Goal: Information Seeking & Learning: Learn about a topic

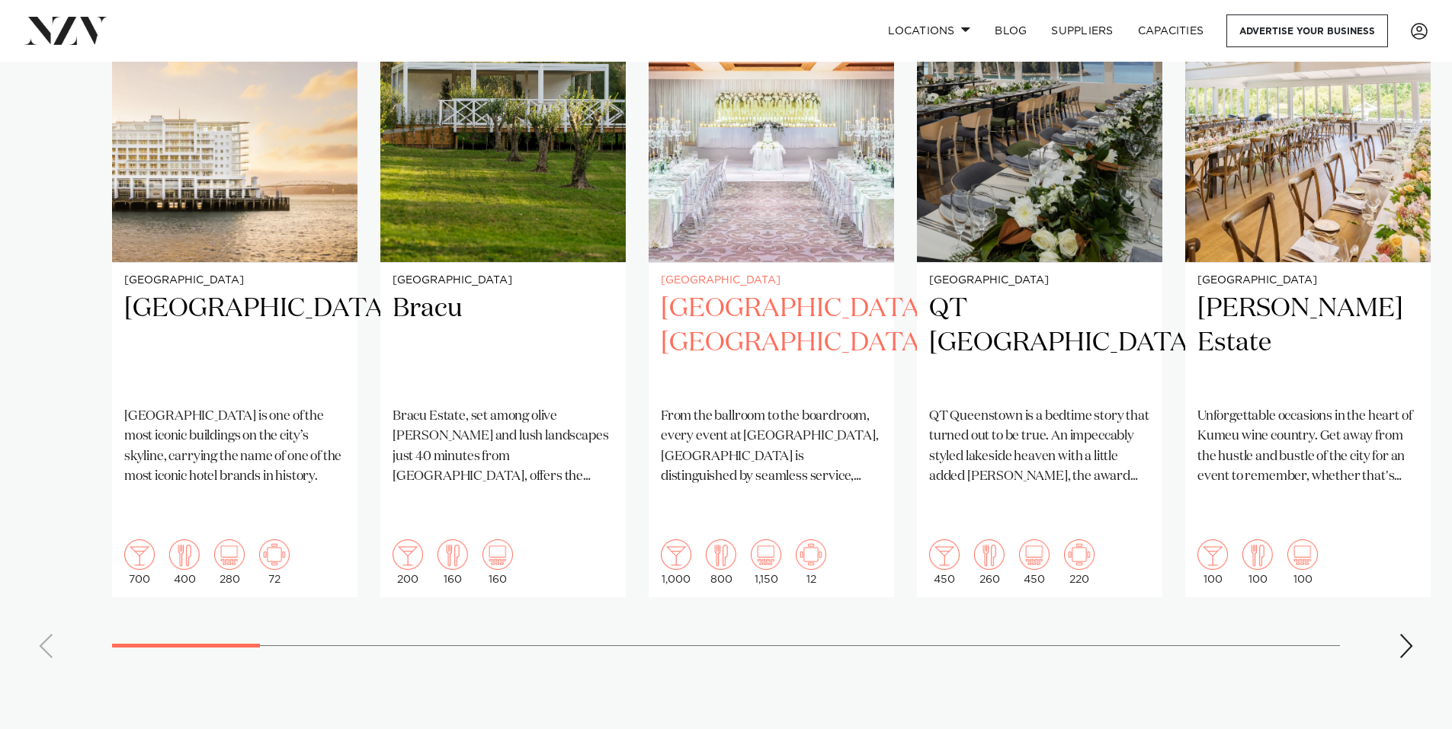
scroll to position [1219, 0]
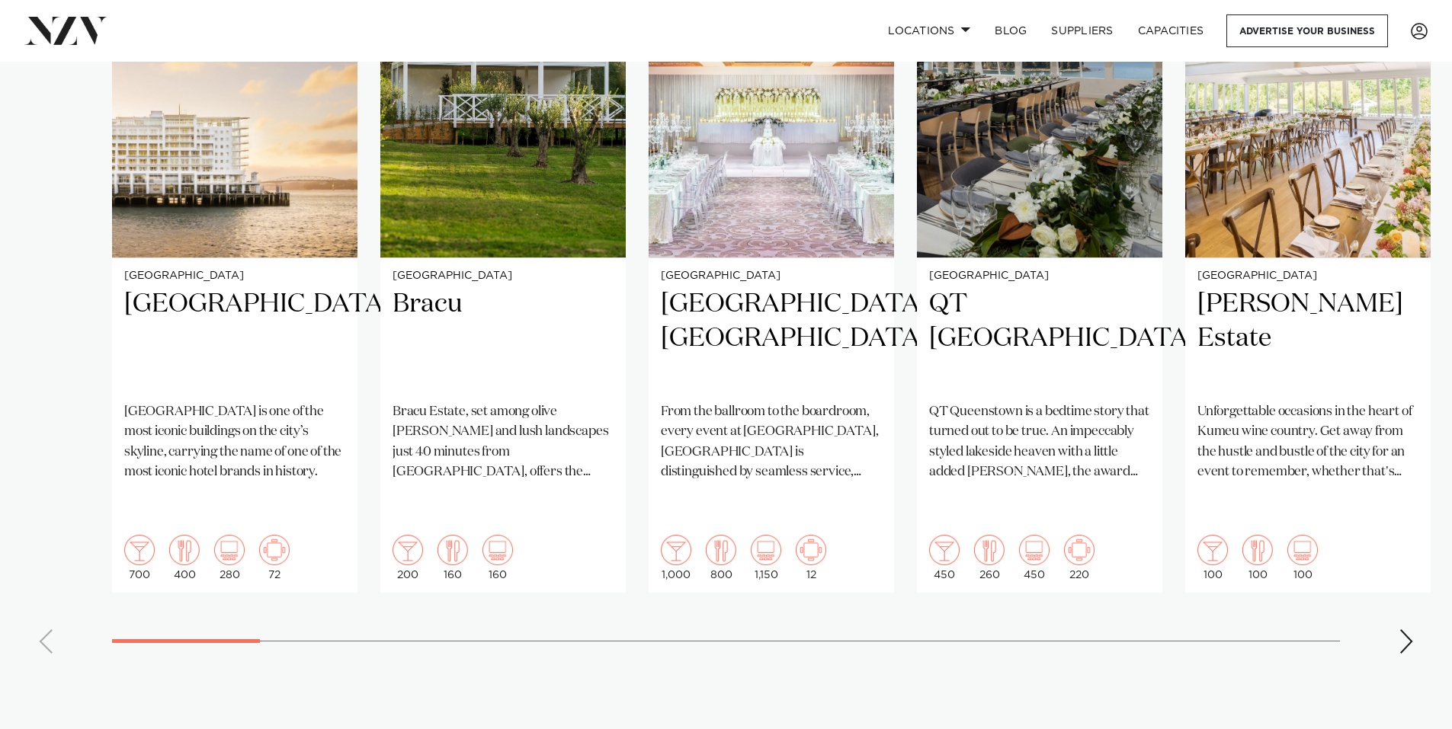
click at [1404, 629] on div "Next slide" at bounding box center [1405, 641] width 15 height 24
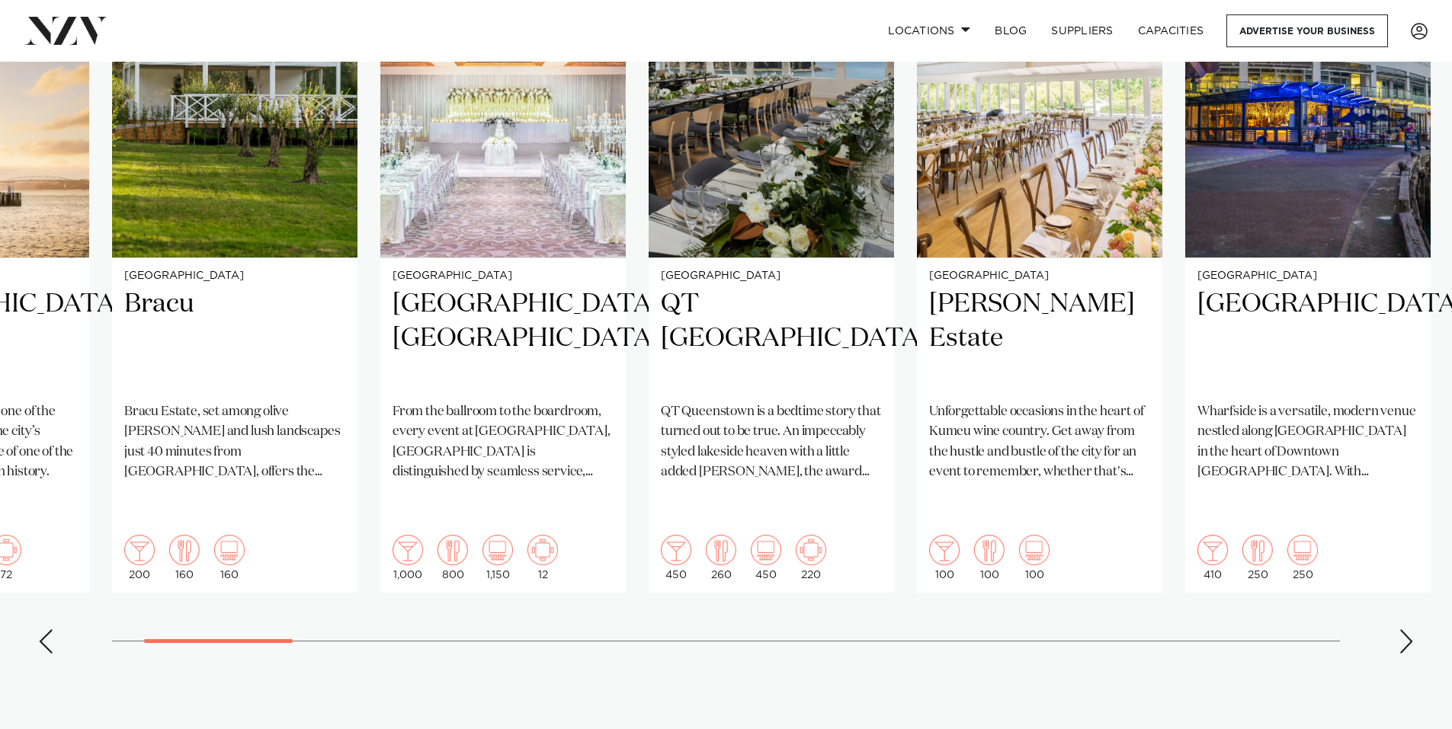
click at [1404, 629] on div "Next slide" at bounding box center [1405, 641] width 15 height 24
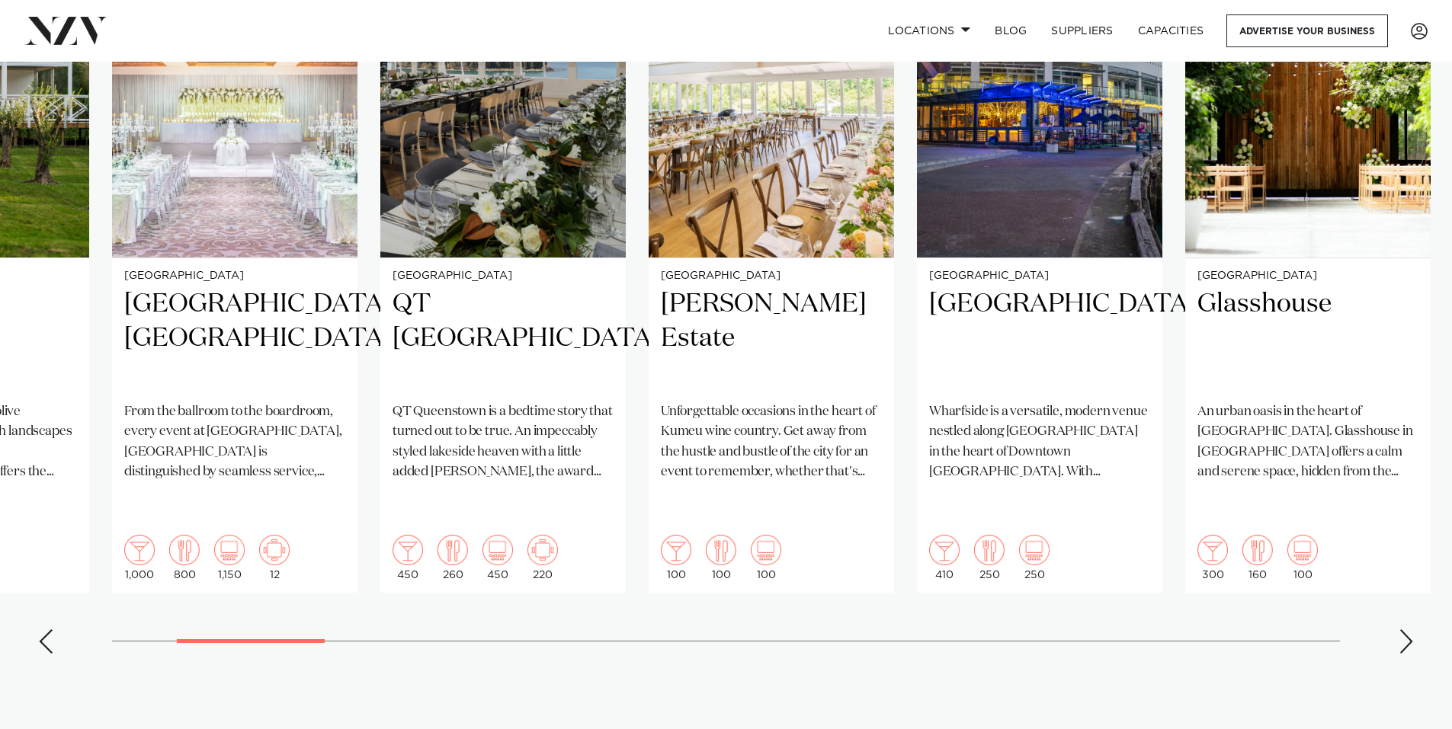
click at [1404, 629] on div "Next slide" at bounding box center [1405, 641] width 15 height 24
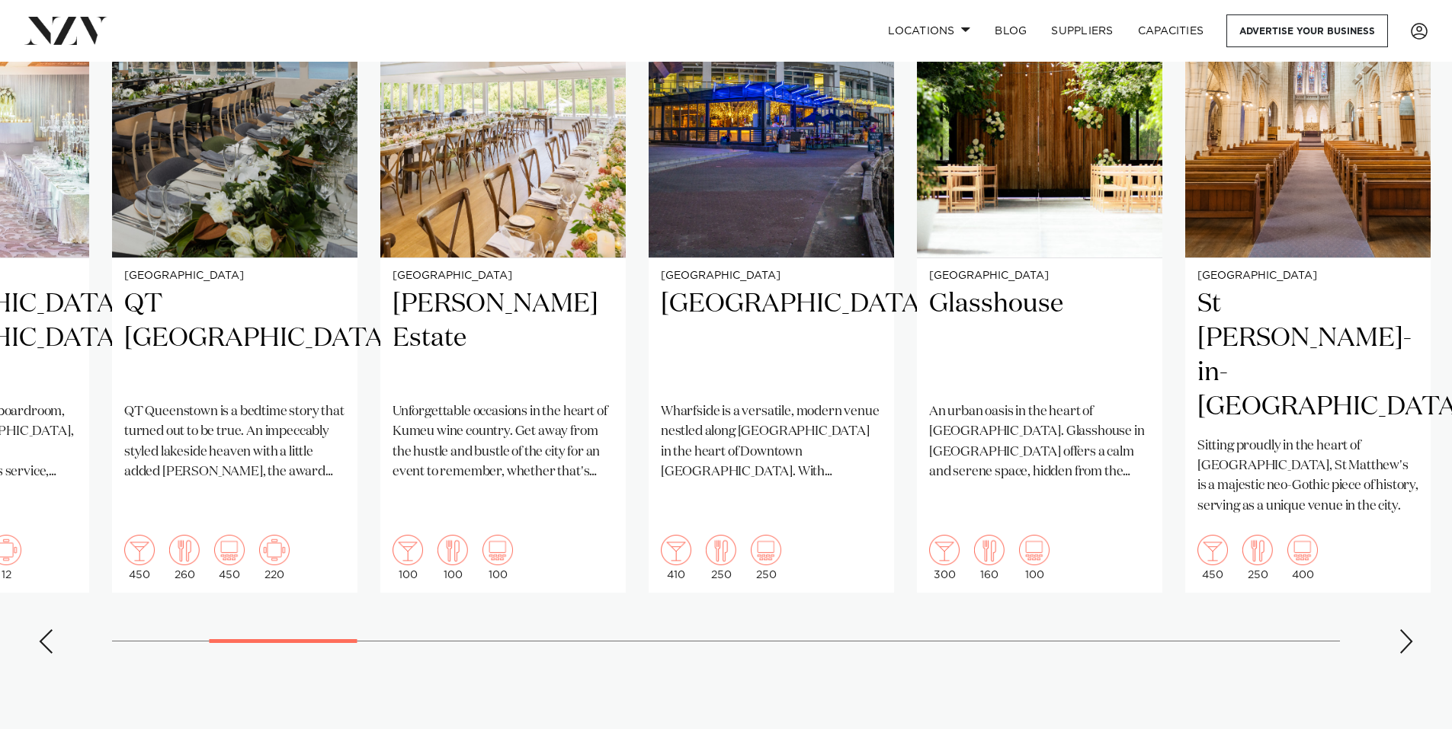
click at [1407, 629] on div "Next slide" at bounding box center [1405, 641] width 15 height 24
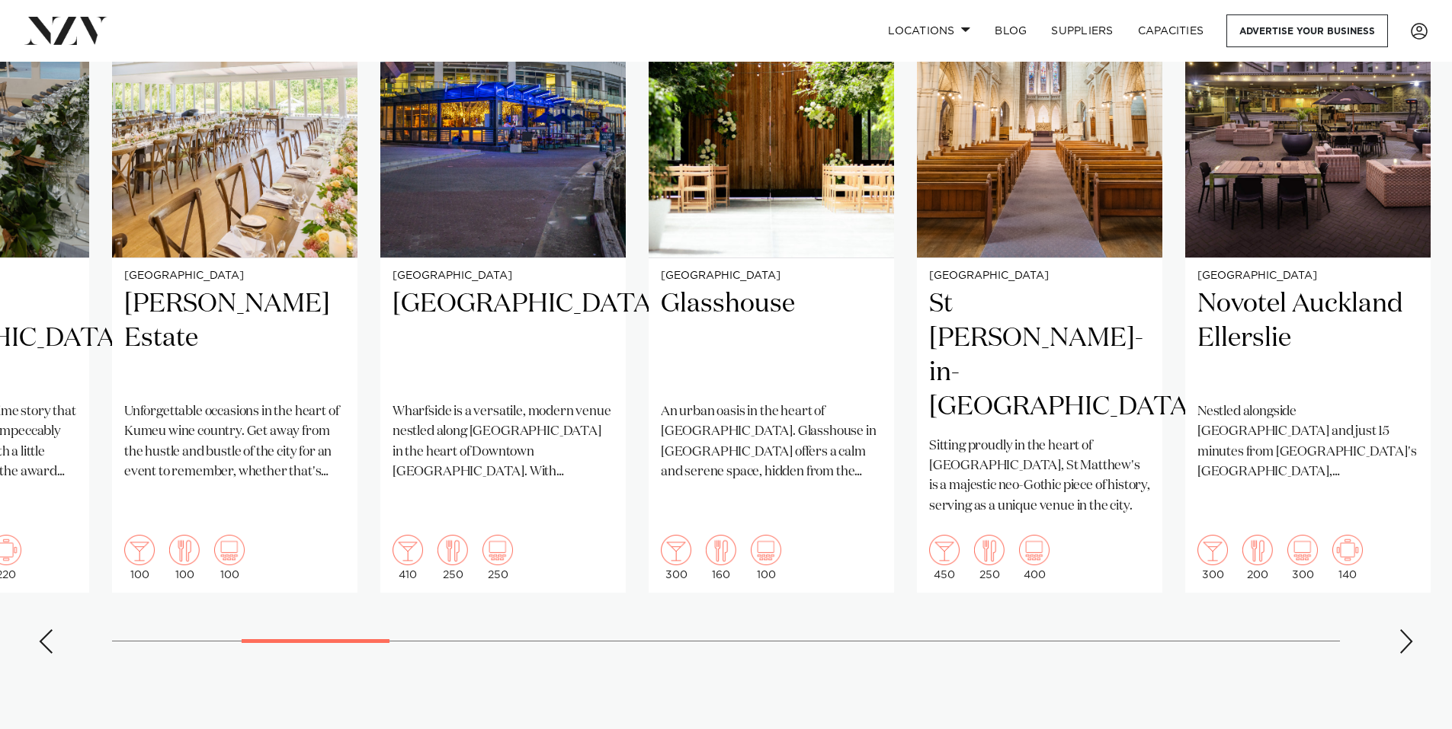
click at [1401, 629] on div "Next slide" at bounding box center [1405, 641] width 15 height 24
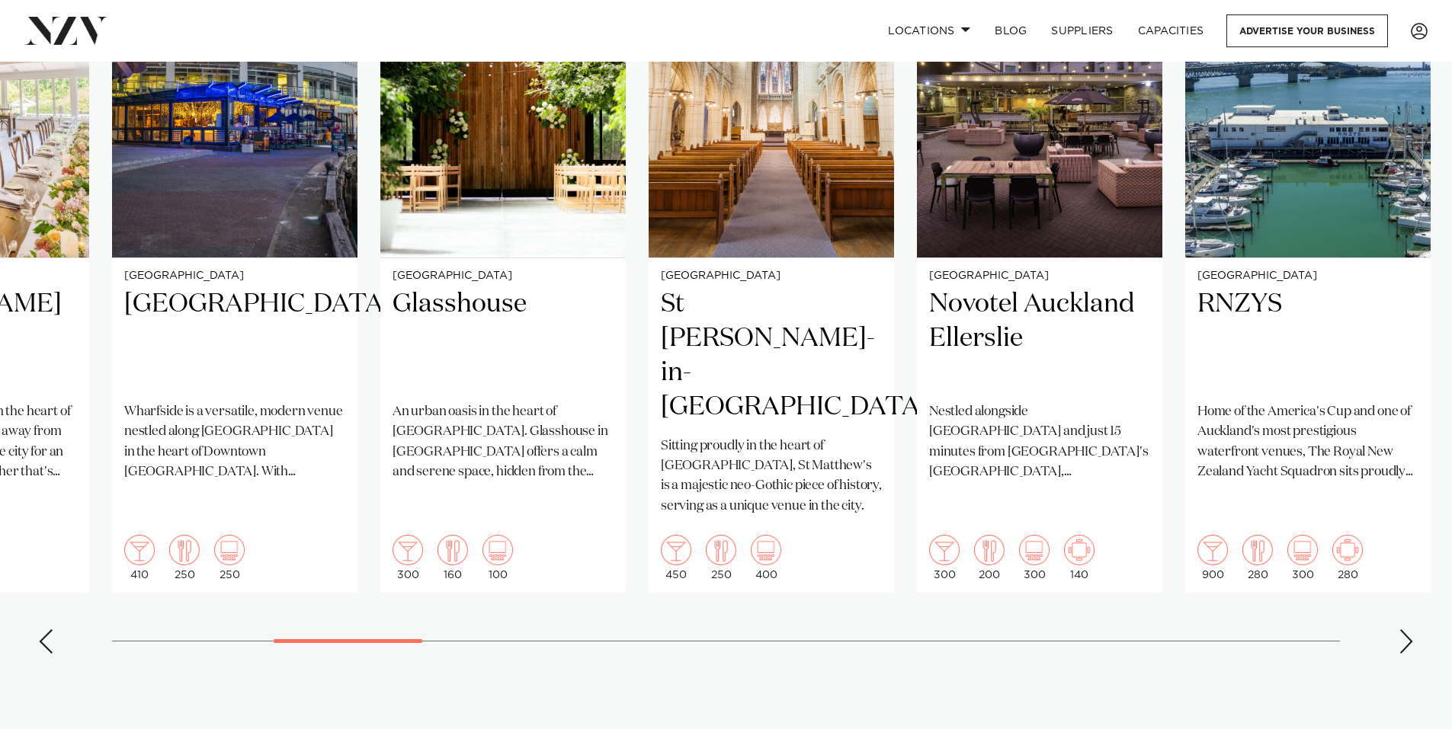
click at [1407, 629] on div "Next slide" at bounding box center [1405, 641] width 15 height 24
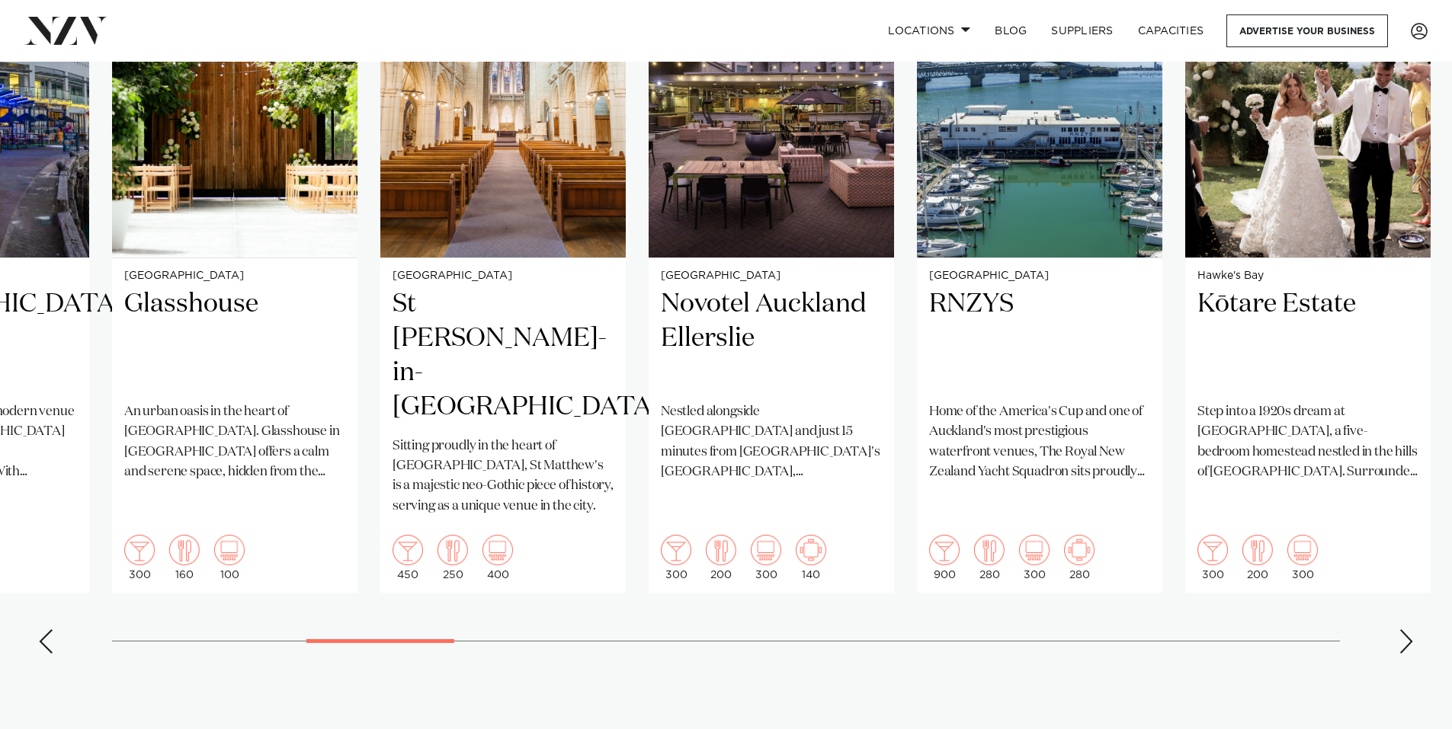
click at [1407, 629] on div "Next slide" at bounding box center [1405, 641] width 15 height 24
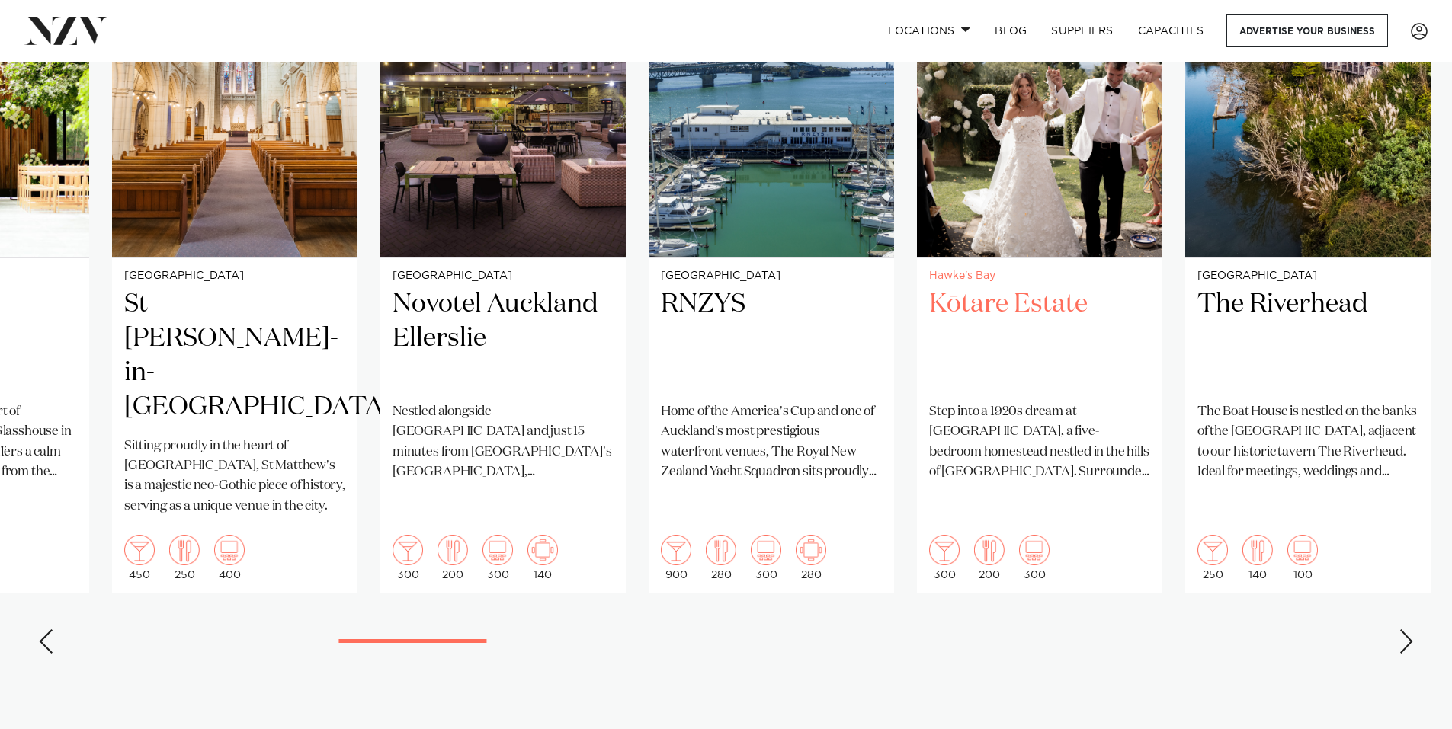
scroll to position [1143, 0]
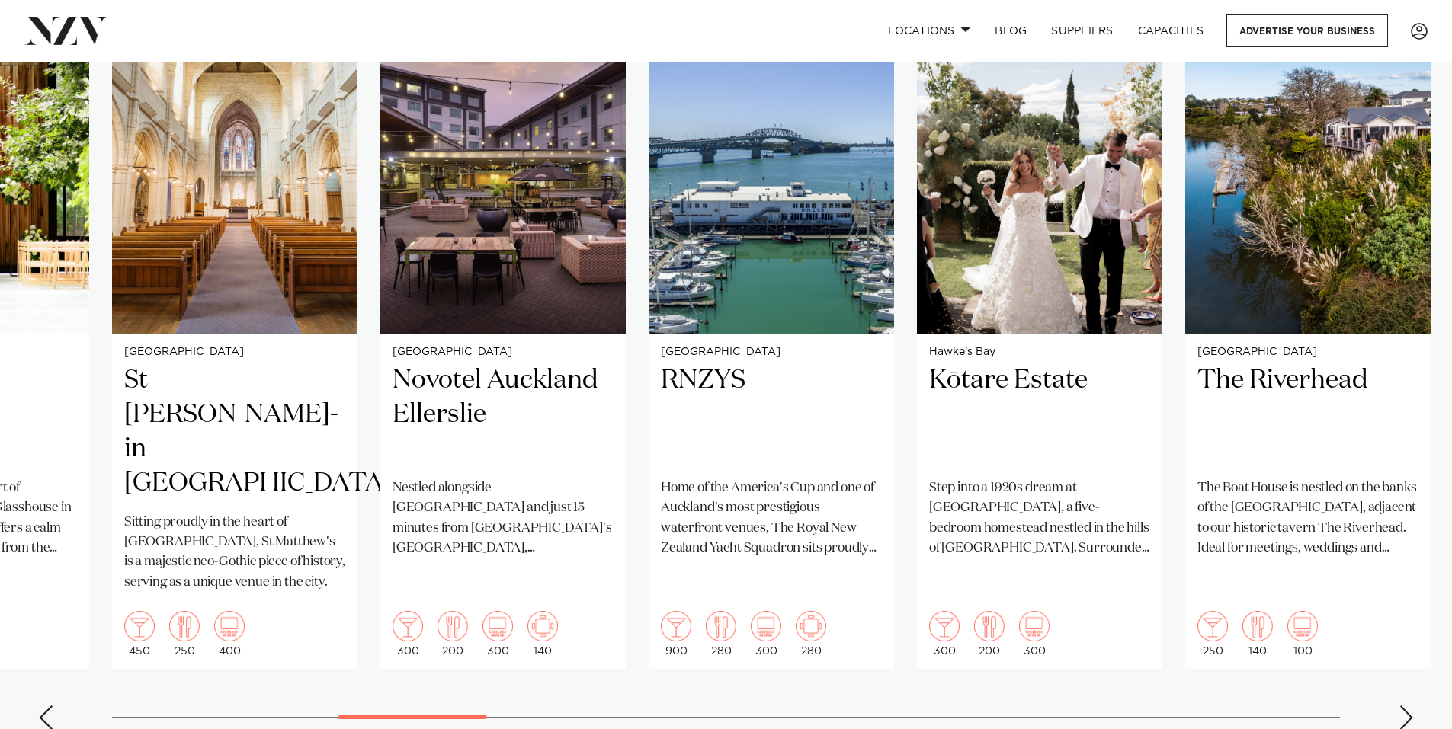
click at [1411, 706] on div "Next slide" at bounding box center [1405, 718] width 15 height 24
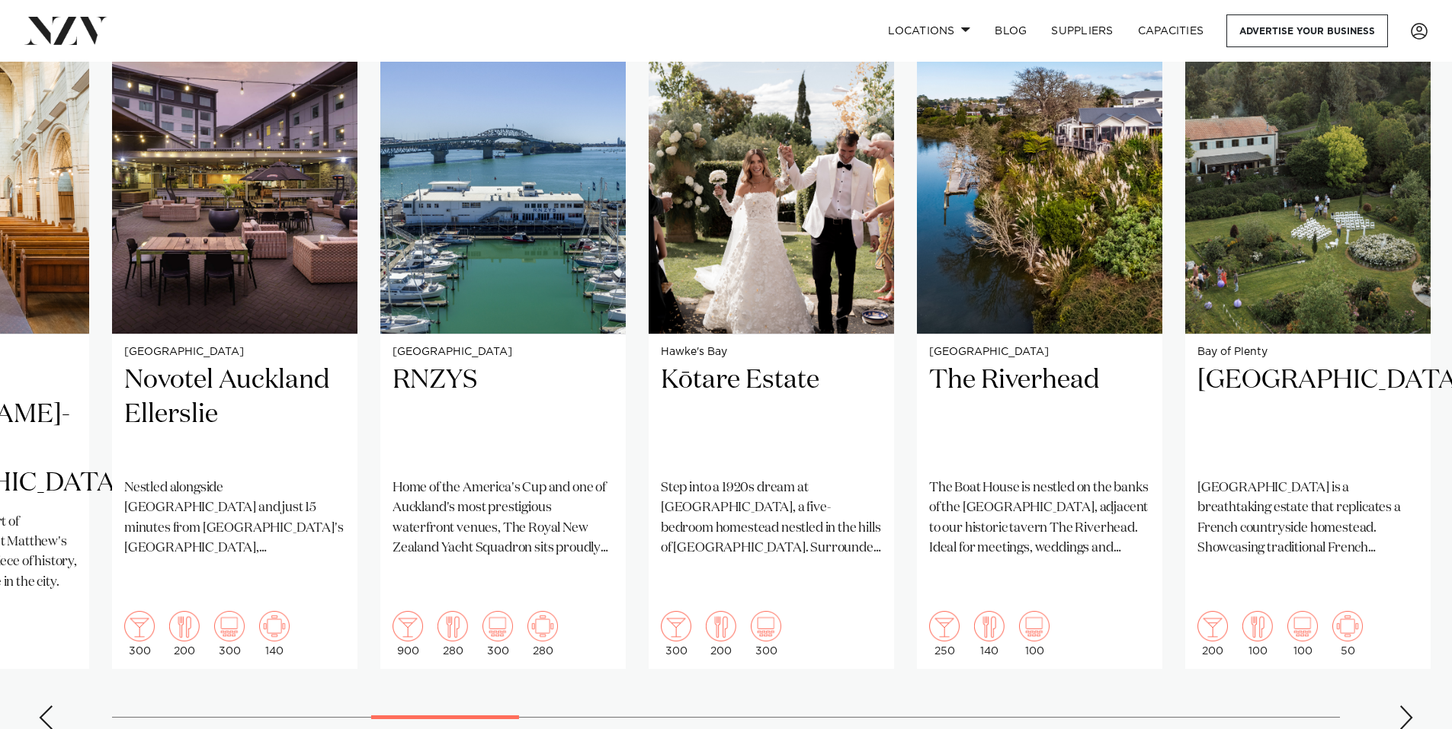
click at [1411, 706] on div "Next slide" at bounding box center [1405, 718] width 15 height 24
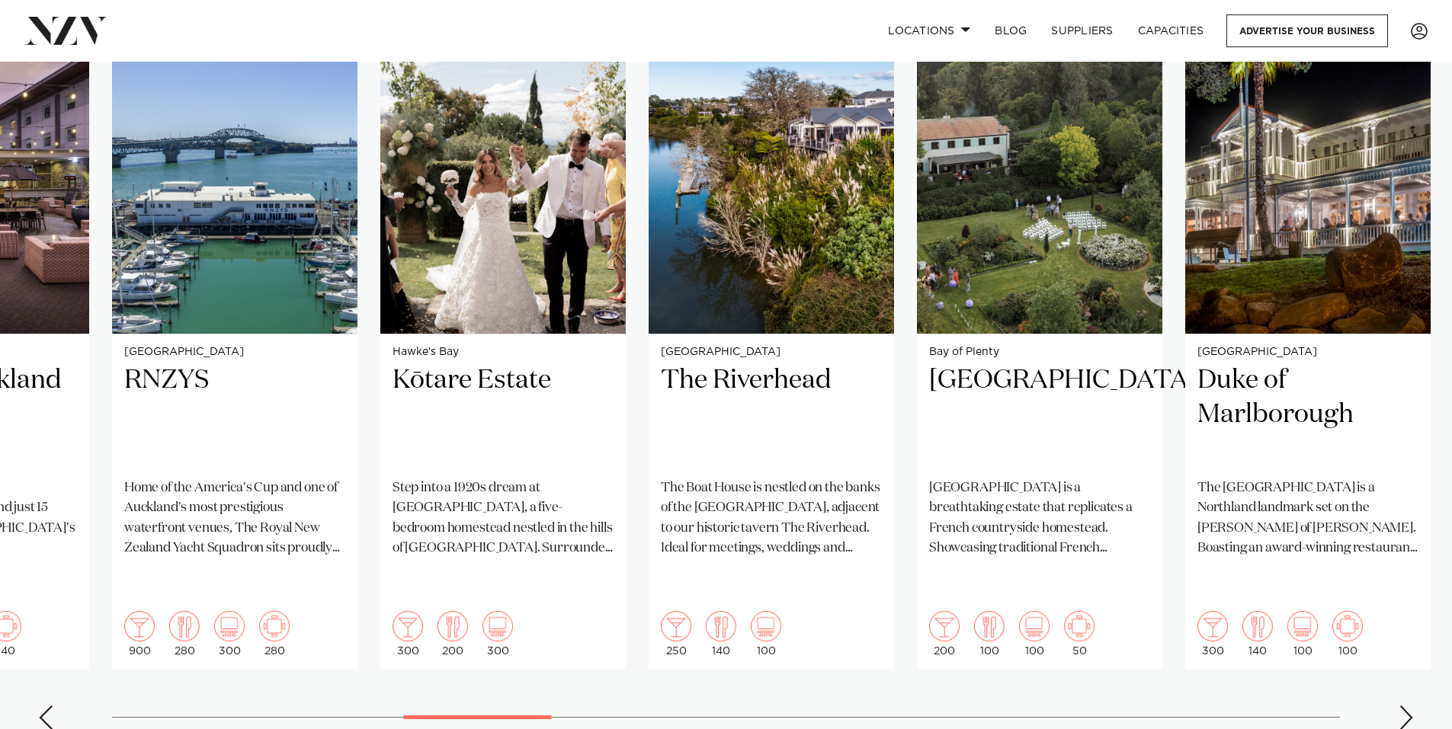
click at [1411, 706] on div "Next slide" at bounding box center [1405, 718] width 15 height 24
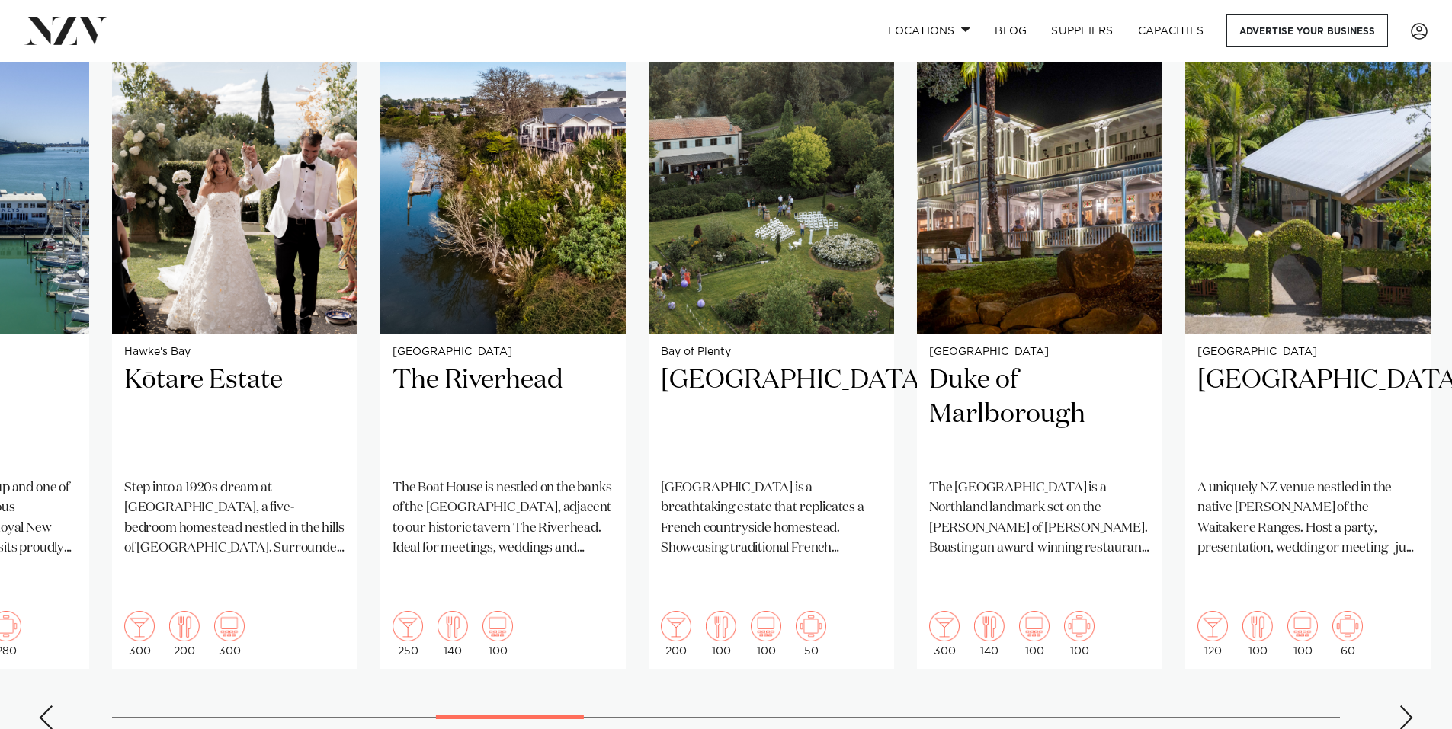
click at [1411, 706] on div "Next slide" at bounding box center [1405, 718] width 15 height 24
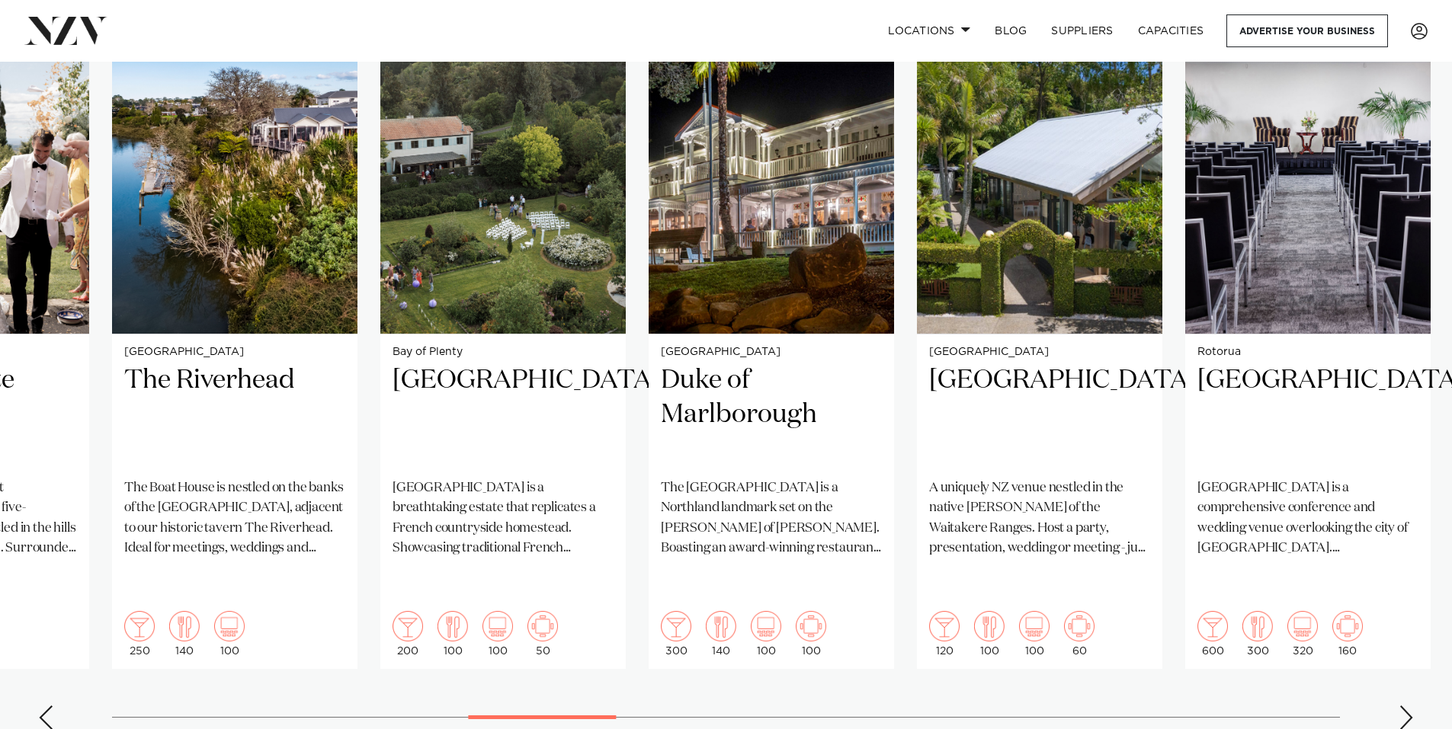
click at [1411, 706] on div "Next slide" at bounding box center [1405, 718] width 15 height 24
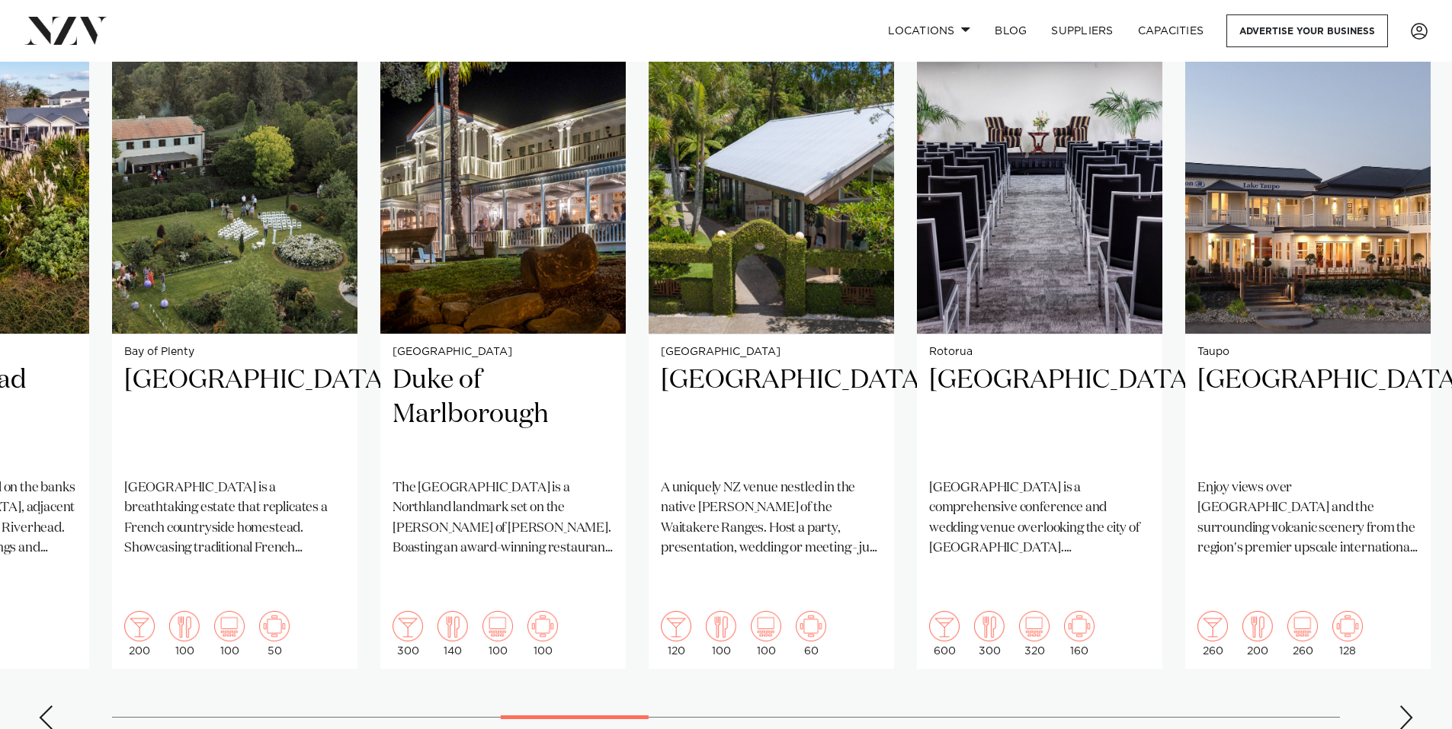
click at [1411, 706] on div "Next slide" at bounding box center [1405, 718] width 15 height 24
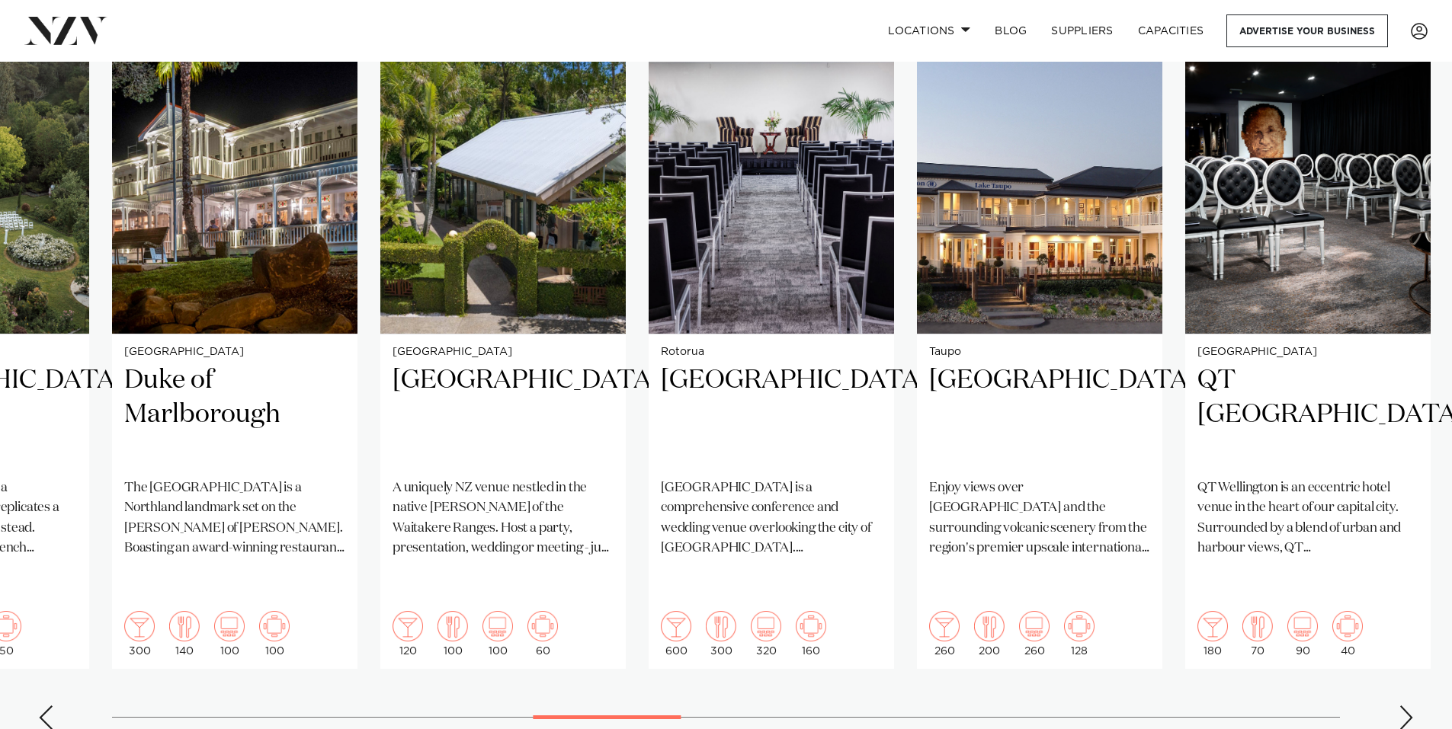
click at [1407, 706] on div "Next slide" at bounding box center [1405, 718] width 15 height 24
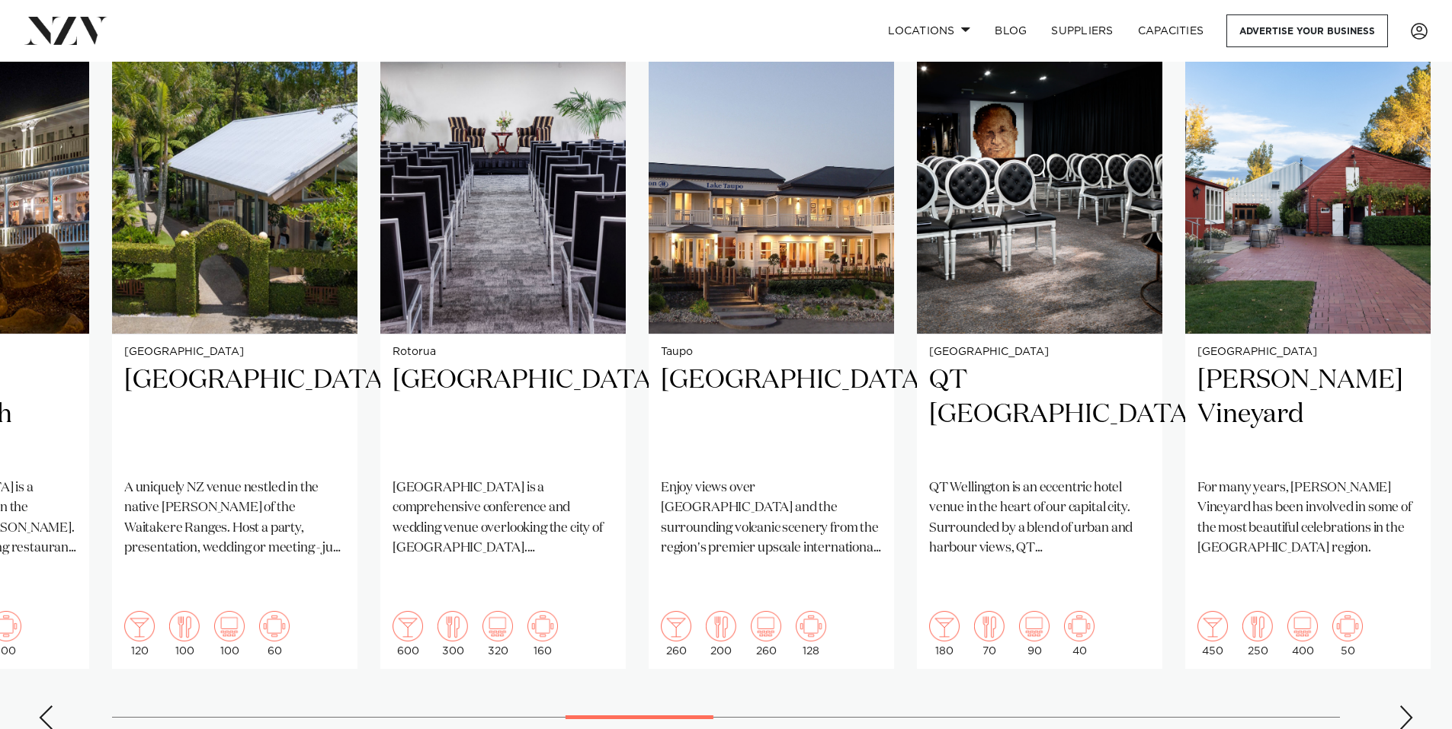
click at [1407, 706] on div "Next slide" at bounding box center [1405, 718] width 15 height 24
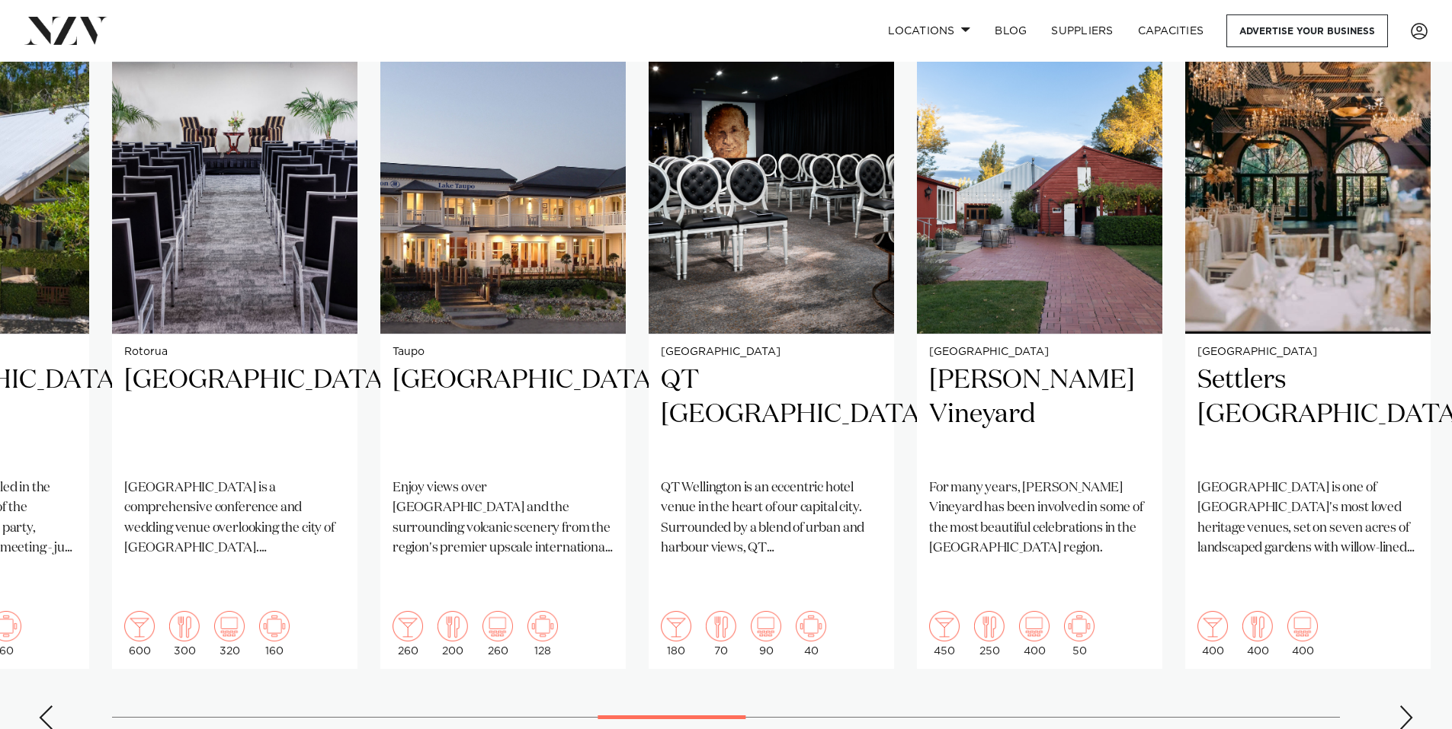
click at [1402, 706] on div "Next slide" at bounding box center [1405, 718] width 15 height 24
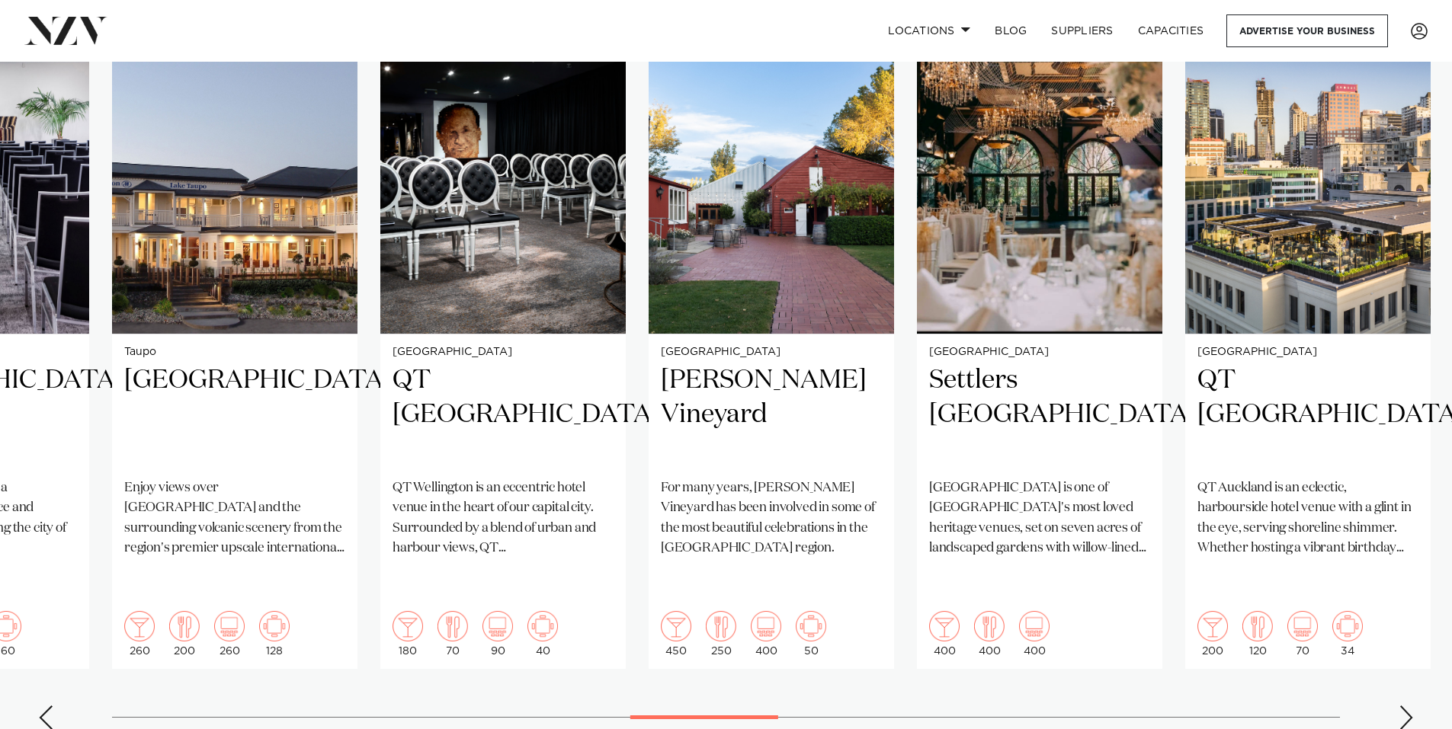
click at [1401, 706] on div "Next slide" at bounding box center [1405, 718] width 15 height 24
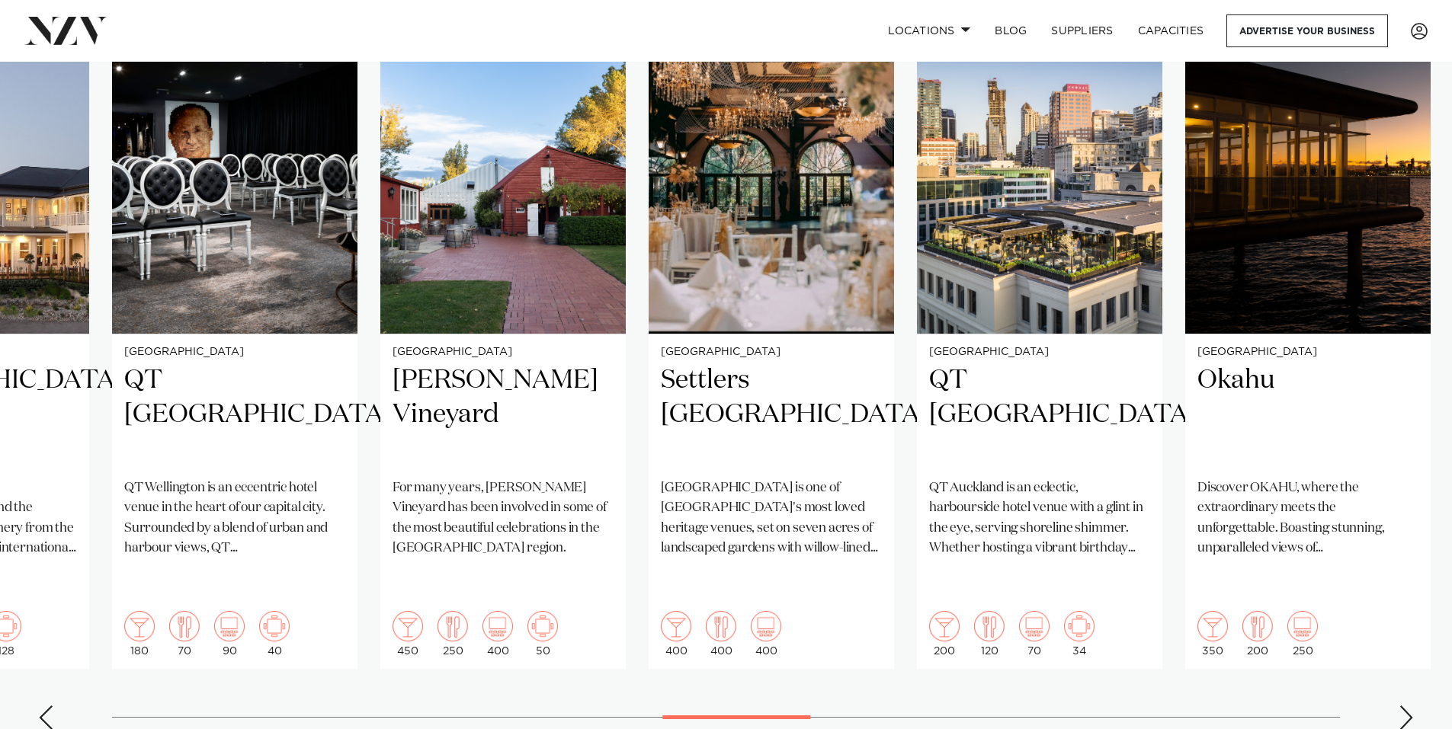
click at [1402, 706] on div "Next slide" at bounding box center [1405, 718] width 15 height 24
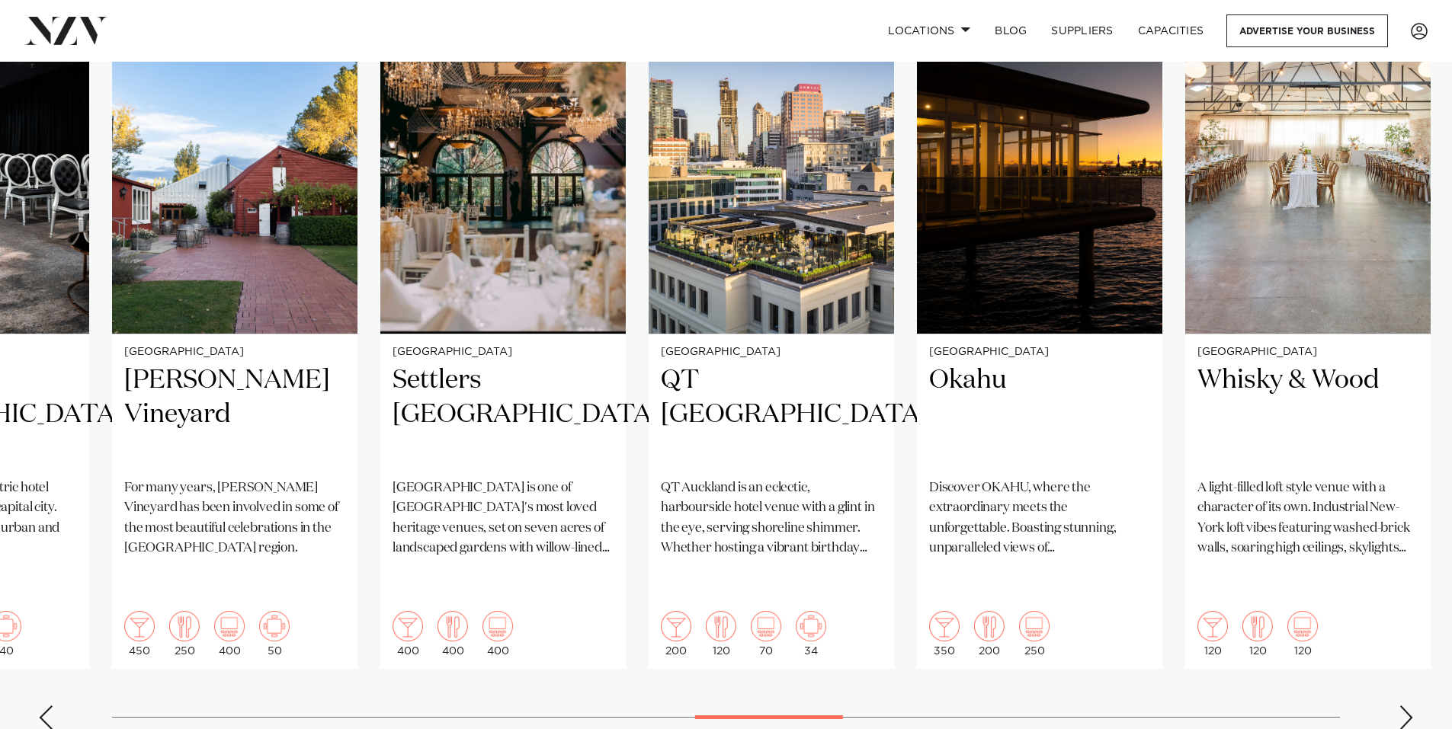
click at [1402, 706] on div "Next slide" at bounding box center [1405, 718] width 15 height 24
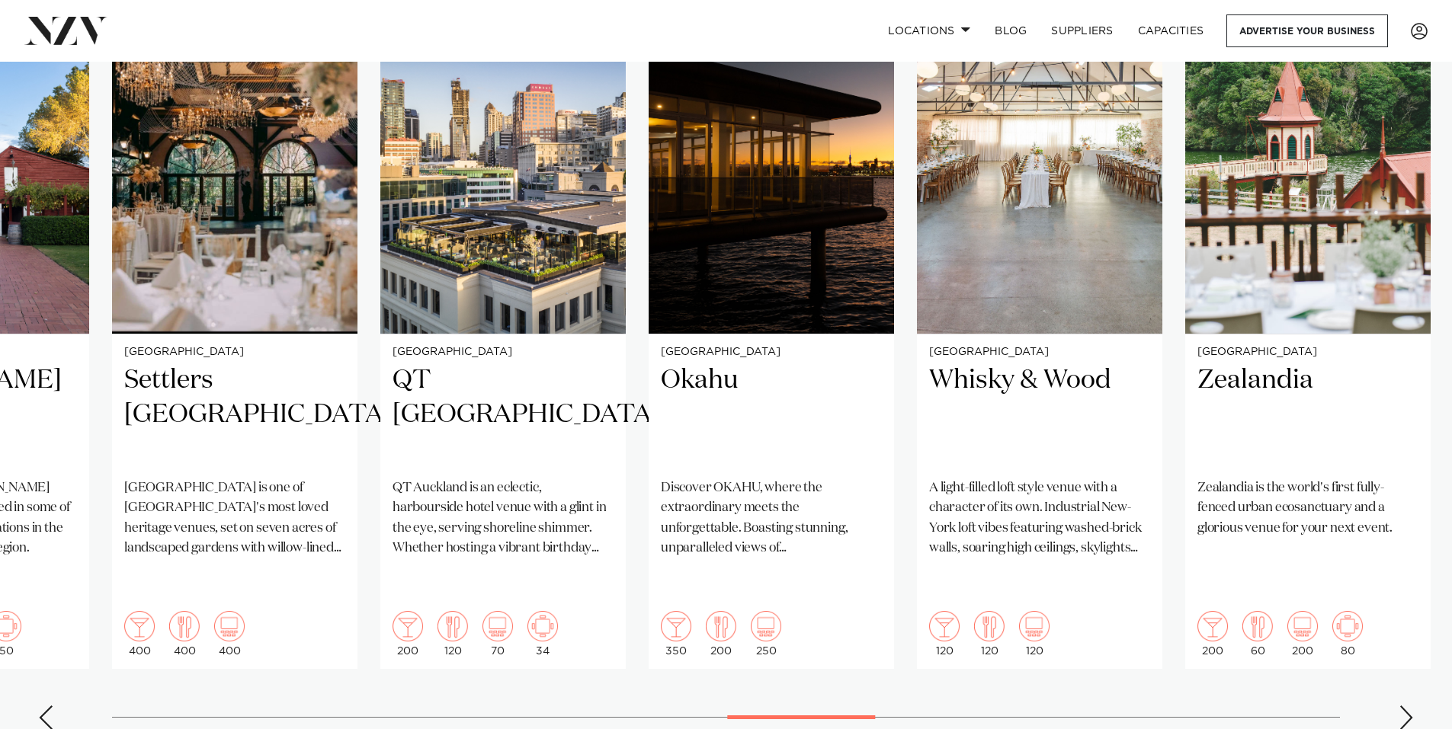
click at [1402, 706] on div "Next slide" at bounding box center [1405, 718] width 15 height 24
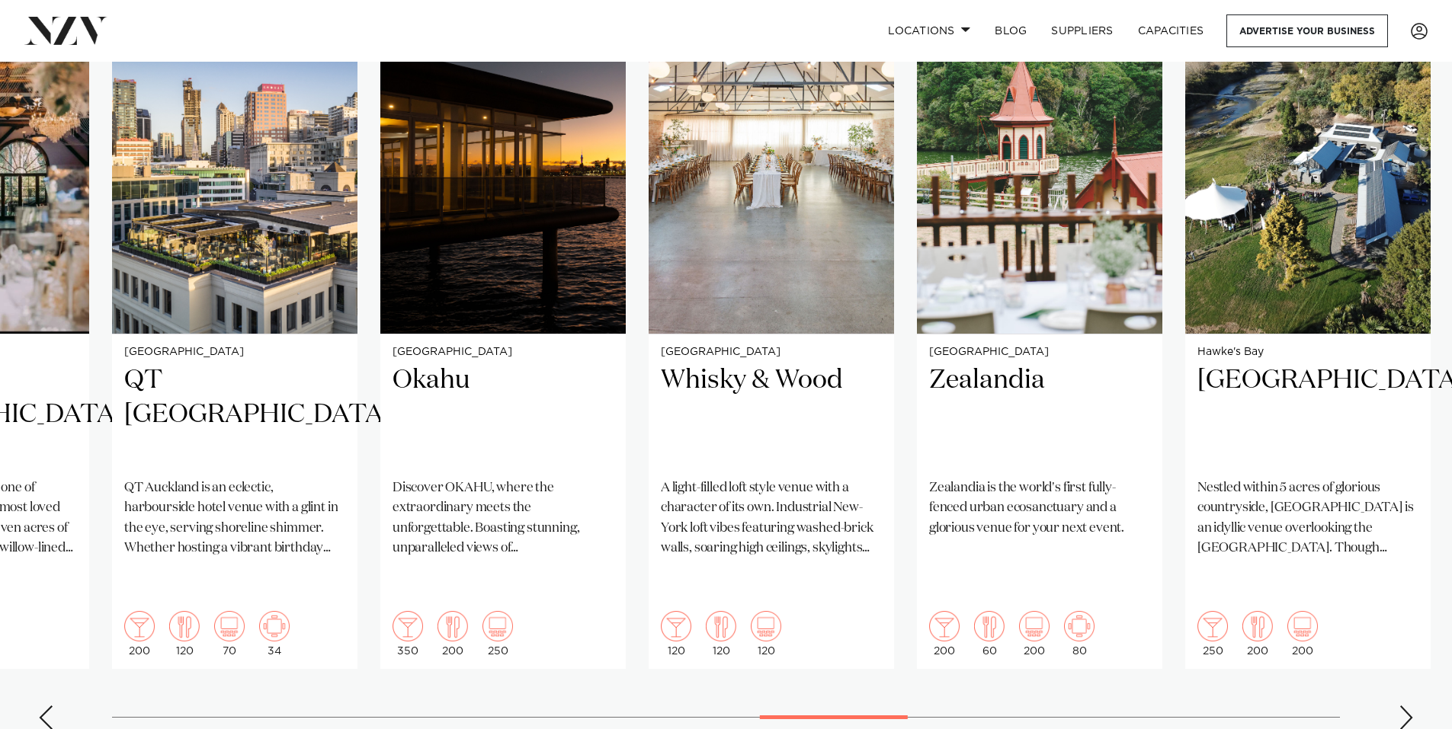
click at [1405, 706] on div "Next slide" at bounding box center [1405, 718] width 15 height 24
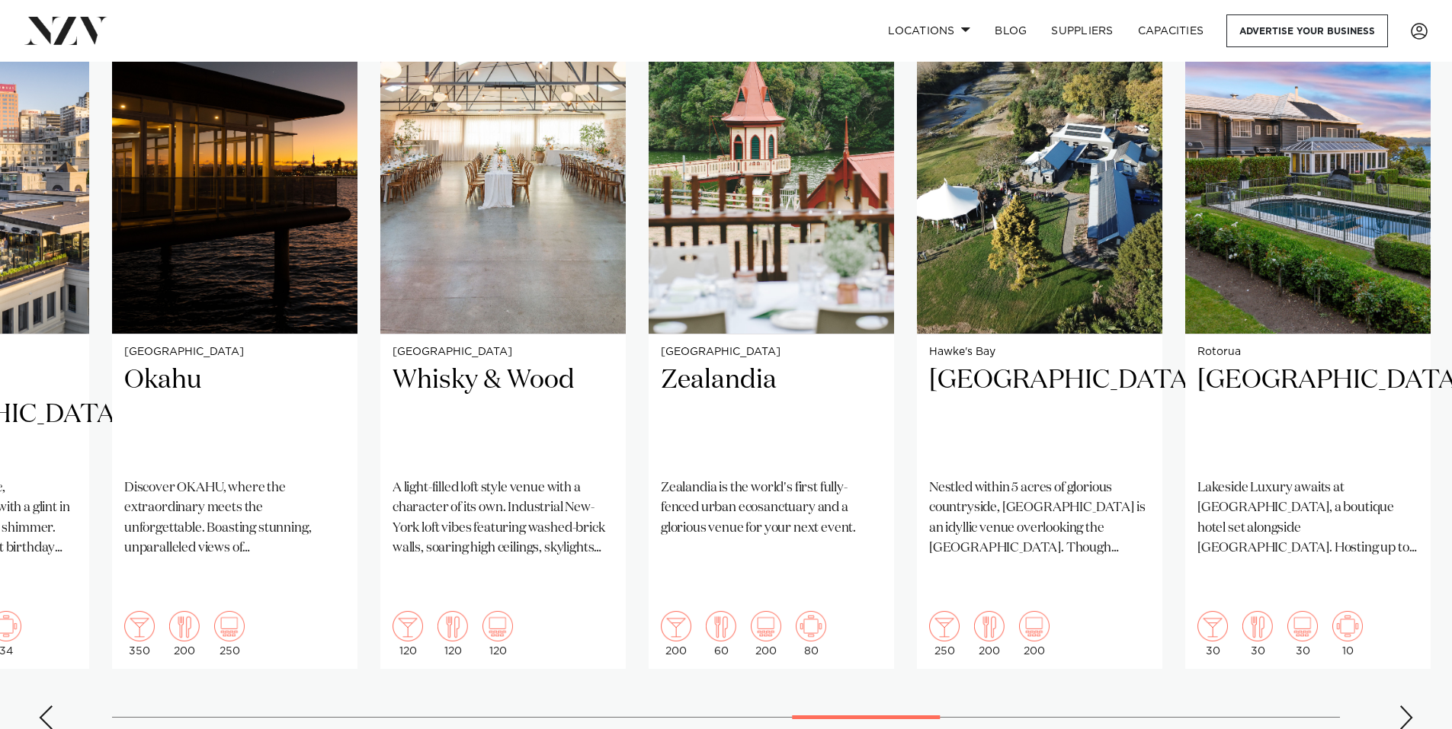
click at [1405, 706] on div "Next slide" at bounding box center [1405, 718] width 15 height 24
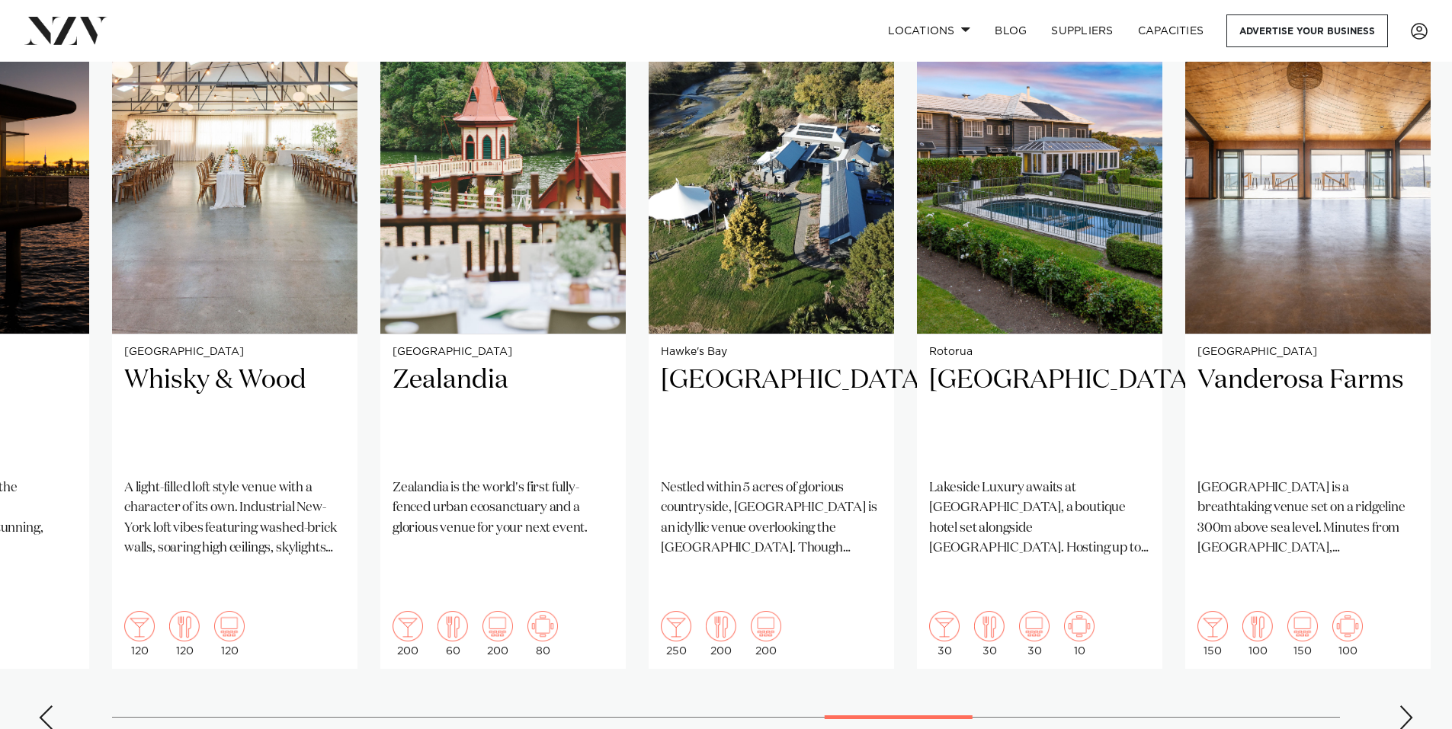
click at [1405, 706] on div "Next slide" at bounding box center [1405, 718] width 15 height 24
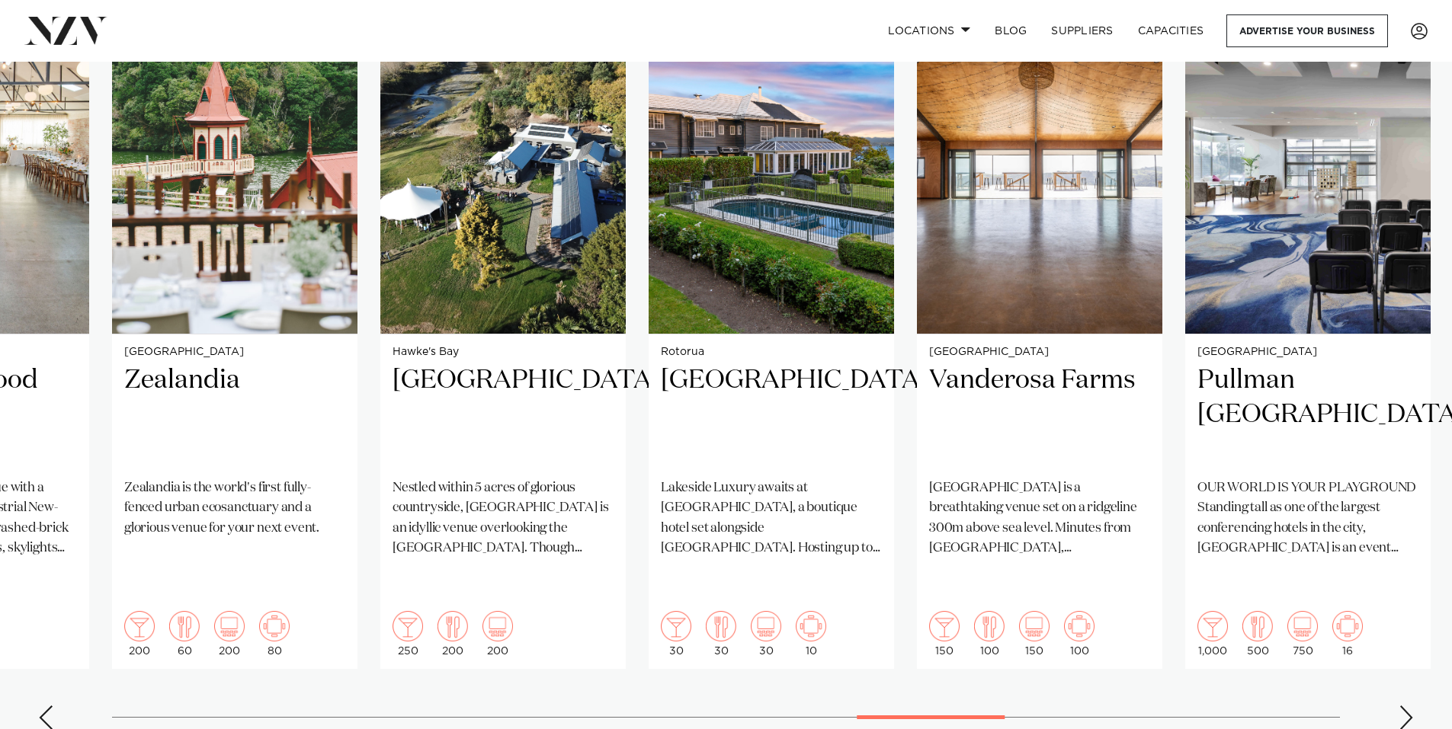
click at [1405, 706] on div "Next slide" at bounding box center [1405, 718] width 15 height 24
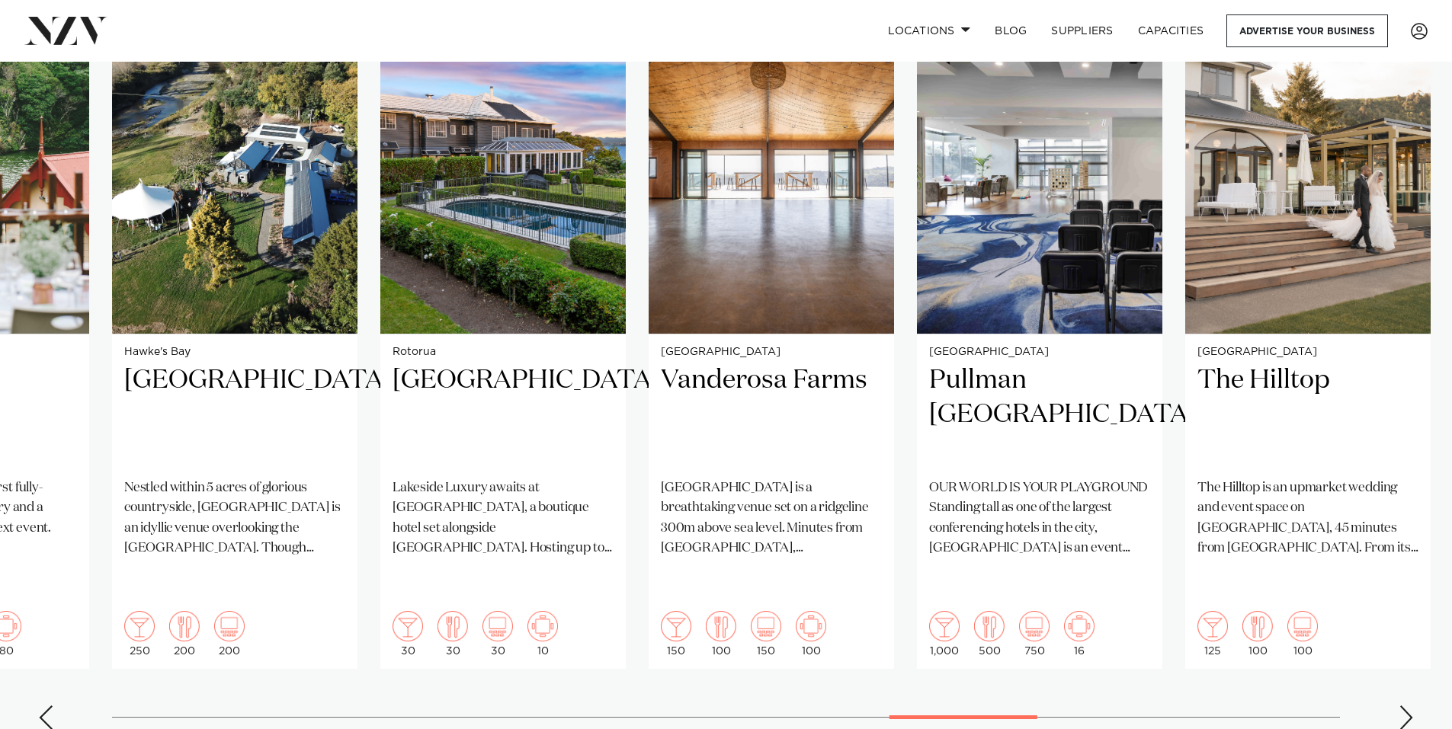
click at [1405, 706] on div "Next slide" at bounding box center [1405, 718] width 15 height 24
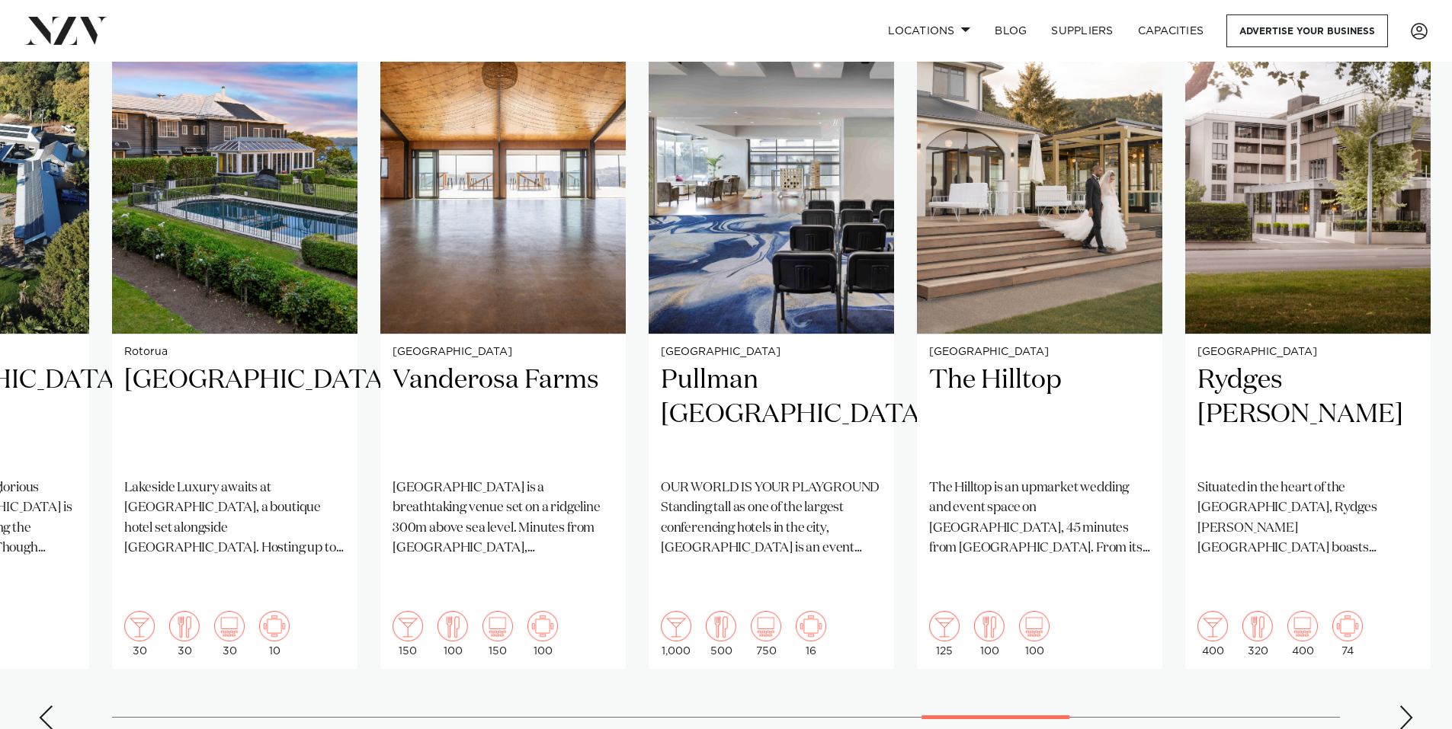
click at [1407, 706] on div "Next slide" at bounding box center [1405, 718] width 15 height 24
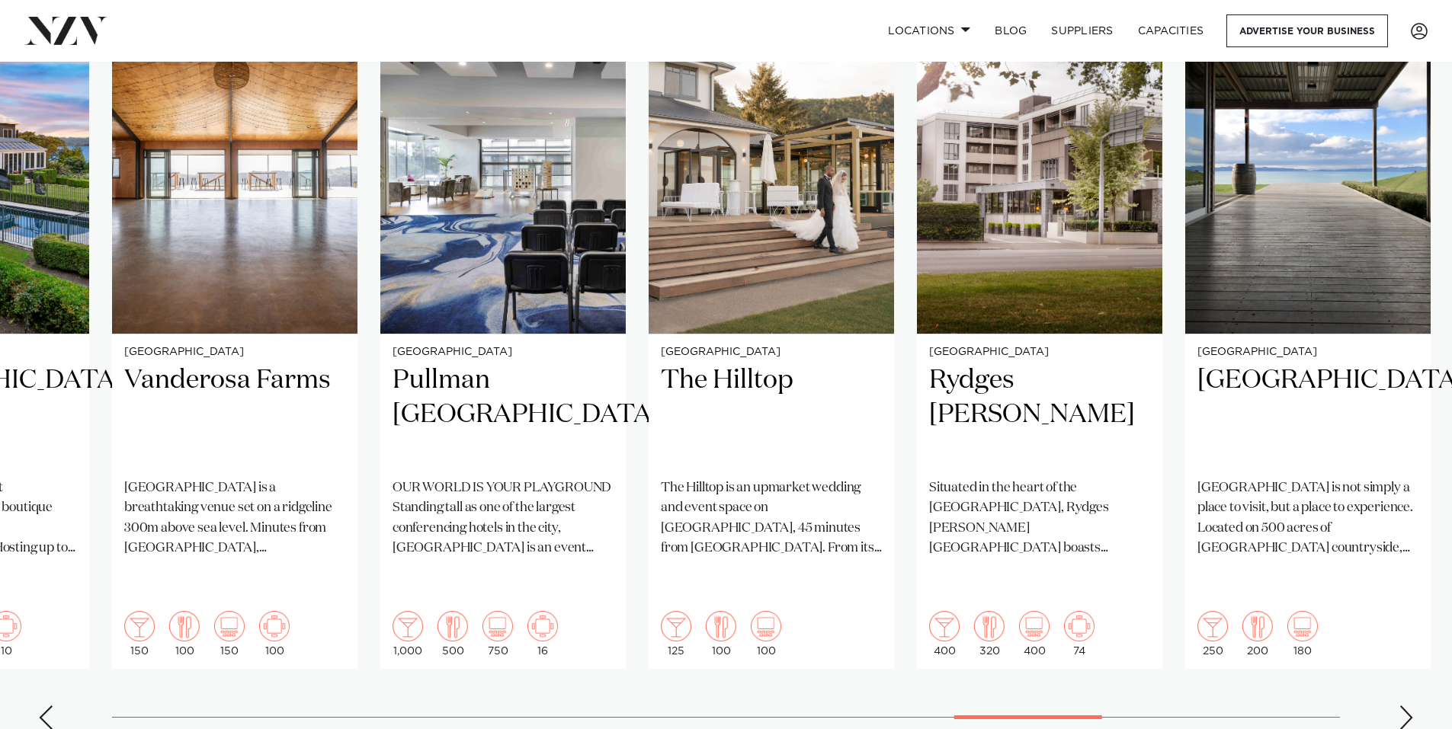
click at [1407, 706] on div "Next slide" at bounding box center [1405, 718] width 15 height 24
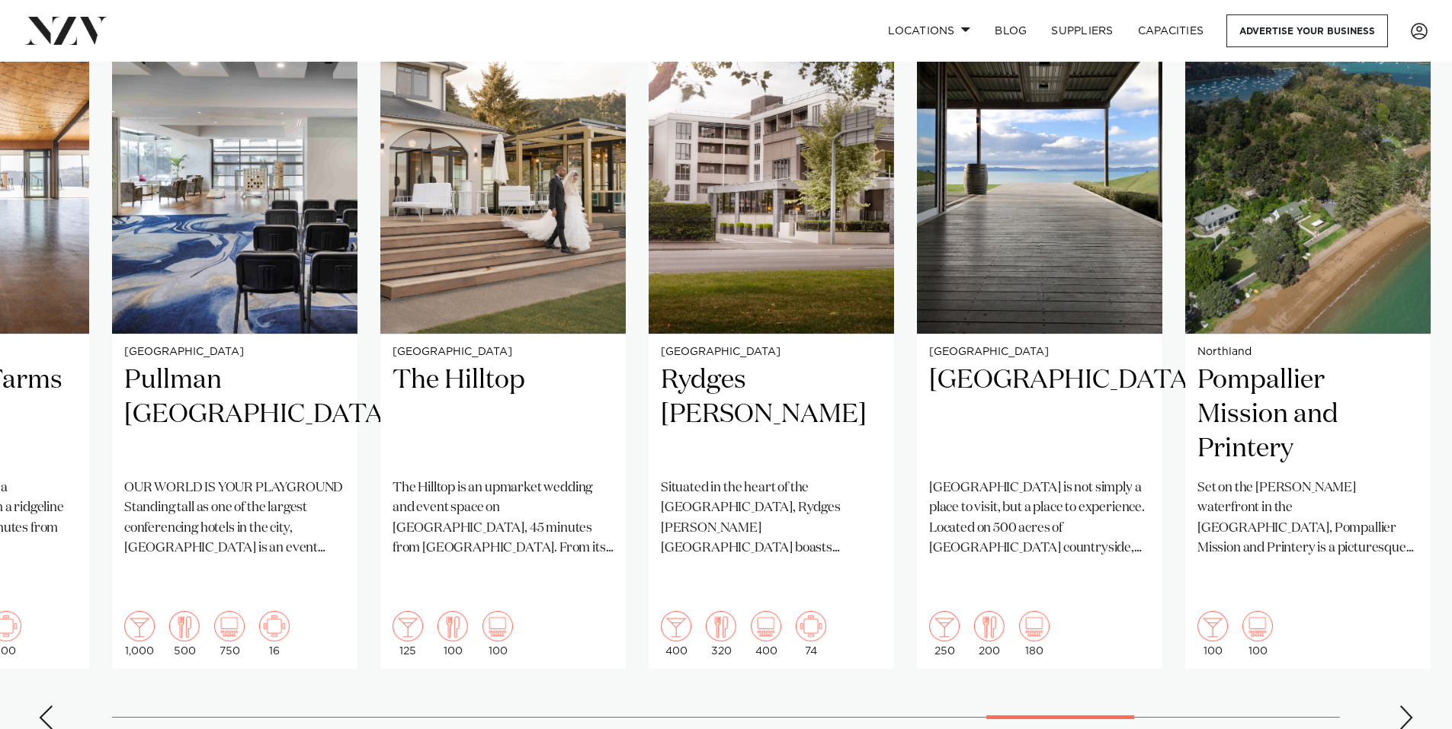
click at [1404, 706] on div "Next slide" at bounding box center [1405, 718] width 15 height 24
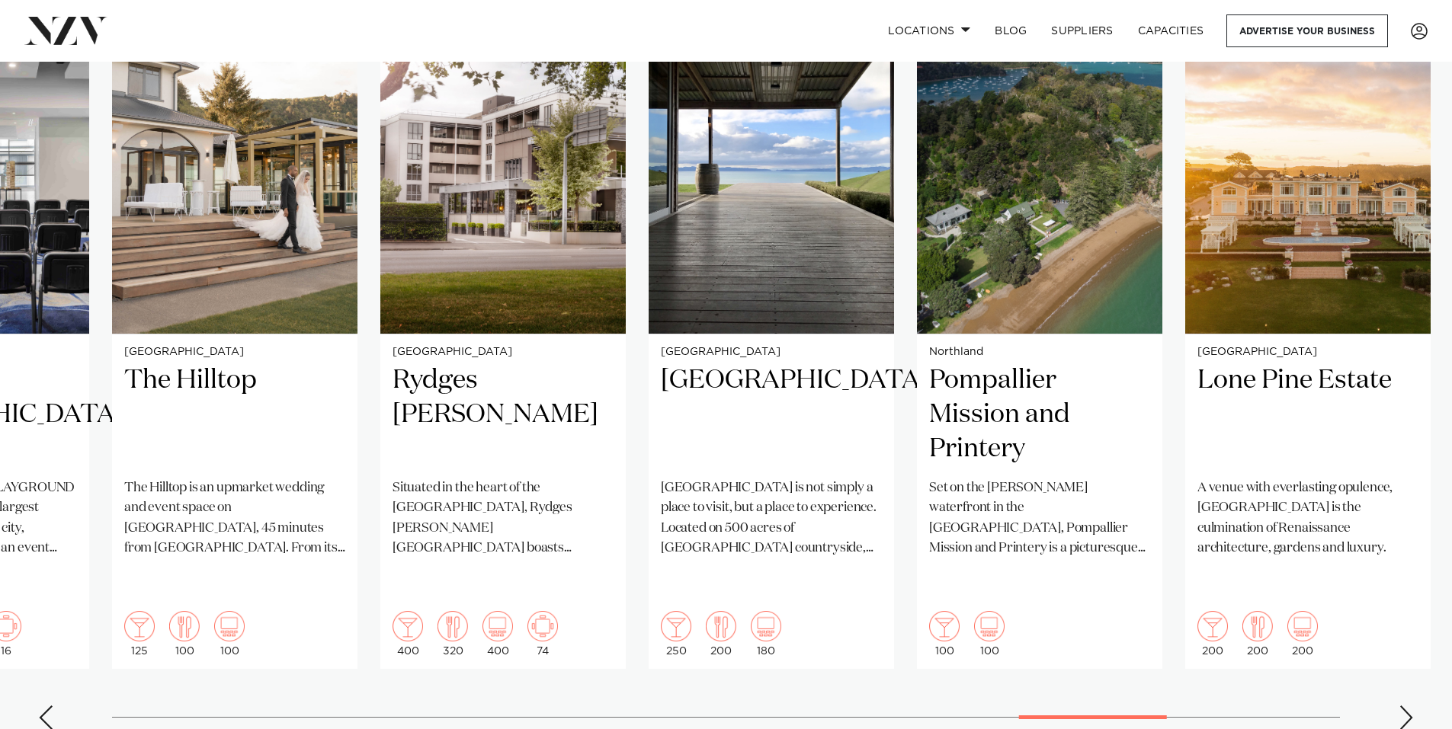
click at [1398, 683] on swiper-container "Auckland Hilton Auckland Hilton Auckland is one of the most iconic buildings on…" at bounding box center [726, 374] width 1452 height 738
click at [1404, 706] on div "Next slide" at bounding box center [1405, 718] width 15 height 24
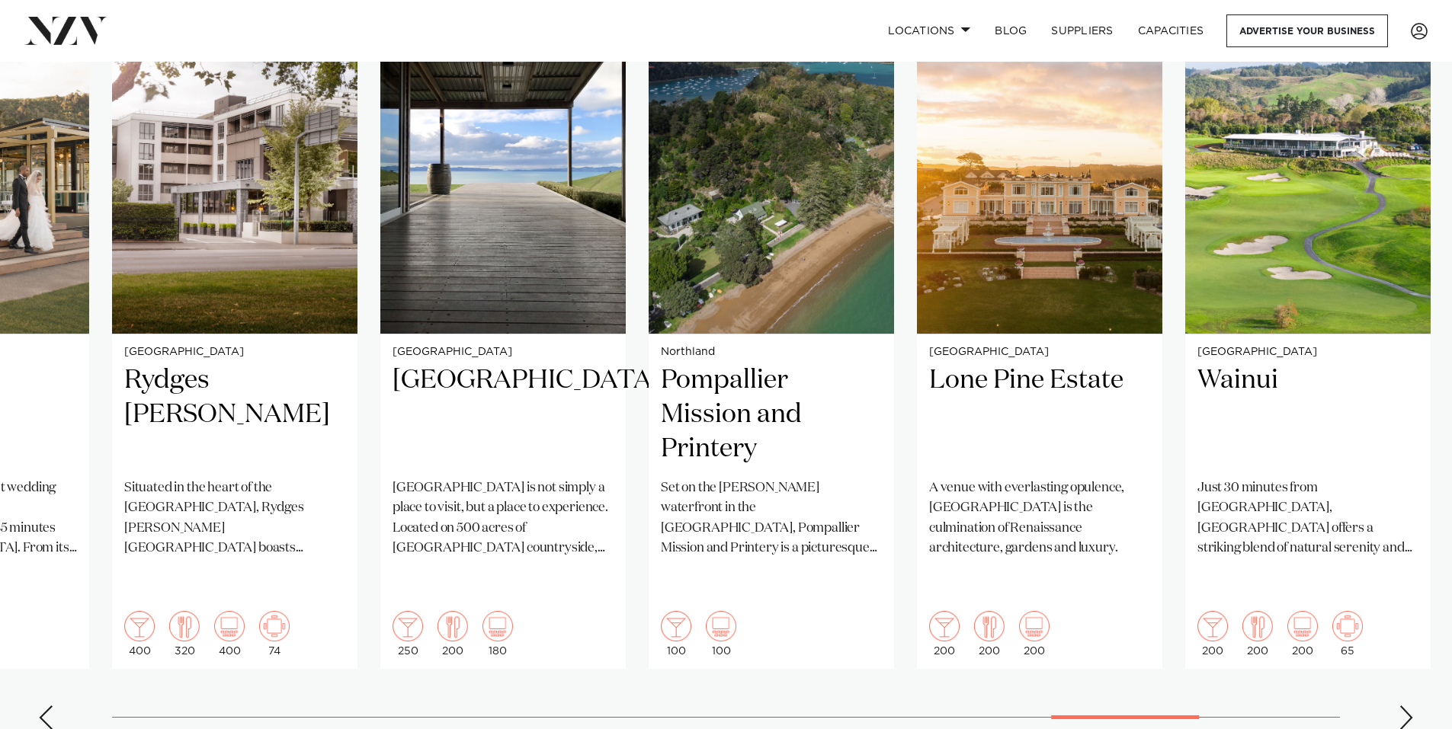
click at [1404, 706] on div "Next slide" at bounding box center [1405, 718] width 15 height 24
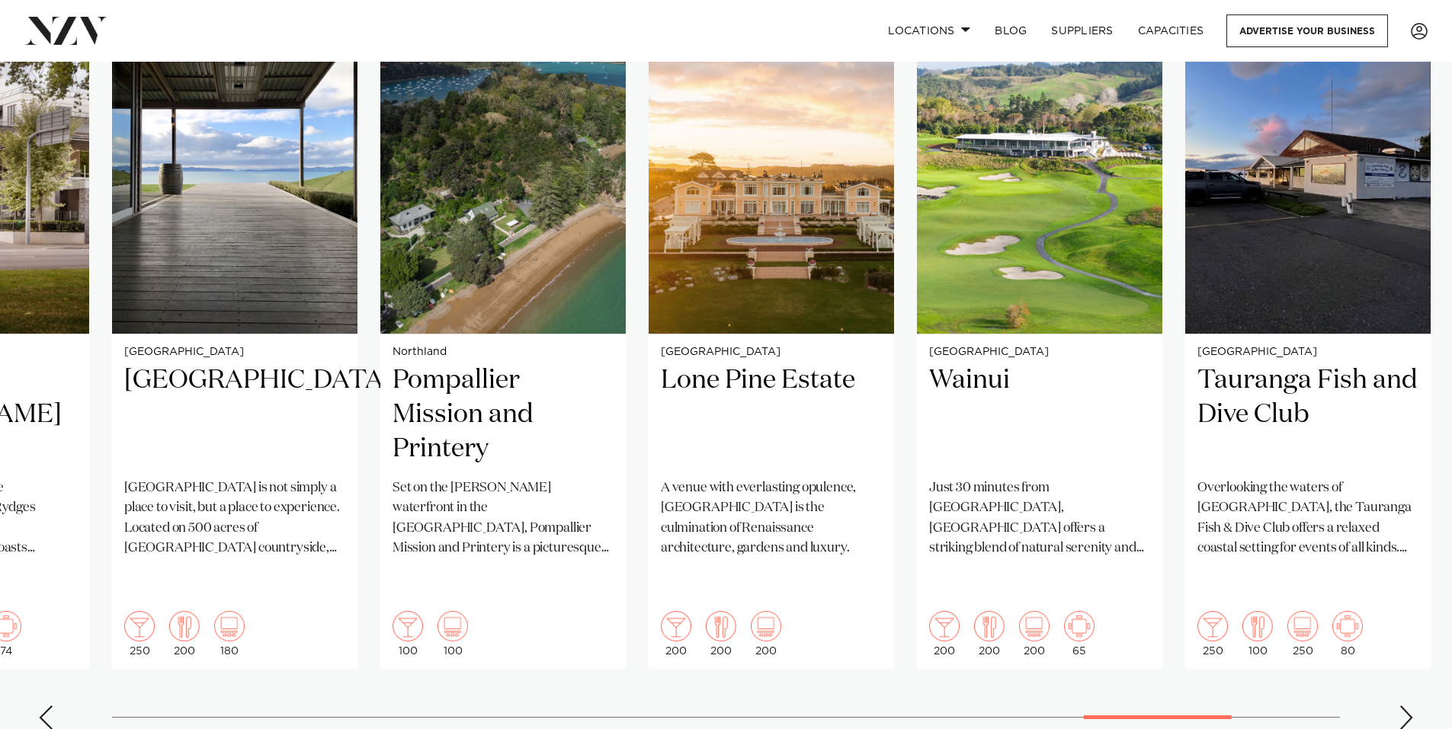
click at [1404, 706] on div "Next slide" at bounding box center [1405, 718] width 15 height 24
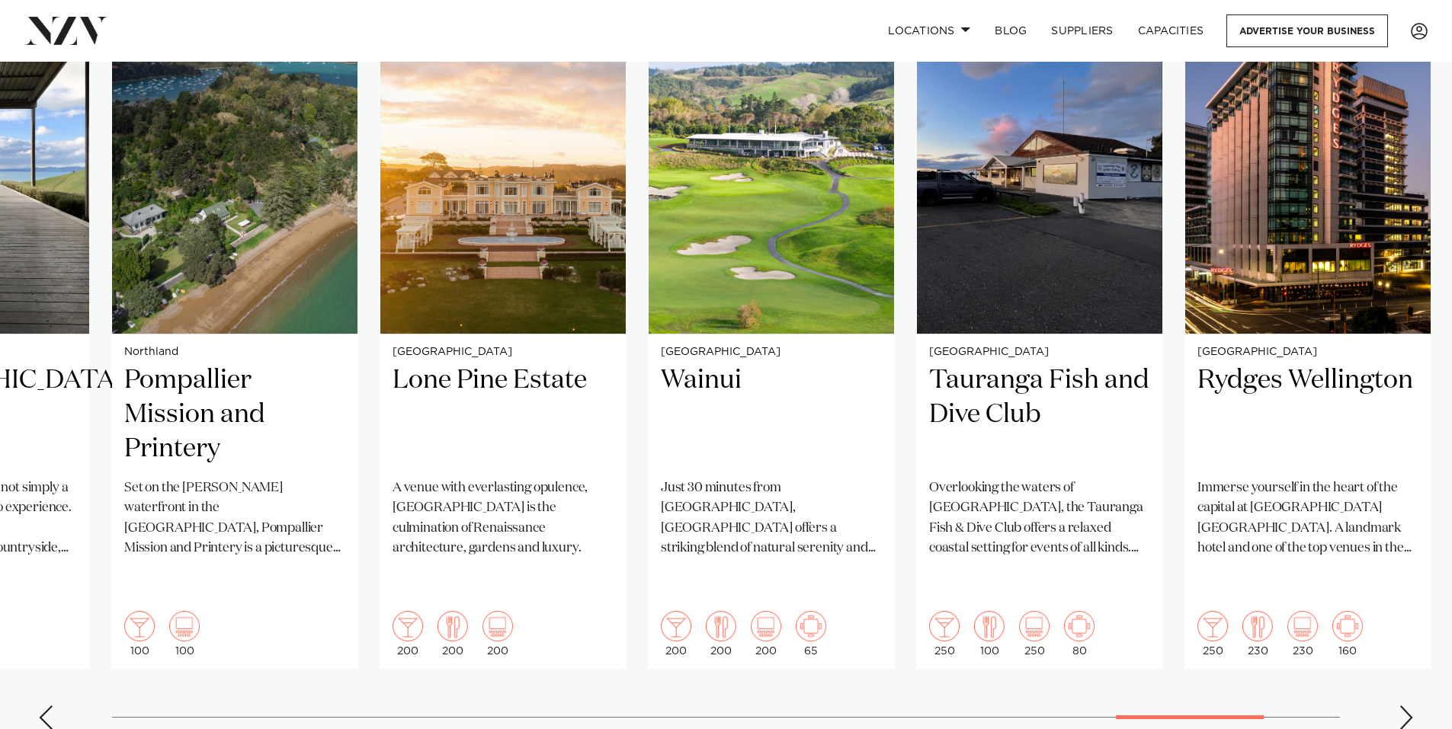
click at [1404, 706] on div "Next slide" at bounding box center [1405, 718] width 15 height 24
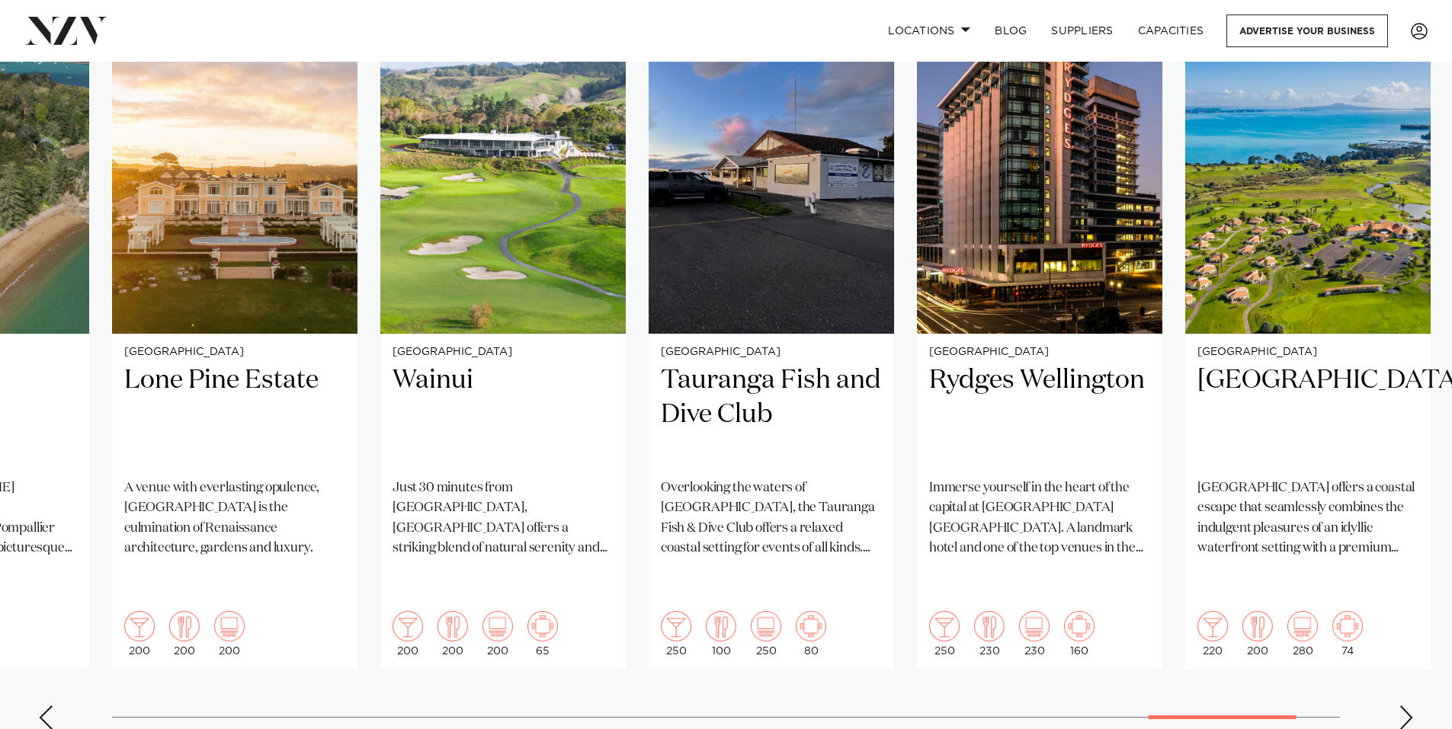
click at [1404, 706] on div "Next slide" at bounding box center [1405, 718] width 15 height 24
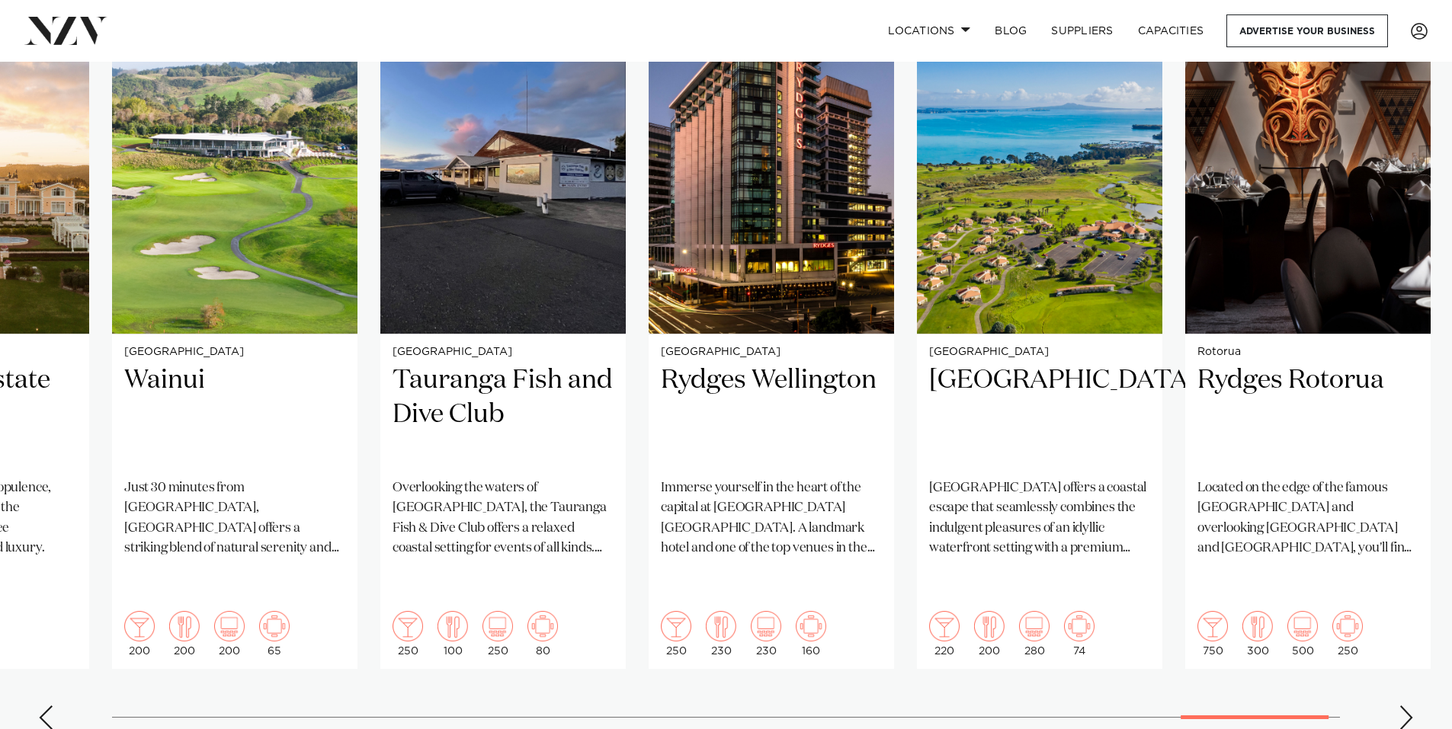
click at [1404, 706] on div "Next slide" at bounding box center [1405, 718] width 15 height 24
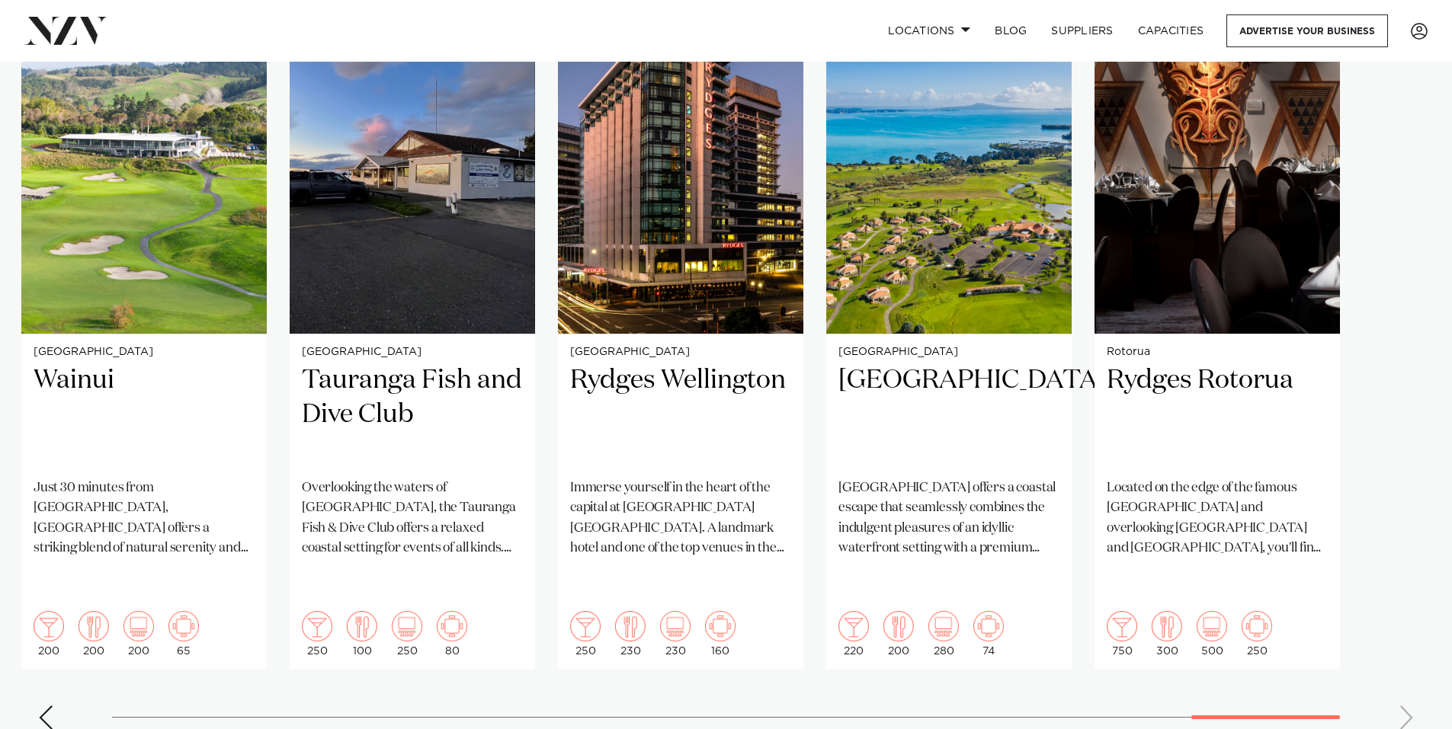
click at [1404, 681] on swiper-container "Auckland Hilton Auckland Hilton Auckland is one of the most iconic buildings on…" at bounding box center [726, 374] width 1452 height 738
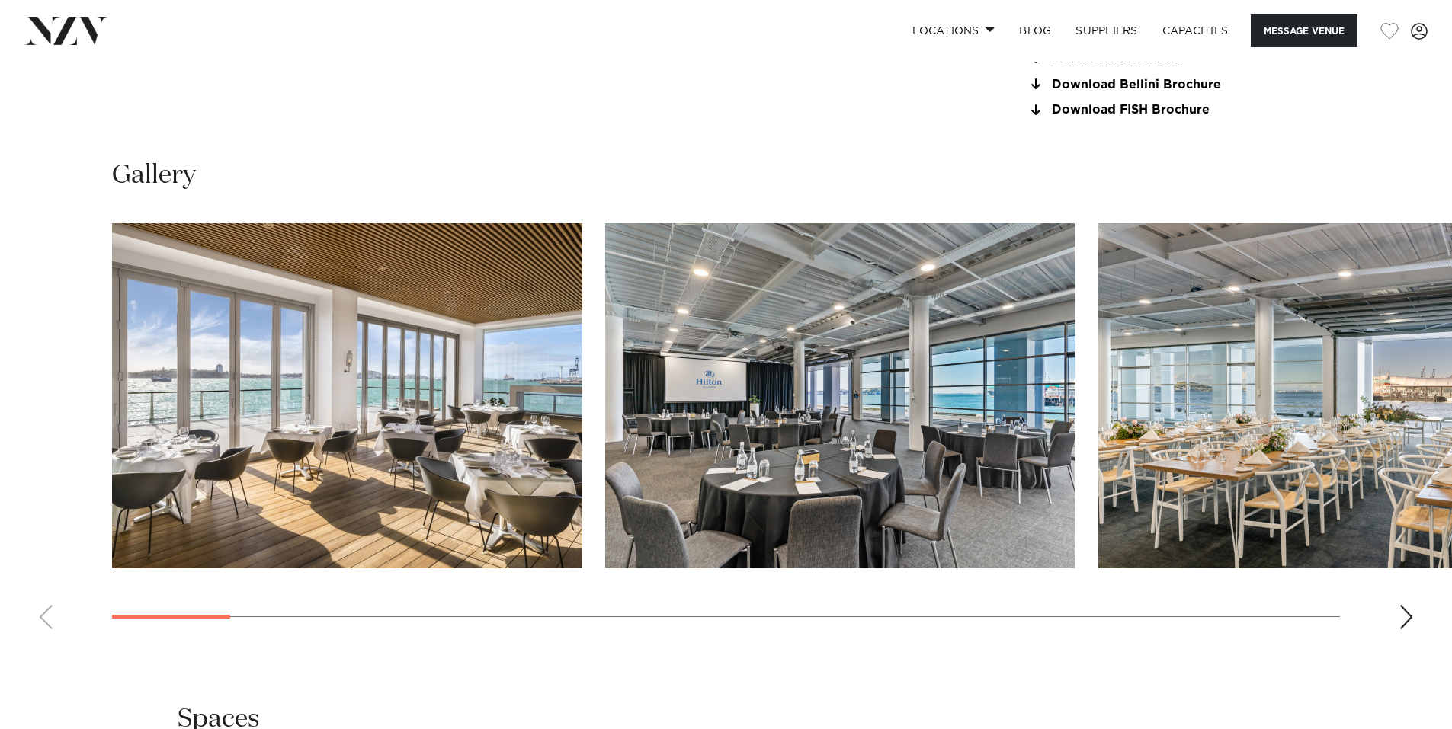
scroll to position [1753, 0]
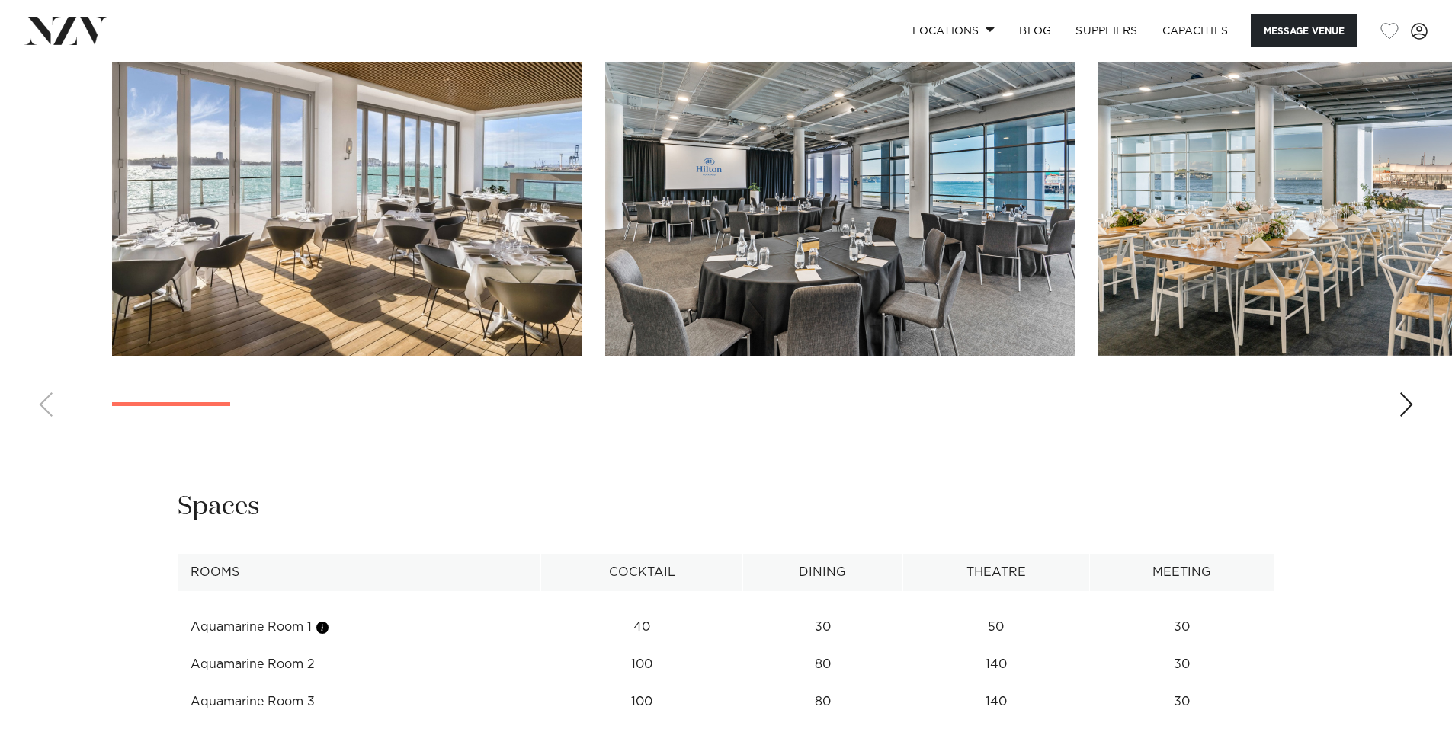
click at [1407, 398] on div "Next slide" at bounding box center [1405, 404] width 15 height 24
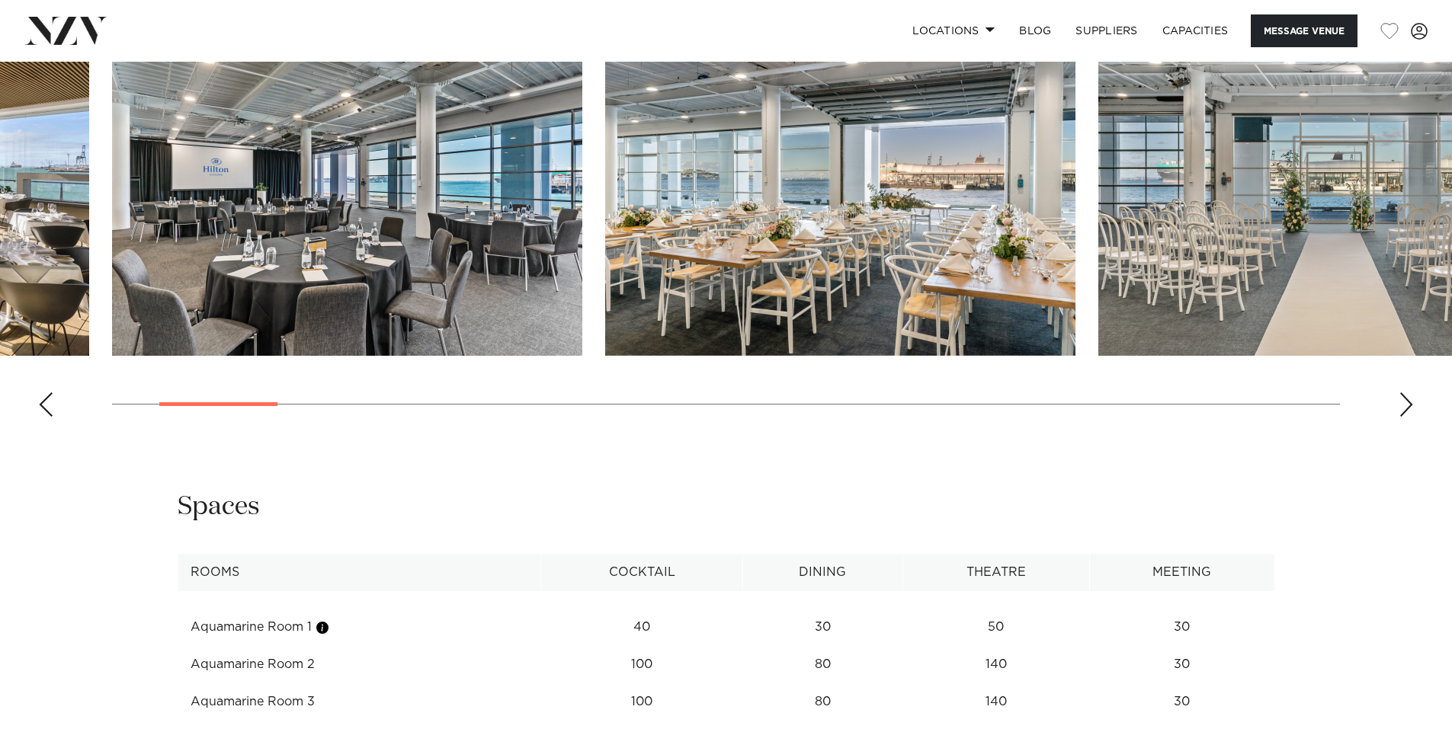
click at [1404, 397] on div "Next slide" at bounding box center [1405, 404] width 15 height 24
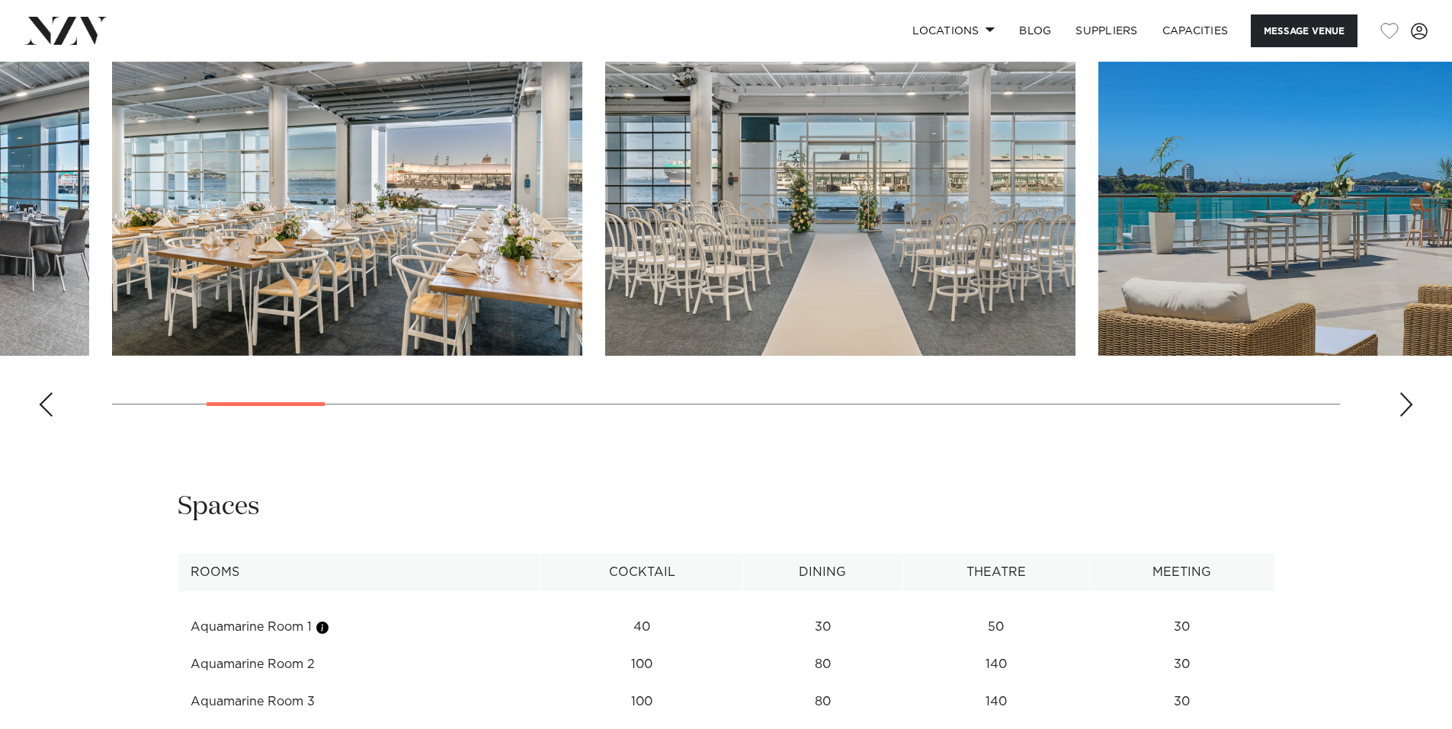
click at [1404, 397] on div "Next slide" at bounding box center [1405, 404] width 15 height 24
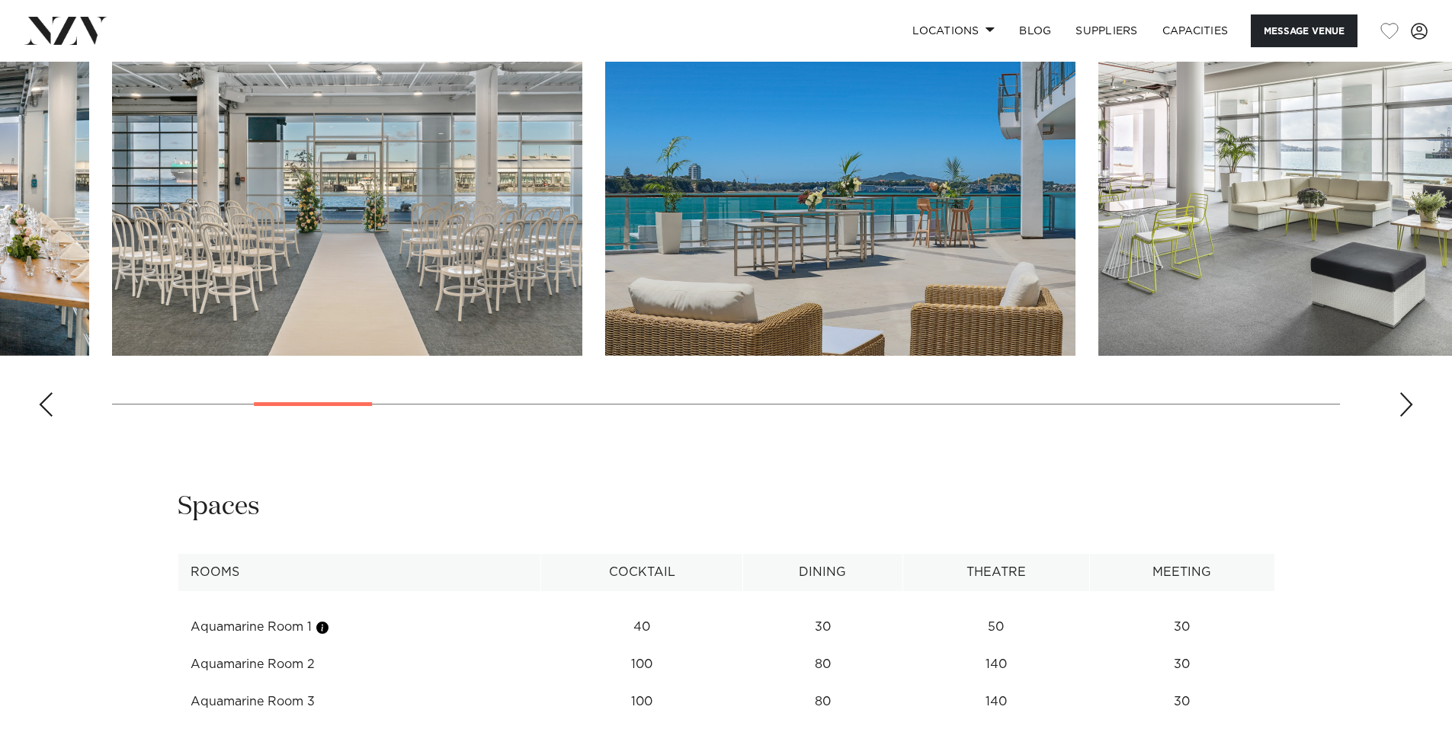
click at [1401, 392] on div "Next slide" at bounding box center [1405, 404] width 15 height 24
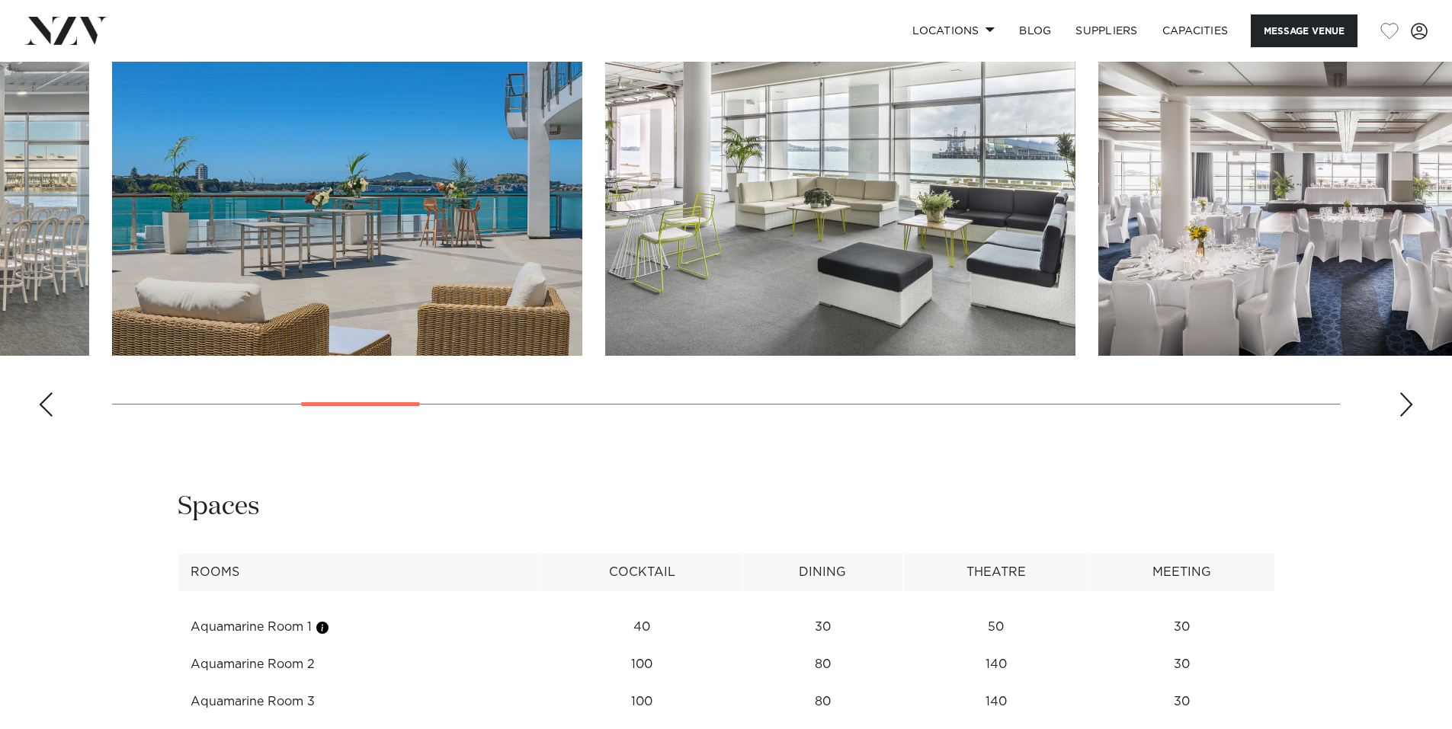
click at [1401, 392] on div "Next slide" at bounding box center [1405, 404] width 15 height 24
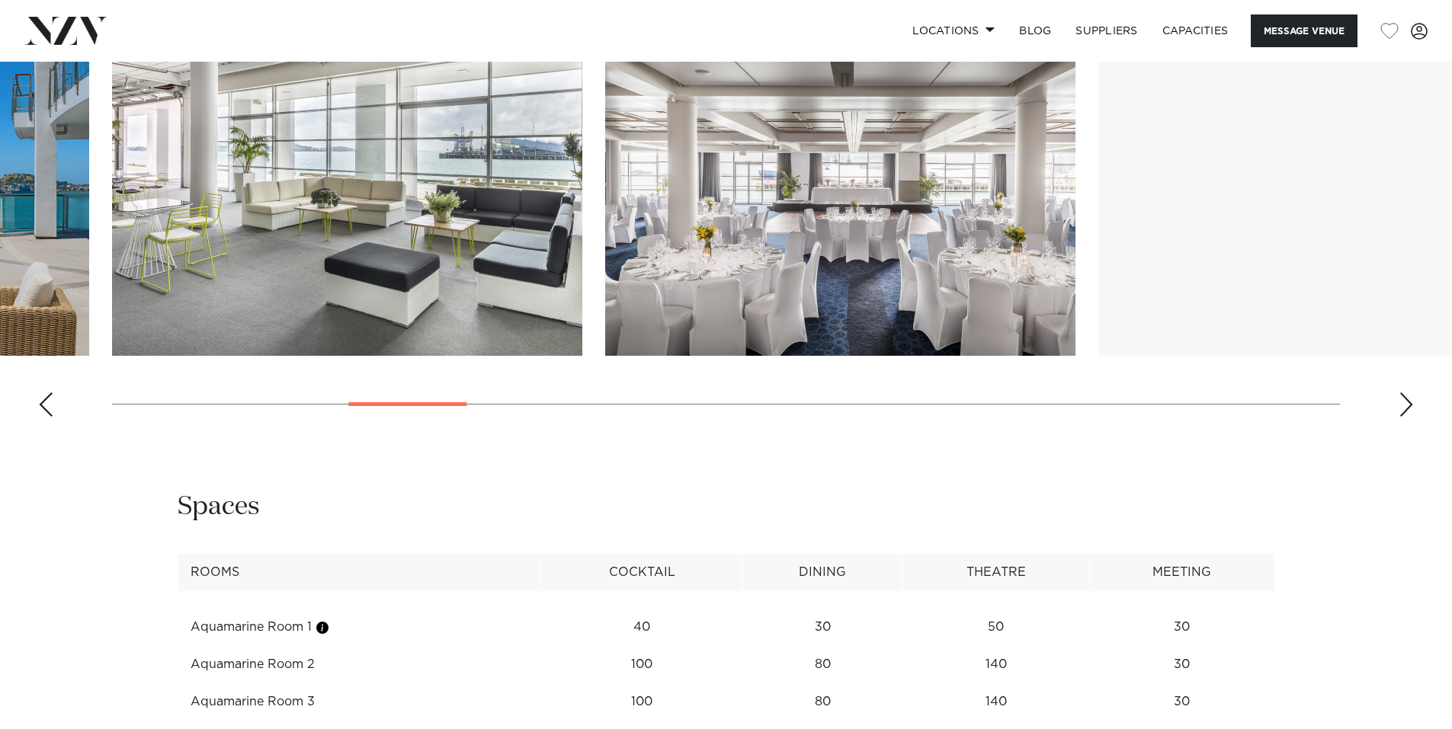
click at [1406, 379] on swiper-container at bounding box center [726, 220] width 1452 height 418
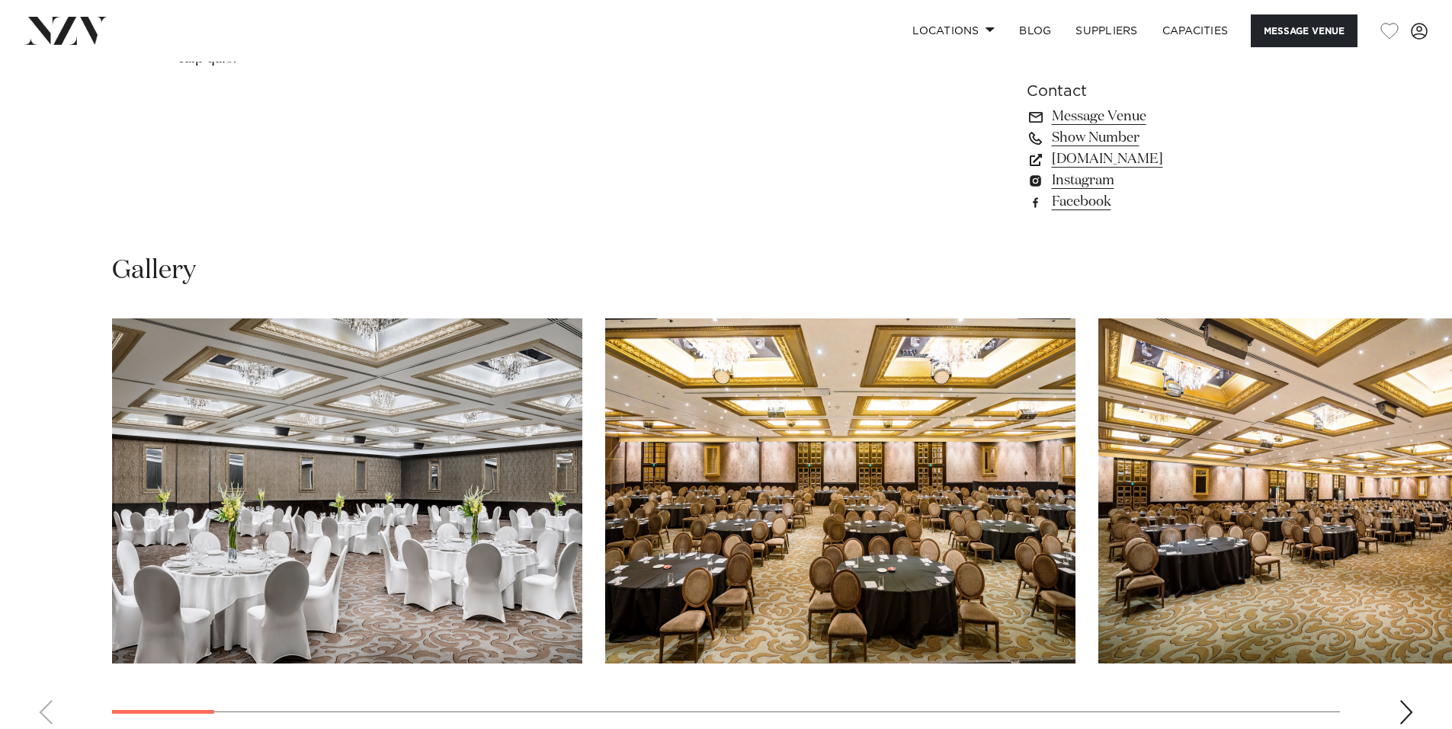
scroll to position [1372, 0]
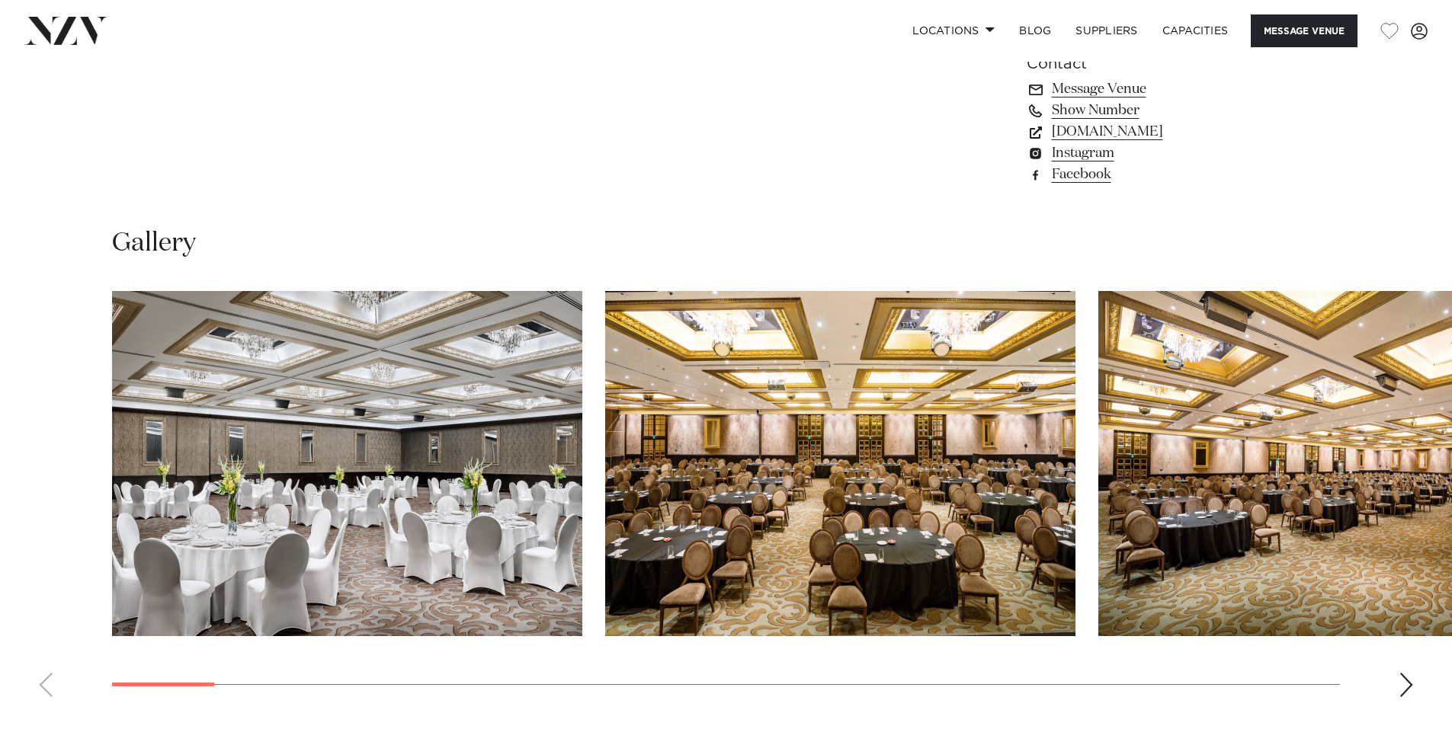
click at [1407, 673] on div "Next slide" at bounding box center [1405, 685] width 15 height 24
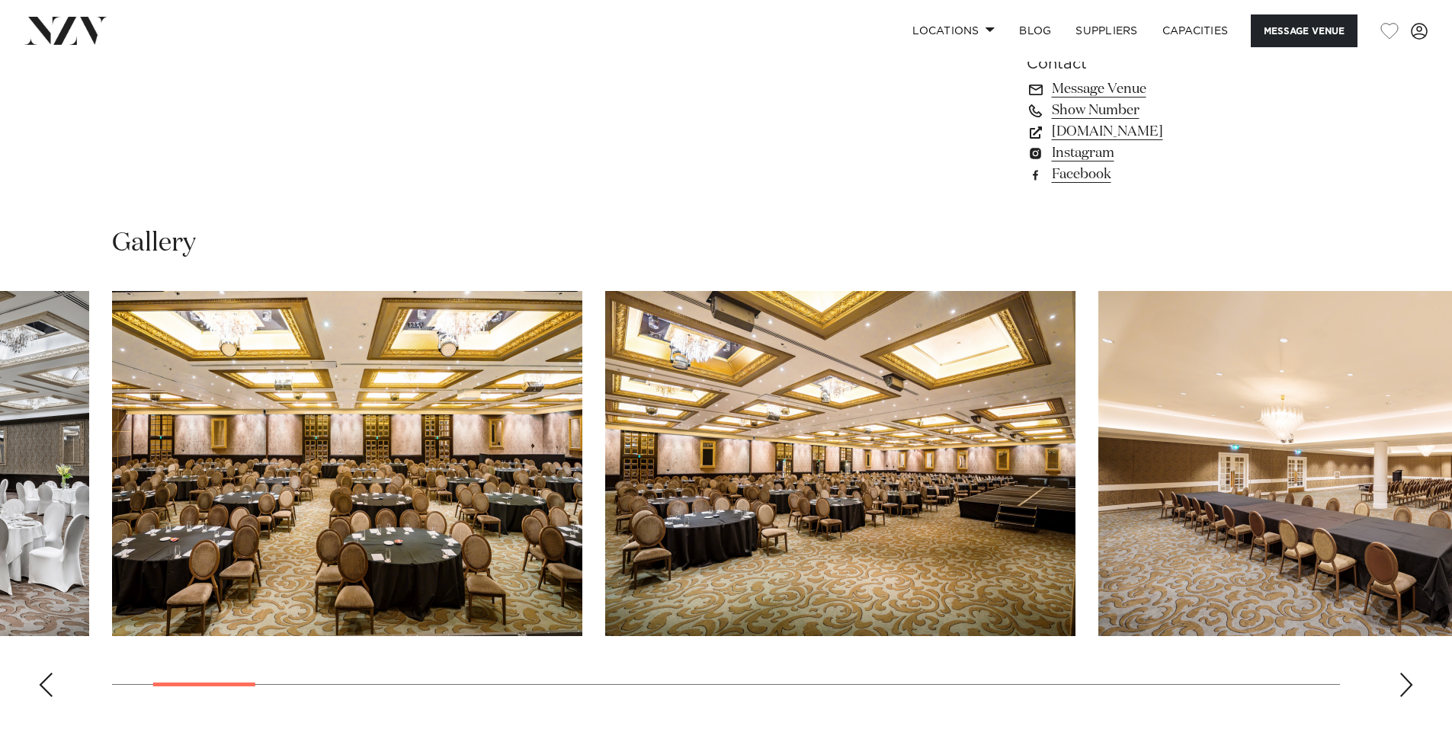
click at [1404, 673] on div "Next slide" at bounding box center [1405, 685] width 15 height 24
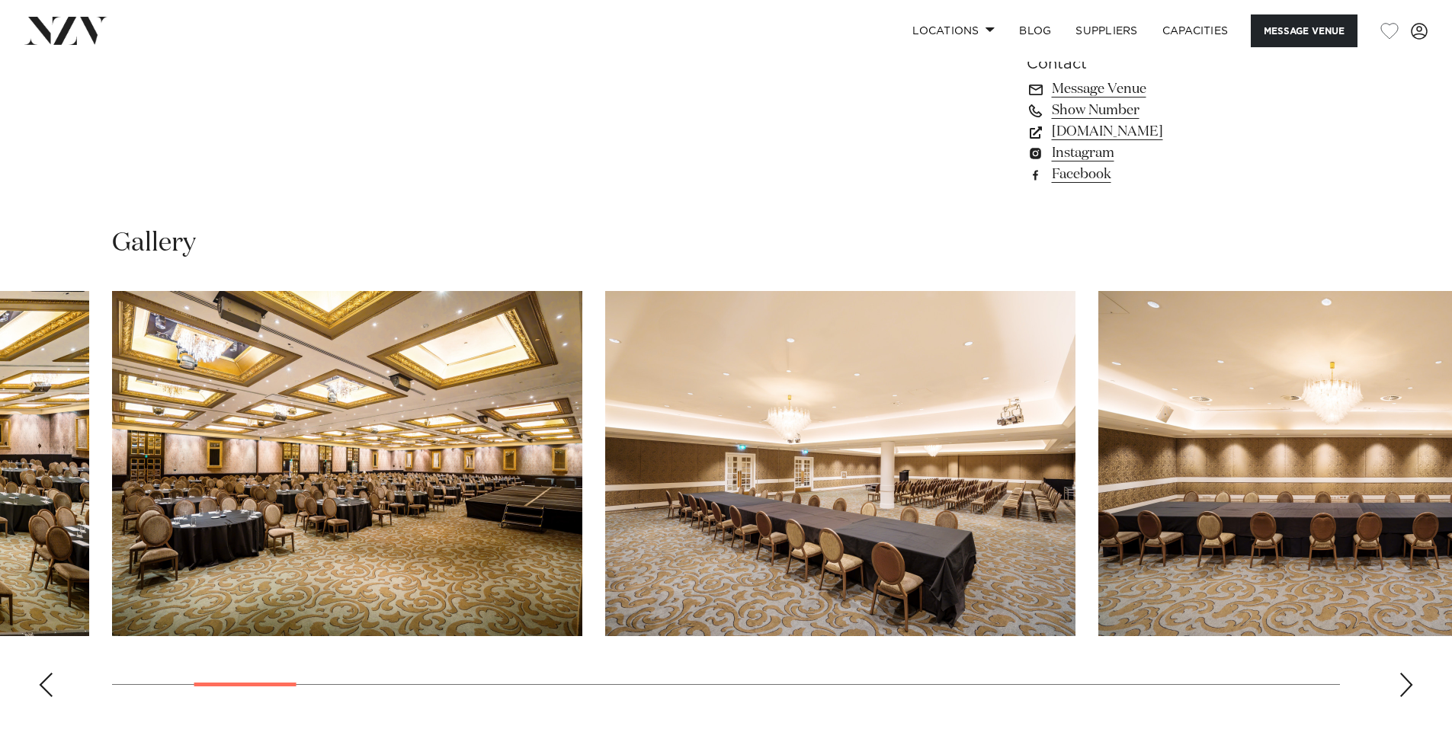
click at [1399, 673] on div "Next slide" at bounding box center [1405, 685] width 15 height 24
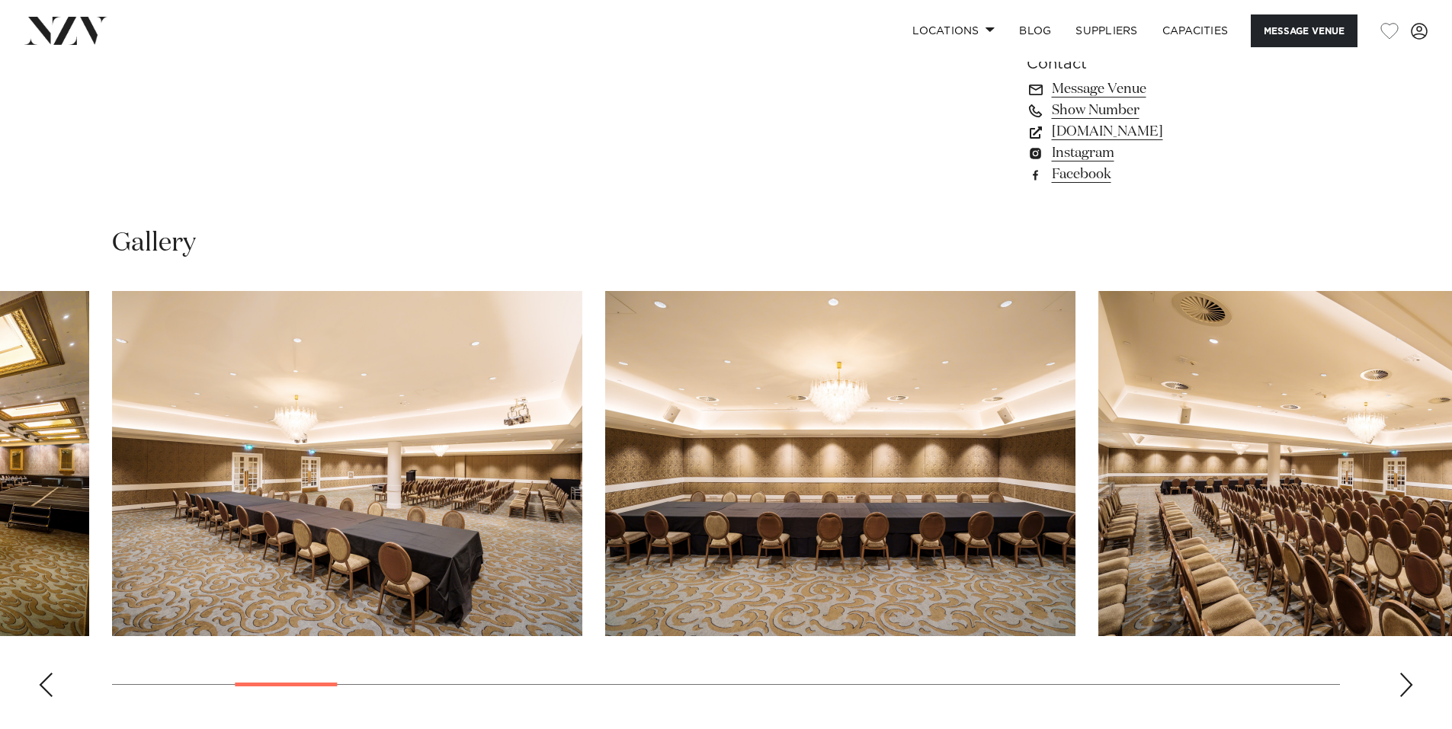
click at [1399, 673] on div "Next slide" at bounding box center [1405, 685] width 15 height 24
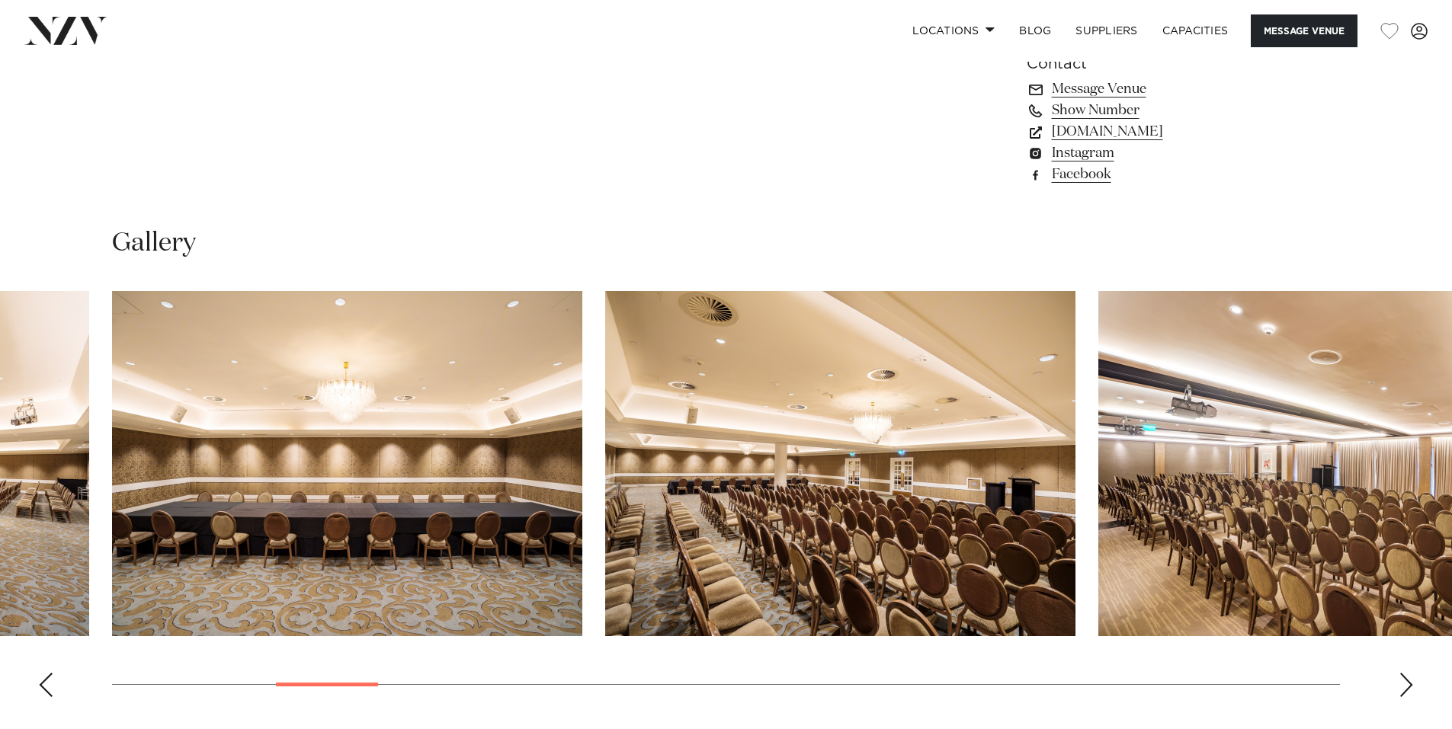
click at [1399, 673] on div "Next slide" at bounding box center [1405, 685] width 15 height 24
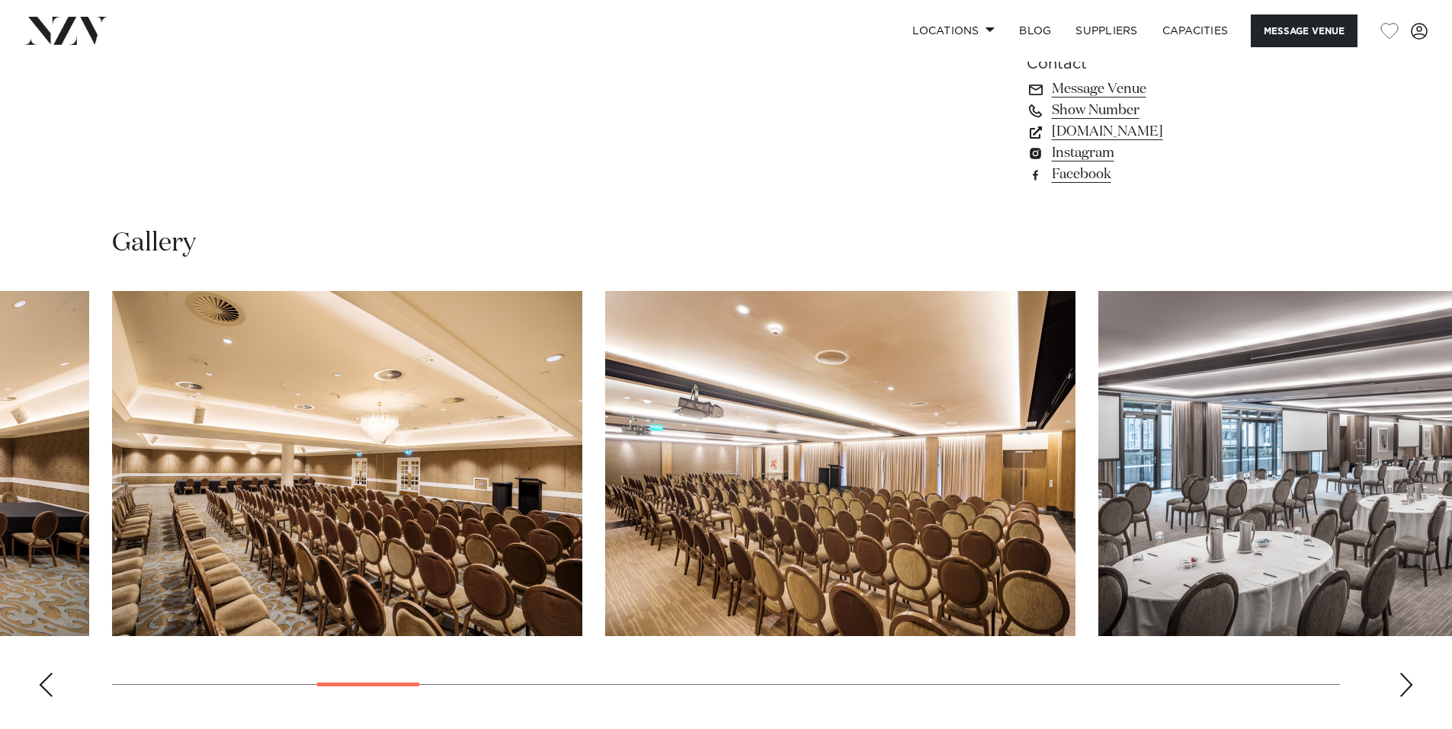
click at [1399, 673] on div "Next slide" at bounding box center [1405, 685] width 15 height 24
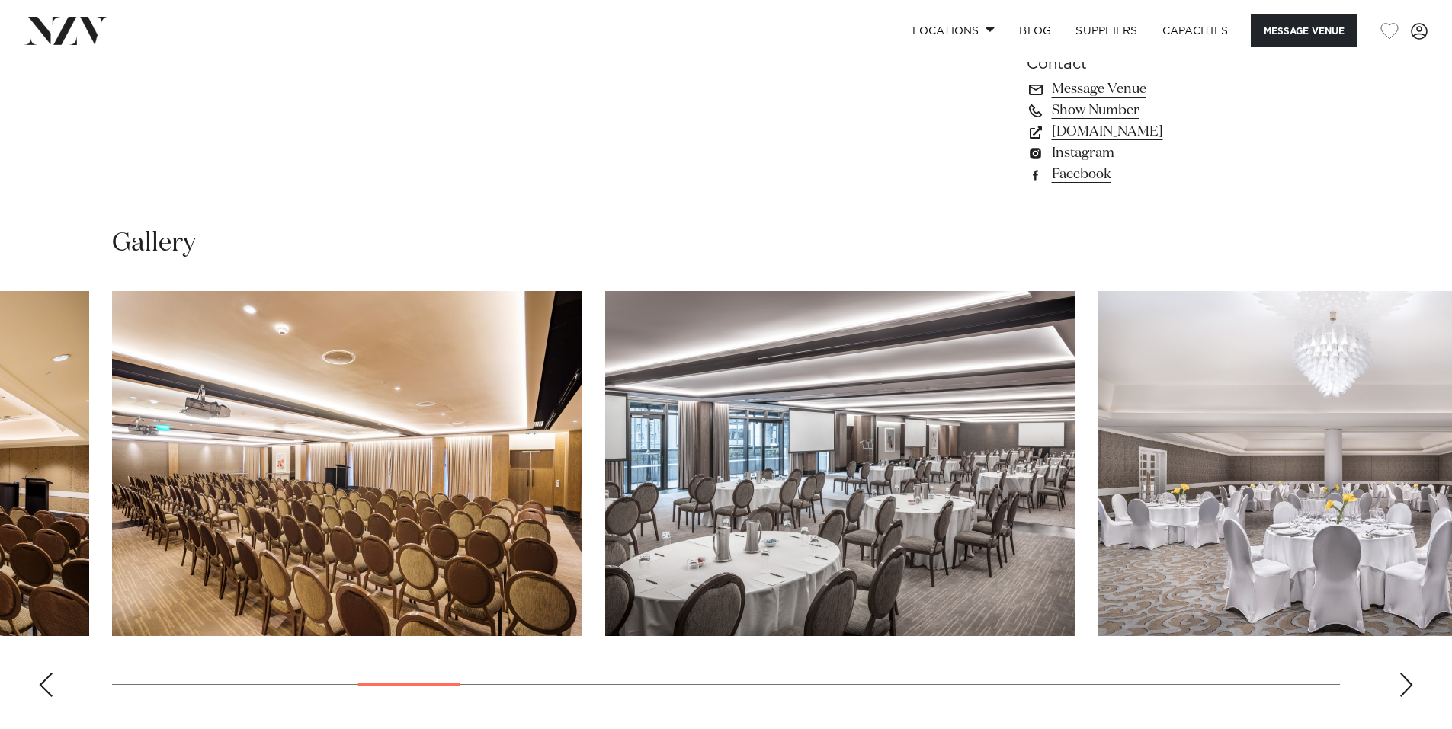
click at [1399, 673] on div "Next slide" at bounding box center [1405, 685] width 15 height 24
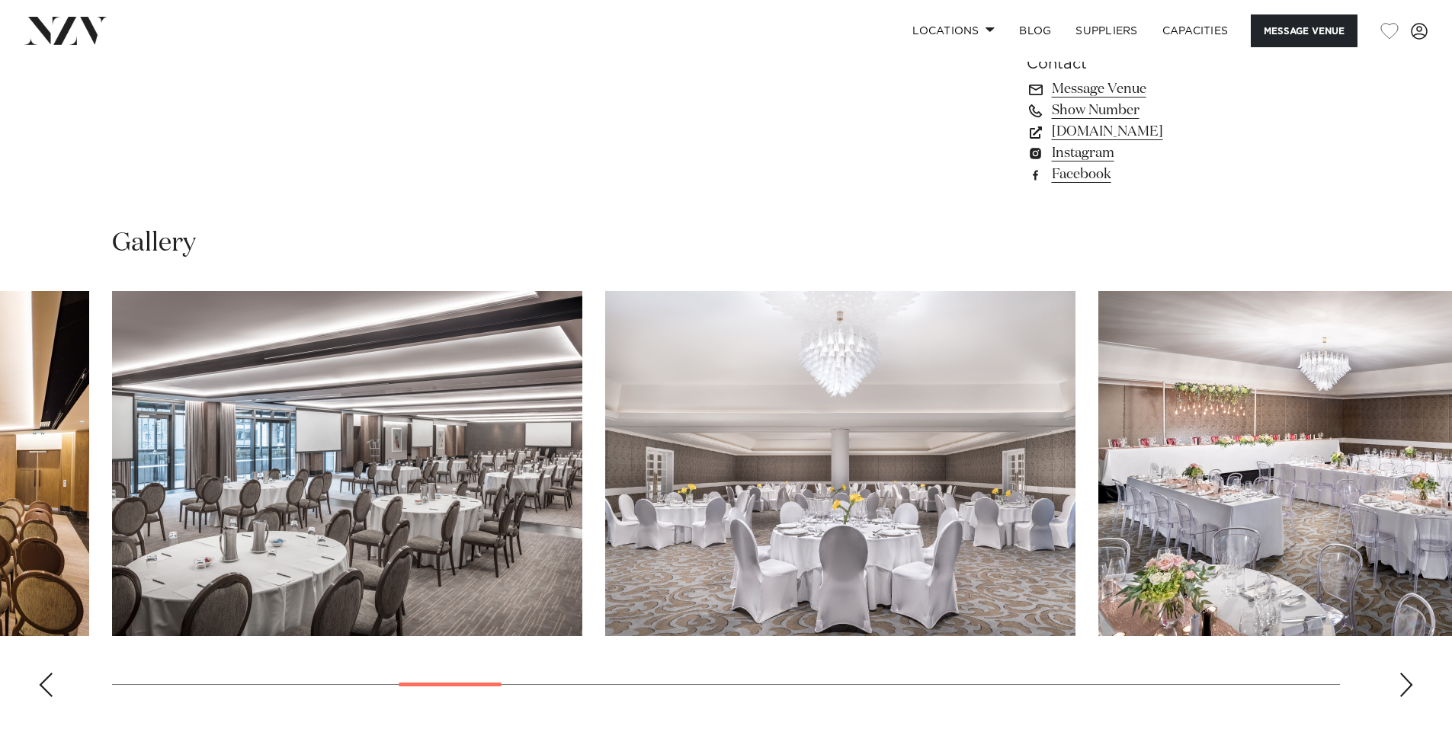
click at [1397, 644] on swiper-container at bounding box center [726, 500] width 1452 height 418
click at [1414, 646] on swiper-container at bounding box center [726, 500] width 1452 height 418
click at [1407, 673] on div "Next slide" at bounding box center [1405, 685] width 15 height 24
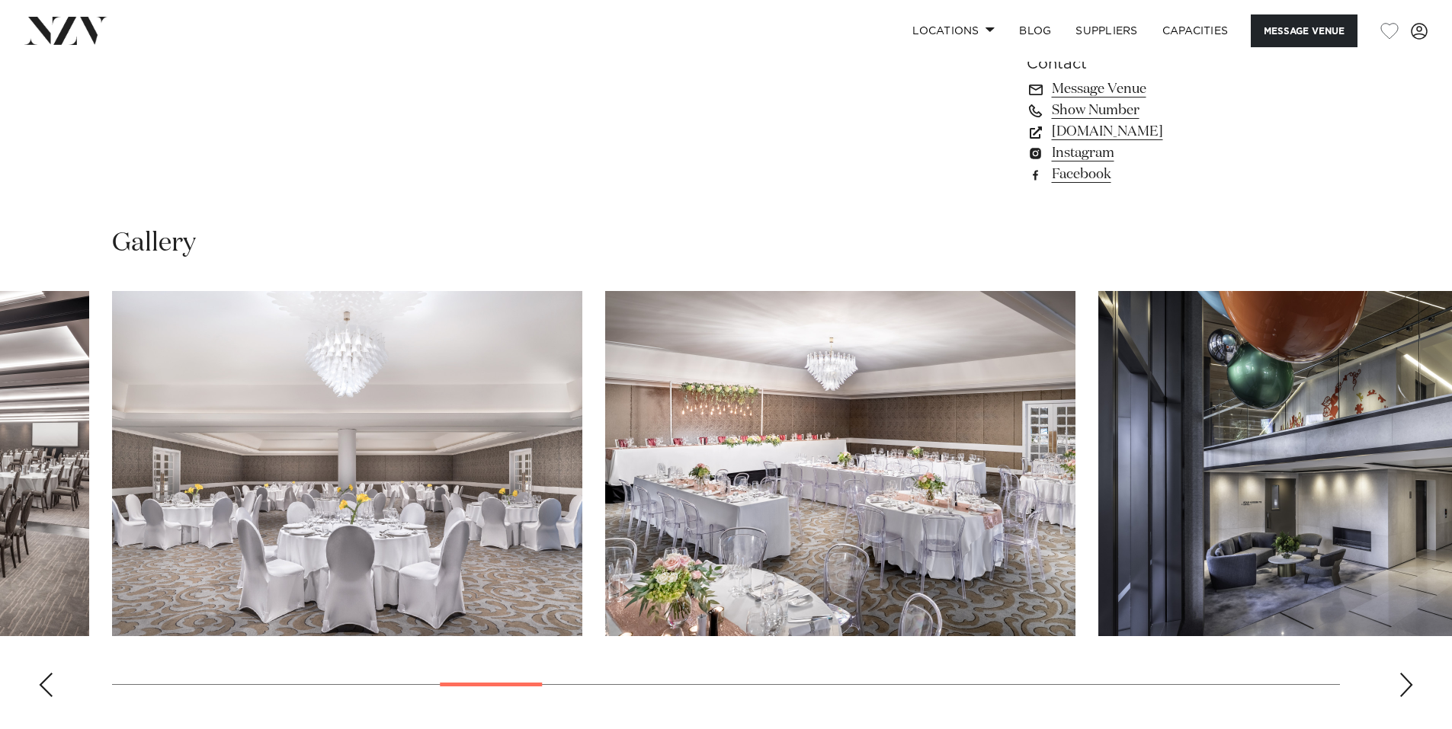
click at [1404, 673] on div "Next slide" at bounding box center [1405, 685] width 15 height 24
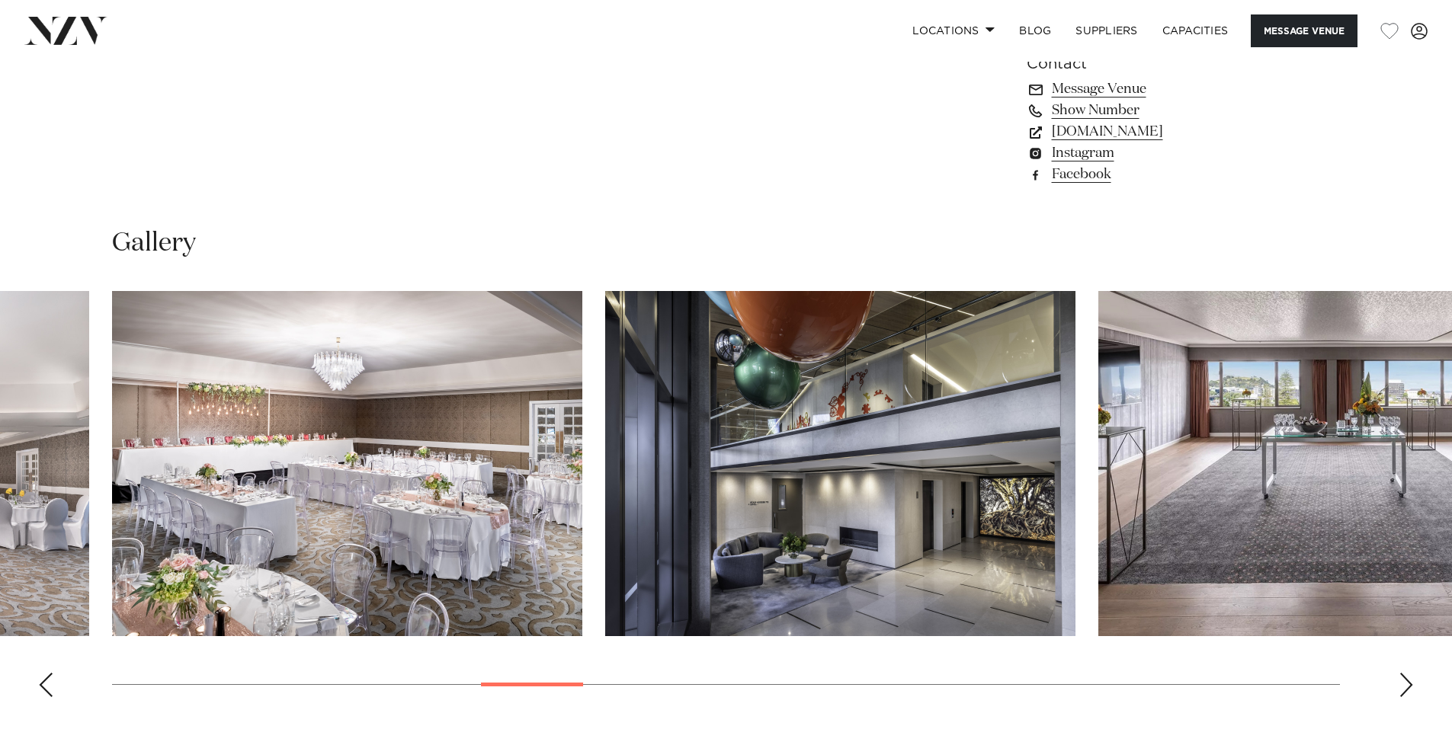
click at [1404, 673] on div "Next slide" at bounding box center [1405, 685] width 15 height 24
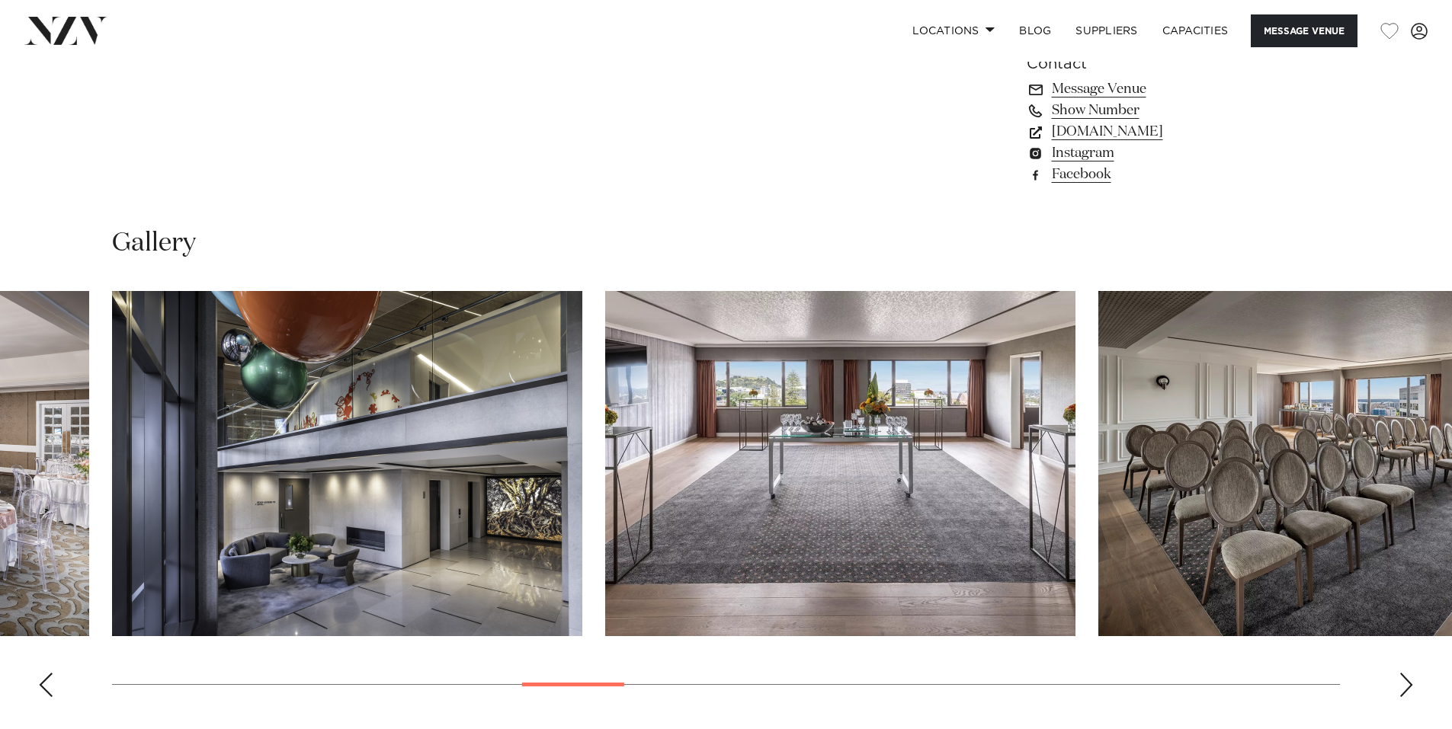
click at [1404, 673] on div "Next slide" at bounding box center [1405, 685] width 15 height 24
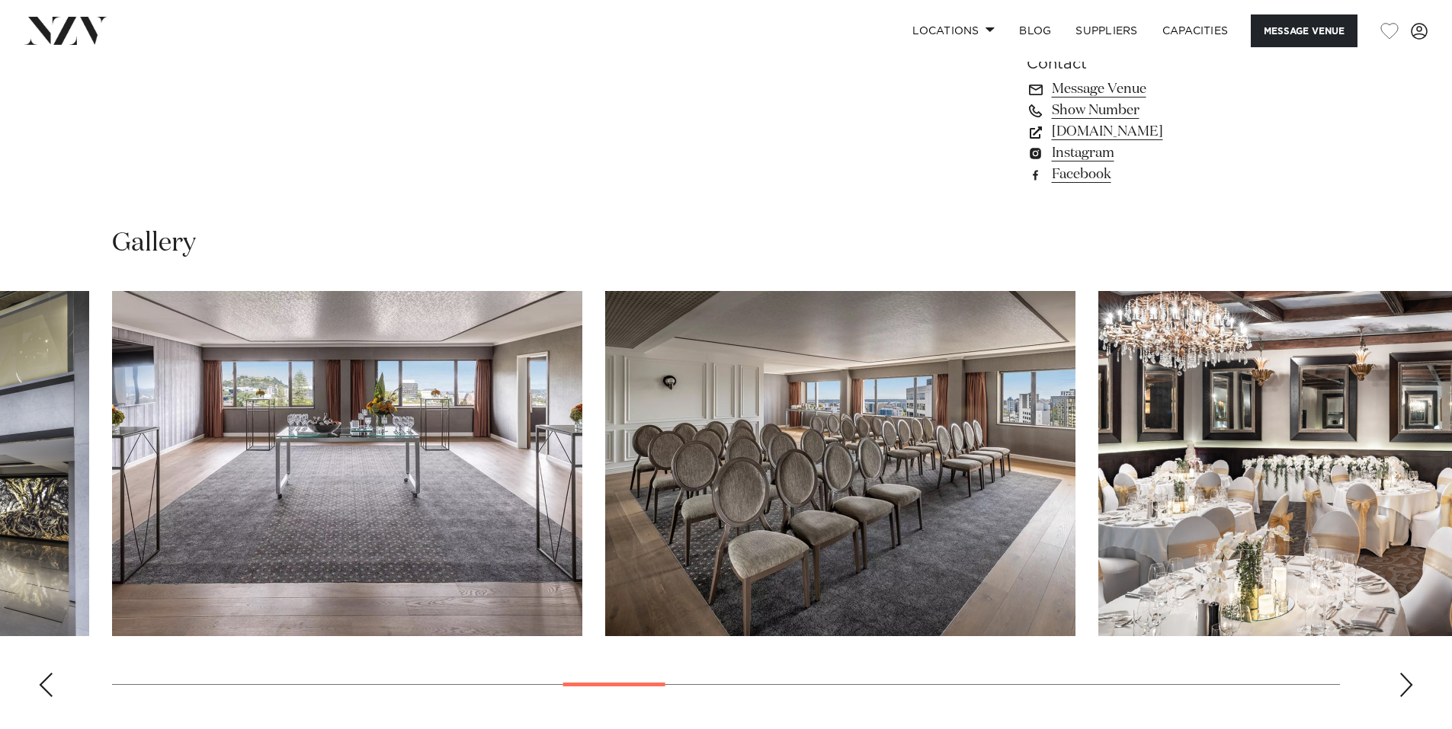
click at [1404, 673] on div "Next slide" at bounding box center [1405, 685] width 15 height 24
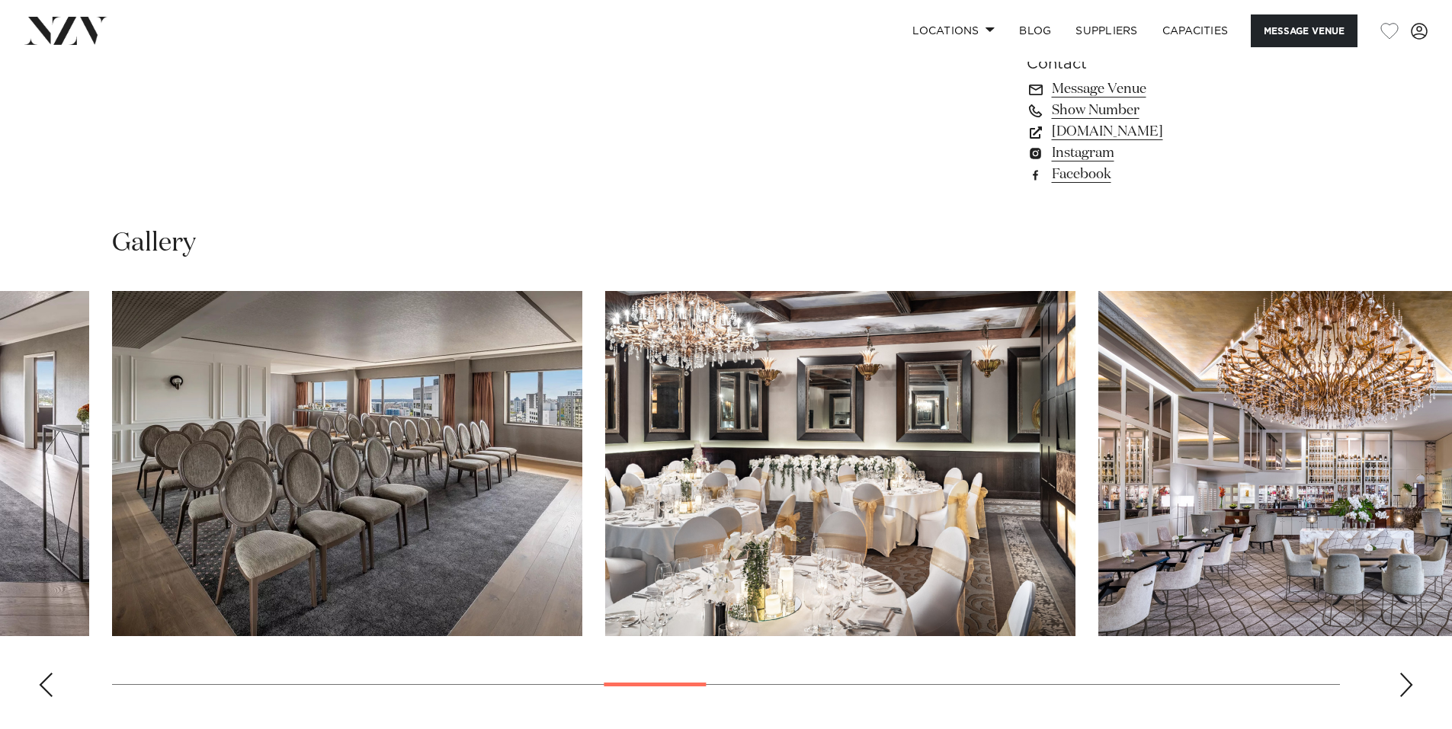
click at [1404, 673] on div "Next slide" at bounding box center [1405, 685] width 15 height 24
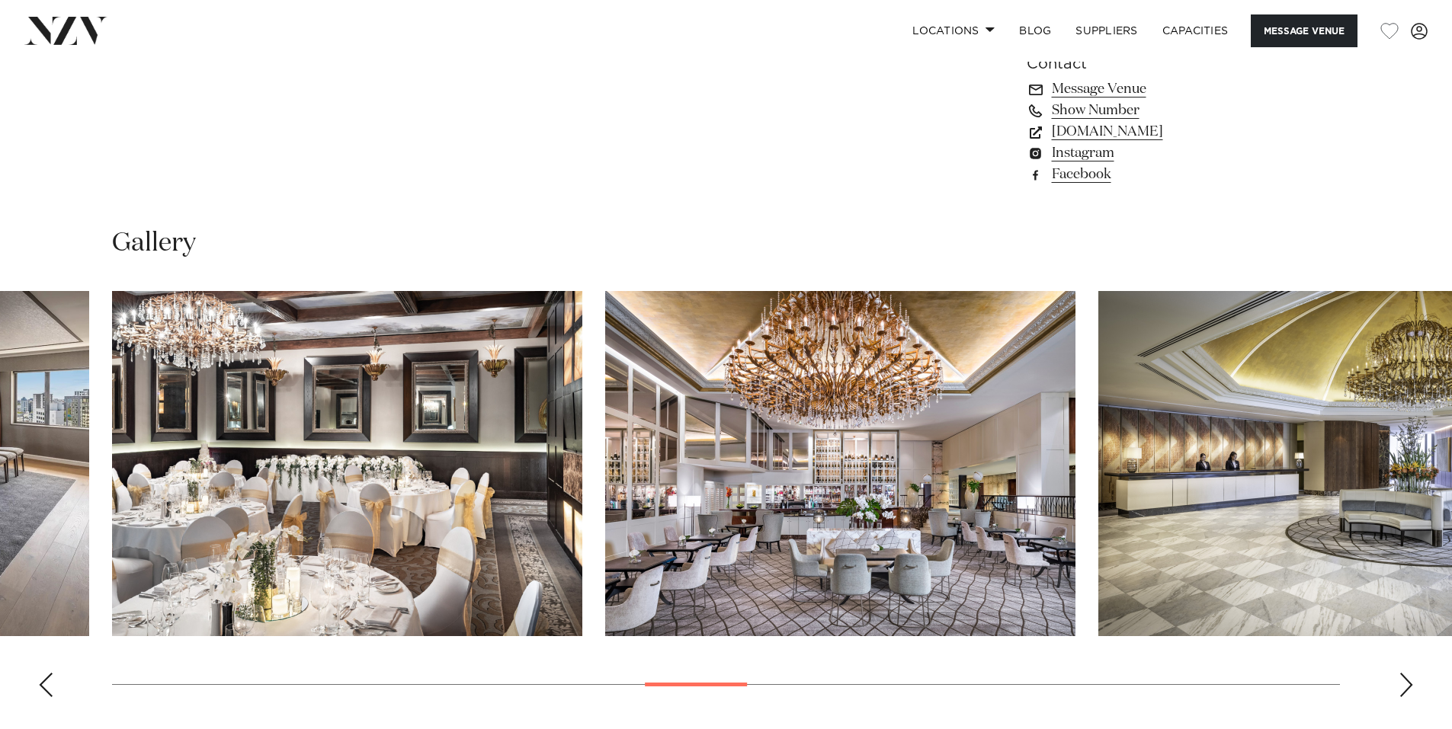
click at [1404, 673] on div "Next slide" at bounding box center [1405, 685] width 15 height 24
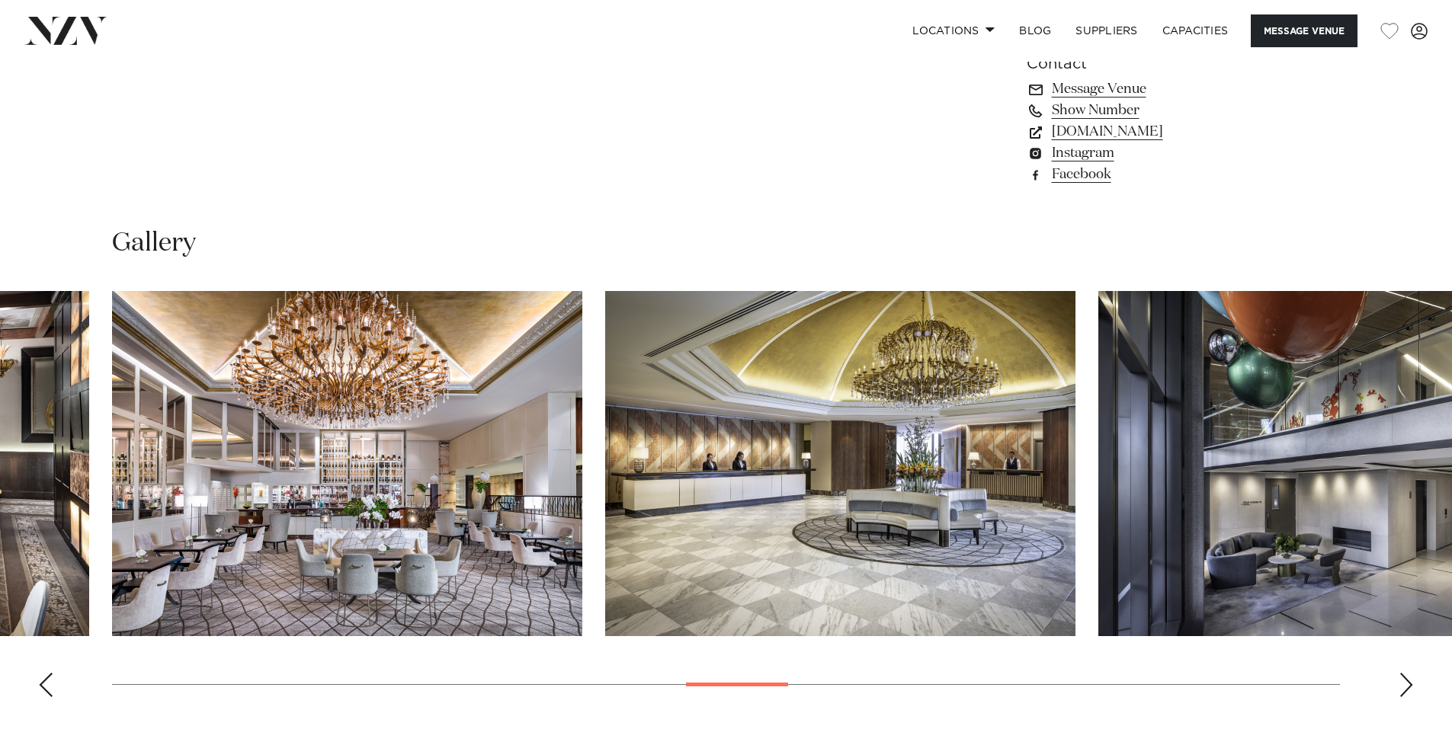
click at [1402, 673] on div "Next slide" at bounding box center [1405, 685] width 15 height 24
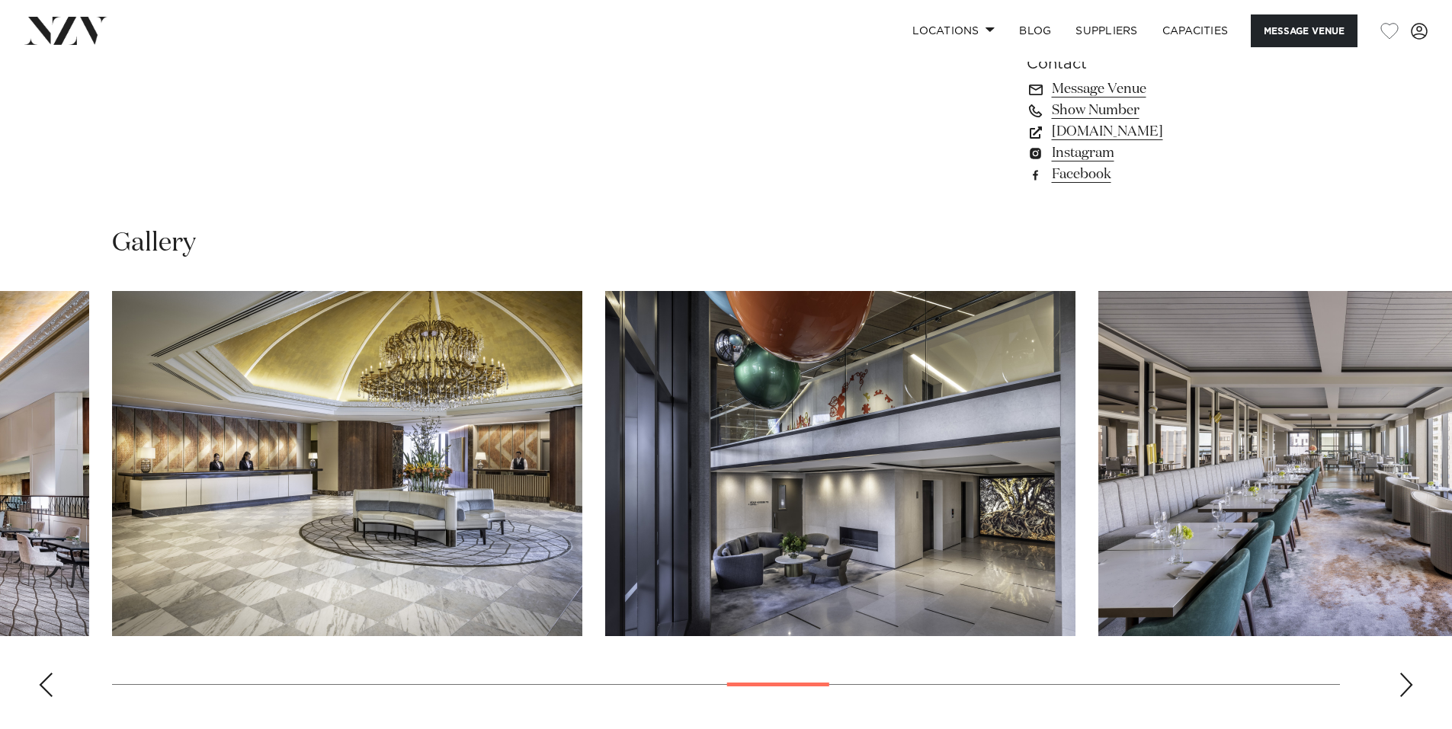
click at [1398, 635] on swiper-container at bounding box center [726, 500] width 1452 height 418
click at [1404, 673] on div "Next slide" at bounding box center [1405, 685] width 15 height 24
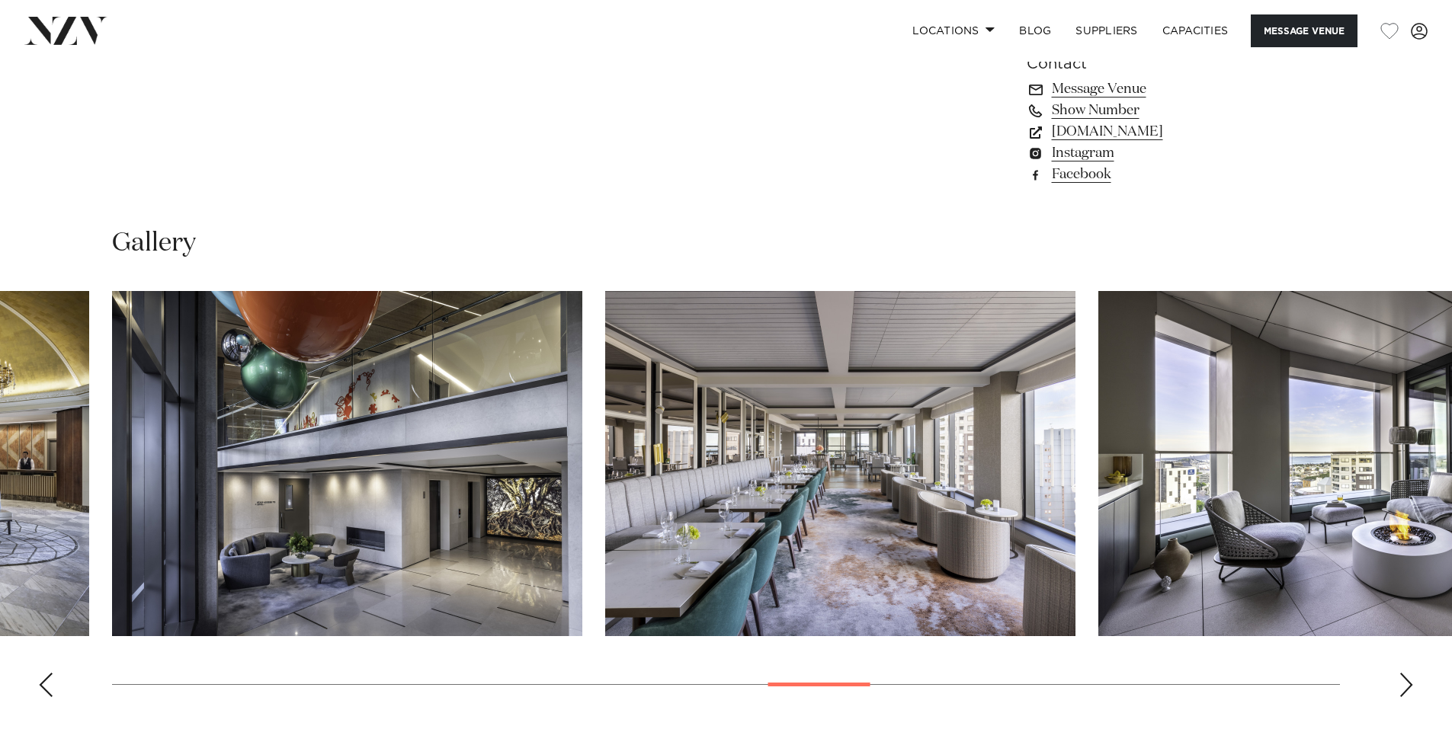
click at [1411, 673] on div "Next slide" at bounding box center [1405, 685] width 15 height 24
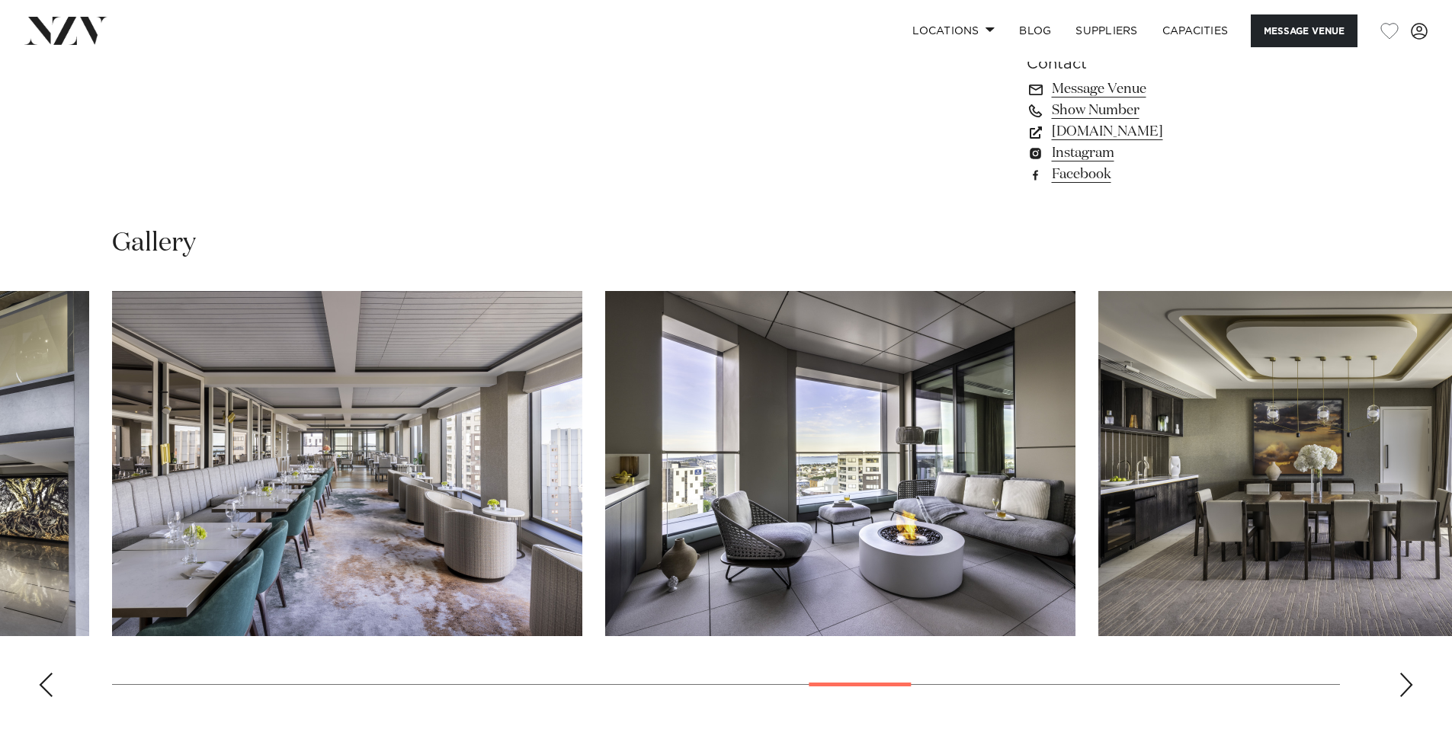
click at [1411, 673] on div "Next slide" at bounding box center [1405, 685] width 15 height 24
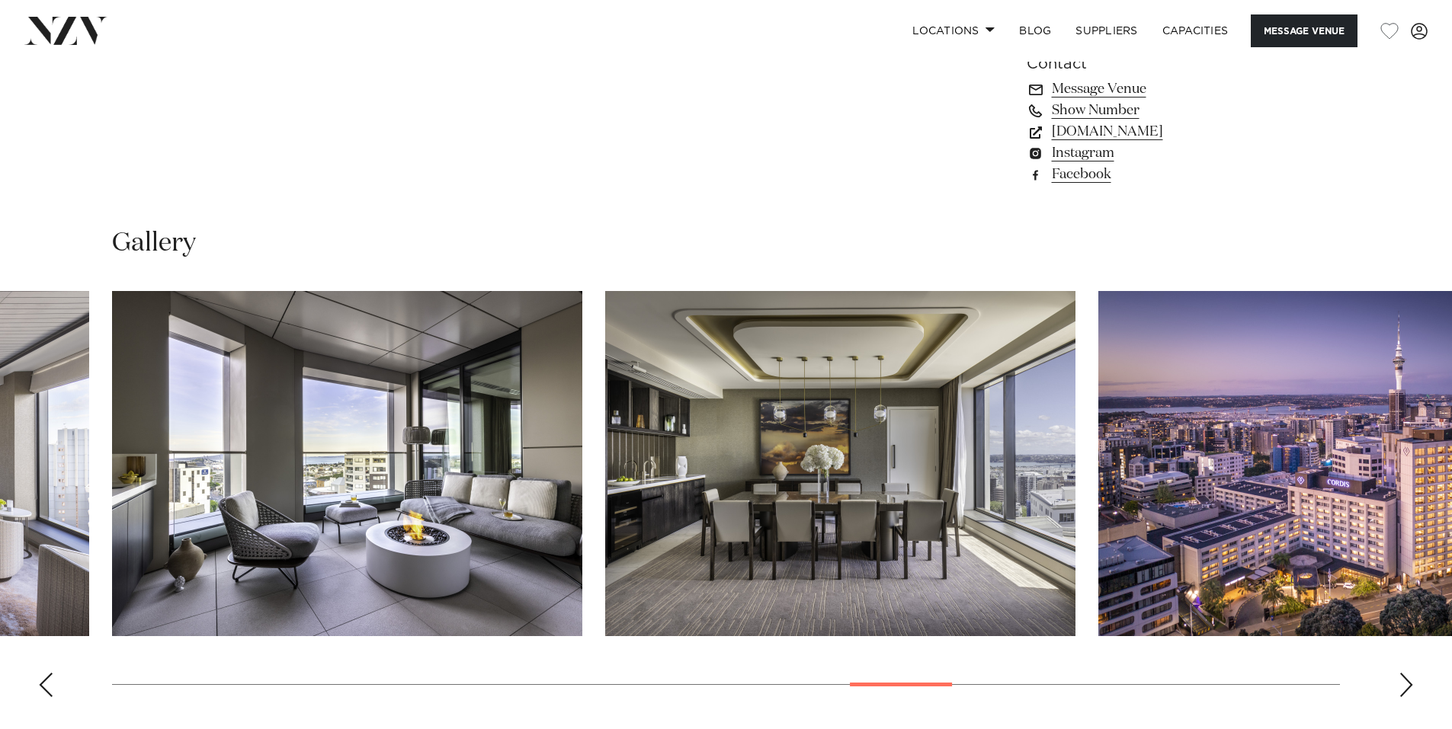
click at [1411, 673] on div "Next slide" at bounding box center [1405, 685] width 15 height 24
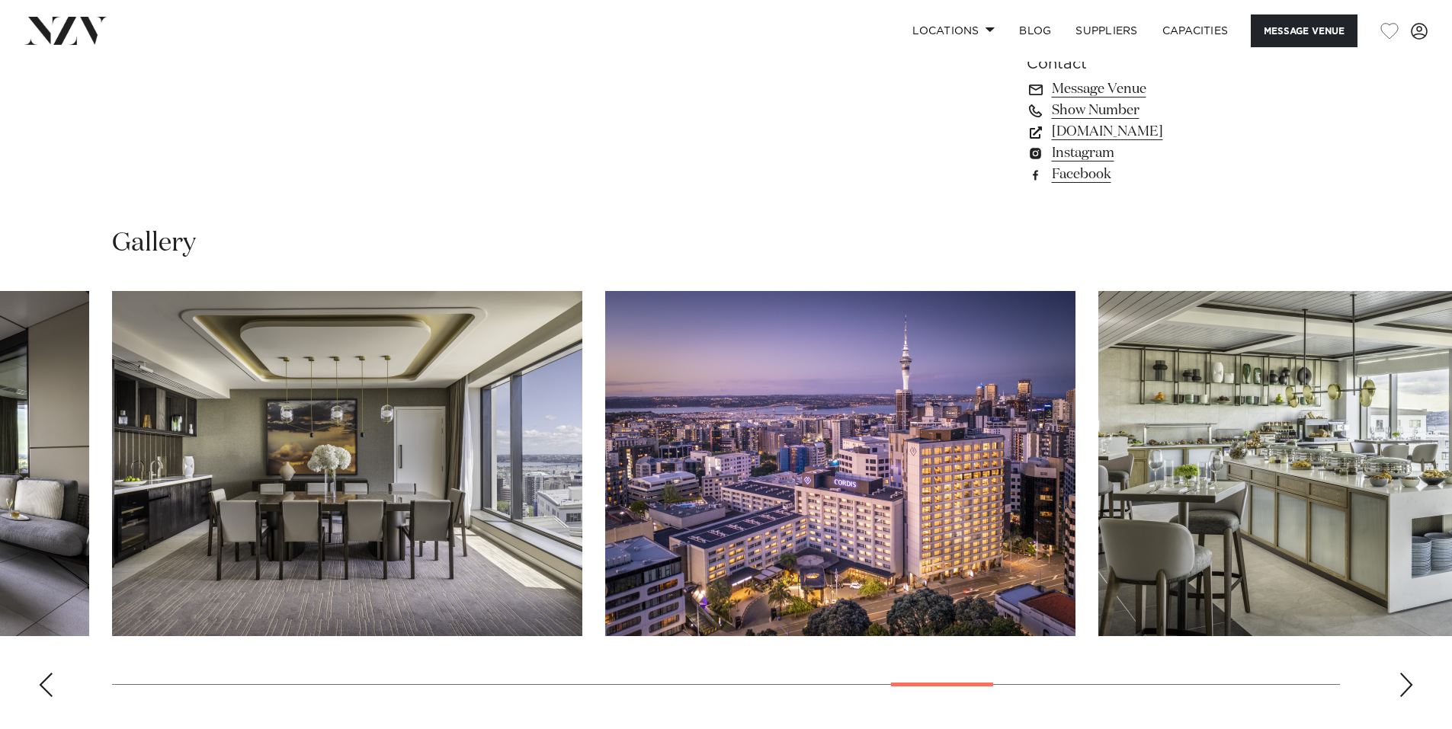
click at [1411, 673] on div "Next slide" at bounding box center [1405, 685] width 15 height 24
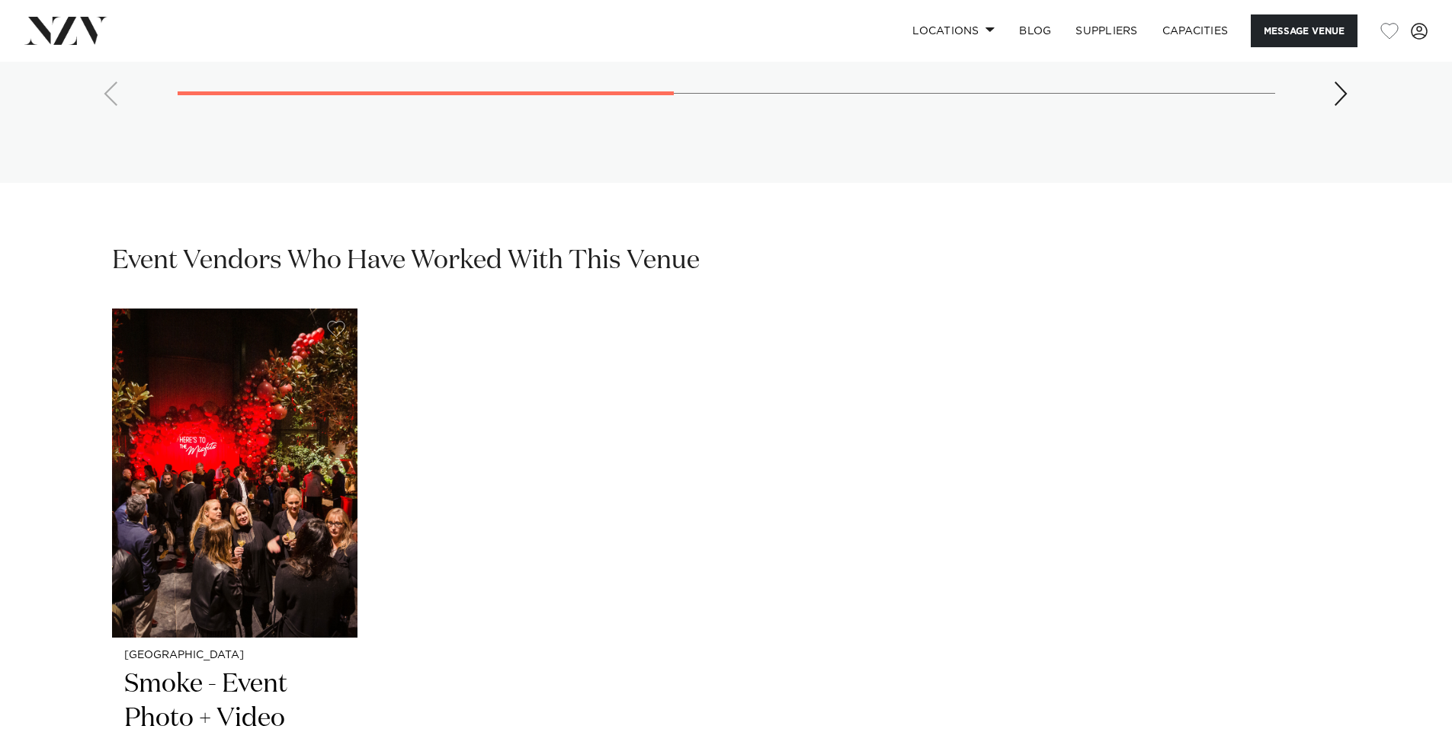
scroll to position [1120, 0]
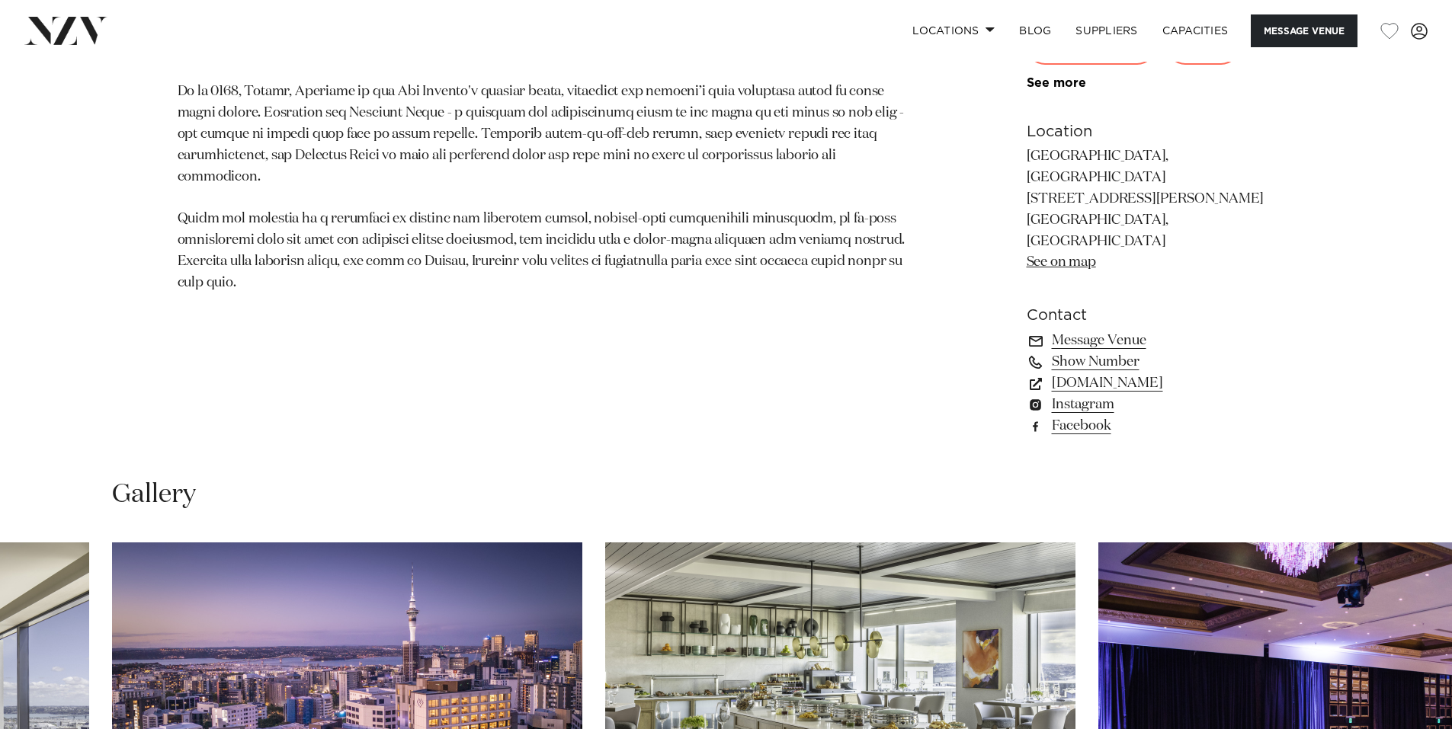
drag, startPoint x: 658, startPoint y: 486, endPoint x: 655, endPoint y: 31, distance: 454.9
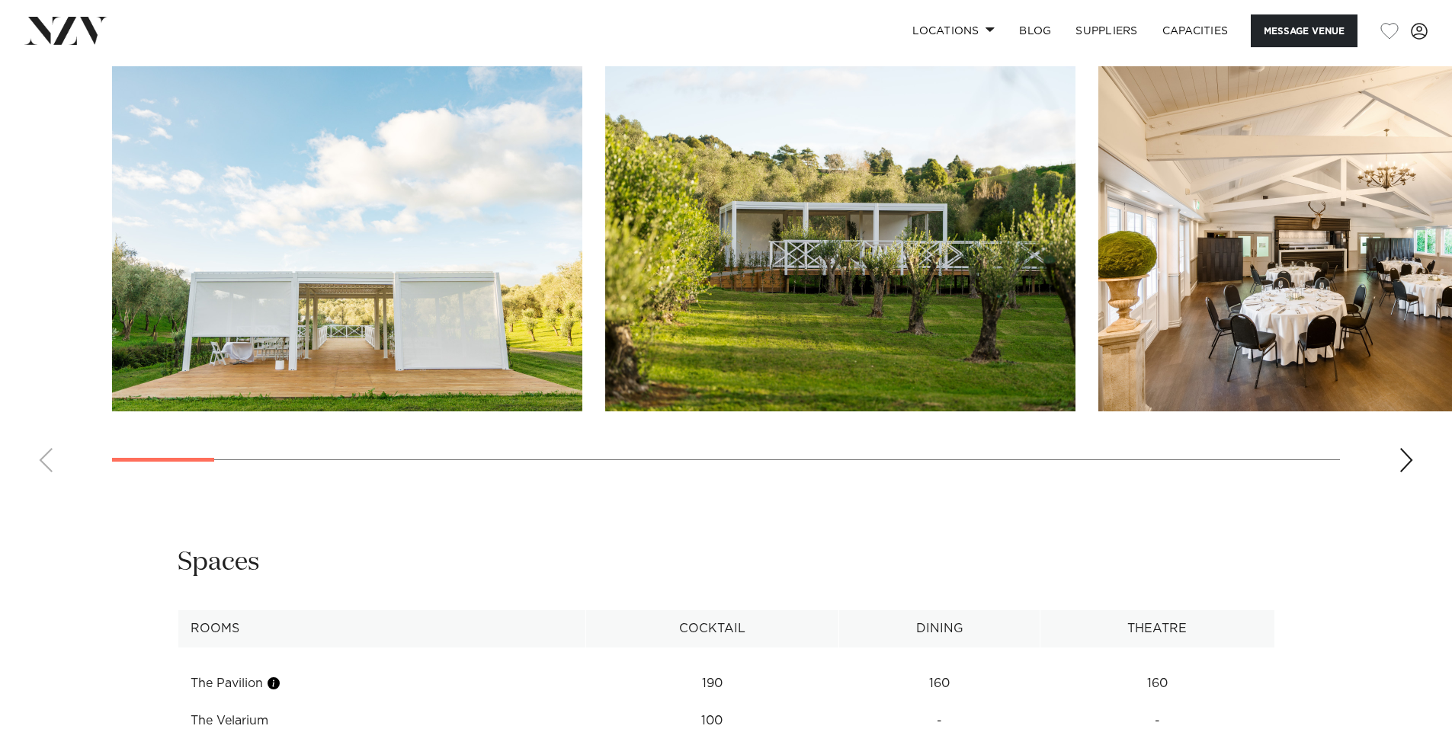
scroll to position [1753, 0]
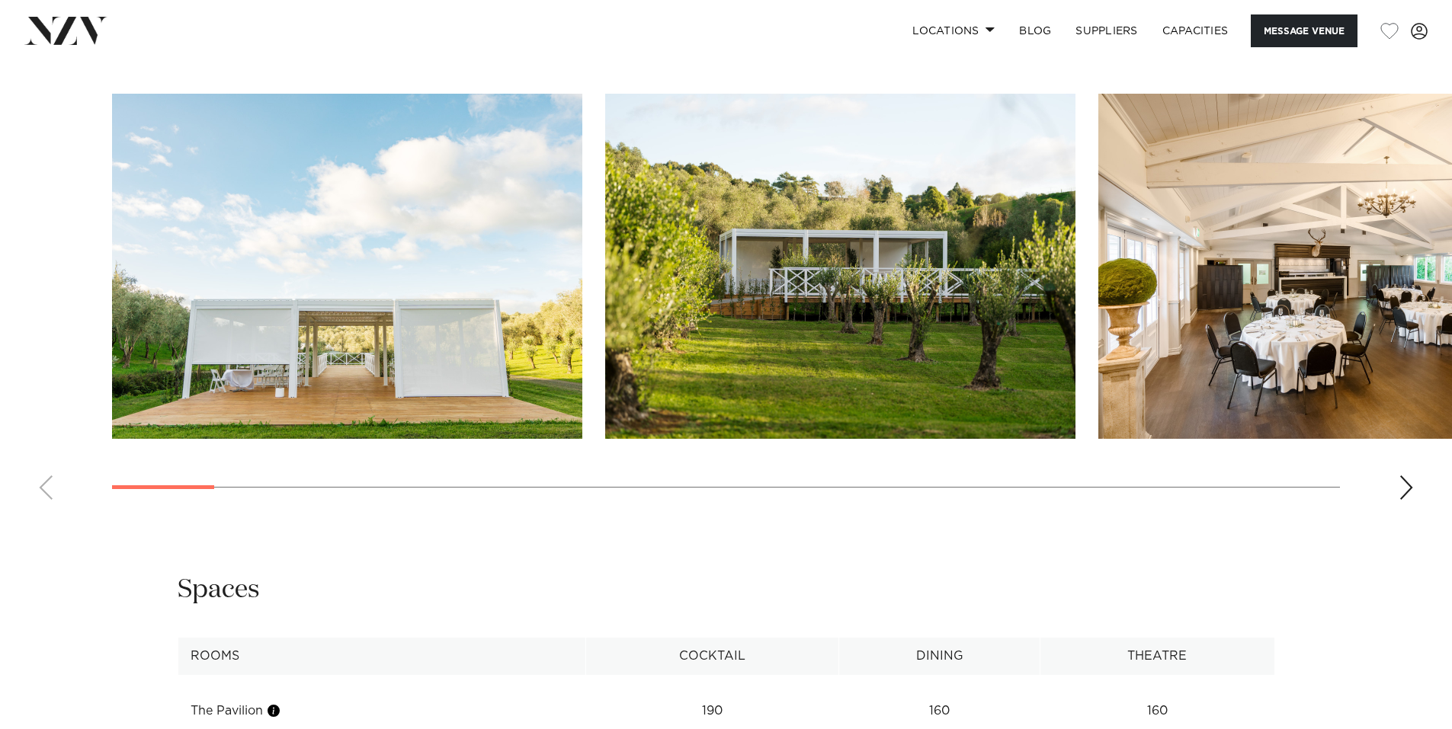
click at [1405, 486] on div "Next slide" at bounding box center [1405, 488] width 15 height 24
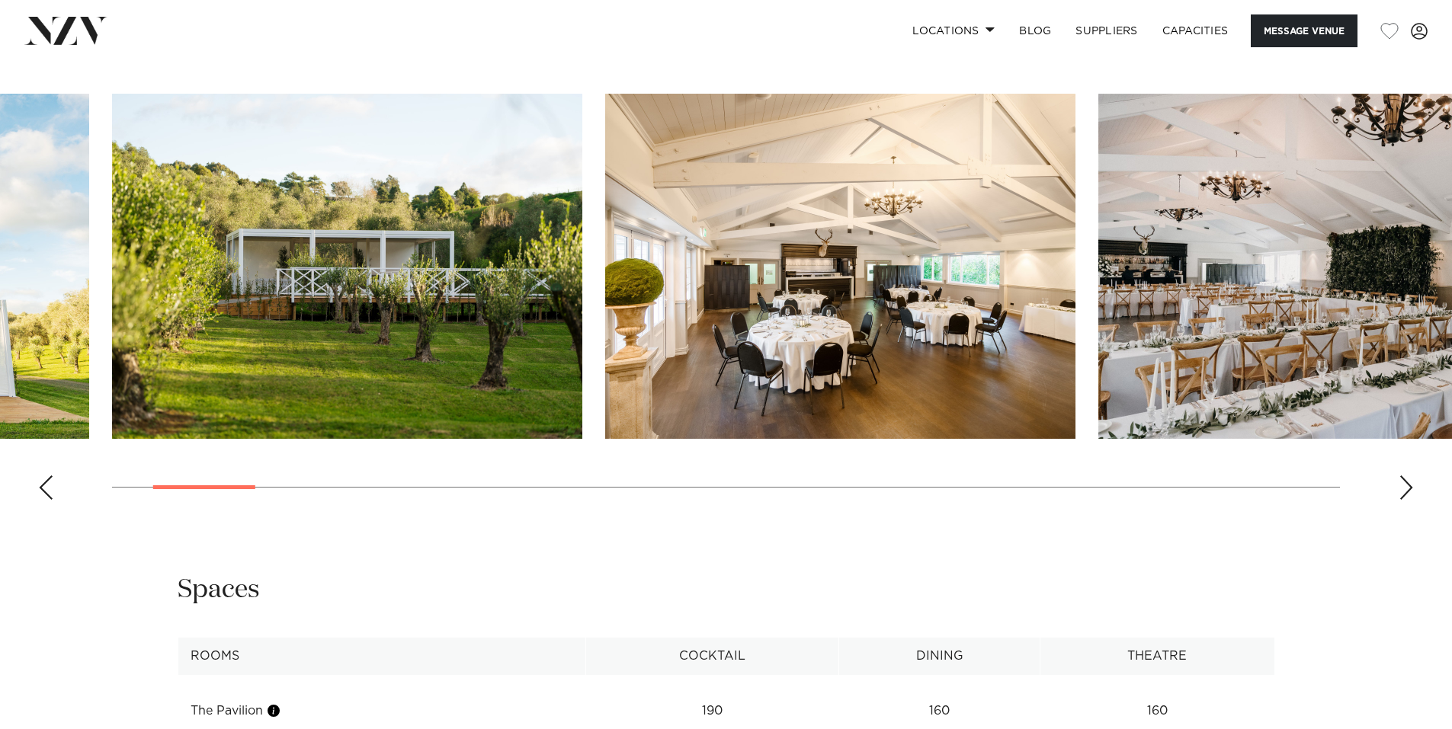
click at [1405, 486] on div "Next slide" at bounding box center [1405, 488] width 15 height 24
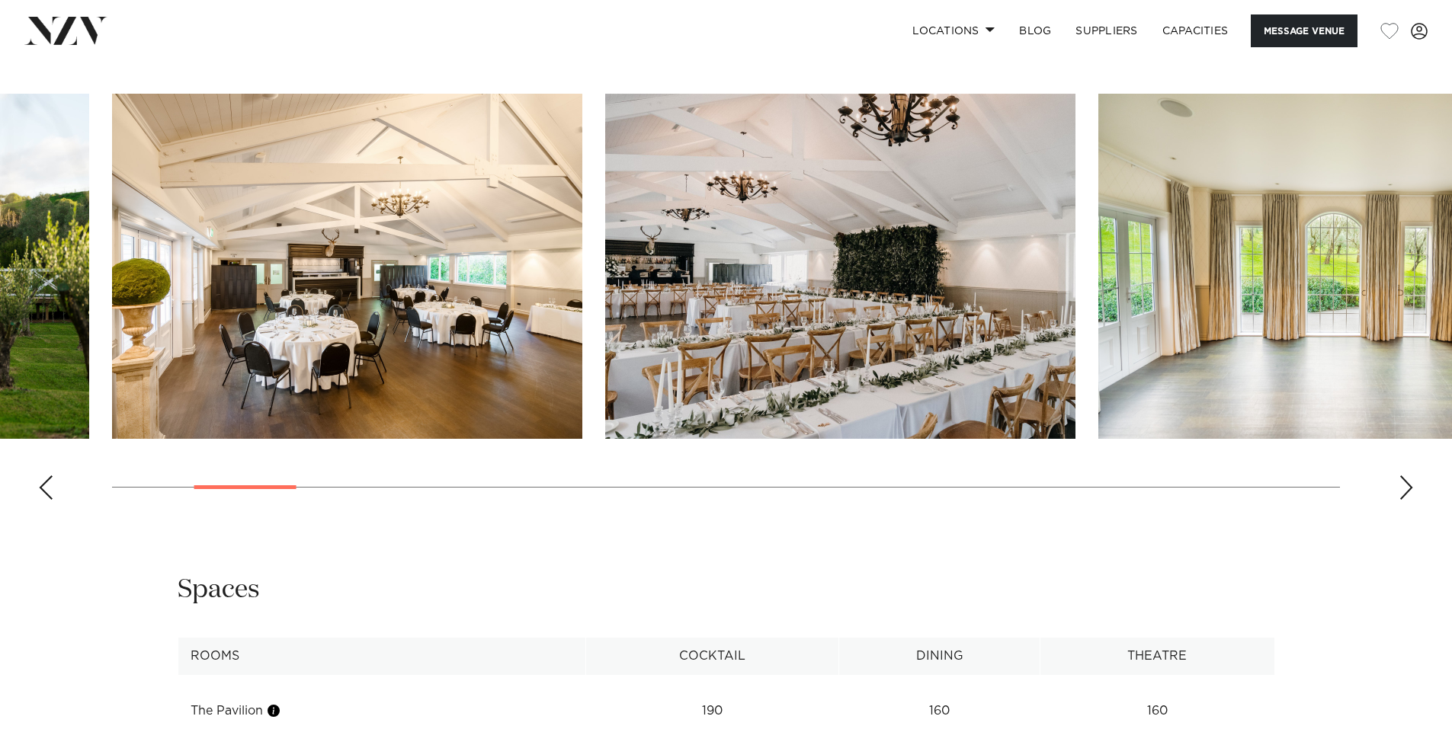
click at [1405, 486] on div "Next slide" at bounding box center [1405, 488] width 15 height 24
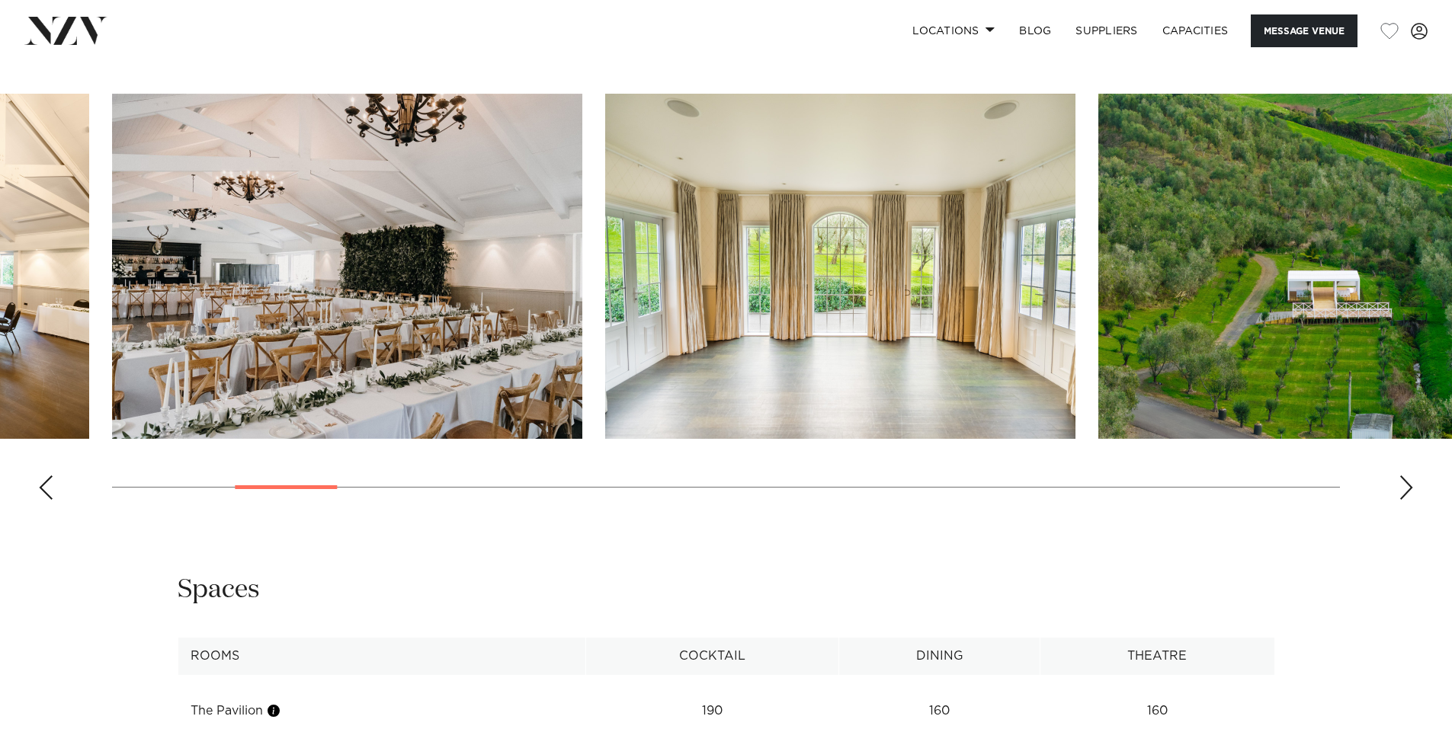
click at [1405, 486] on div "Next slide" at bounding box center [1405, 488] width 15 height 24
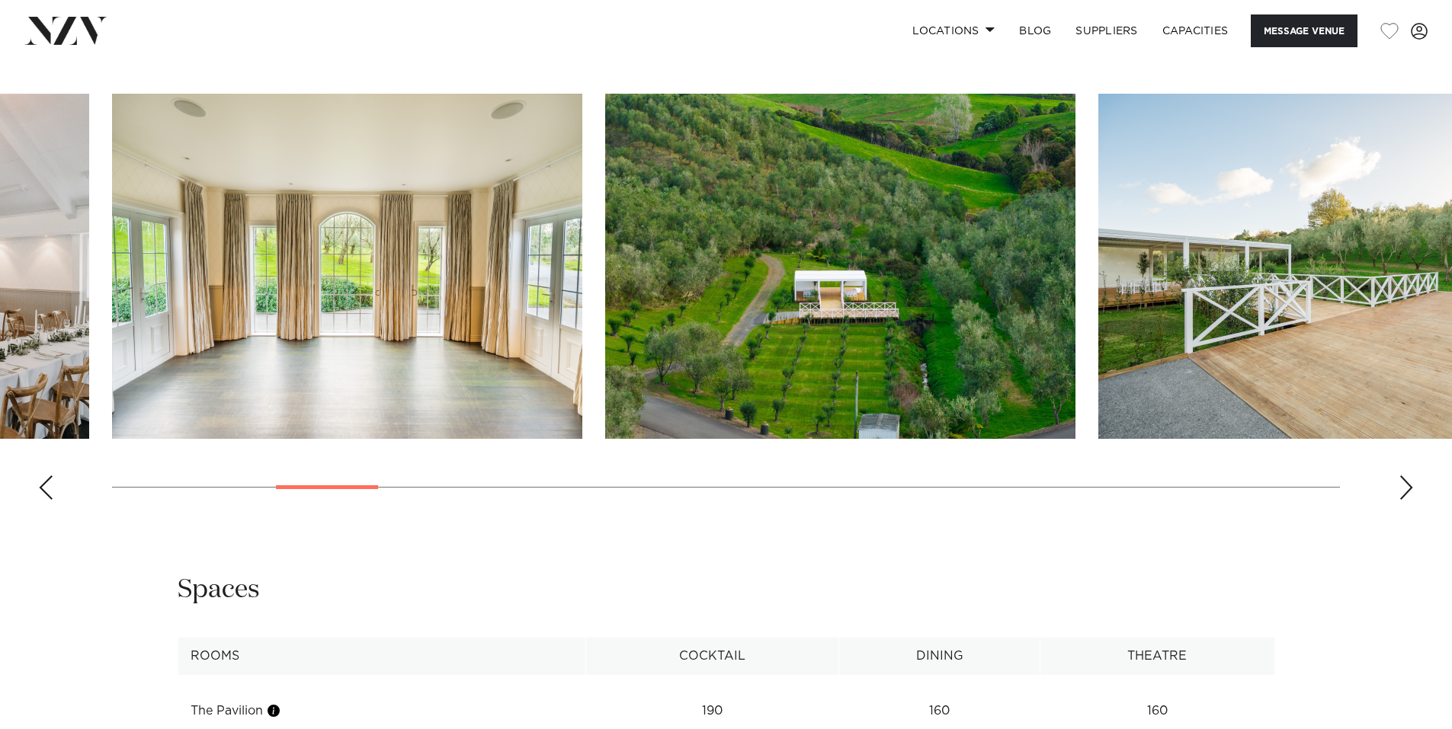
click at [1405, 486] on div "Next slide" at bounding box center [1405, 488] width 15 height 24
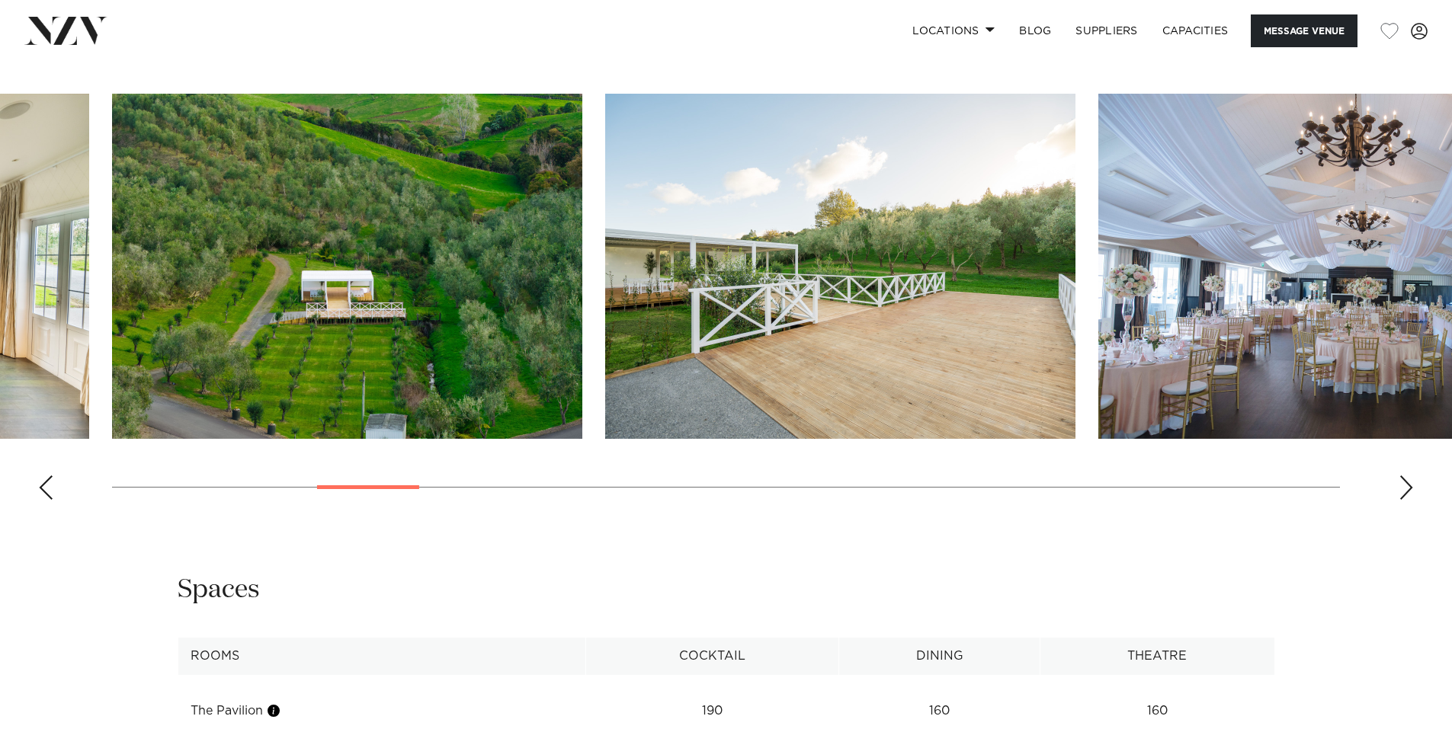
click at [1405, 486] on div "Next slide" at bounding box center [1405, 488] width 15 height 24
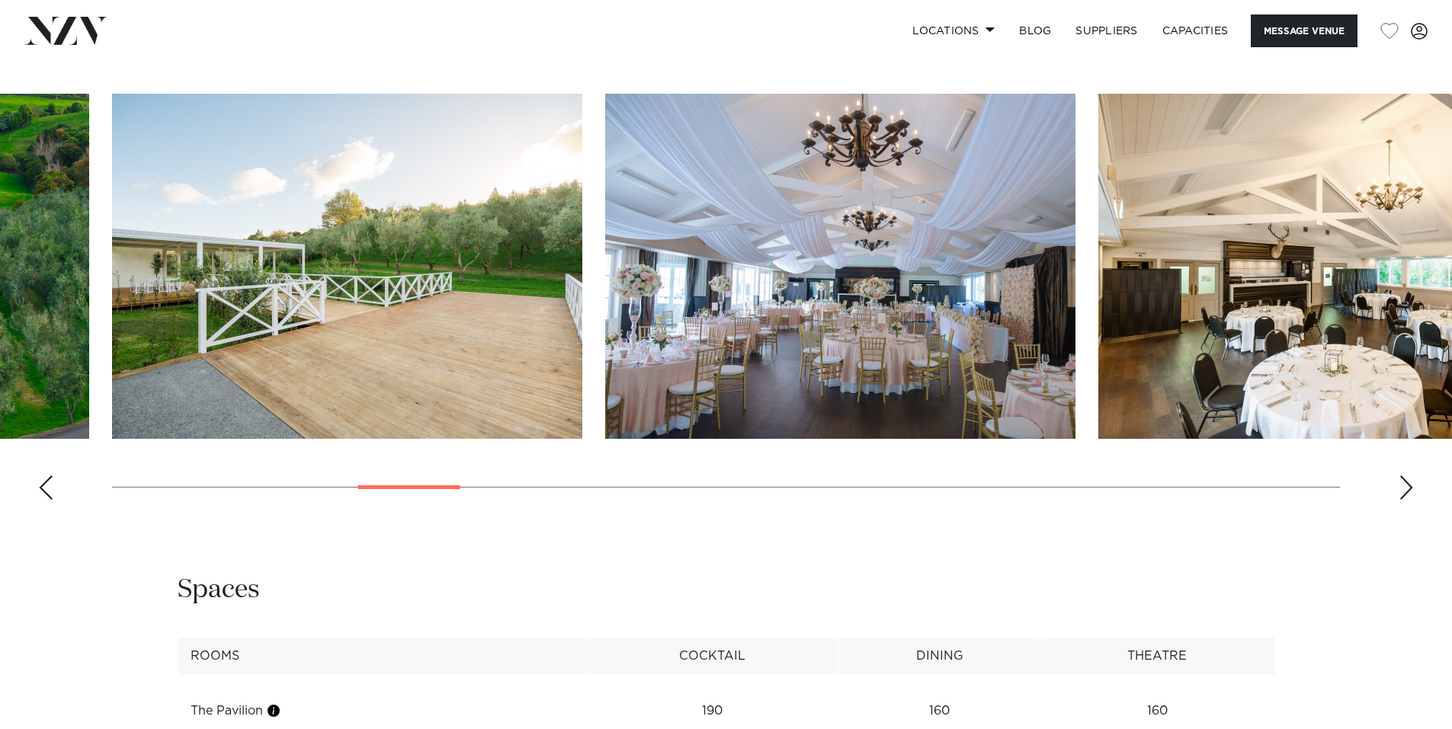
click at [1405, 486] on div "Next slide" at bounding box center [1405, 488] width 15 height 24
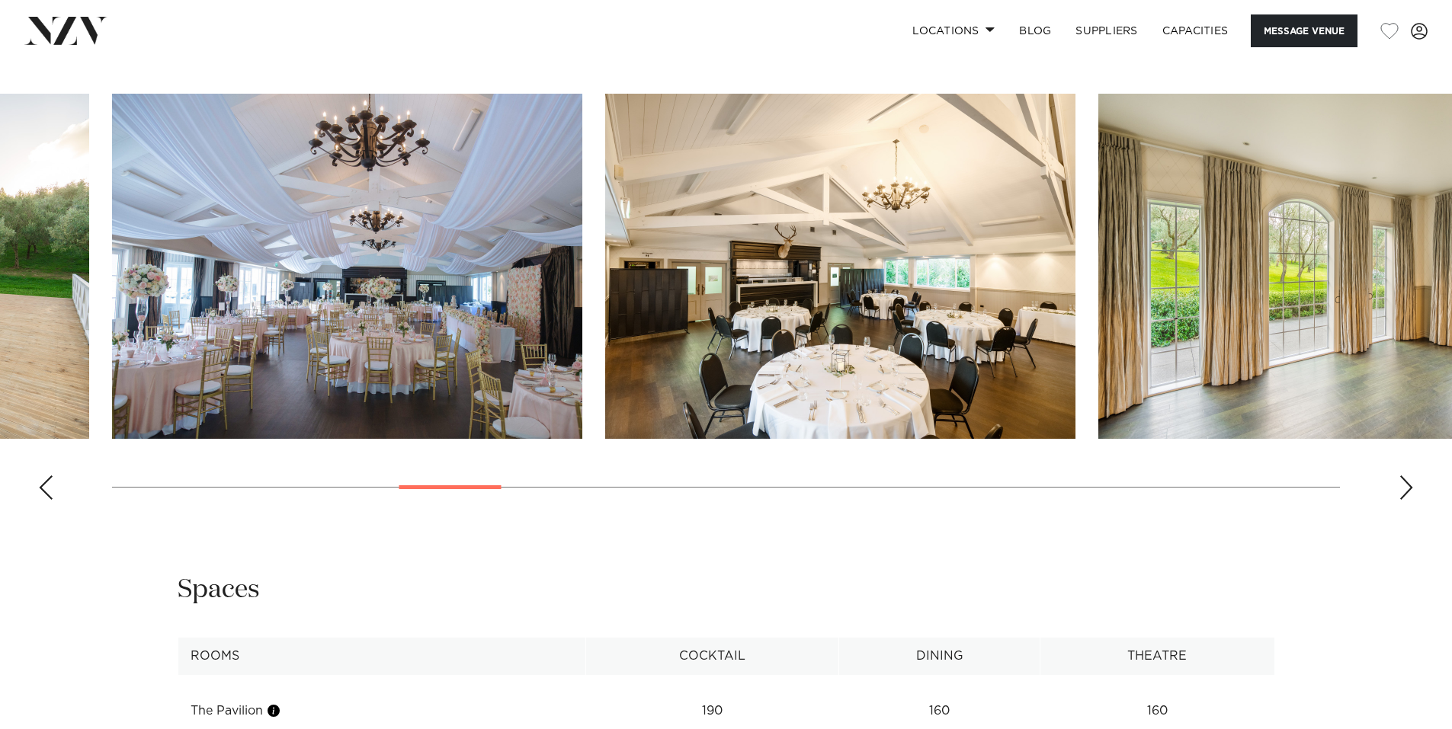
click at [1405, 486] on div "Next slide" at bounding box center [1405, 488] width 15 height 24
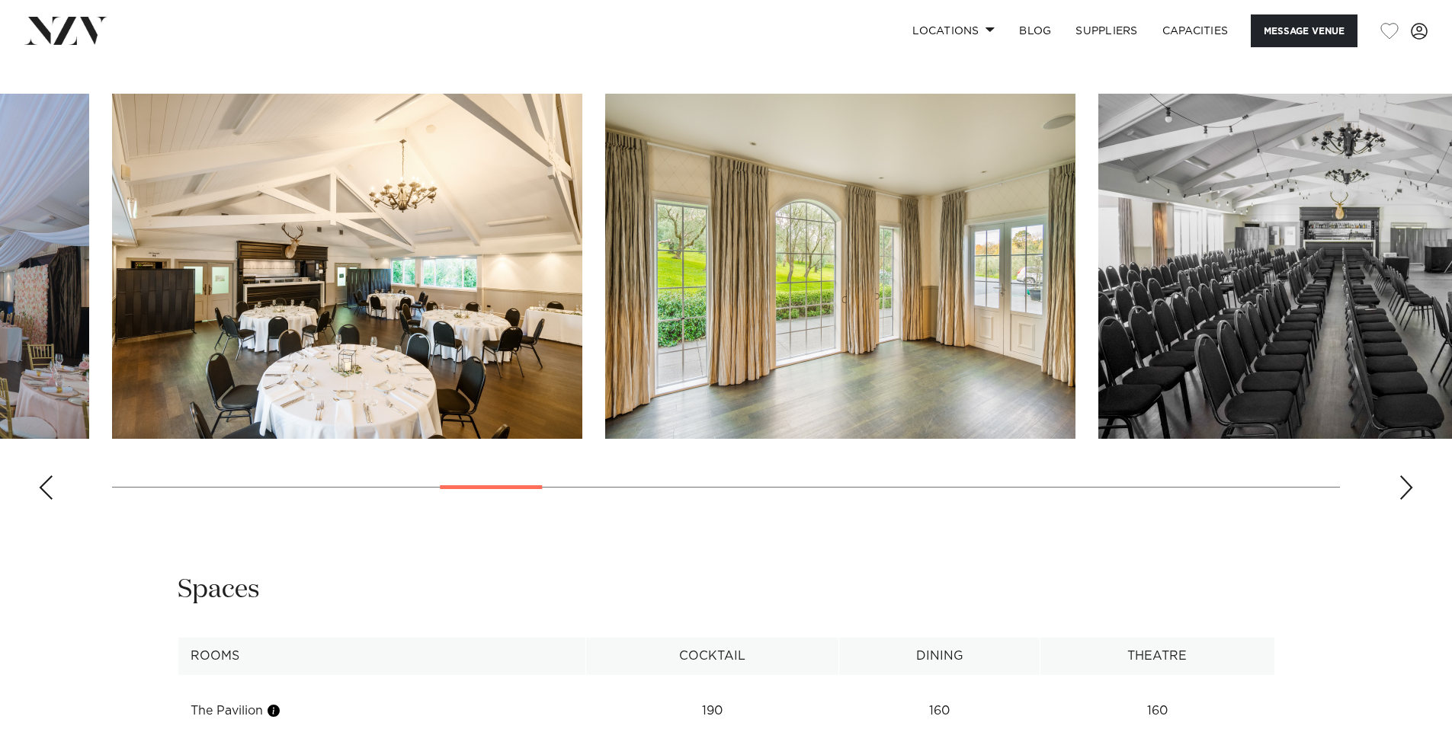
click at [1405, 486] on div "Next slide" at bounding box center [1405, 488] width 15 height 24
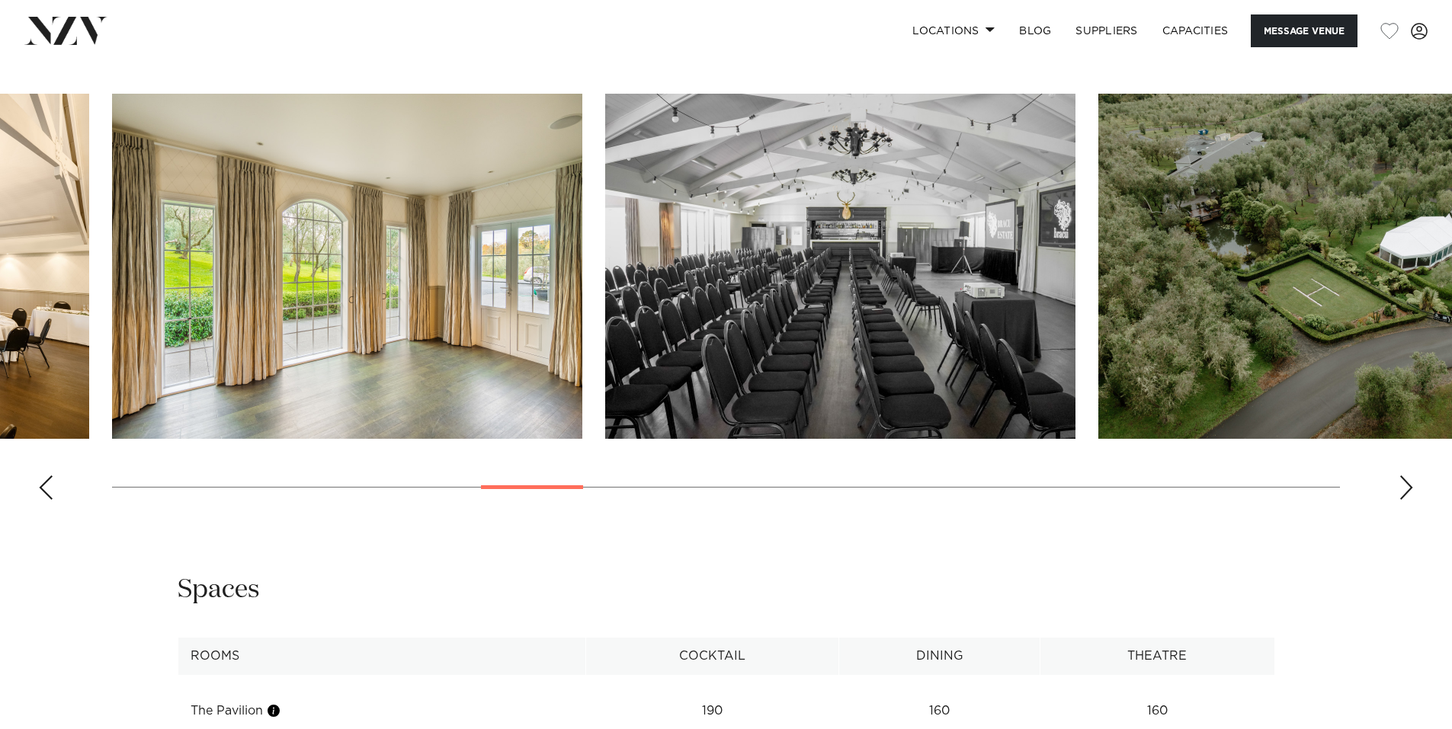
click at [1405, 486] on div "Next slide" at bounding box center [1405, 488] width 15 height 24
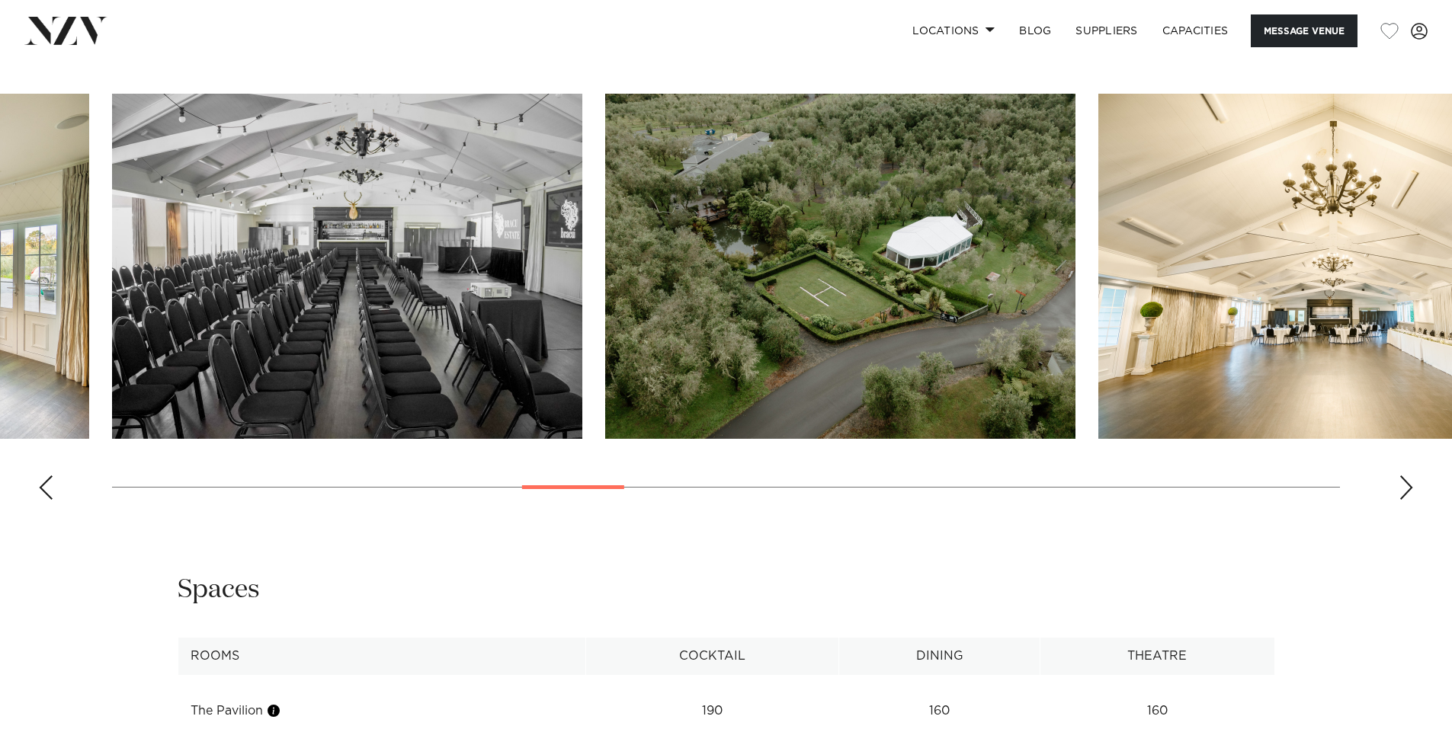
click at [1405, 486] on div "Next slide" at bounding box center [1405, 488] width 15 height 24
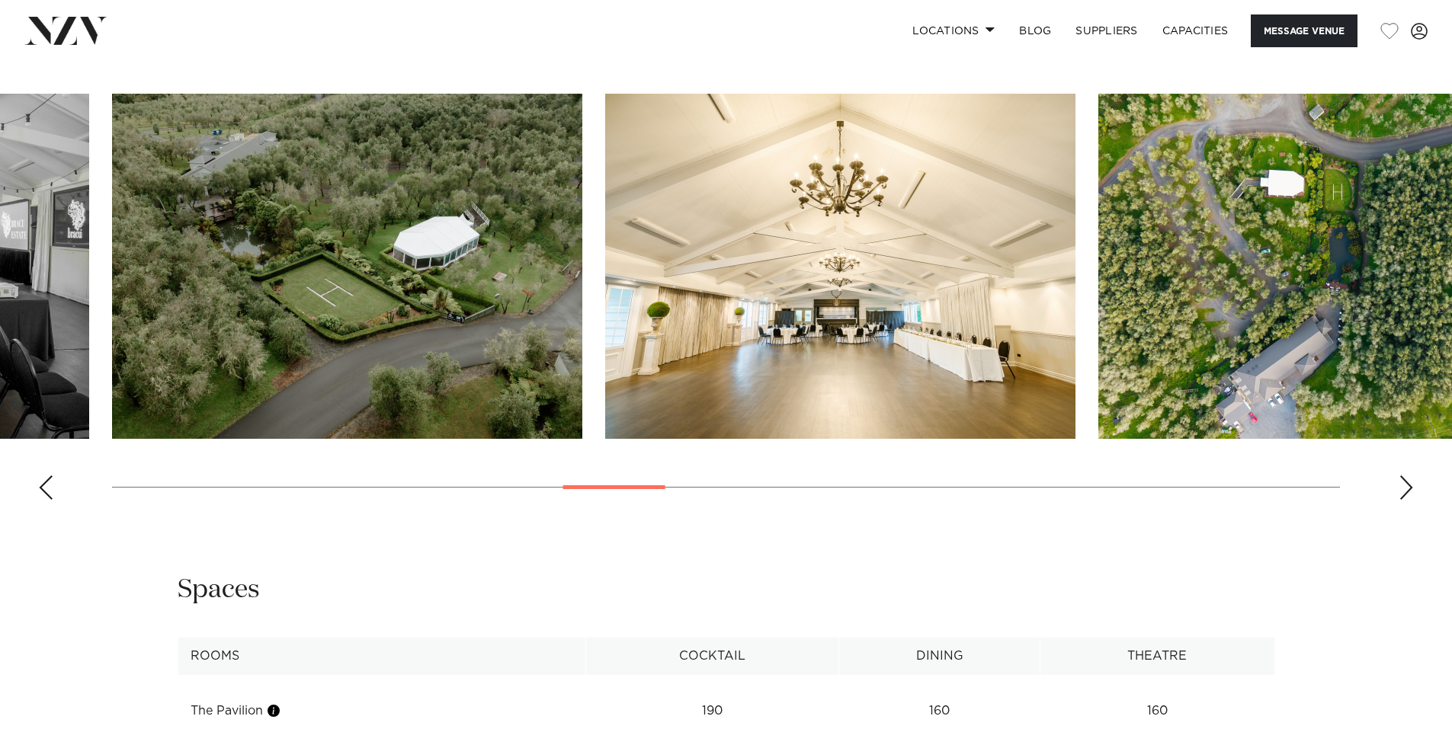
click at [1405, 486] on div "Next slide" at bounding box center [1405, 488] width 15 height 24
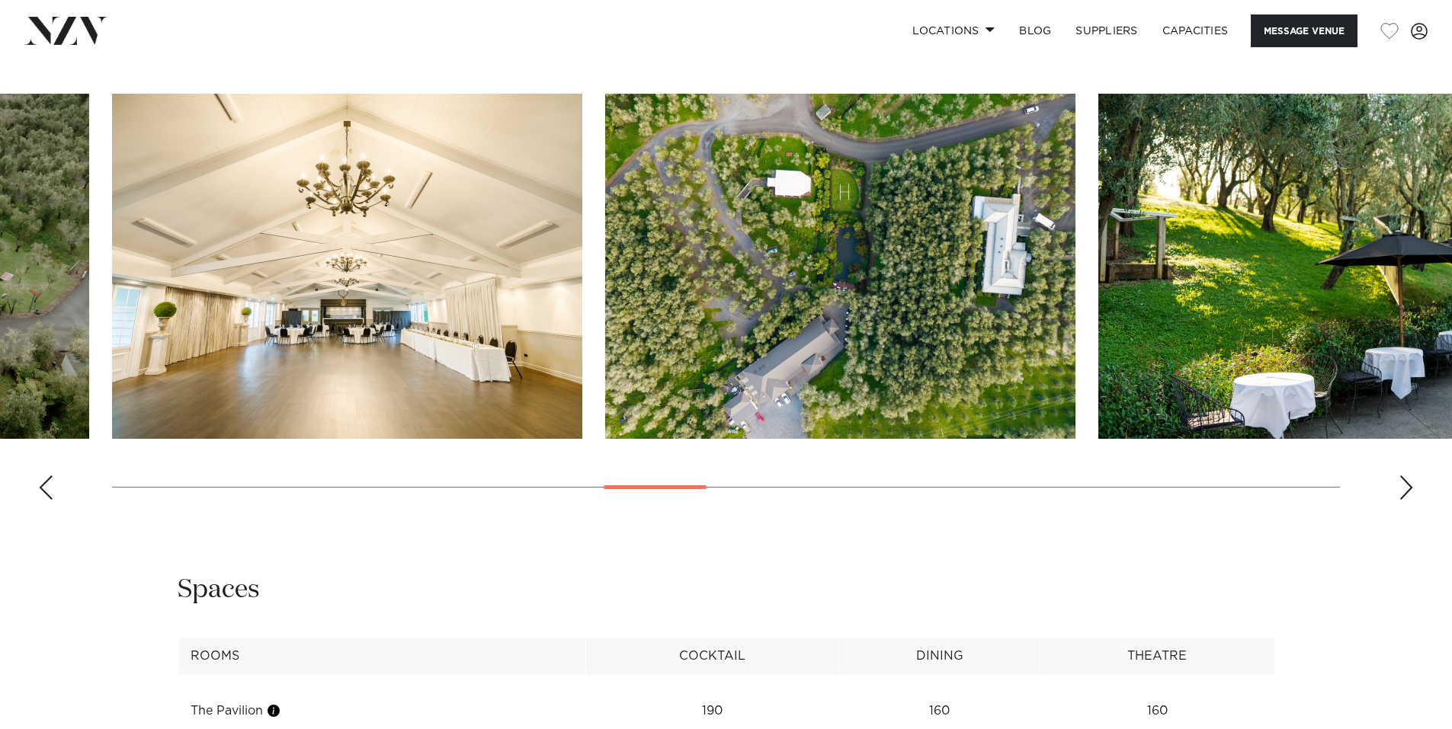
click at [1405, 486] on div "Next slide" at bounding box center [1405, 488] width 15 height 24
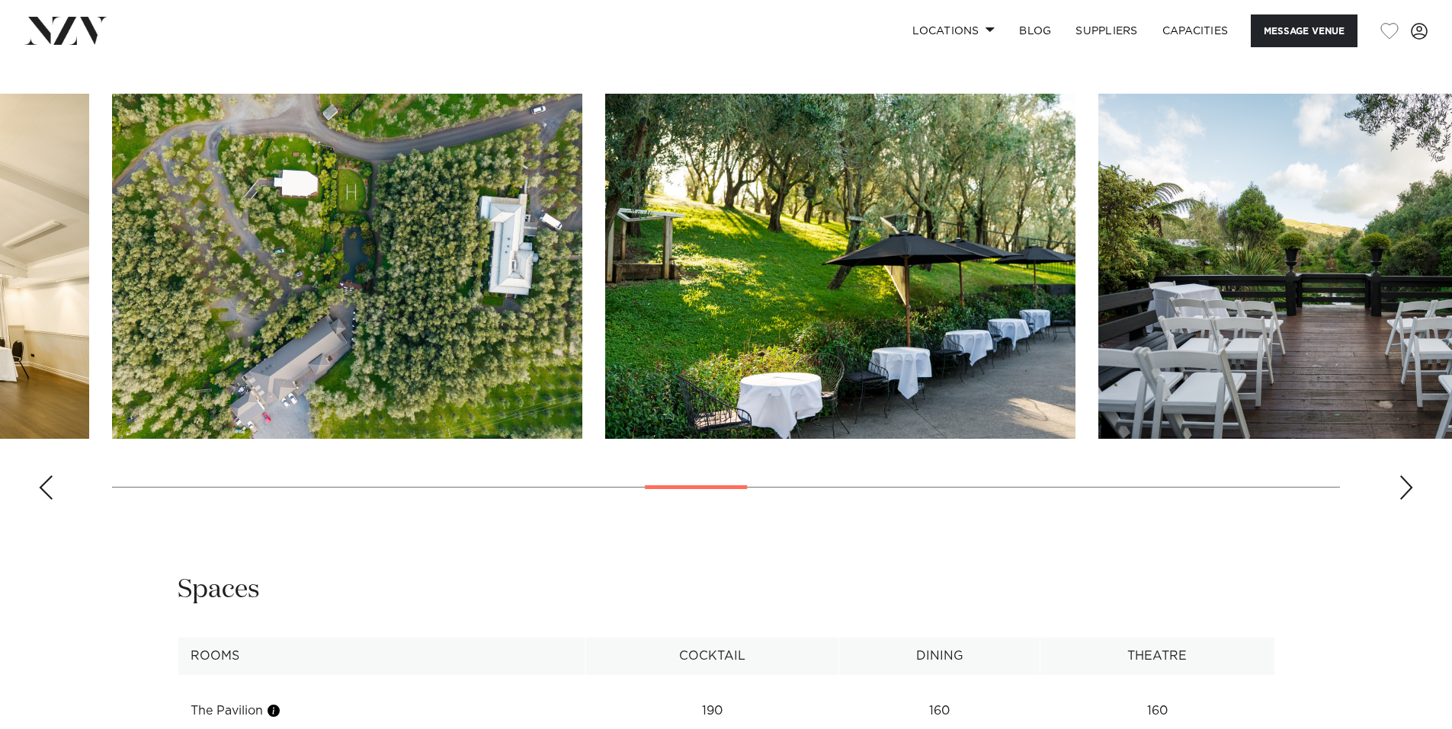
click at [1405, 486] on div "Next slide" at bounding box center [1405, 488] width 15 height 24
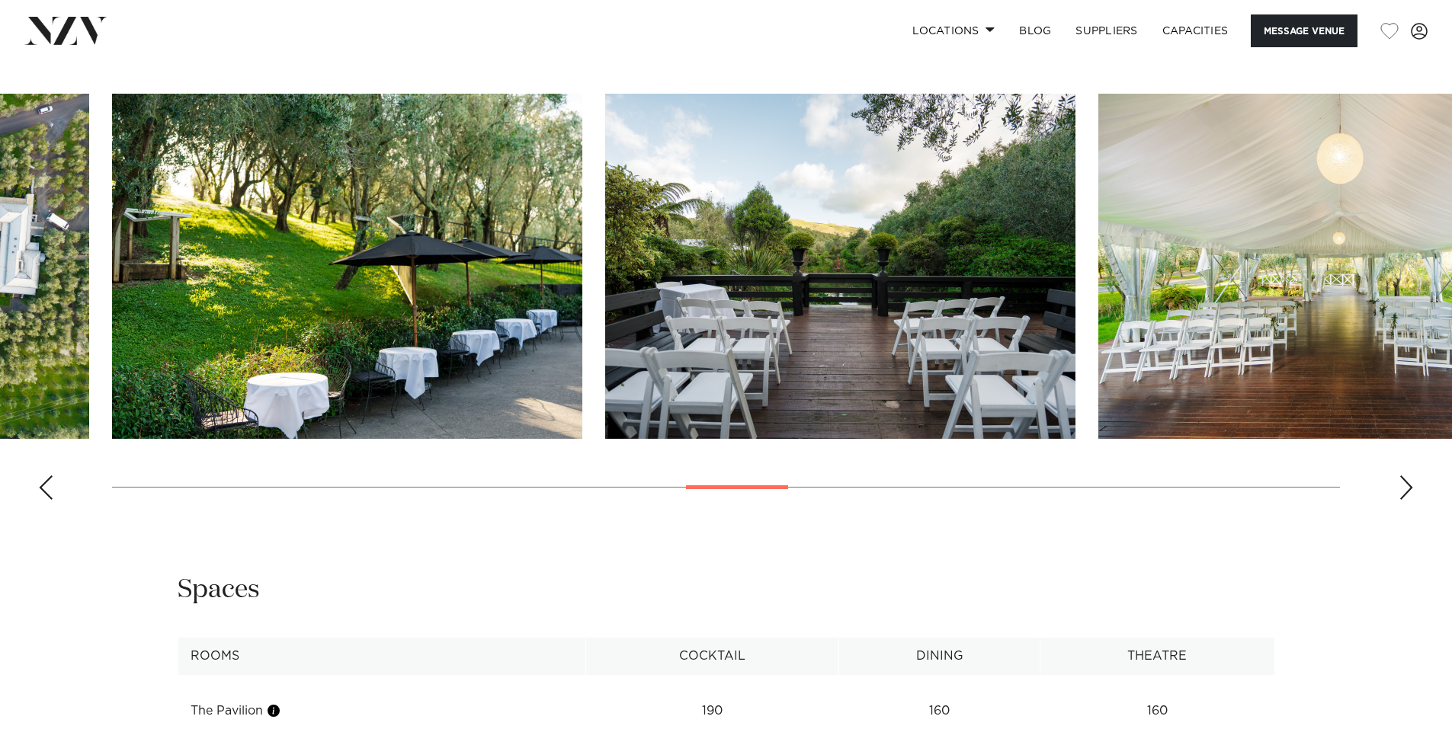
click at [1405, 486] on div "Next slide" at bounding box center [1405, 488] width 15 height 24
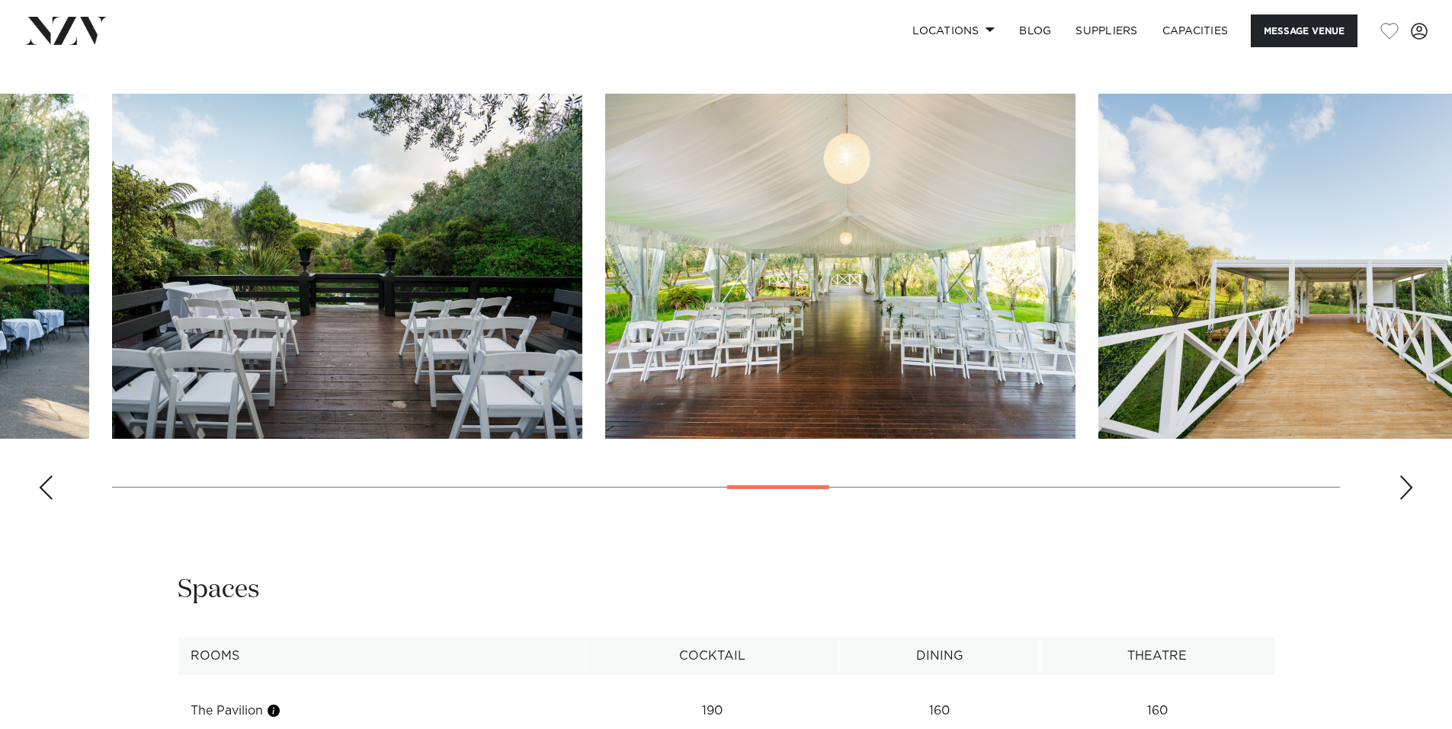
click at [1405, 486] on div "Next slide" at bounding box center [1405, 488] width 15 height 24
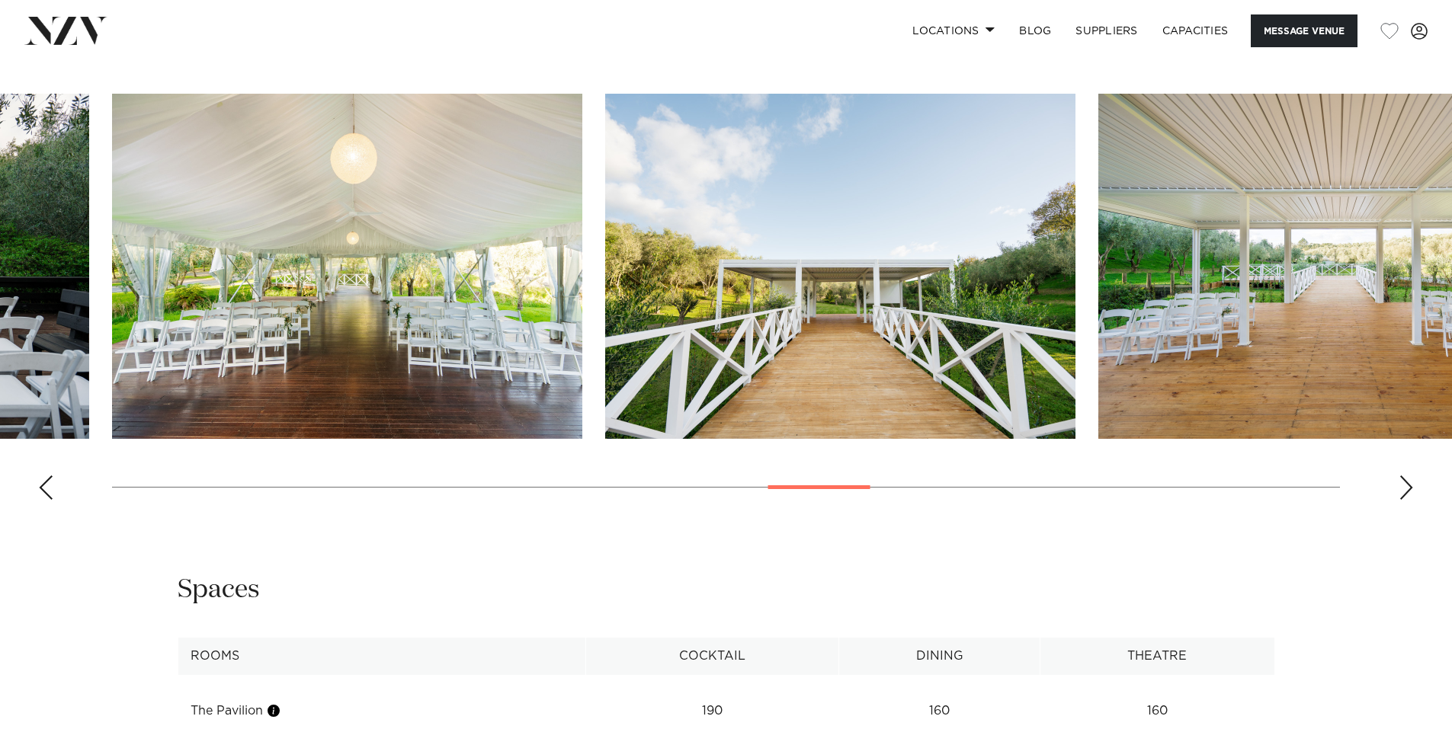
click at [1404, 498] on div "Next slide" at bounding box center [1405, 488] width 15 height 24
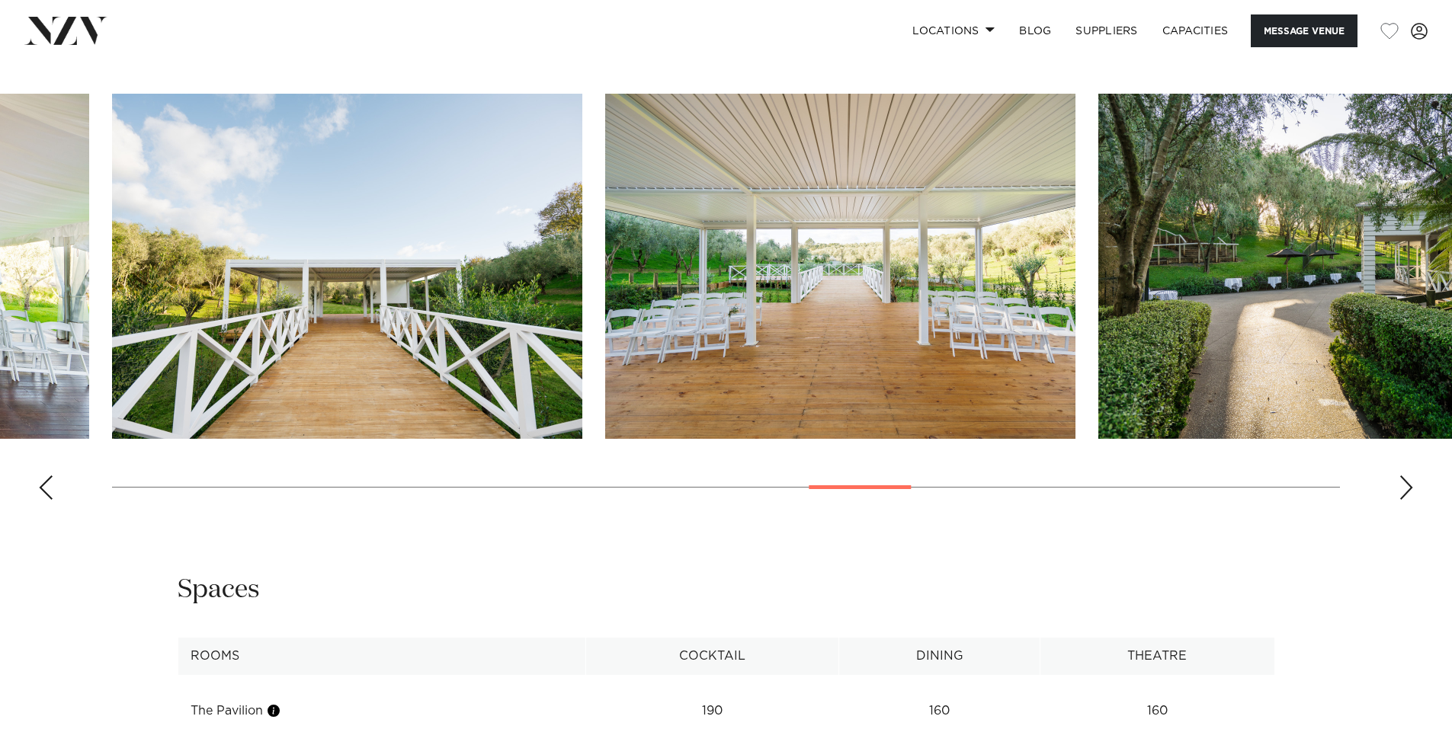
click at [1404, 498] on div "Next slide" at bounding box center [1405, 488] width 15 height 24
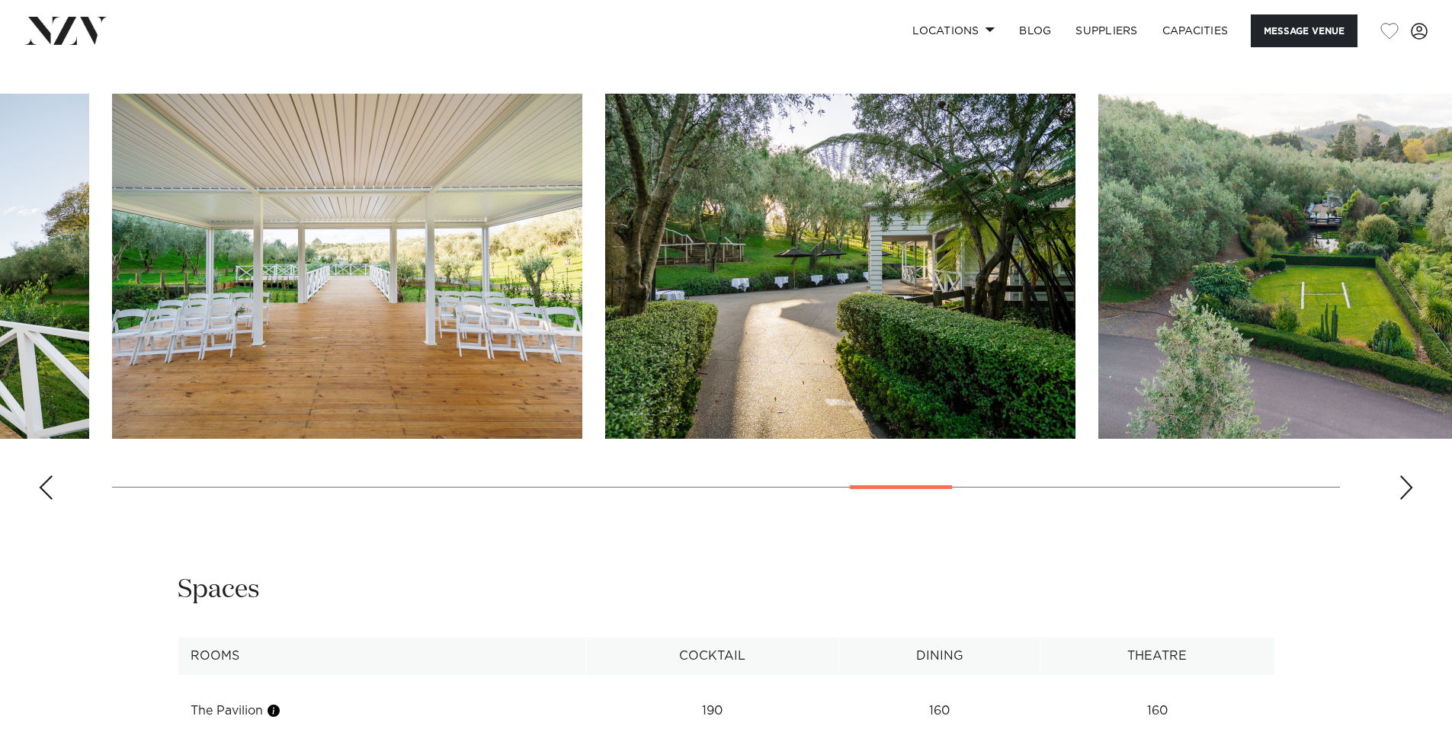
click at [1404, 498] on div "Next slide" at bounding box center [1405, 488] width 15 height 24
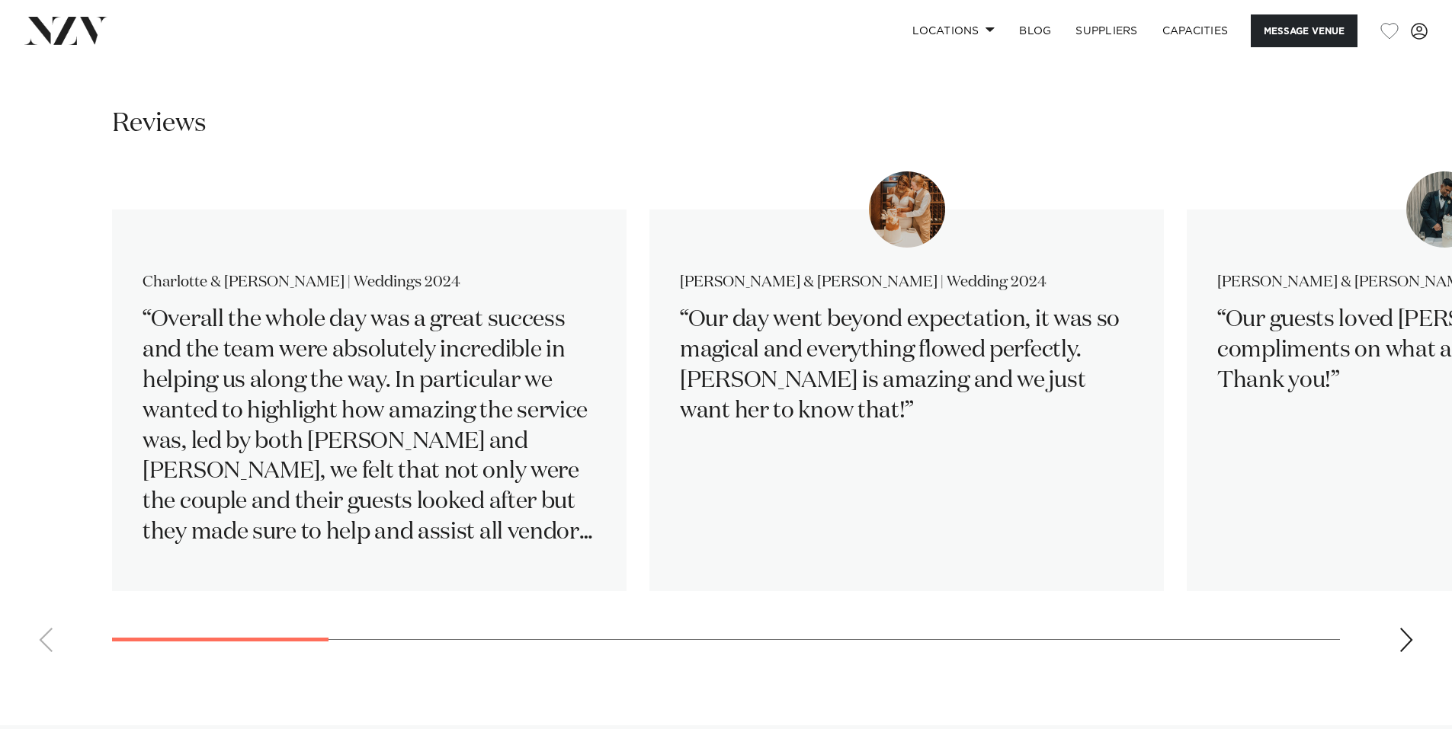
scroll to position [2743, 0]
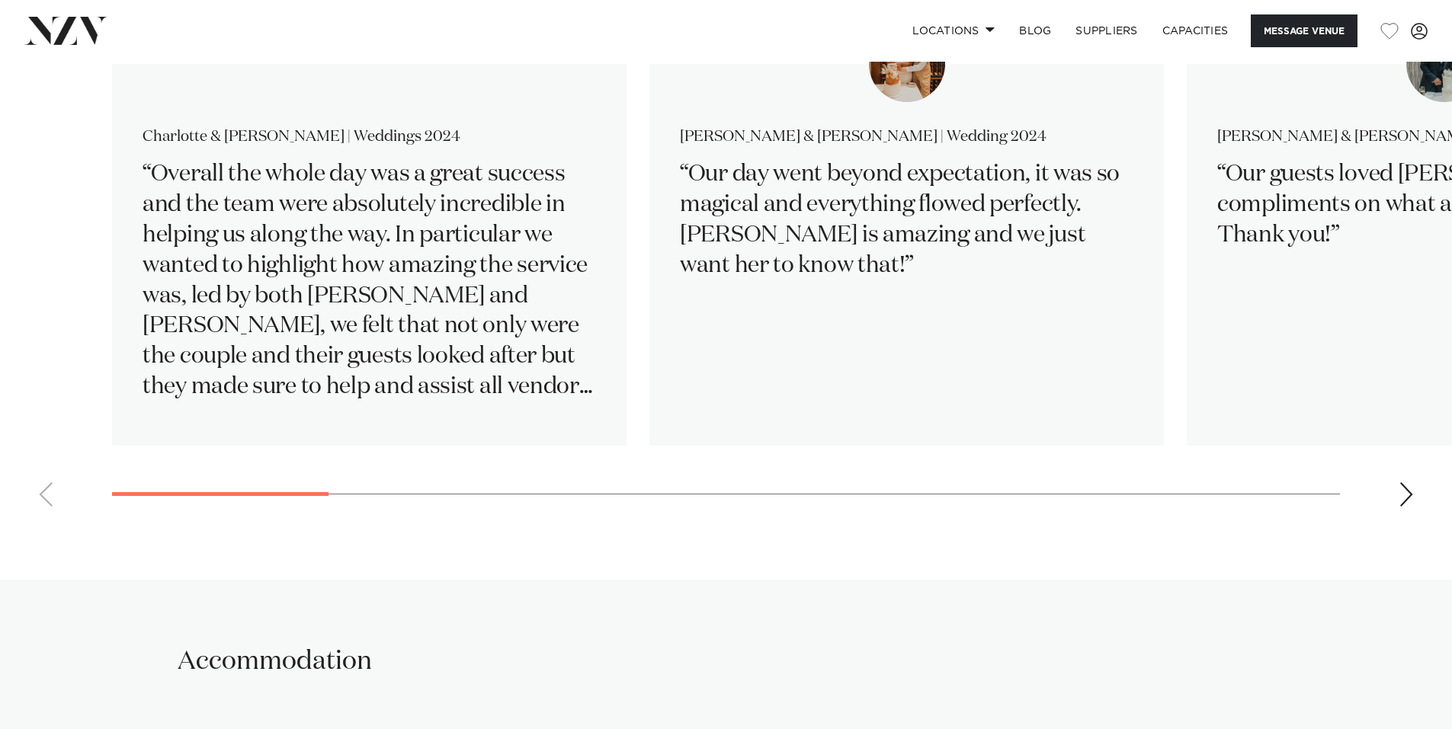
click at [1414, 499] on swiper-container "Charlotte & Thomas | Weddings 2024 Overall the whole day was a great success an…" at bounding box center [726, 272] width 1452 height 493
click at [1407, 495] on div "Next slide" at bounding box center [1405, 494] width 15 height 24
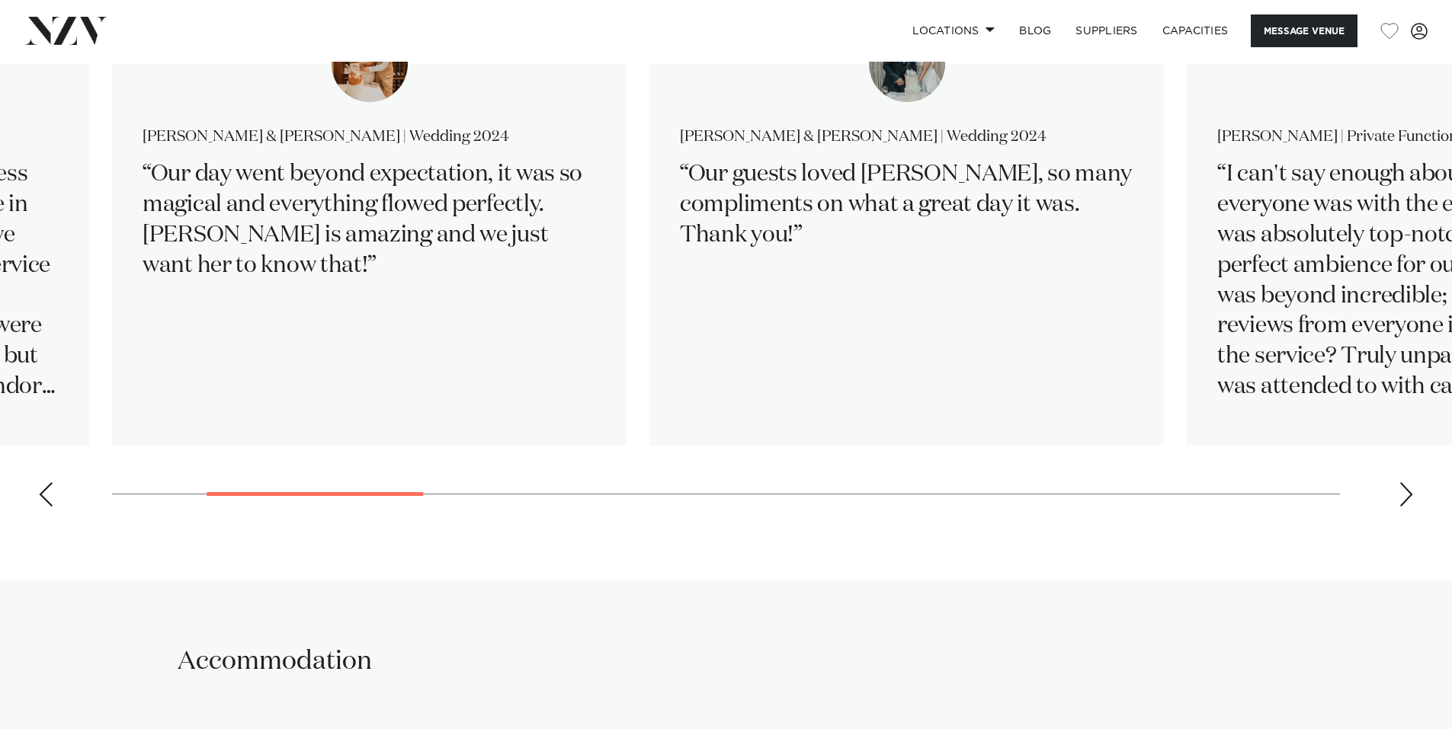
click at [1407, 495] on div "Next slide" at bounding box center [1405, 494] width 15 height 24
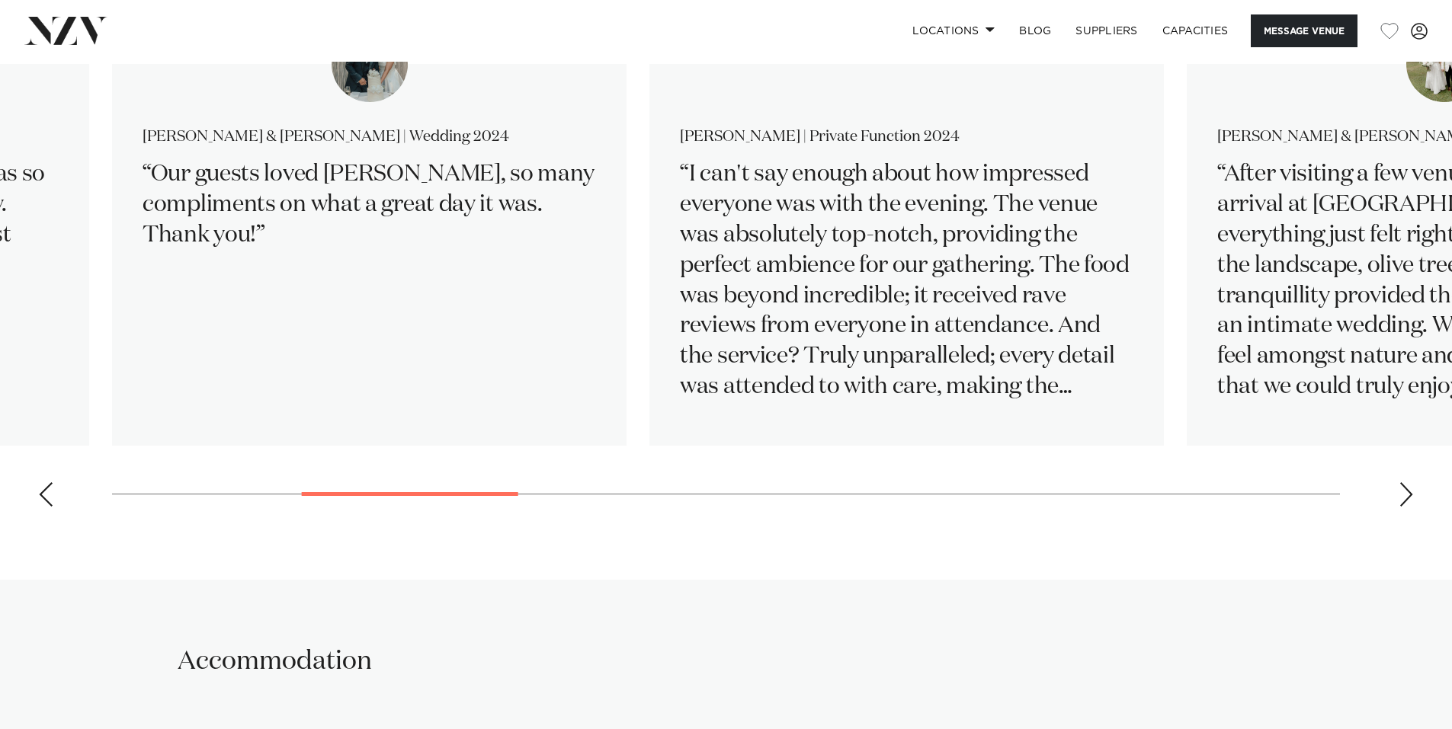
click at [1407, 495] on div "Next slide" at bounding box center [1405, 494] width 15 height 24
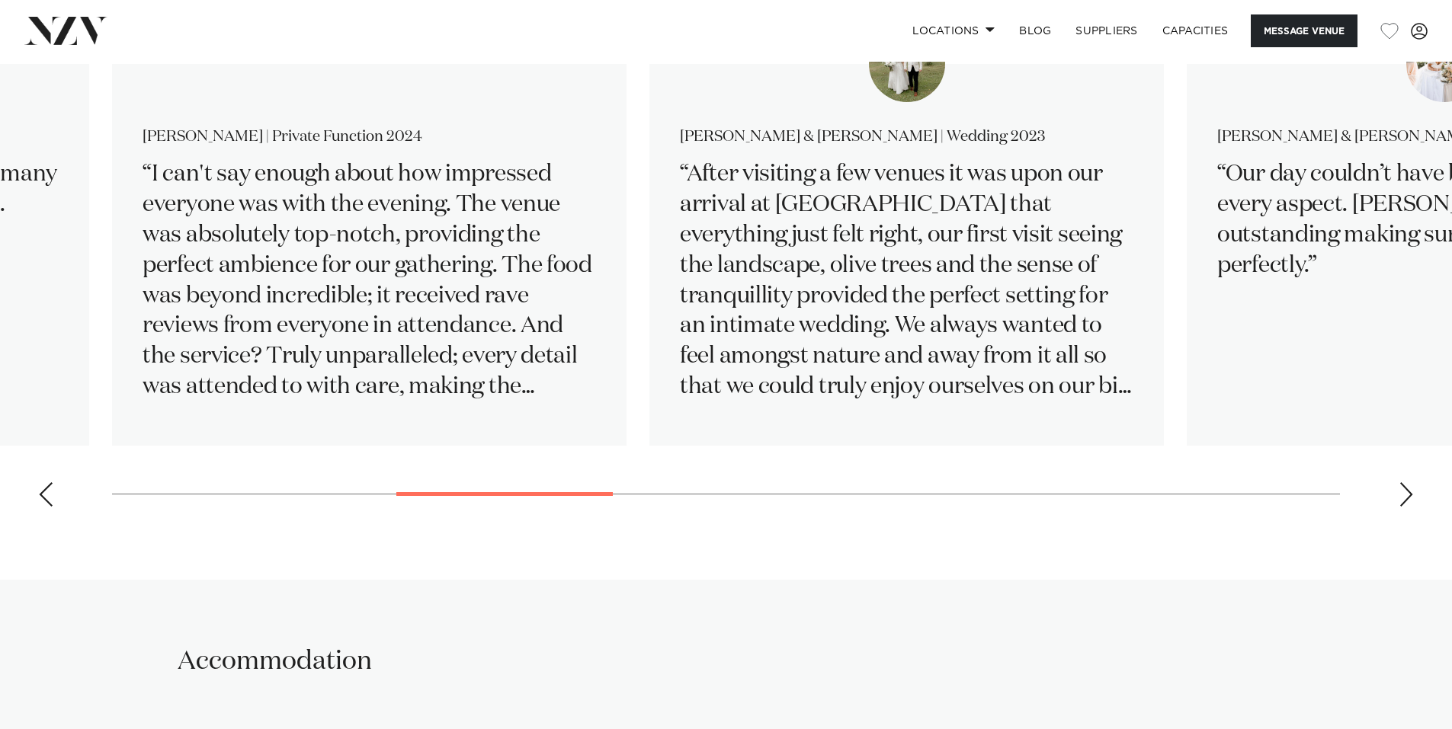
click at [1407, 495] on div "Next slide" at bounding box center [1405, 494] width 15 height 24
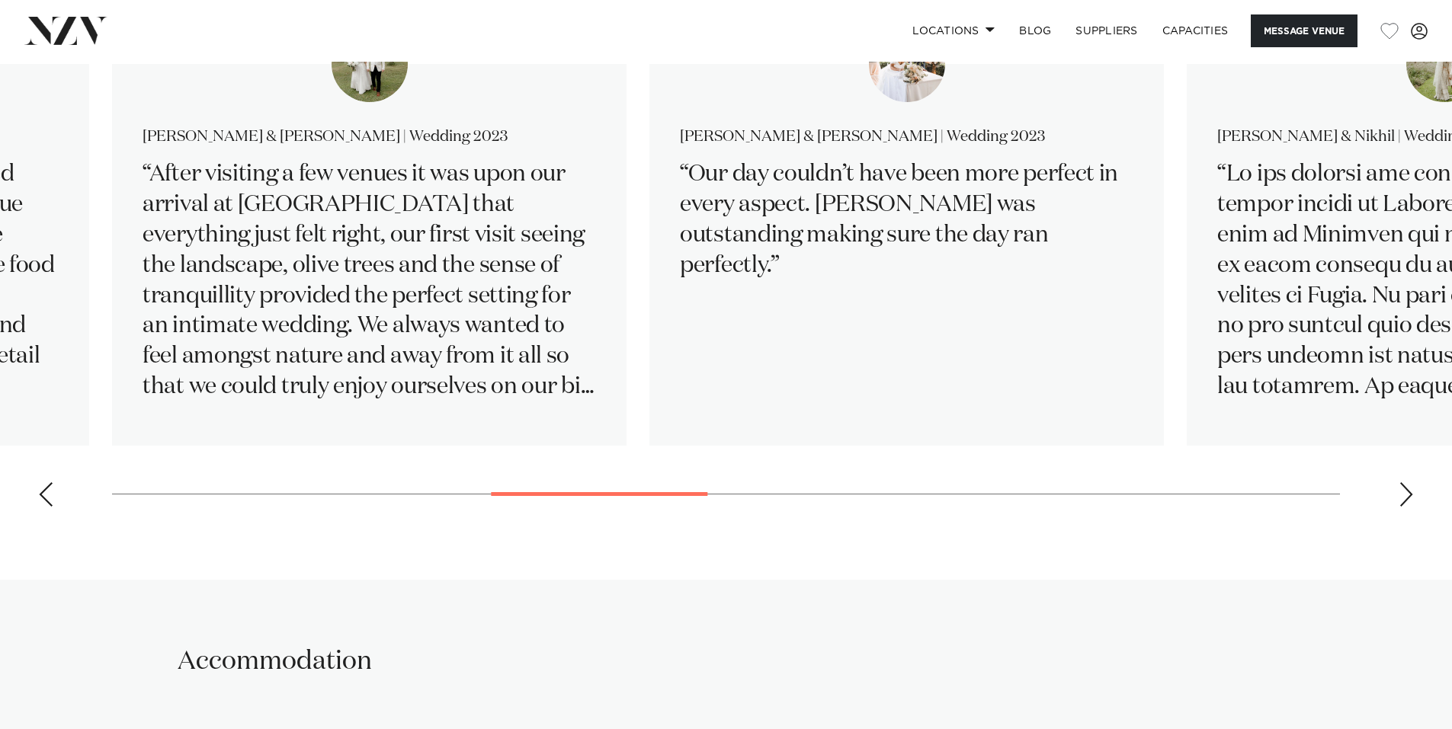
click at [1407, 495] on div "Next slide" at bounding box center [1405, 494] width 15 height 24
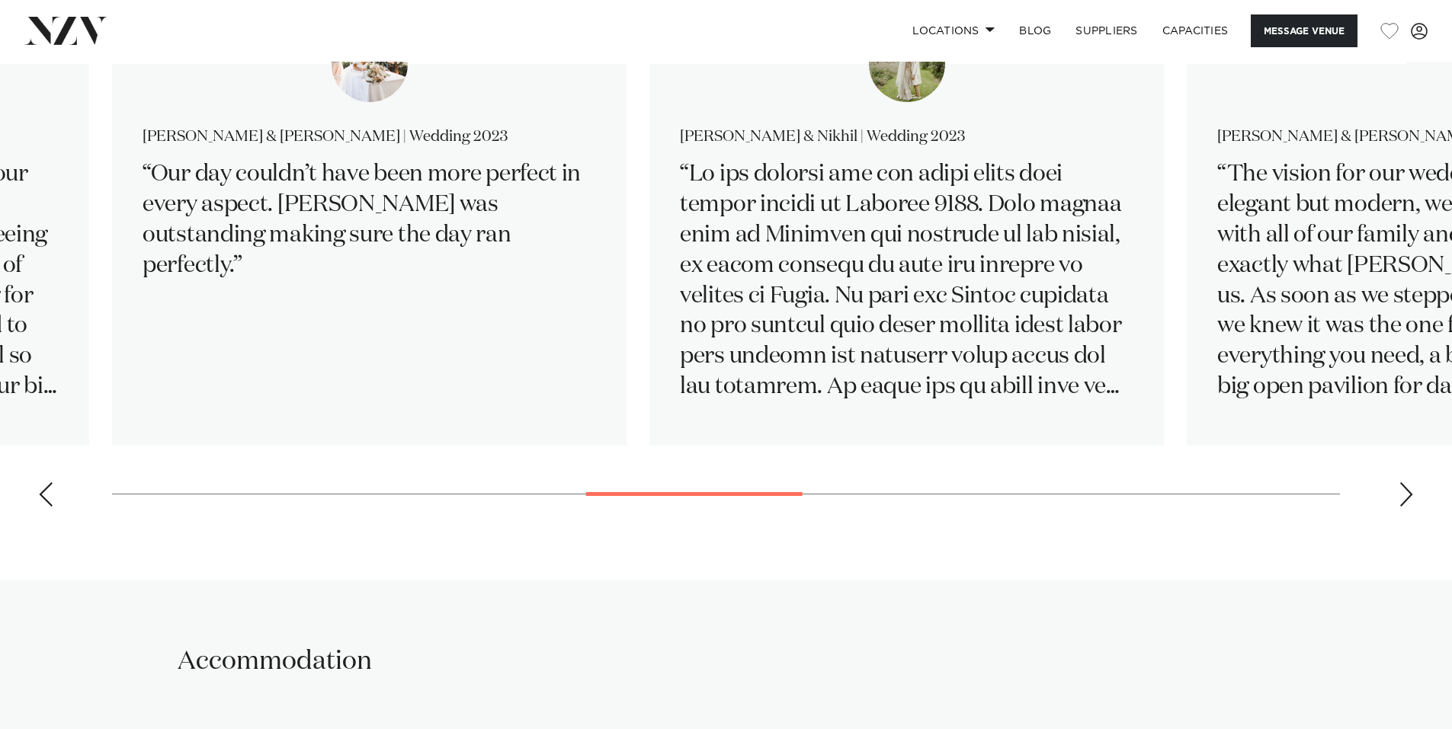
click at [1407, 495] on div "Next slide" at bounding box center [1405, 494] width 15 height 24
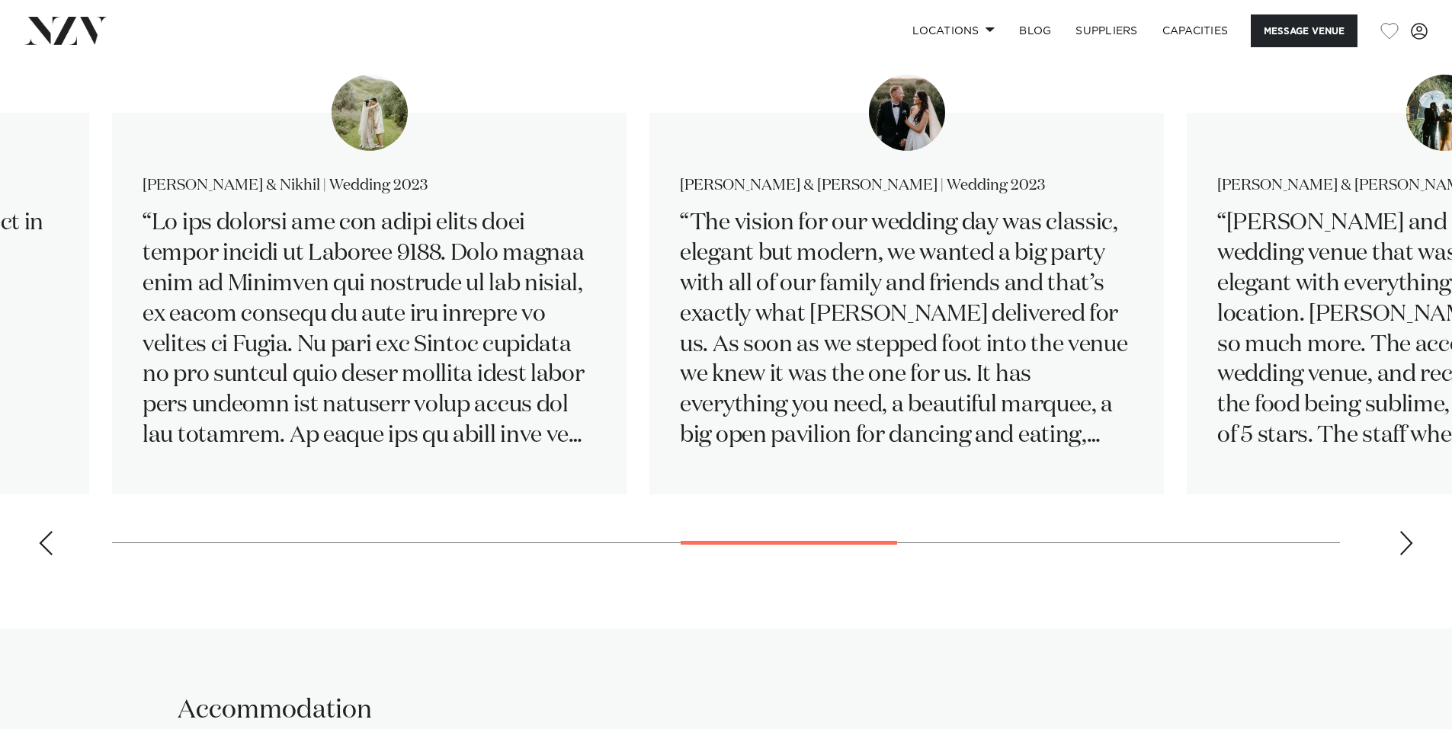
scroll to position [2667, 0]
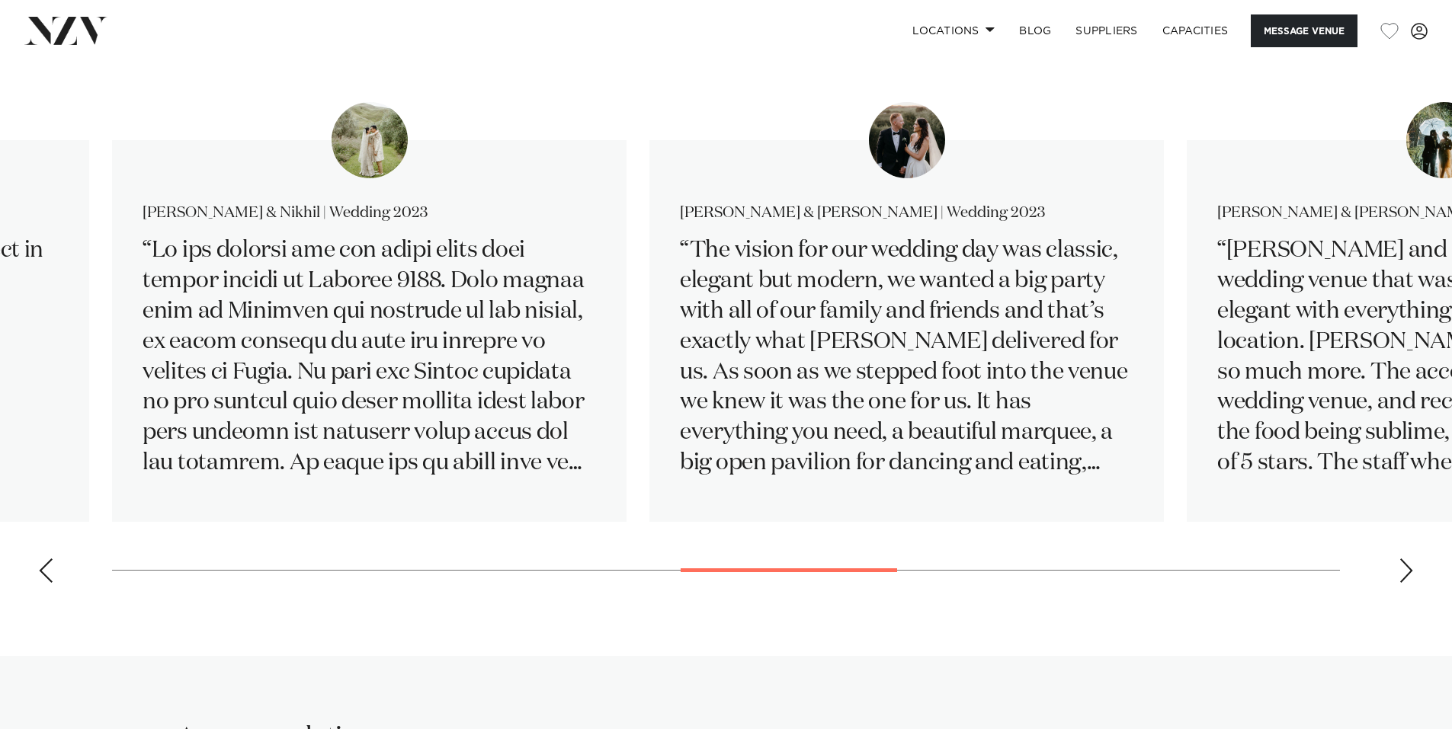
click at [1407, 580] on div "Next slide" at bounding box center [1405, 571] width 15 height 24
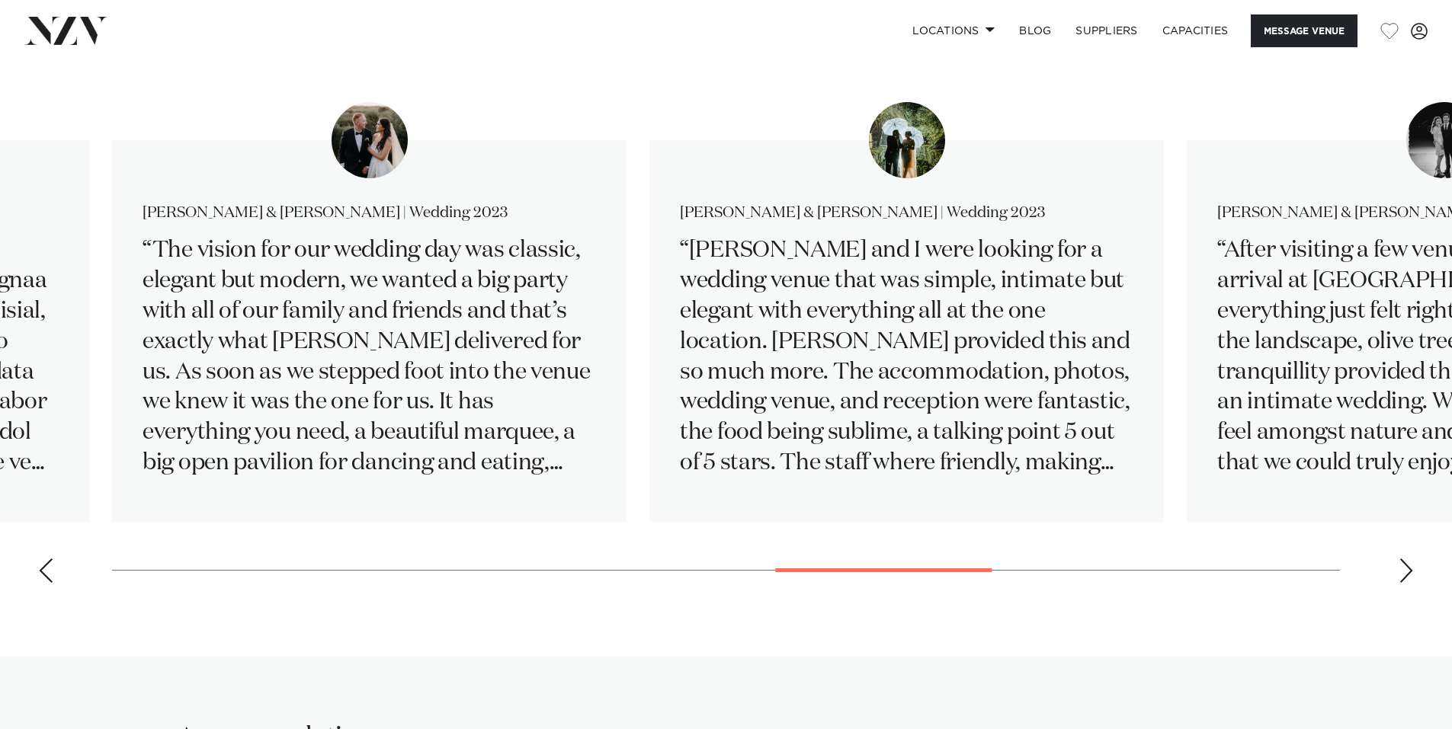
click at [1407, 580] on div "Next slide" at bounding box center [1405, 571] width 15 height 24
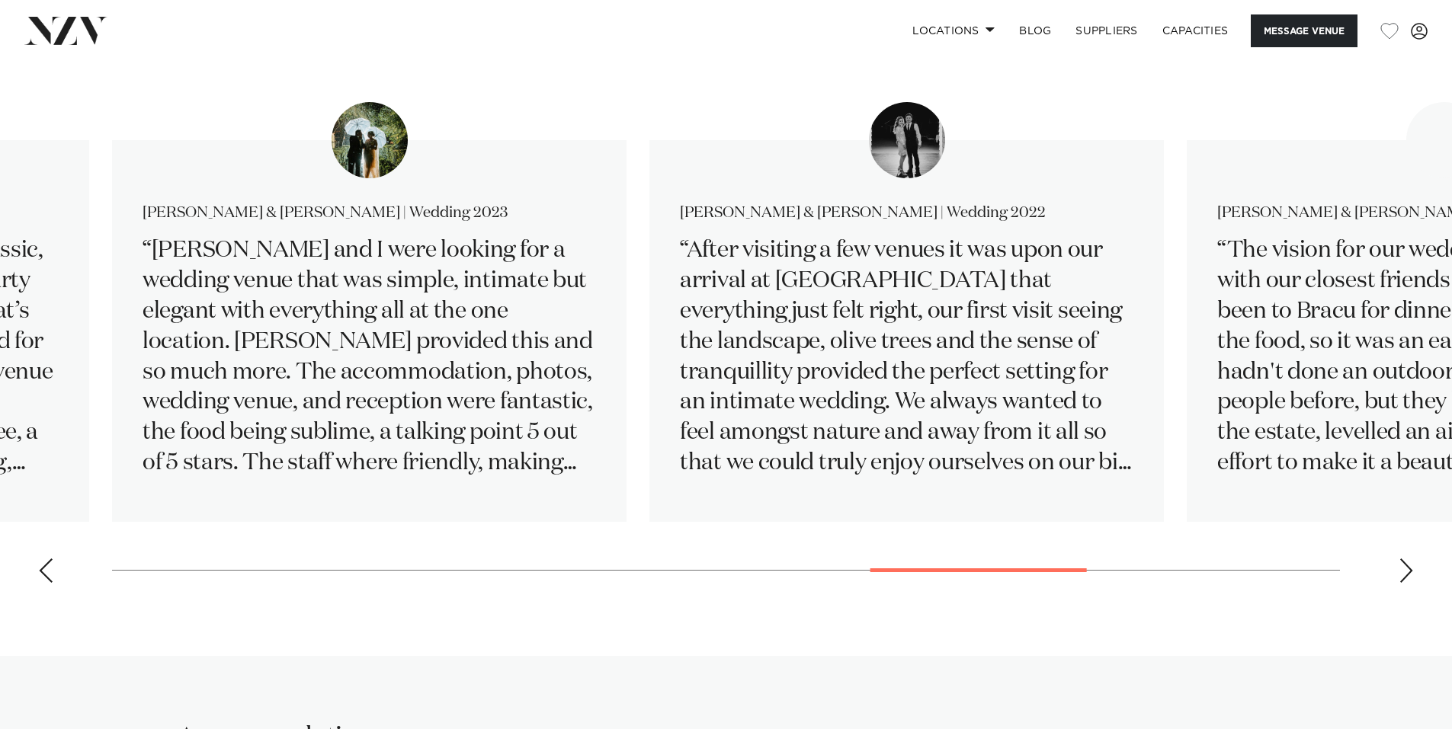
click at [1407, 580] on div "Next slide" at bounding box center [1405, 571] width 15 height 24
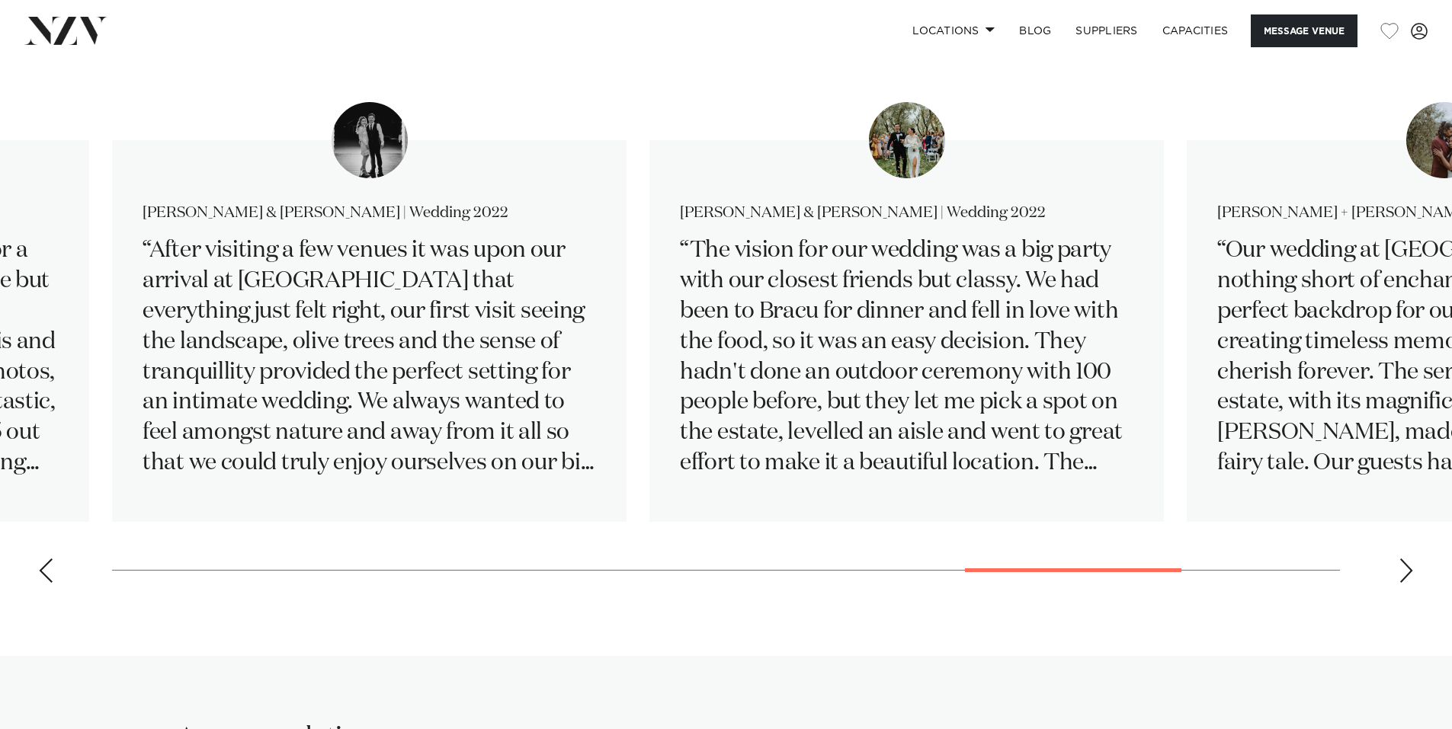
click at [1407, 580] on div "Next slide" at bounding box center [1405, 571] width 15 height 24
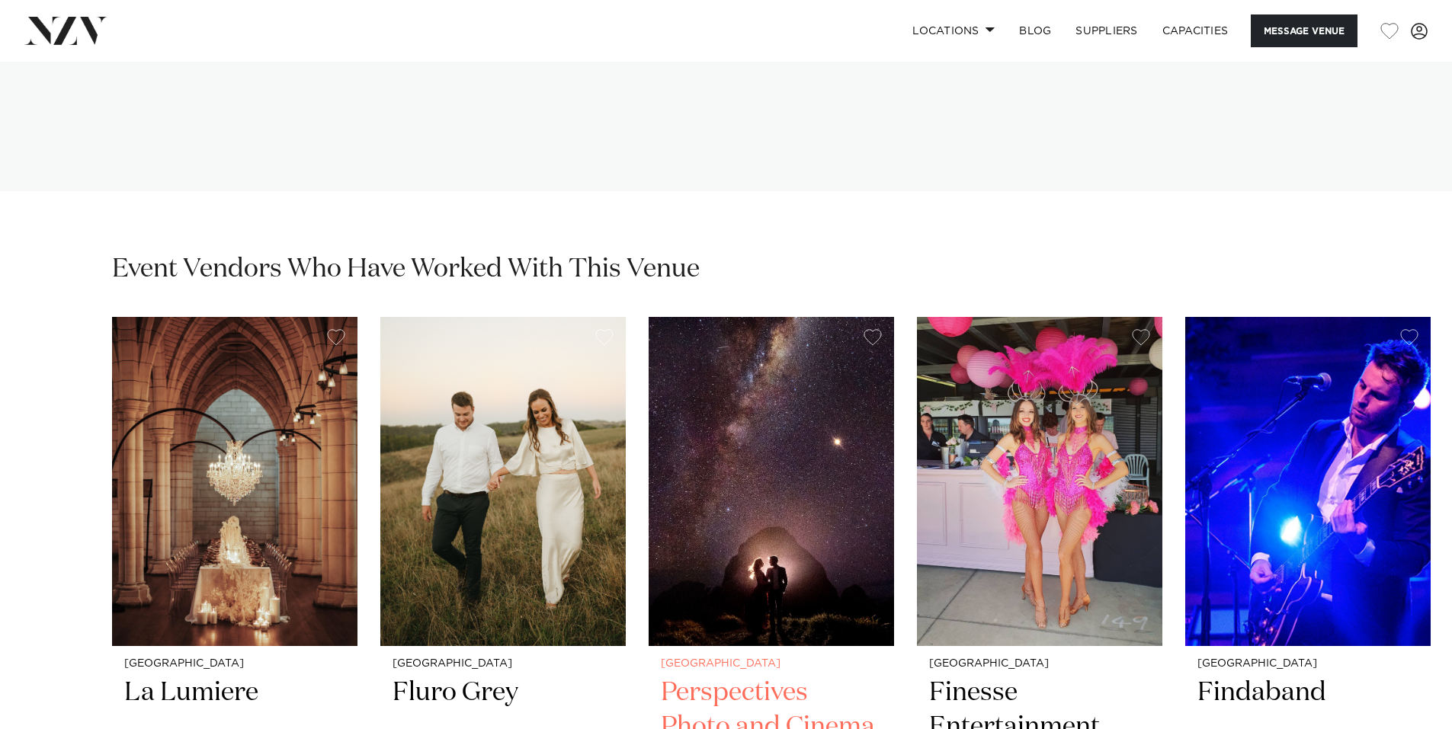
scroll to position [3886, 0]
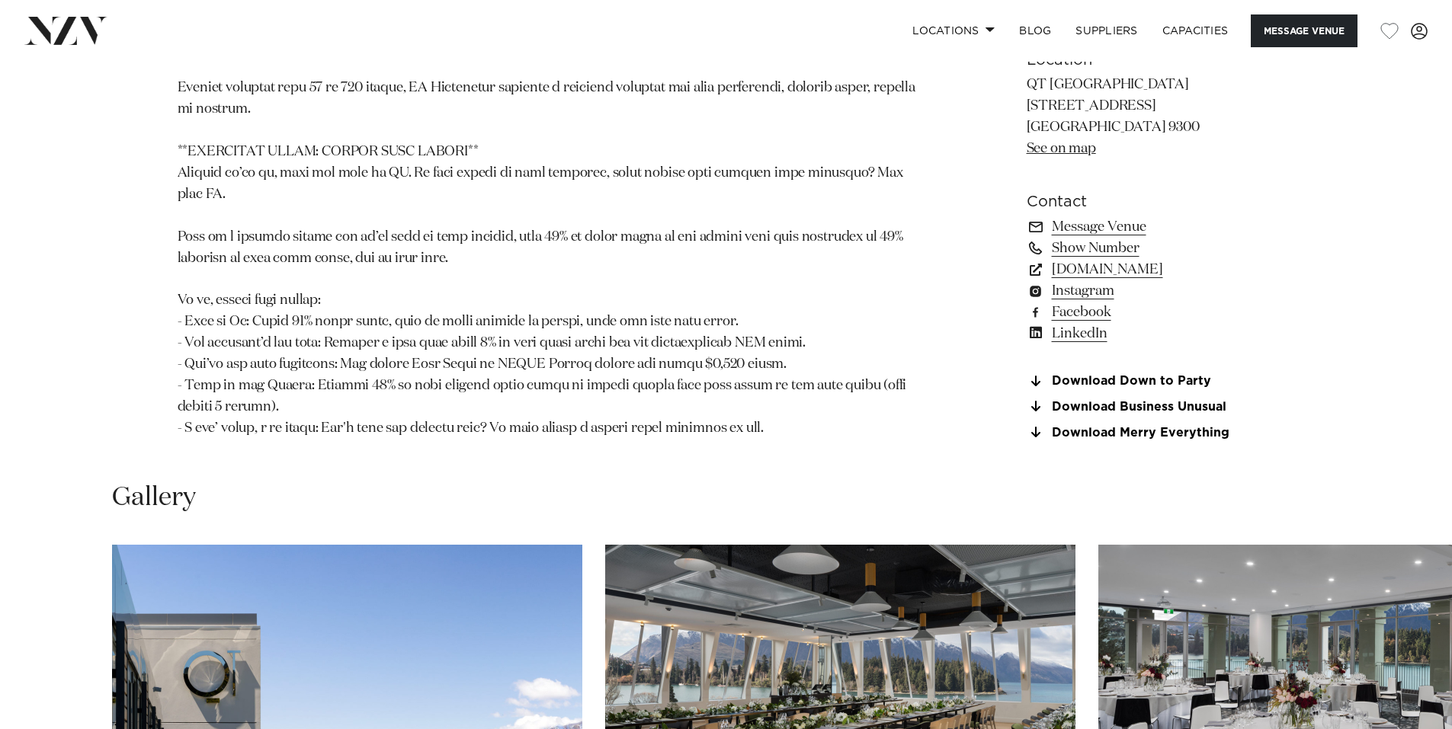
scroll to position [1981, 0]
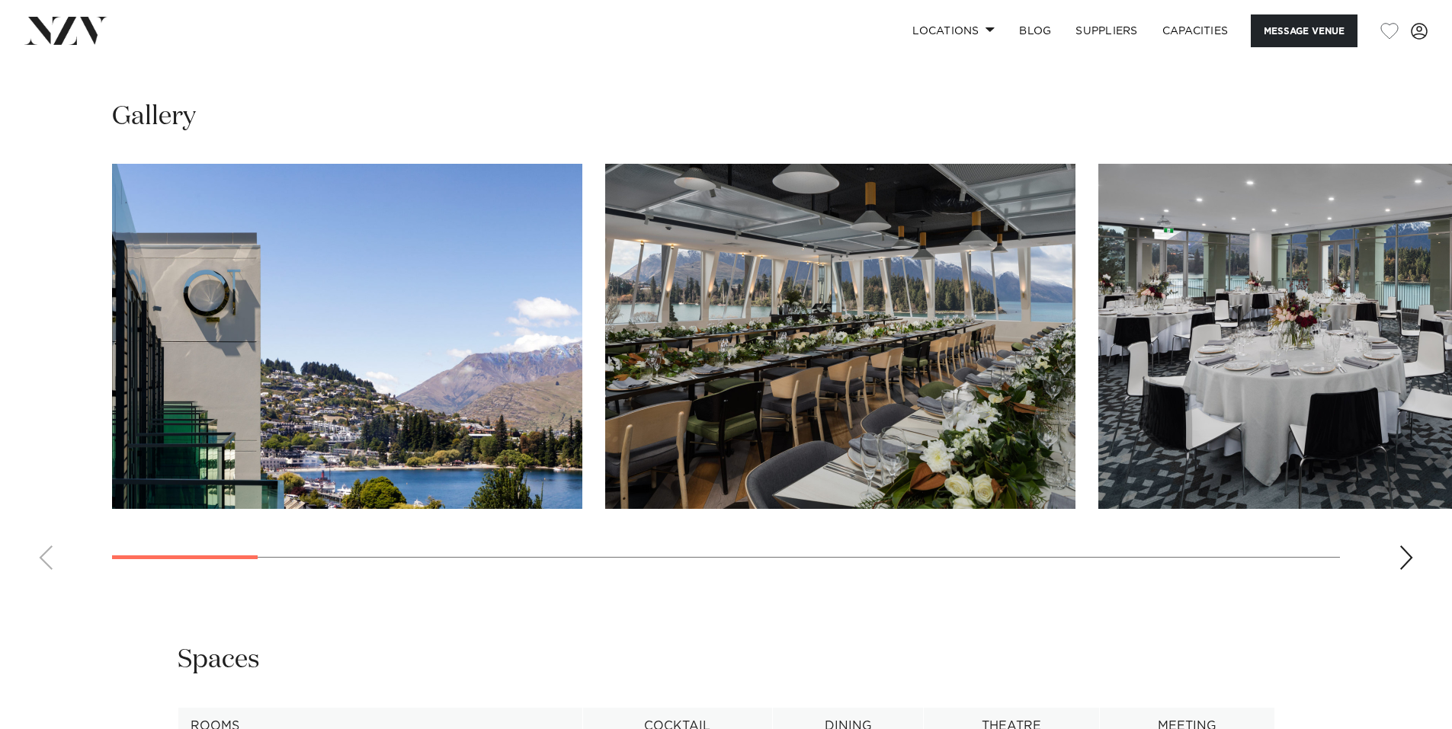
click at [1405, 546] on div "Next slide" at bounding box center [1405, 558] width 15 height 24
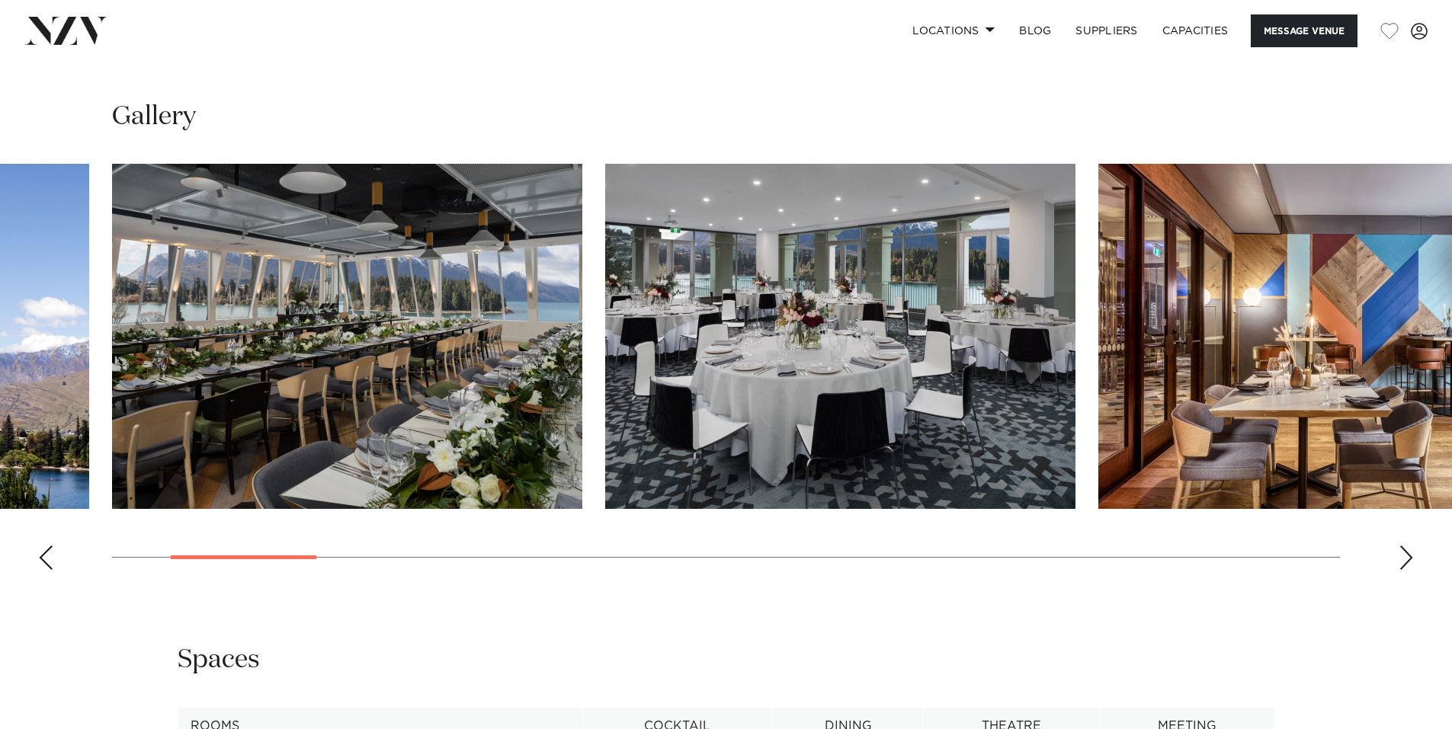
click at [1405, 546] on div "Next slide" at bounding box center [1405, 558] width 15 height 24
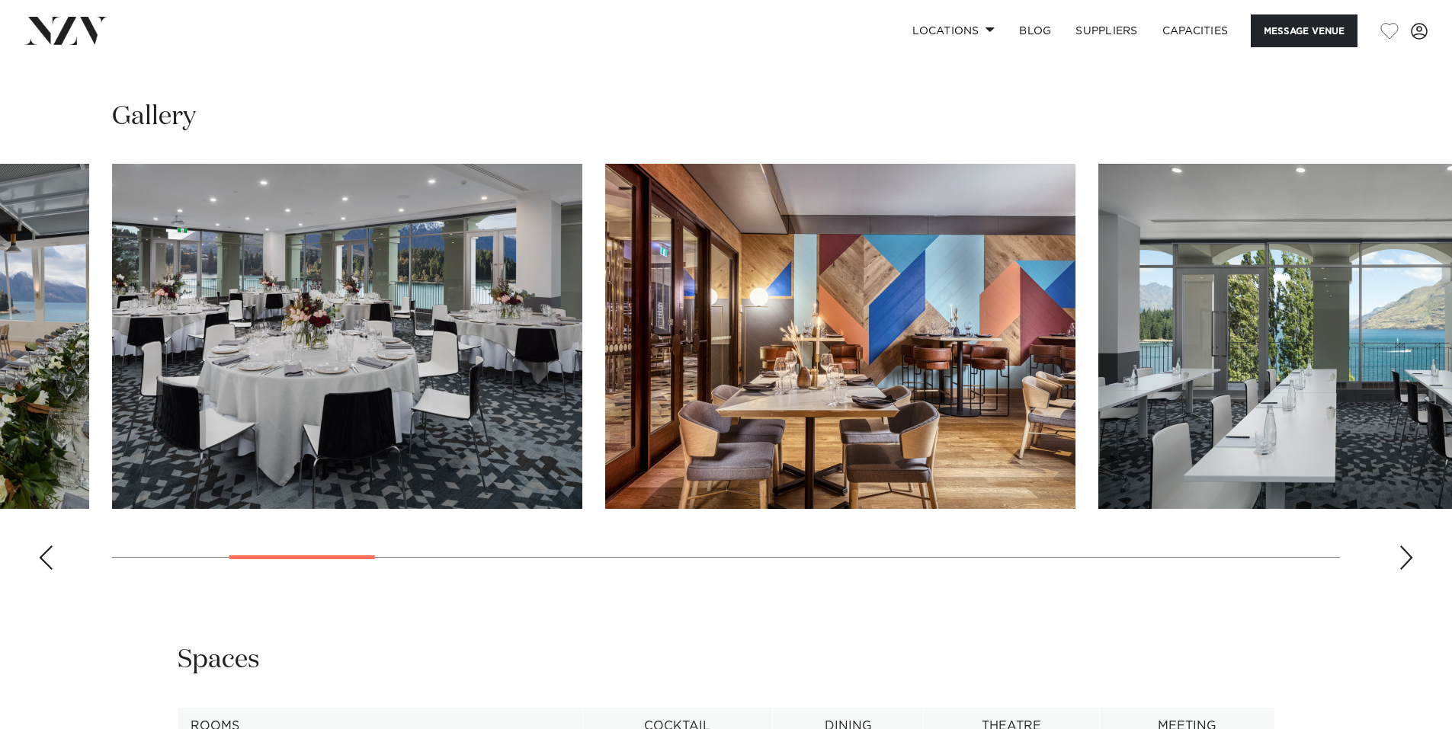
click at [1405, 546] on div "Next slide" at bounding box center [1405, 558] width 15 height 24
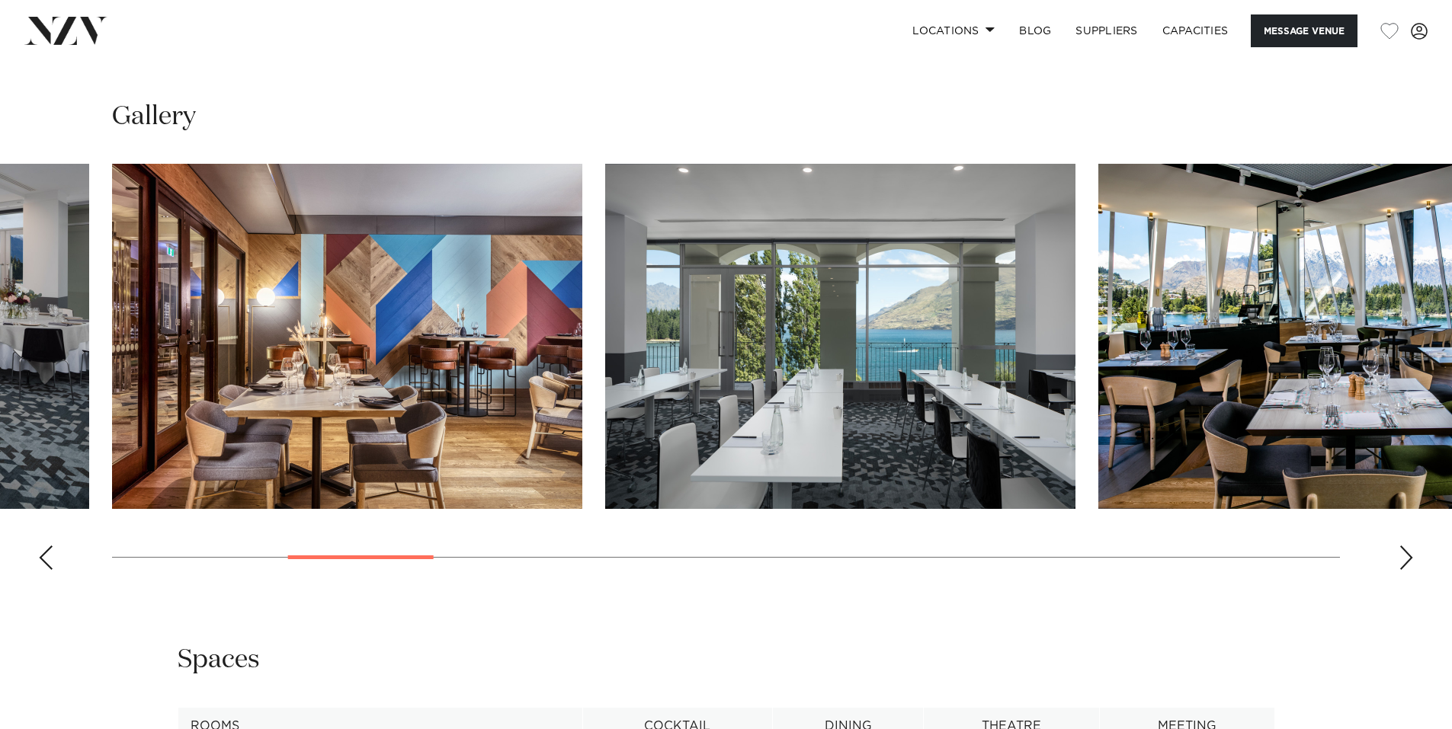
click at [1405, 546] on div "Next slide" at bounding box center [1405, 558] width 15 height 24
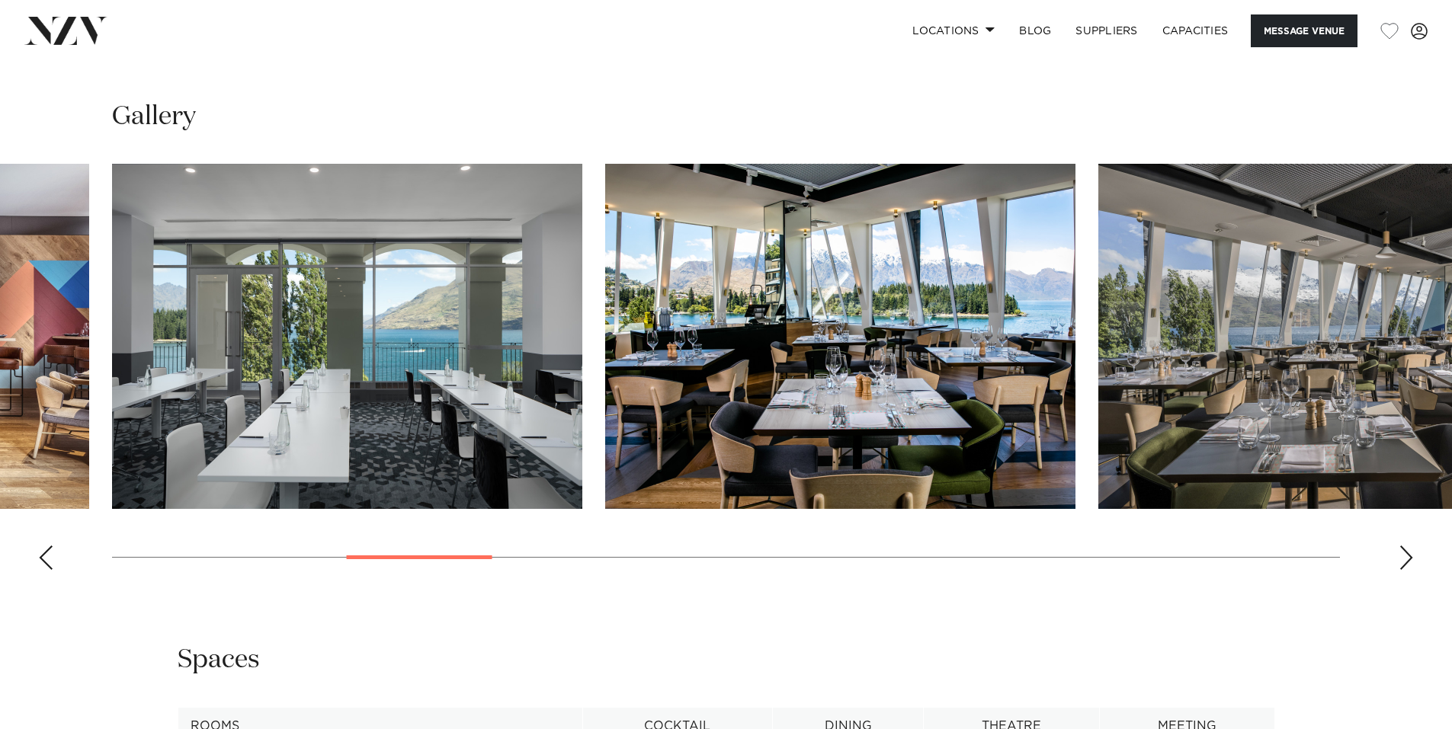
click at [1405, 546] on div "Next slide" at bounding box center [1405, 558] width 15 height 24
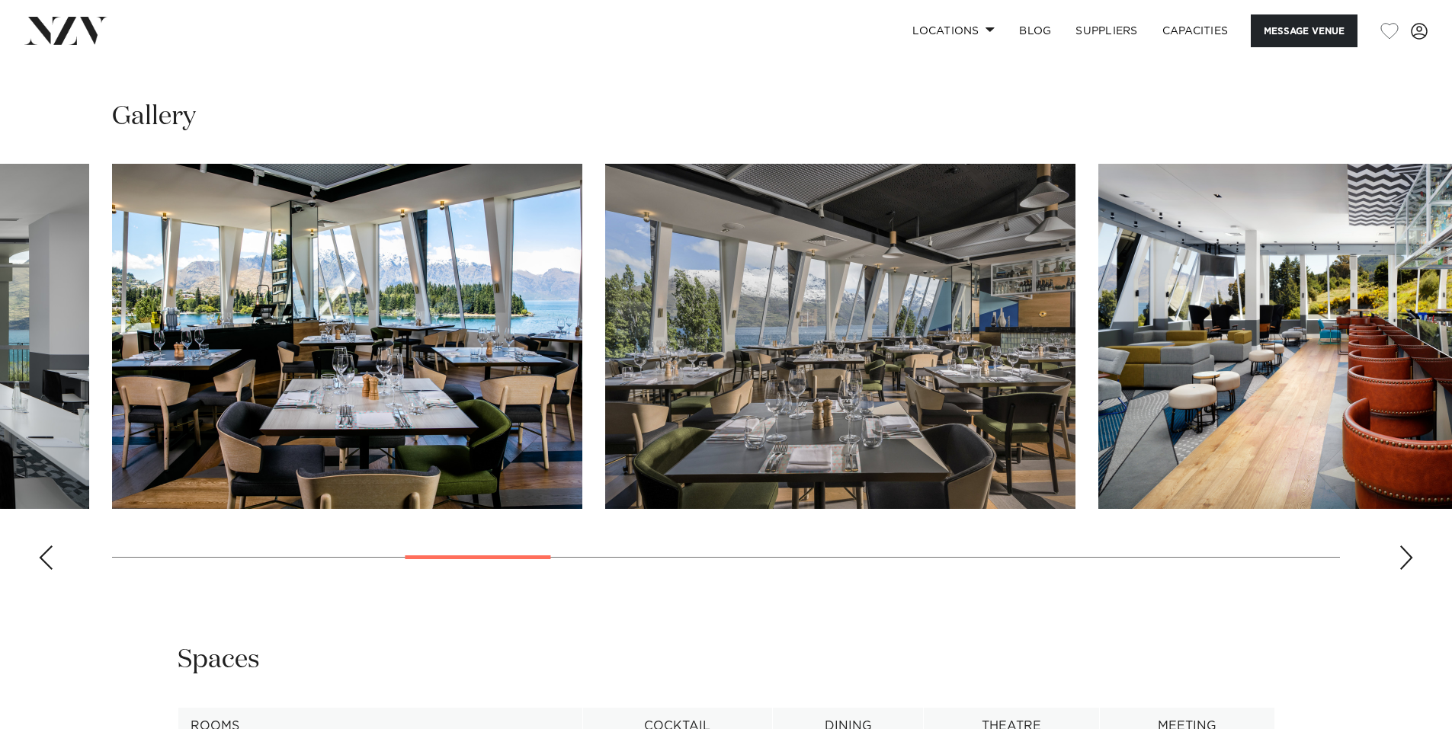
click at [1405, 546] on div "Next slide" at bounding box center [1405, 558] width 15 height 24
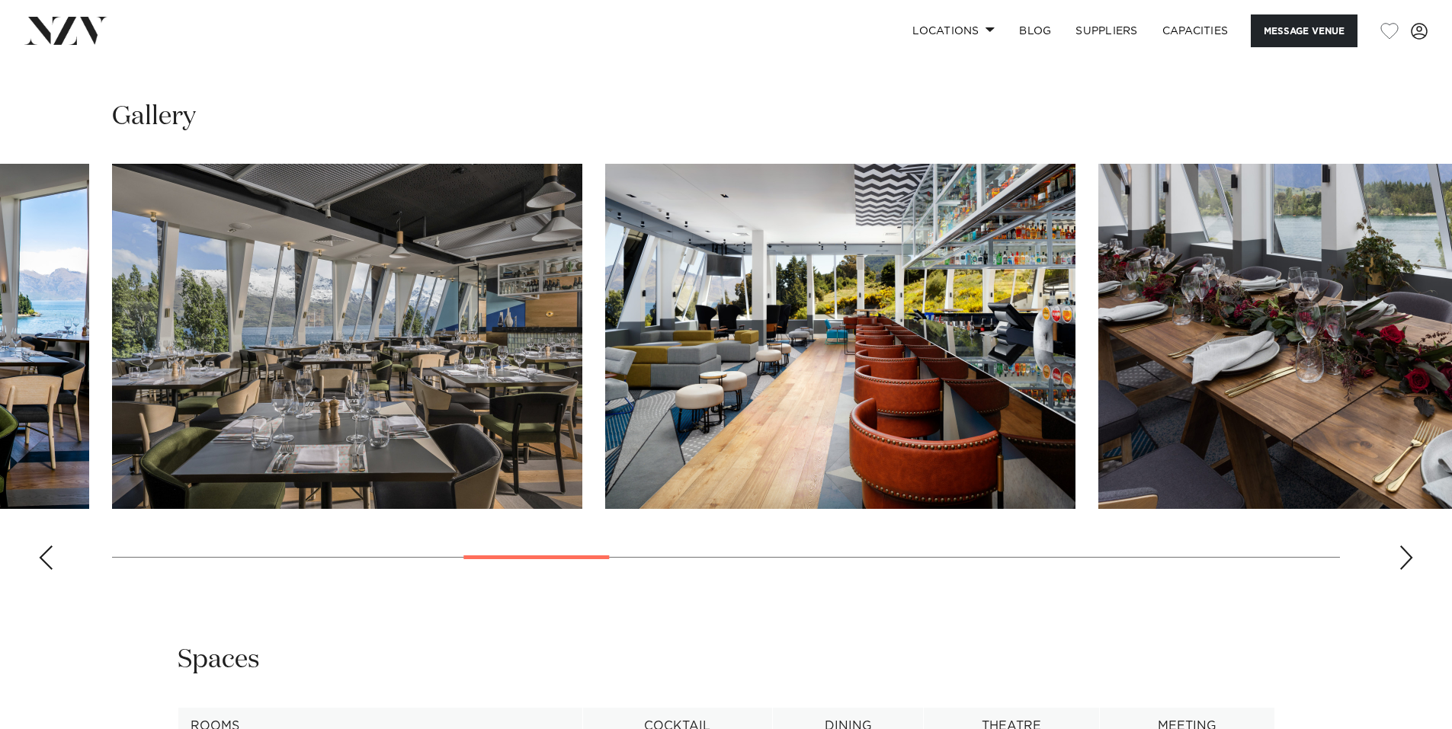
click at [1405, 546] on div "Next slide" at bounding box center [1405, 558] width 15 height 24
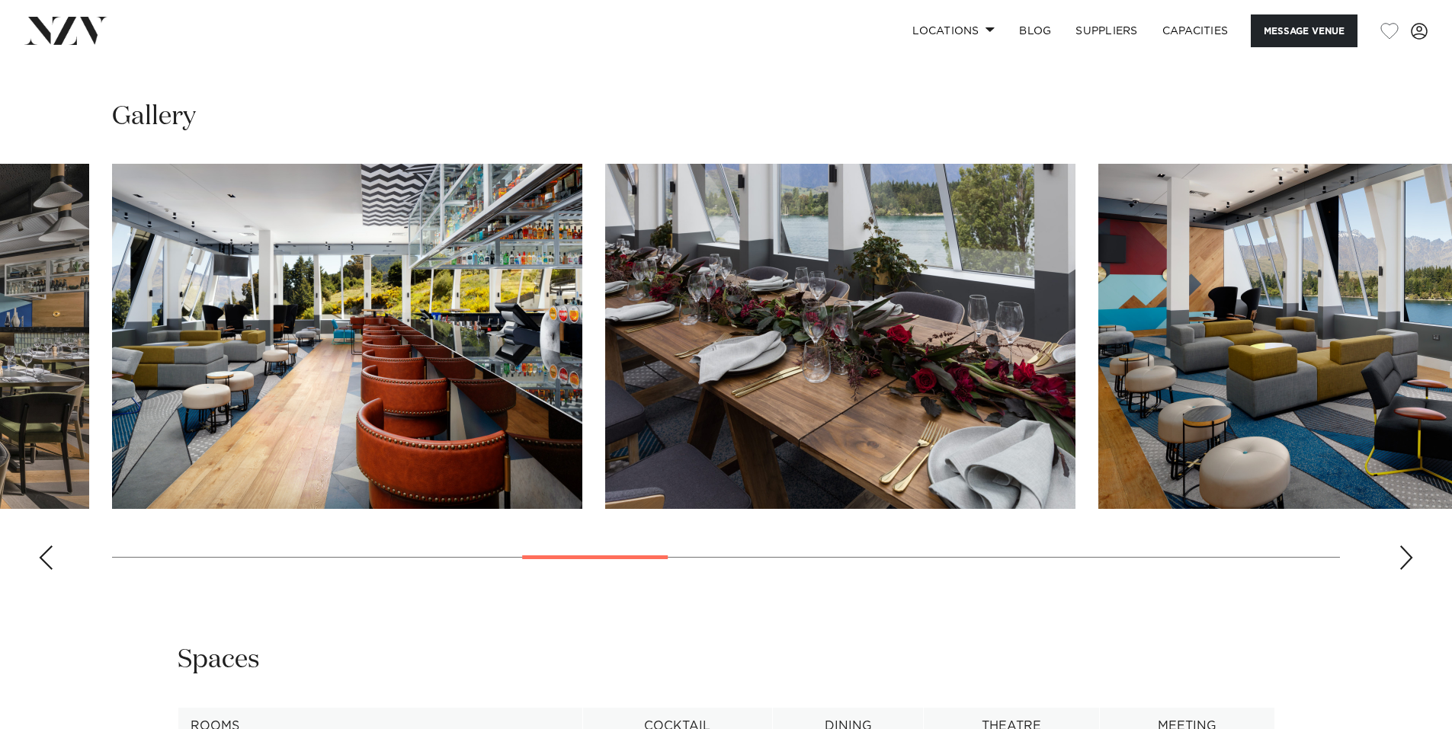
click at [1405, 546] on div "Next slide" at bounding box center [1405, 558] width 15 height 24
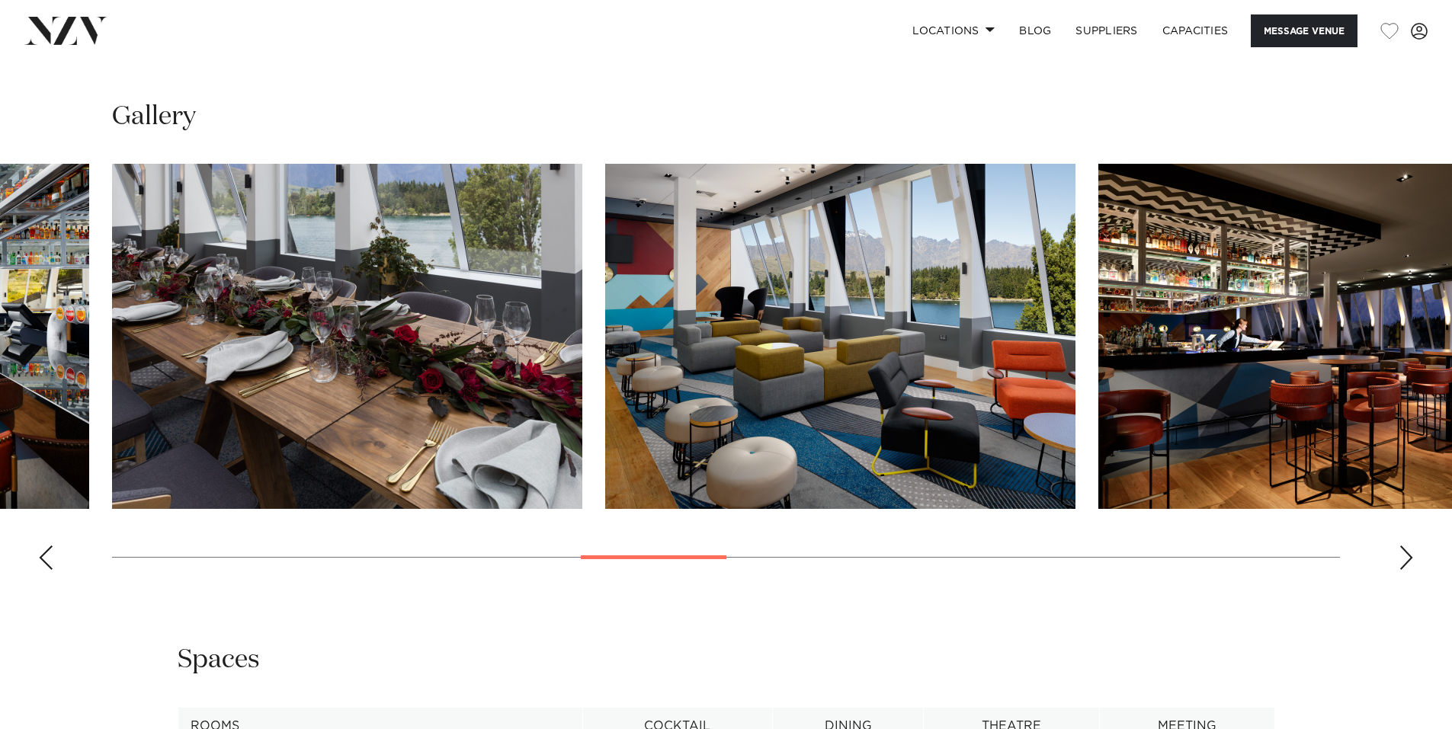
click at [1405, 546] on div "Next slide" at bounding box center [1405, 558] width 15 height 24
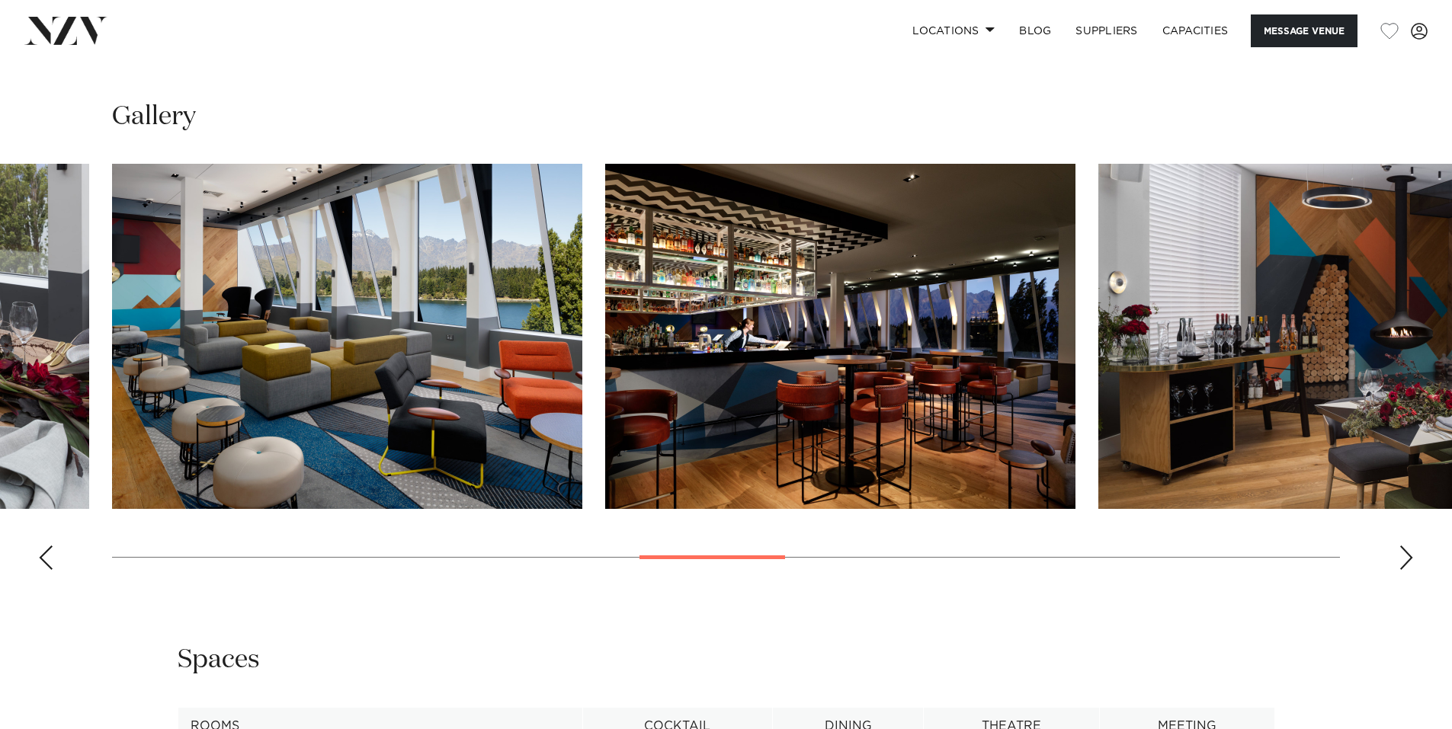
click at [1405, 546] on div "Next slide" at bounding box center [1405, 558] width 15 height 24
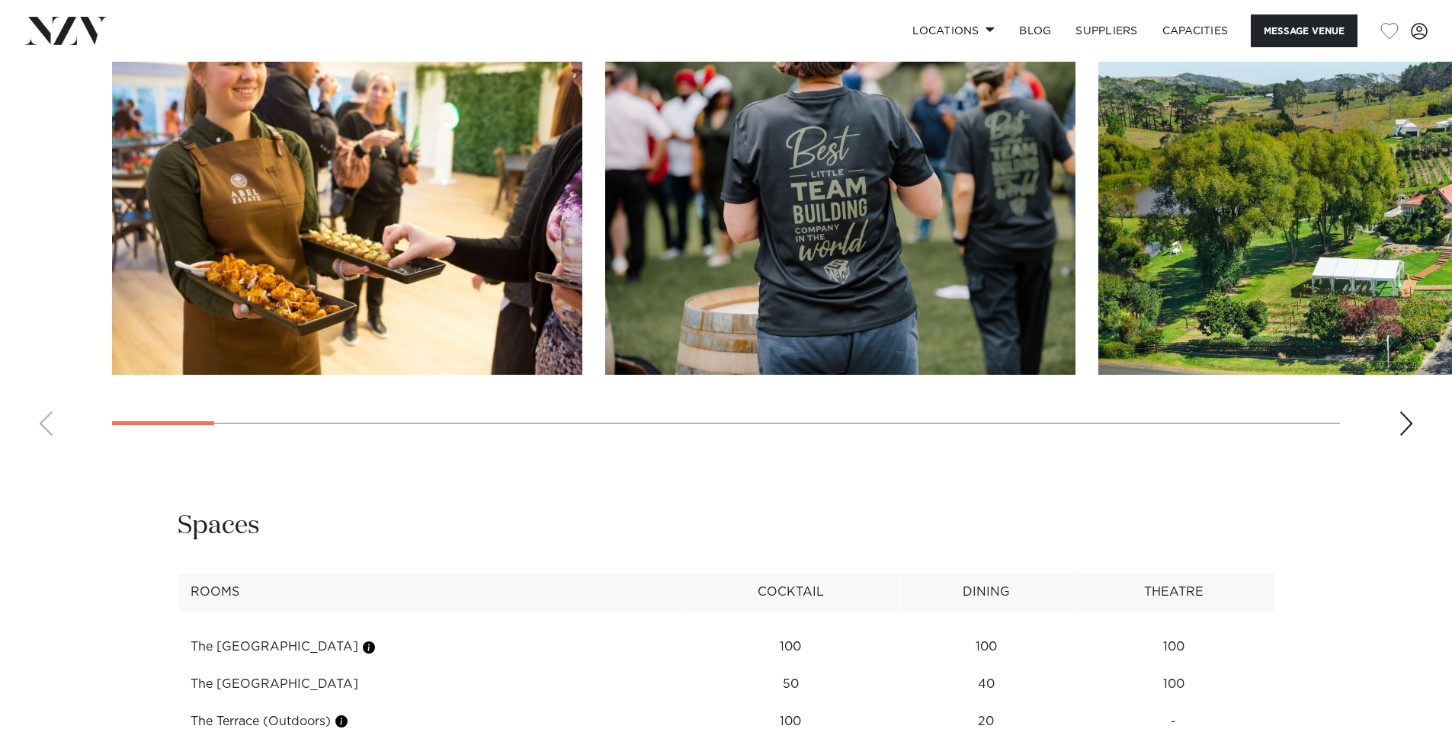
scroll to position [1448, 0]
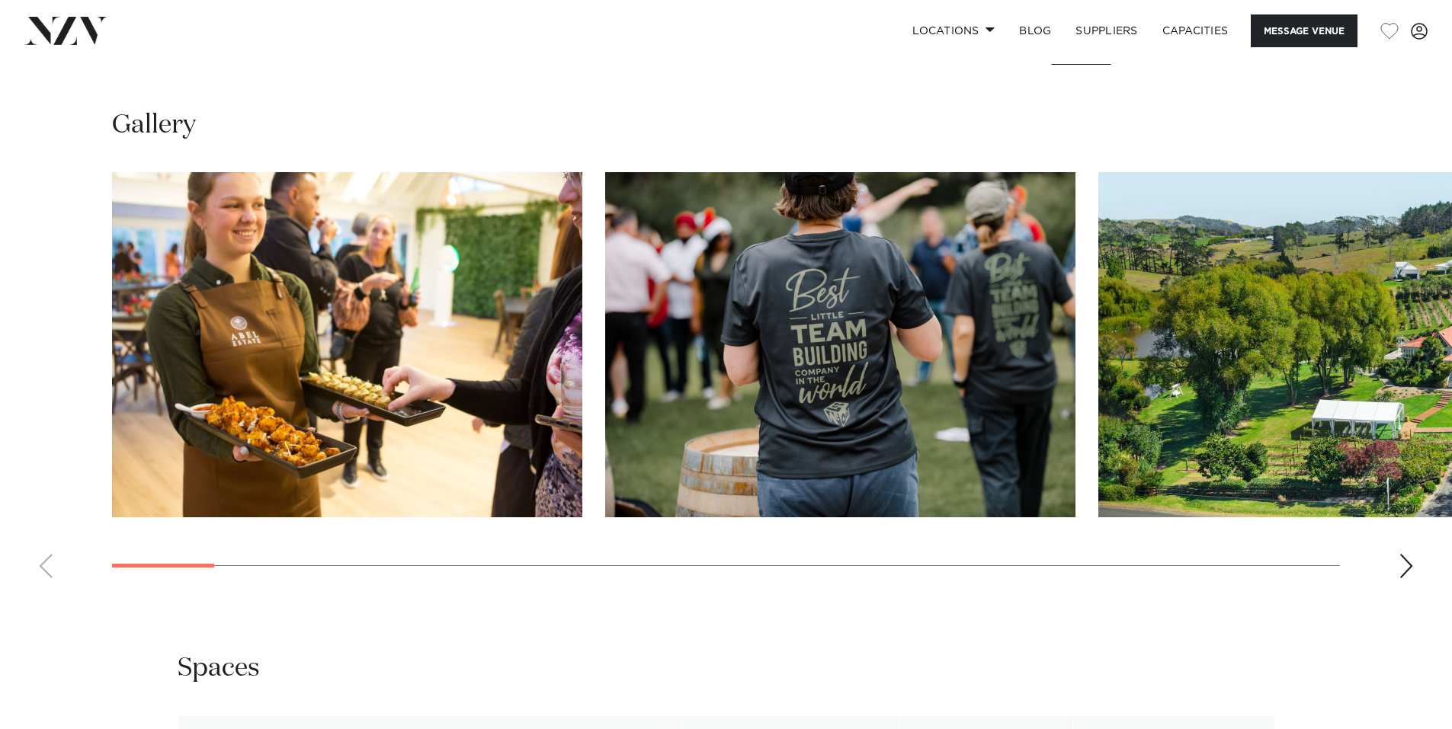
click at [1404, 567] on div "Next slide" at bounding box center [1405, 566] width 15 height 24
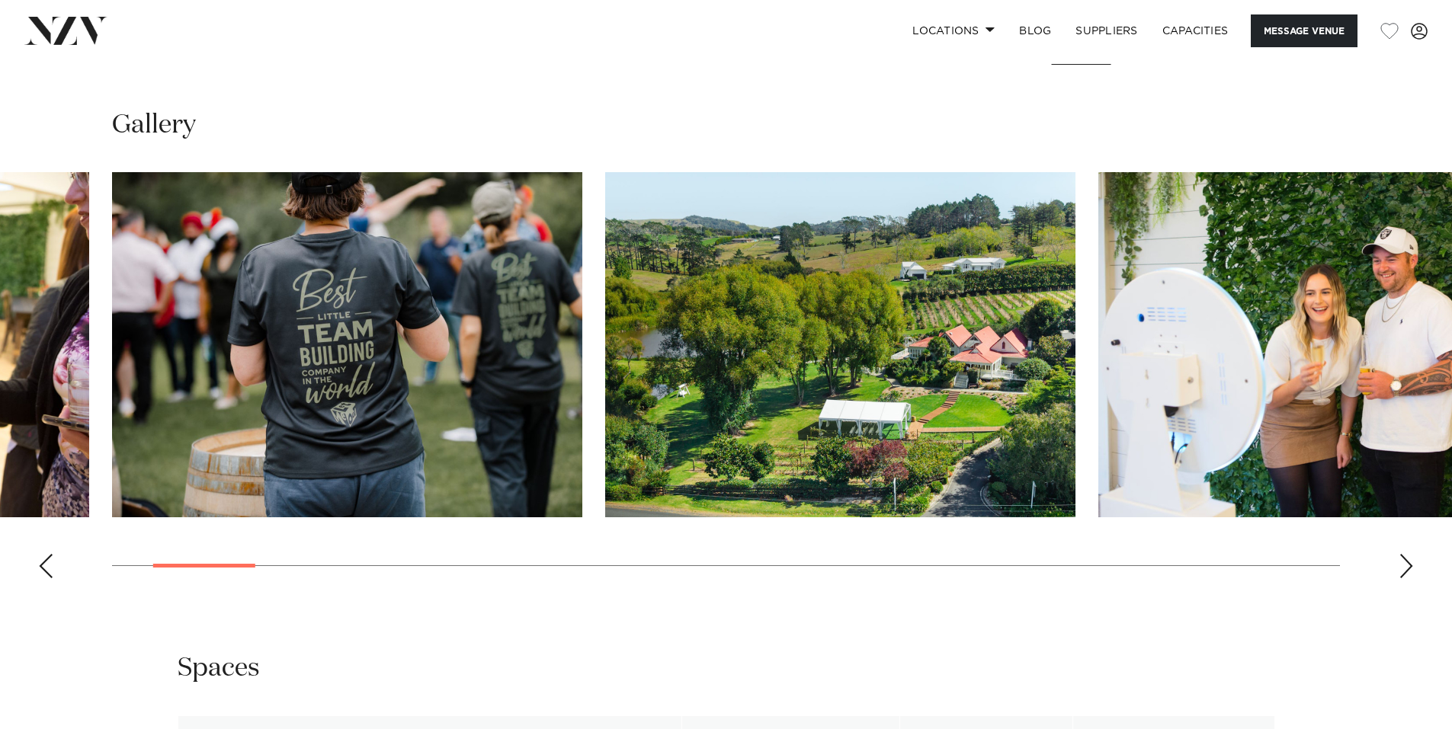
click at [1404, 567] on div "Next slide" at bounding box center [1405, 566] width 15 height 24
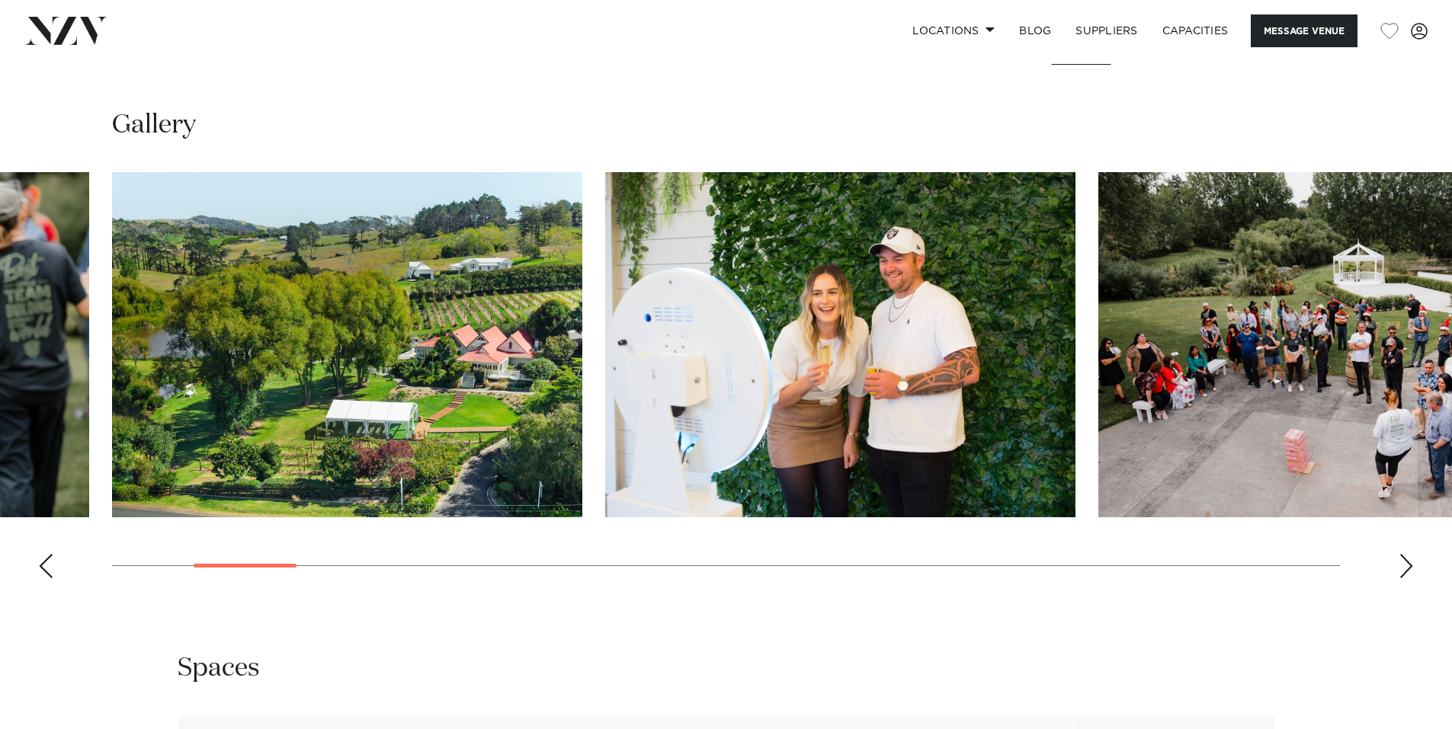
click at [1404, 567] on div "Next slide" at bounding box center [1405, 566] width 15 height 24
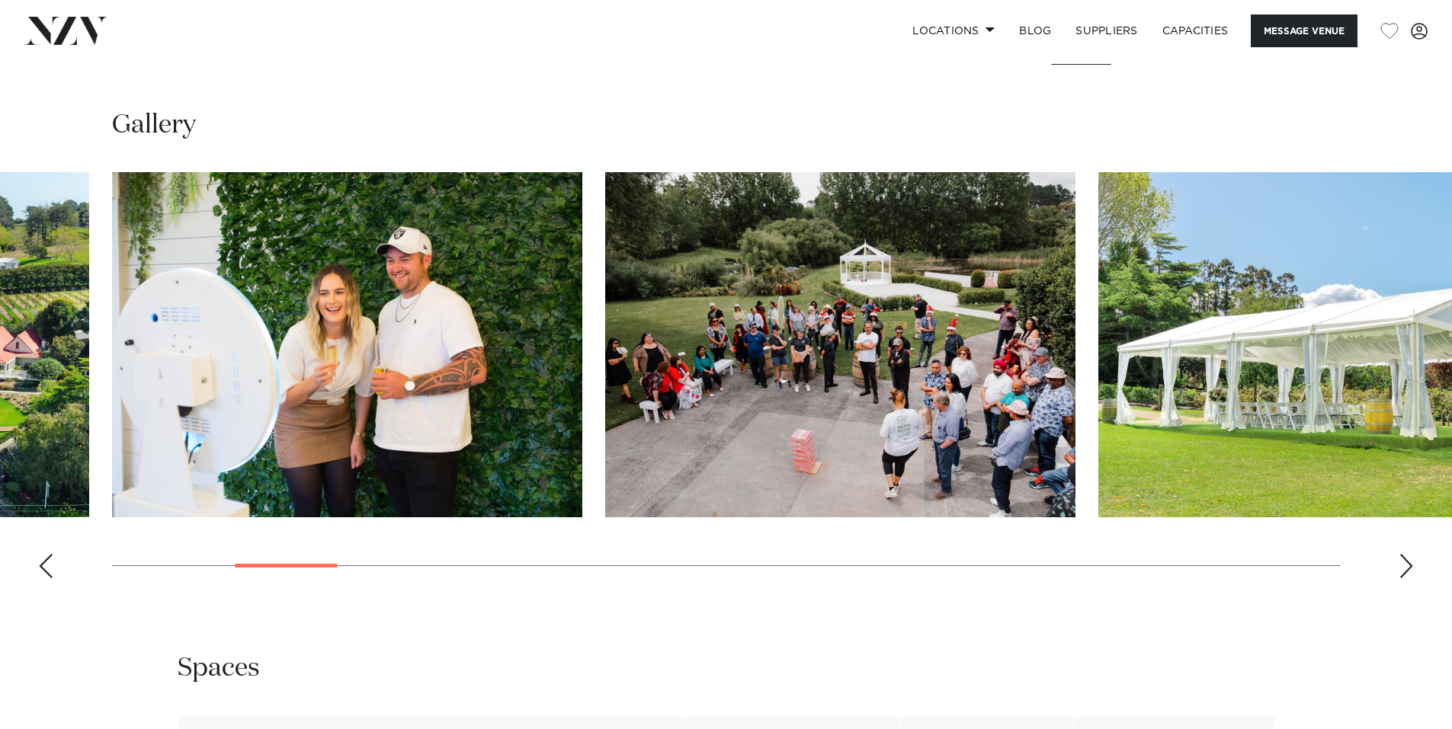
click at [1404, 567] on div "Next slide" at bounding box center [1405, 566] width 15 height 24
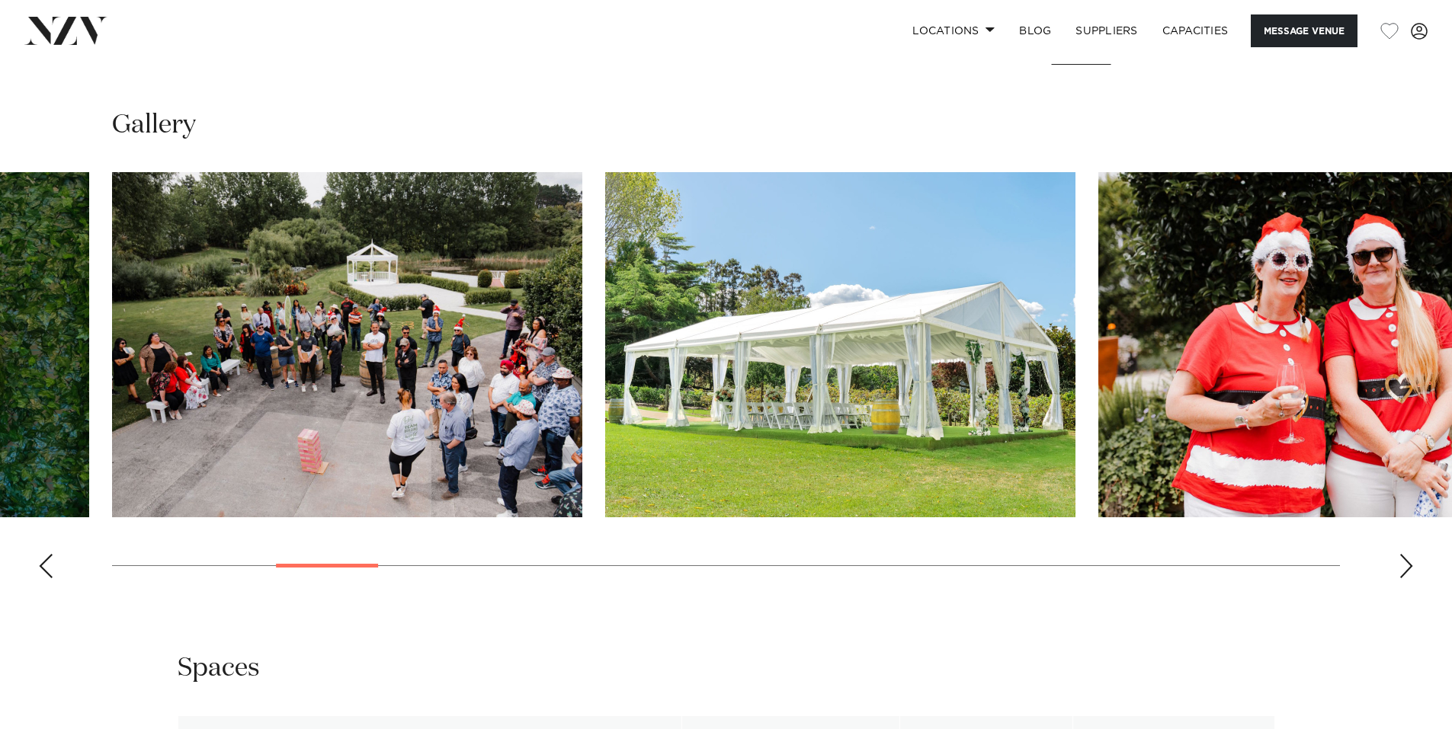
click at [1404, 567] on div "Next slide" at bounding box center [1405, 566] width 15 height 24
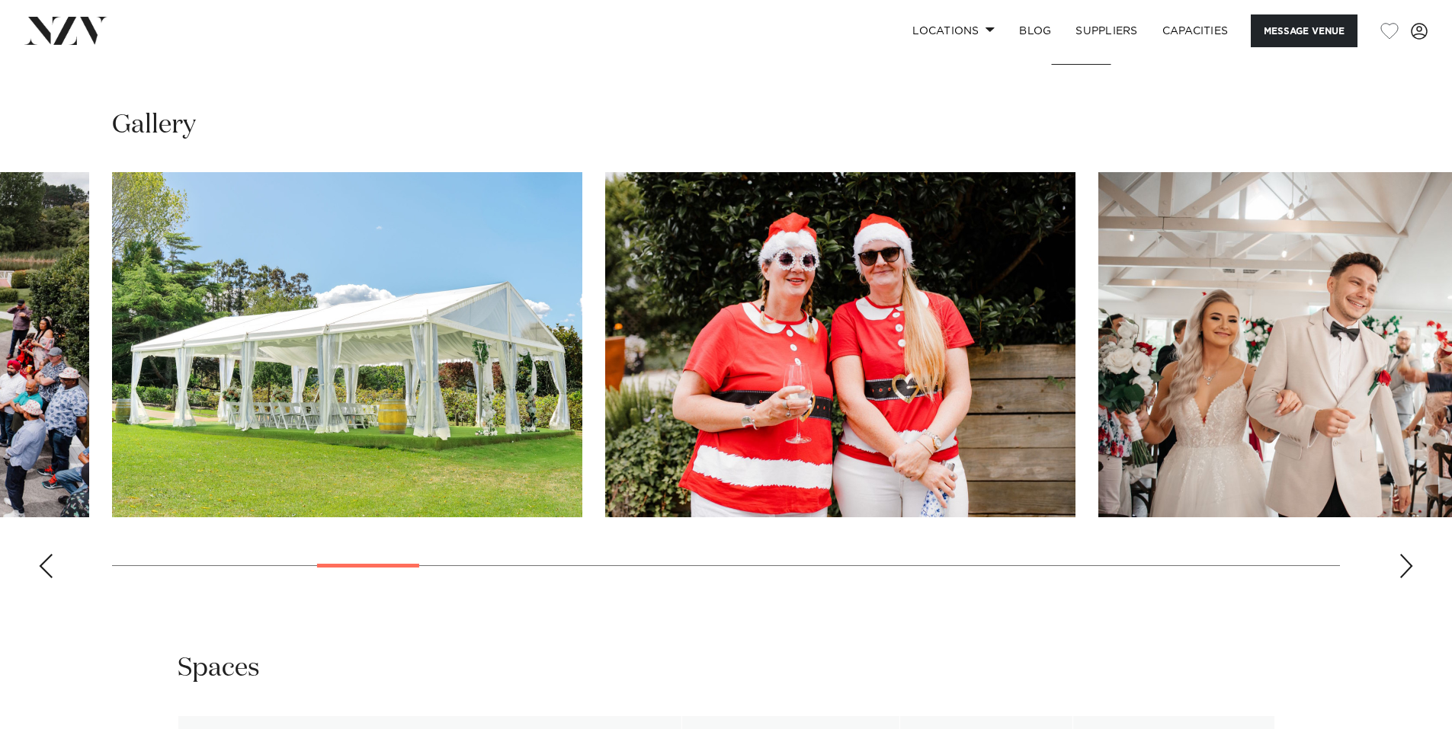
click at [1404, 567] on div "Next slide" at bounding box center [1405, 566] width 15 height 24
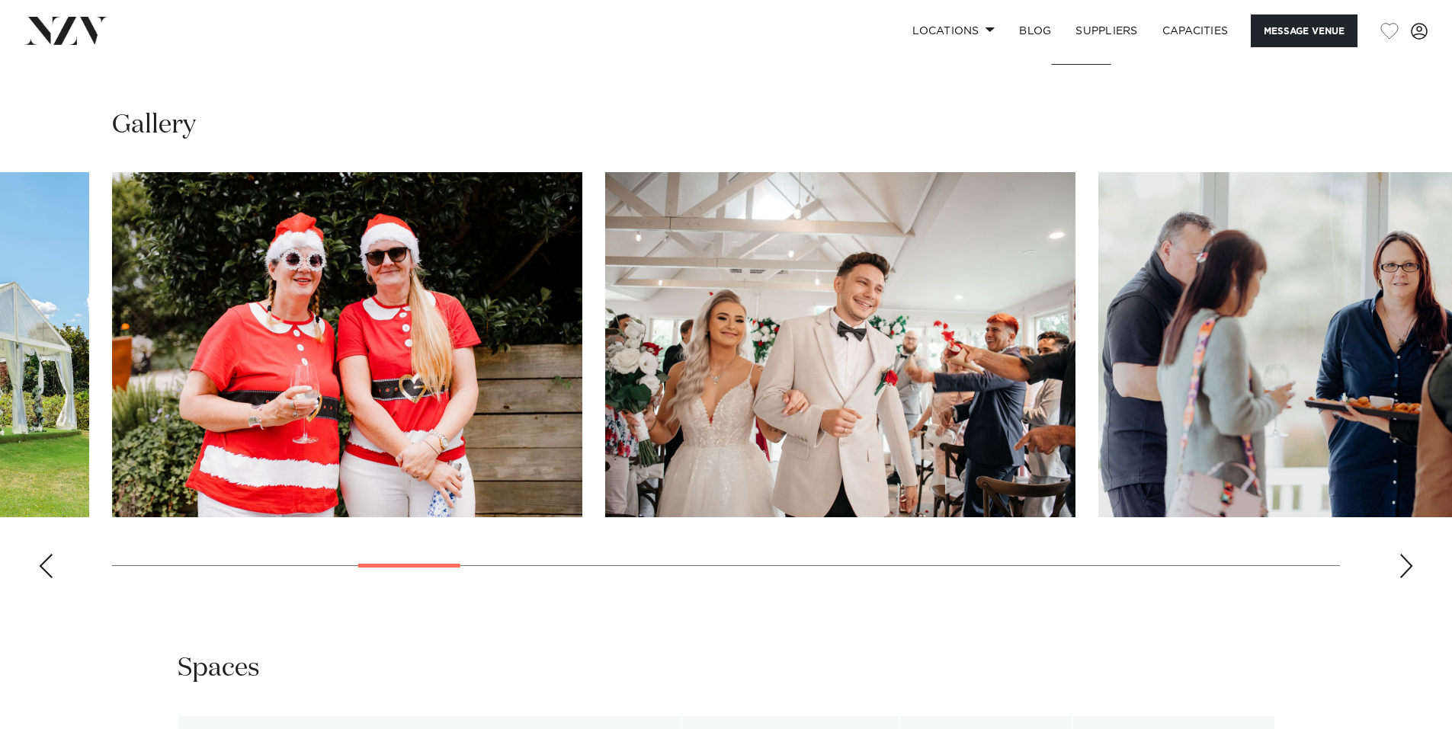
click at [1404, 567] on div "Next slide" at bounding box center [1405, 566] width 15 height 24
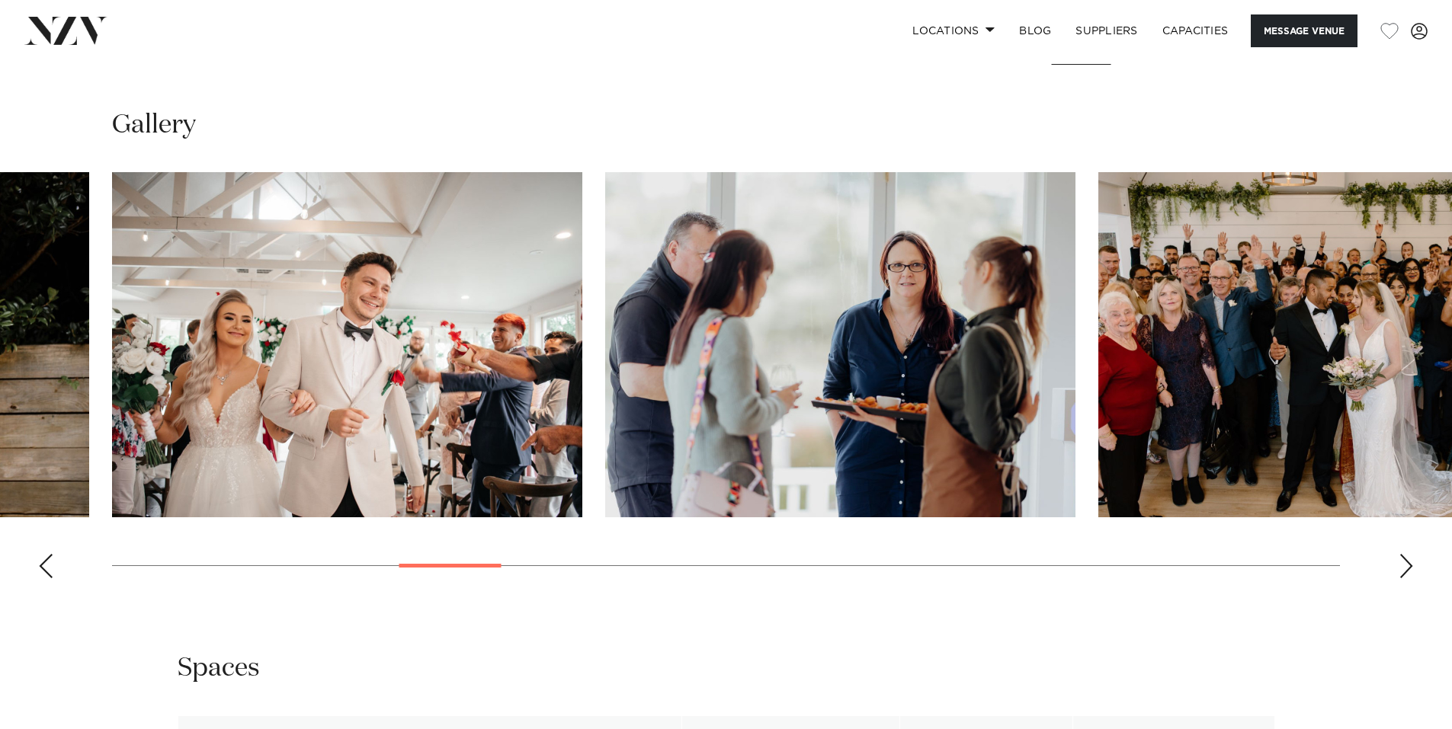
click at [1404, 567] on div "Next slide" at bounding box center [1405, 566] width 15 height 24
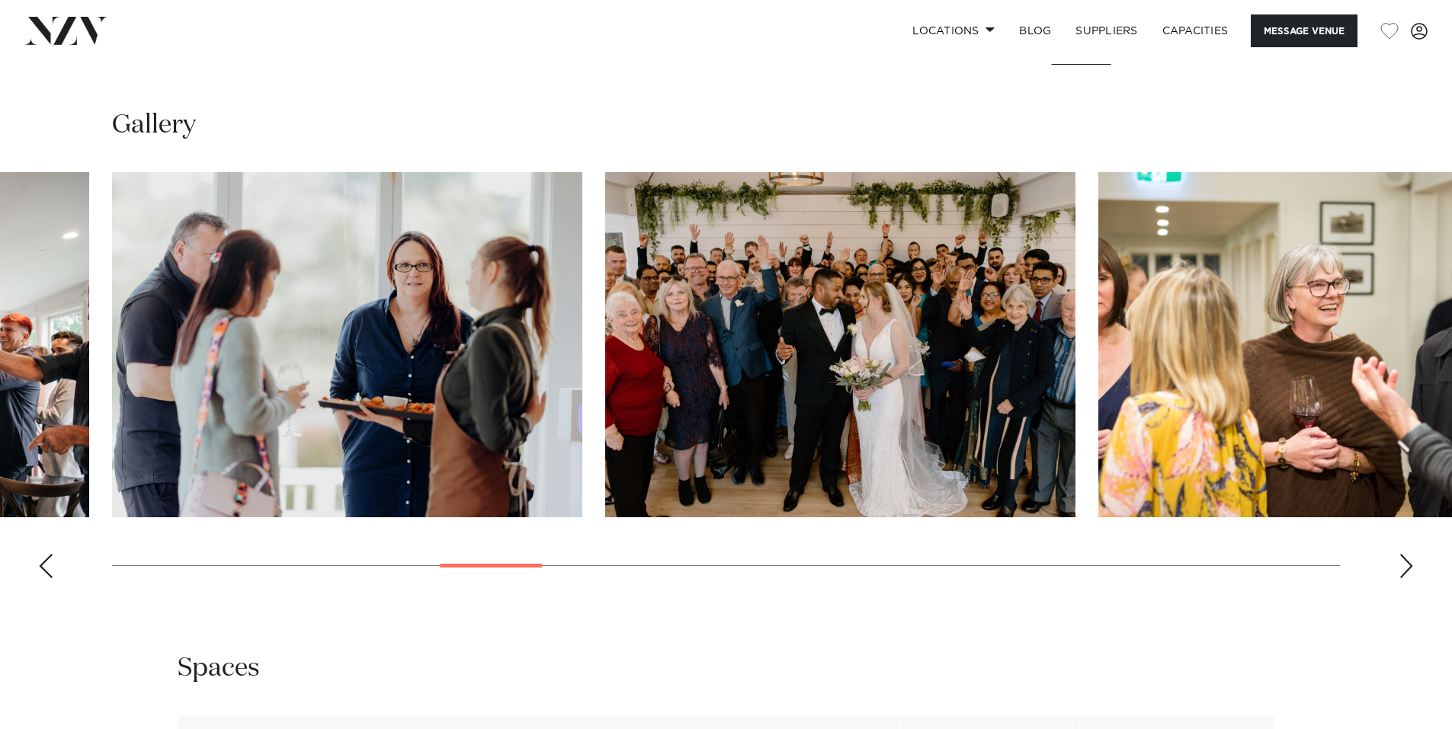
click at [1404, 567] on div "Next slide" at bounding box center [1405, 566] width 15 height 24
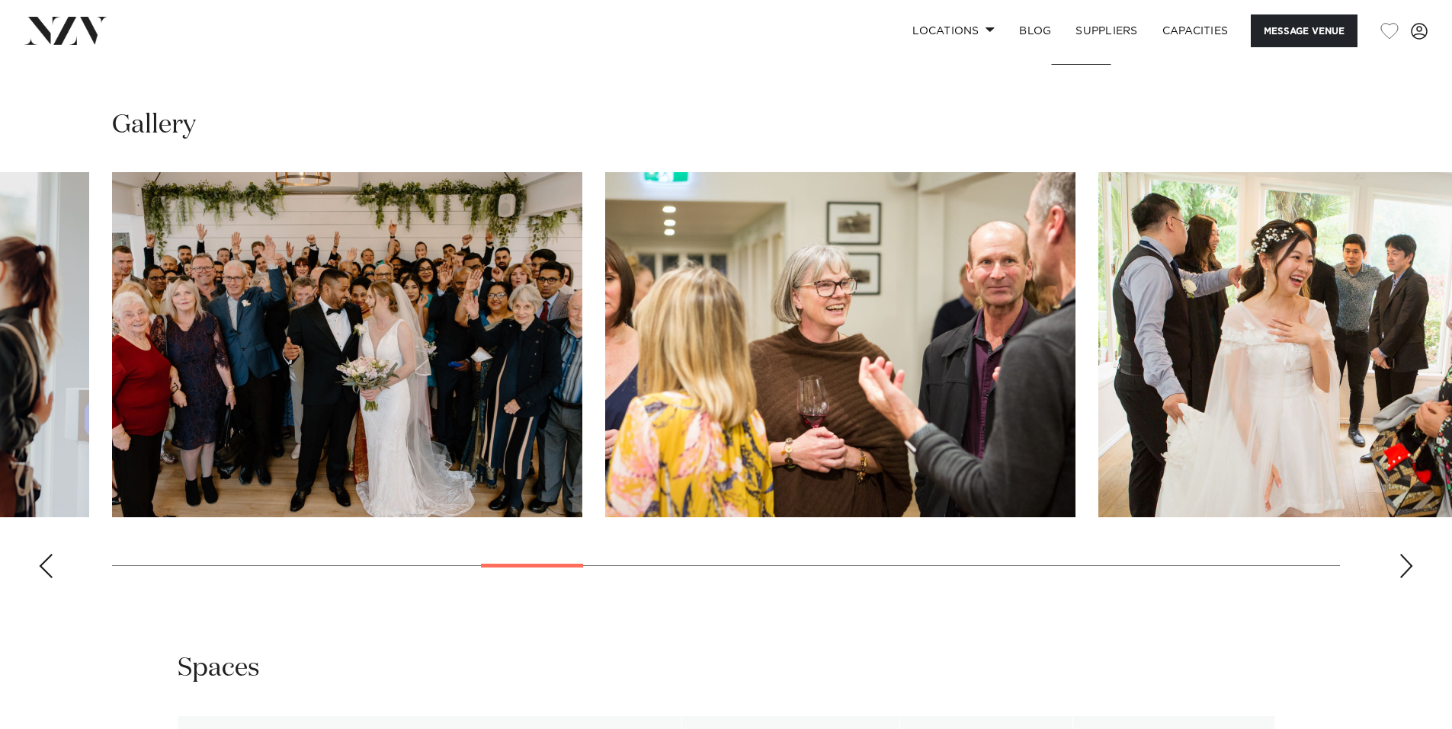
click at [1404, 567] on div "Next slide" at bounding box center [1405, 566] width 15 height 24
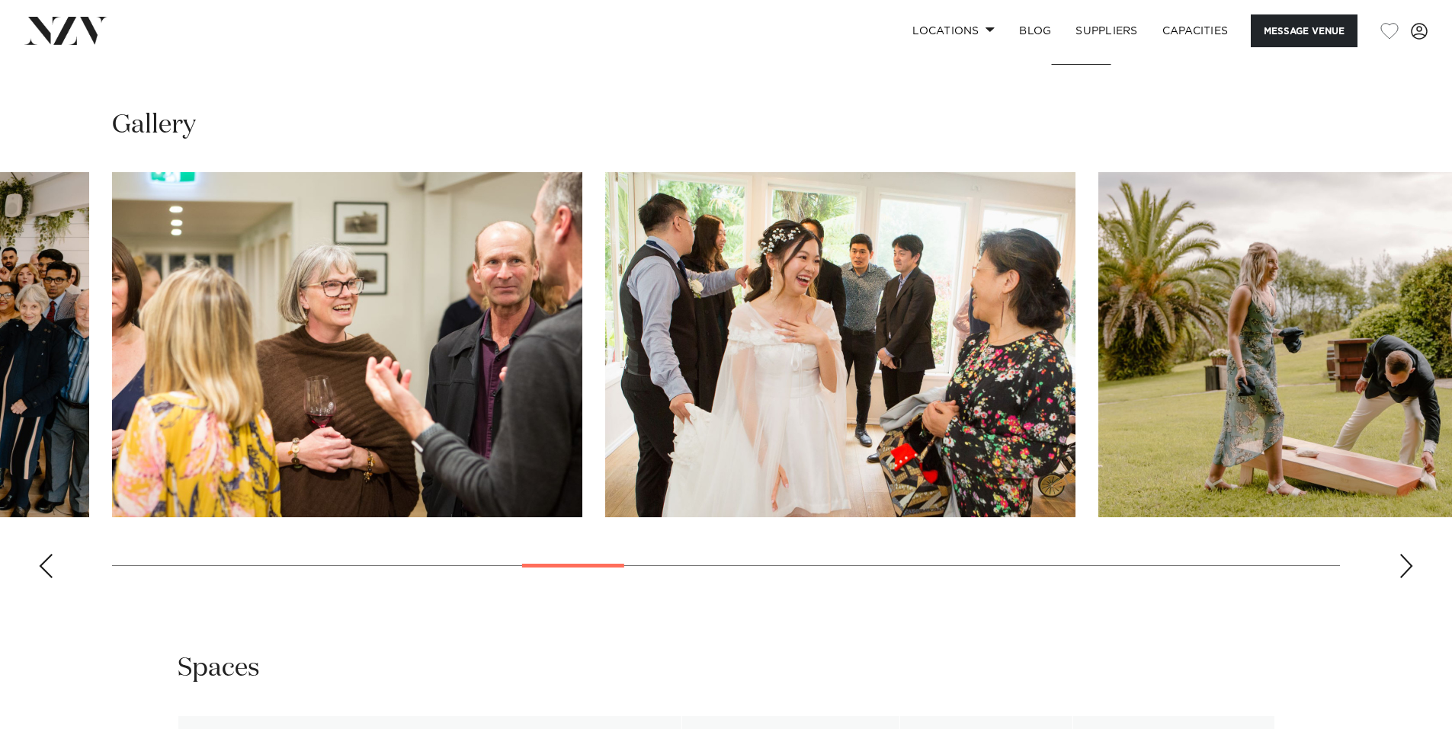
click at [1404, 567] on div "Next slide" at bounding box center [1405, 566] width 15 height 24
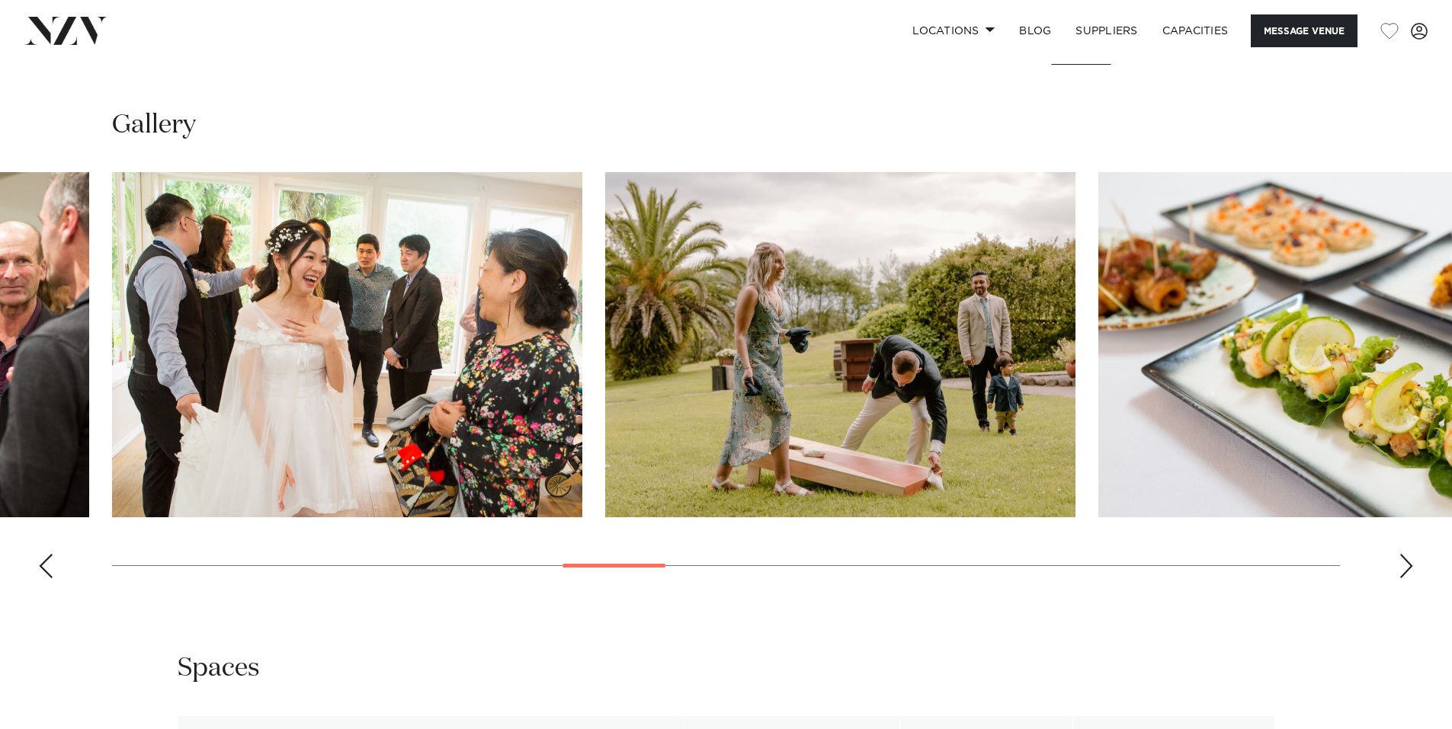
click at [1404, 567] on div "Next slide" at bounding box center [1405, 566] width 15 height 24
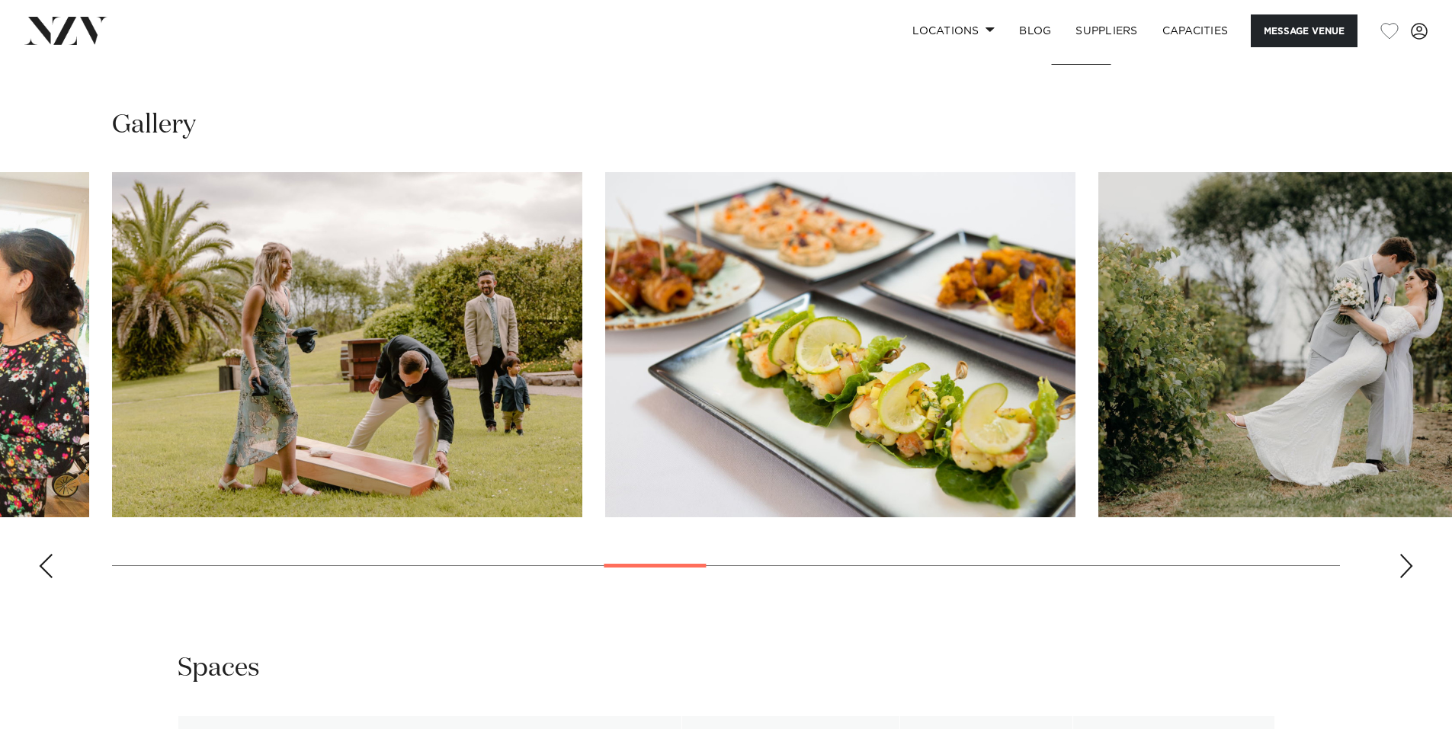
click at [1404, 567] on div "Next slide" at bounding box center [1405, 566] width 15 height 24
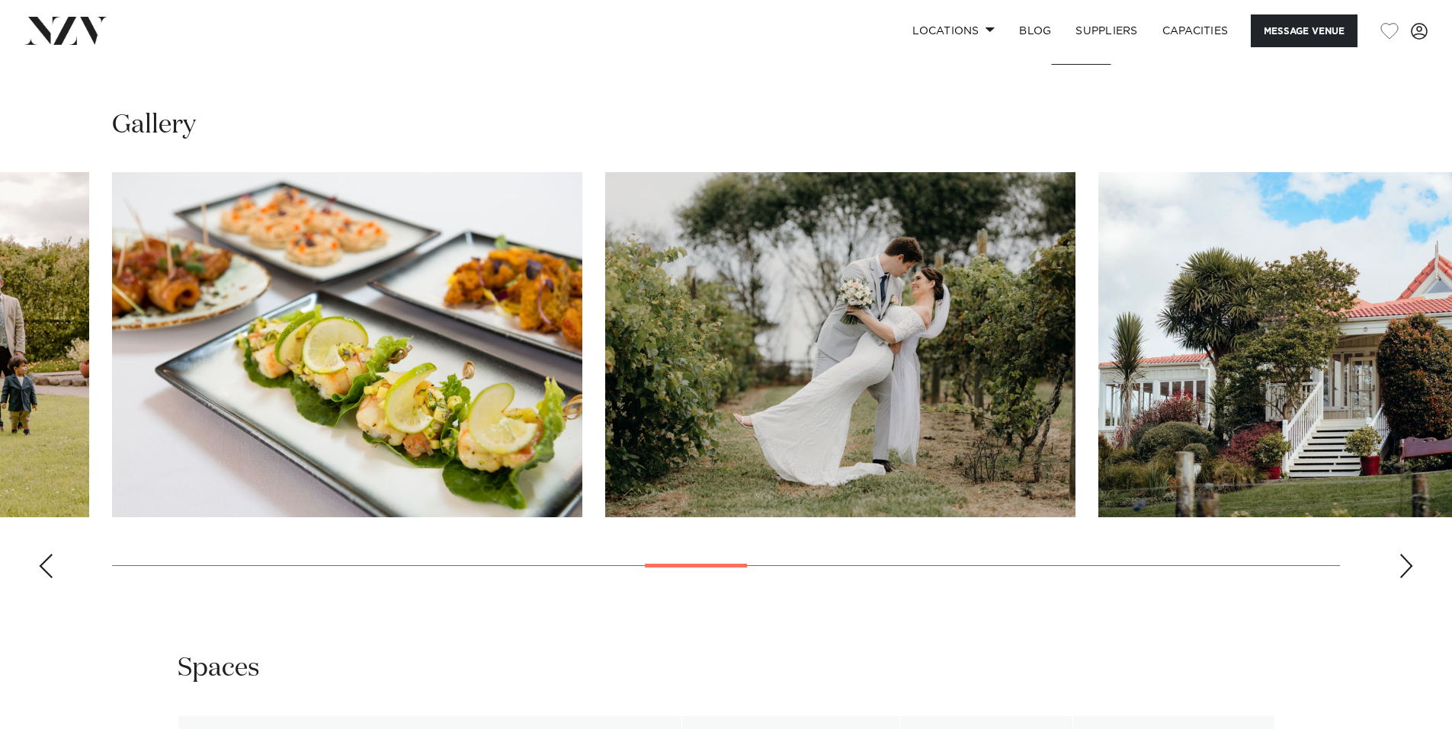
click at [1391, 569] on swiper-container at bounding box center [726, 381] width 1452 height 418
click at [1407, 563] on div "Next slide" at bounding box center [1405, 566] width 15 height 24
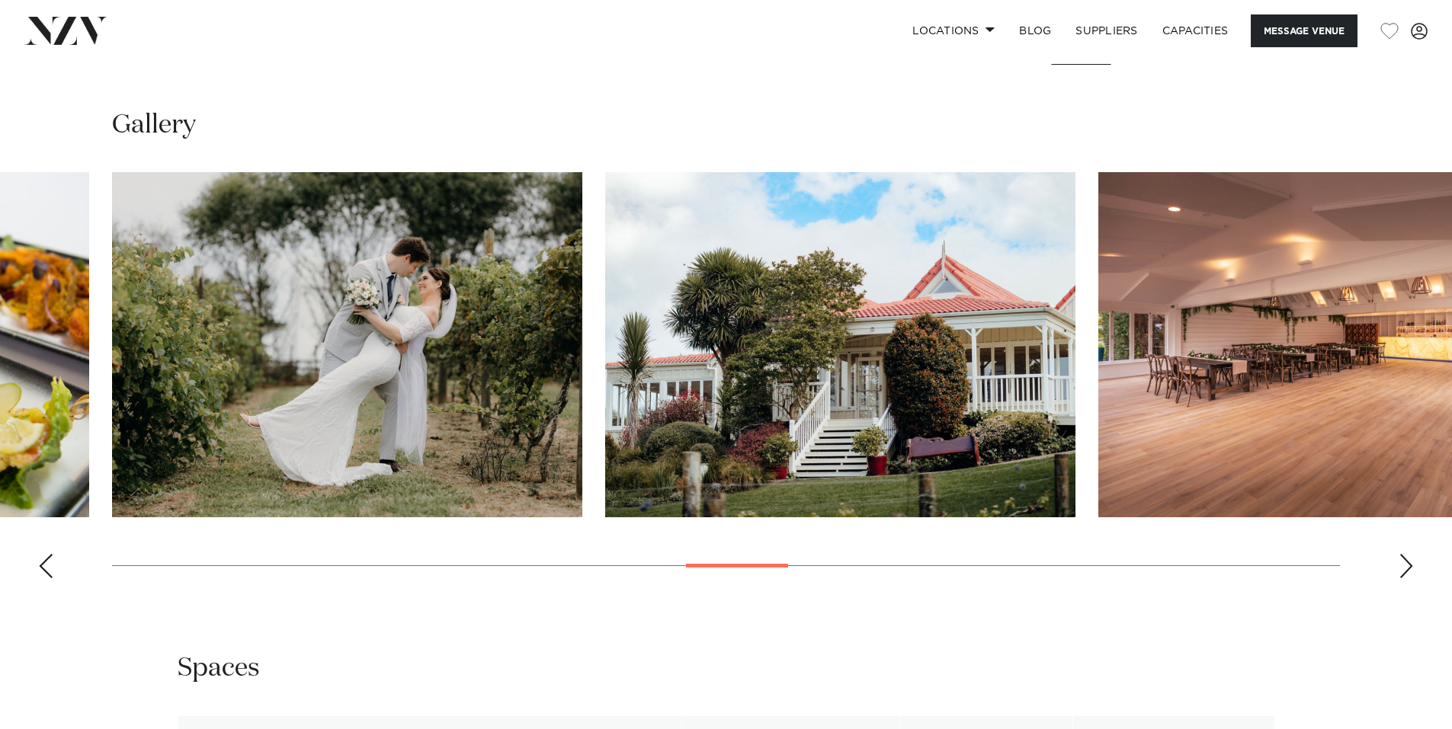
click at [1413, 568] on div "Next slide" at bounding box center [1405, 566] width 15 height 24
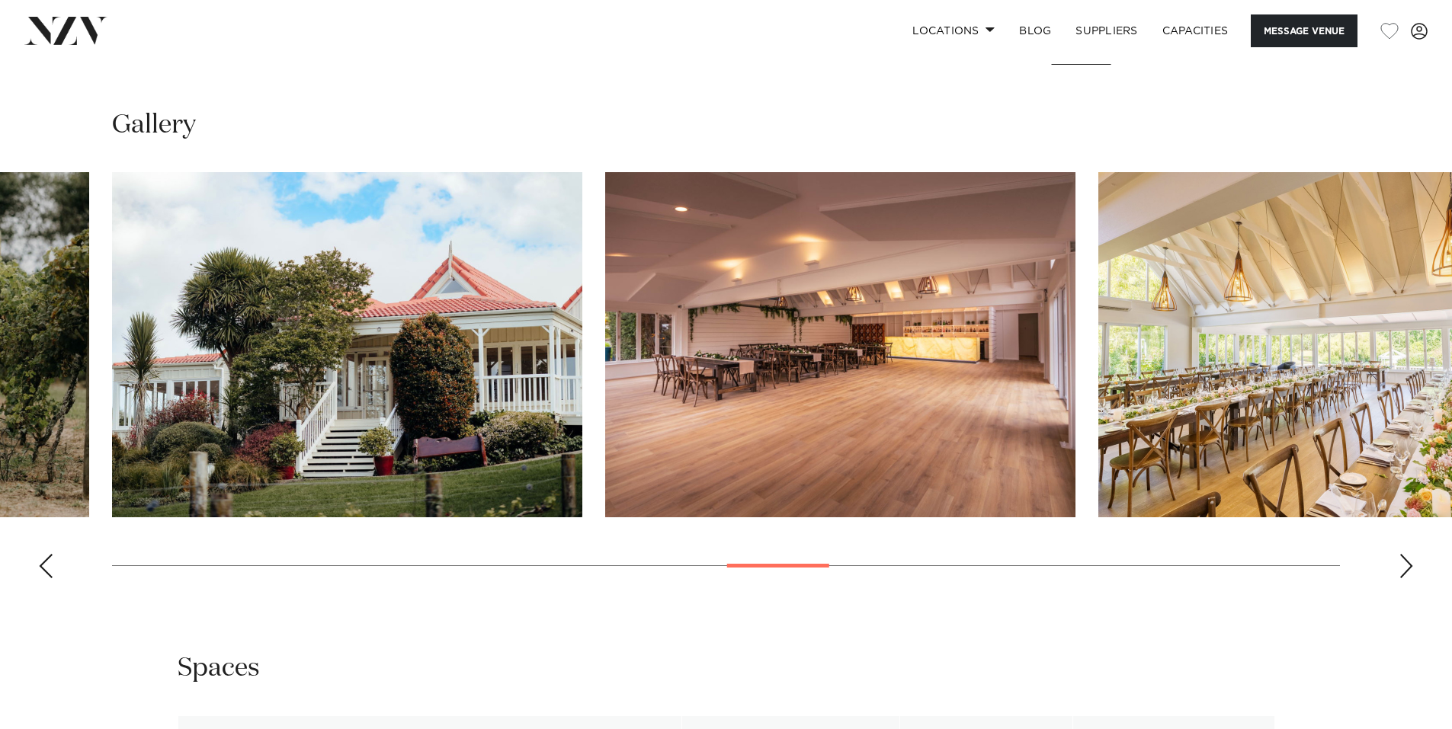
click at [1409, 566] on div "Next slide" at bounding box center [1405, 566] width 15 height 24
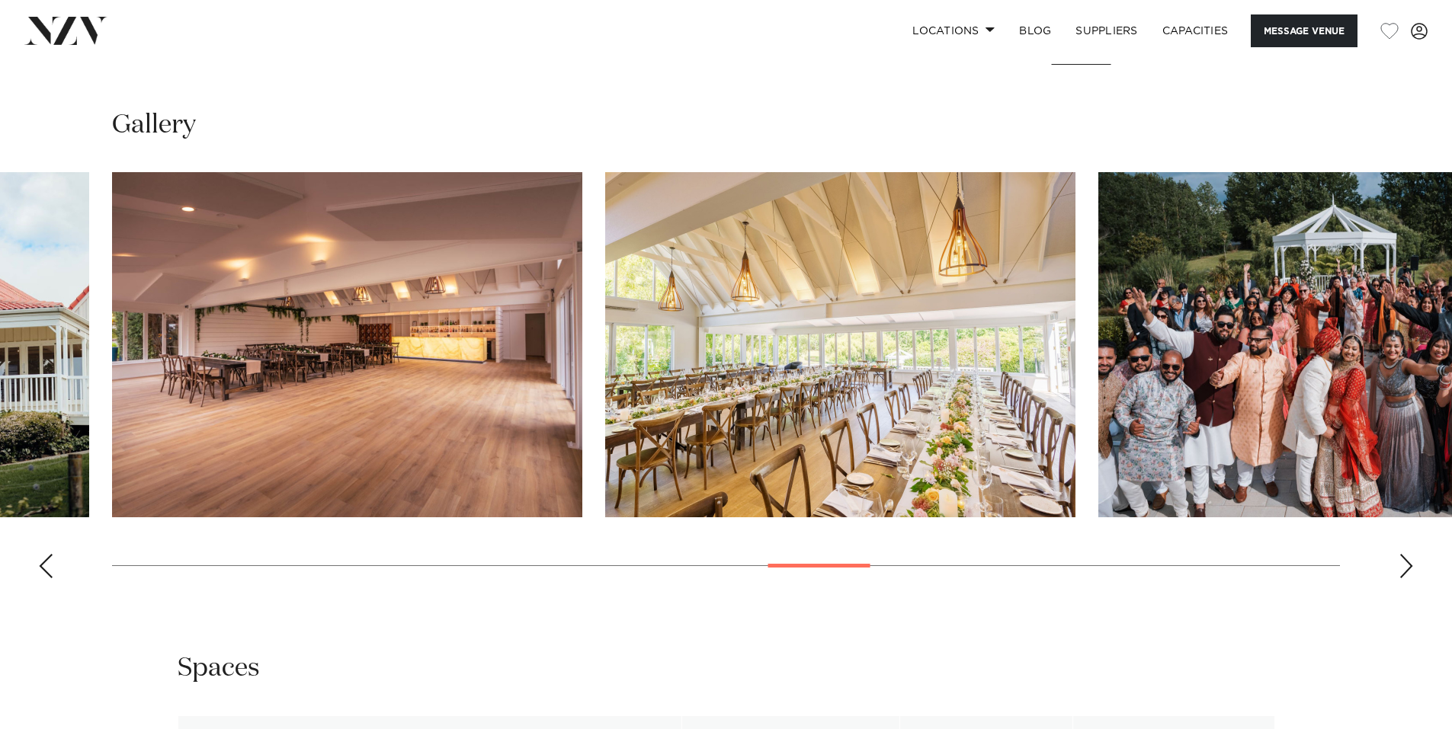
click at [1409, 566] on div "Next slide" at bounding box center [1405, 566] width 15 height 24
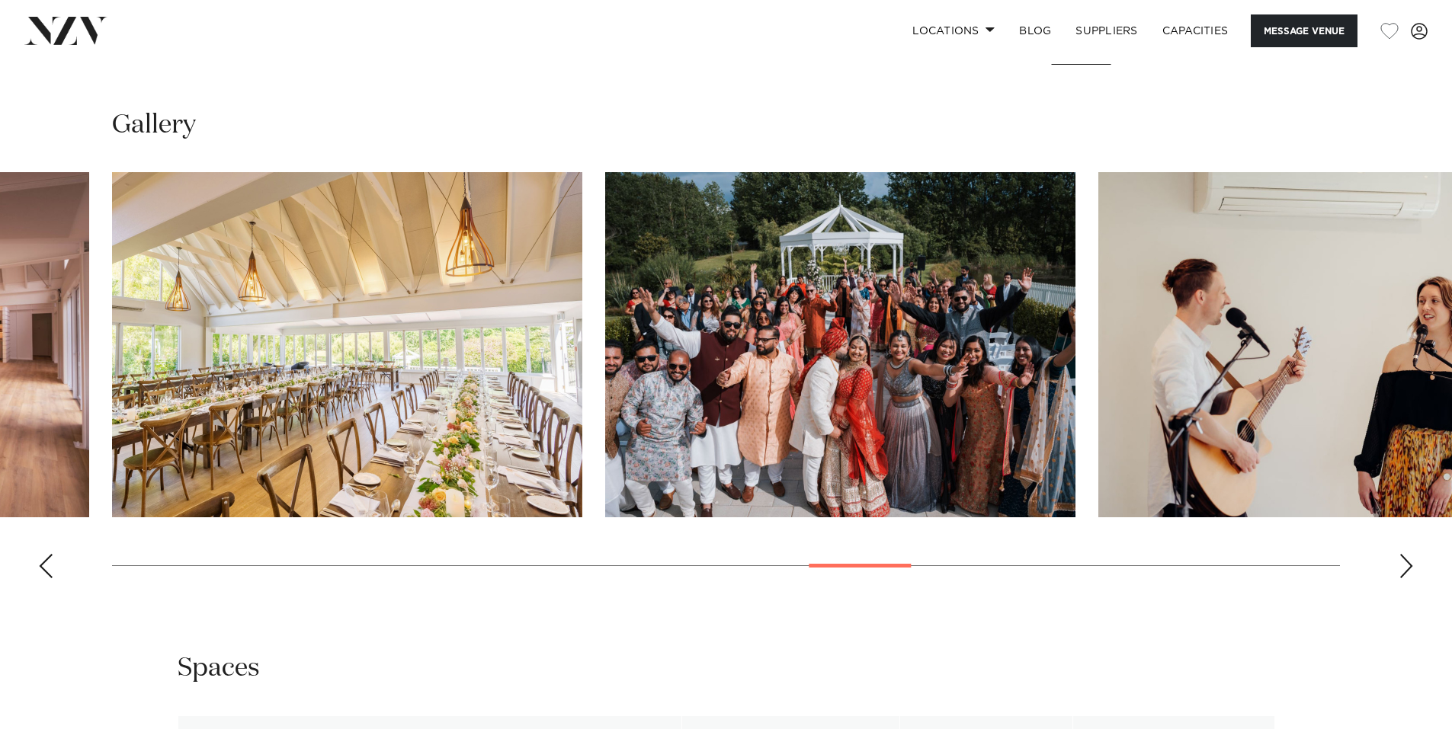
click at [1409, 566] on div "Next slide" at bounding box center [1405, 566] width 15 height 24
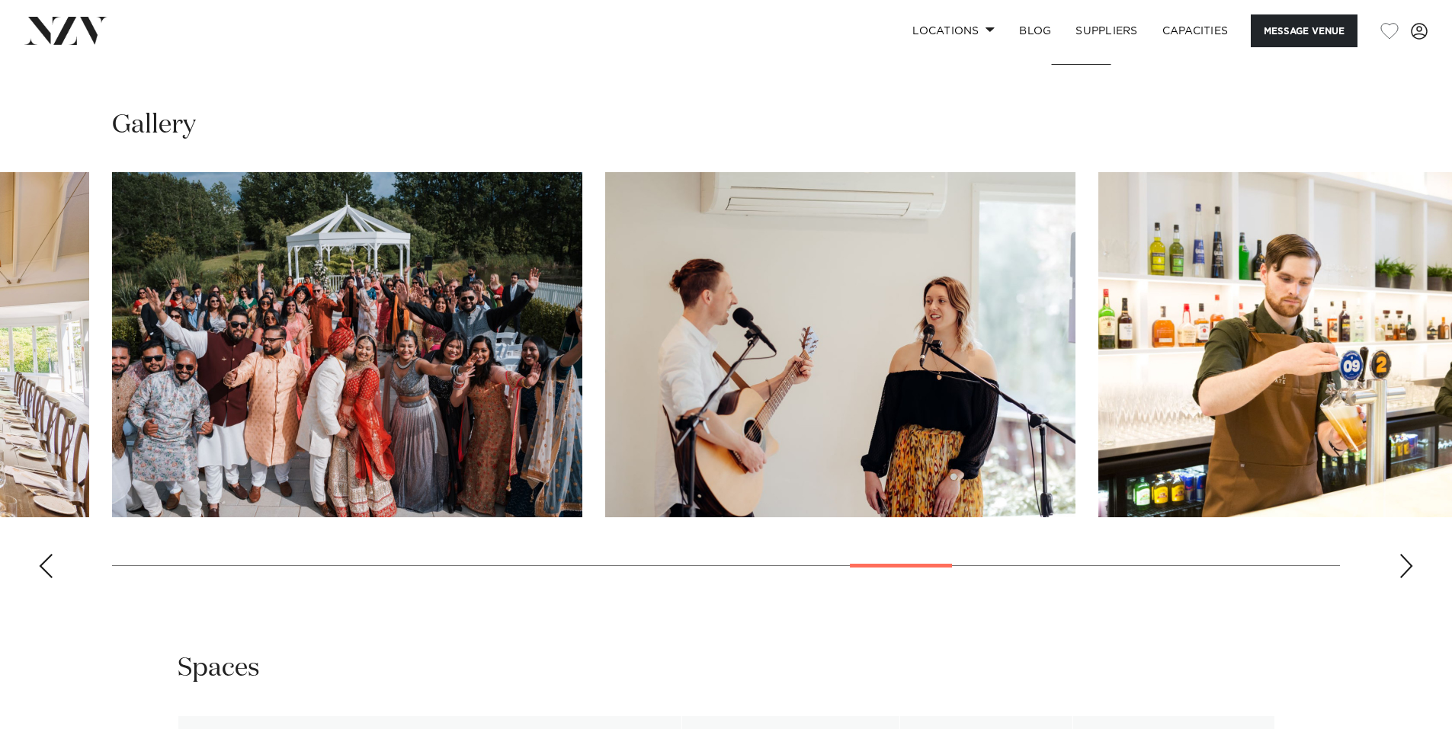
click at [1409, 566] on div "Next slide" at bounding box center [1405, 566] width 15 height 24
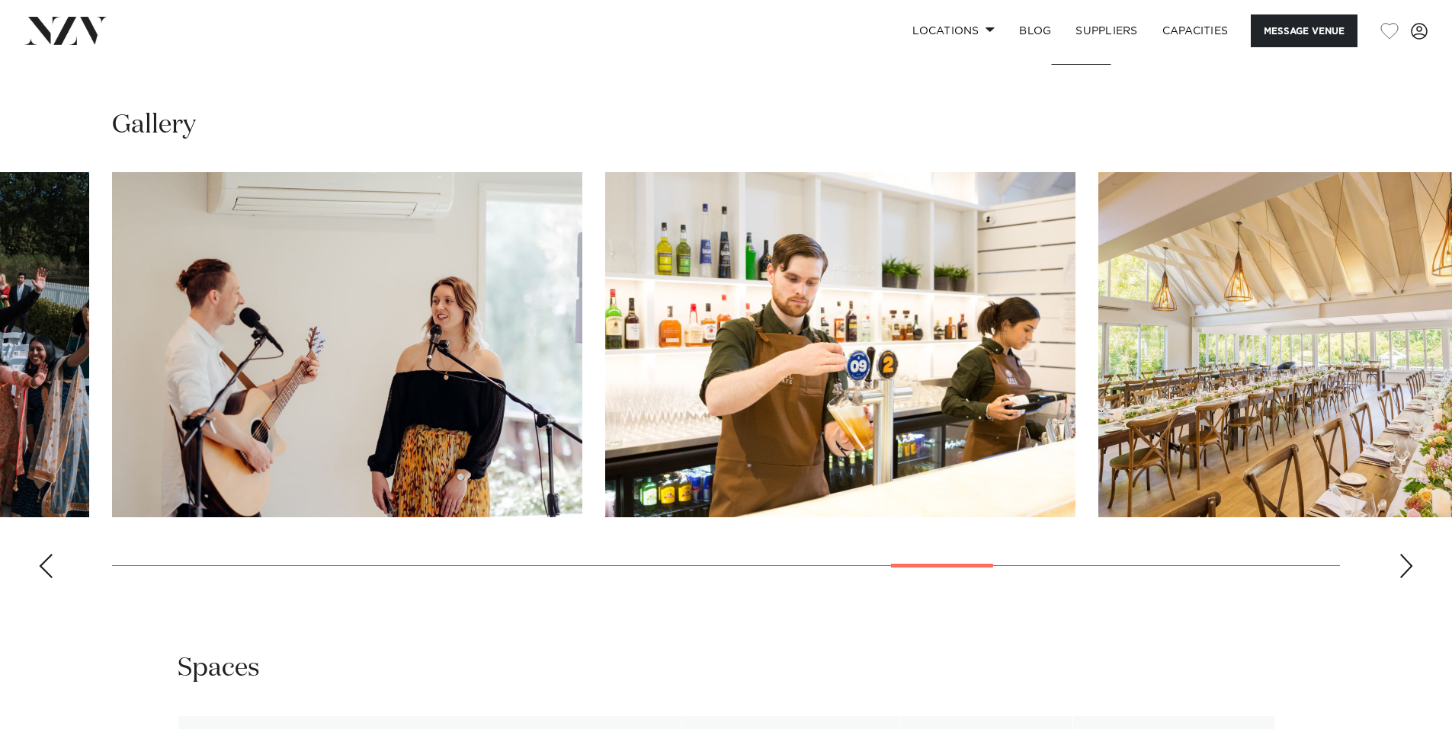
click at [1409, 566] on div "Next slide" at bounding box center [1405, 566] width 15 height 24
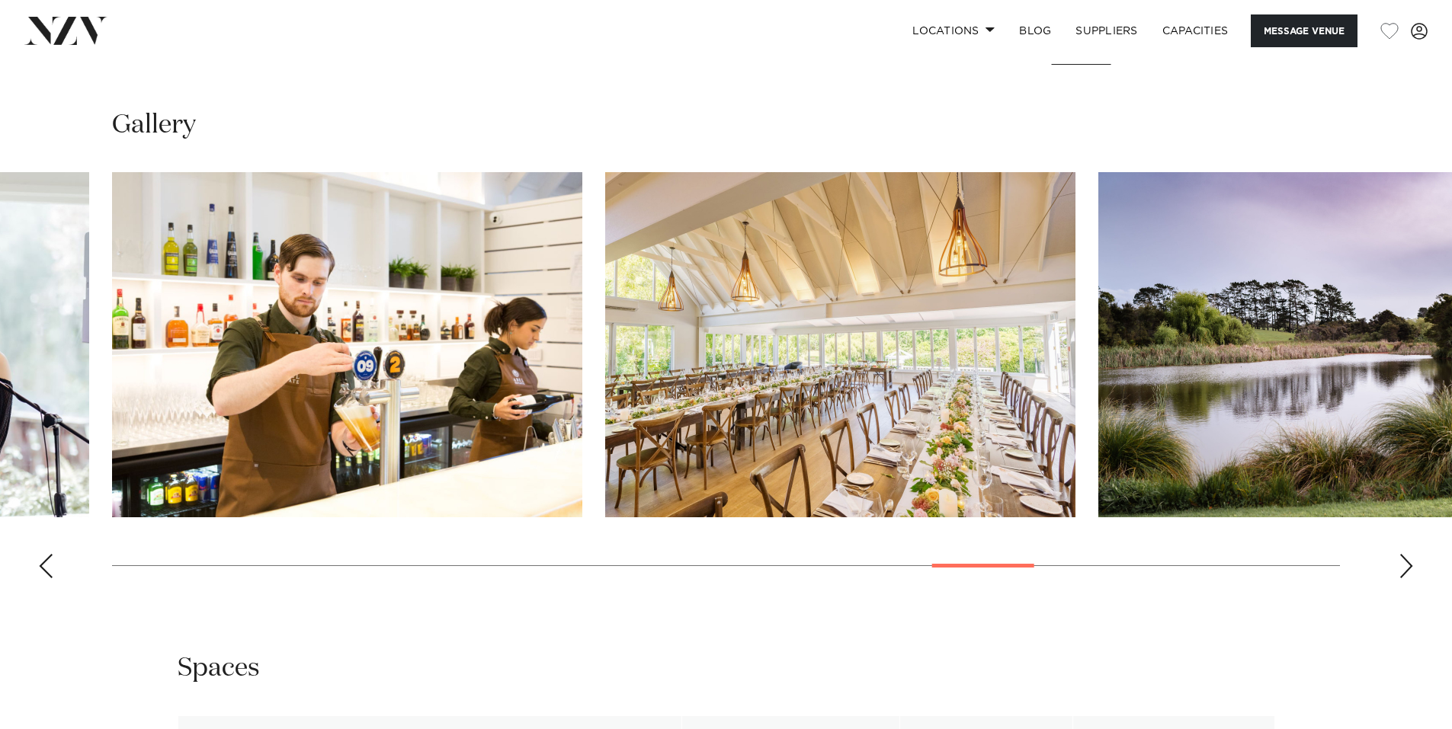
click at [1409, 566] on div "Next slide" at bounding box center [1405, 566] width 15 height 24
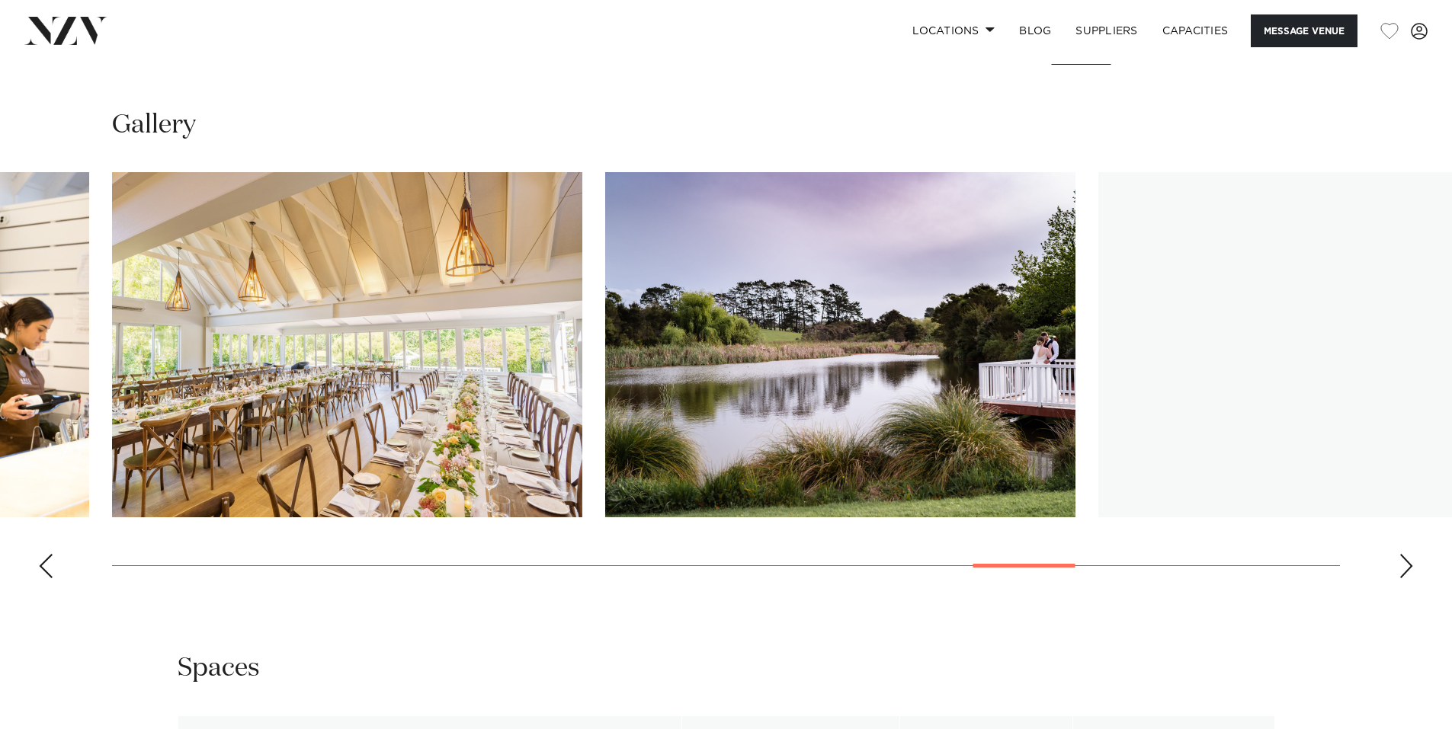
click at [1409, 566] on div "Next slide" at bounding box center [1405, 566] width 15 height 24
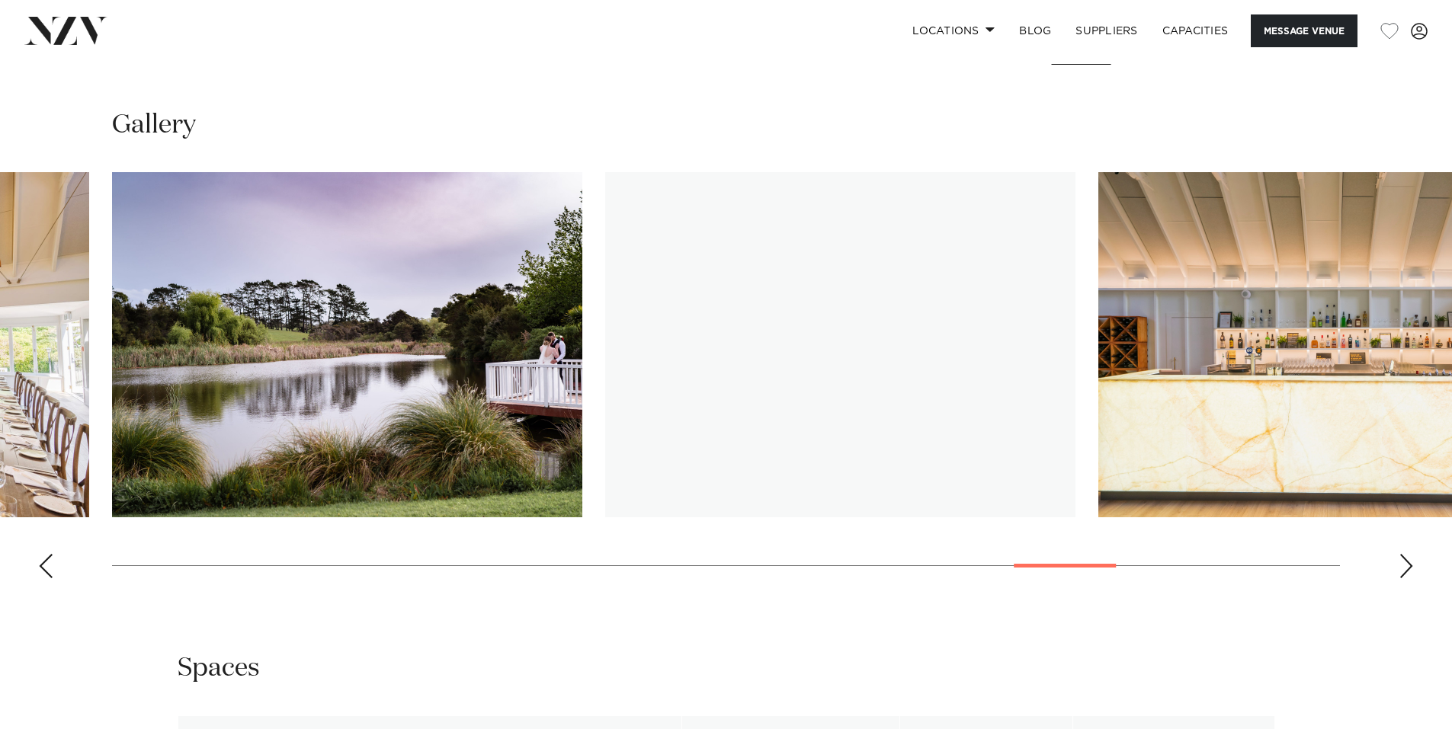
click at [1409, 566] on div "Next slide" at bounding box center [1405, 566] width 15 height 24
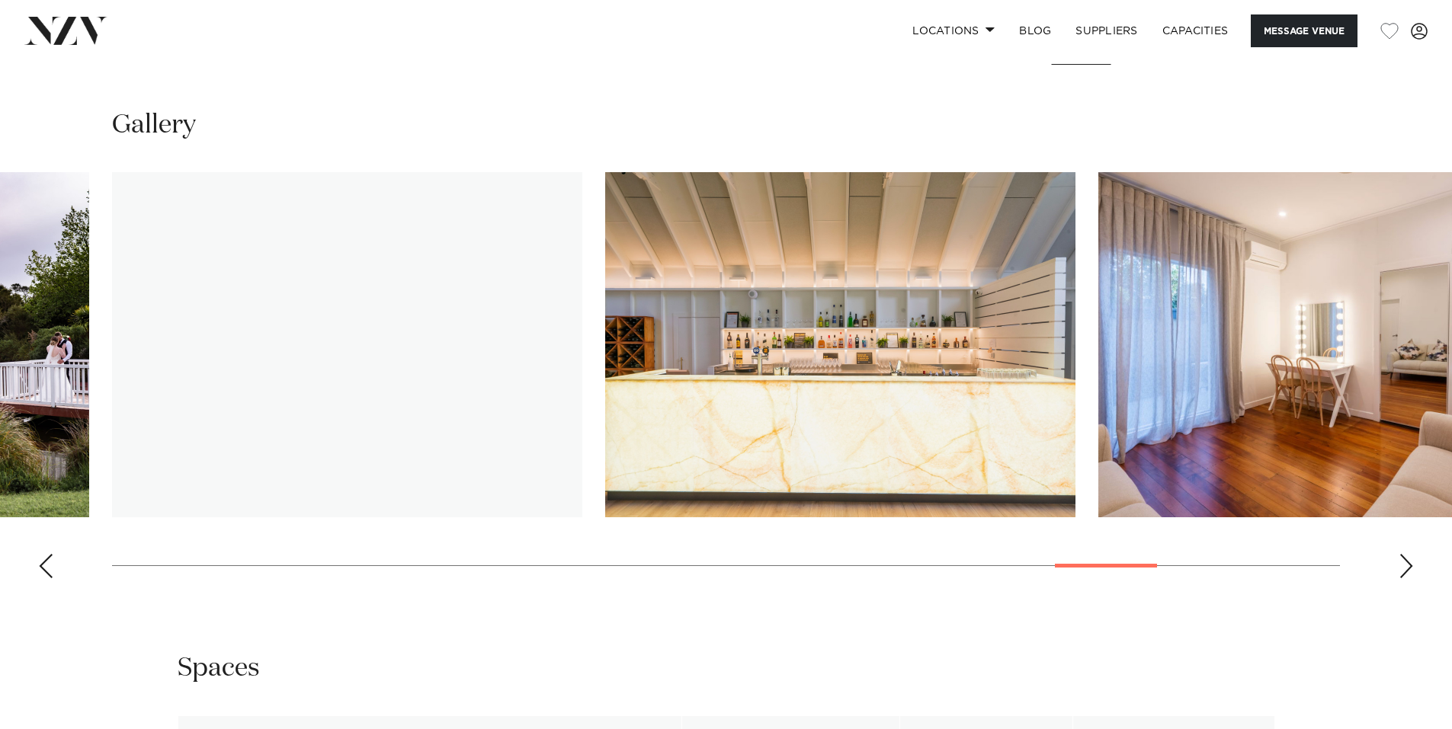
click at [1409, 566] on div "Next slide" at bounding box center [1405, 566] width 15 height 24
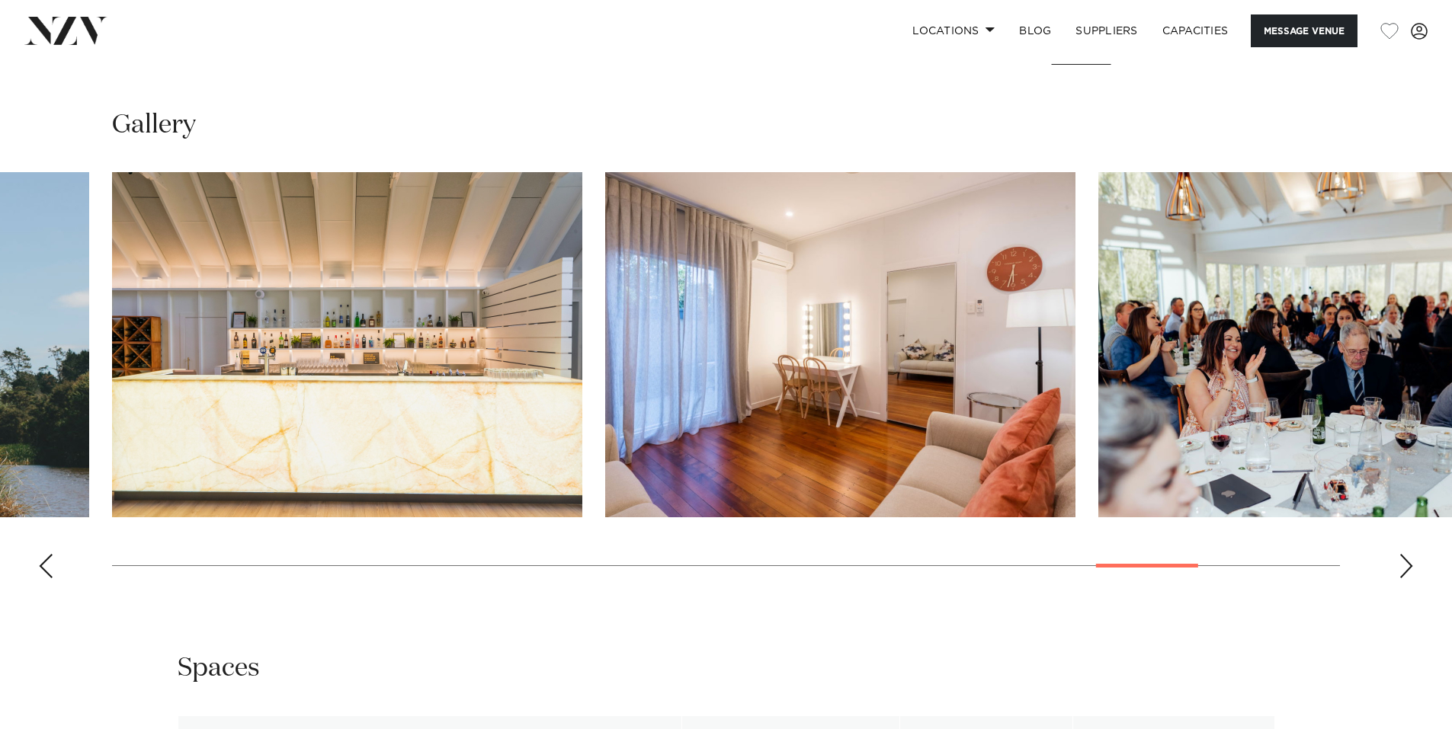
click at [1409, 566] on div "Next slide" at bounding box center [1405, 566] width 15 height 24
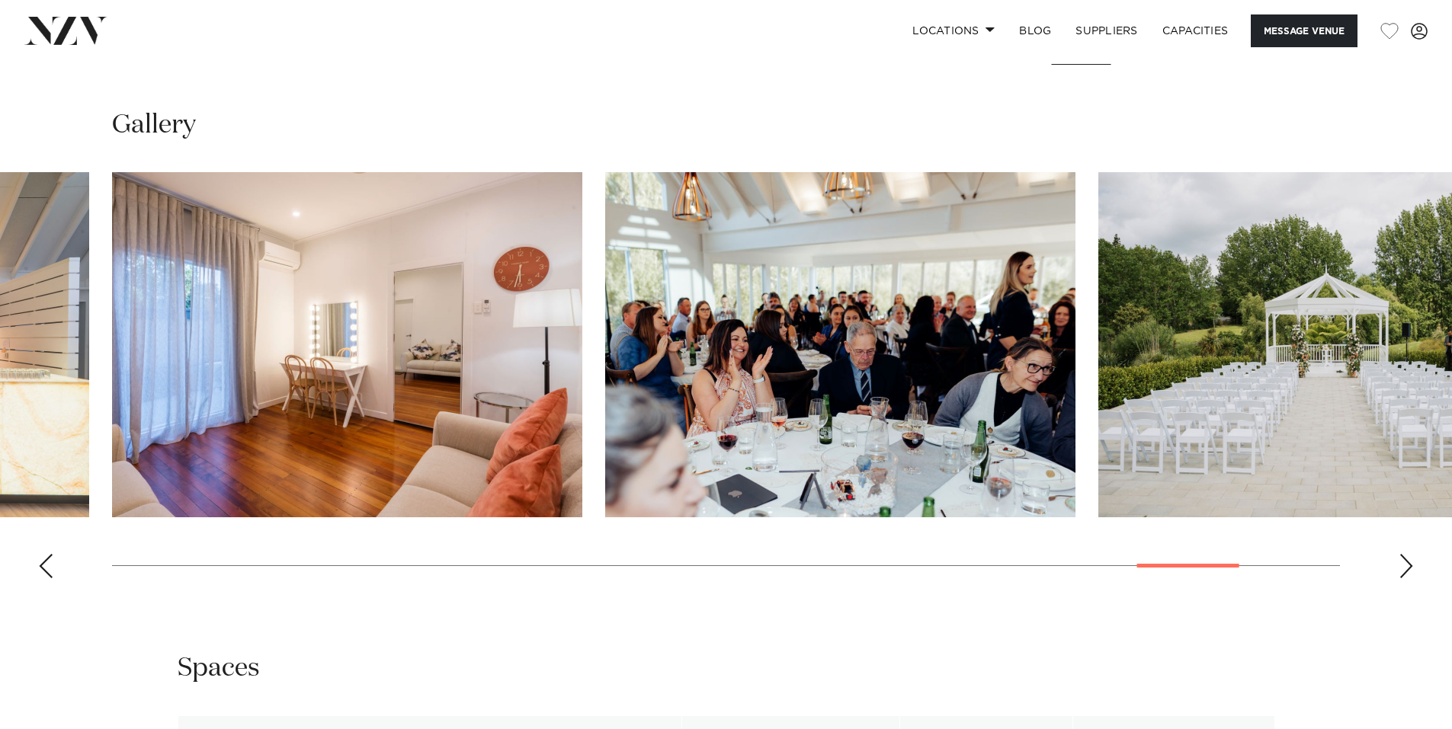
click at [1409, 566] on div "Next slide" at bounding box center [1405, 566] width 15 height 24
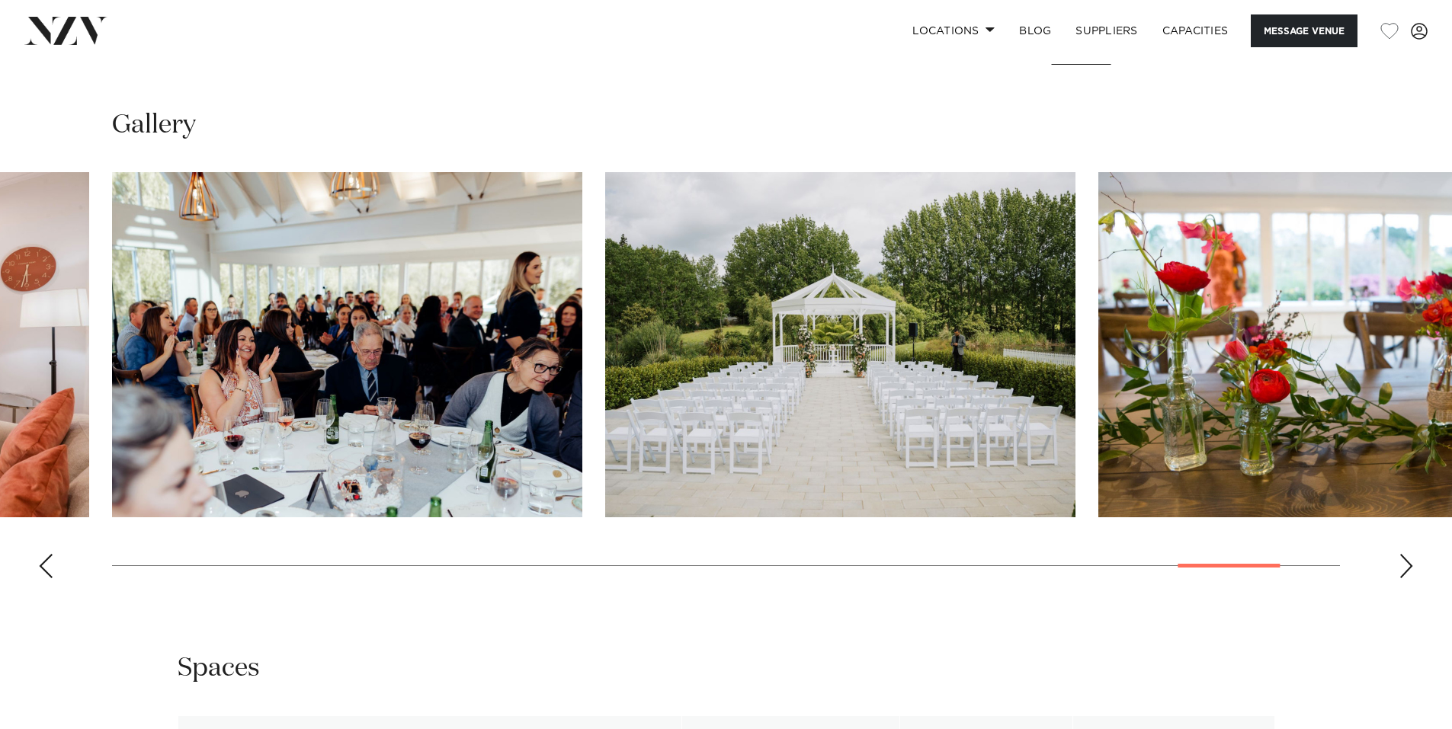
click at [1409, 566] on div "Next slide" at bounding box center [1405, 566] width 15 height 24
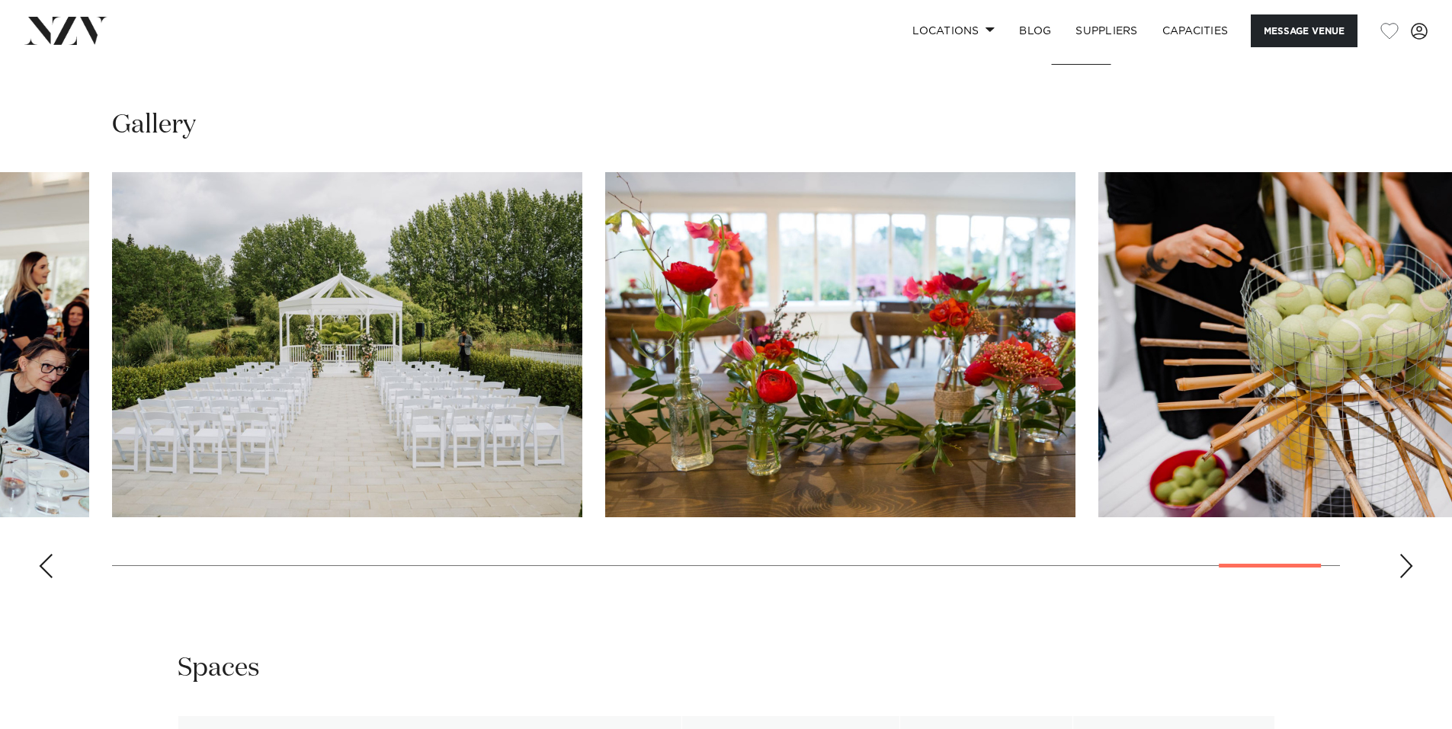
click at [1409, 566] on div "Next slide" at bounding box center [1405, 566] width 15 height 24
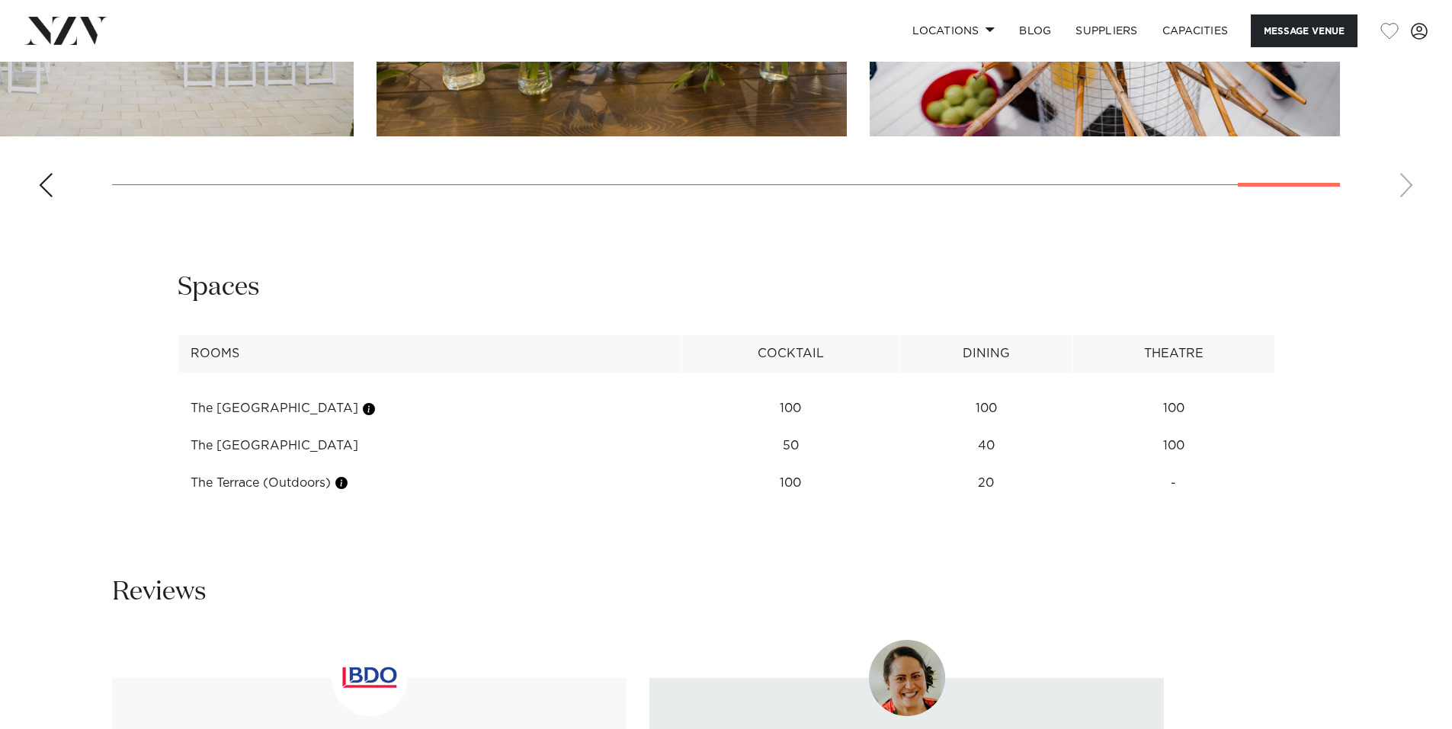
scroll to position [2134, 0]
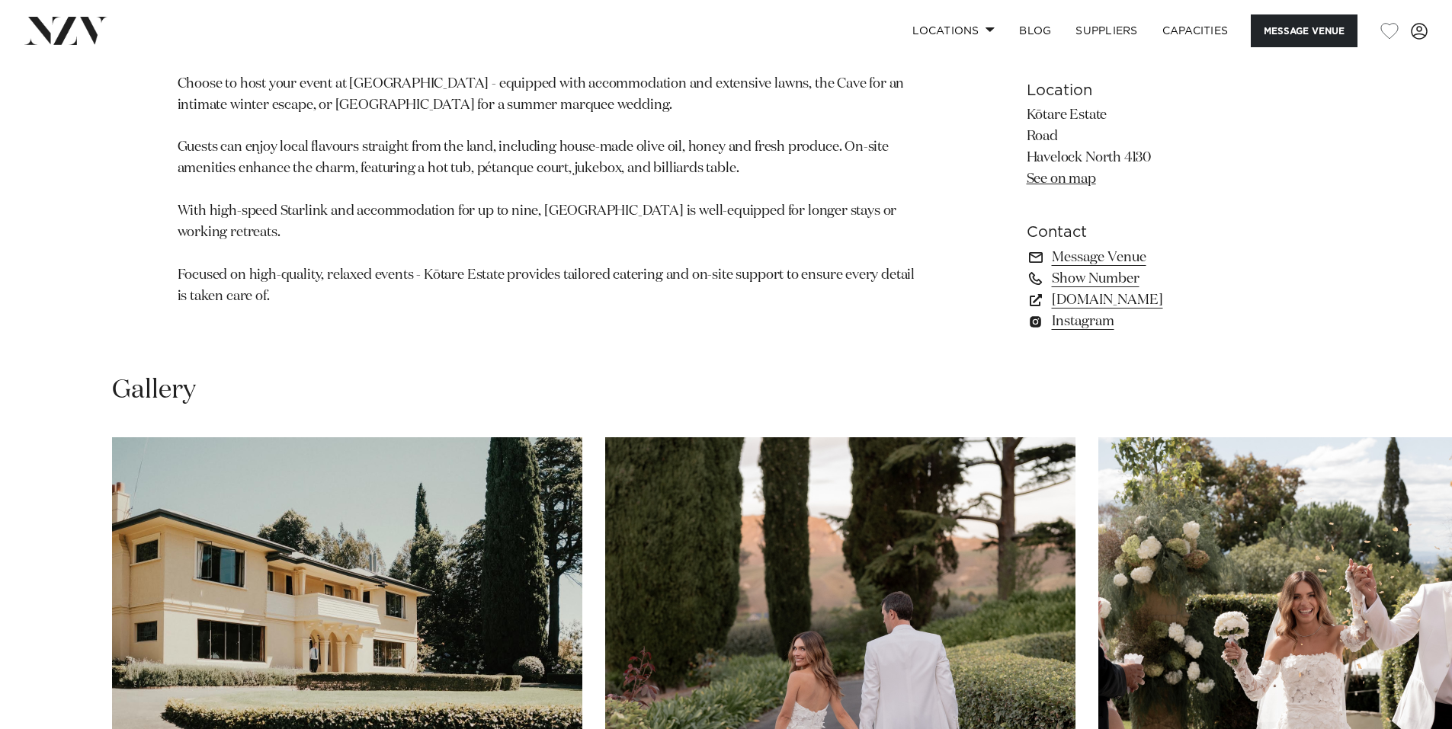
scroll to position [1372, 0]
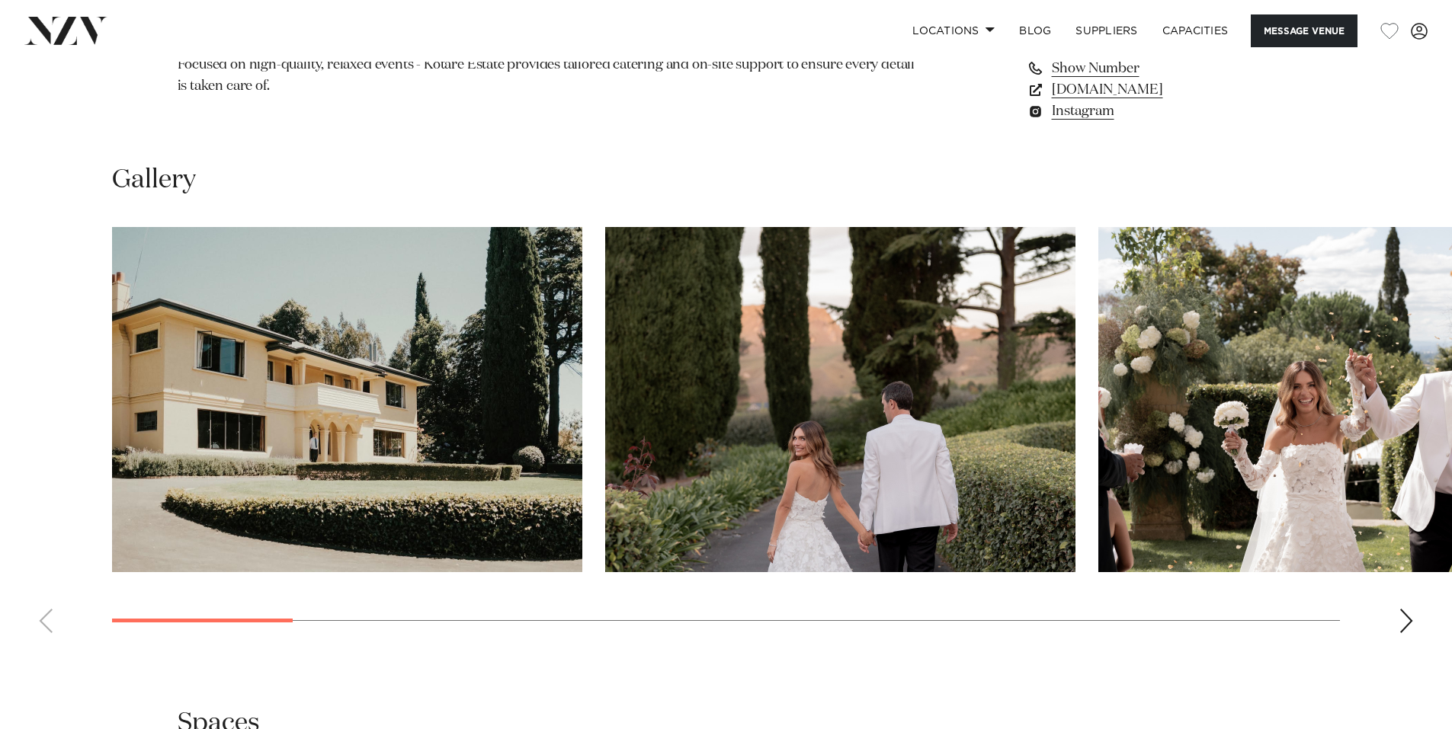
click at [1401, 619] on div "Next slide" at bounding box center [1405, 621] width 15 height 24
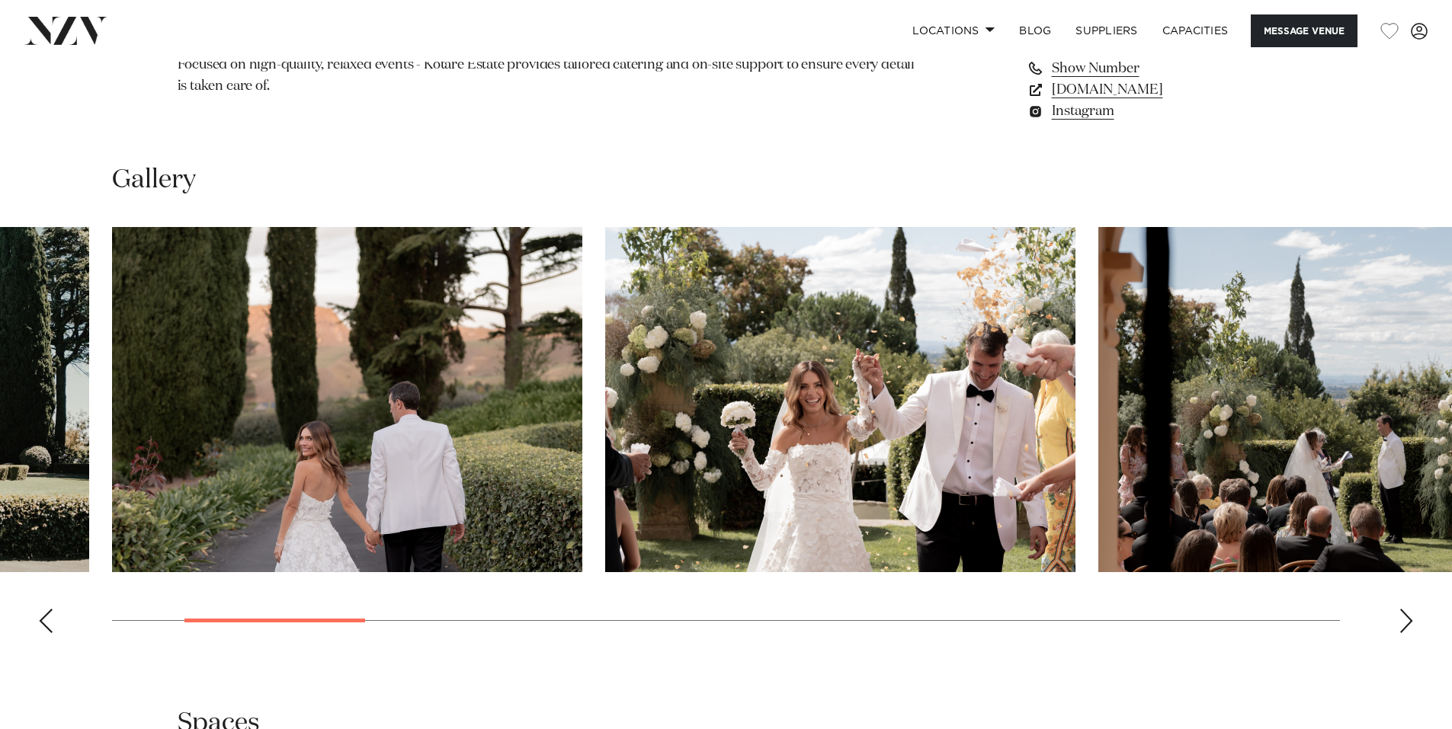
click at [1401, 619] on div "Next slide" at bounding box center [1405, 621] width 15 height 24
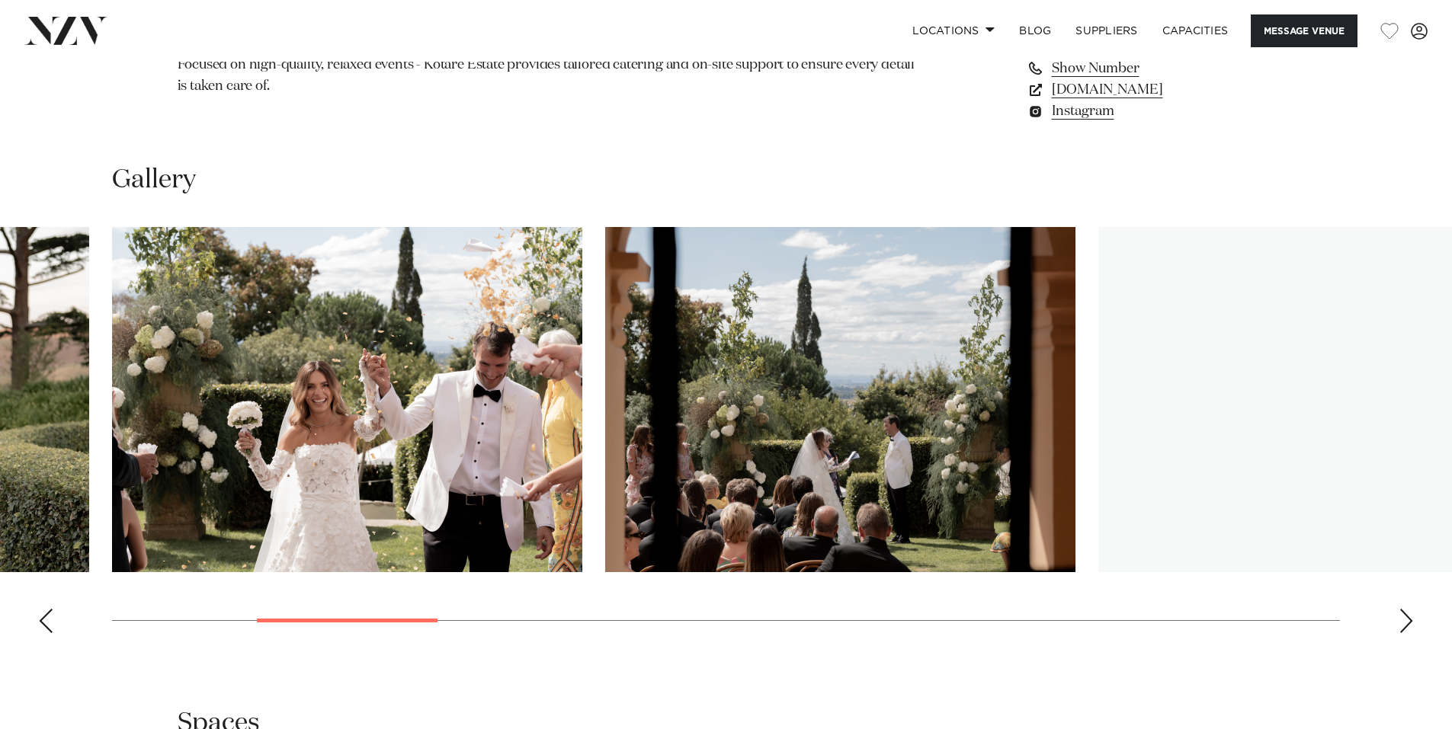
click at [1401, 619] on div "Next slide" at bounding box center [1405, 621] width 15 height 24
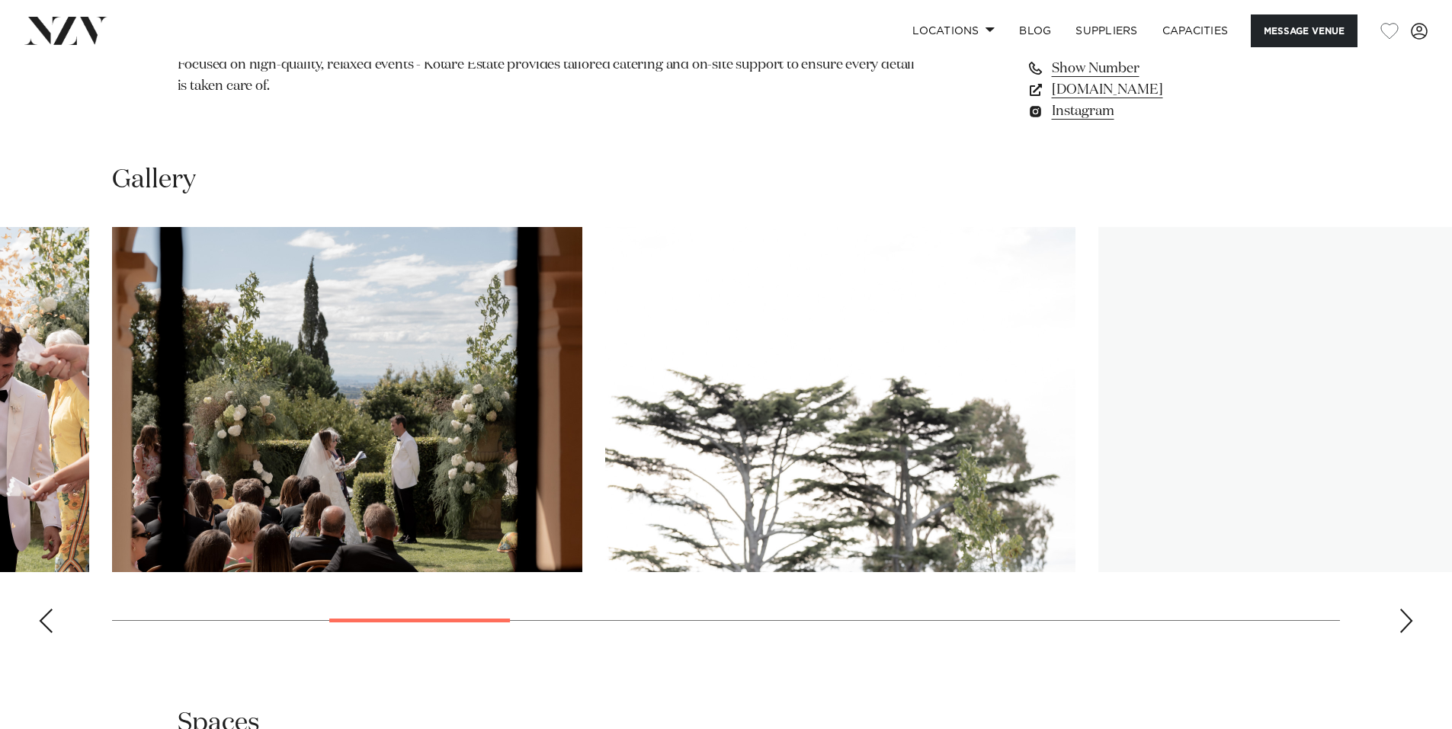
click at [1401, 619] on div "Next slide" at bounding box center [1405, 621] width 15 height 24
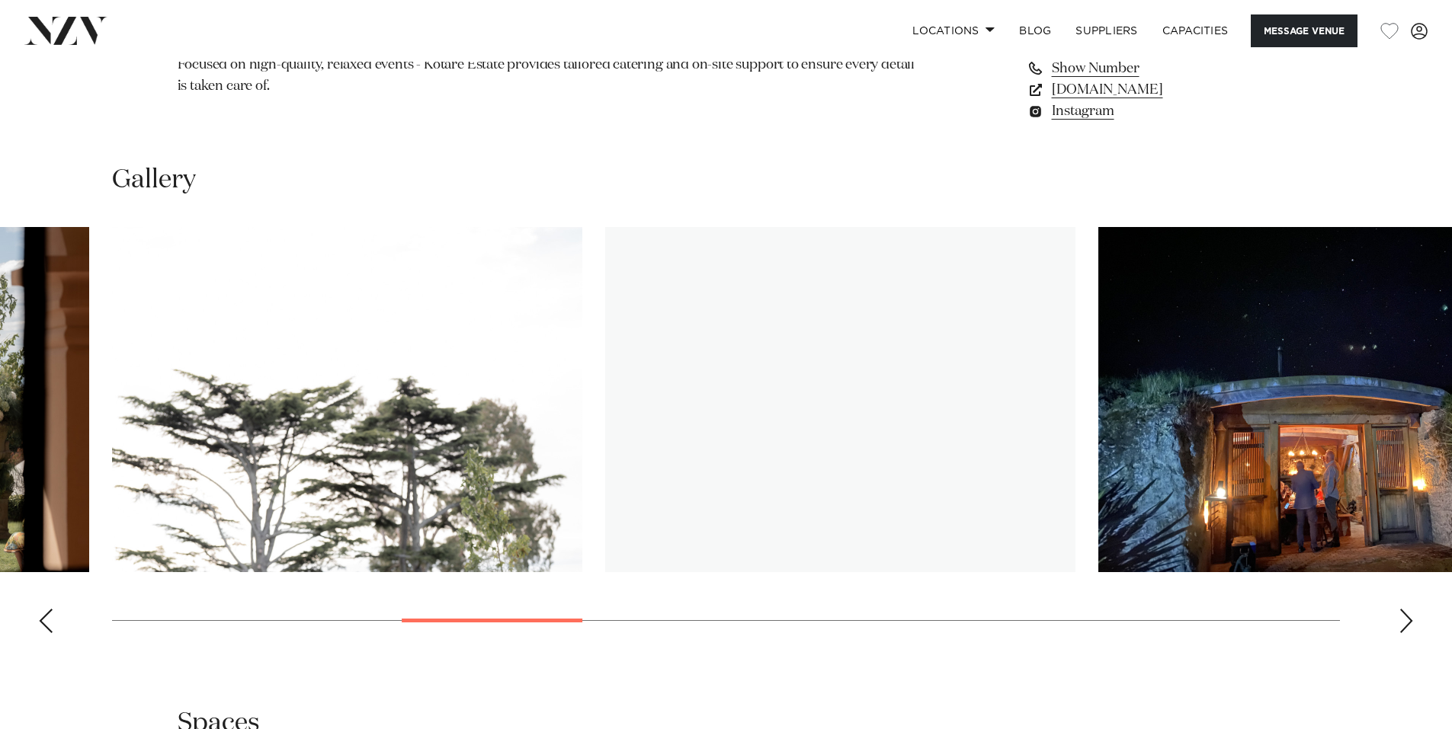
click at [1401, 619] on div "Next slide" at bounding box center [1405, 621] width 15 height 24
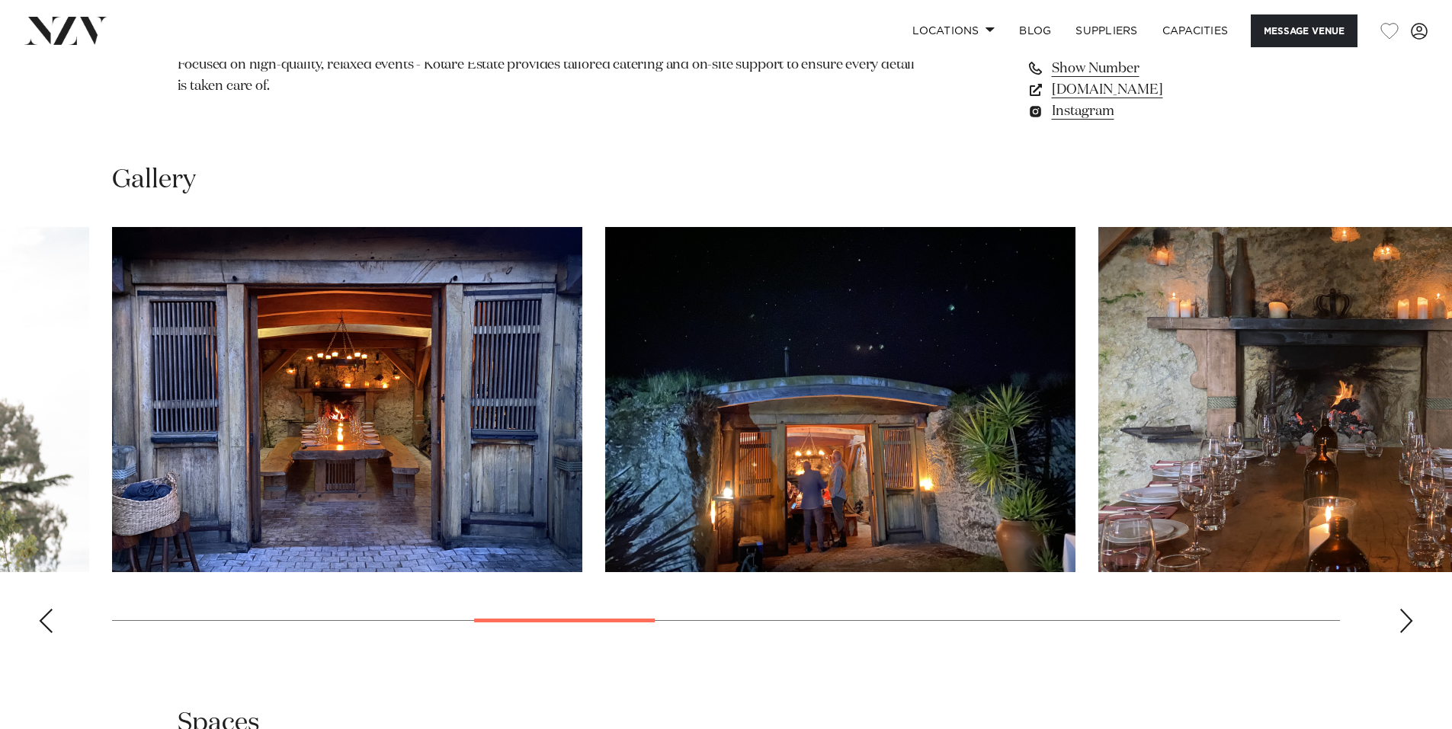
click at [1401, 619] on div "Next slide" at bounding box center [1405, 621] width 15 height 24
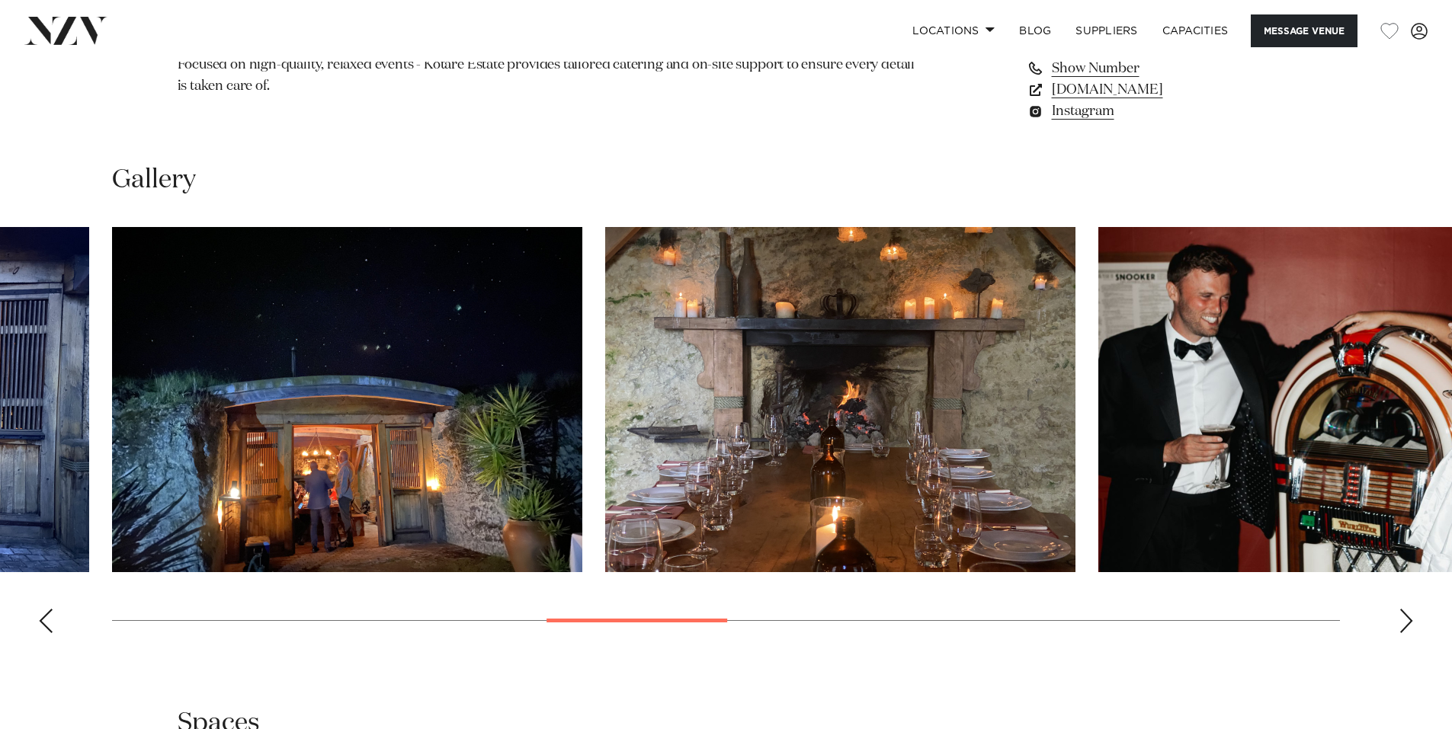
click at [1399, 620] on div "Next slide" at bounding box center [1405, 621] width 15 height 24
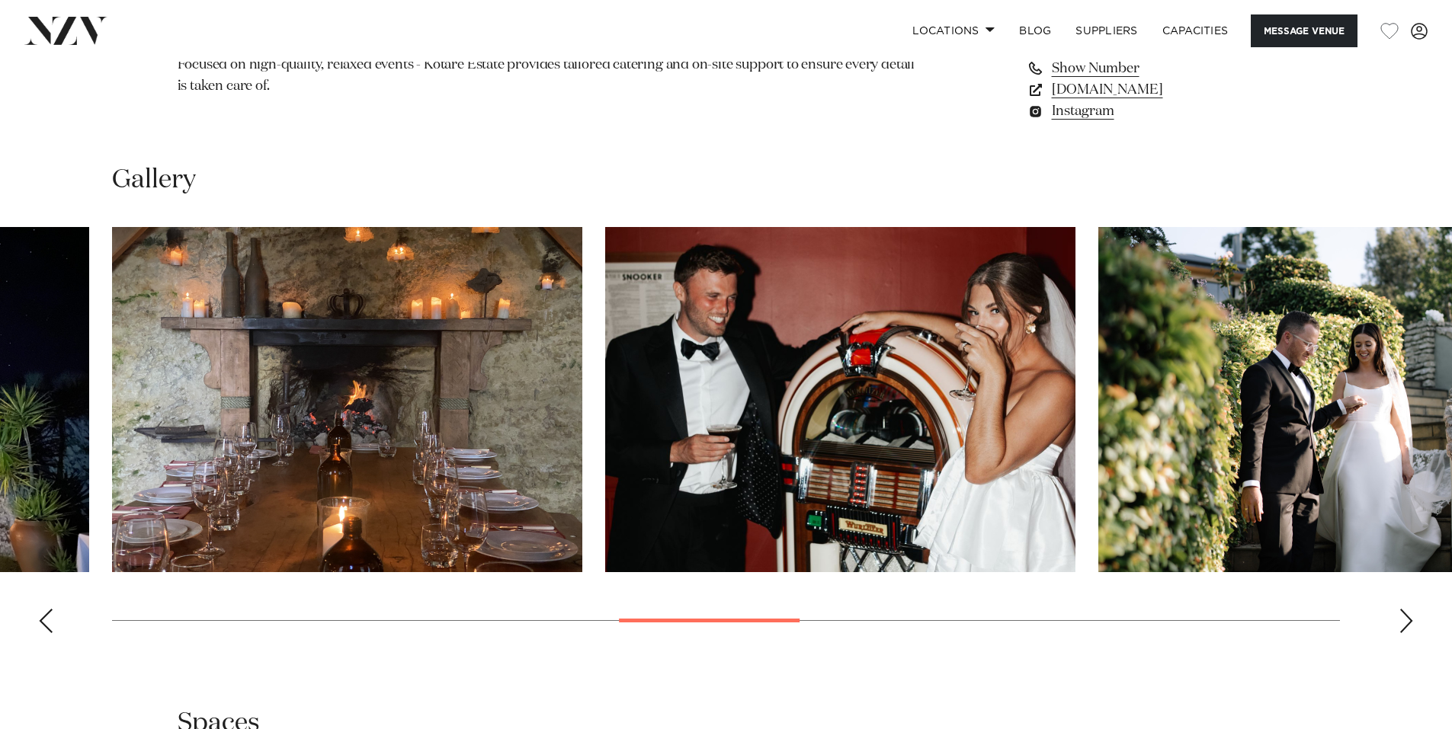
click at [1399, 620] on div "Next slide" at bounding box center [1405, 621] width 15 height 24
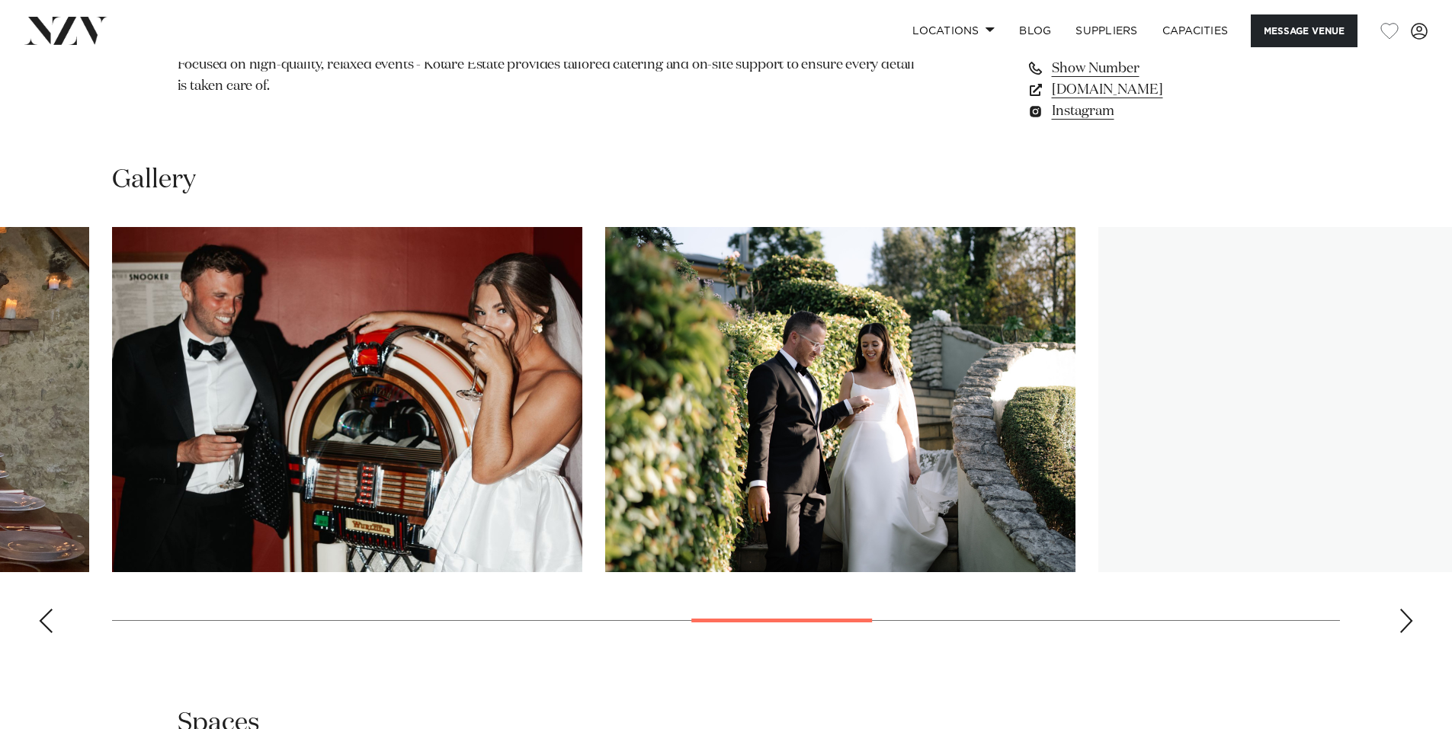
click at [1399, 620] on div "Next slide" at bounding box center [1405, 621] width 15 height 24
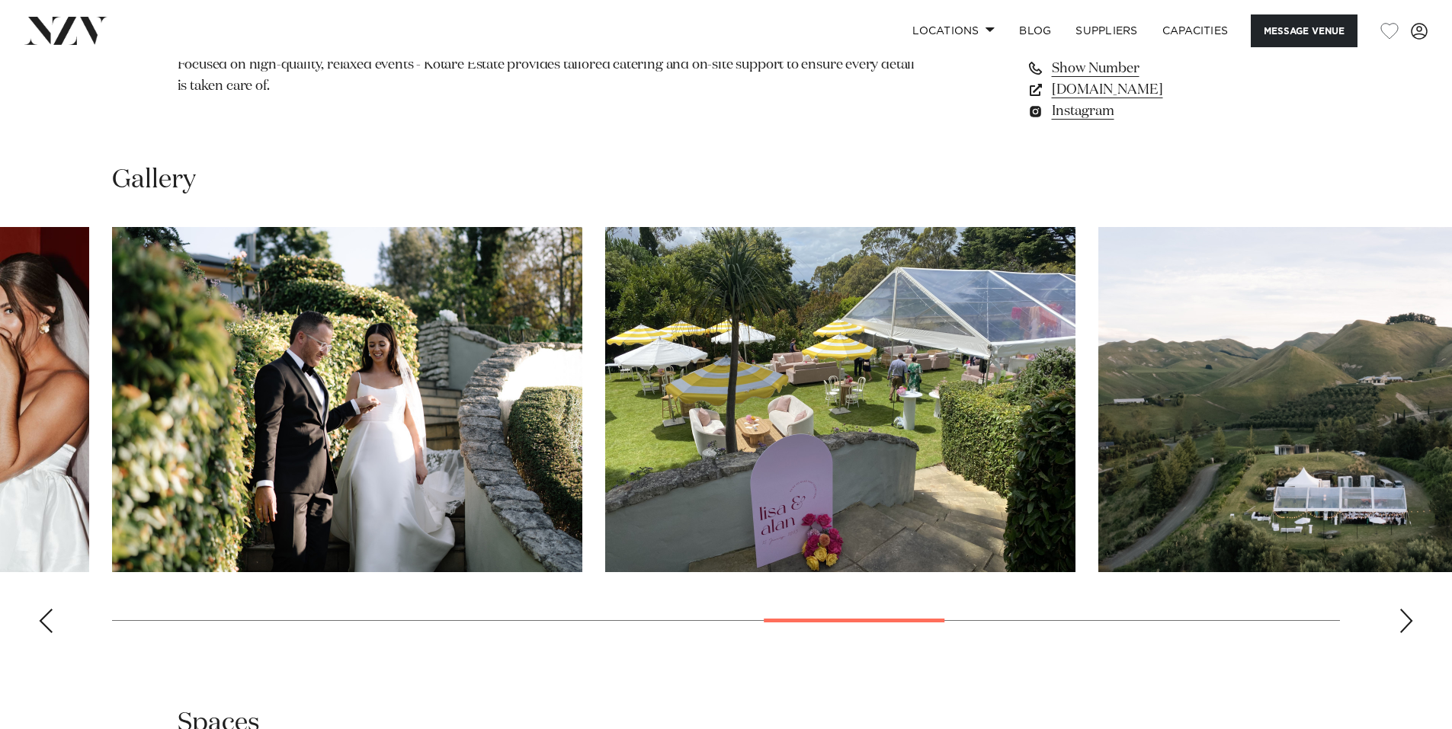
click at [1399, 620] on div "Next slide" at bounding box center [1405, 621] width 15 height 24
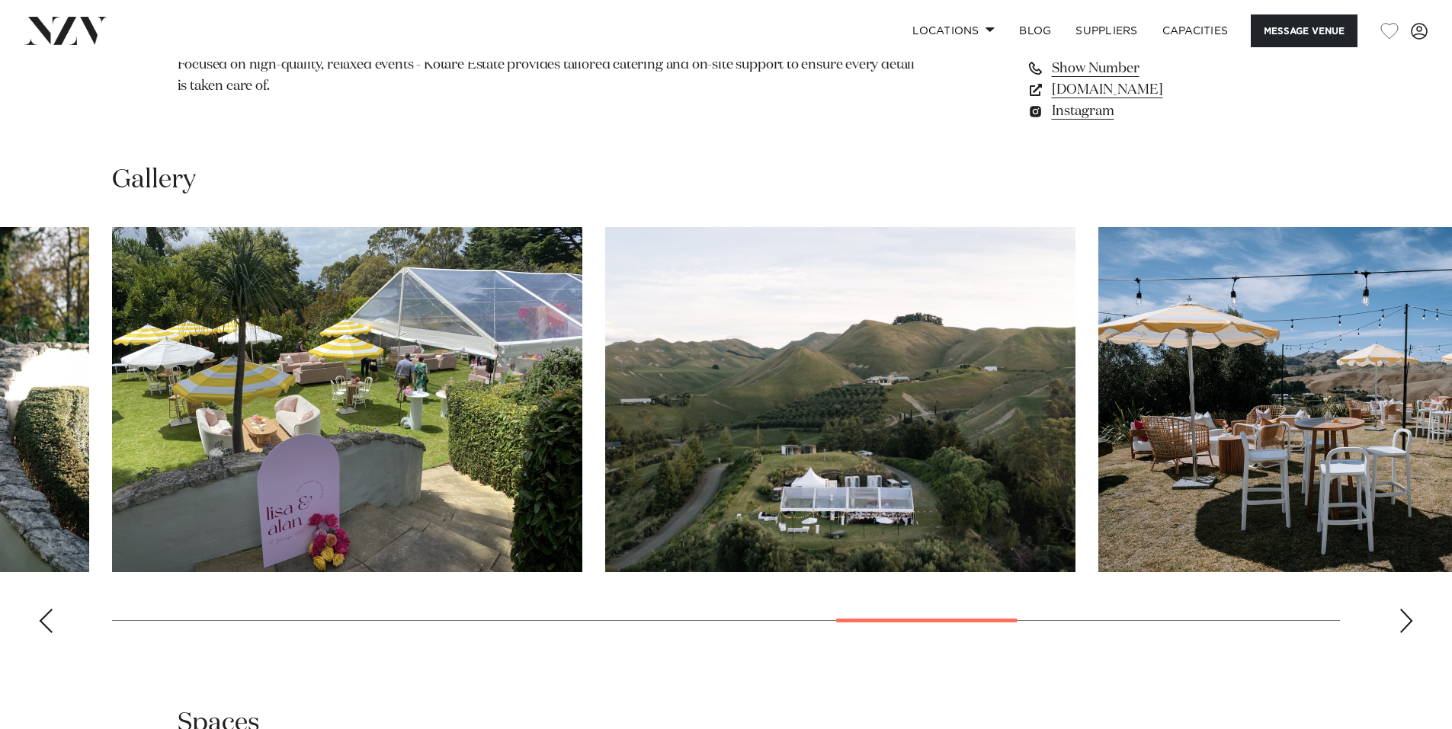
click at [1399, 620] on div "Next slide" at bounding box center [1405, 621] width 15 height 24
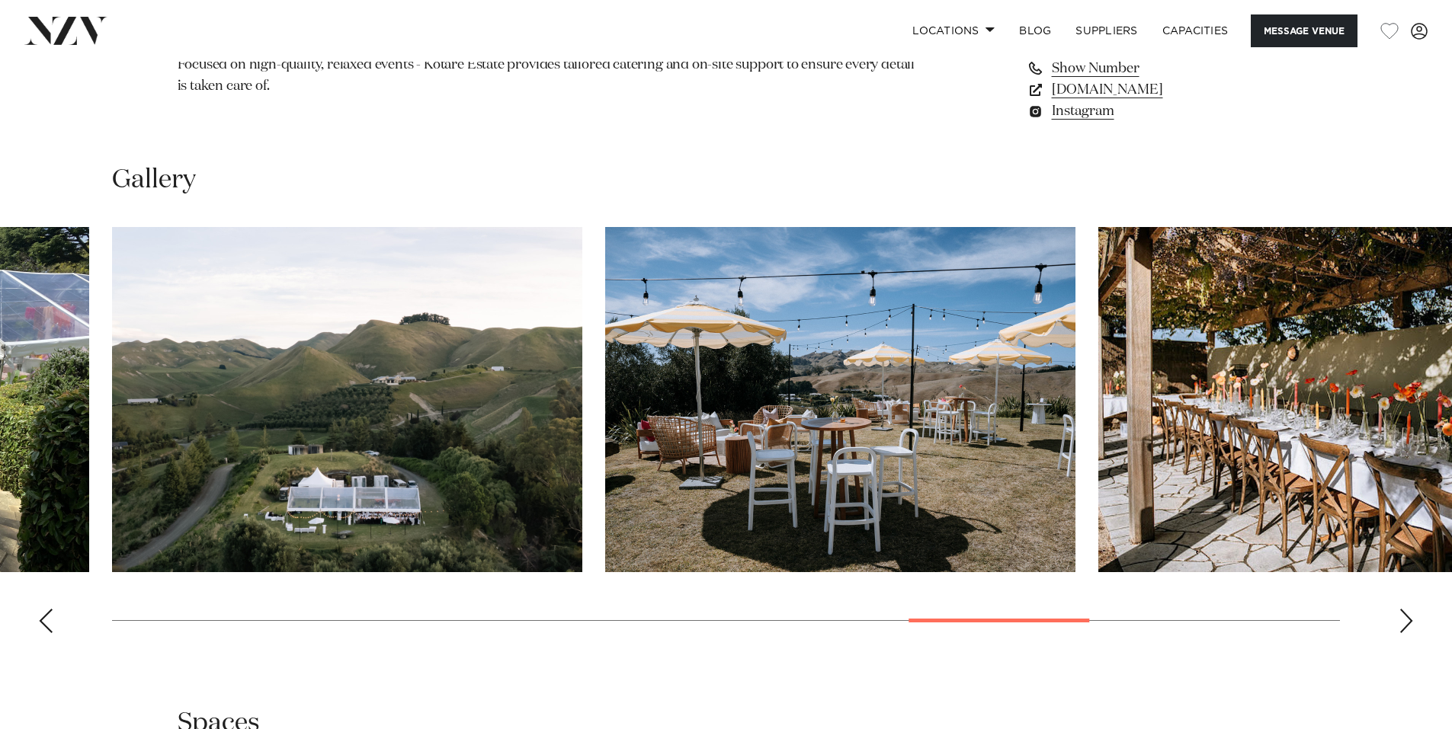
click at [1399, 620] on div "Next slide" at bounding box center [1405, 621] width 15 height 24
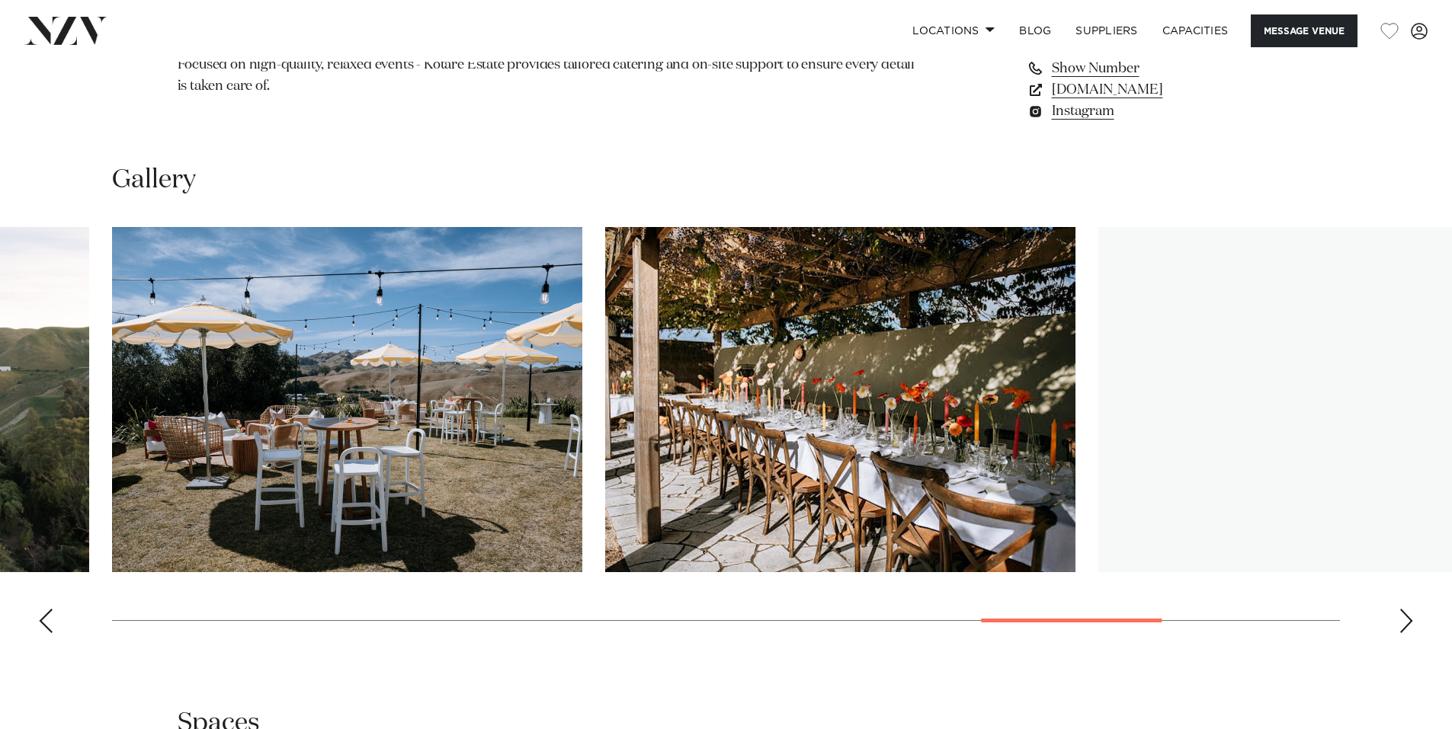
click at [1399, 620] on div "Next slide" at bounding box center [1405, 621] width 15 height 24
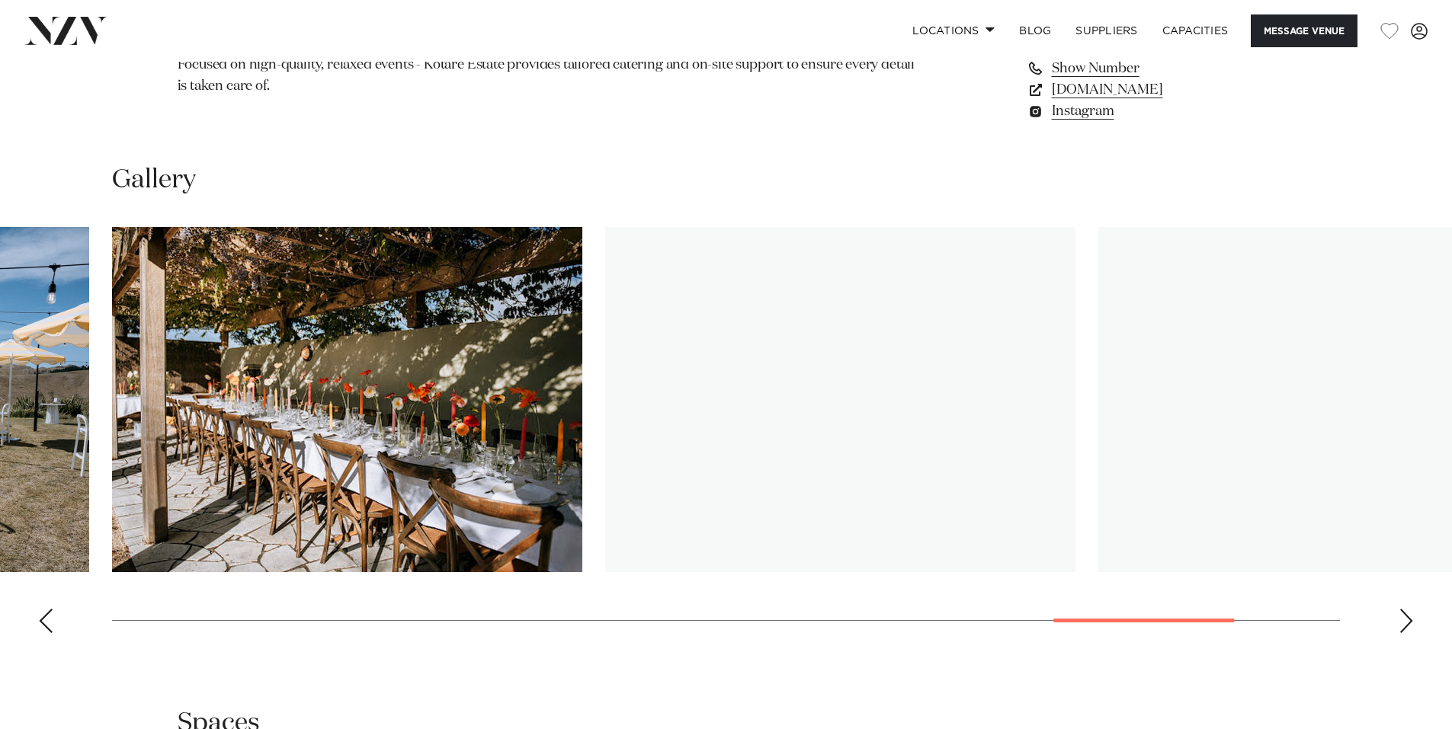
click at [1399, 620] on div "Next slide" at bounding box center [1405, 621] width 15 height 24
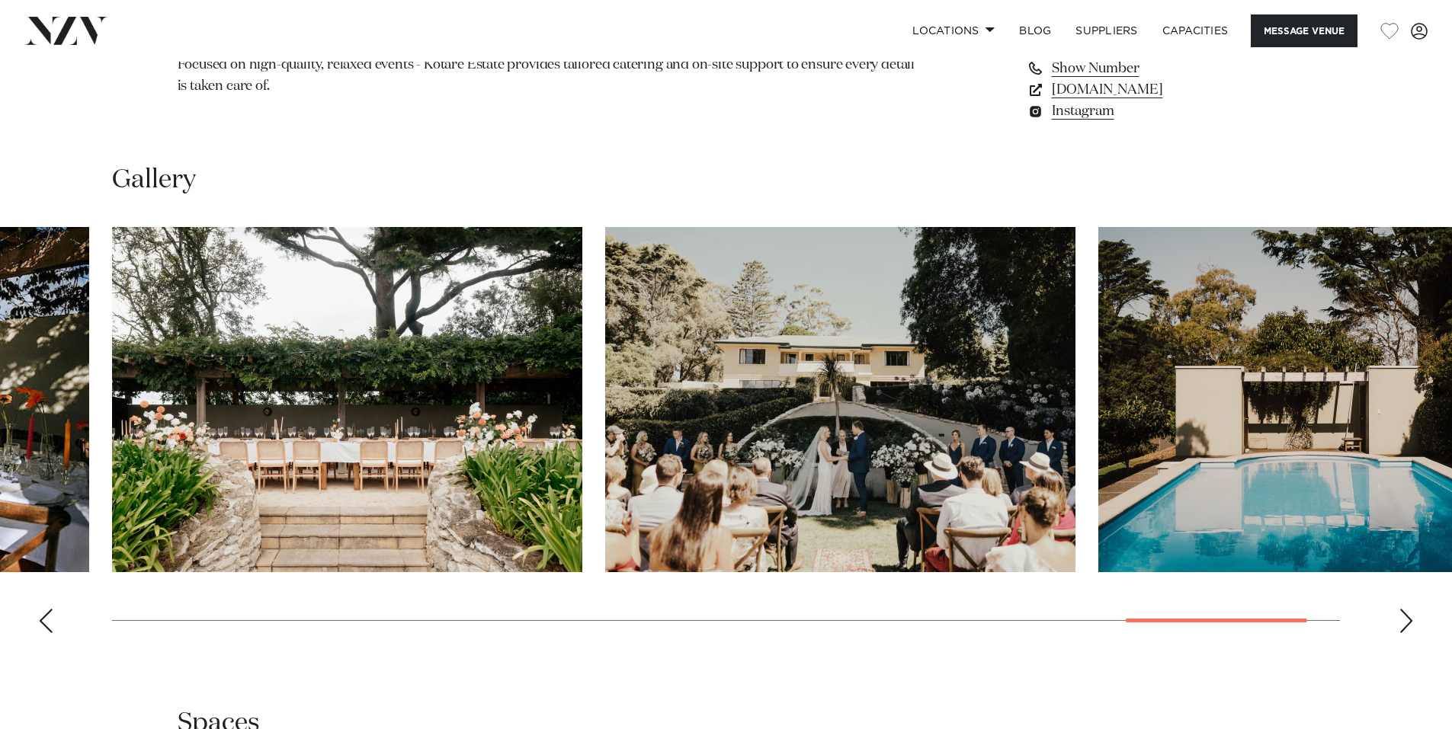
click at [1399, 620] on div "Next slide" at bounding box center [1405, 621] width 15 height 24
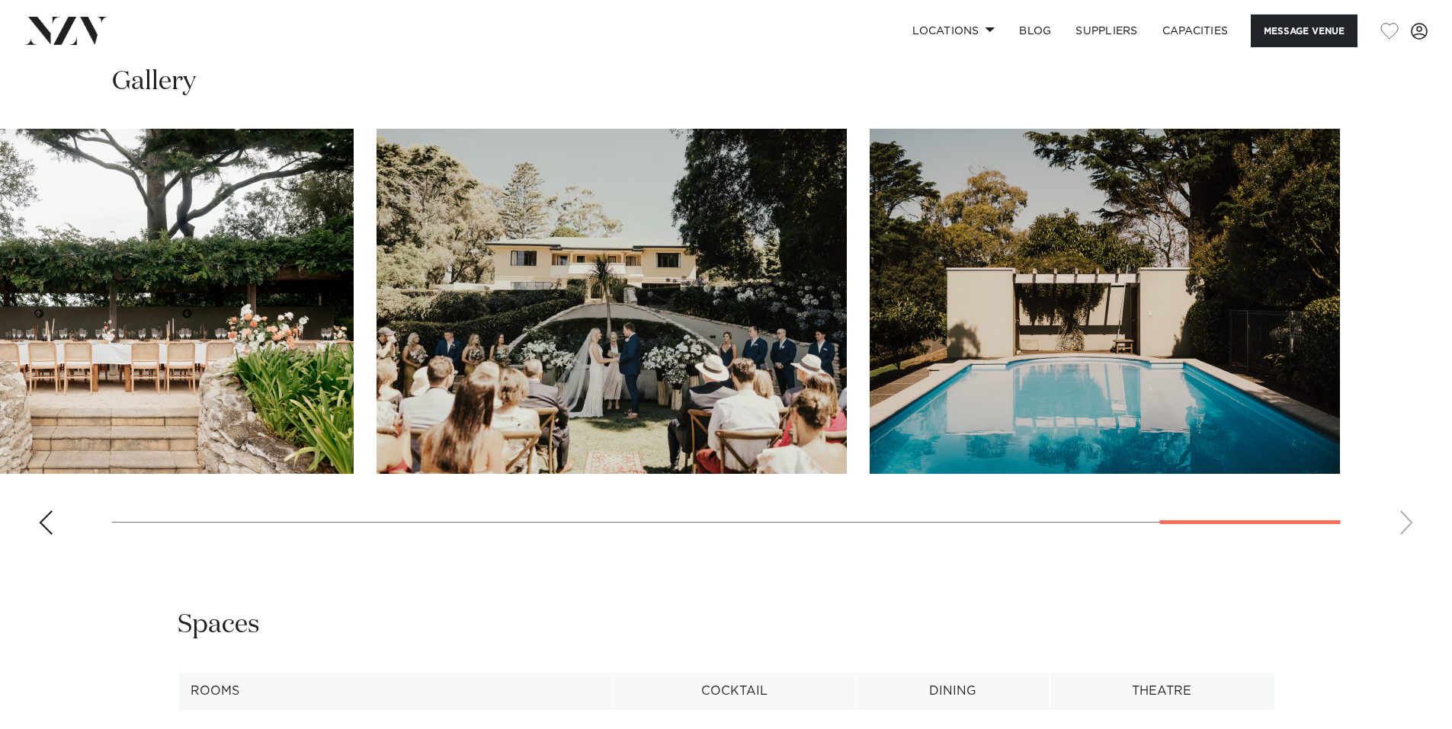
scroll to position [1295, 0]
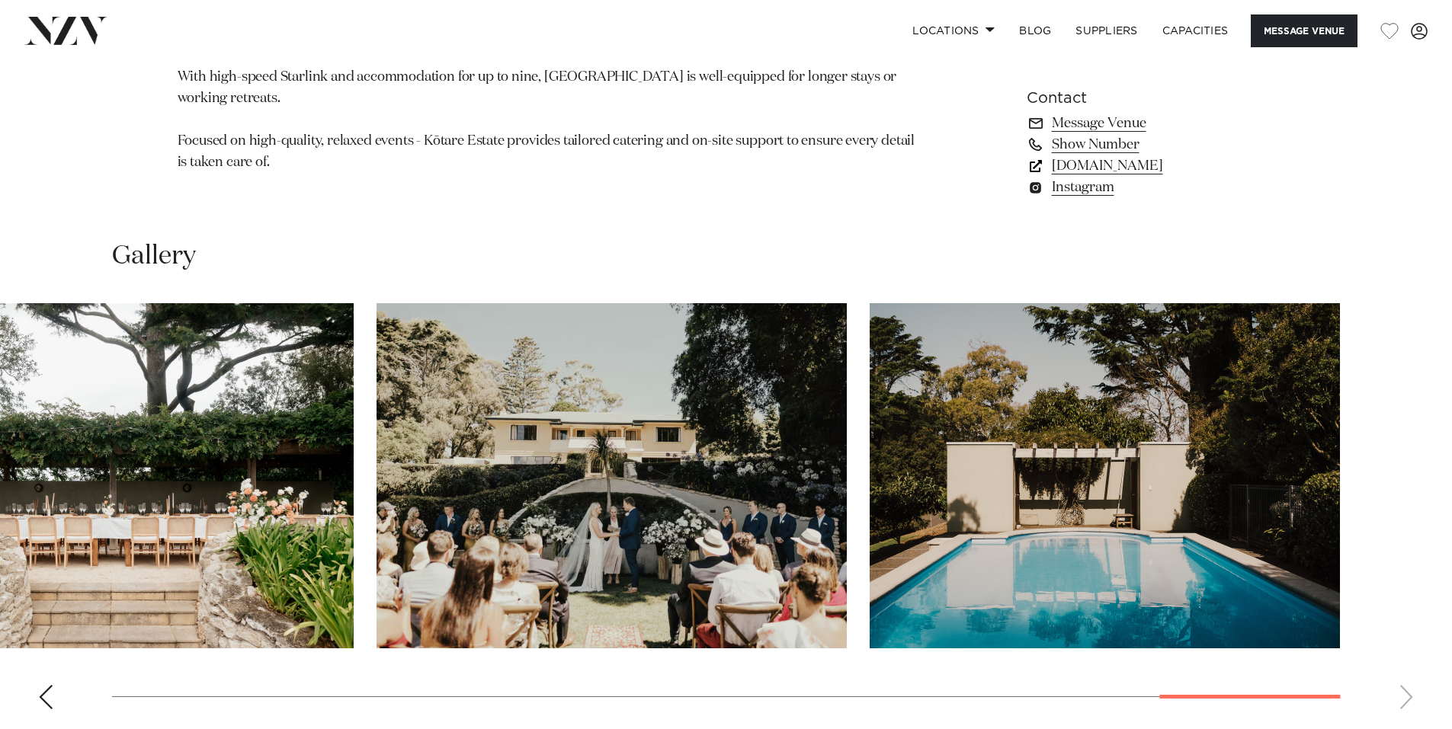
click at [1122, 166] on link "www.kotareestate.nz" at bounding box center [1150, 165] width 248 height 21
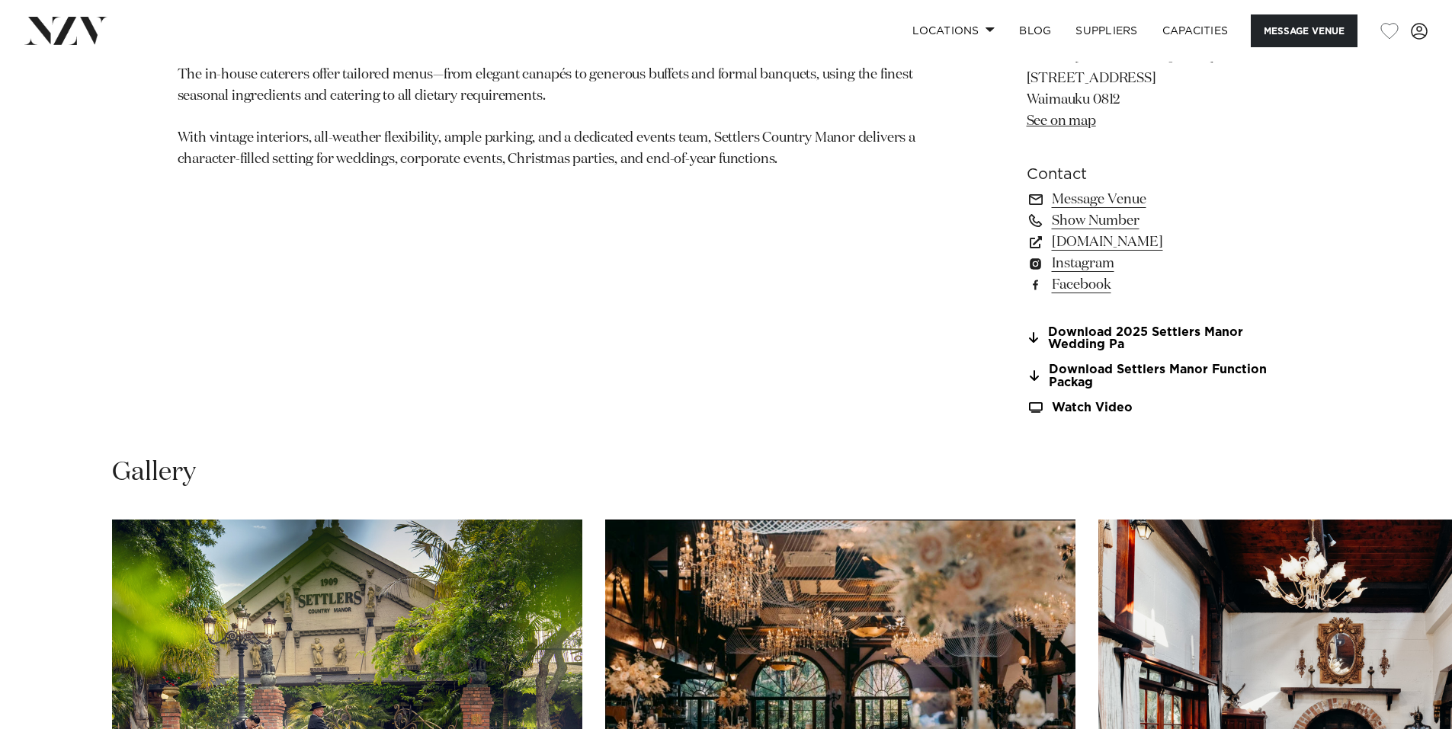
scroll to position [1524, 0]
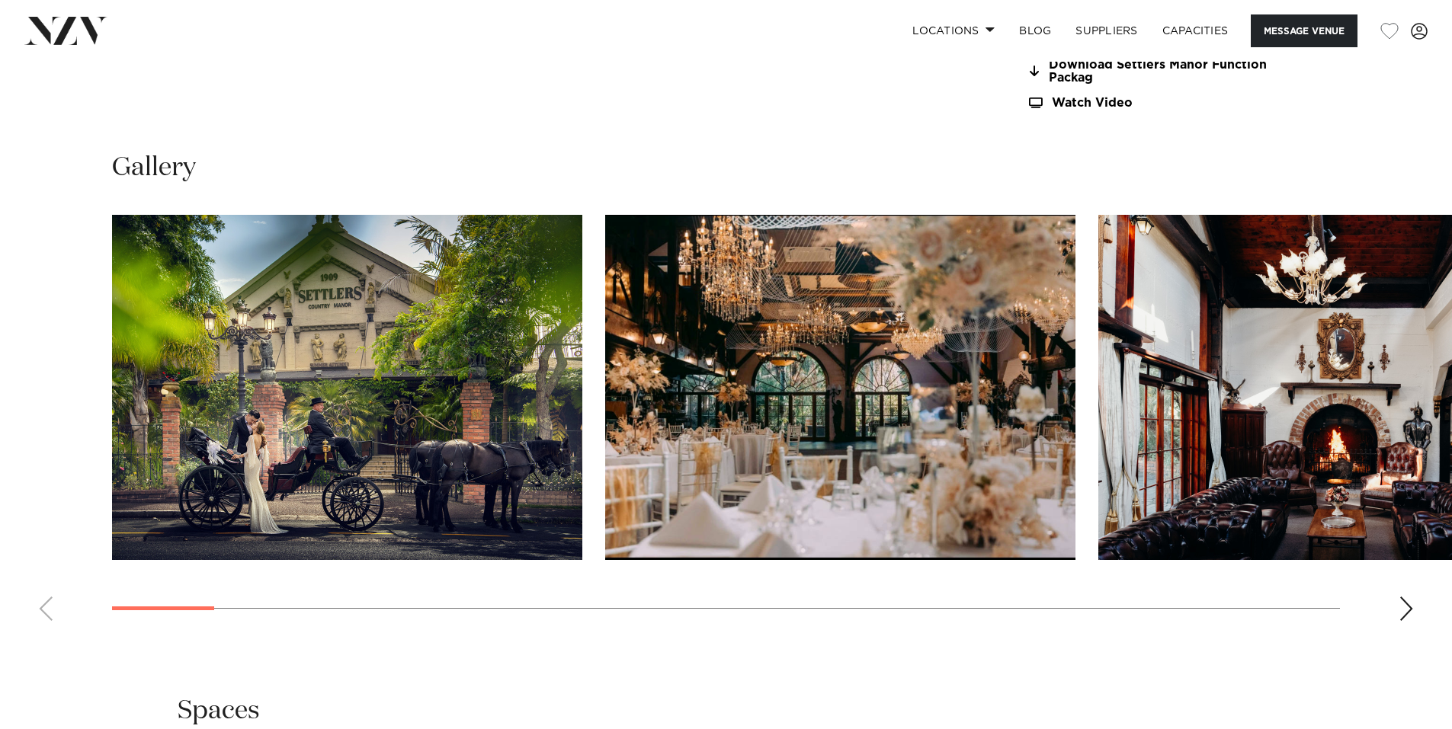
click at [1405, 599] on div "Next slide" at bounding box center [1405, 609] width 15 height 24
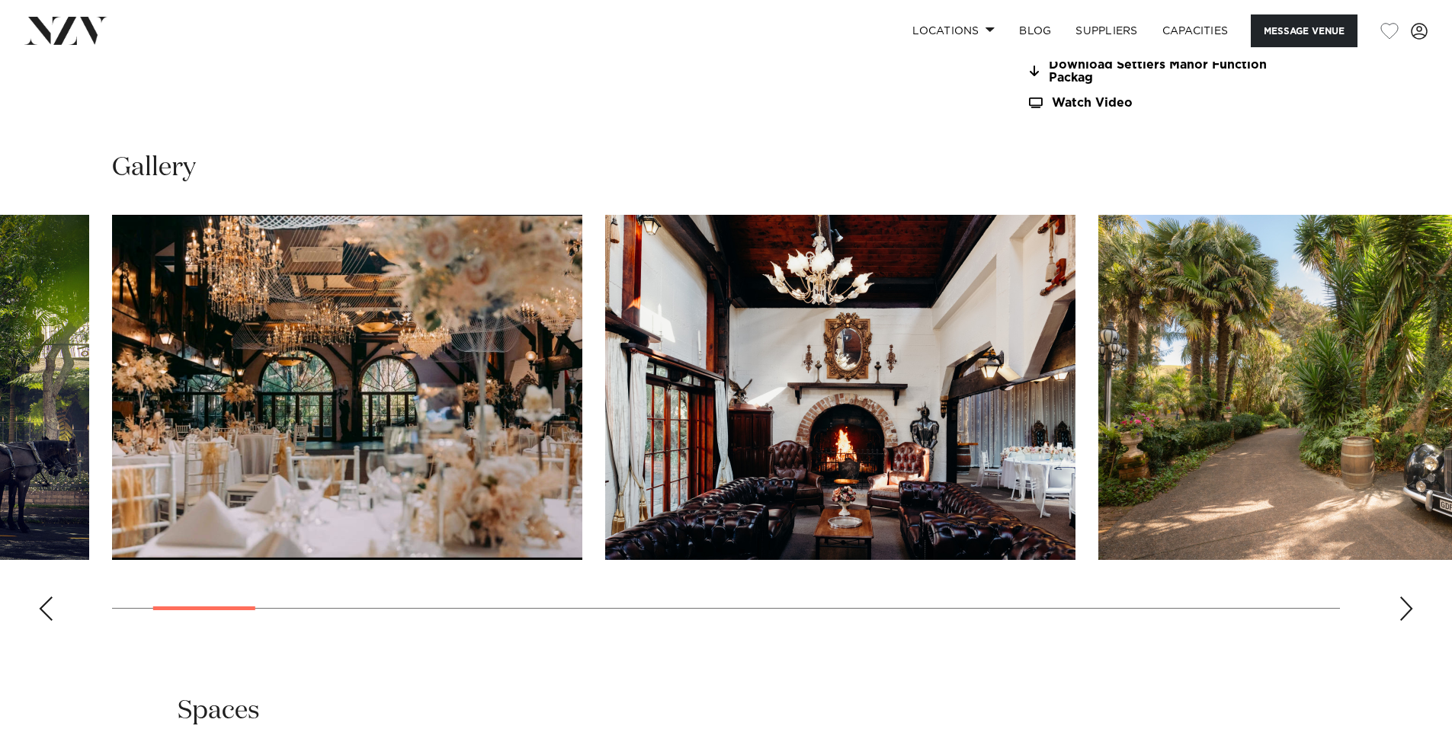
click at [1401, 616] on div "Next slide" at bounding box center [1405, 609] width 15 height 24
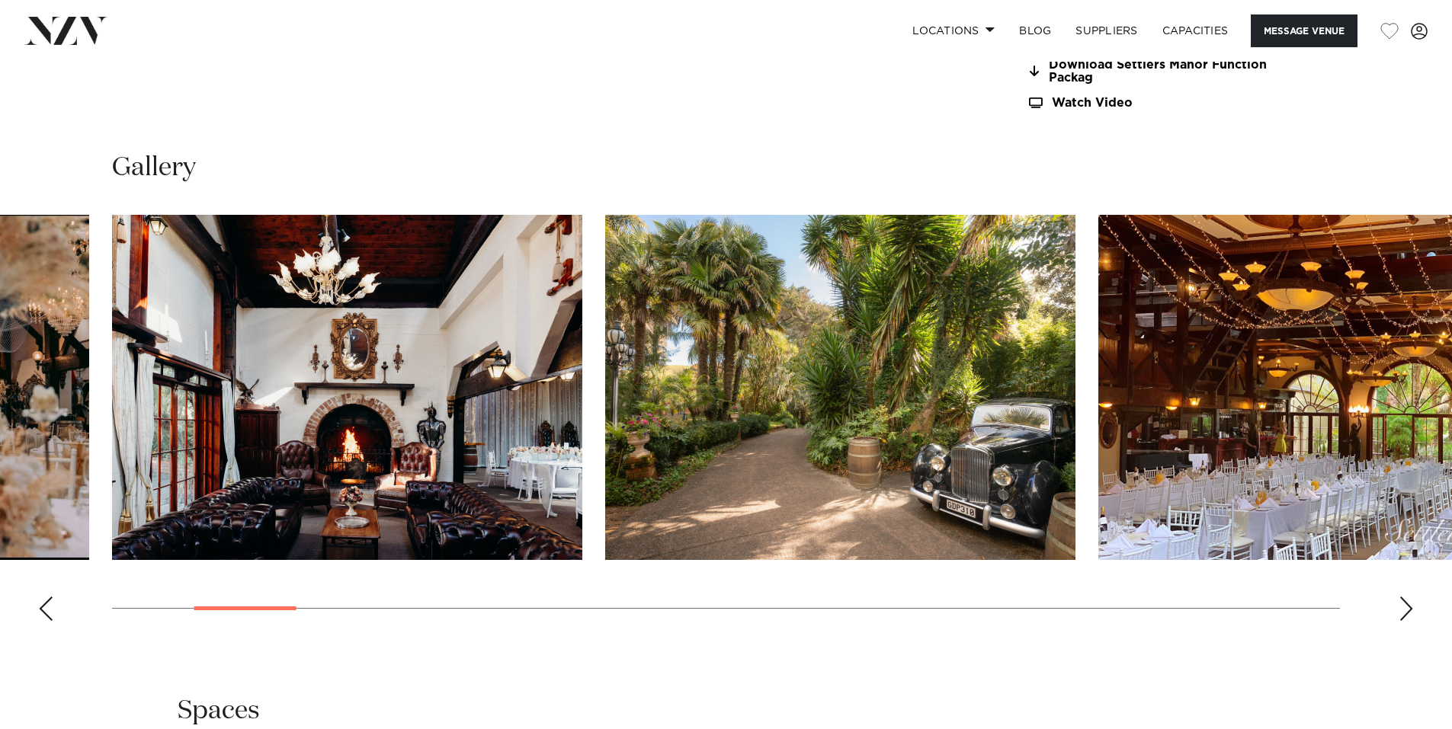
click at [1401, 616] on div "Next slide" at bounding box center [1405, 609] width 15 height 24
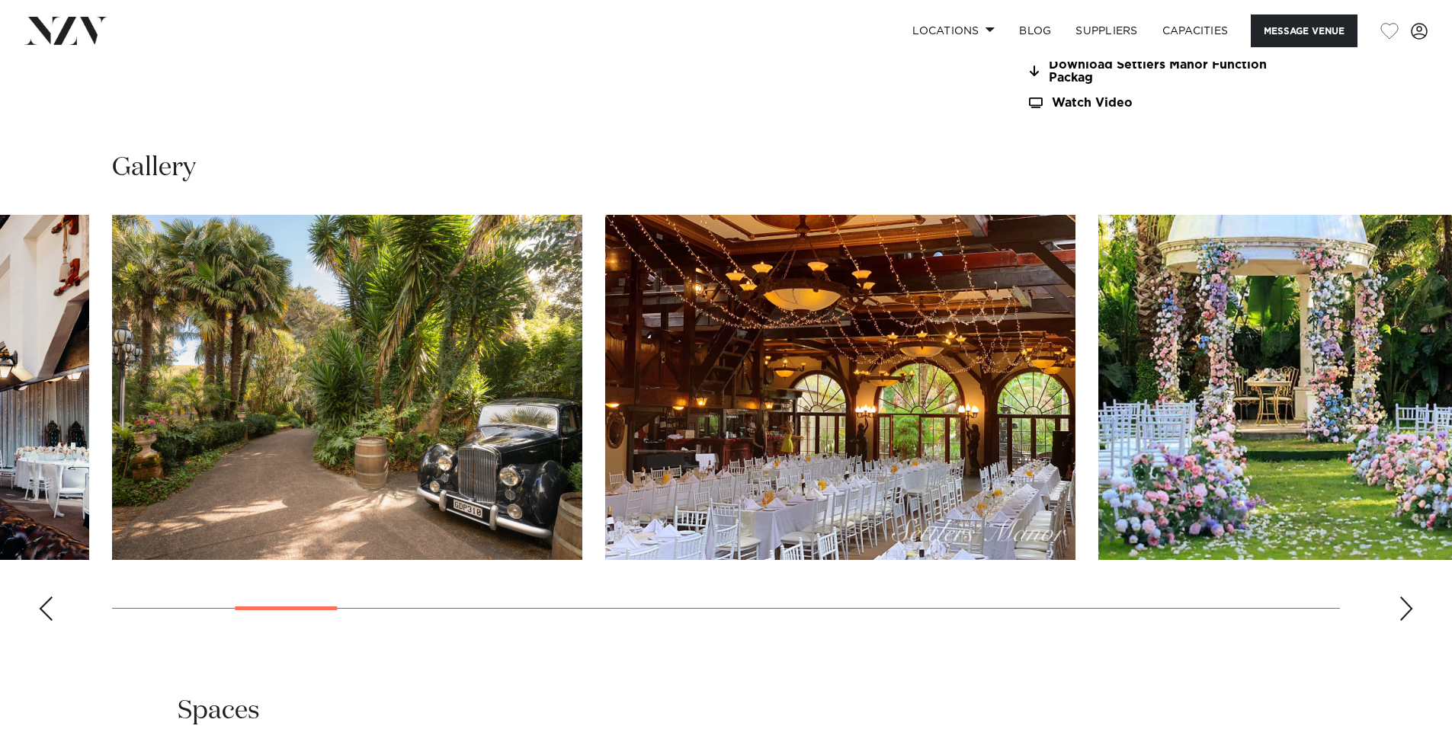
click at [1401, 616] on div "Next slide" at bounding box center [1405, 609] width 15 height 24
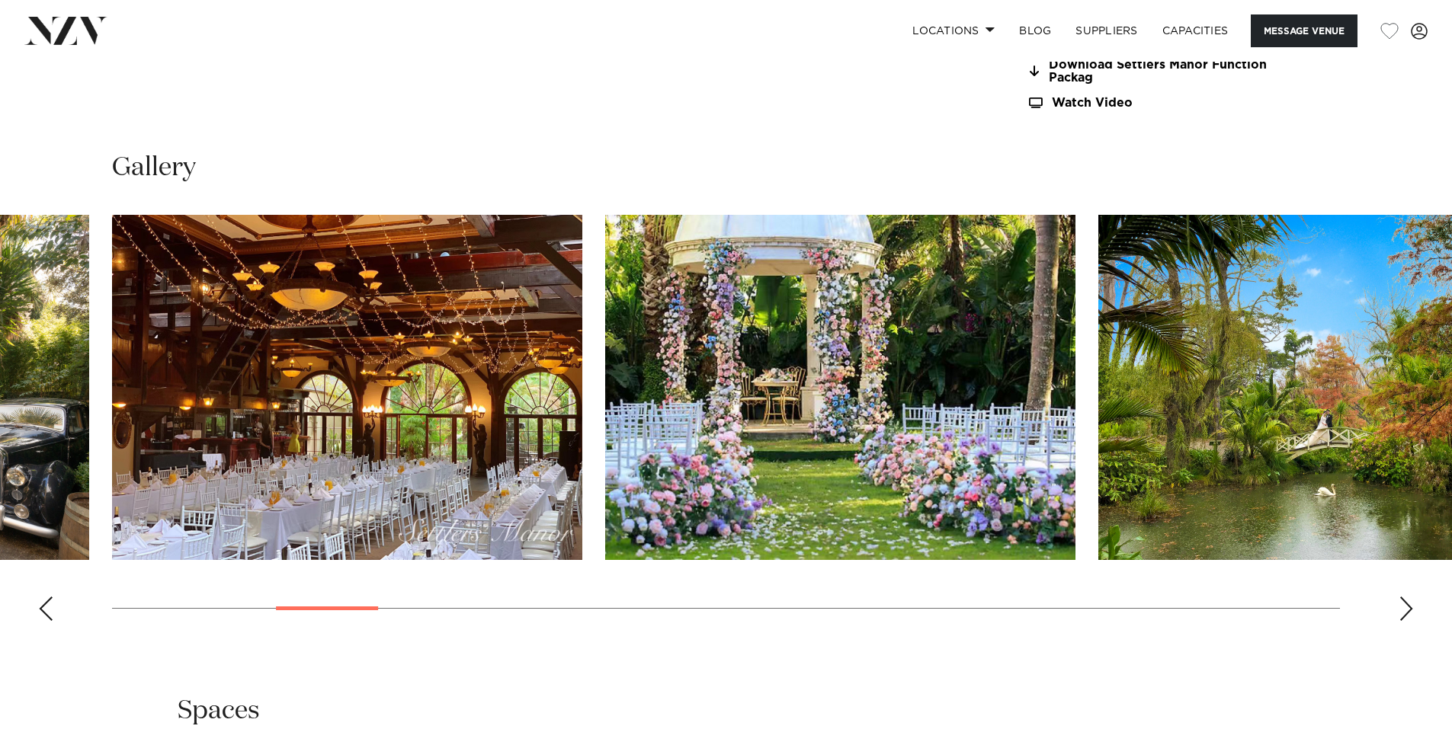
click at [1401, 616] on div "Next slide" at bounding box center [1405, 609] width 15 height 24
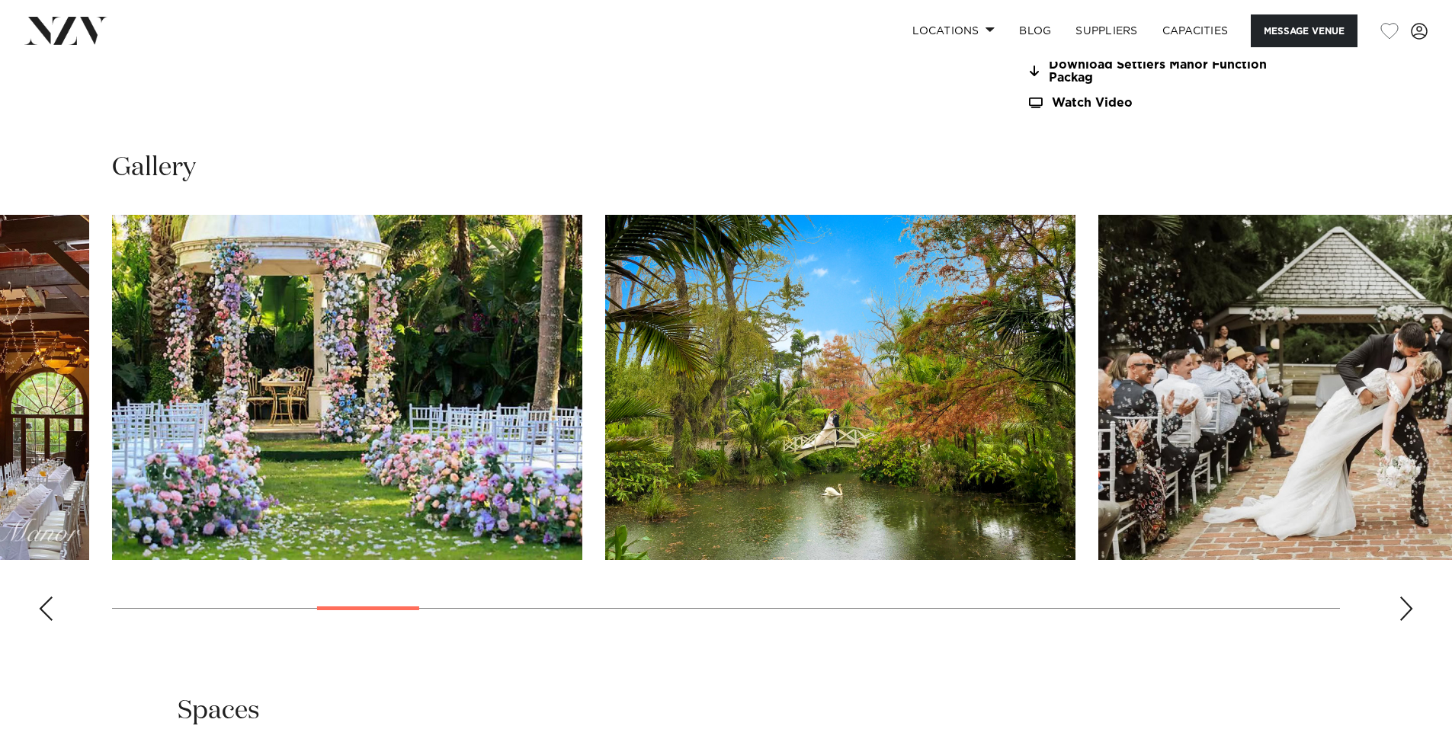
click at [1401, 616] on div "Next slide" at bounding box center [1405, 609] width 15 height 24
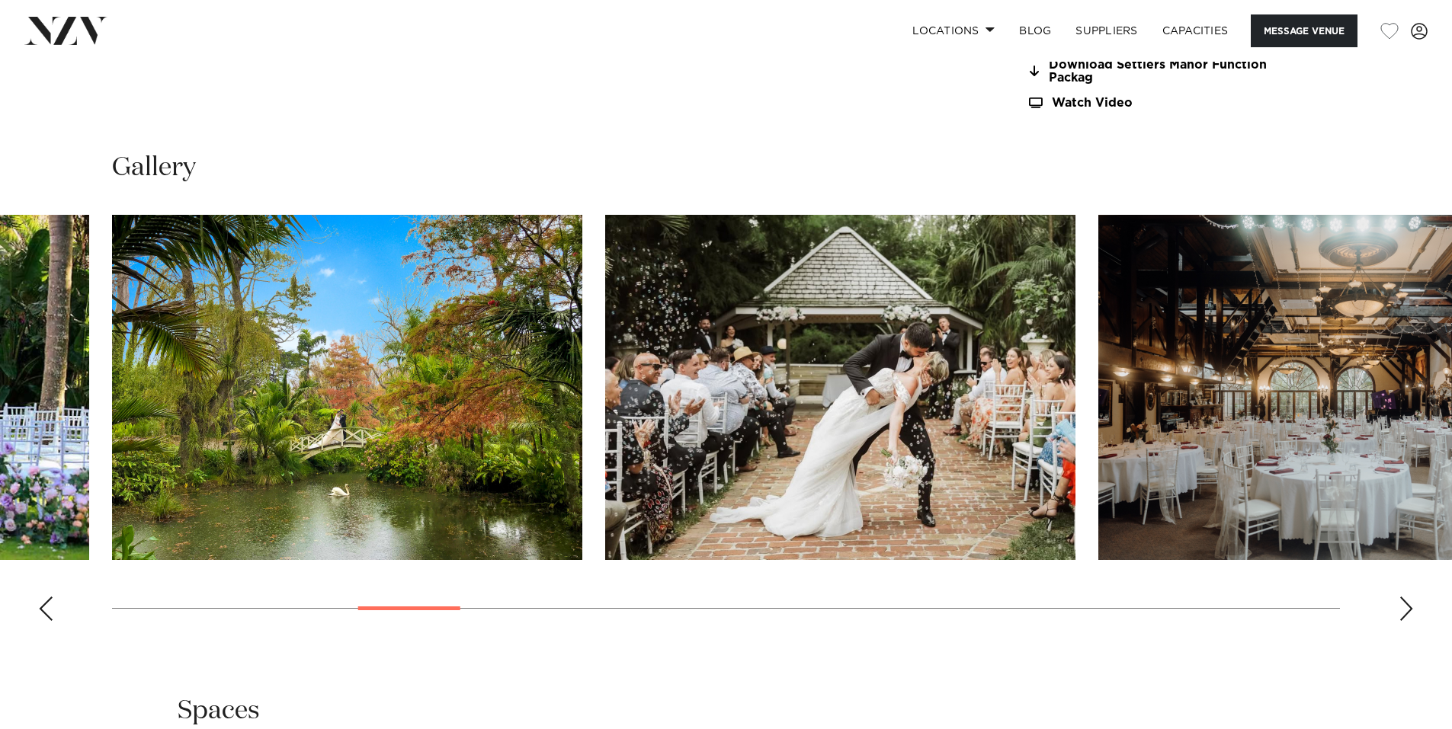
click at [1401, 616] on div "Next slide" at bounding box center [1405, 609] width 15 height 24
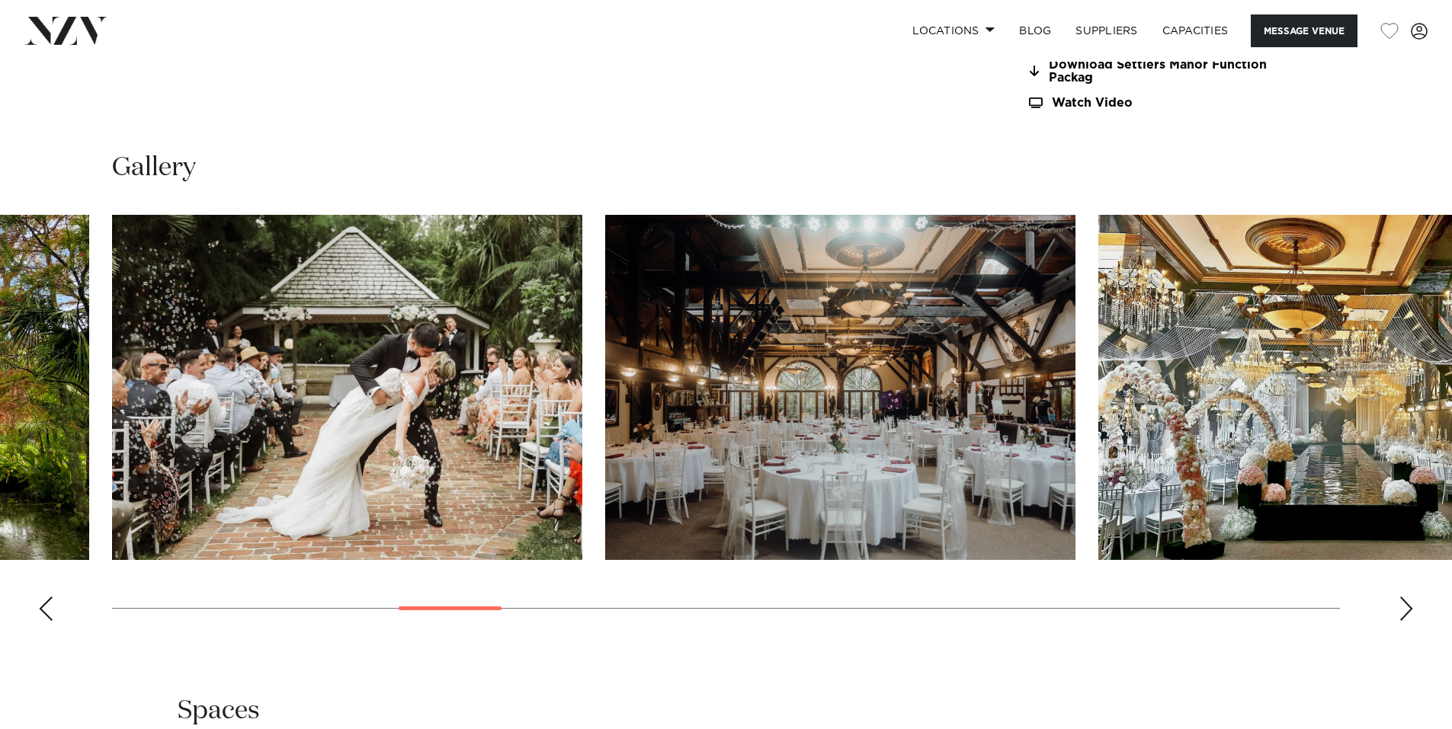
click at [1401, 616] on div "Next slide" at bounding box center [1405, 609] width 15 height 24
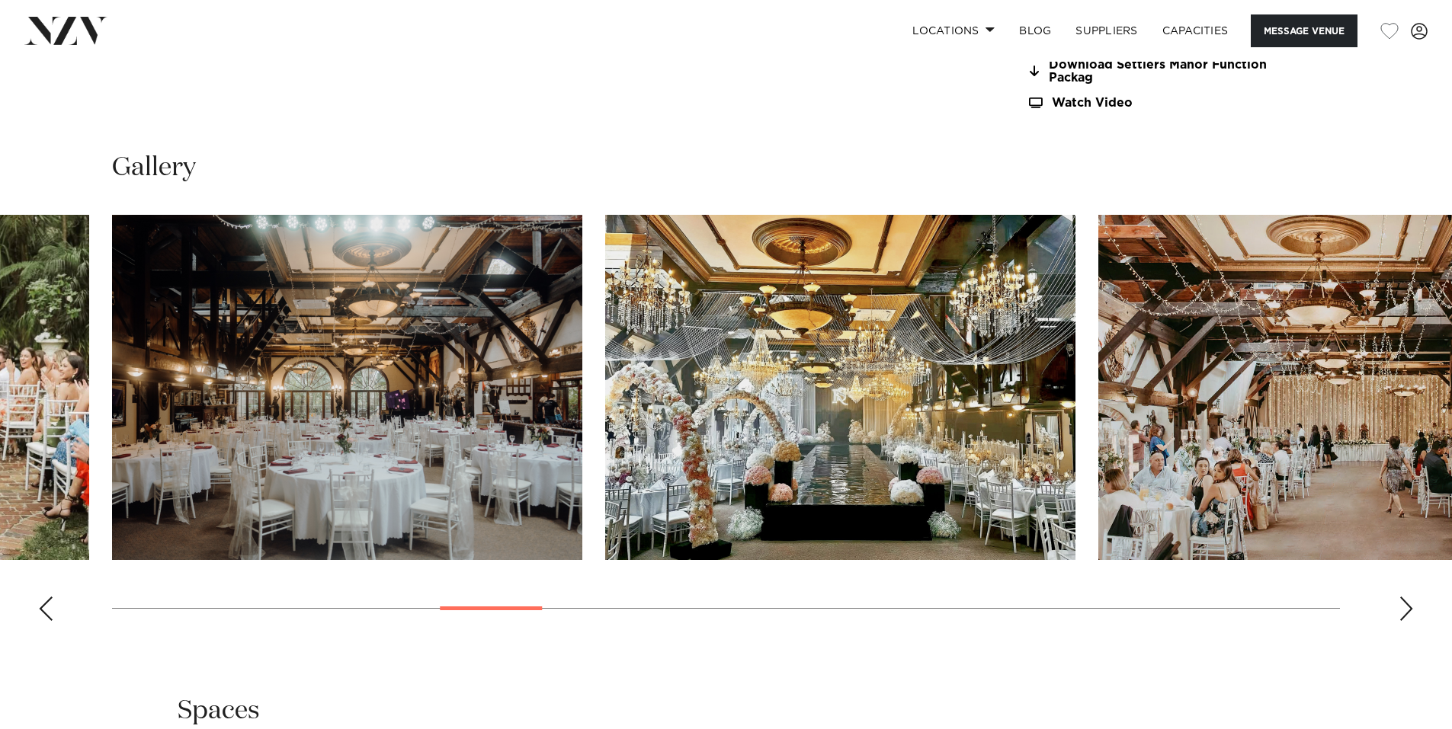
click at [1401, 610] on div "Next slide" at bounding box center [1405, 609] width 15 height 24
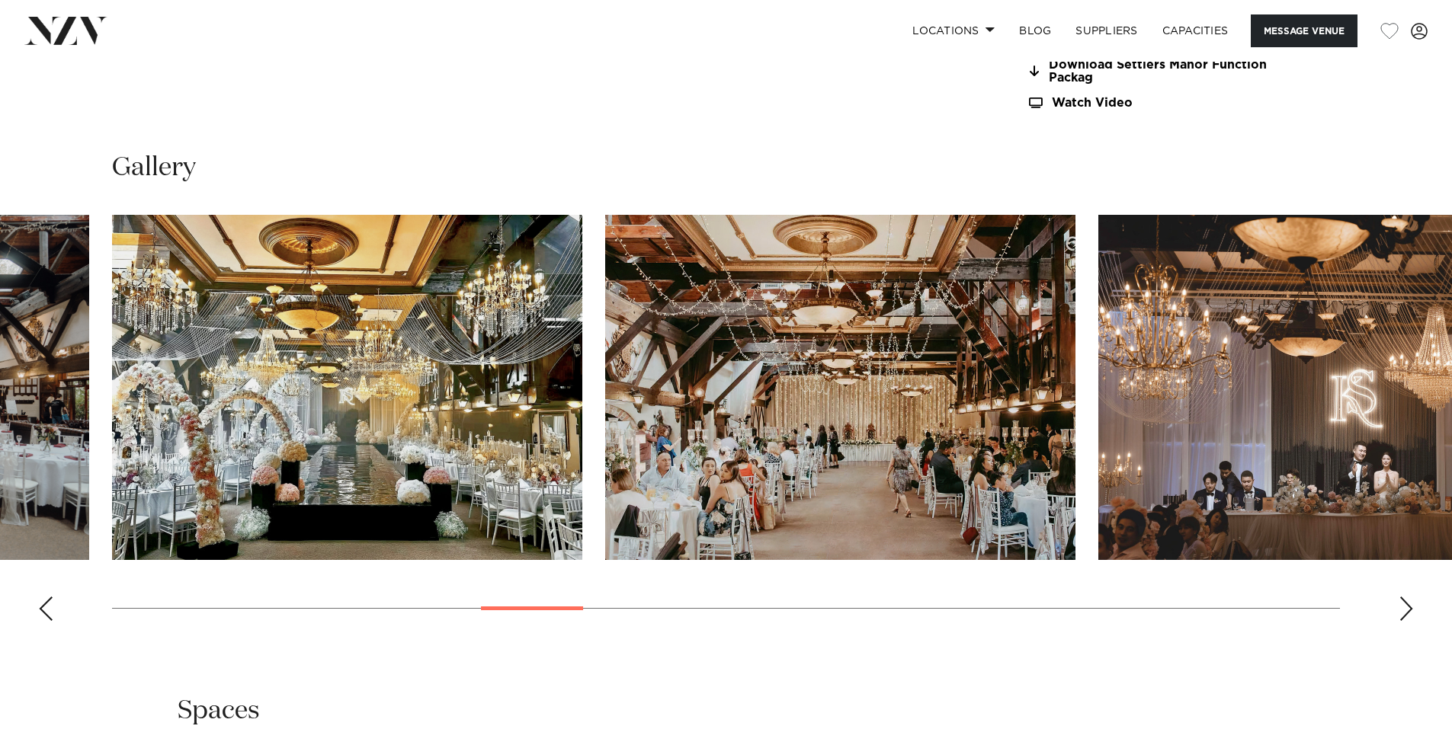
click at [1401, 610] on div "Next slide" at bounding box center [1405, 609] width 15 height 24
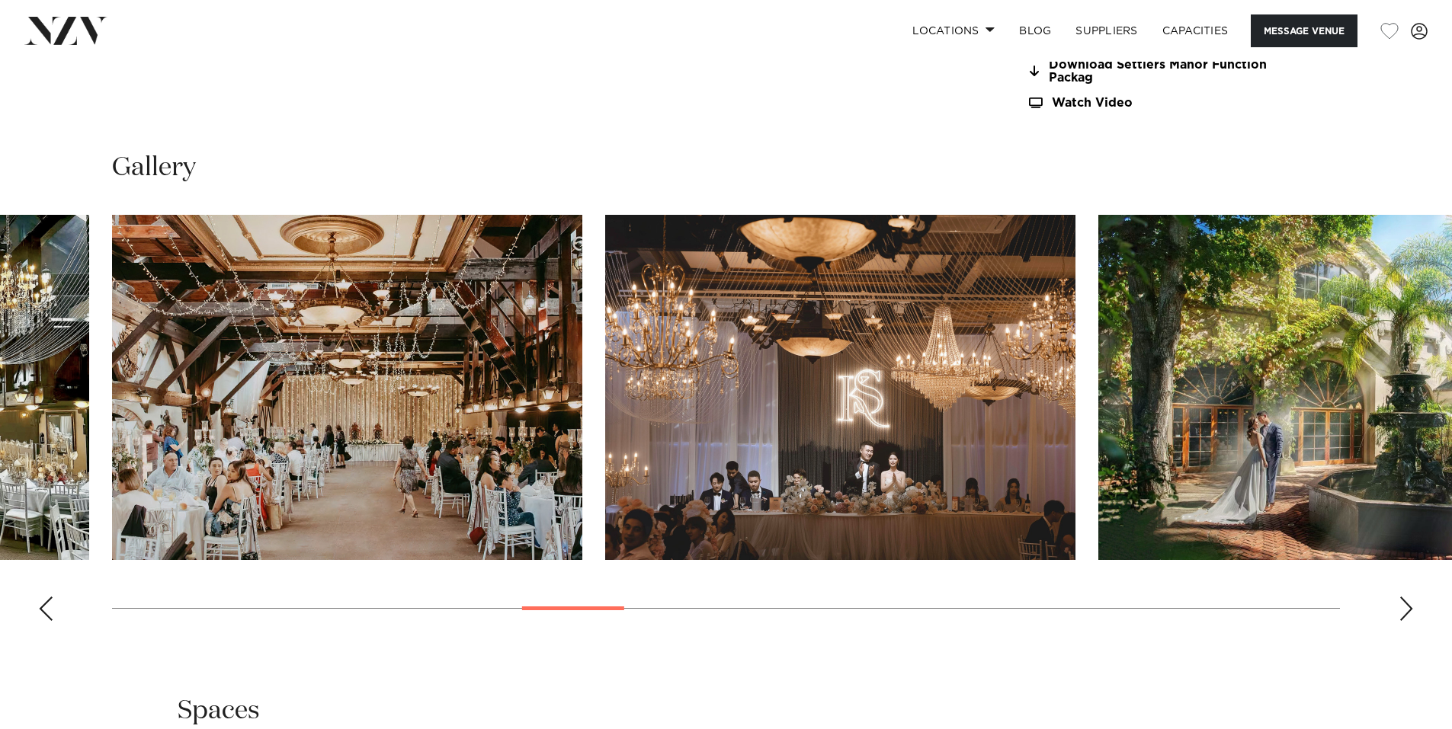
click at [1401, 610] on div "Next slide" at bounding box center [1405, 609] width 15 height 24
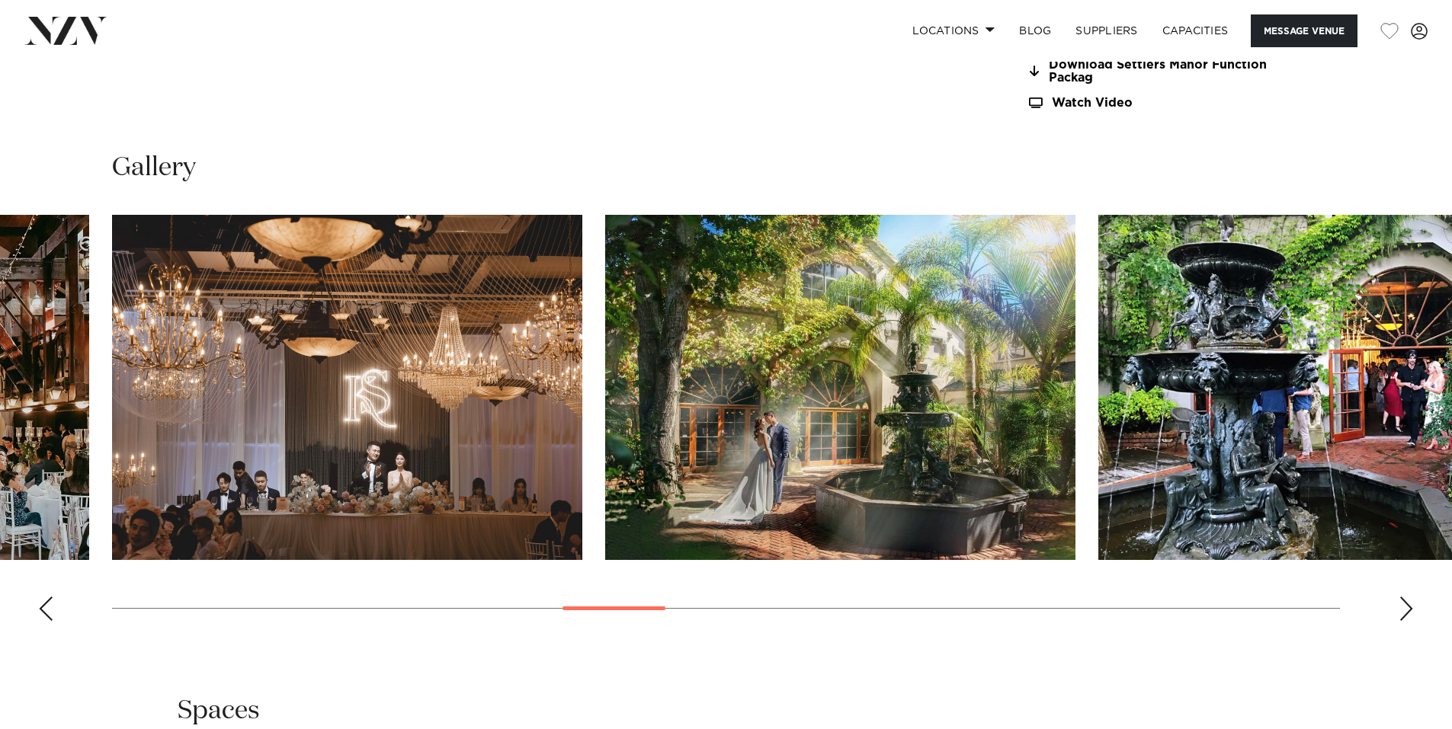
click at [1404, 613] on div "Next slide" at bounding box center [1405, 609] width 15 height 24
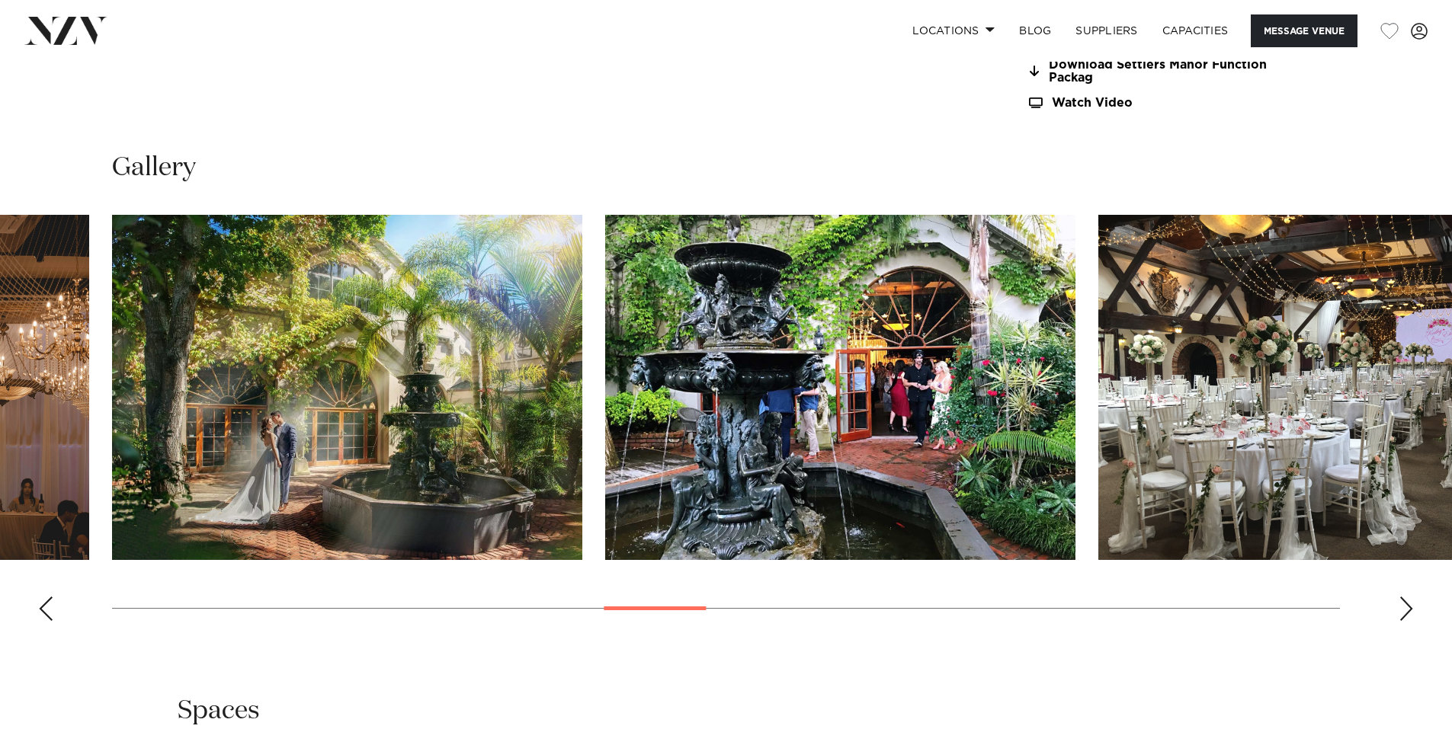
click at [1404, 613] on div "Next slide" at bounding box center [1405, 609] width 15 height 24
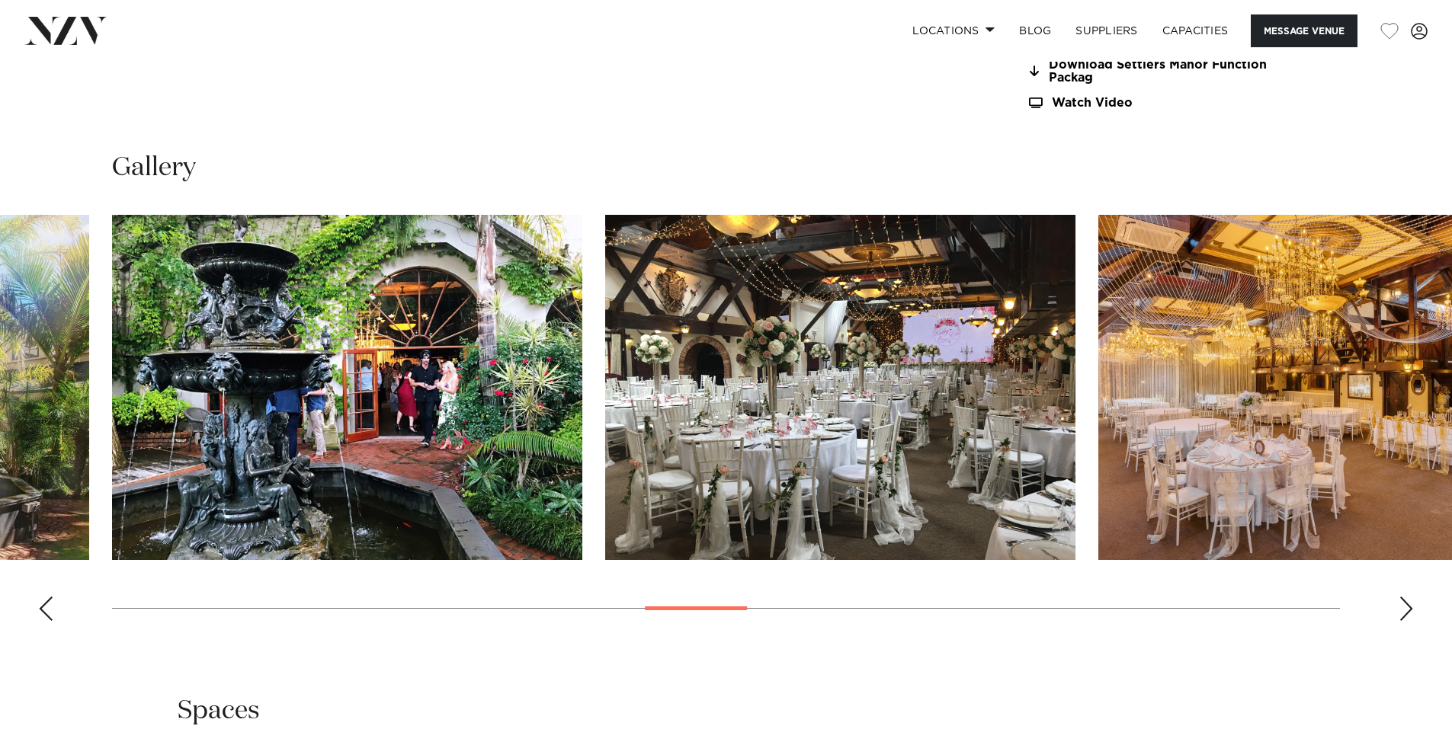
click at [1404, 613] on div "Next slide" at bounding box center [1405, 609] width 15 height 24
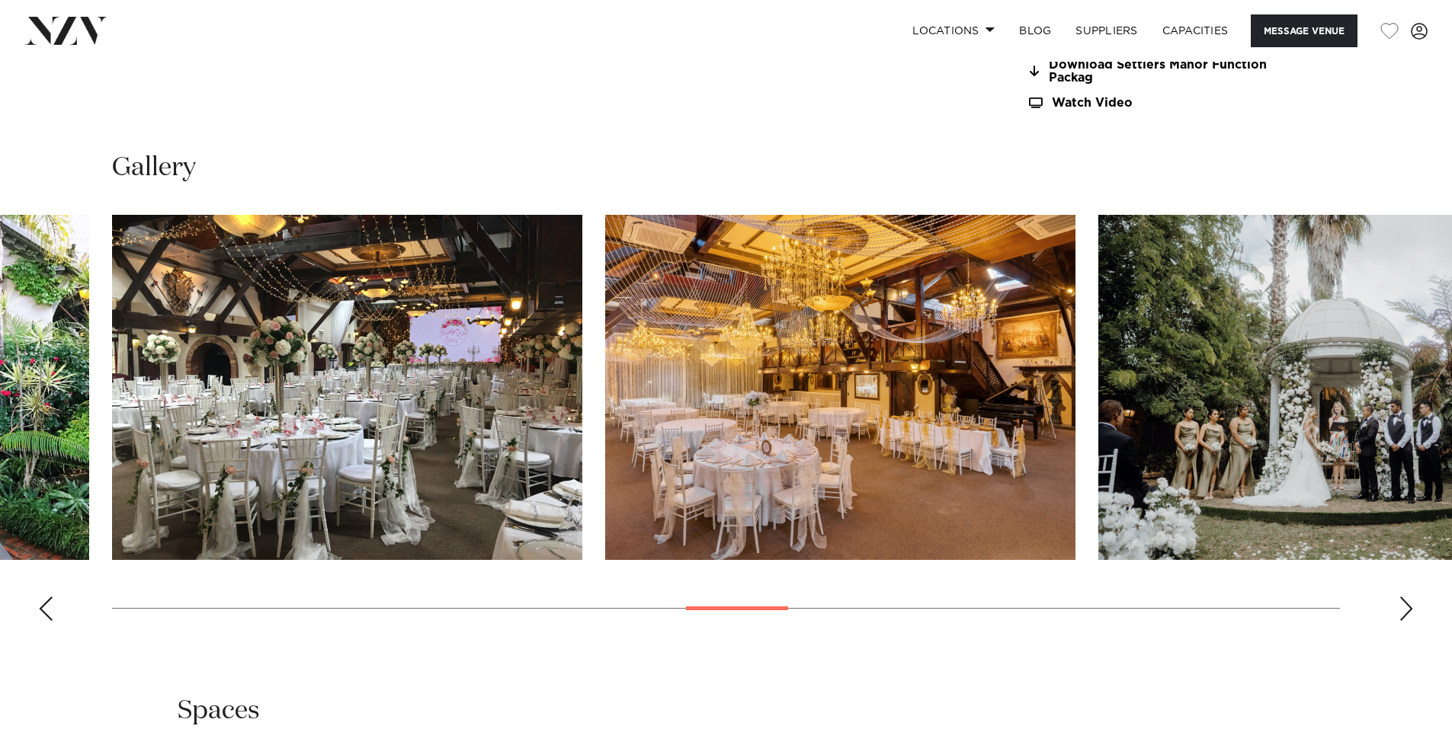
click at [1404, 613] on div "Next slide" at bounding box center [1405, 609] width 15 height 24
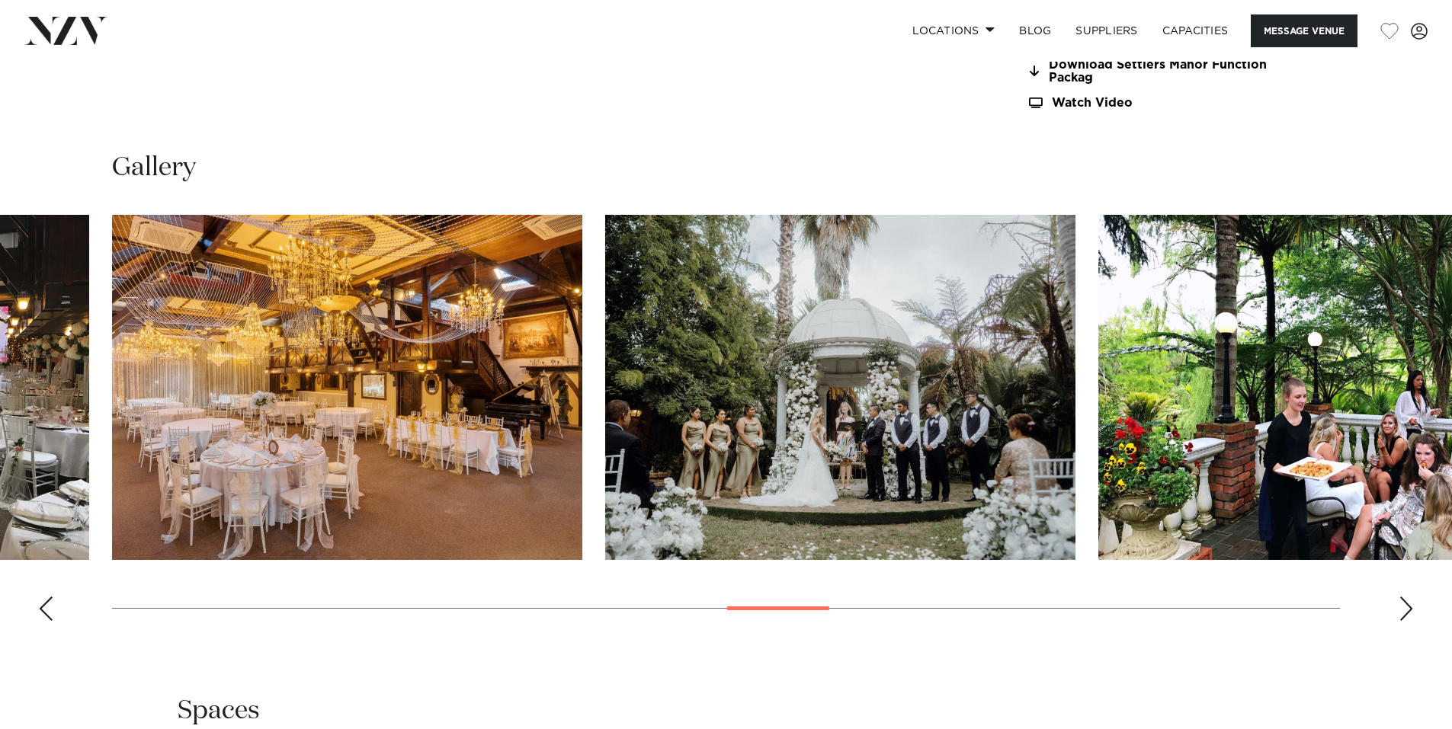
click at [1404, 613] on div "Next slide" at bounding box center [1405, 609] width 15 height 24
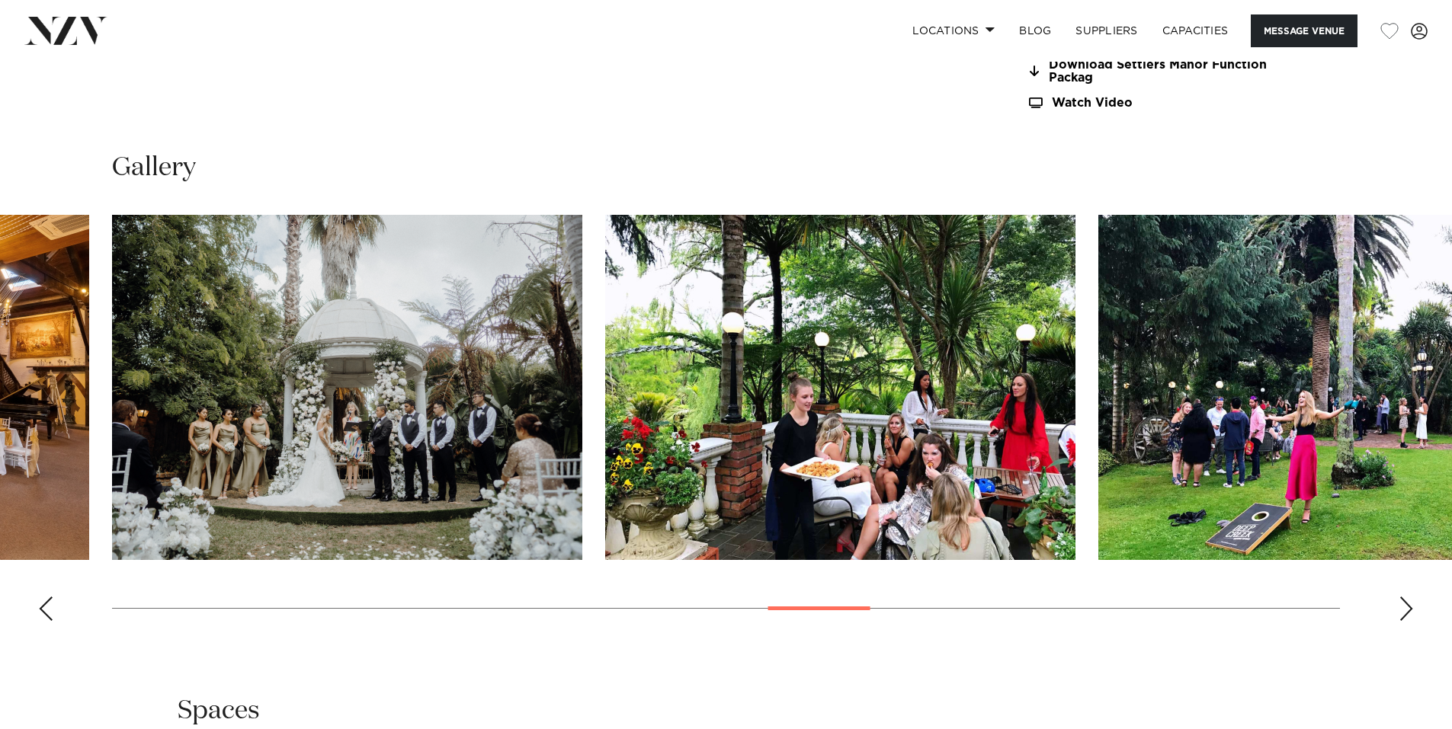
click at [1404, 613] on div "Next slide" at bounding box center [1405, 609] width 15 height 24
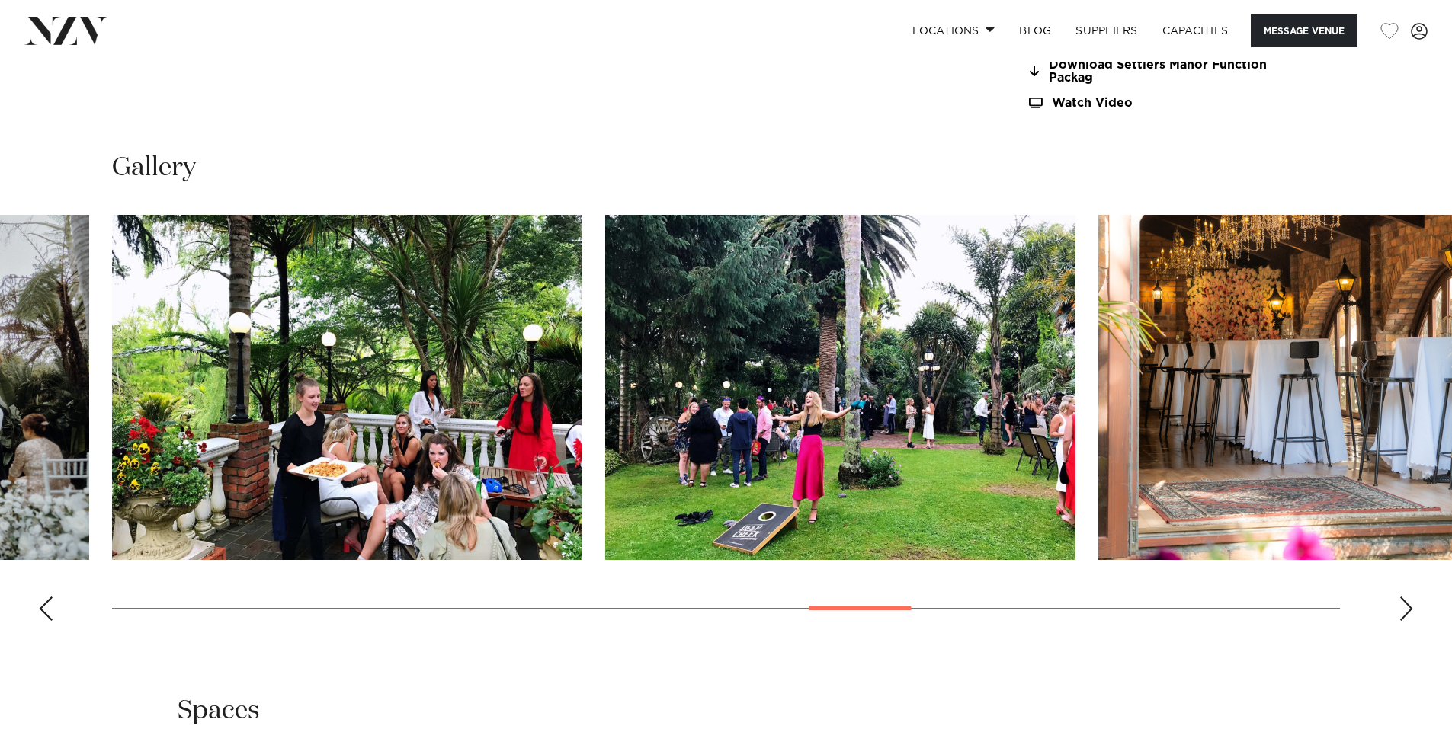
click at [1404, 613] on div "Next slide" at bounding box center [1405, 609] width 15 height 24
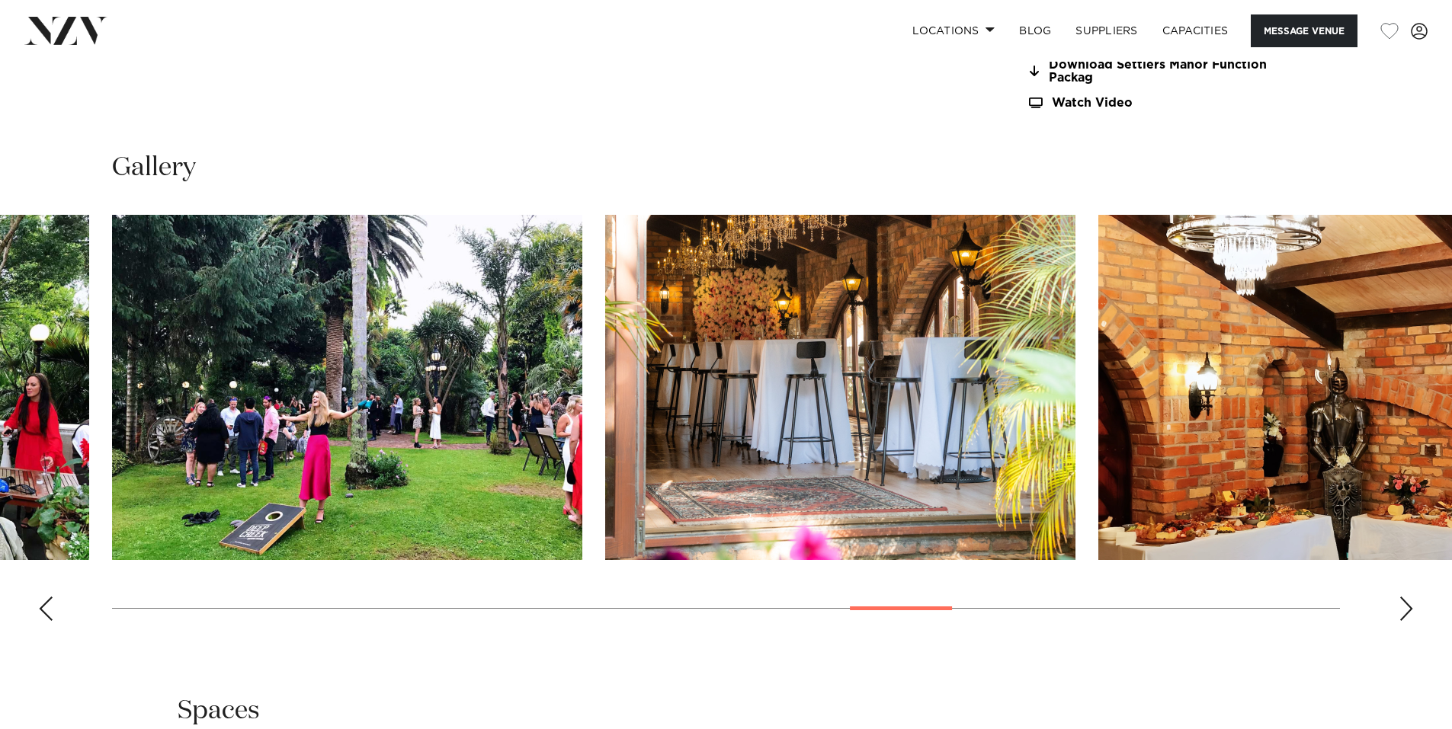
click at [1404, 613] on div "Next slide" at bounding box center [1405, 609] width 15 height 24
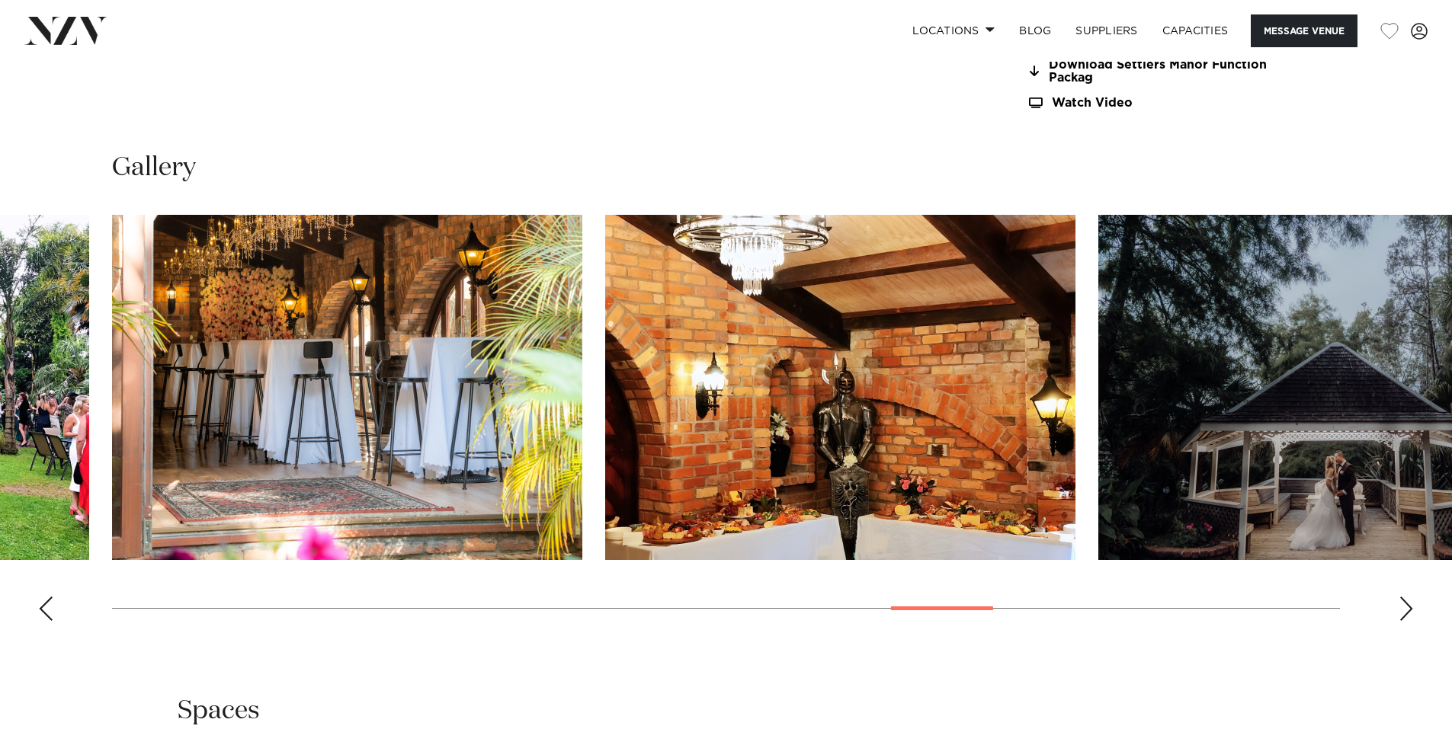
click at [1404, 613] on div "Next slide" at bounding box center [1405, 609] width 15 height 24
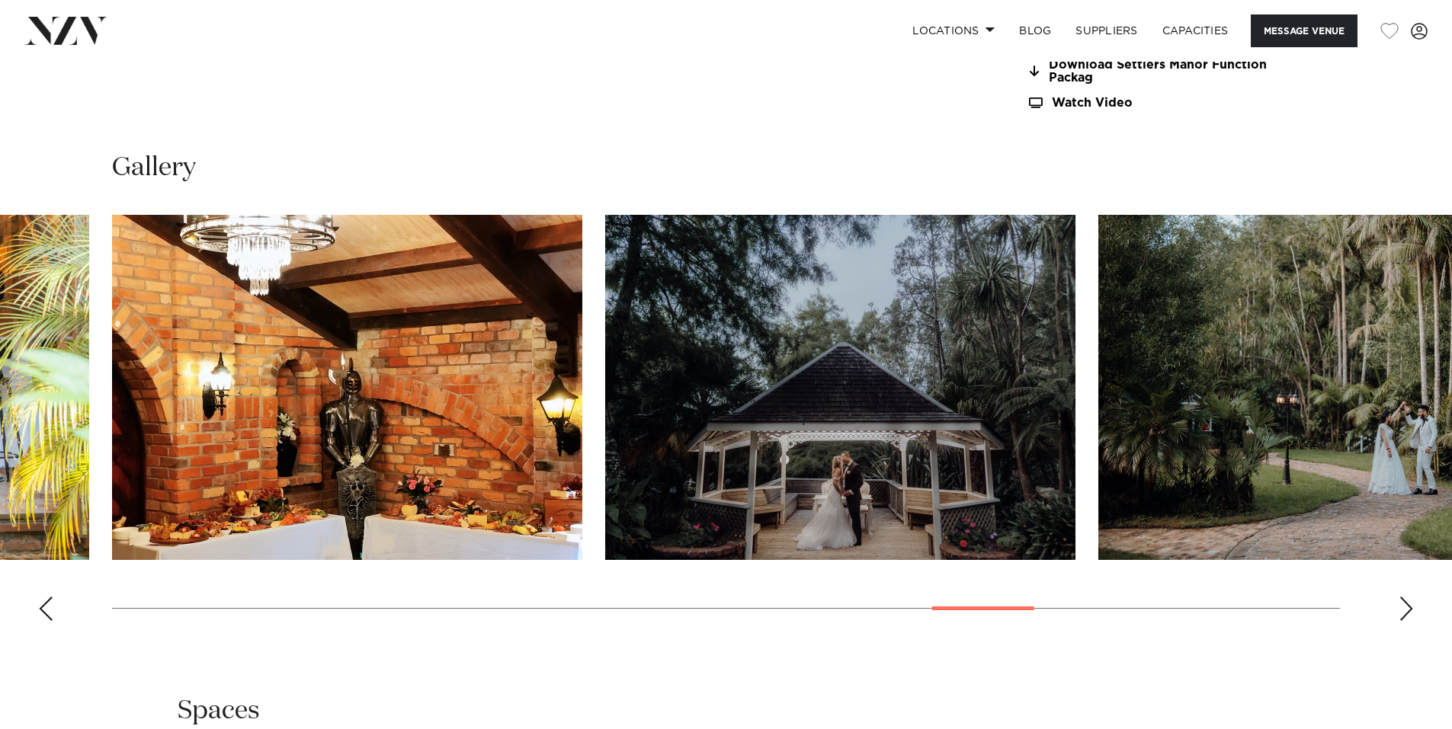
click at [1404, 613] on div "Next slide" at bounding box center [1405, 609] width 15 height 24
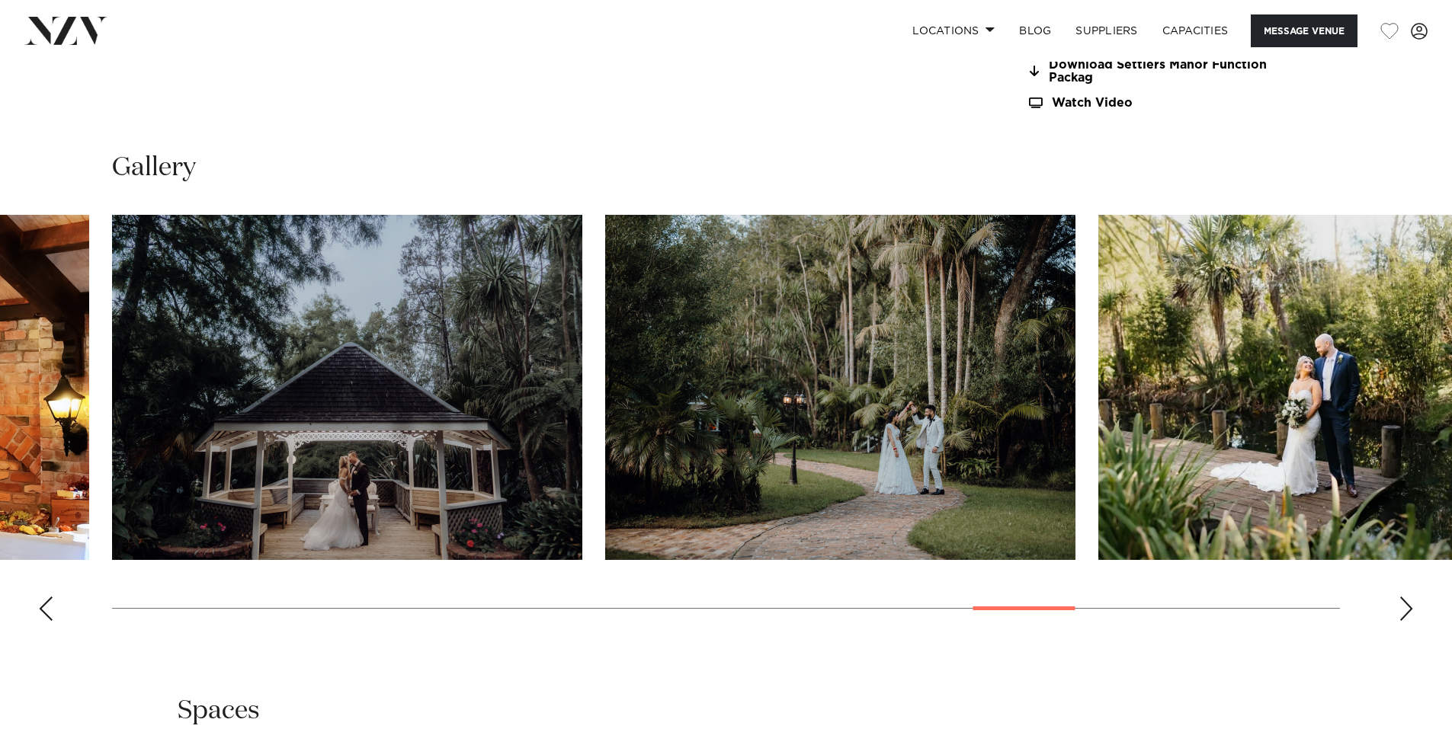
click at [1404, 613] on div "Next slide" at bounding box center [1405, 609] width 15 height 24
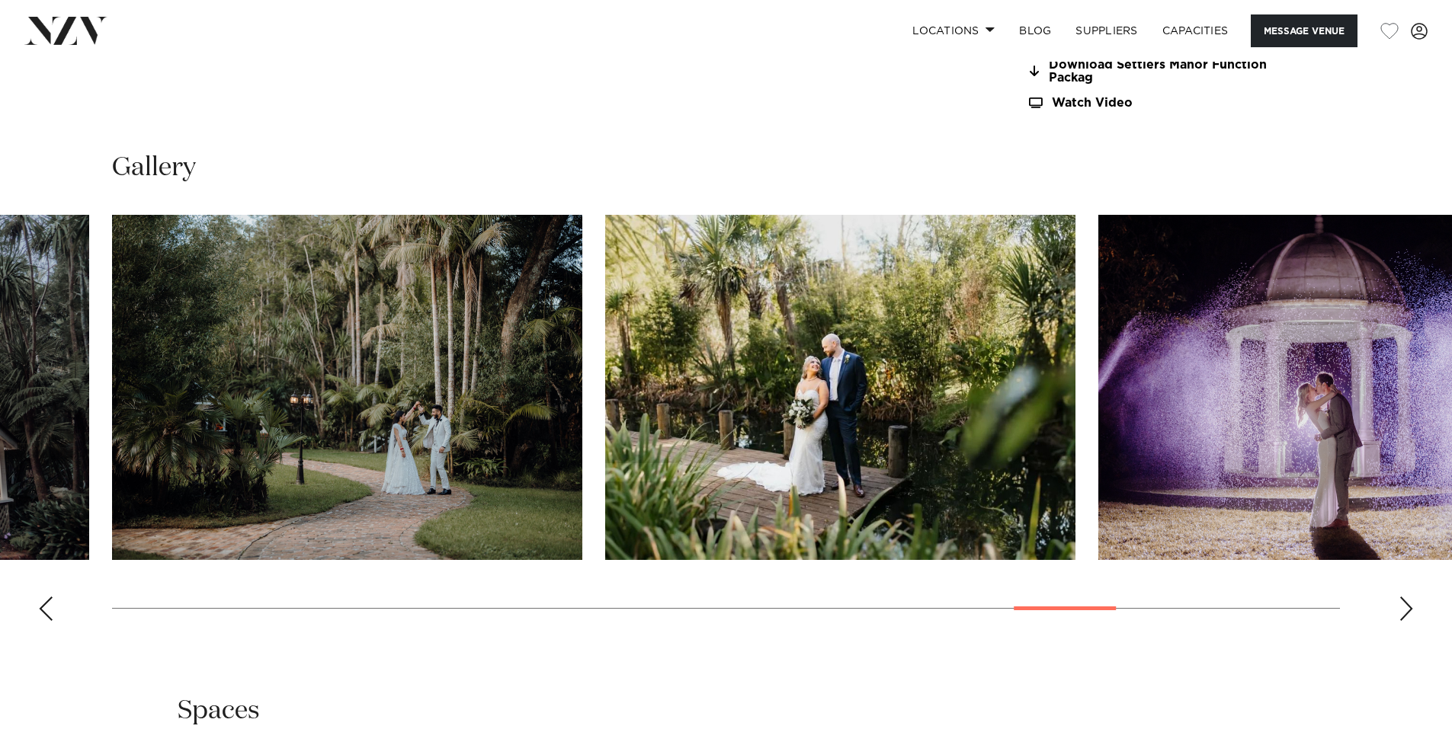
click at [1404, 613] on div "Next slide" at bounding box center [1405, 609] width 15 height 24
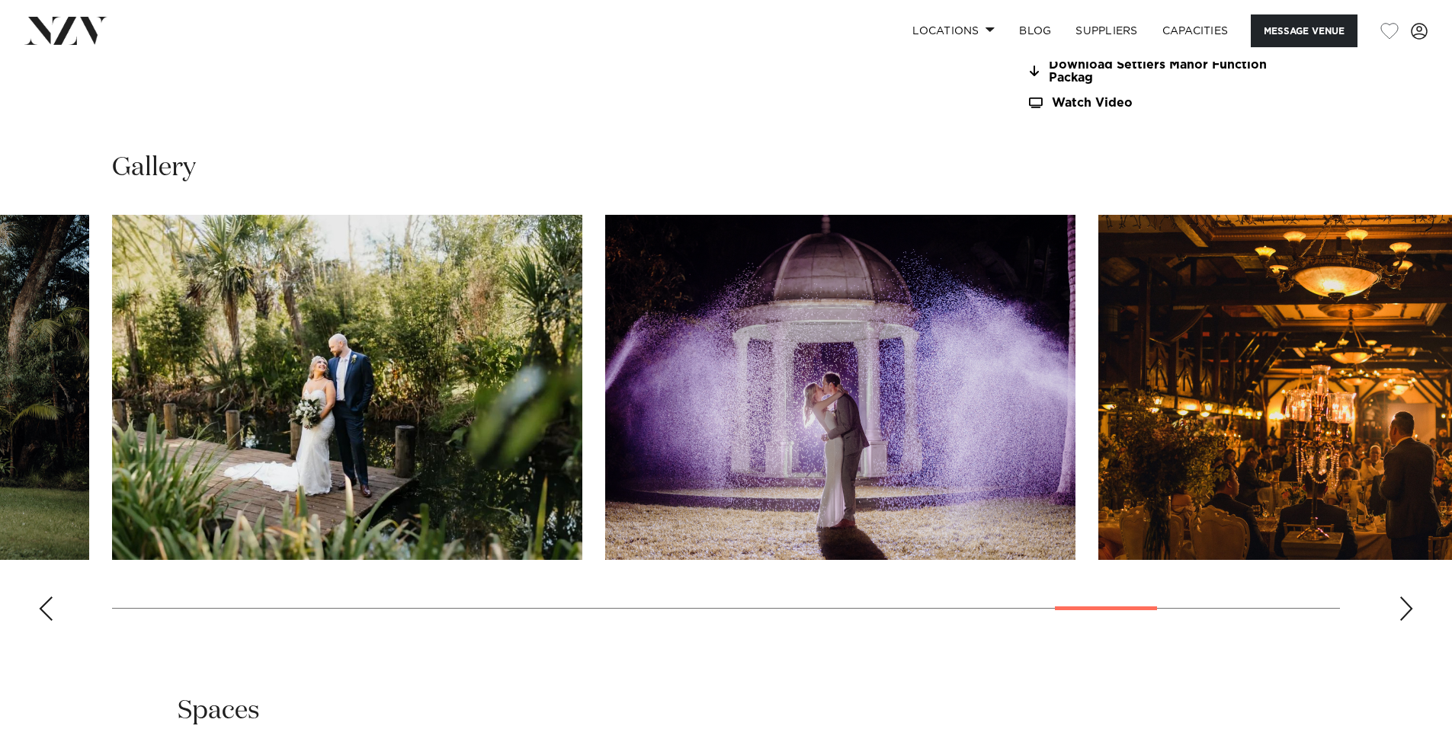
click at [1404, 613] on div "Next slide" at bounding box center [1405, 609] width 15 height 24
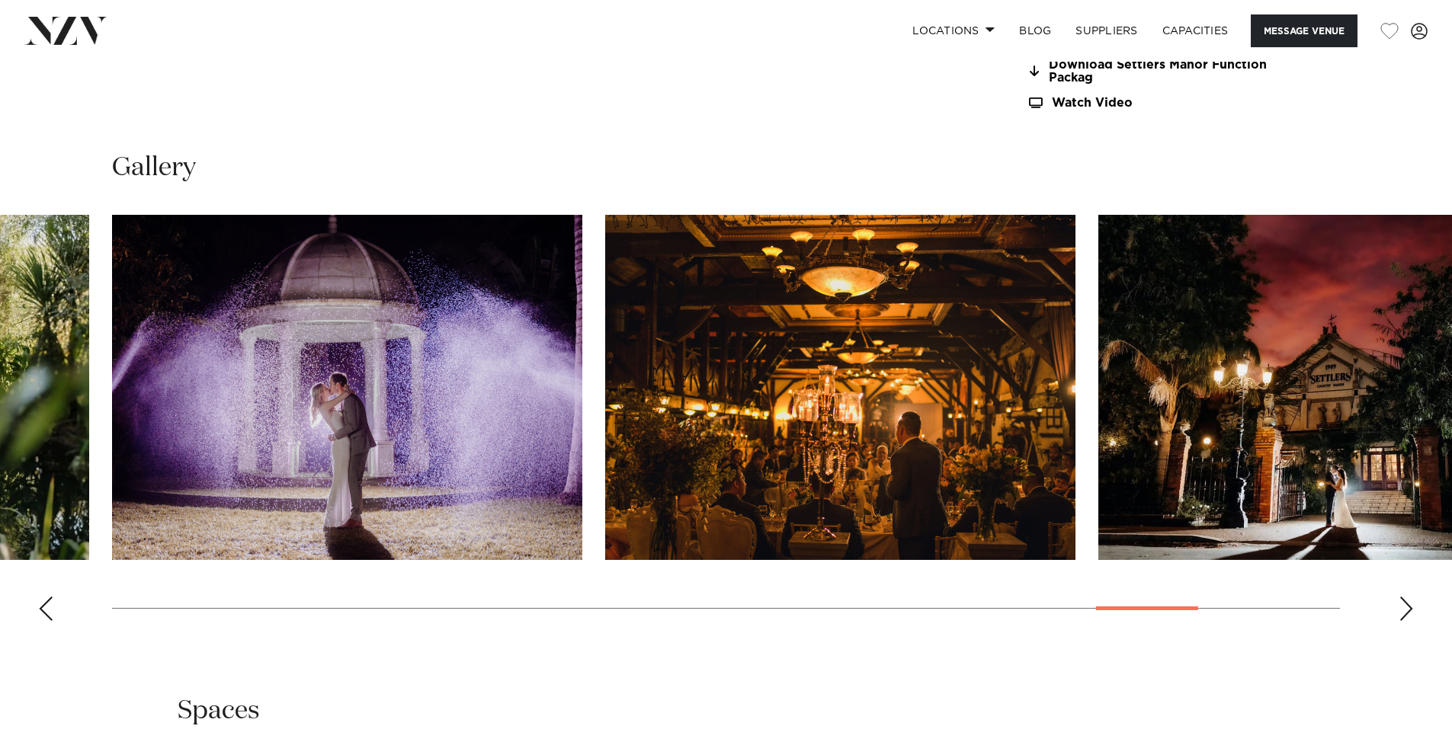
click at [1404, 613] on div "Next slide" at bounding box center [1405, 609] width 15 height 24
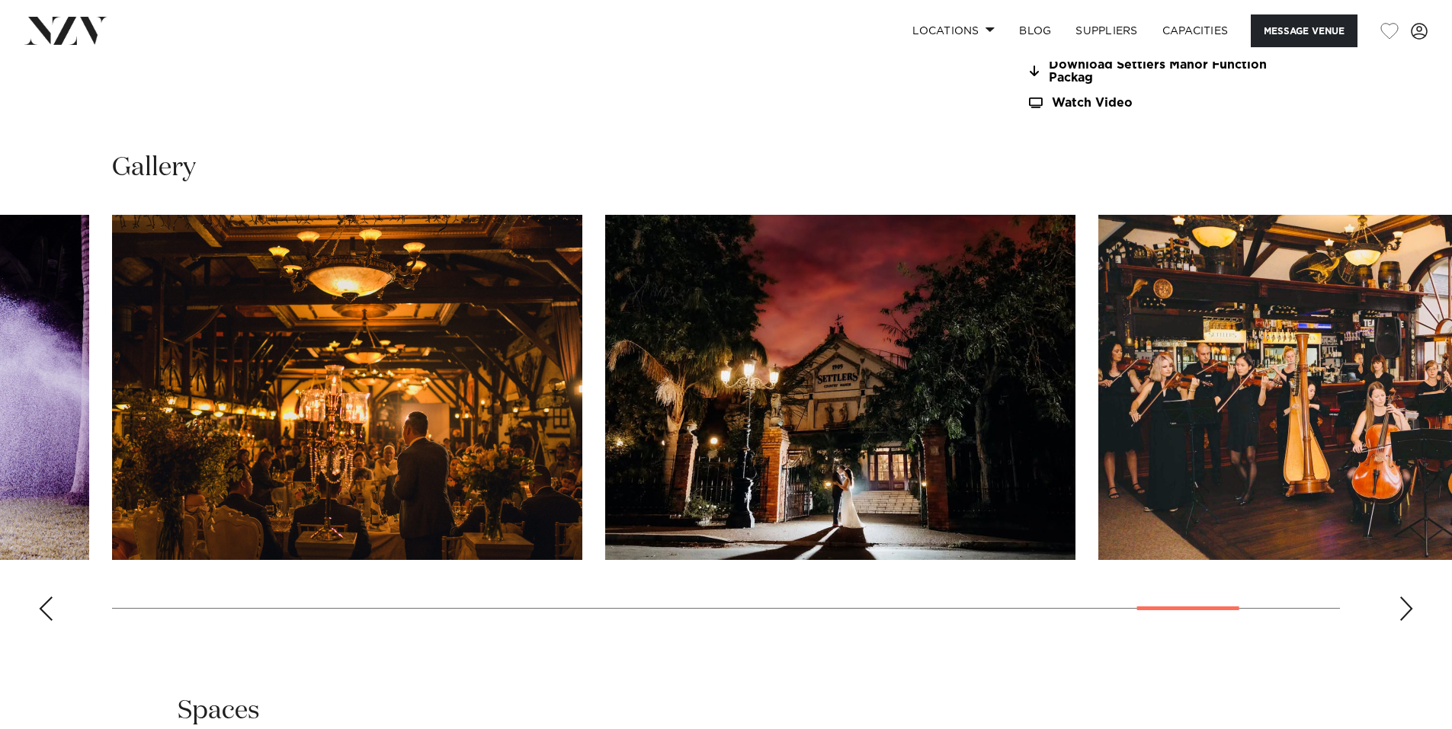
click at [1398, 610] on swiper-container at bounding box center [726, 424] width 1452 height 418
click at [1402, 609] on div "Next slide" at bounding box center [1405, 609] width 15 height 24
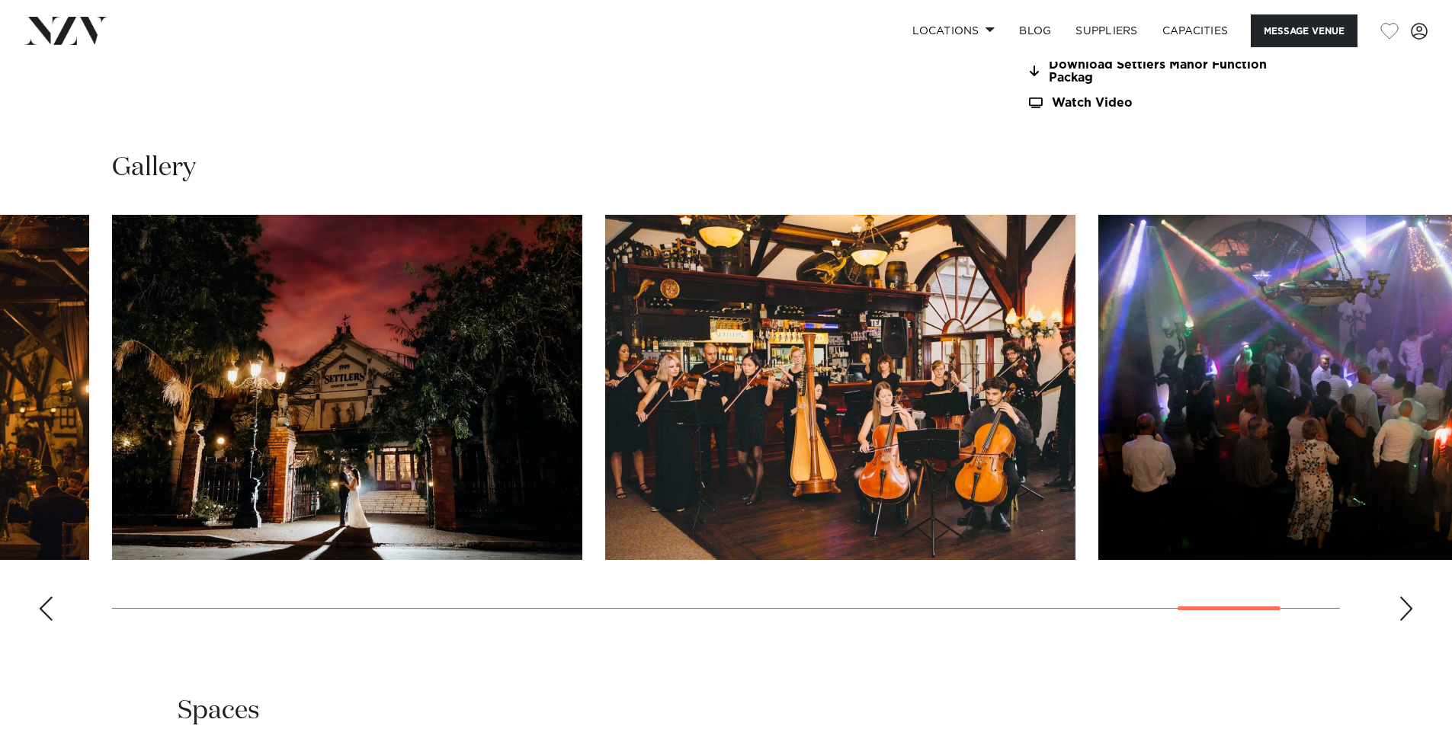
click at [1403, 604] on div "Next slide" at bounding box center [1405, 609] width 15 height 24
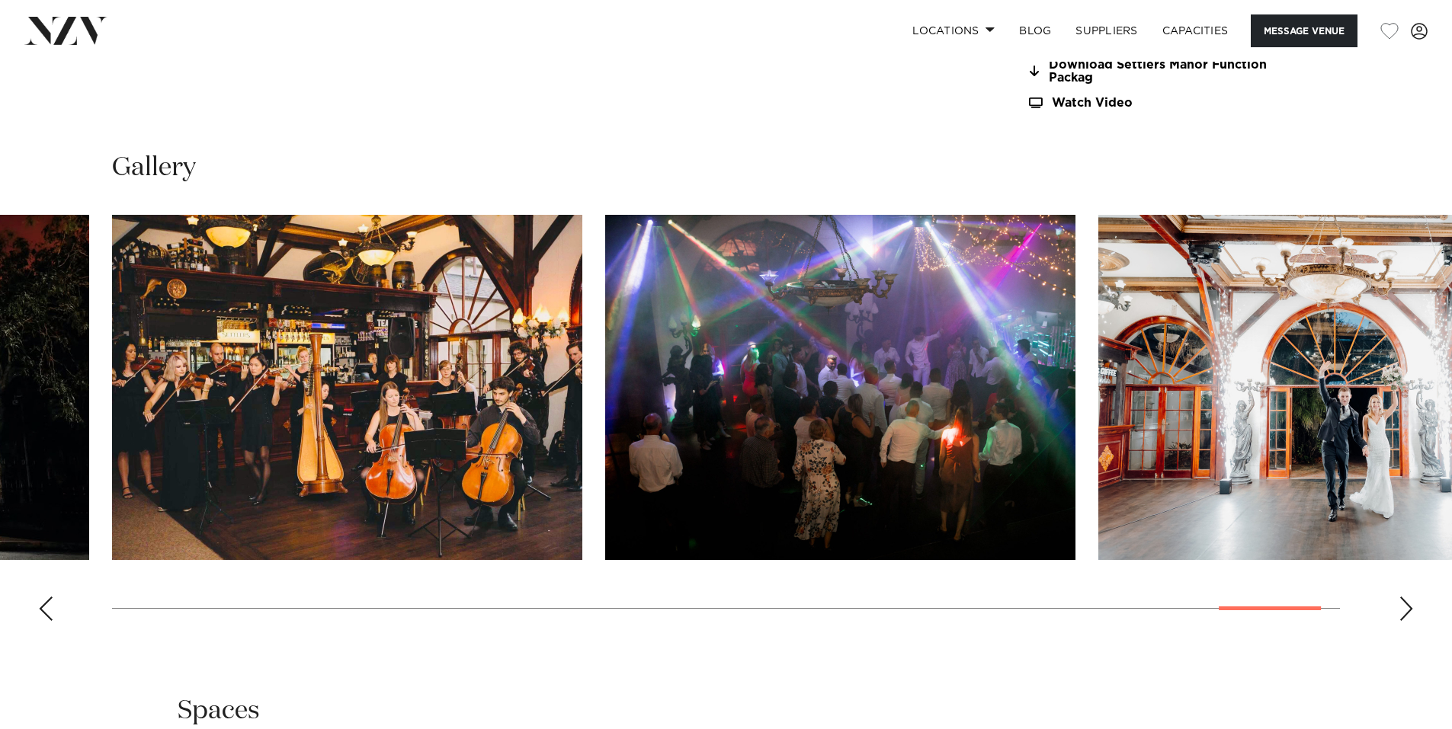
click at [1403, 604] on div "Next slide" at bounding box center [1405, 609] width 15 height 24
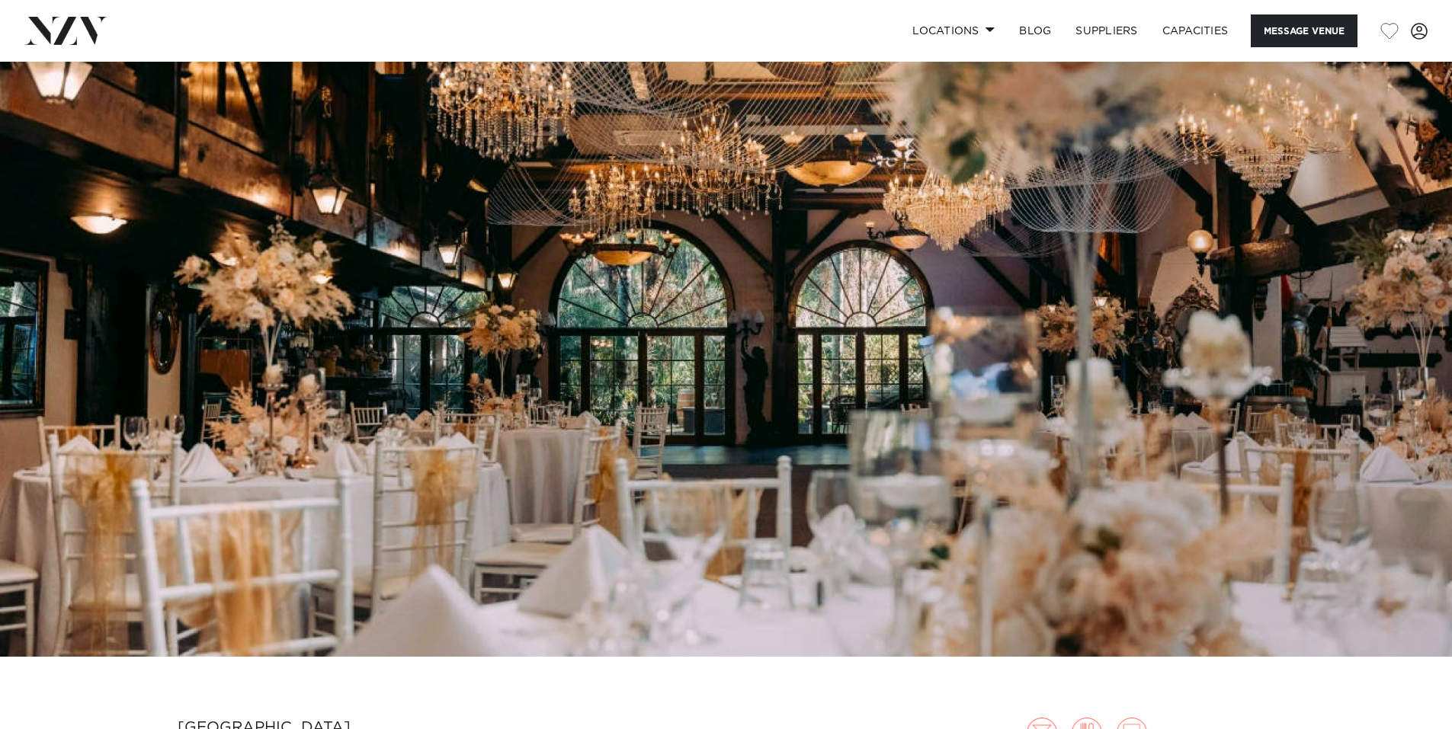
scroll to position [0, 0]
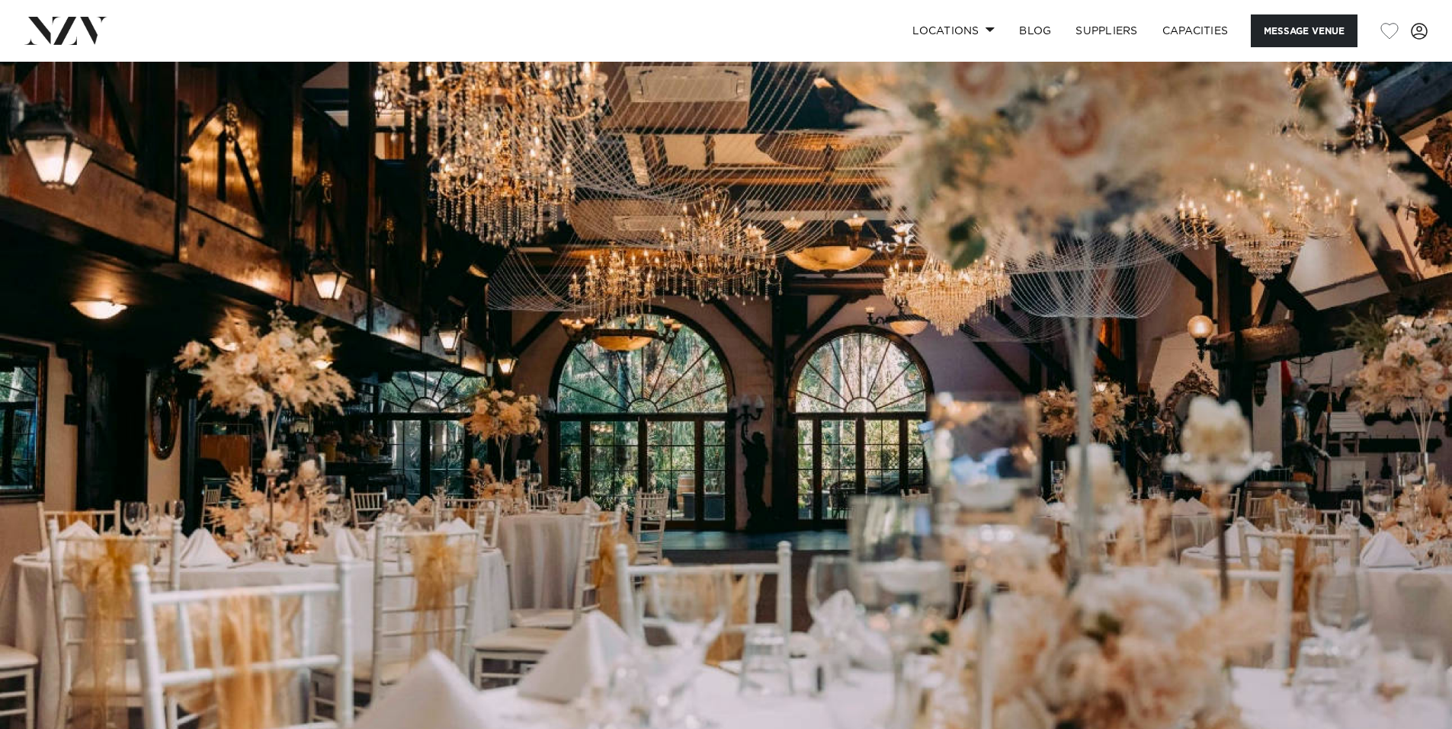
drag, startPoint x: 906, startPoint y: 602, endPoint x: 925, endPoint y: 221, distance: 381.5
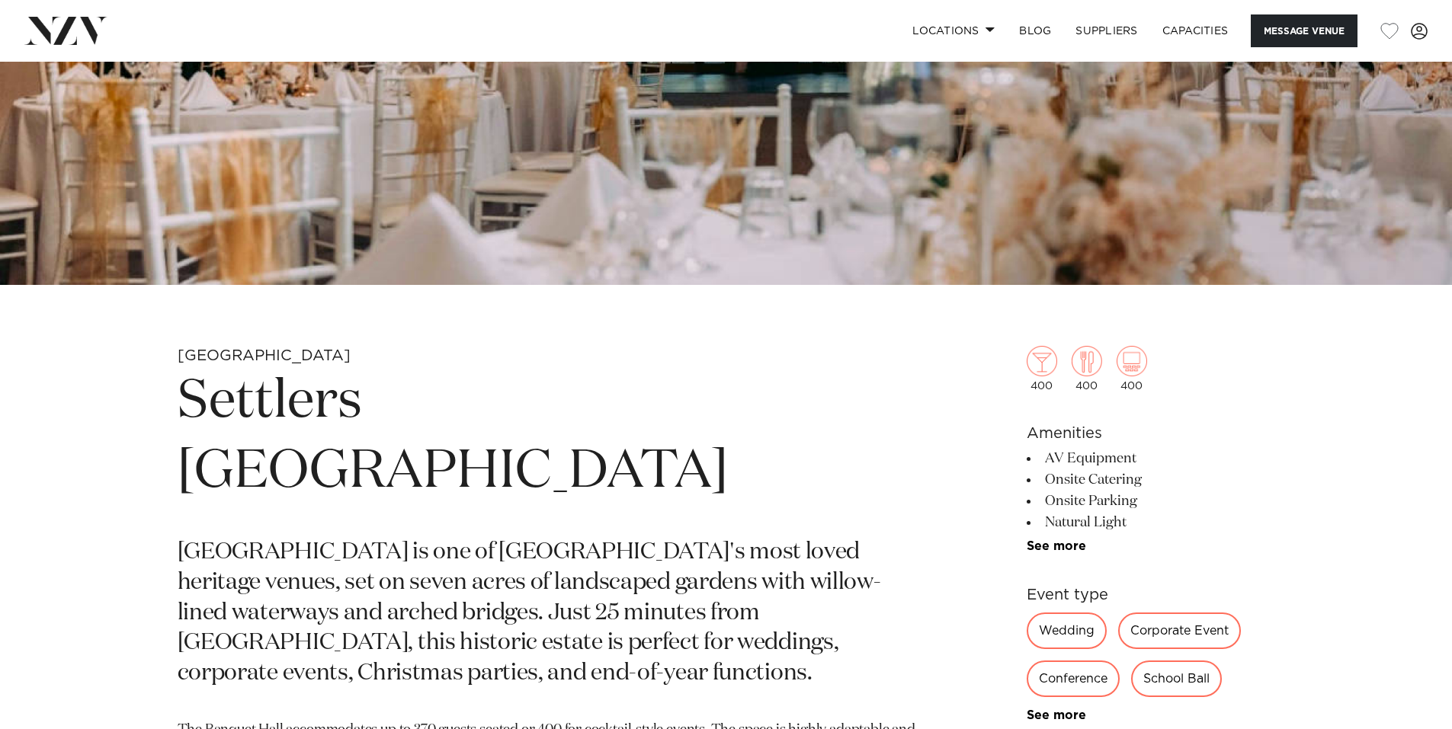
scroll to position [914, 0]
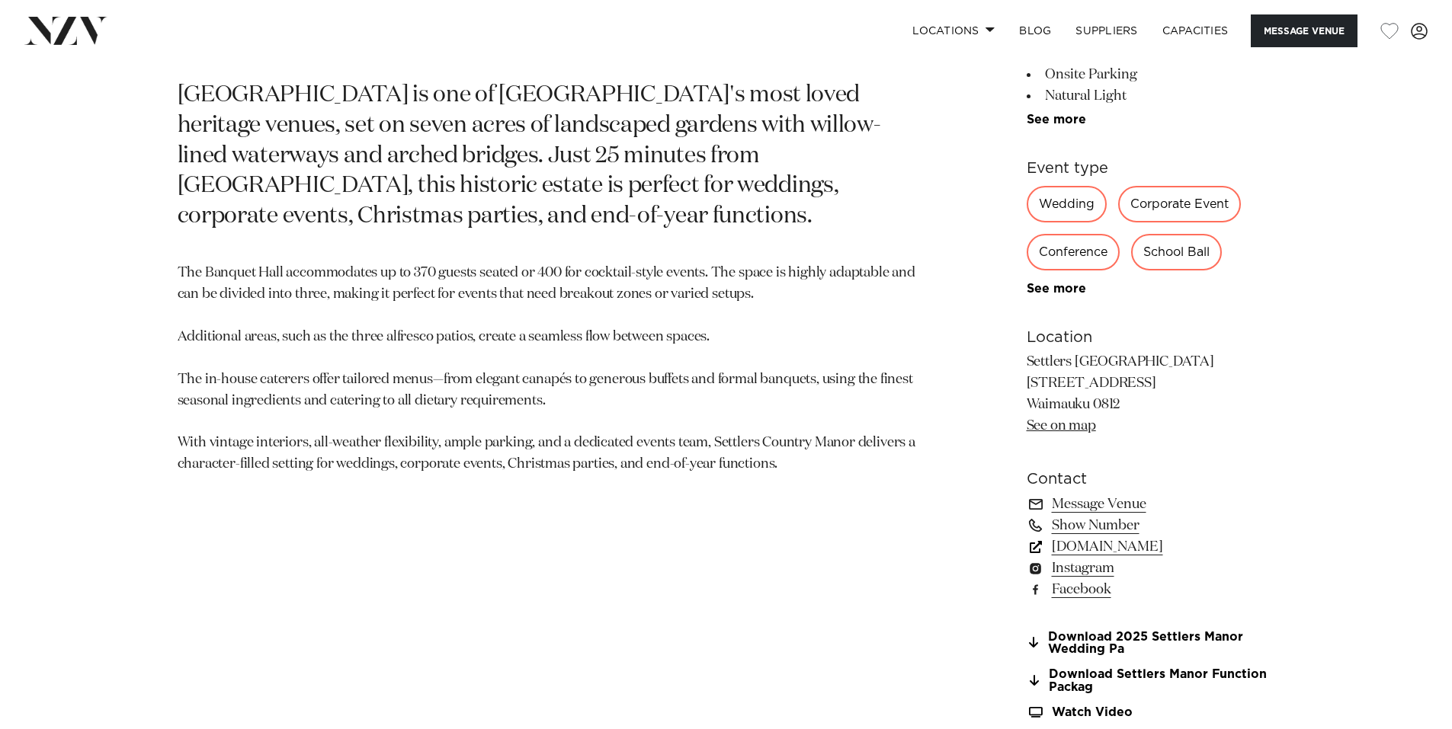
click at [1148, 546] on link "www.settlerscountrymanor.co.nz" at bounding box center [1150, 546] width 248 height 21
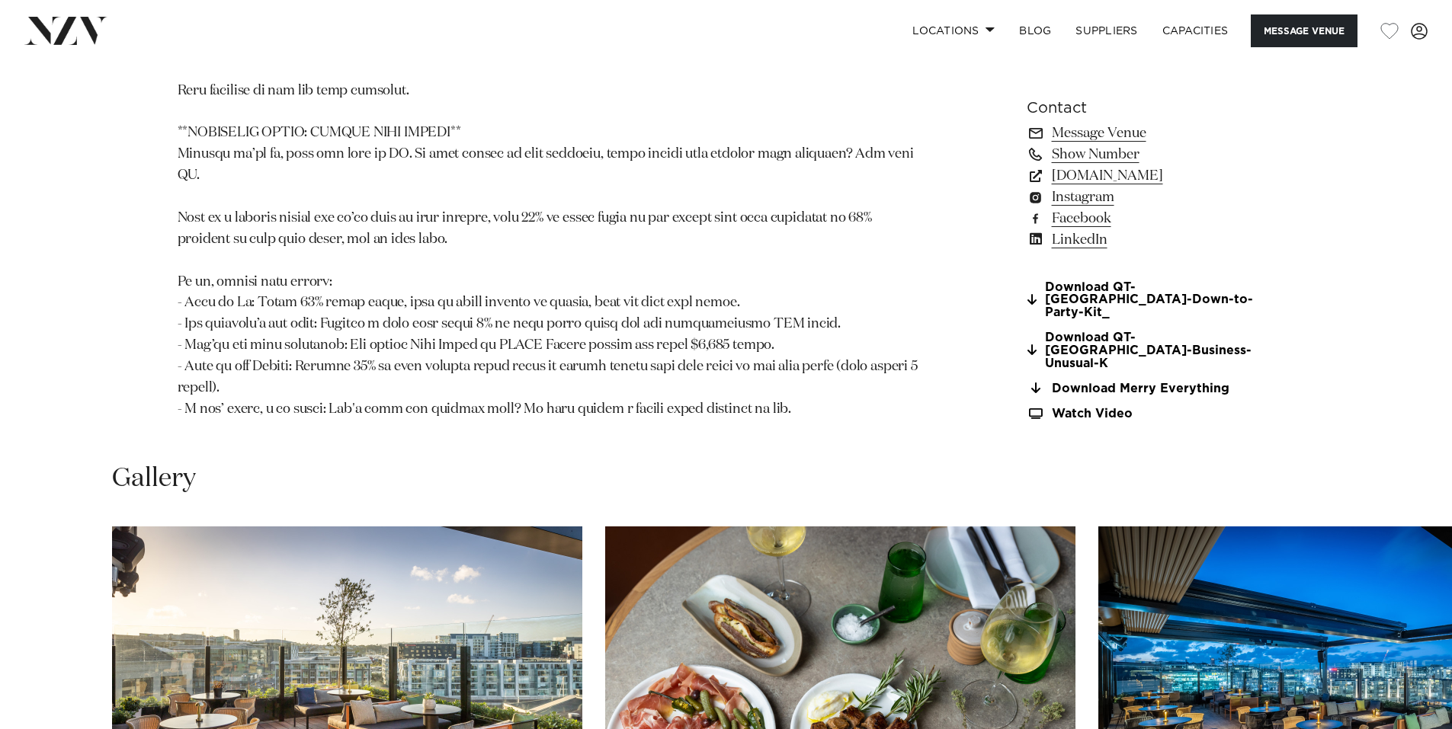
scroll to position [1829, 0]
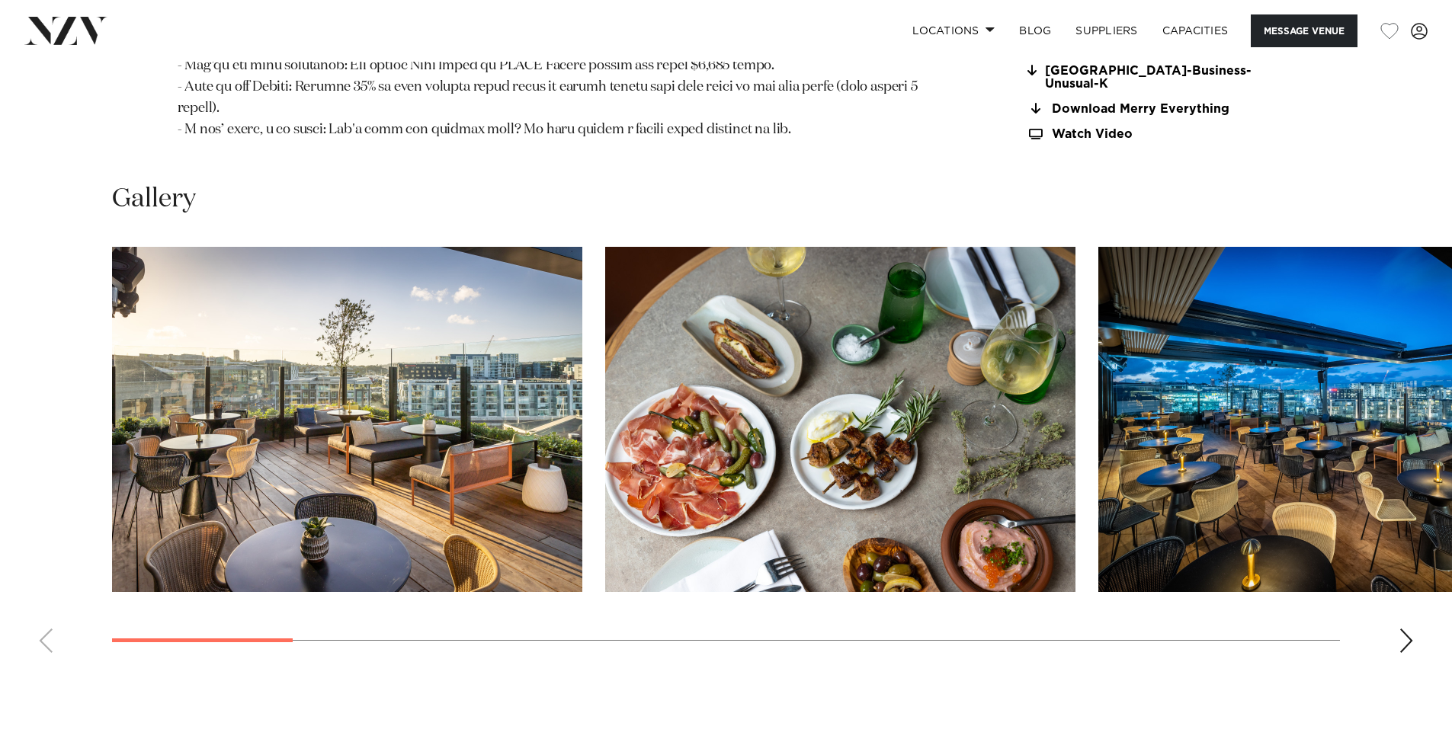
click at [1404, 629] on div "Next slide" at bounding box center [1405, 641] width 15 height 24
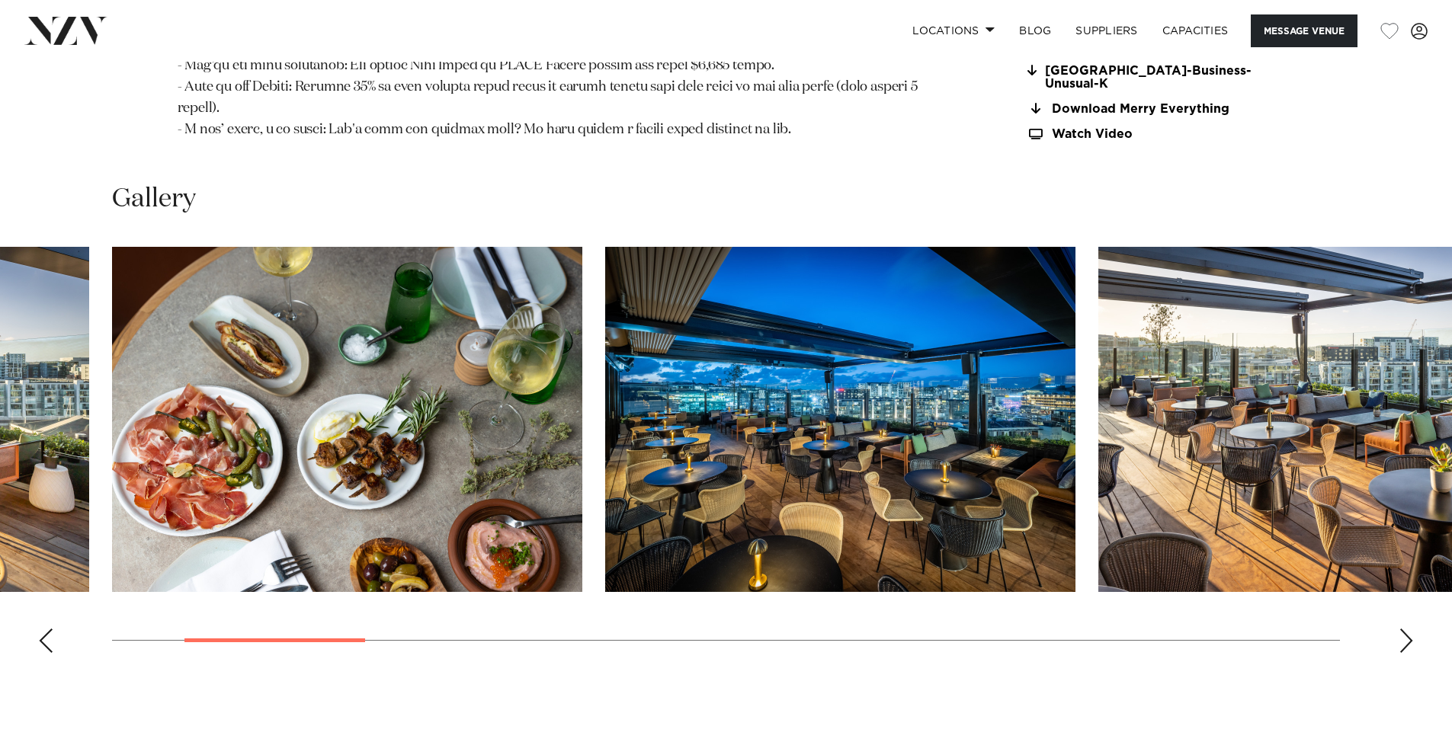
click at [1404, 629] on div "Next slide" at bounding box center [1405, 641] width 15 height 24
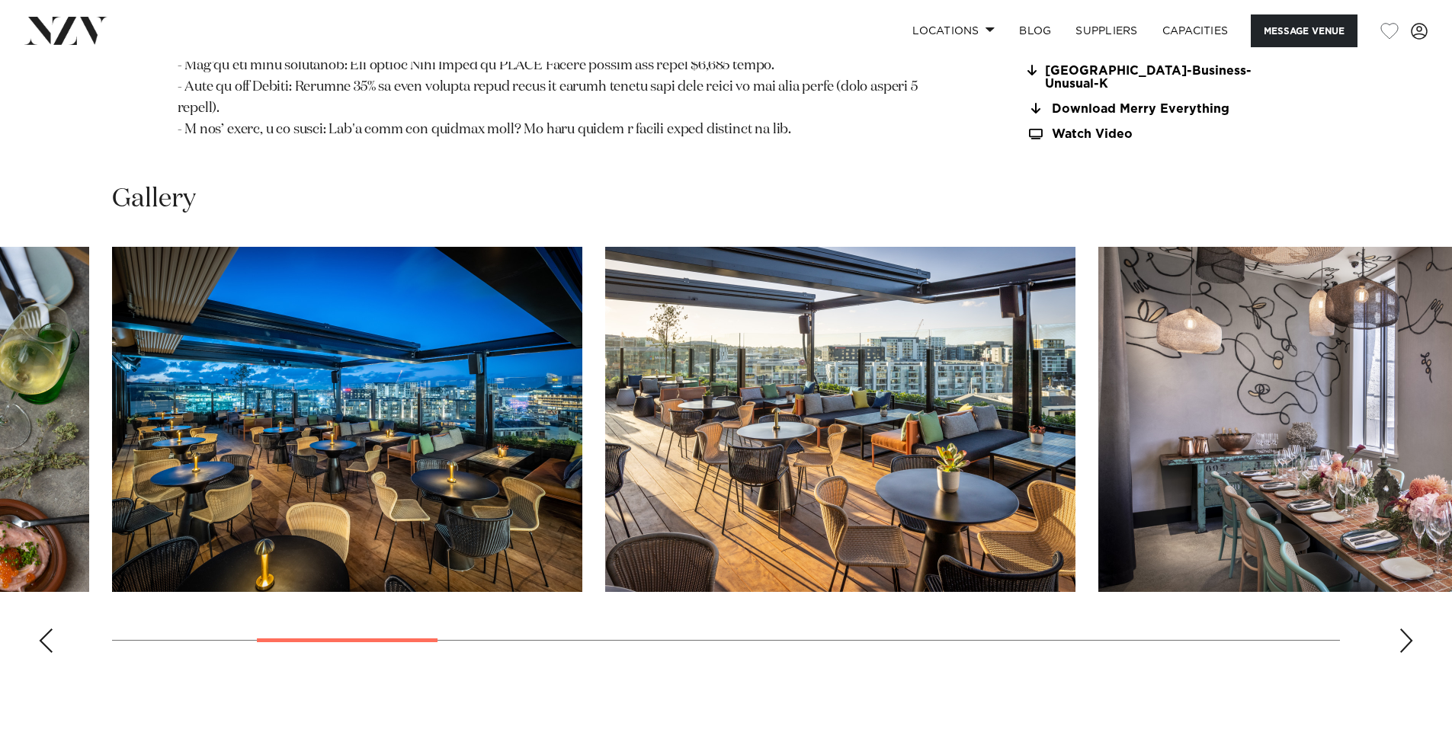
click at [1404, 629] on div "Next slide" at bounding box center [1405, 641] width 15 height 24
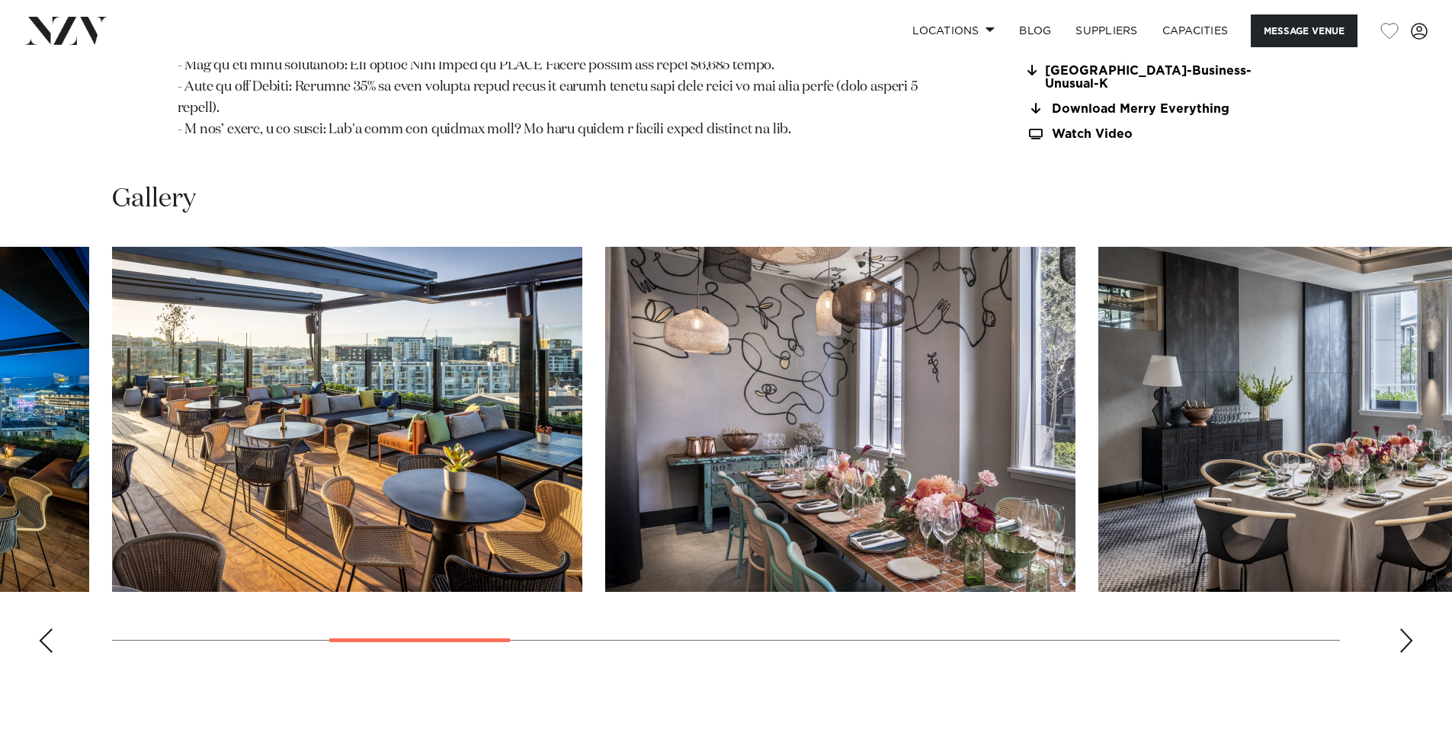
click at [1402, 629] on div "Next slide" at bounding box center [1405, 641] width 15 height 24
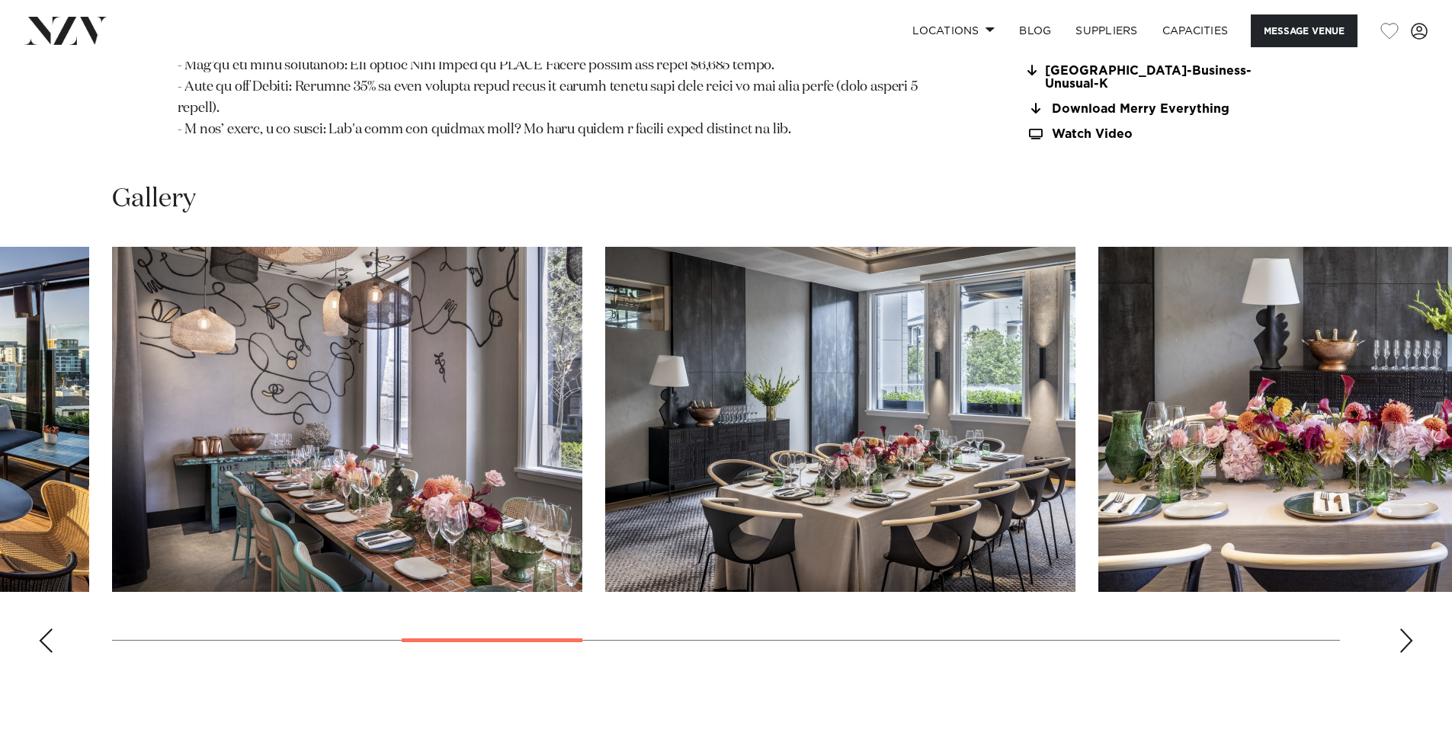
click at [1402, 629] on div "Next slide" at bounding box center [1405, 641] width 15 height 24
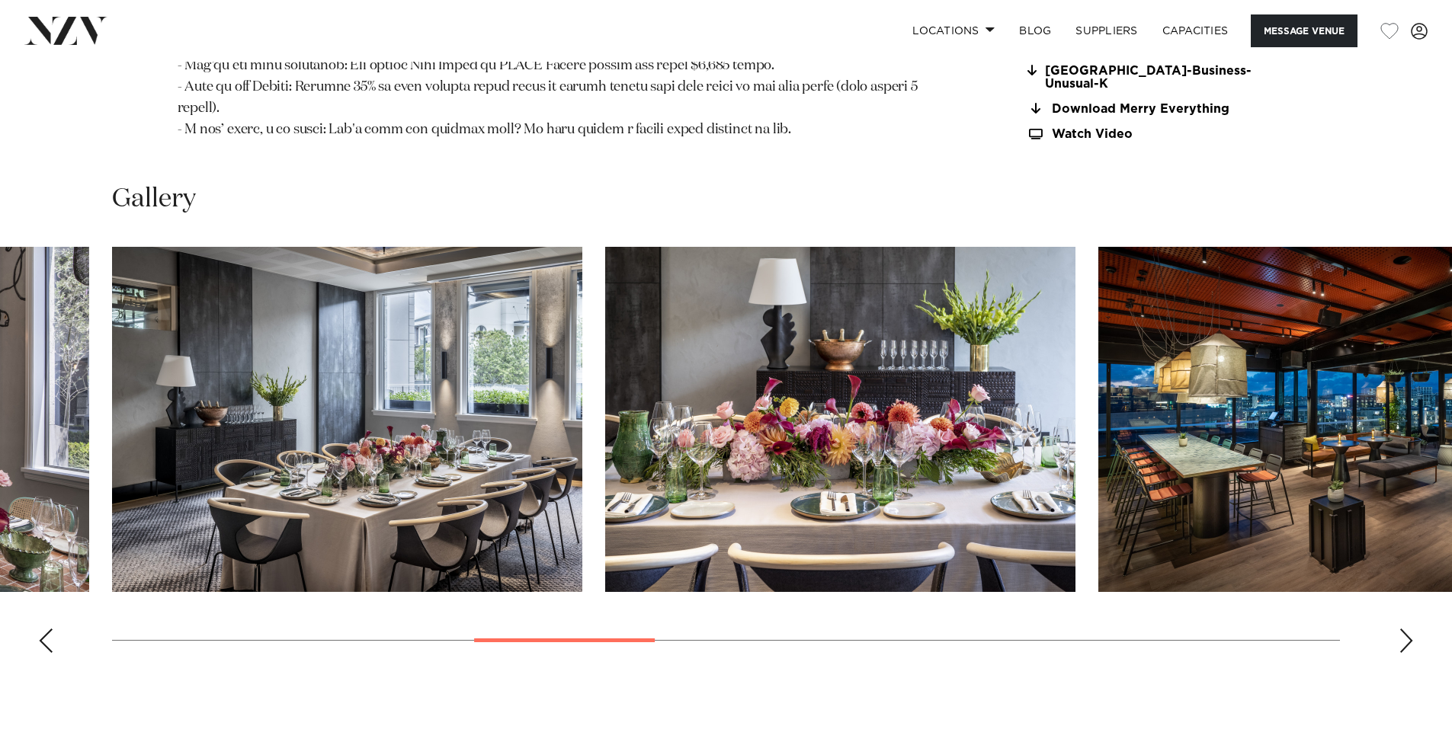
click at [1402, 629] on div "Next slide" at bounding box center [1405, 641] width 15 height 24
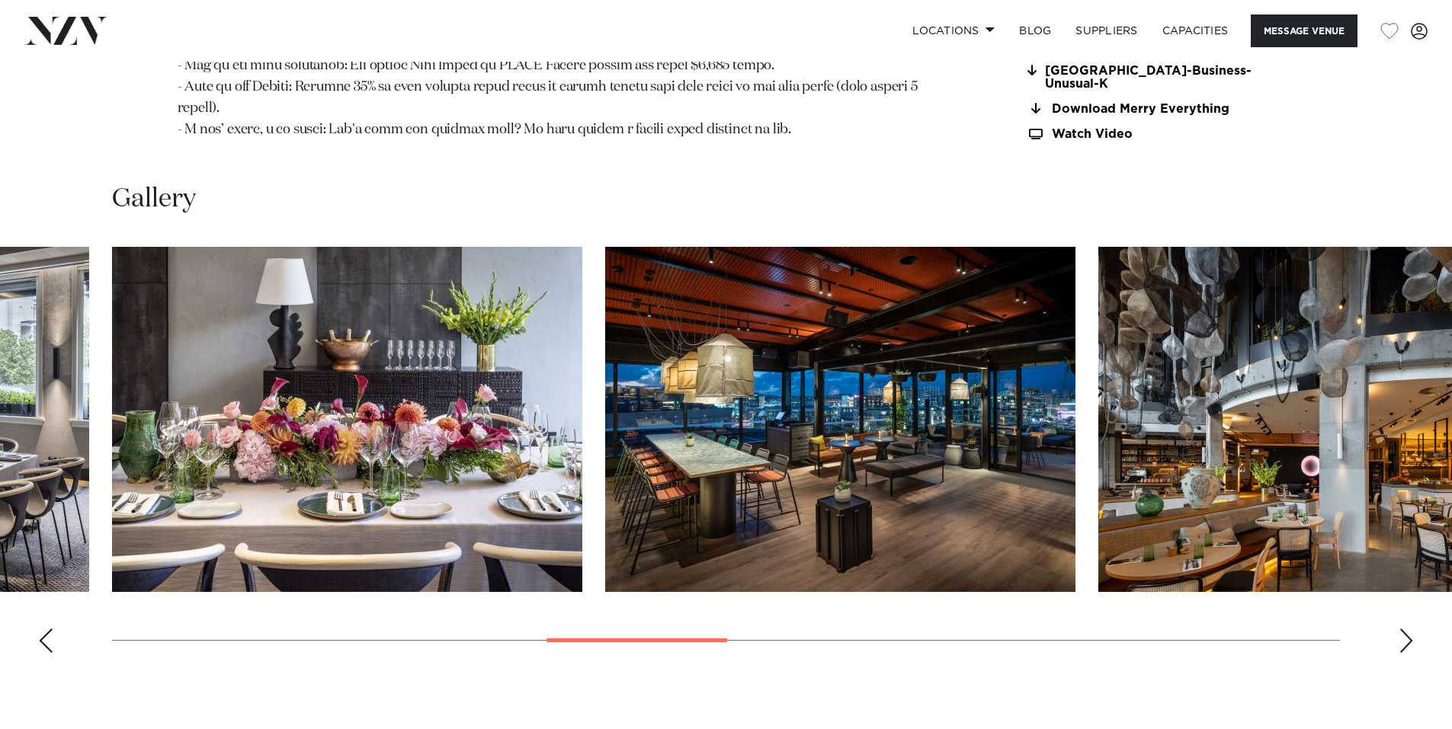
click at [1402, 629] on div "Next slide" at bounding box center [1405, 641] width 15 height 24
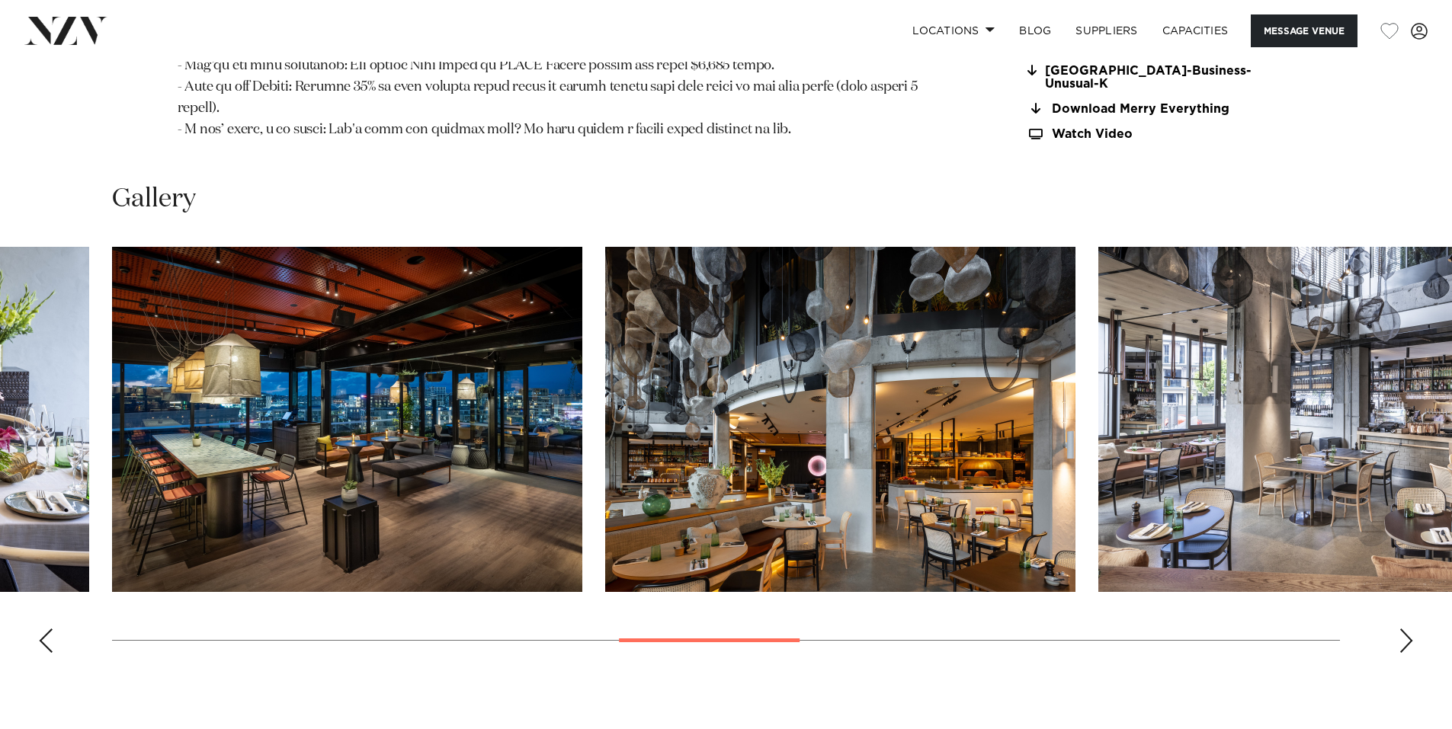
click at [1402, 629] on div "Next slide" at bounding box center [1405, 641] width 15 height 24
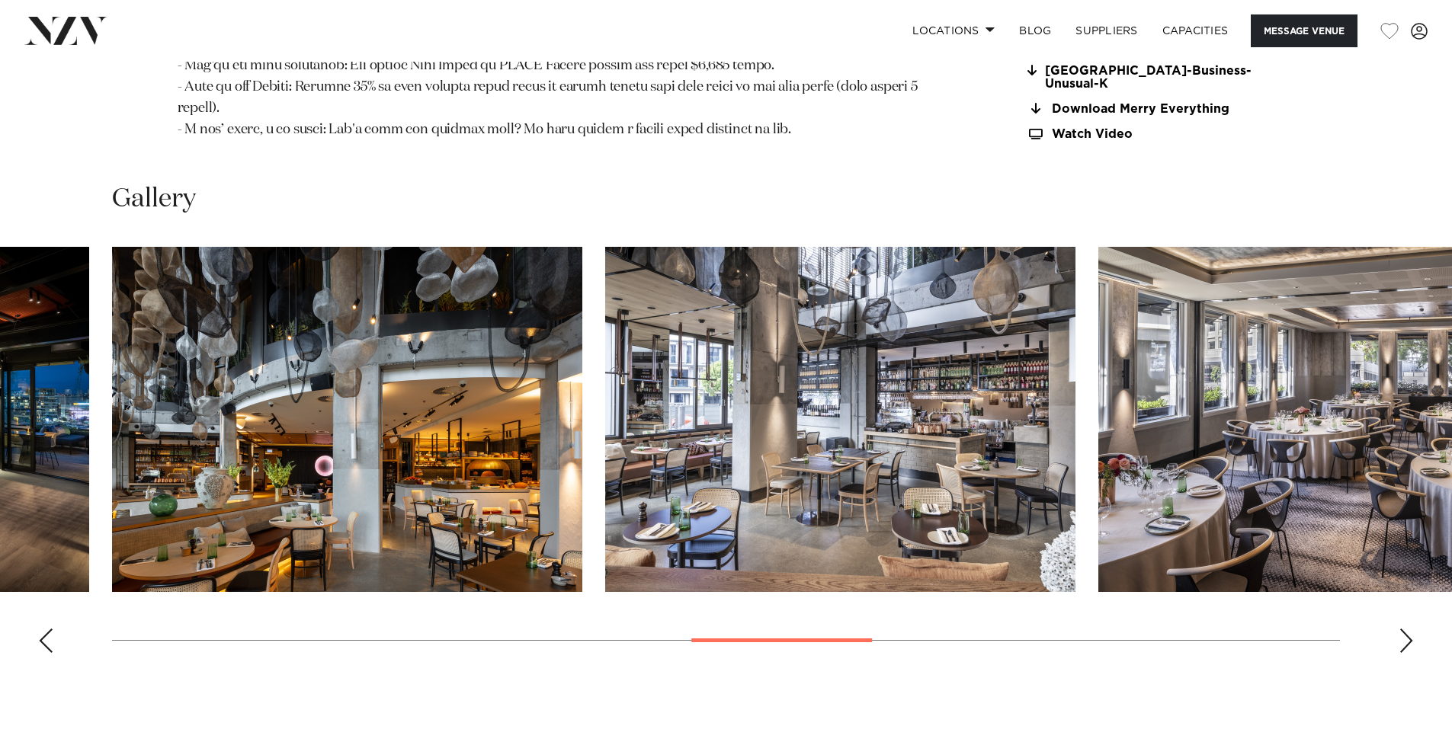
click at [1404, 629] on div "Next slide" at bounding box center [1405, 641] width 15 height 24
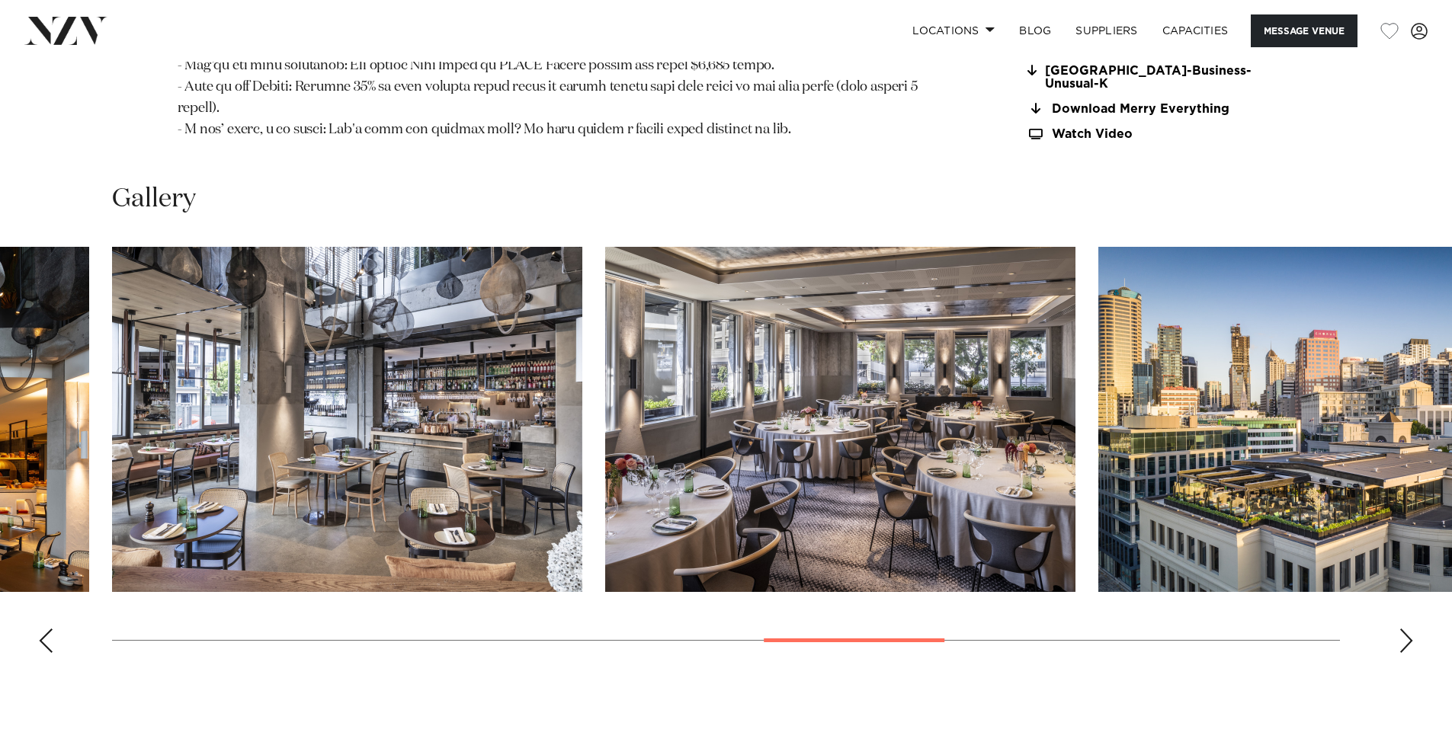
click at [1402, 629] on div "Next slide" at bounding box center [1405, 641] width 15 height 24
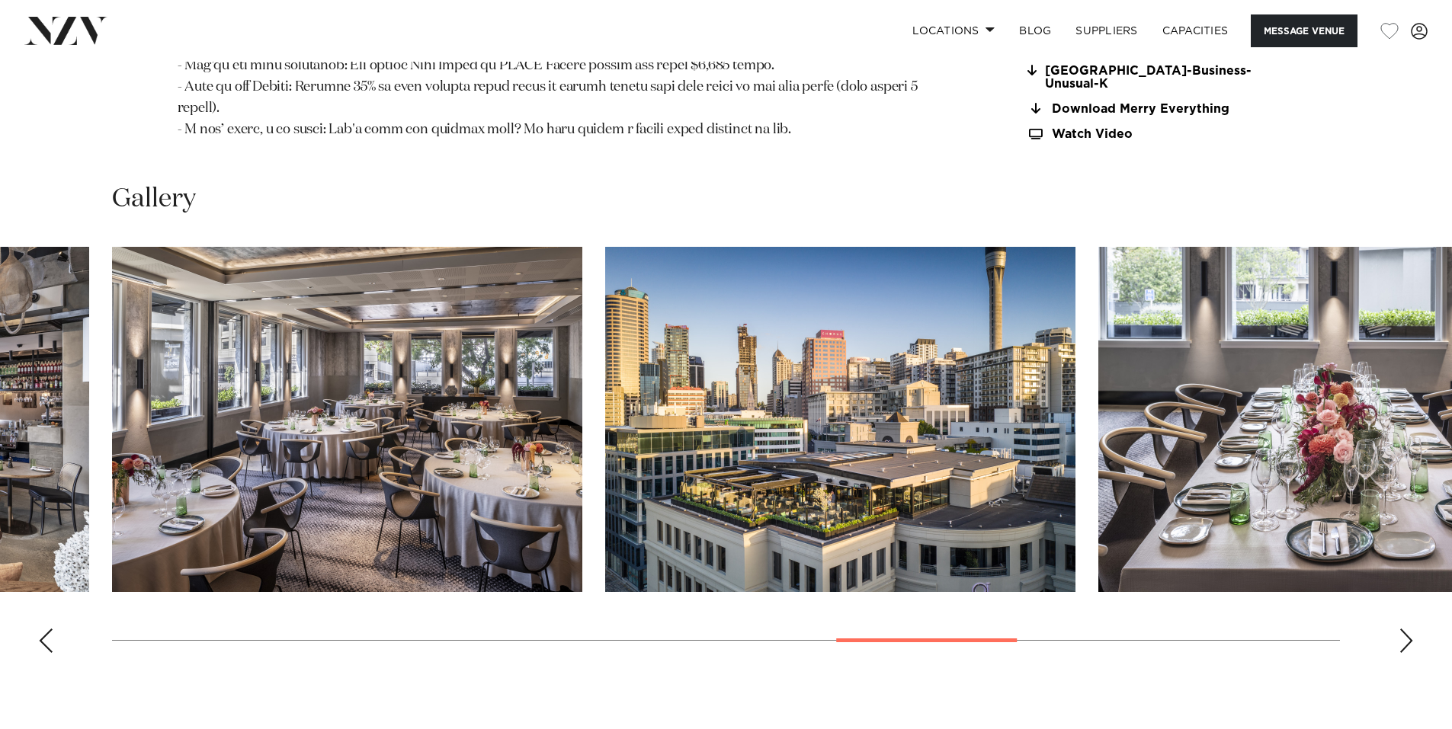
click at [1402, 629] on div "Next slide" at bounding box center [1405, 641] width 15 height 24
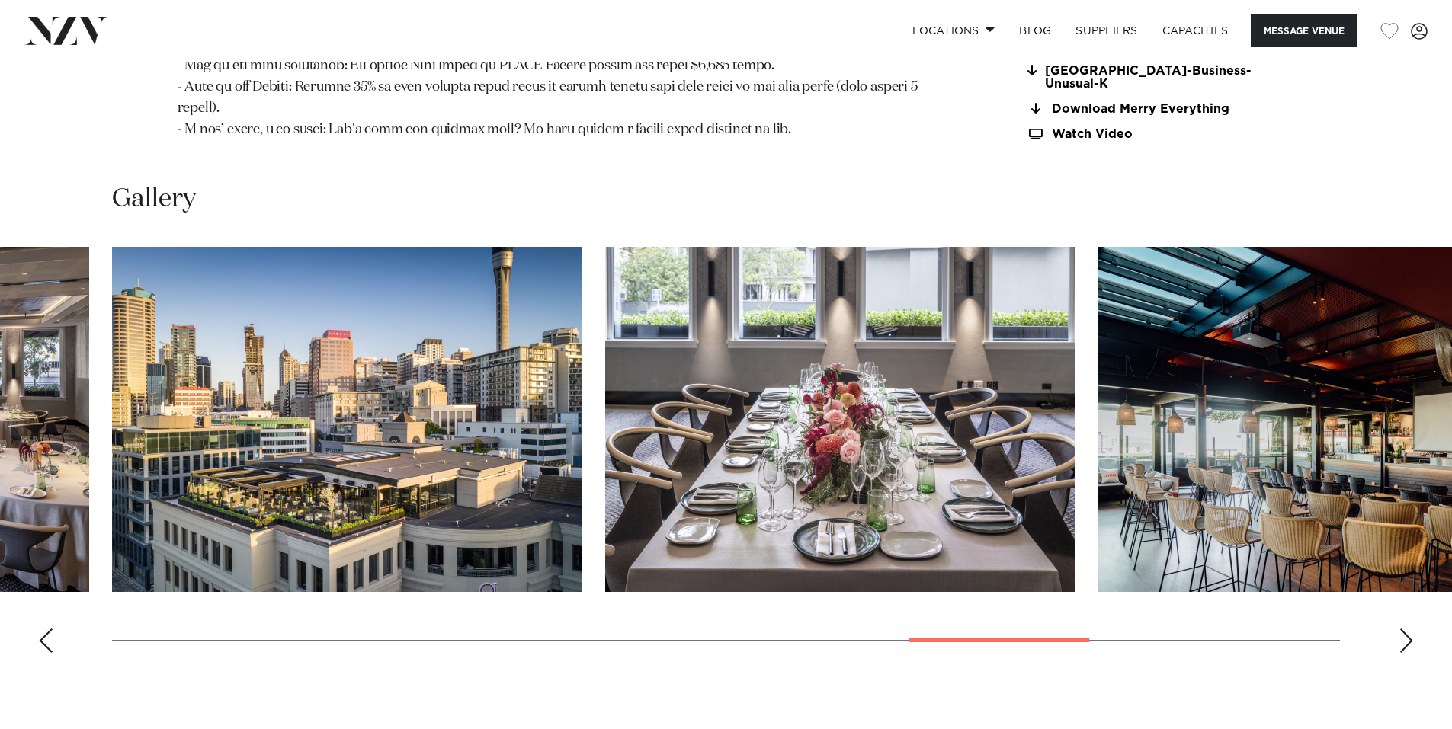
click at [1402, 629] on div "Next slide" at bounding box center [1405, 641] width 15 height 24
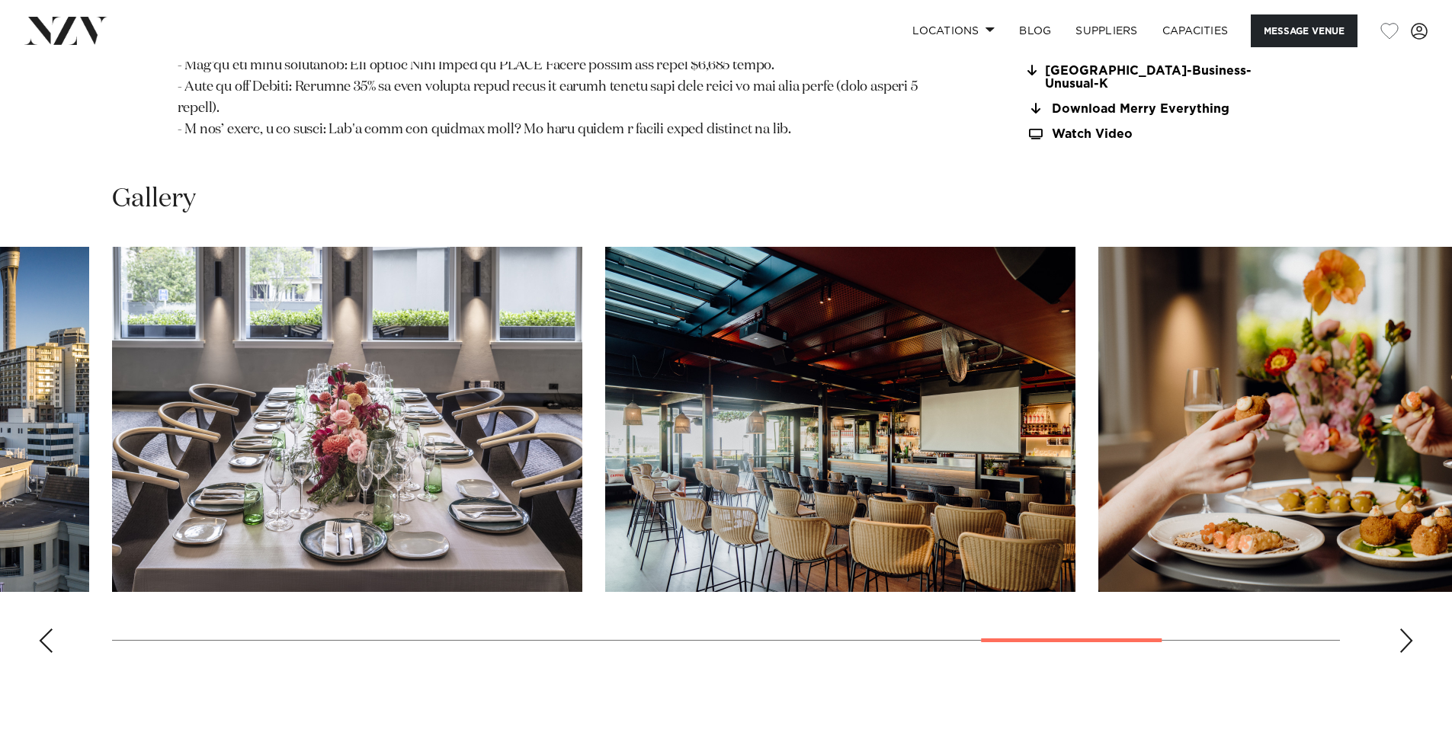
click at [1402, 629] on div "Next slide" at bounding box center [1405, 641] width 15 height 24
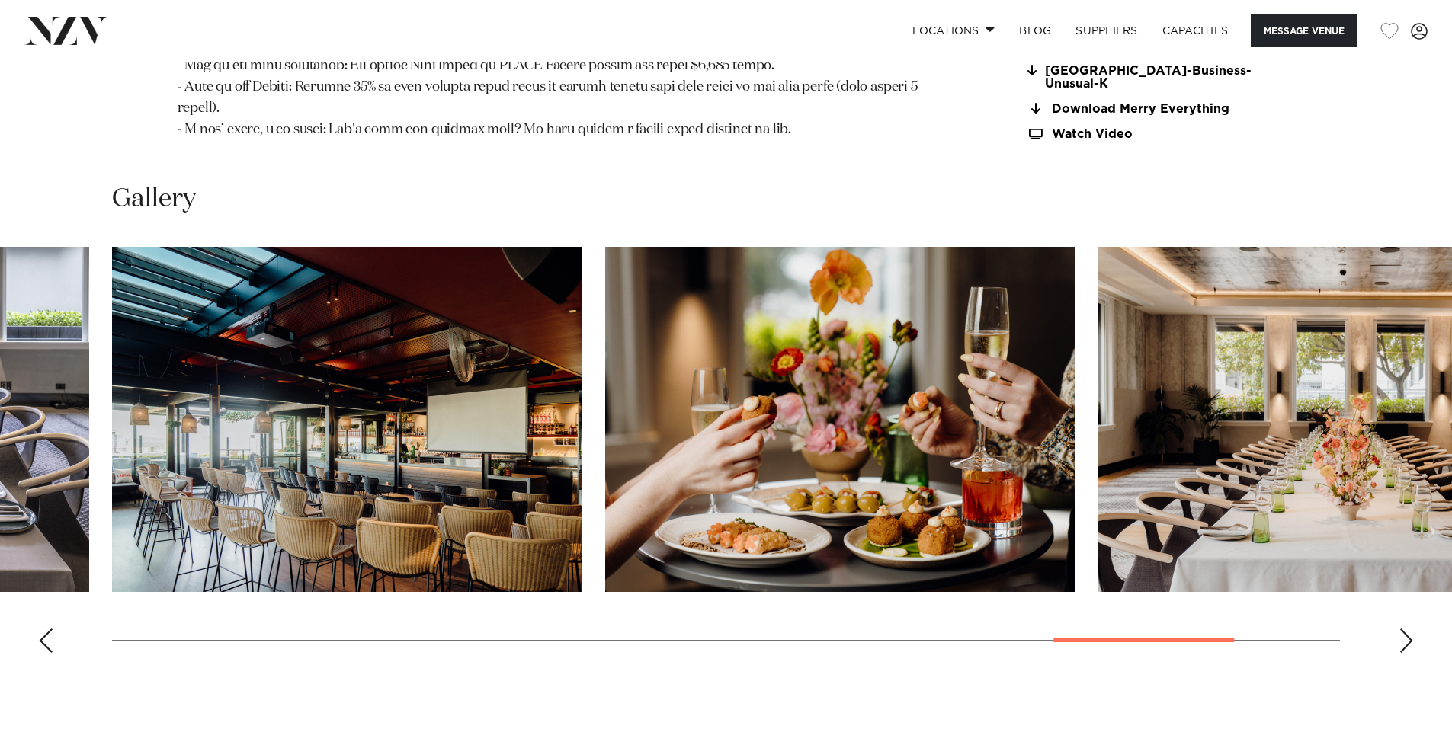
click at [1402, 629] on div "Next slide" at bounding box center [1405, 641] width 15 height 24
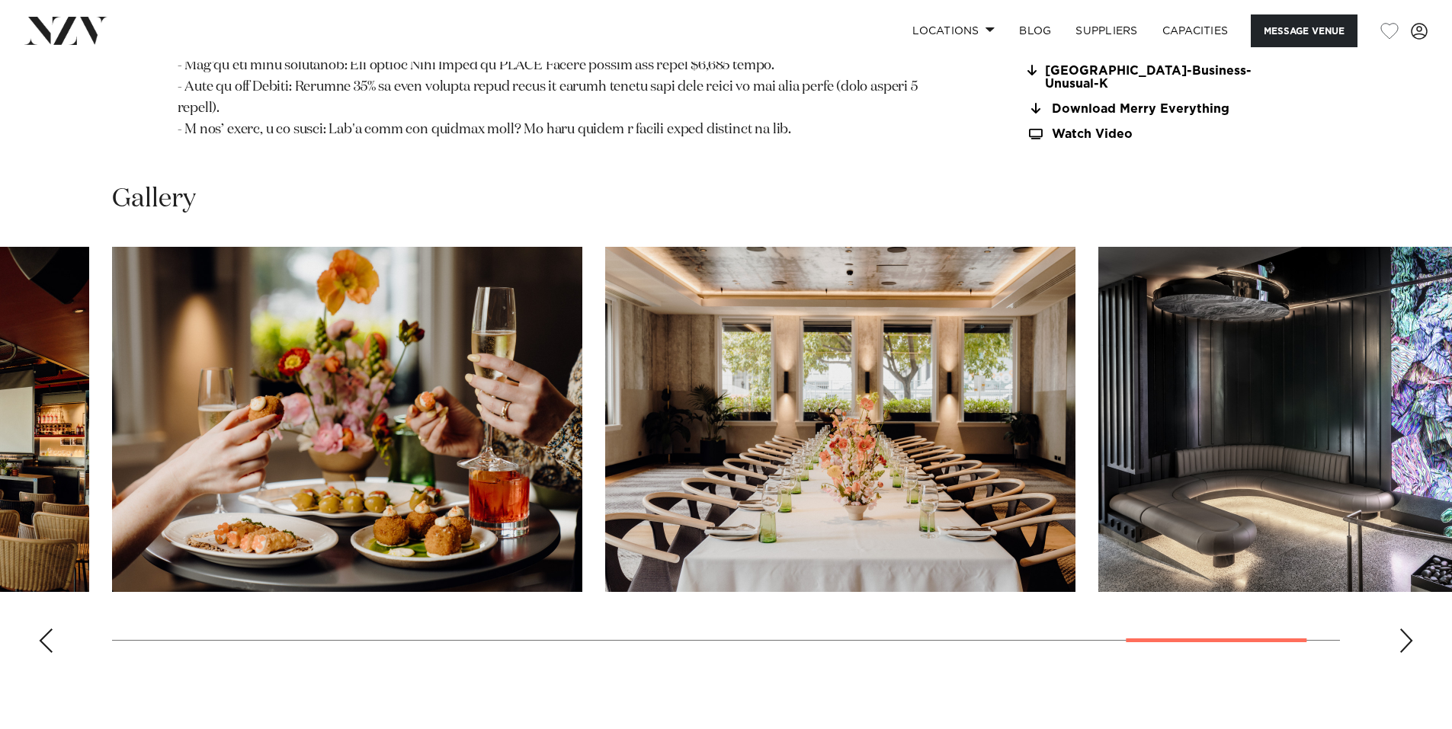
click at [1402, 629] on div "Next slide" at bounding box center [1405, 641] width 15 height 24
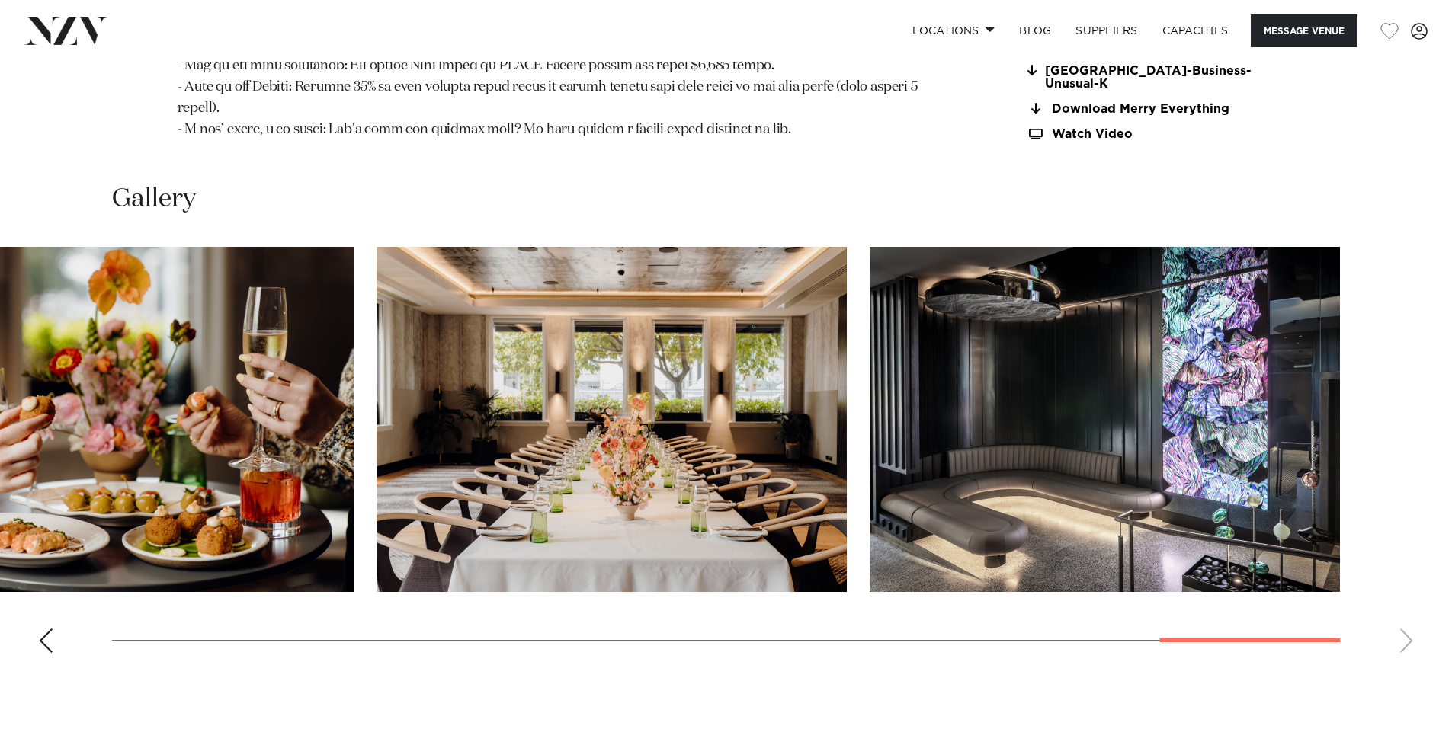
click at [1402, 609] on swiper-container at bounding box center [726, 456] width 1452 height 418
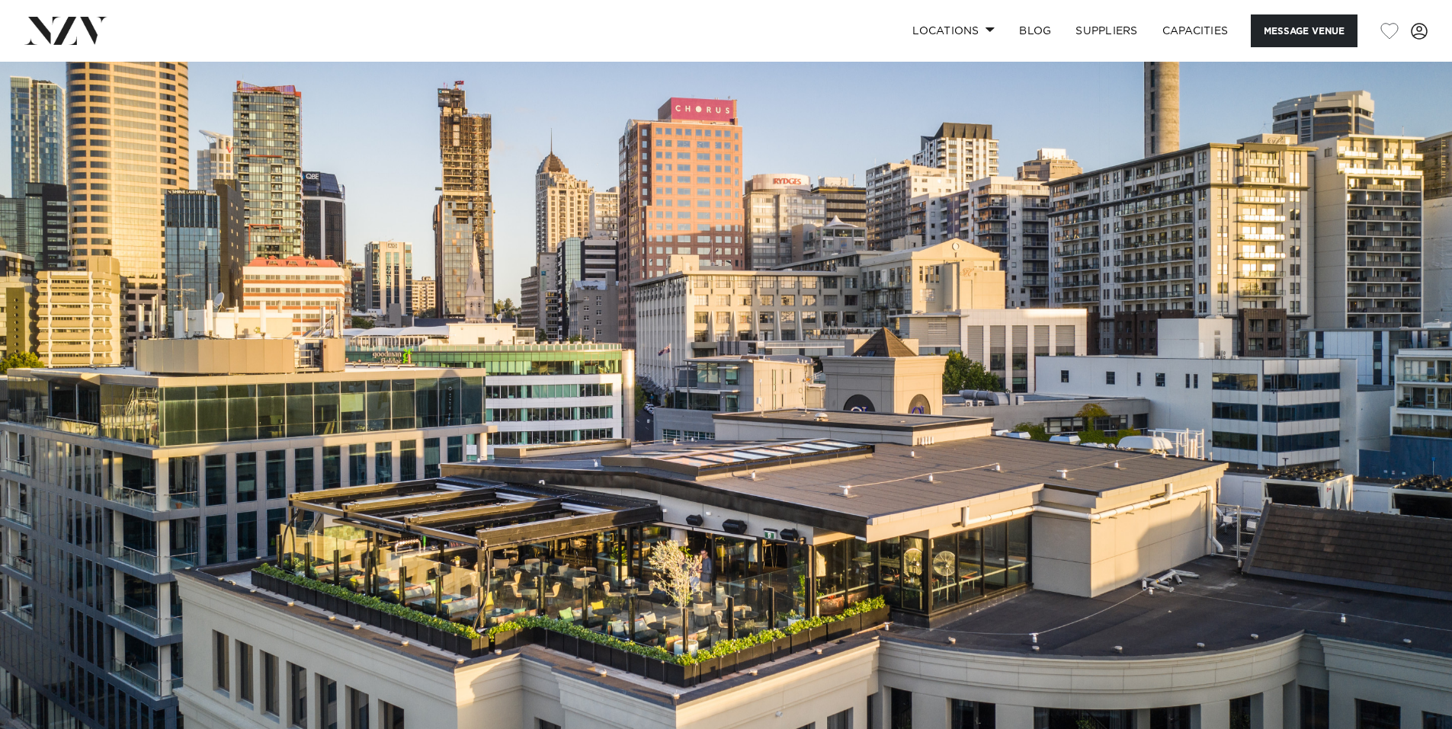
scroll to position [0, 0]
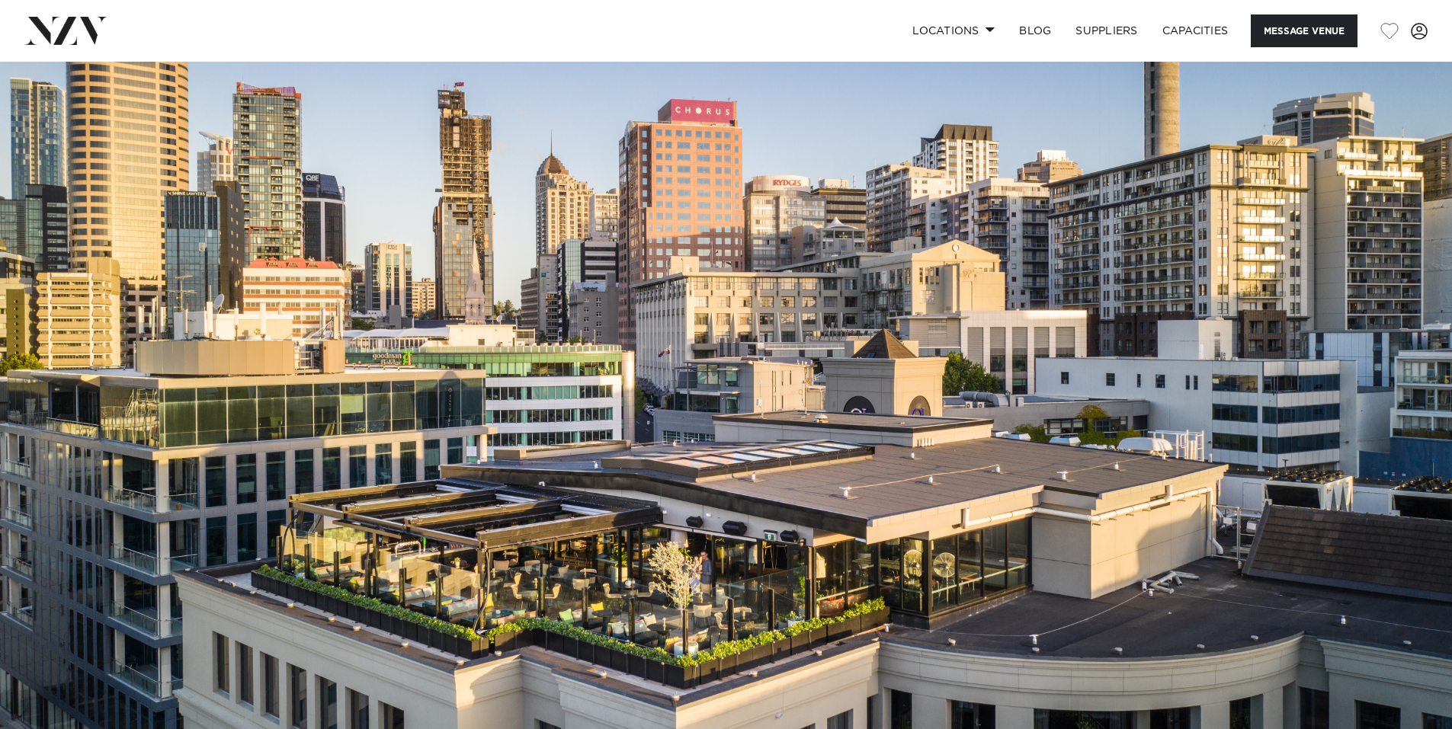
drag, startPoint x: 863, startPoint y: 525, endPoint x: 827, endPoint y: 62, distance: 464.8
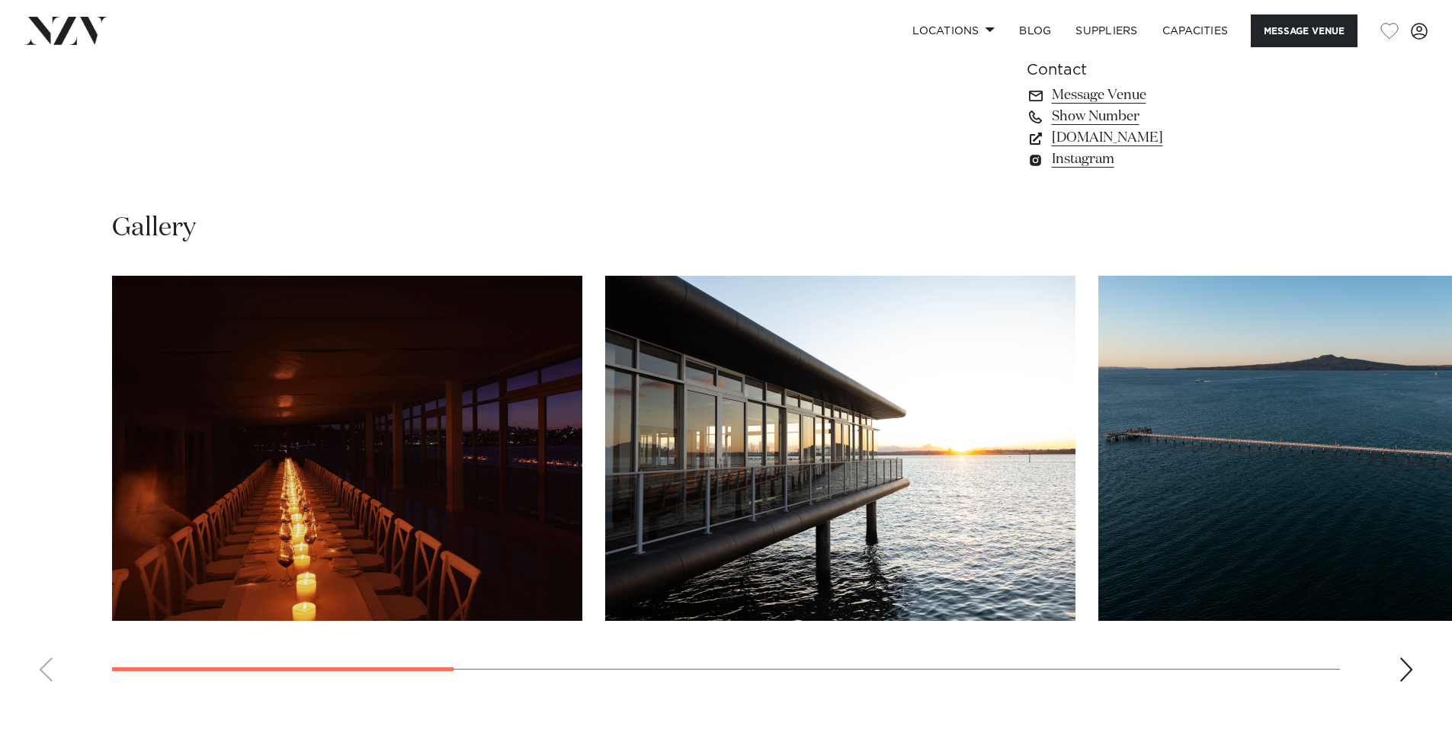
scroll to position [1372, 0]
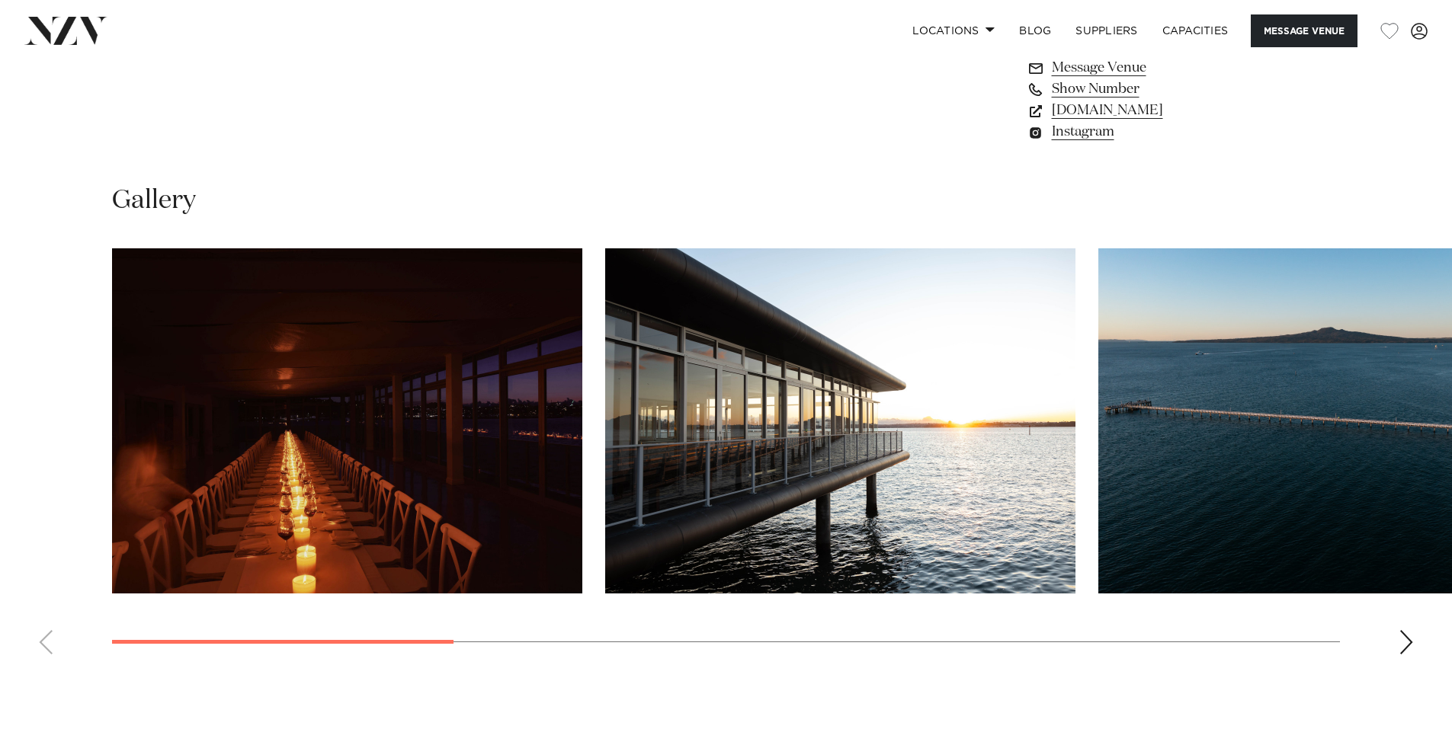
click at [1433, 667] on swiper-container at bounding box center [726, 457] width 1452 height 418
click at [1409, 655] on div "Next slide" at bounding box center [1405, 642] width 15 height 24
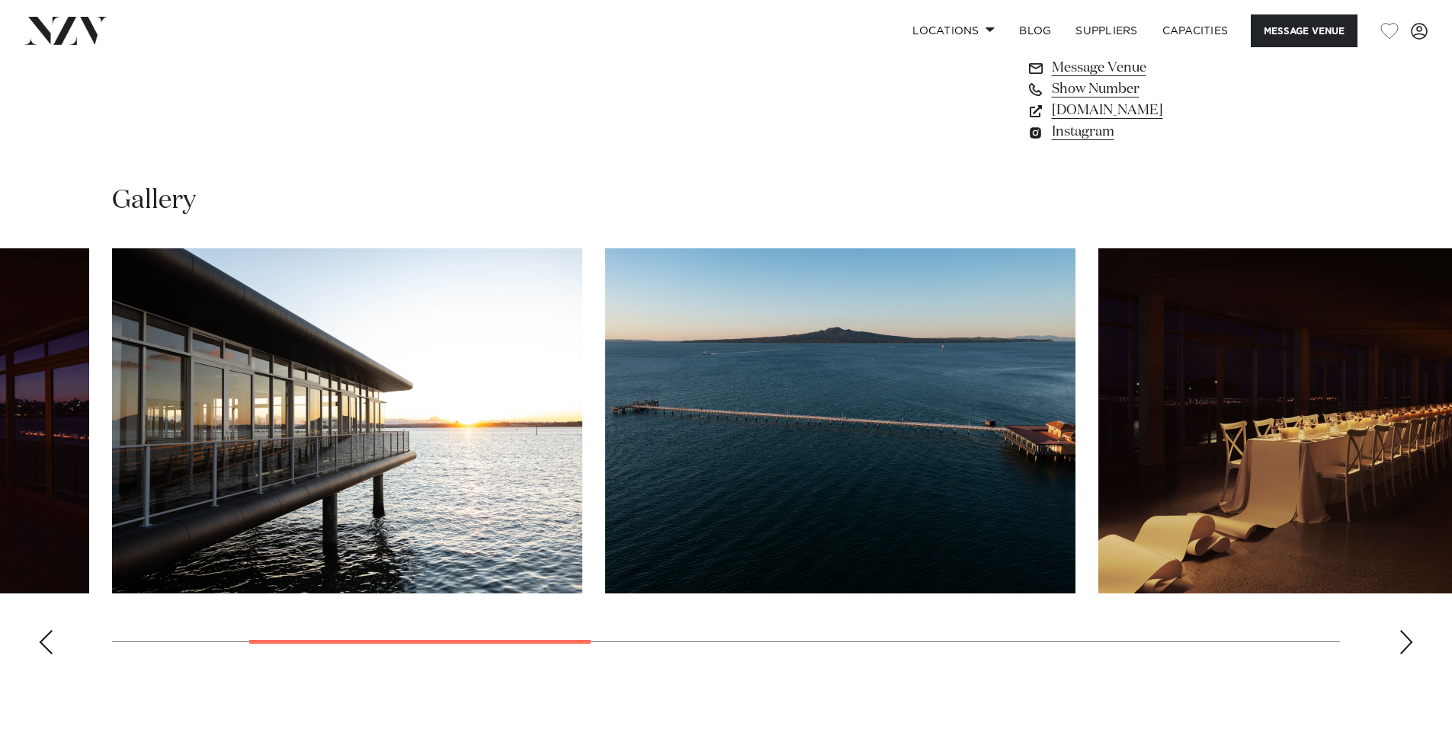
click at [1409, 655] on div "Next slide" at bounding box center [1405, 642] width 15 height 24
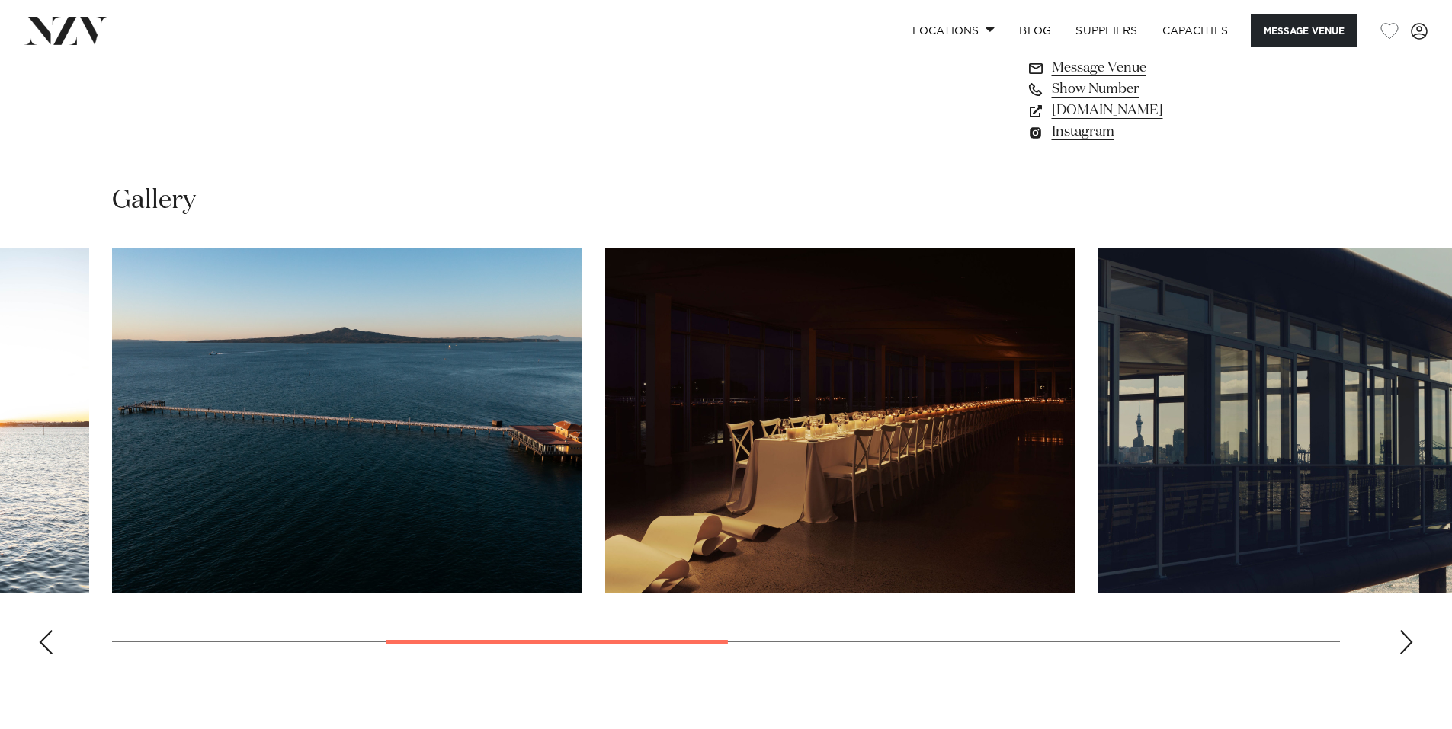
click at [1409, 655] on div "Next slide" at bounding box center [1405, 642] width 15 height 24
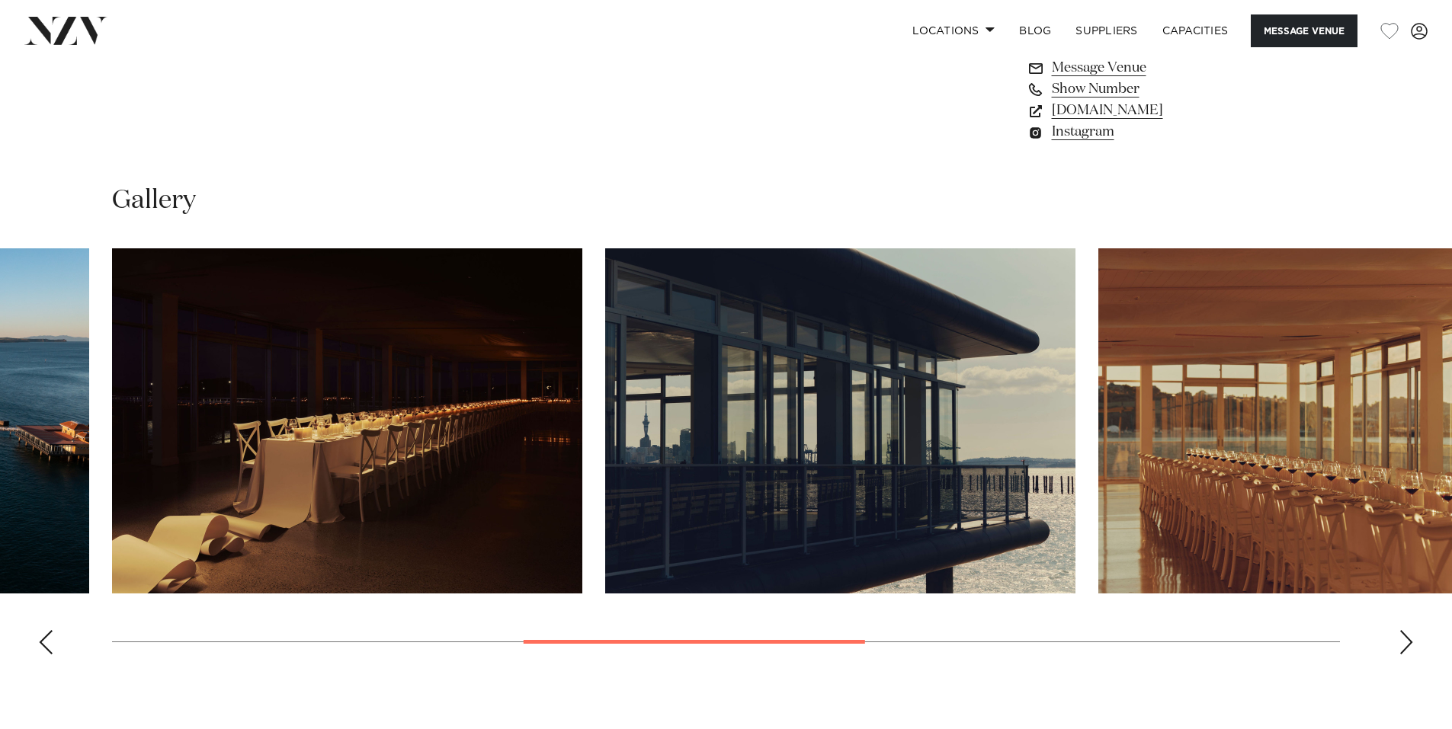
click at [1409, 655] on div "Next slide" at bounding box center [1405, 642] width 15 height 24
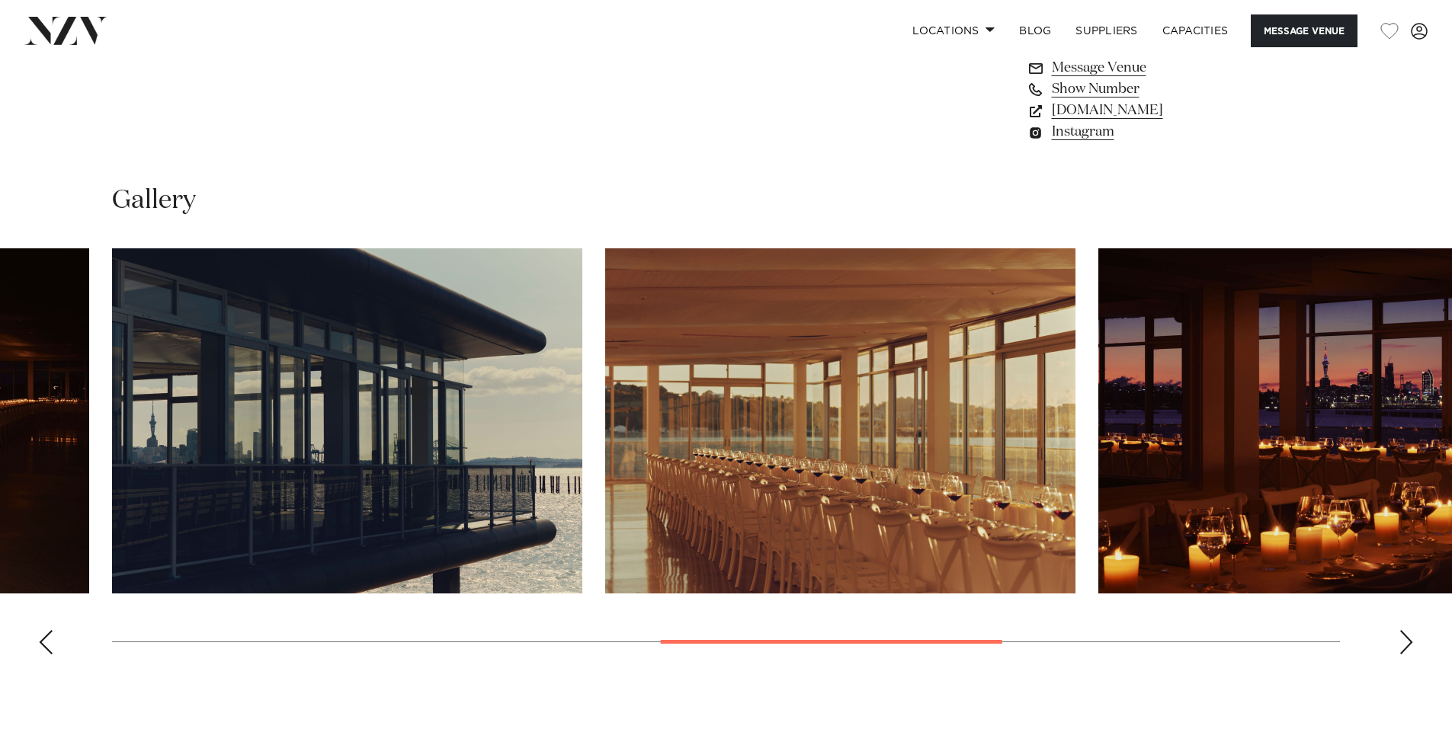
click at [1409, 655] on div "Next slide" at bounding box center [1405, 642] width 15 height 24
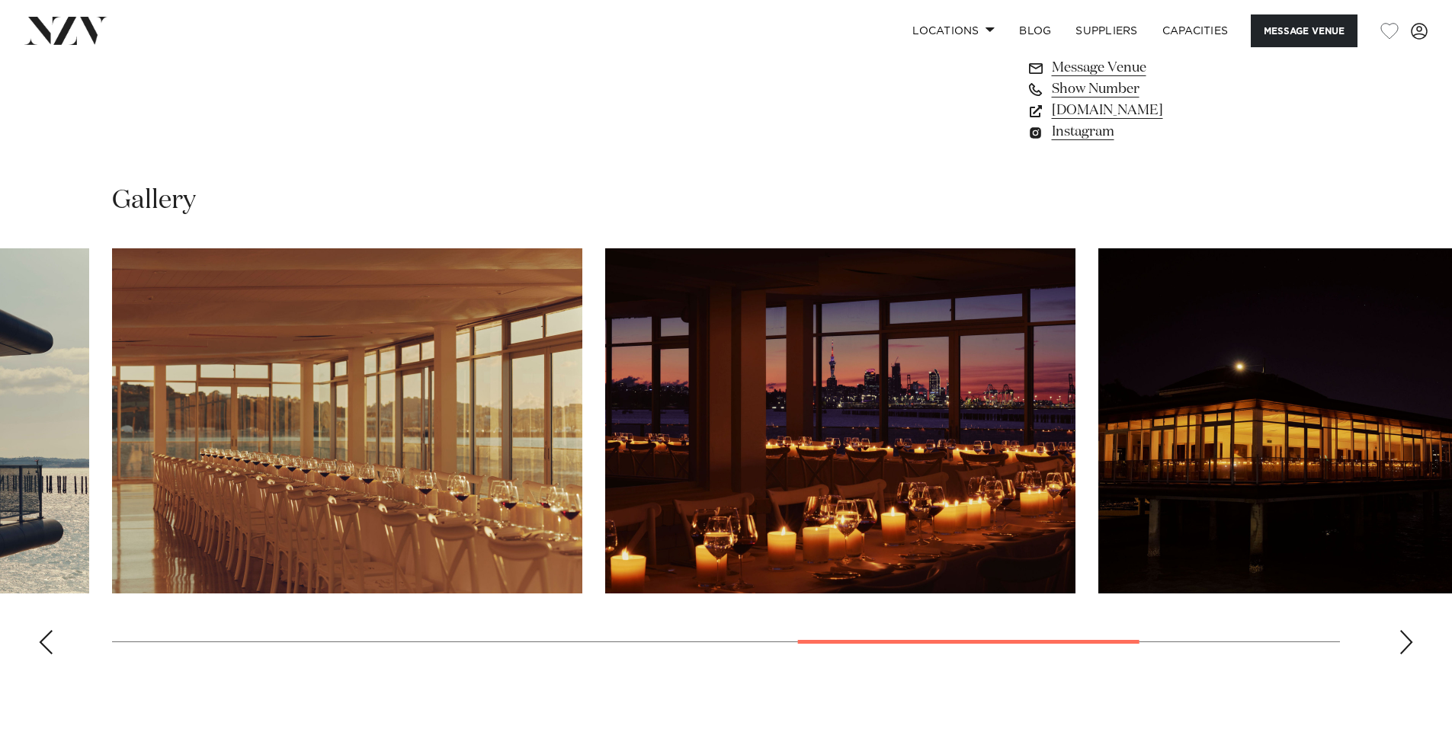
click at [1409, 655] on div "Next slide" at bounding box center [1405, 642] width 15 height 24
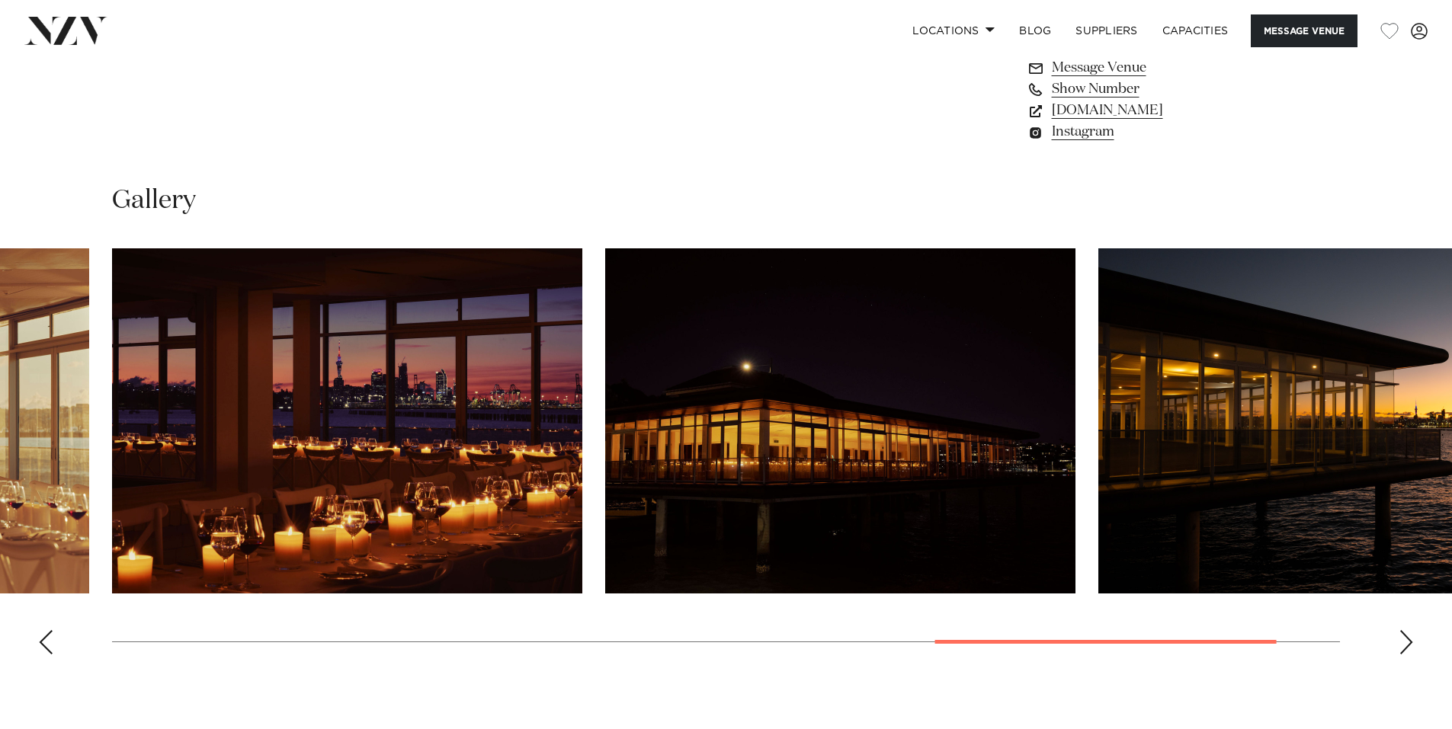
click at [1409, 655] on div "Next slide" at bounding box center [1405, 642] width 15 height 24
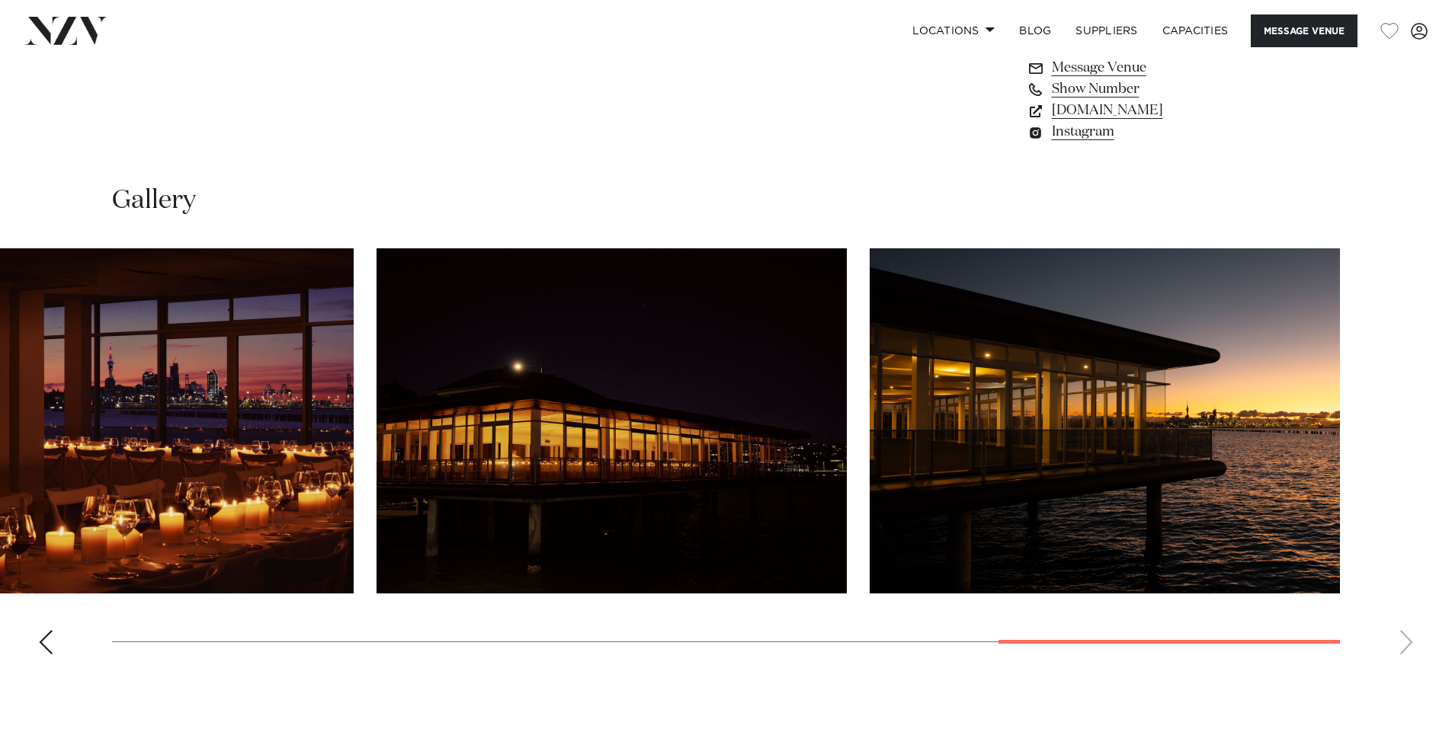
click at [1409, 664] on swiper-container at bounding box center [726, 457] width 1452 height 418
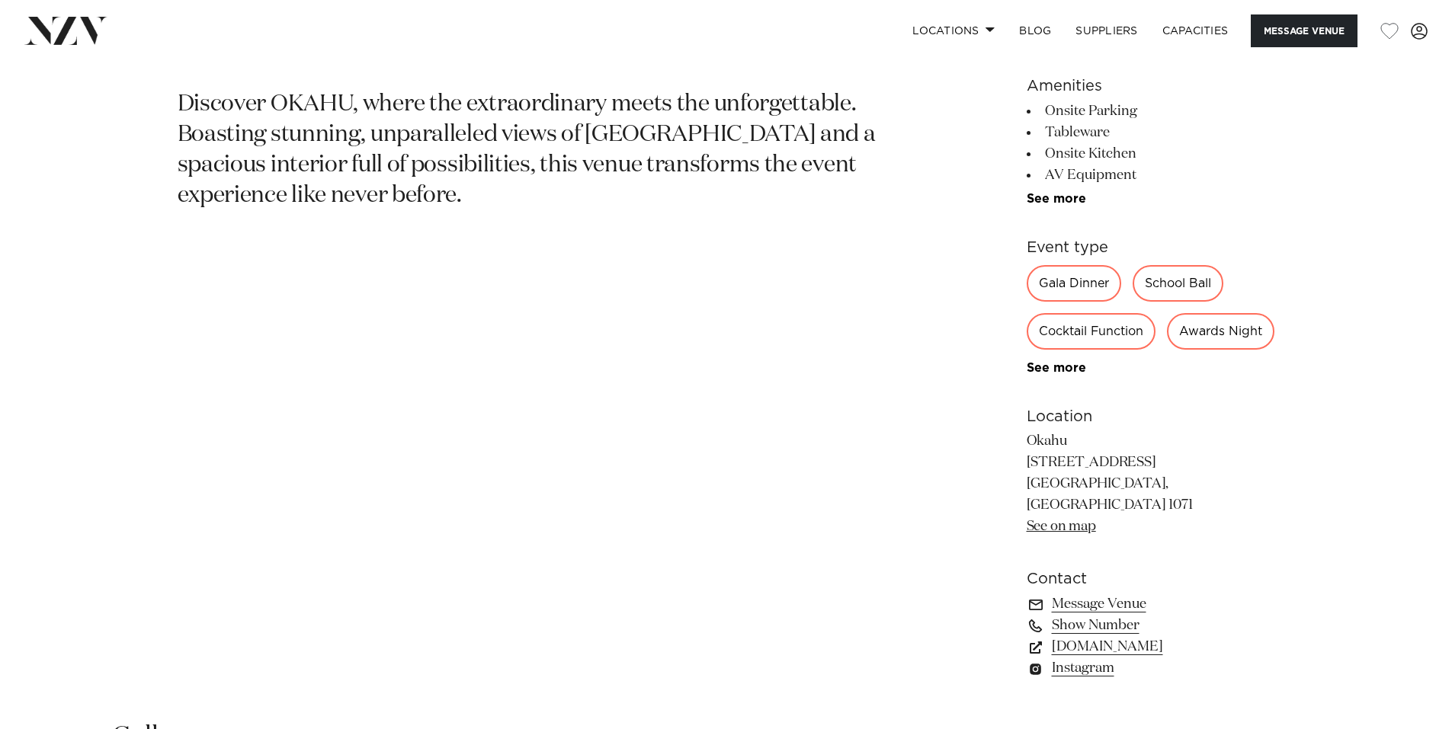
scroll to position [0, 0]
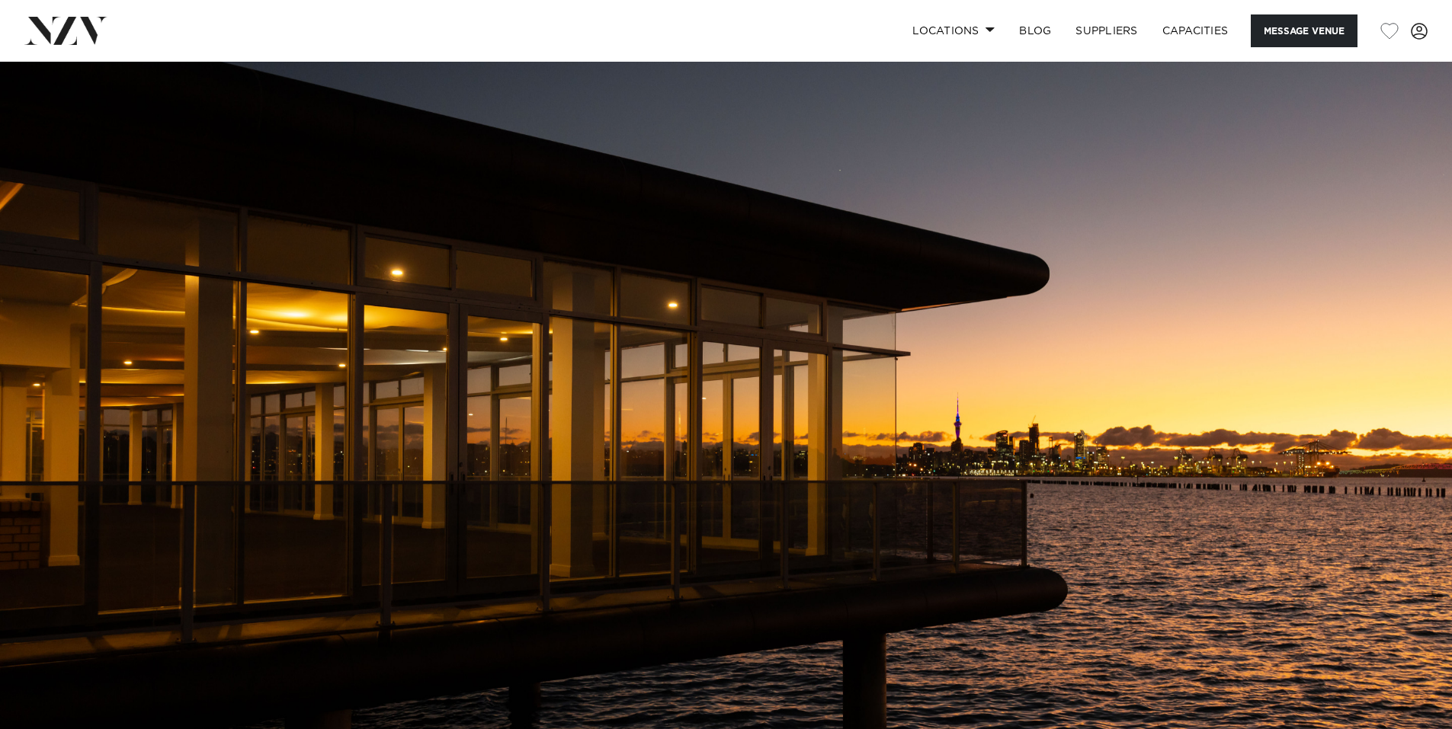
drag, startPoint x: 901, startPoint y: 467, endPoint x: 892, endPoint y: 0, distance: 467.2
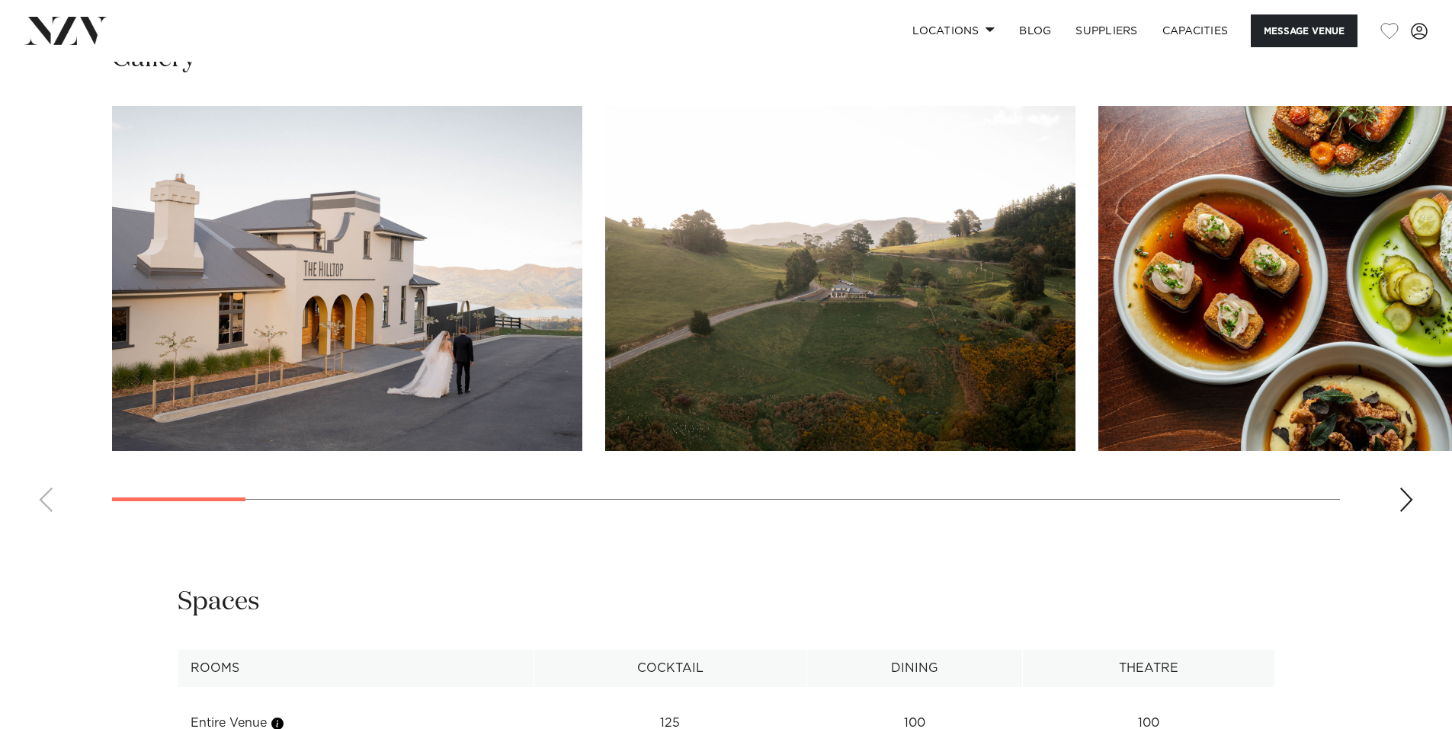
scroll to position [1524, 0]
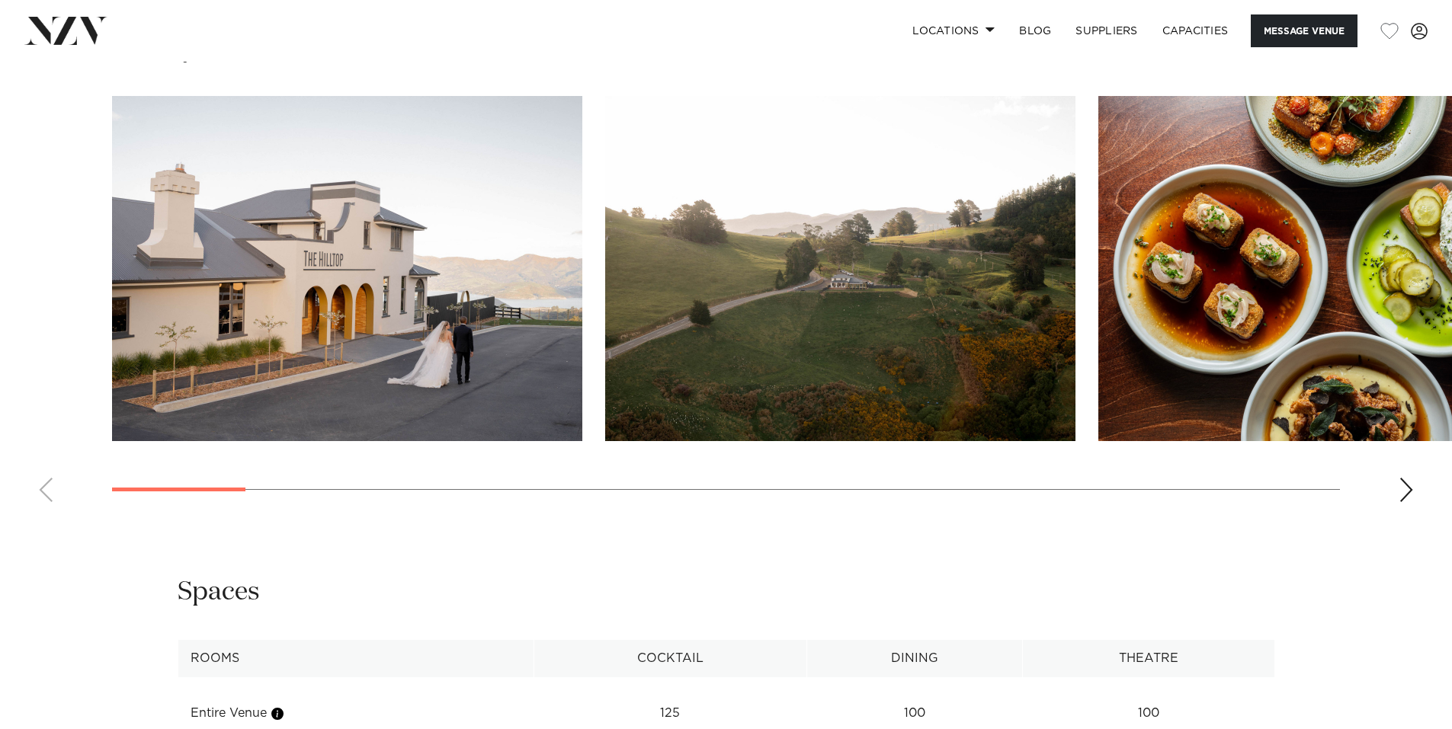
click at [1405, 467] on swiper-container at bounding box center [726, 305] width 1452 height 418
click at [1396, 488] on swiper-container at bounding box center [726, 305] width 1452 height 418
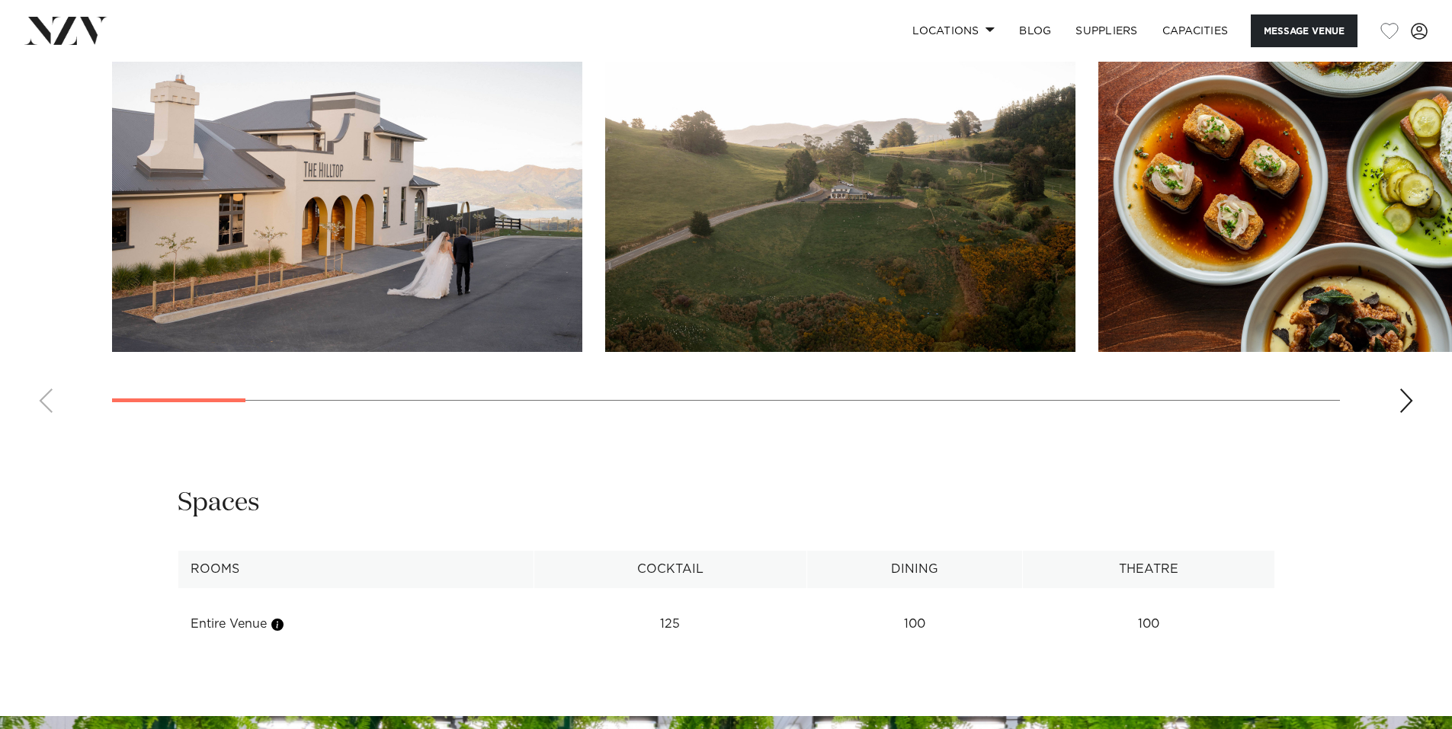
scroll to position [1753, 0]
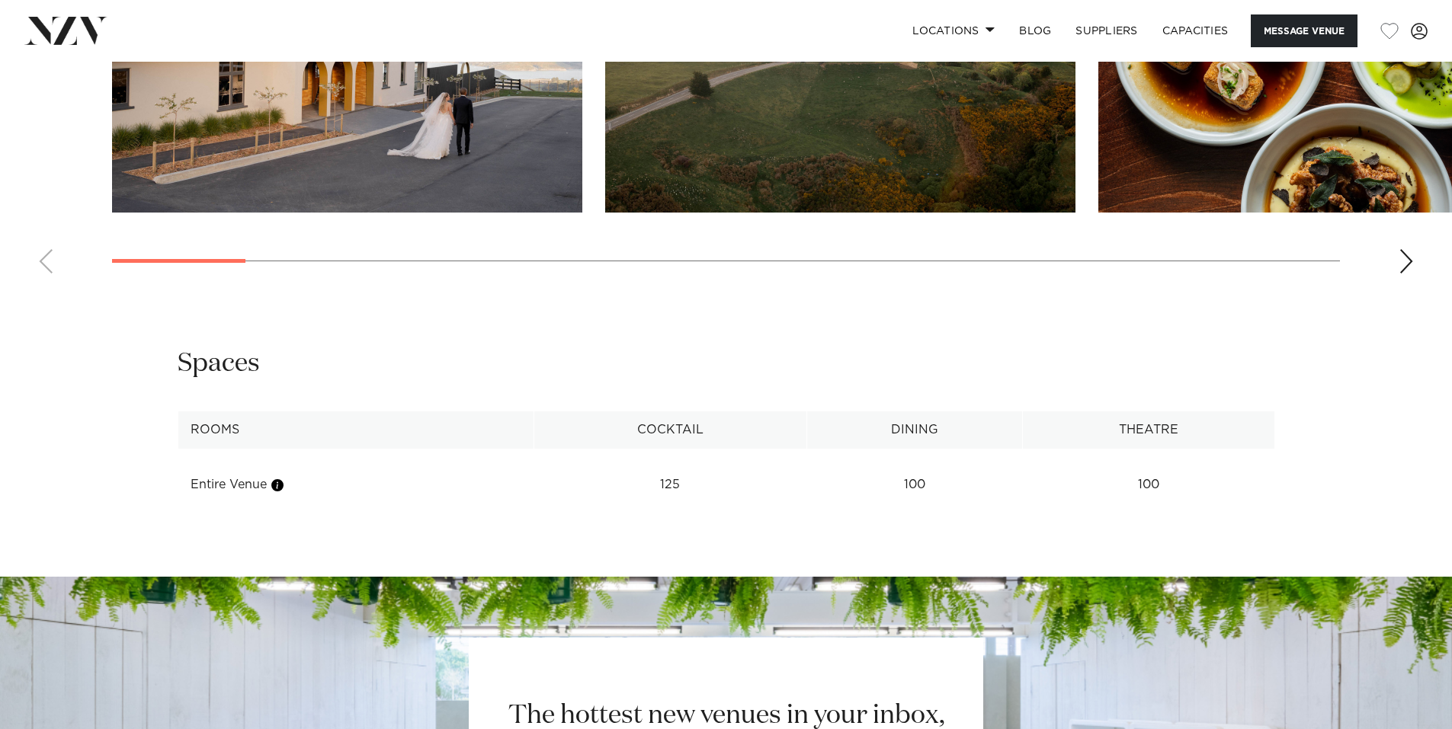
click at [229, 483] on td "Entire Venue" at bounding box center [356, 484] width 357 height 37
drag, startPoint x: 287, startPoint y: 489, endPoint x: 573, endPoint y: 531, distance: 289.6
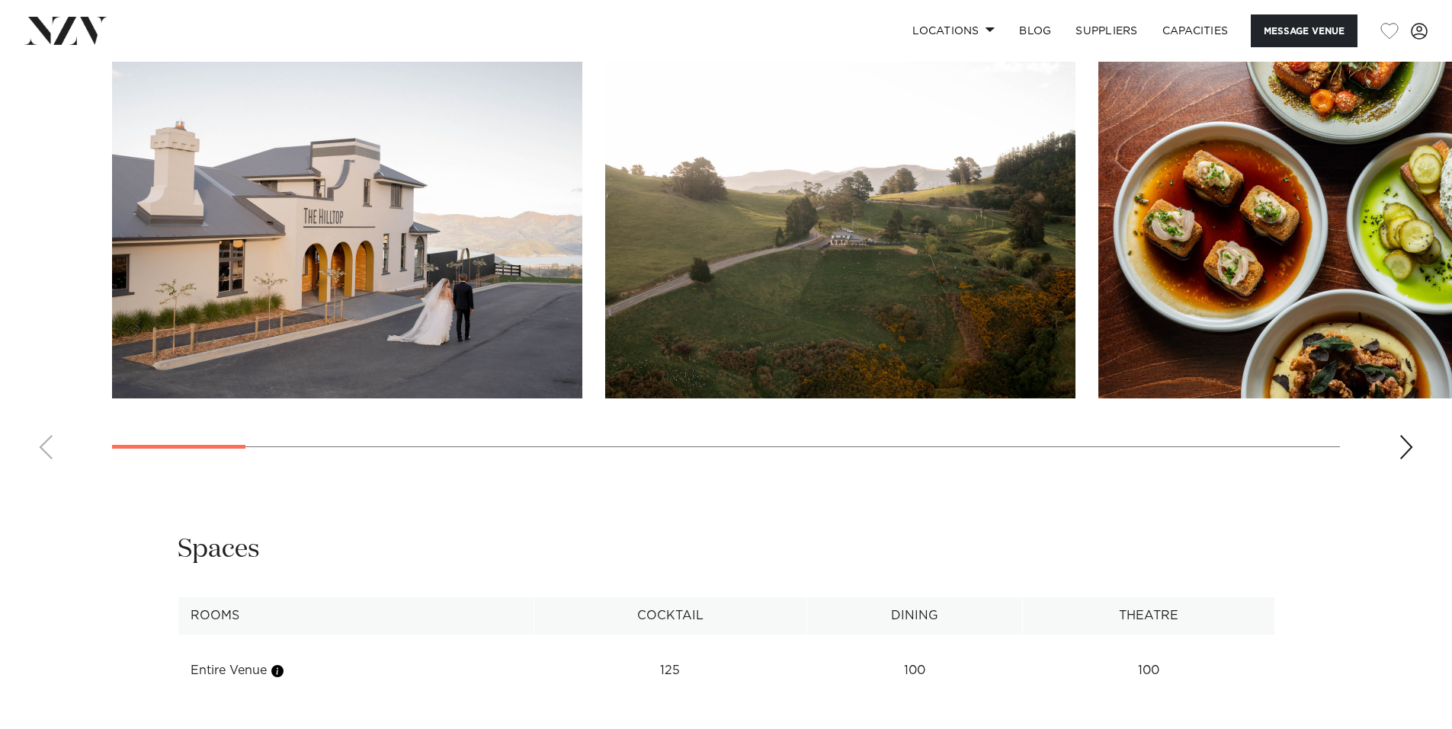
scroll to position [1524, 0]
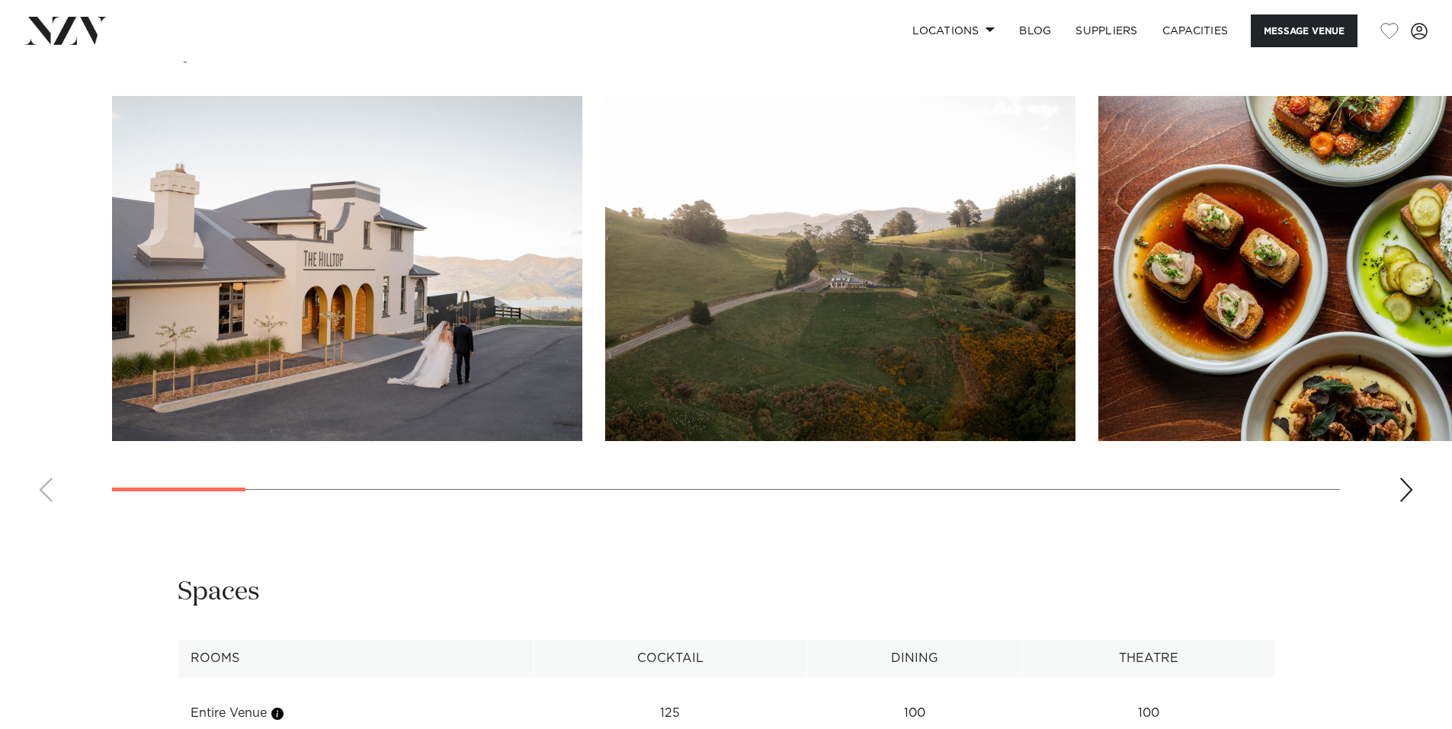
click at [1407, 506] on swiper-container at bounding box center [726, 305] width 1452 height 418
click at [1393, 494] on swiper-container at bounding box center [726, 305] width 1452 height 418
click at [1404, 498] on div "Next slide" at bounding box center [1405, 490] width 15 height 24
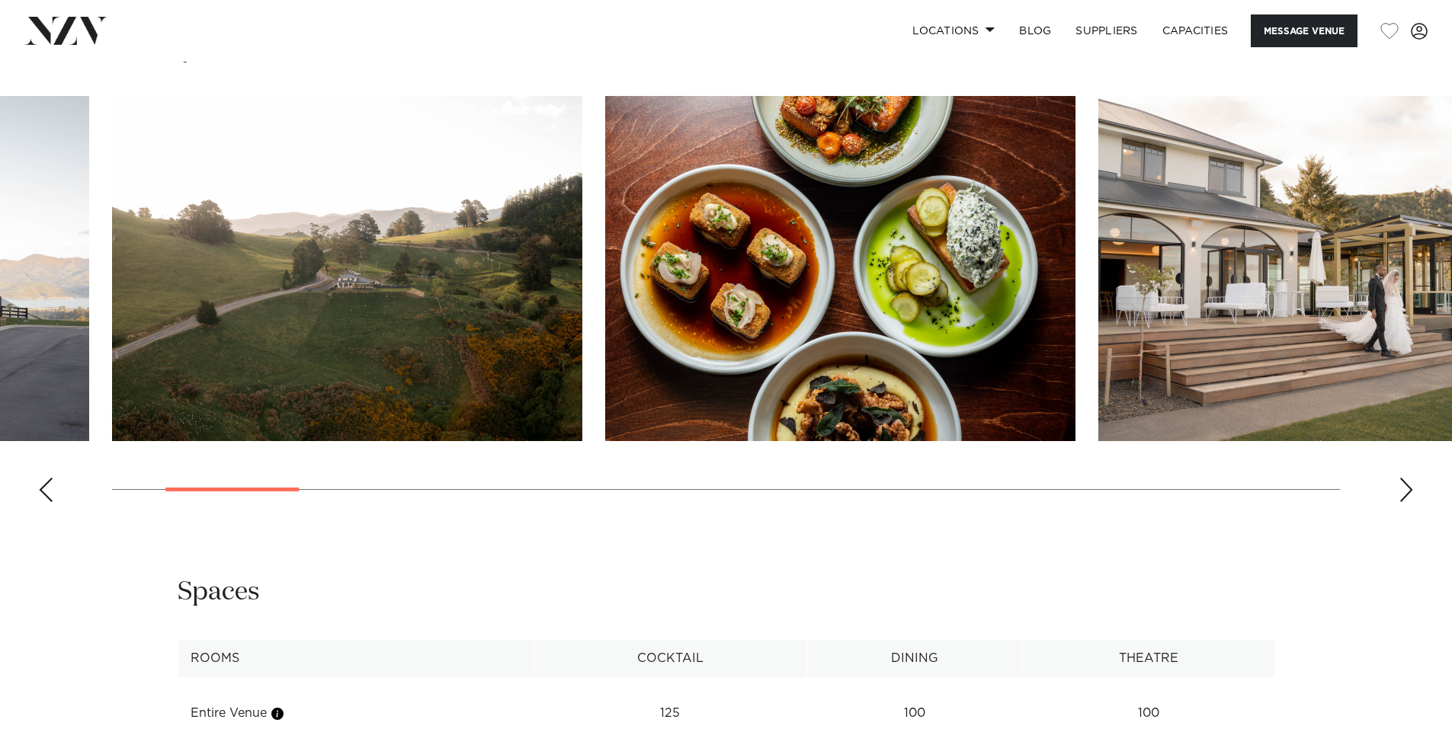
click at [1405, 497] on div "Next slide" at bounding box center [1405, 490] width 15 height 24
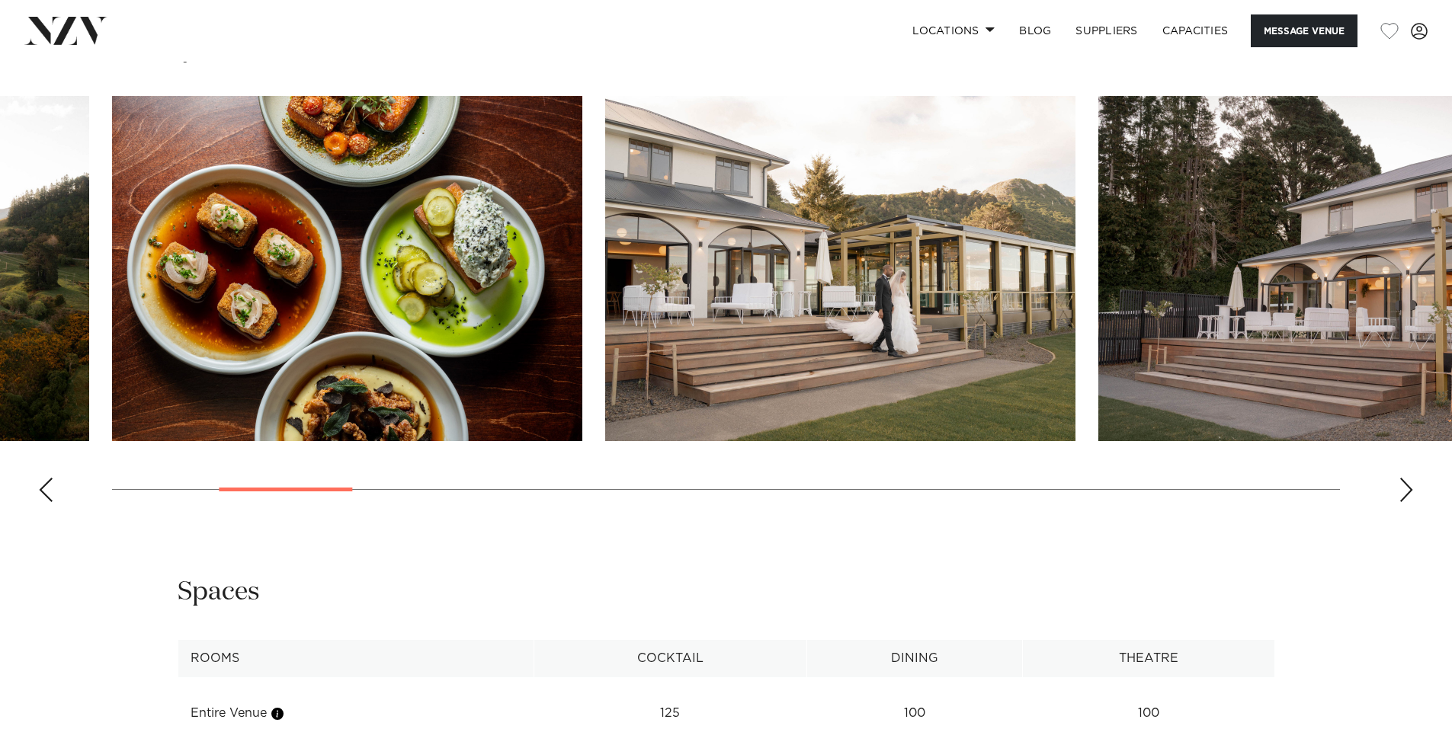
click at [1405, 497] on div "Next slide" at bounding box center [1405, 490] width 15 height 24
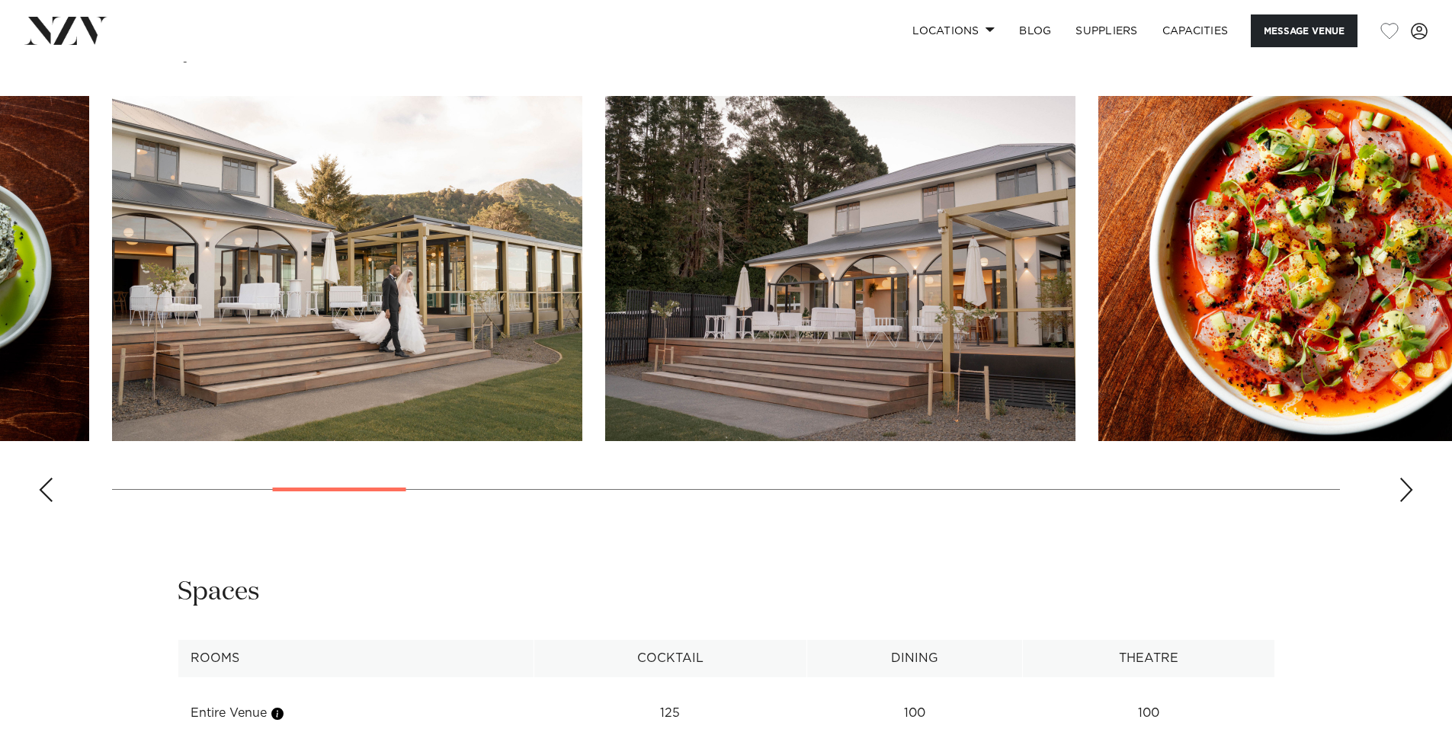
click at [1407, 495] on div "Next slide" at bounding box center [1405, 490] width 15 height 24
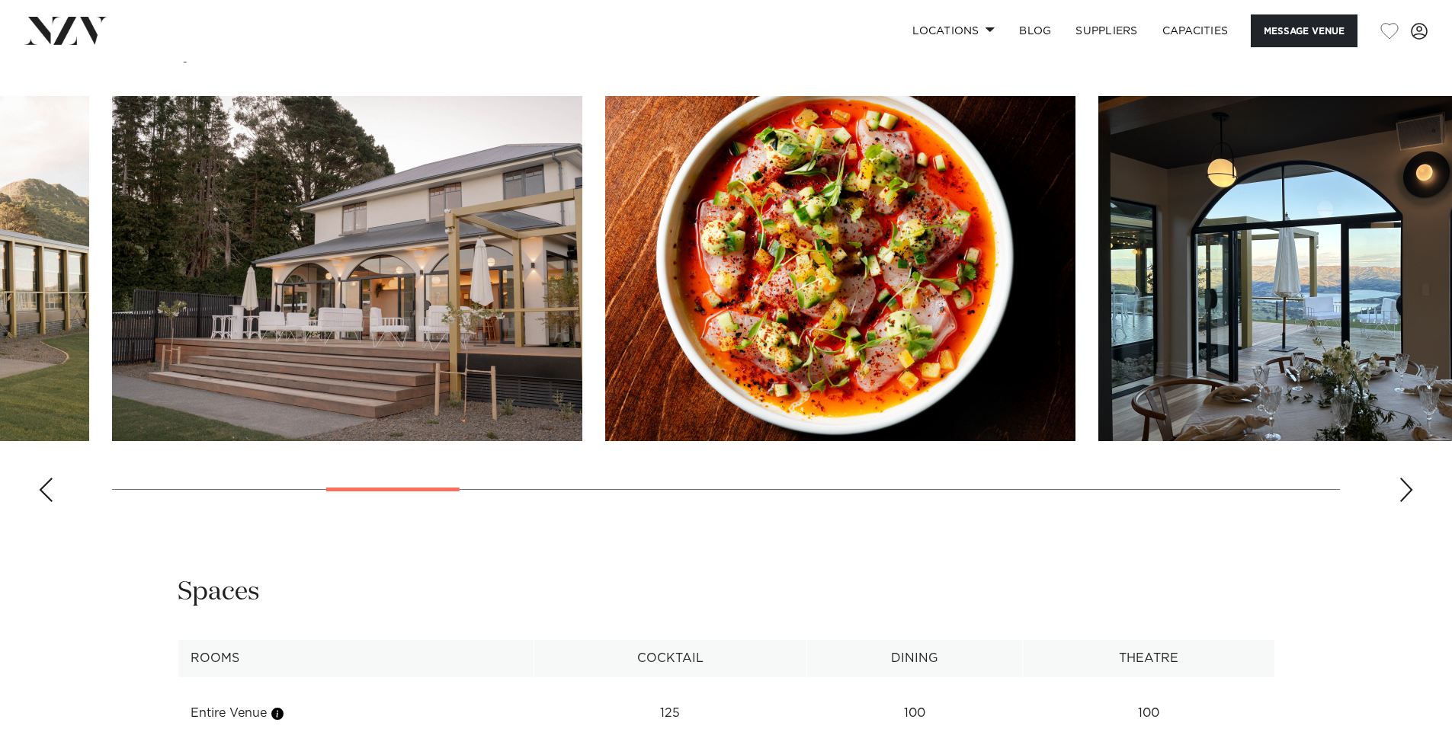
click at [1400, 489] on div "Next slide" at bounding box center [1405, 490] width 15 height 24
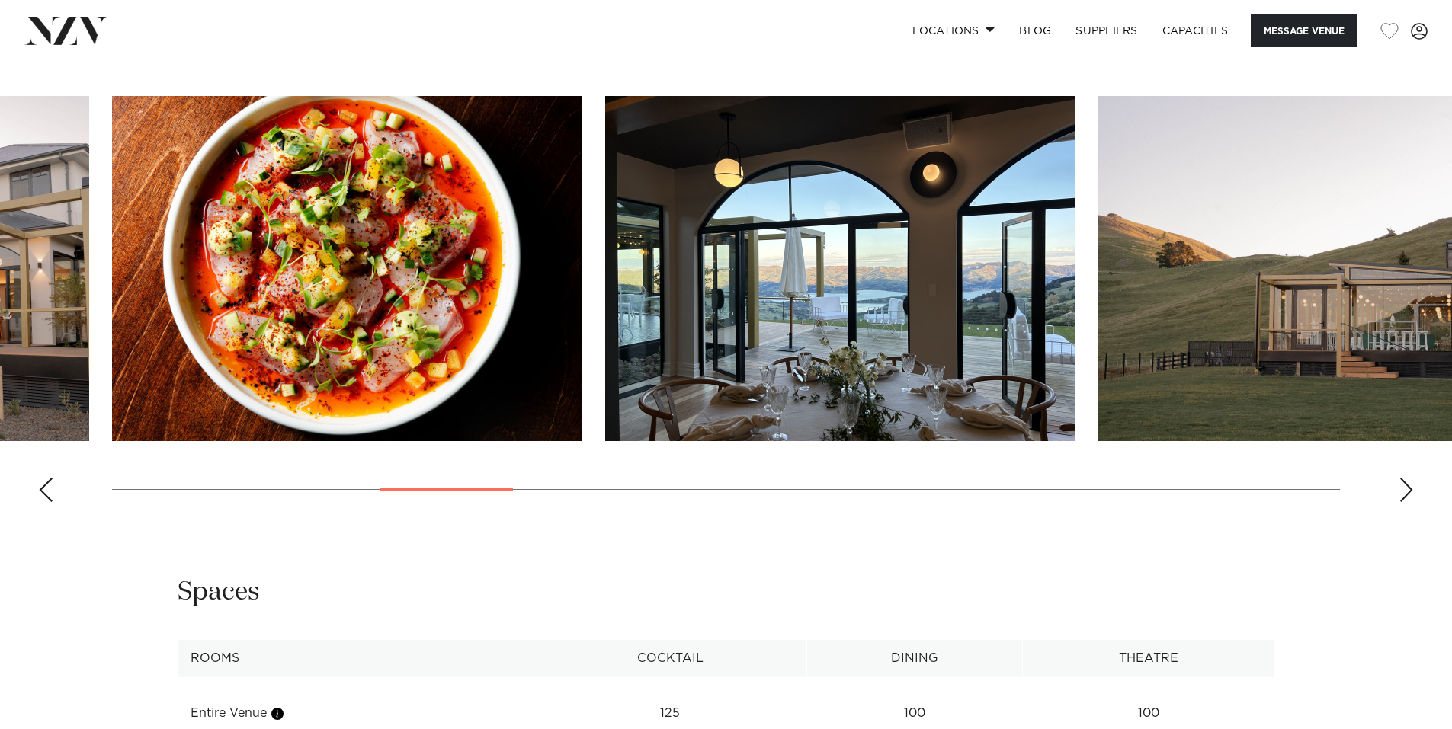
click at [1401, 488] on div "Next slide" at bounding box center [1405, 490] width 15 height 24
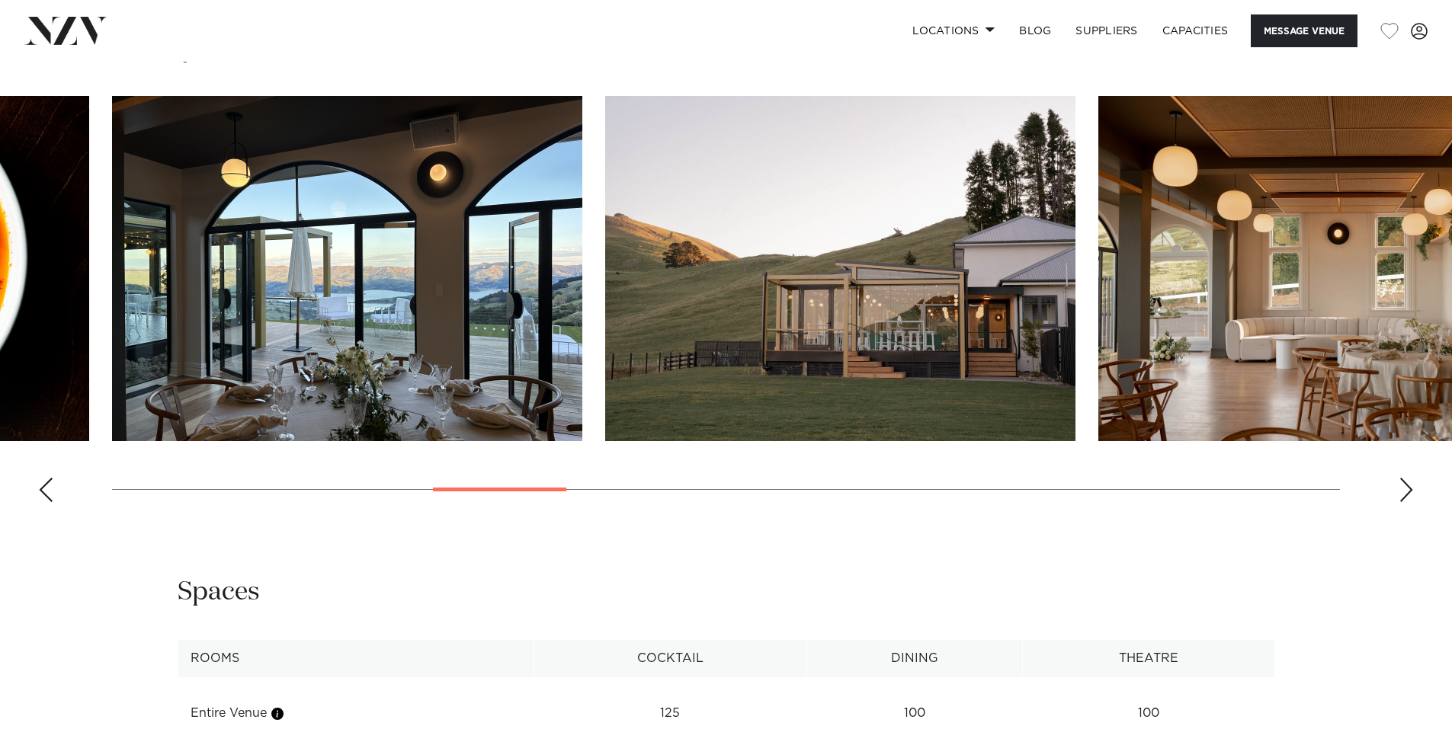
click at [1400, 487] on div "Next slide" at bounding box center [1405, 490] width 15 height 24
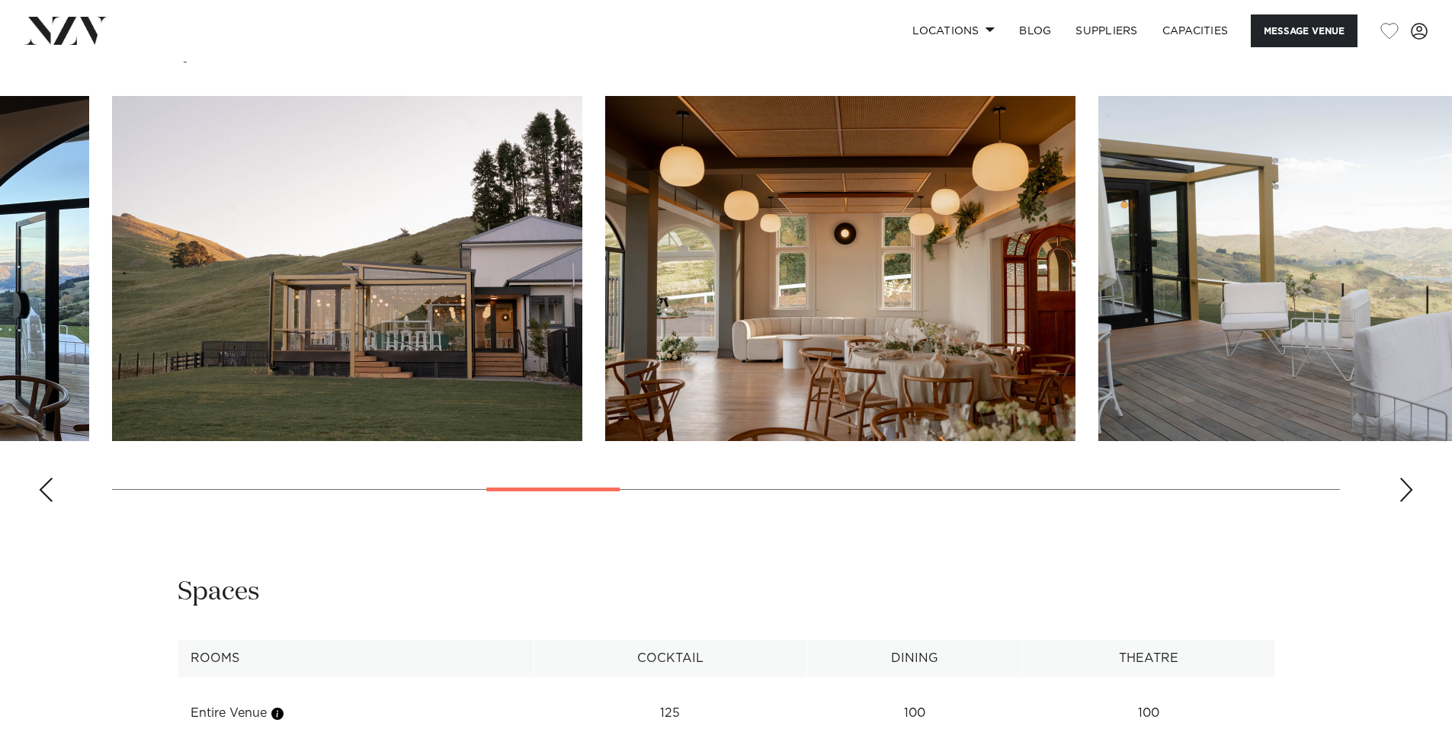
click at [1400, 487] on div "Next slide" at bounding box center [1405, 490] width 15 height 24
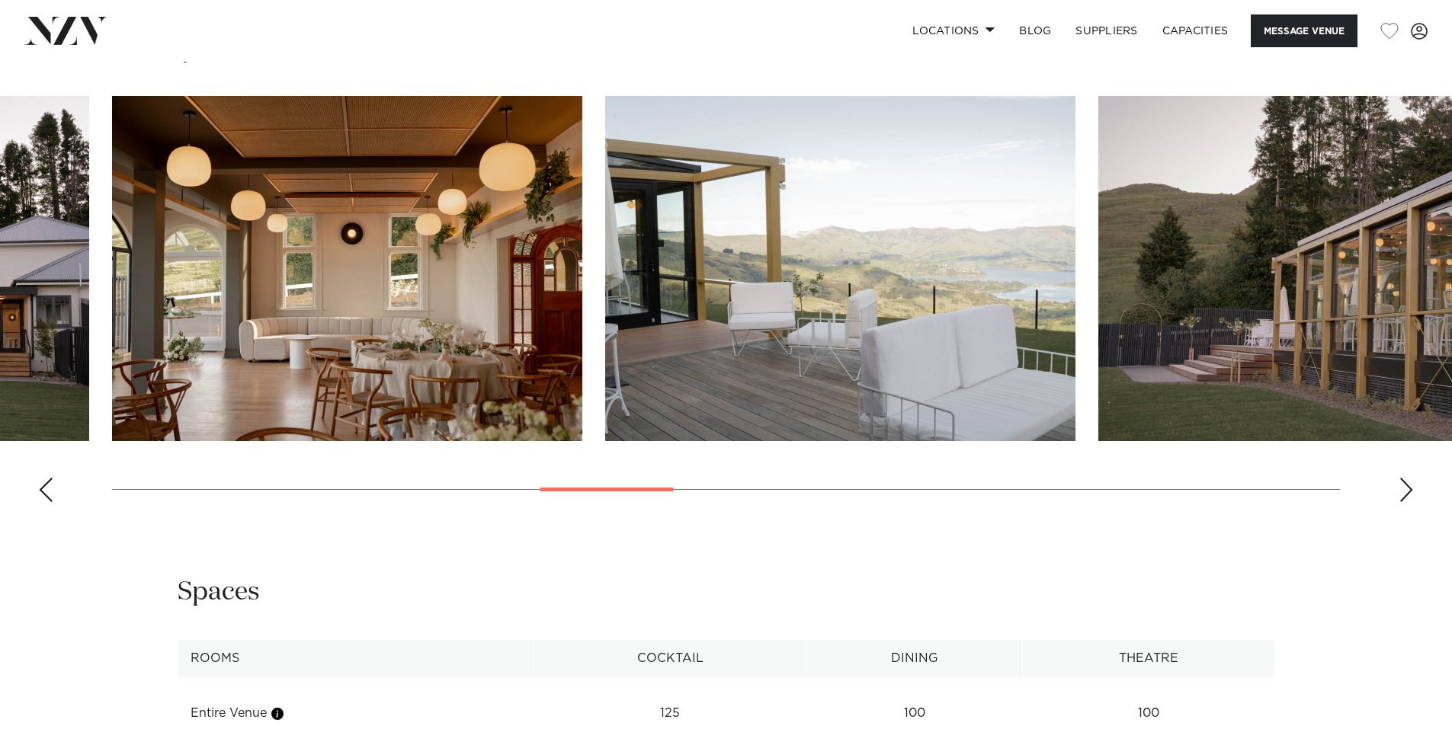
click at [1400, 487] on div "Next slide" at bounding box center [1405, 490] width 15 height 24
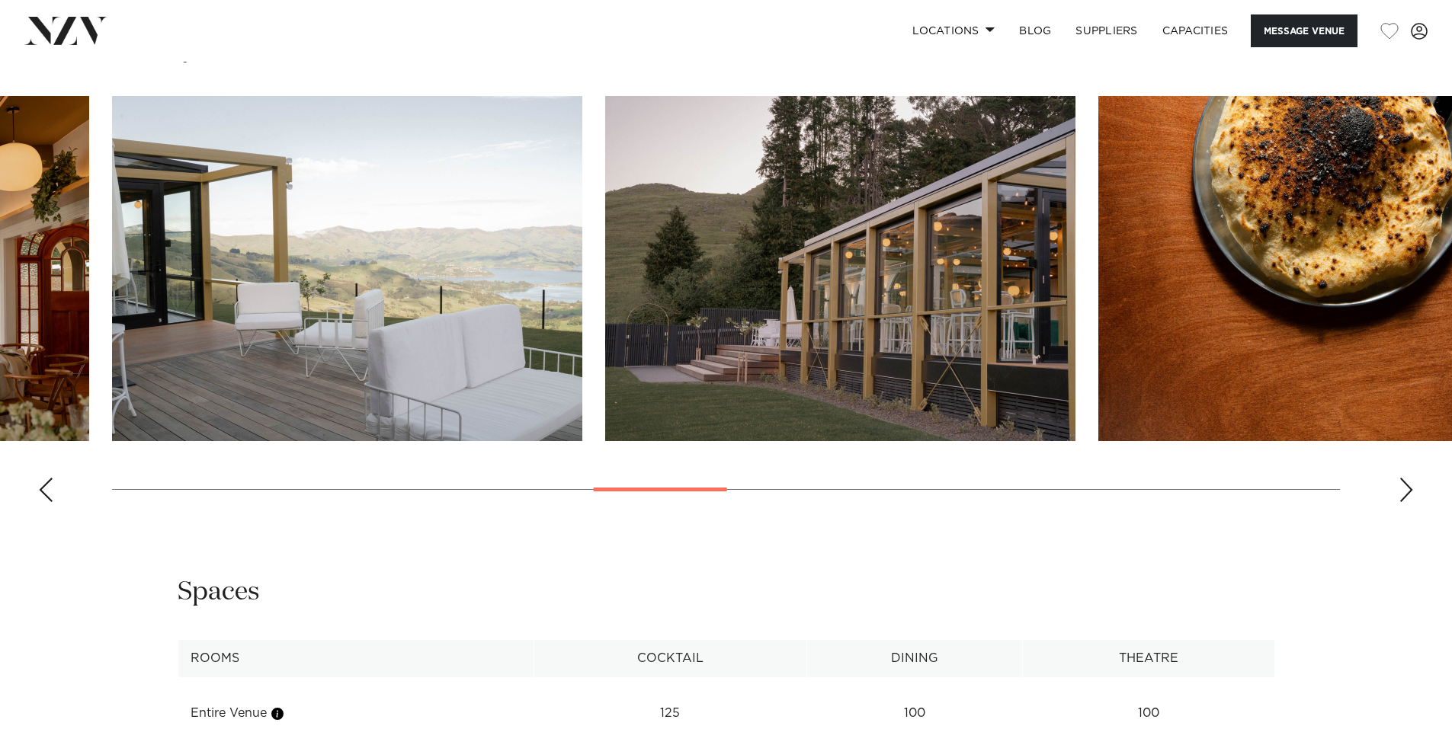
click at [1400, 487] on div "Next slide" at bounding box center [1405, 490] width 15 height 24
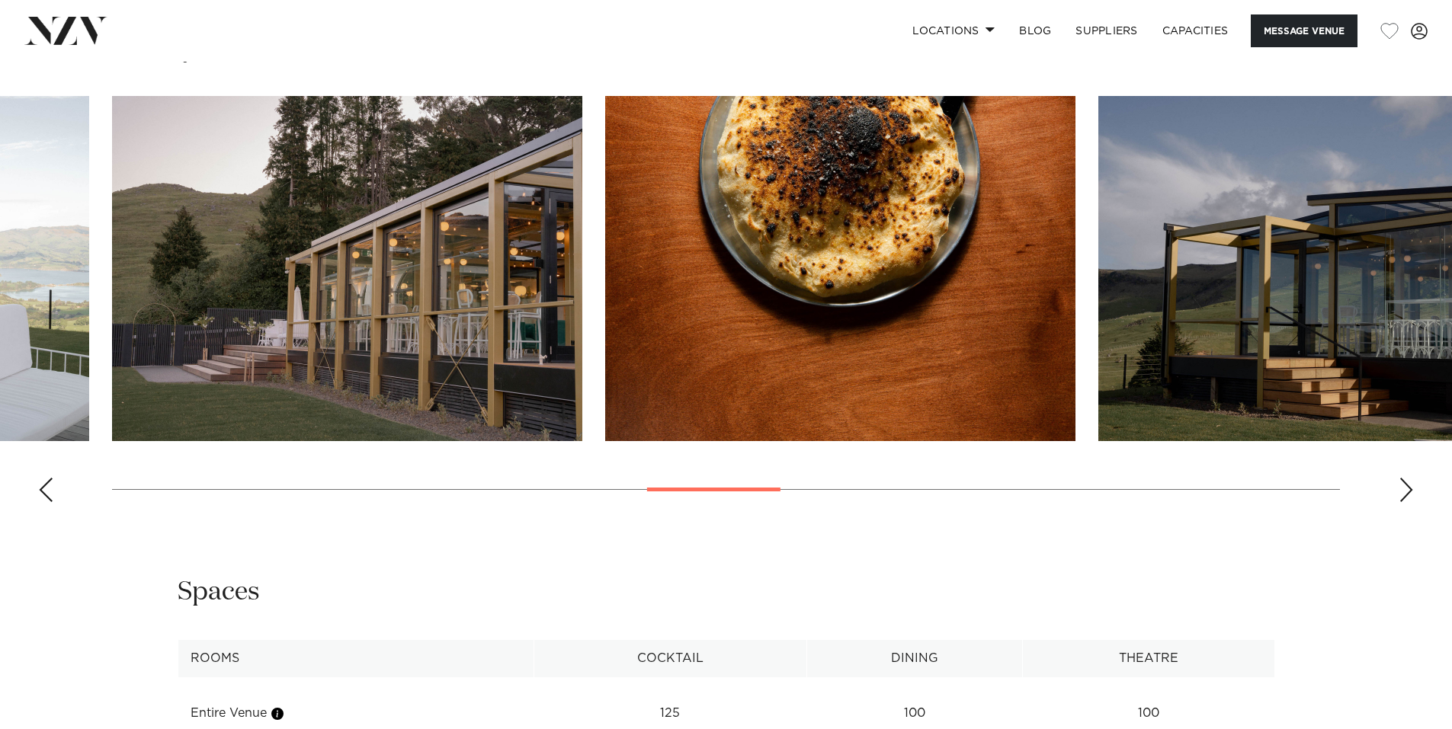
click at [1394, 486] on swiper-container at bounding box center [726, 305] width 1452 height 418
click at [1404, 500] on div "Next slide" at bounding box center [1405, 490] width 15 height 24
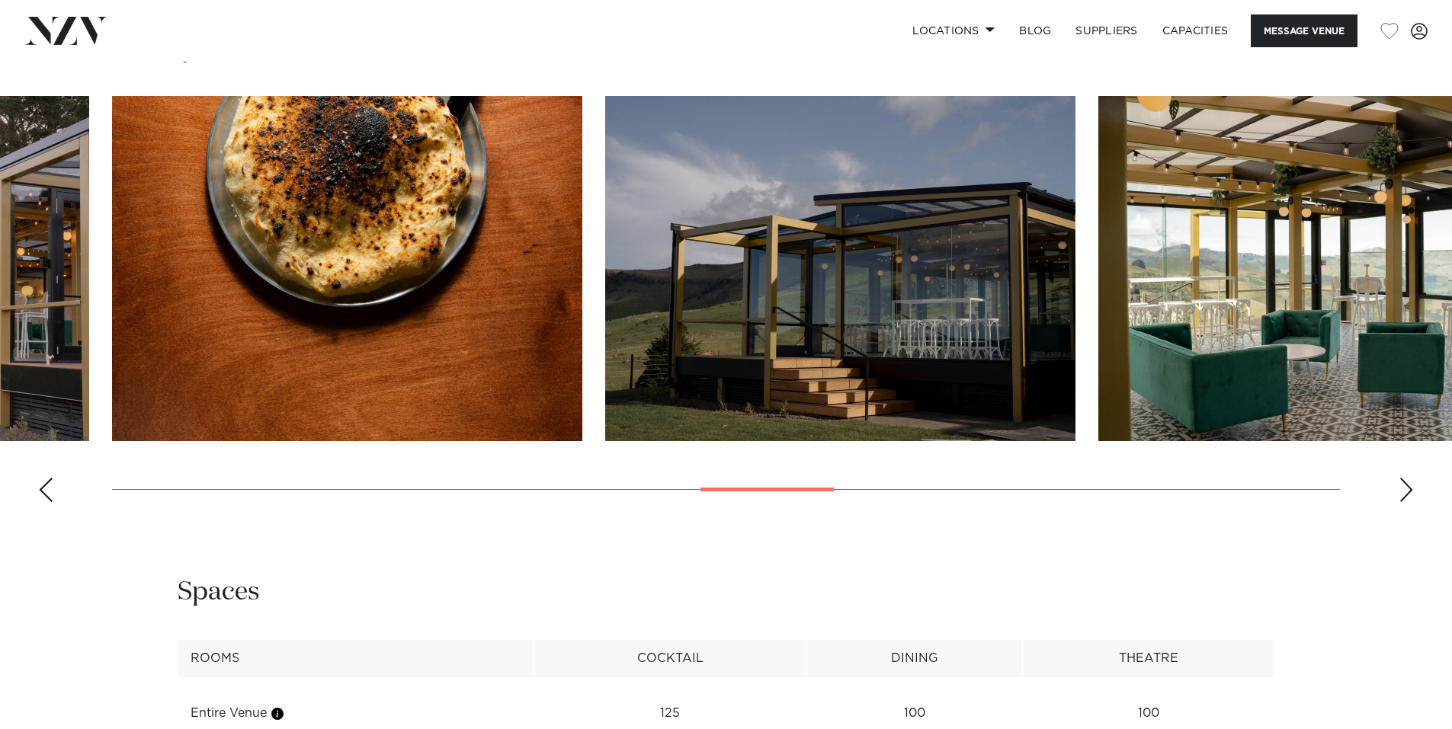
click at [1404, 499] on div "Next slide" at bounding box center [1405, 490] width 15 height 24
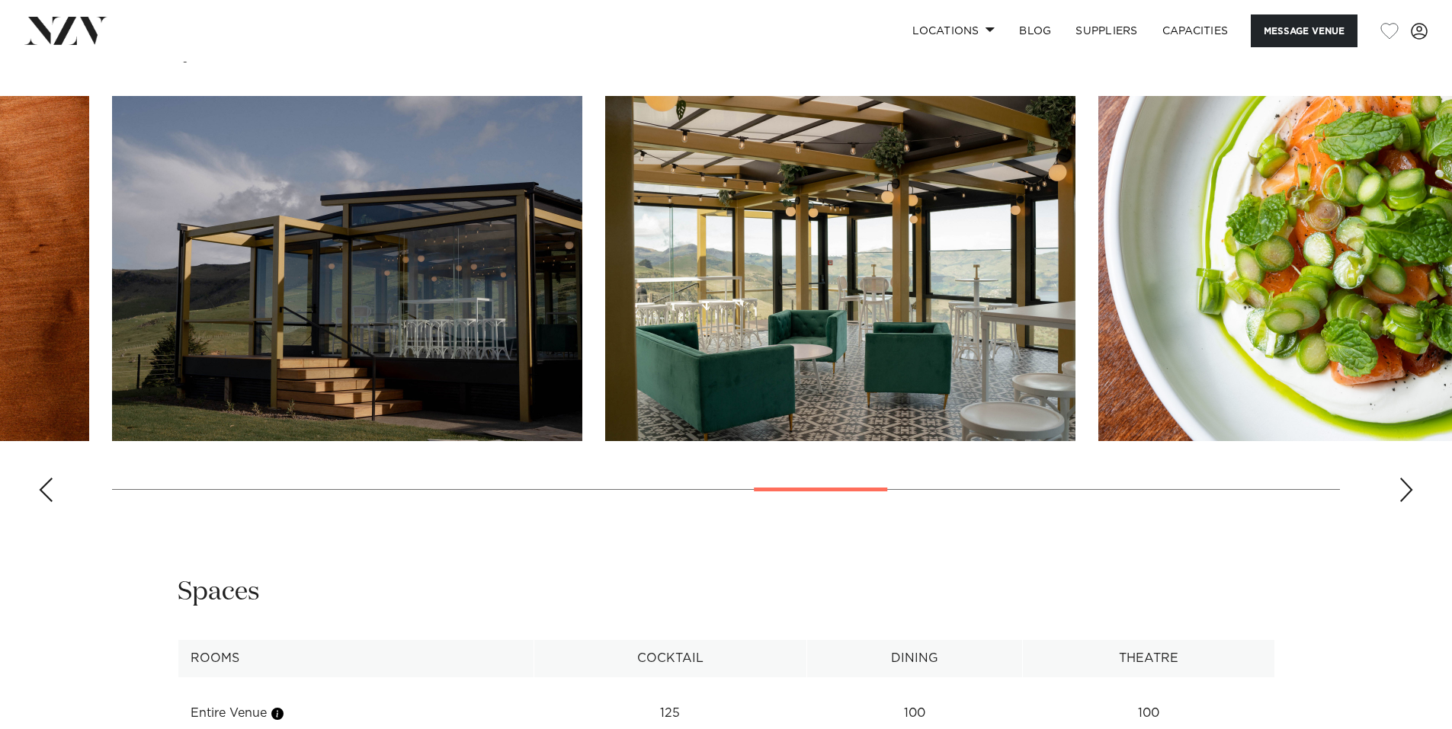
click at [1398, 496] on swiper-container at bounding box center [726, 305] width 1452 height 418
click at [1398, 491] on div "Next slide" at bounding box center [1405, 490] width 15 height 24
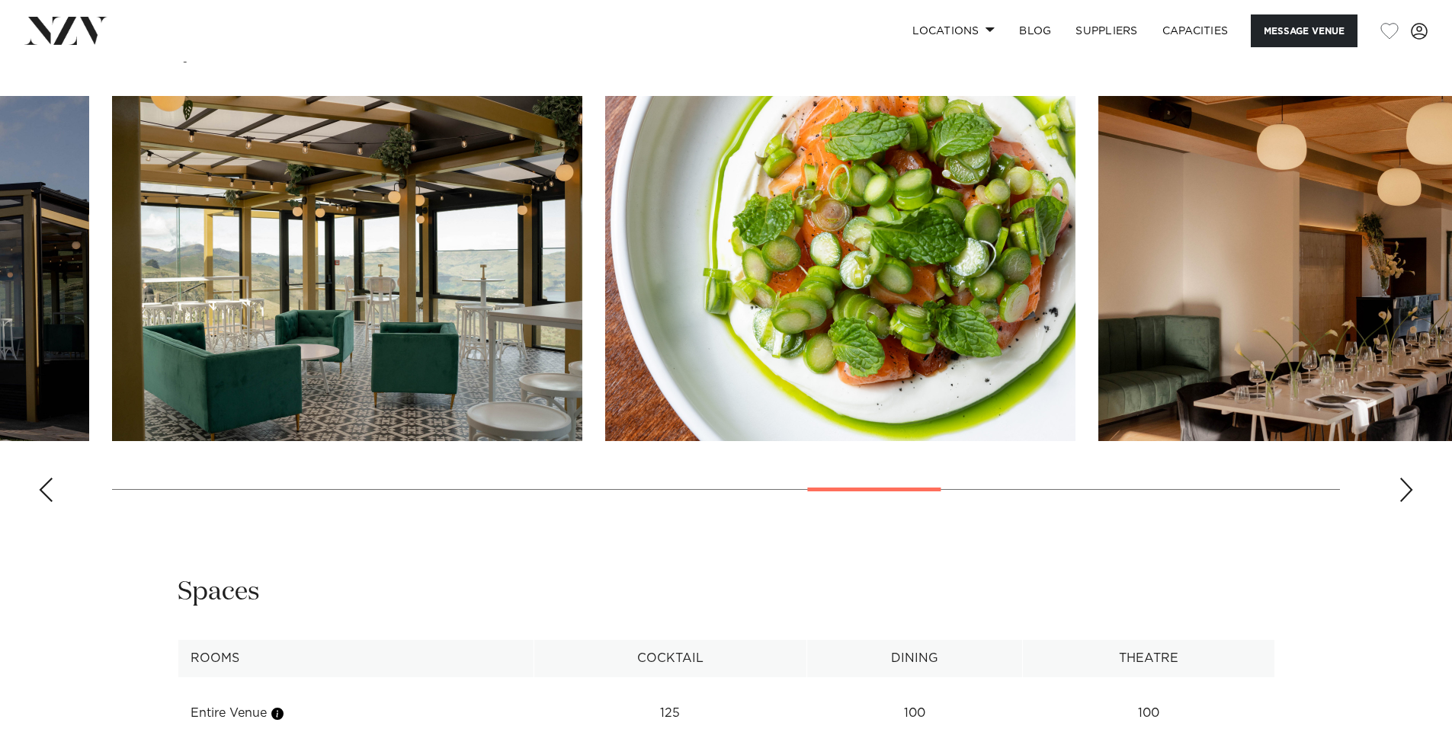
click at [1404, 490] on div "Next slide" at bounding box center [1405, 490] width 15 height 24
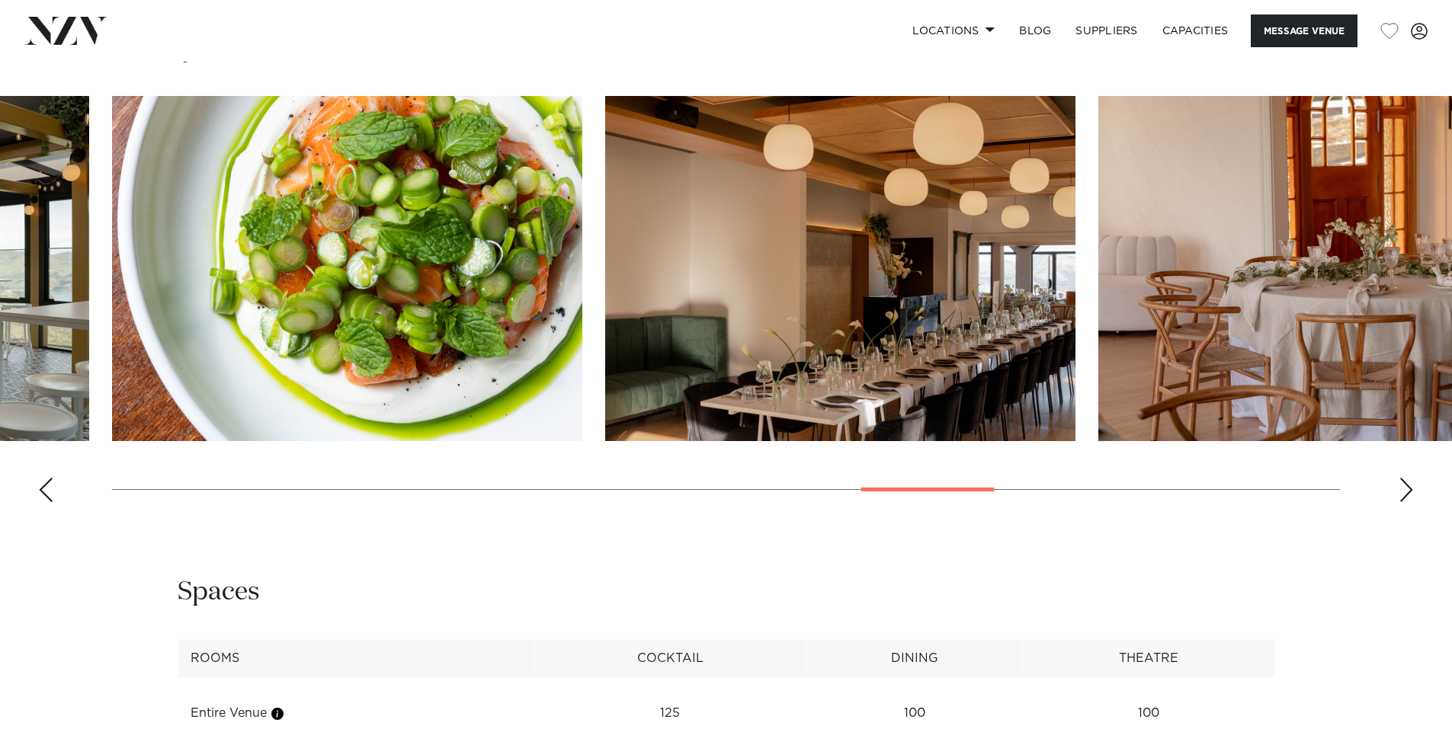
click at [1404, 490] on div "Next slide" at bounding box center [1405, 490] width 15 height 24
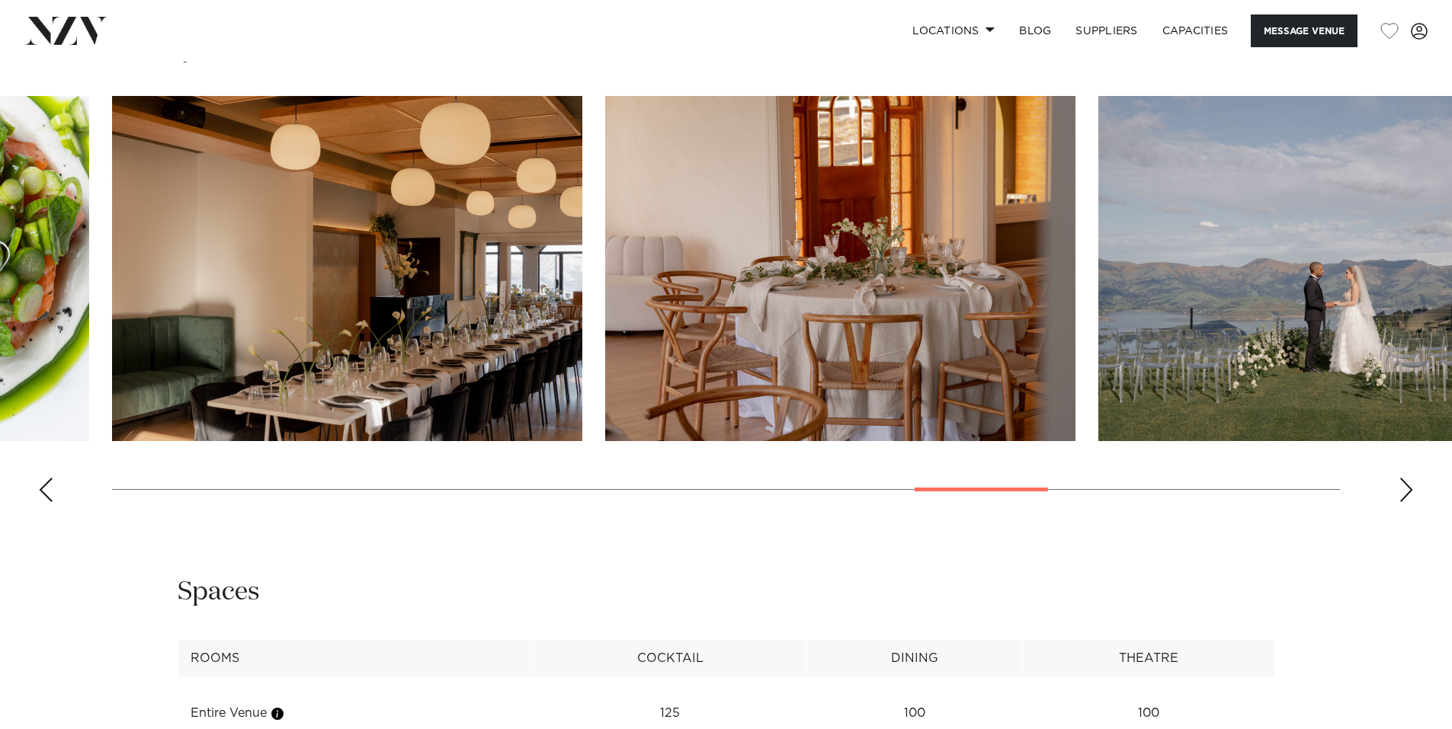
click at [1404, 490] on div "Next slide" at bounding box center [1405, 490] width 15 height 24
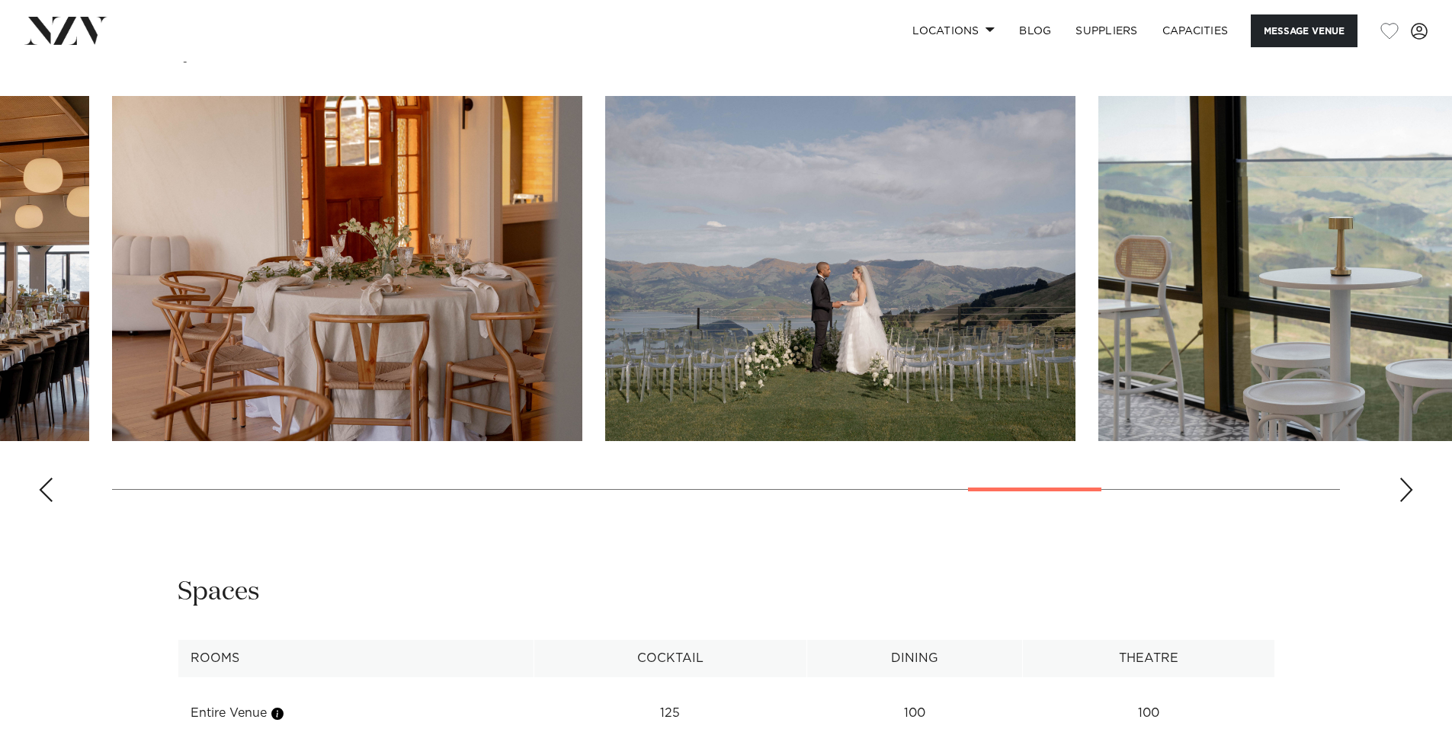
click at [1407, 491] on div "Next slide" at bounding box center [1405, 490] width 15 height 24
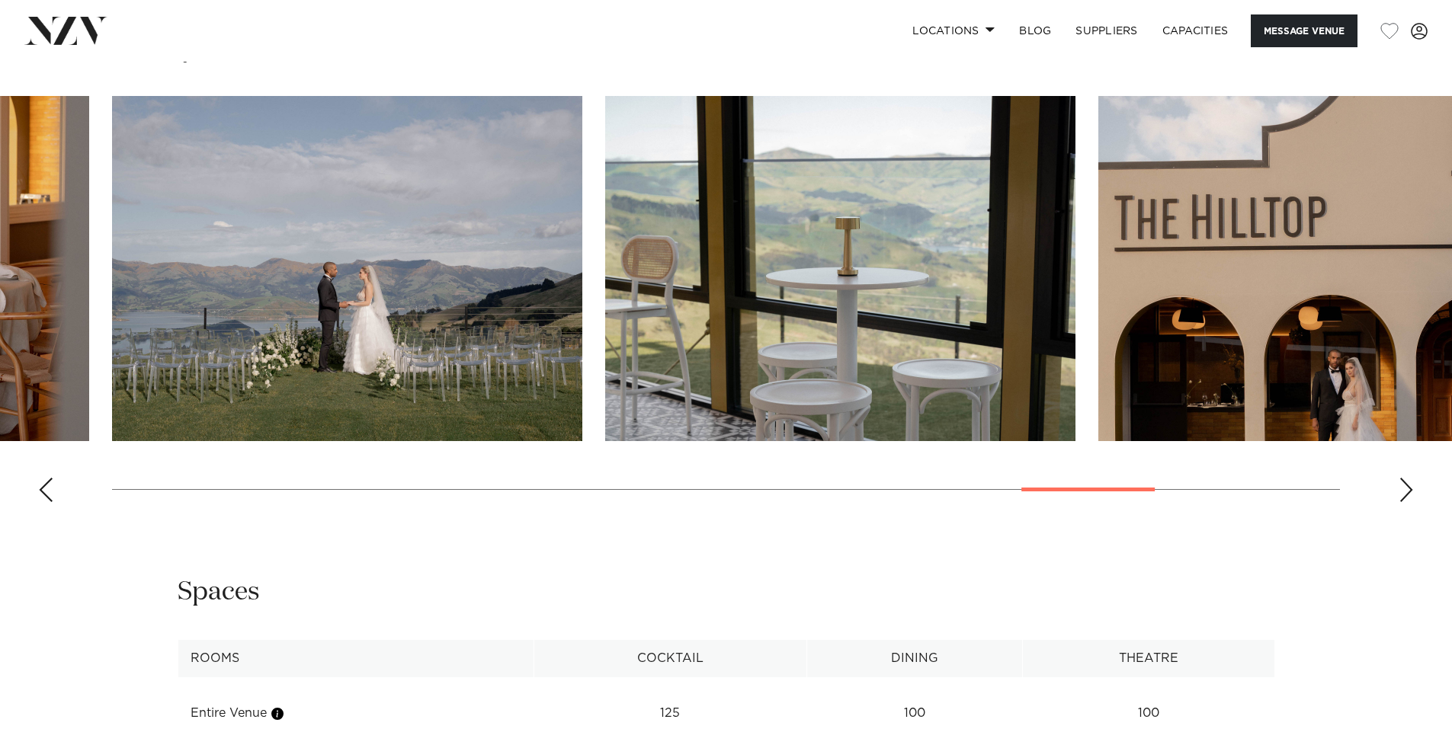
click at [1403, 491] on div "Next slide" at bounding box center [1405, 490] width 15 height 24
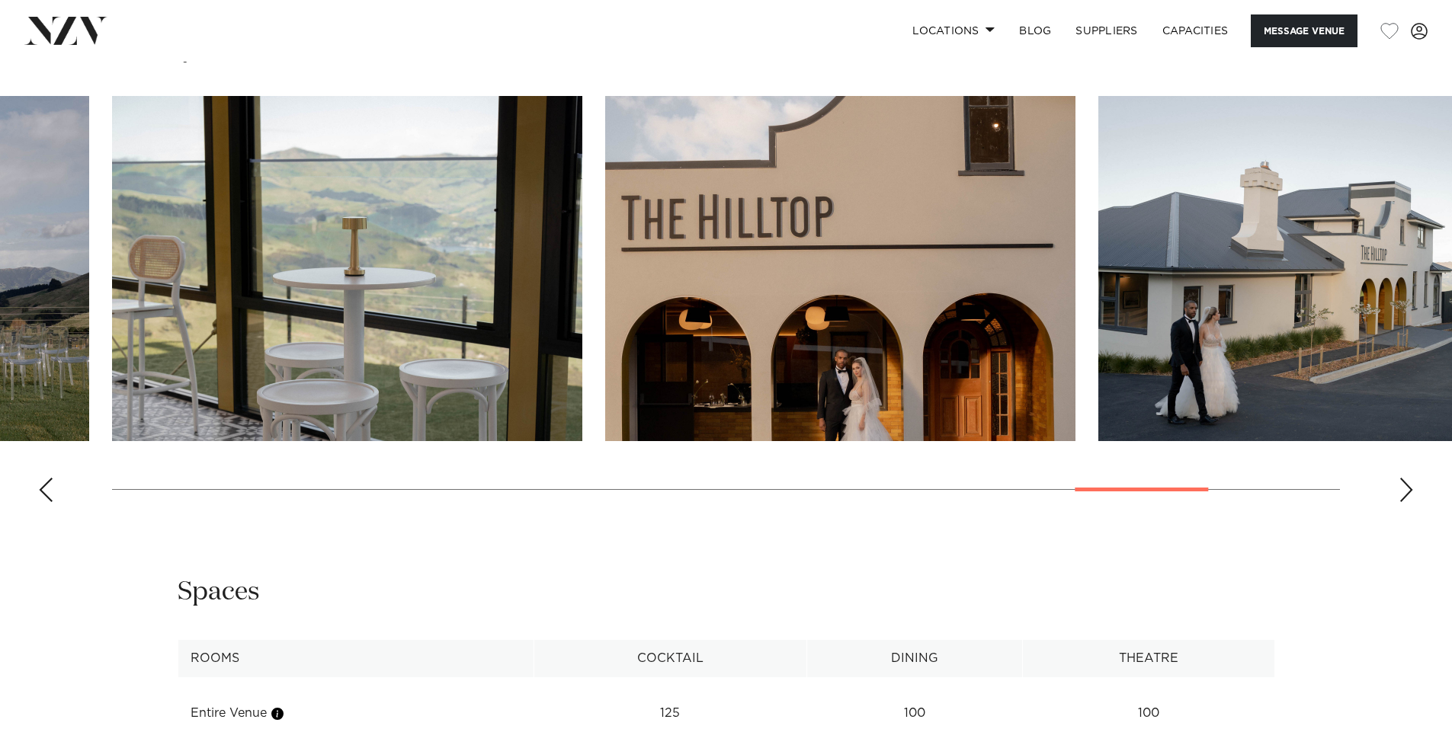
click at [1403, 491] on div "Next slide" at bounding box center [1405, 490] width 15 height 24
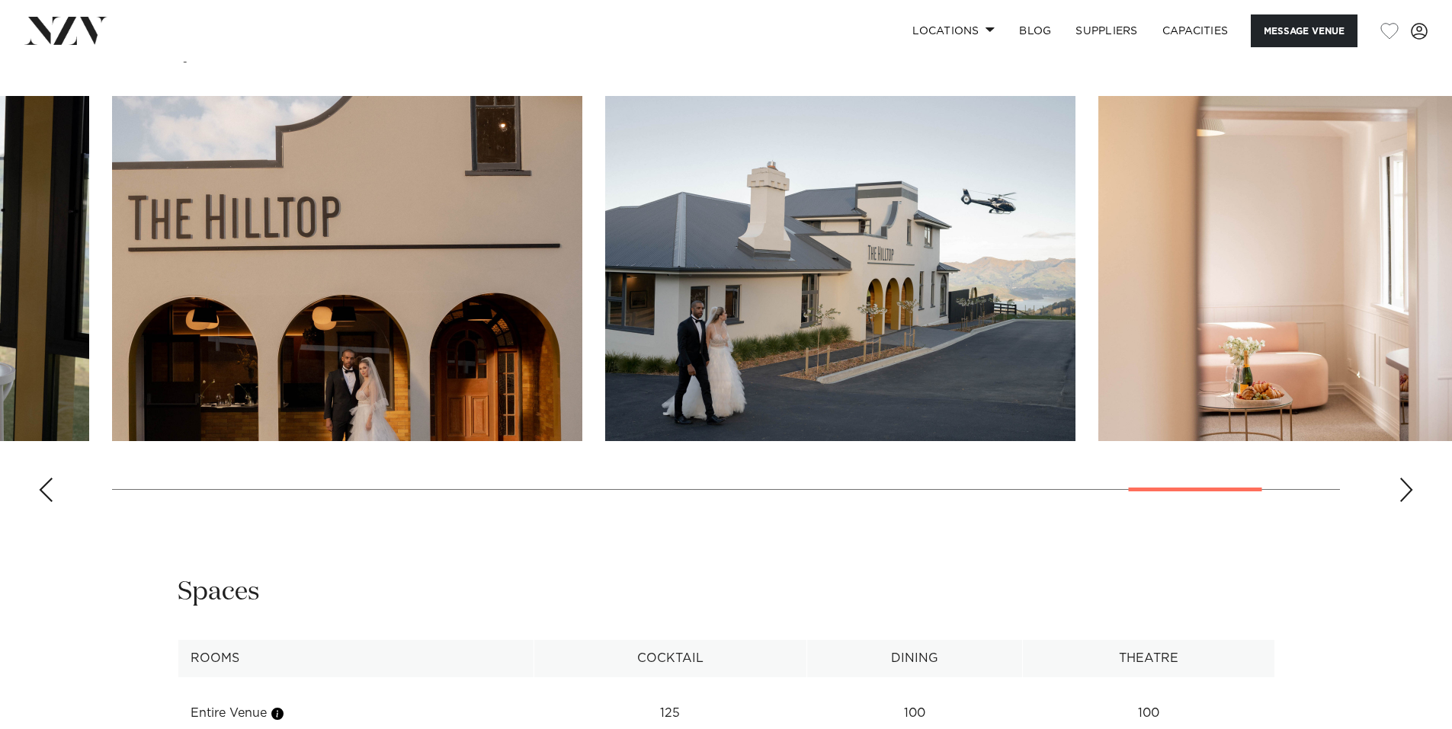
click at [1403, 491] on div "Next slide" at bounding box center [1405, 490] width 15 height 24
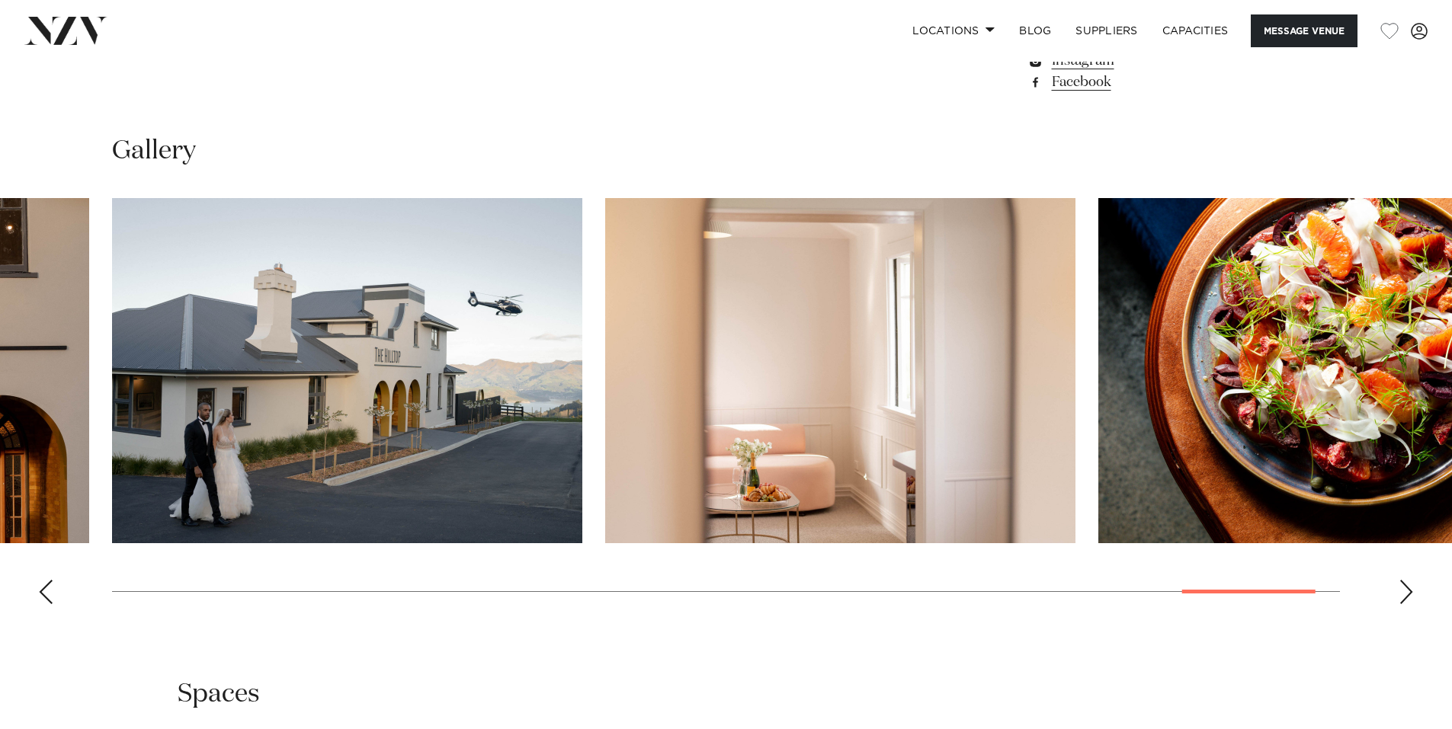
scroll to position [0, 0]
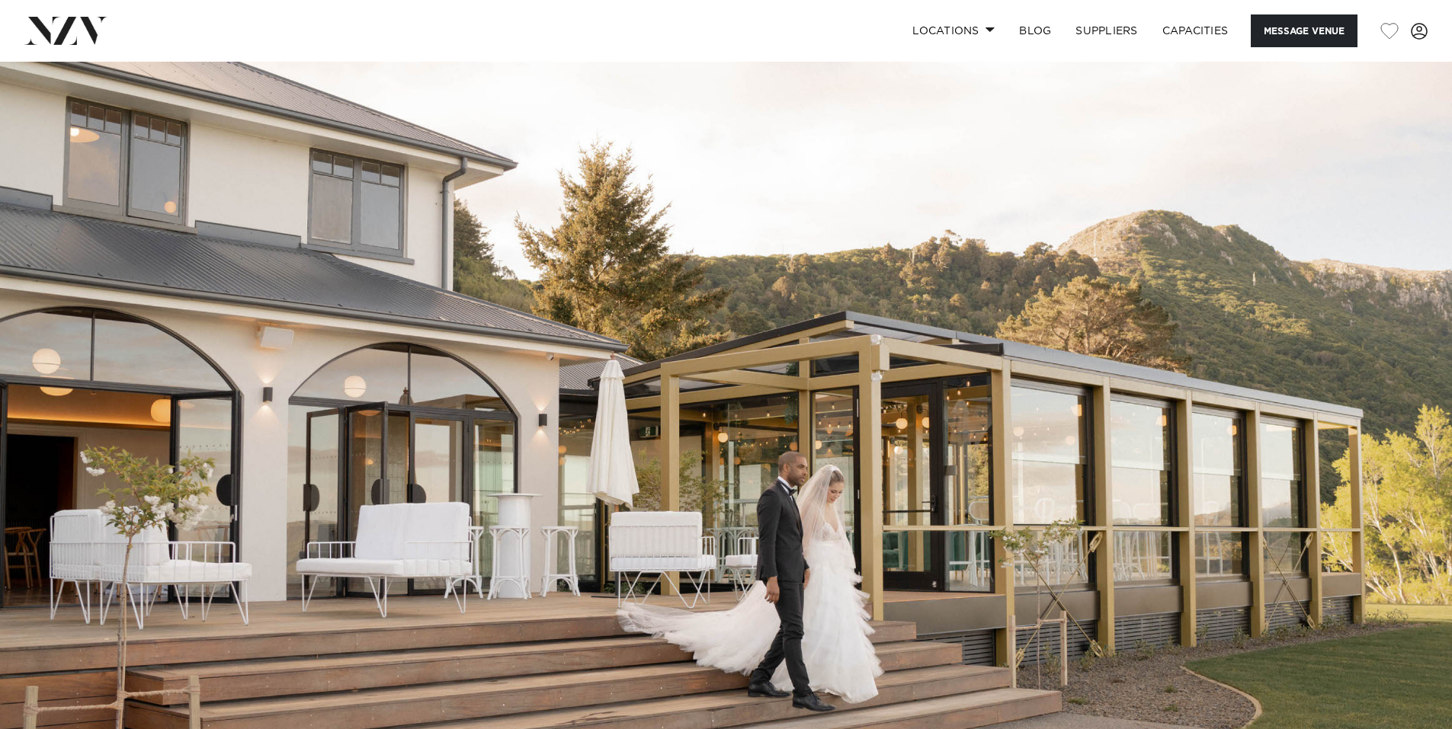
drag, startPoint x: 978, startPoint y: 605, endPoint x: 999, endPoint y: 216, distance: 389.2
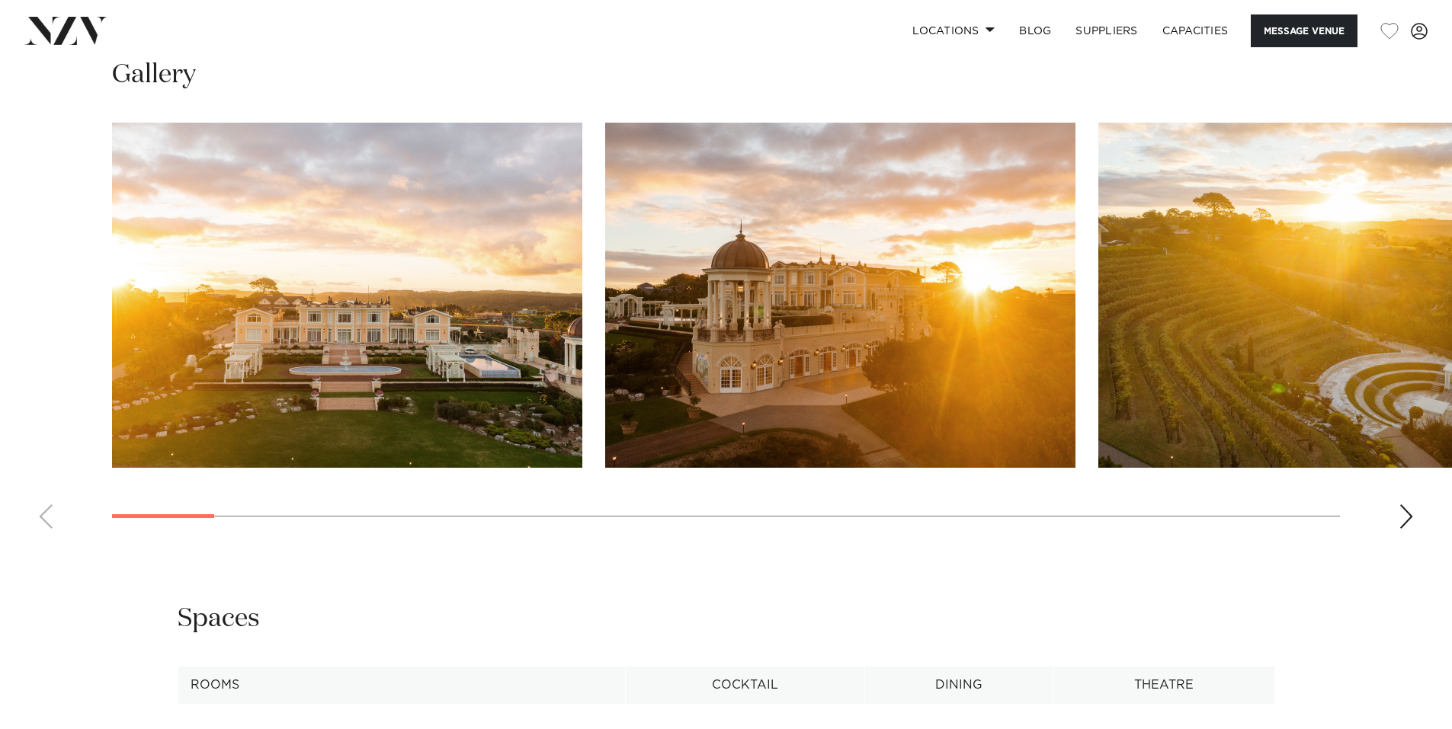
scroll to position [1829, 0]
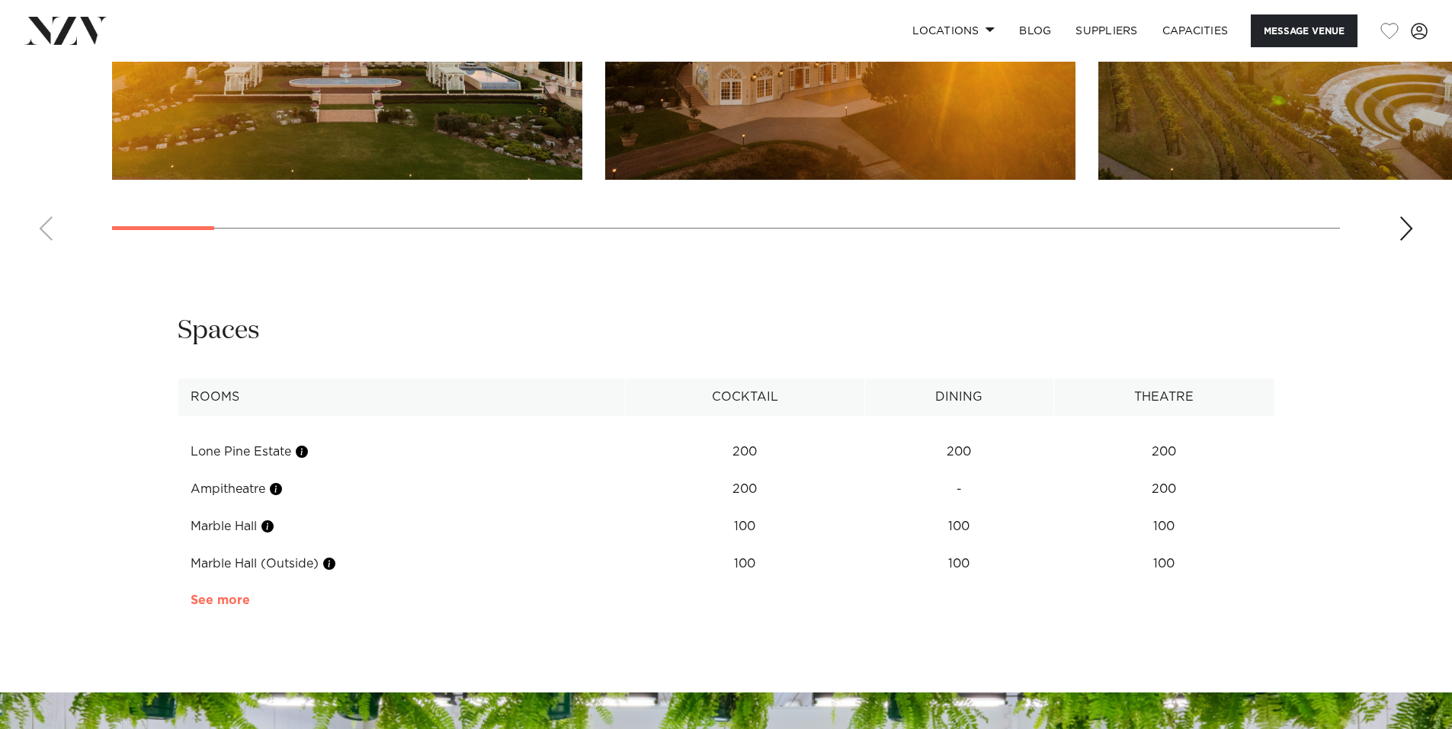
click at [231, 594] on link "See more" at bounding box center [250, 600] width 119 height 12
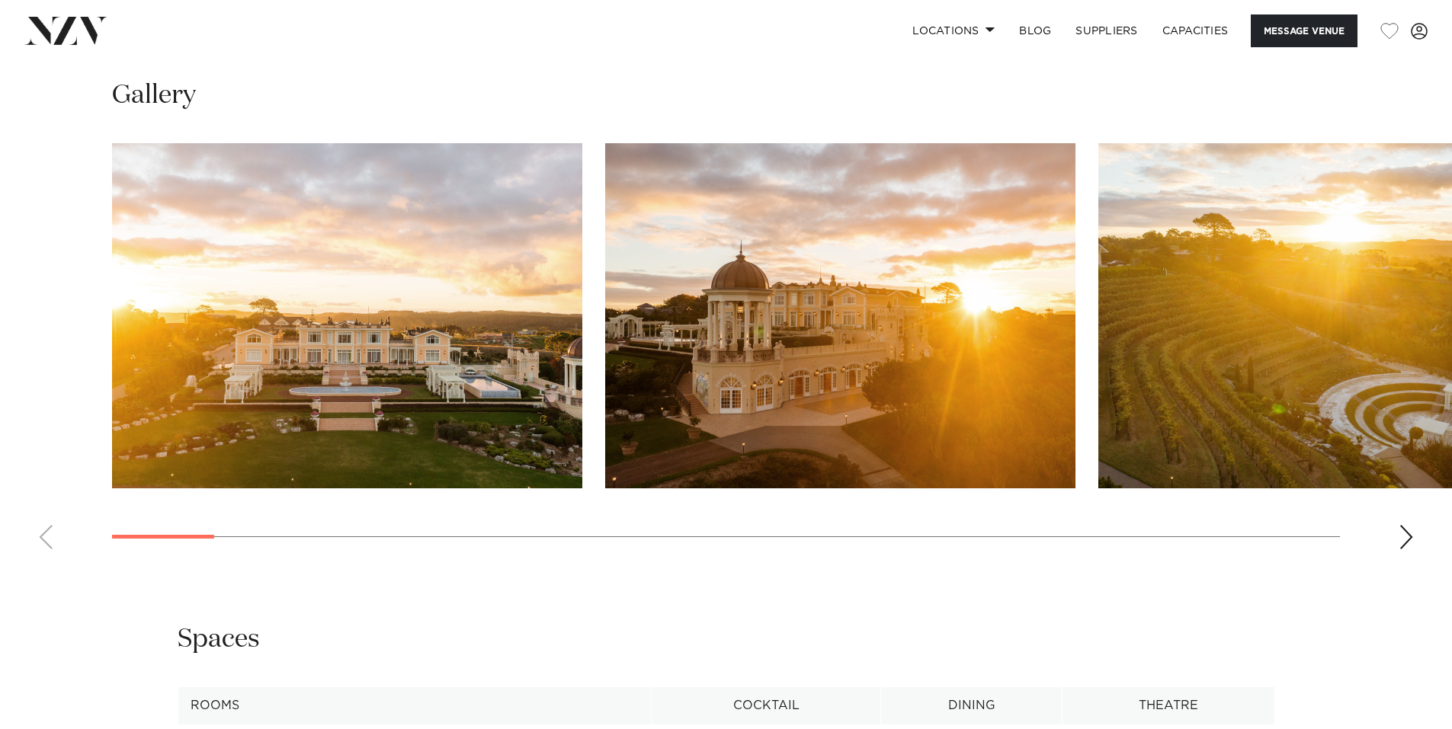
scroll to position [1676, 0]
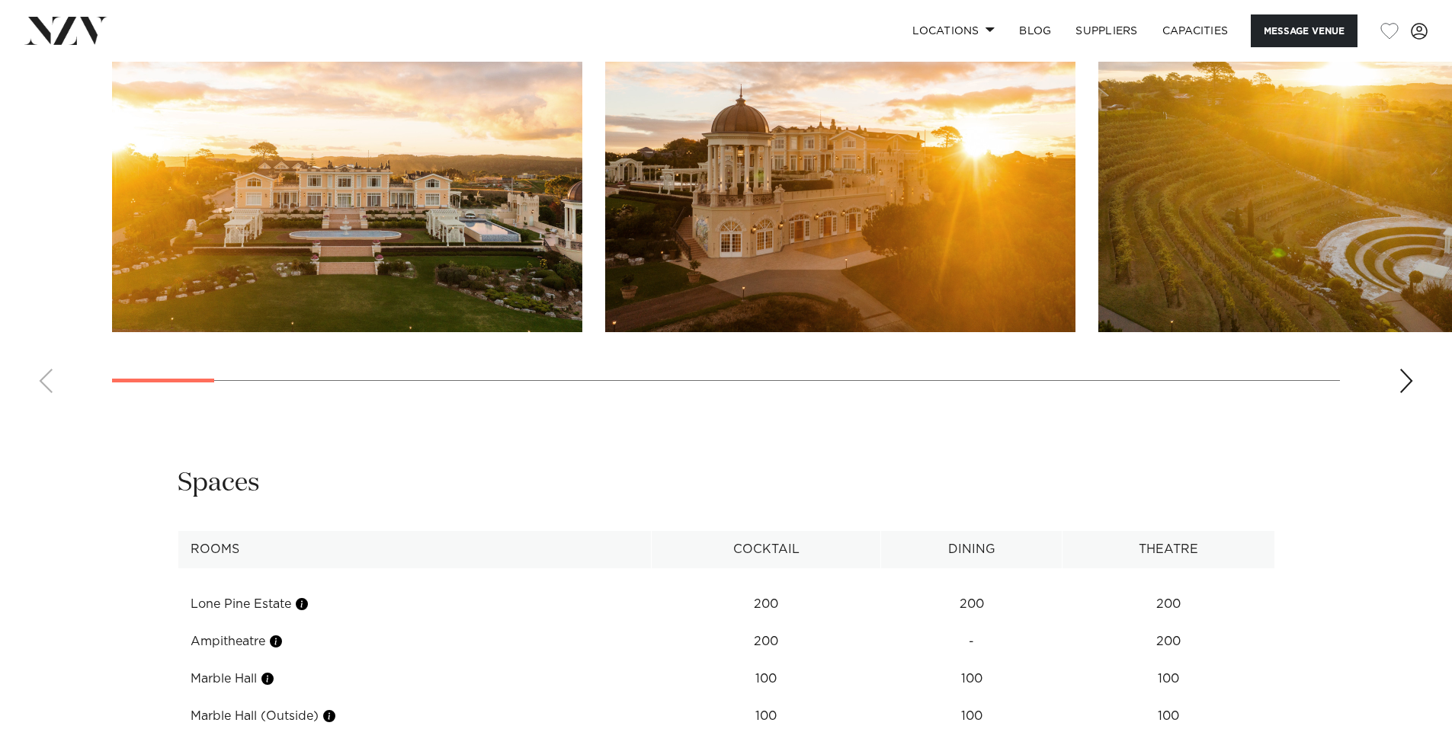
click at [1399, 380] on div "Next slide" at bounding box center [1405, 381] width 15 height 24
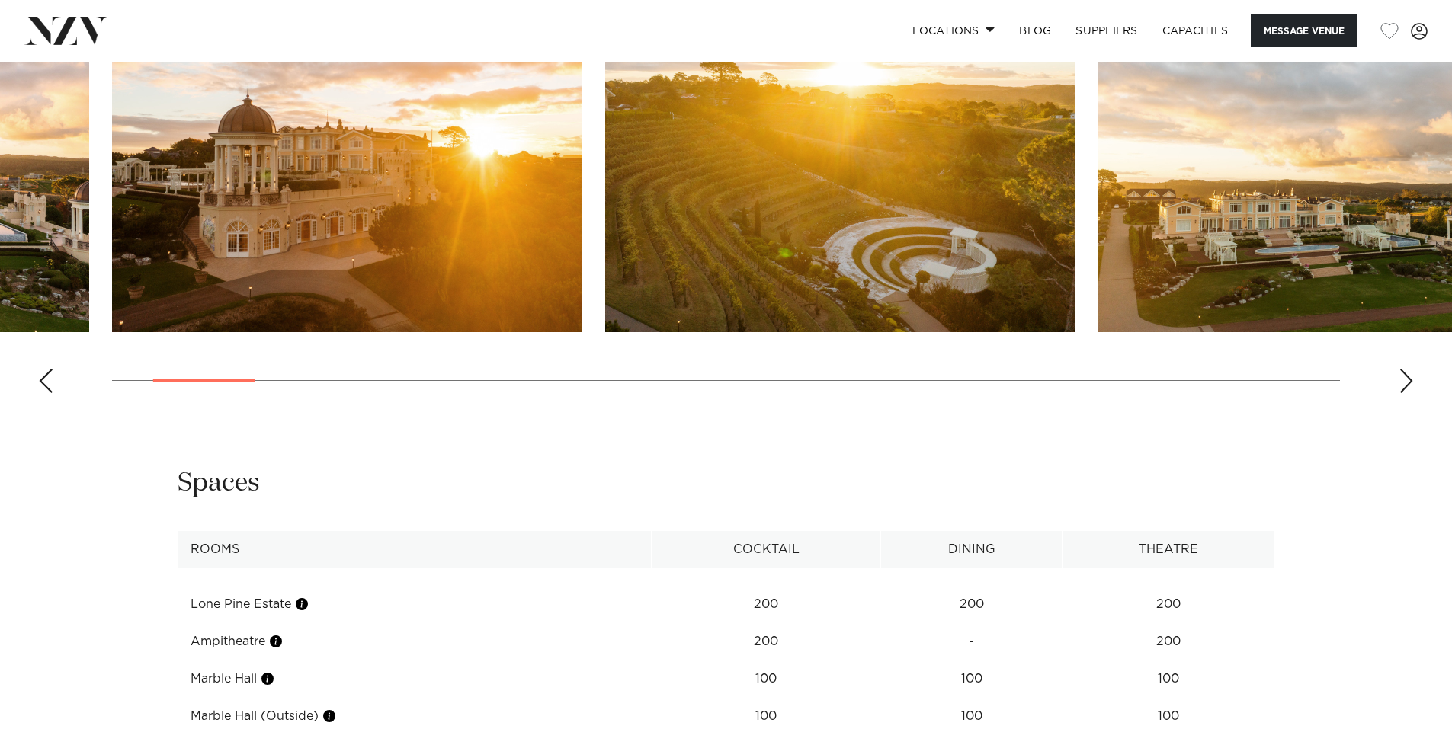
click at [1401, 378] on div "Next slide" at bounding box center [1405, 381] width 15 height 24
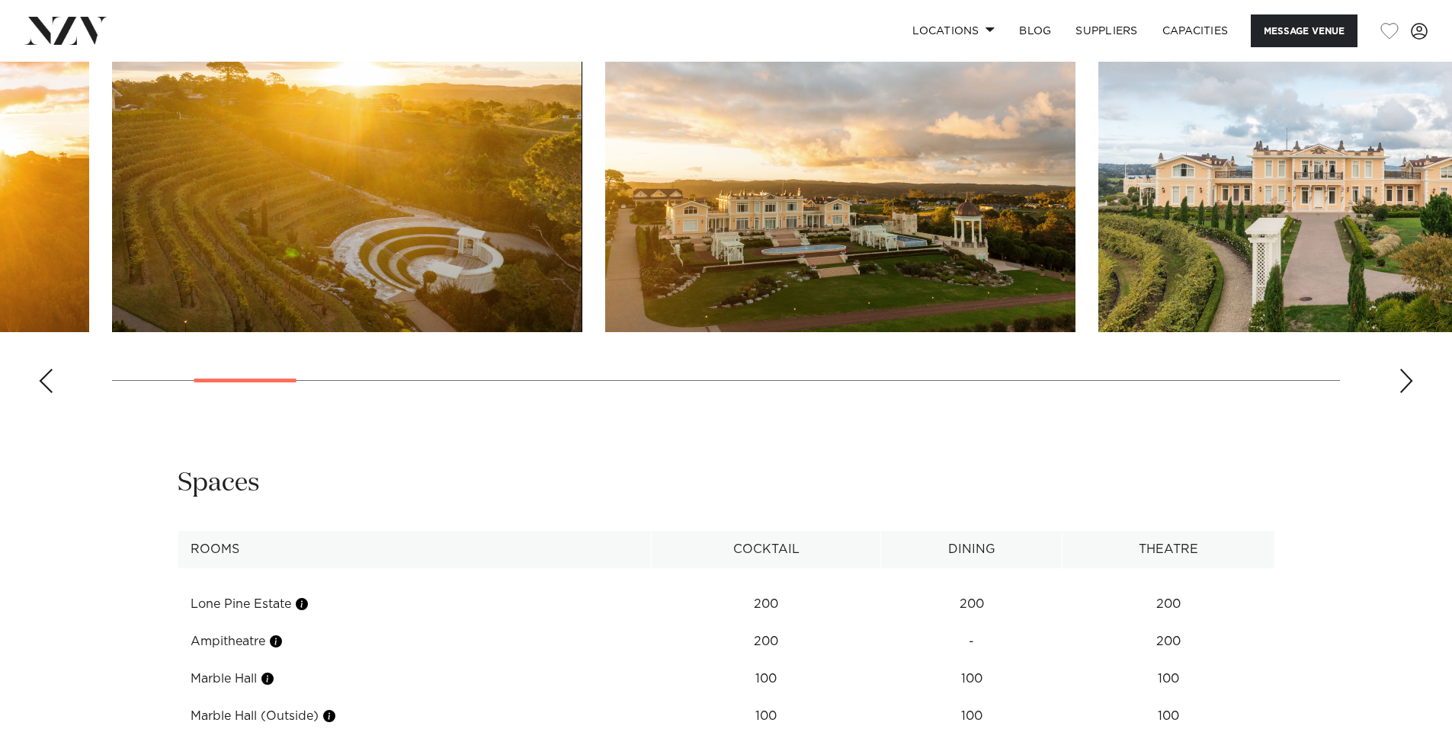
click at [1401, 378] on div "Next slide" at bounding box center [1405, 381] width 15 height 24
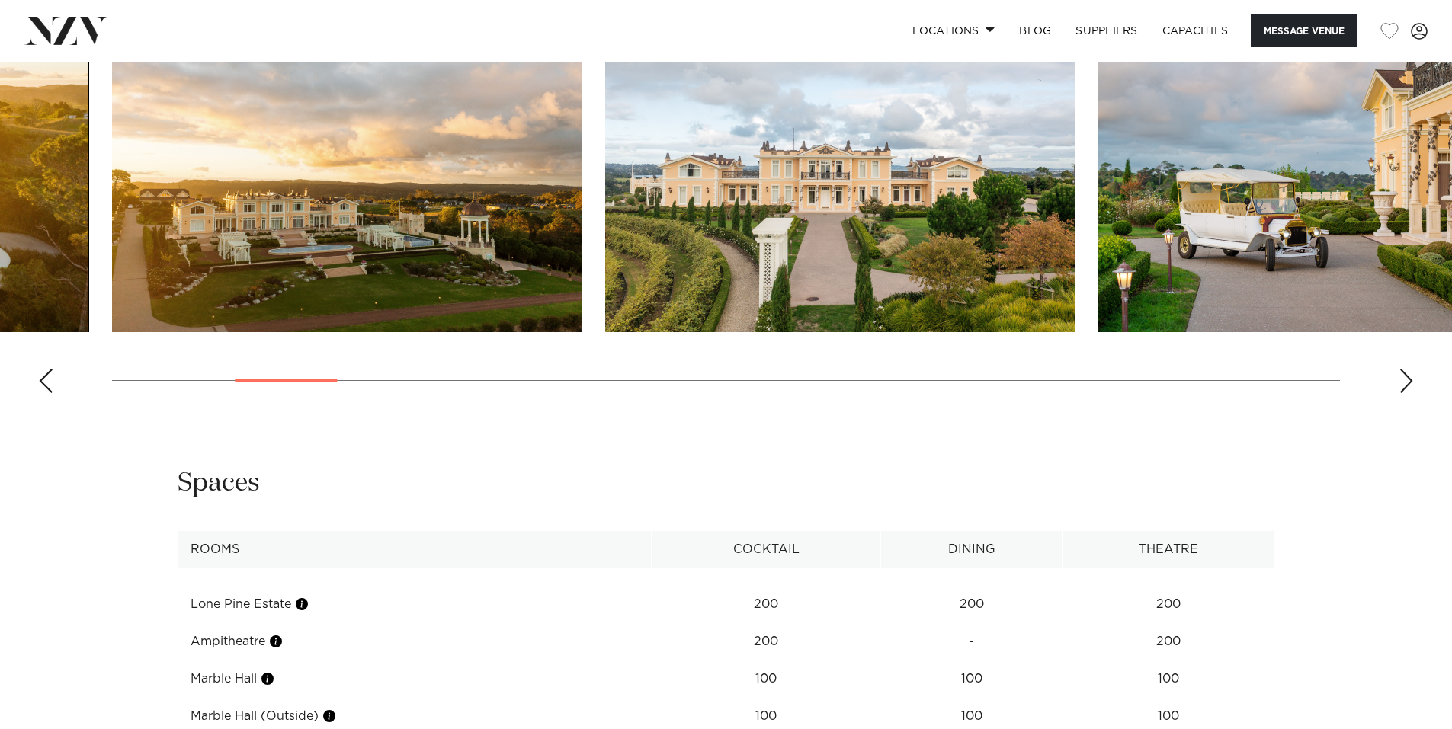
click at [1414, 385] on swiper-container at bounding box center [726, 196] width 1452 height 418
click at [1398, 376] on swiper-container at bounding box center [726, 196] width 1452 height 418
click at [1406, 379] on div "Next slide" at bounding box center [1405, 381] width 15 height 24
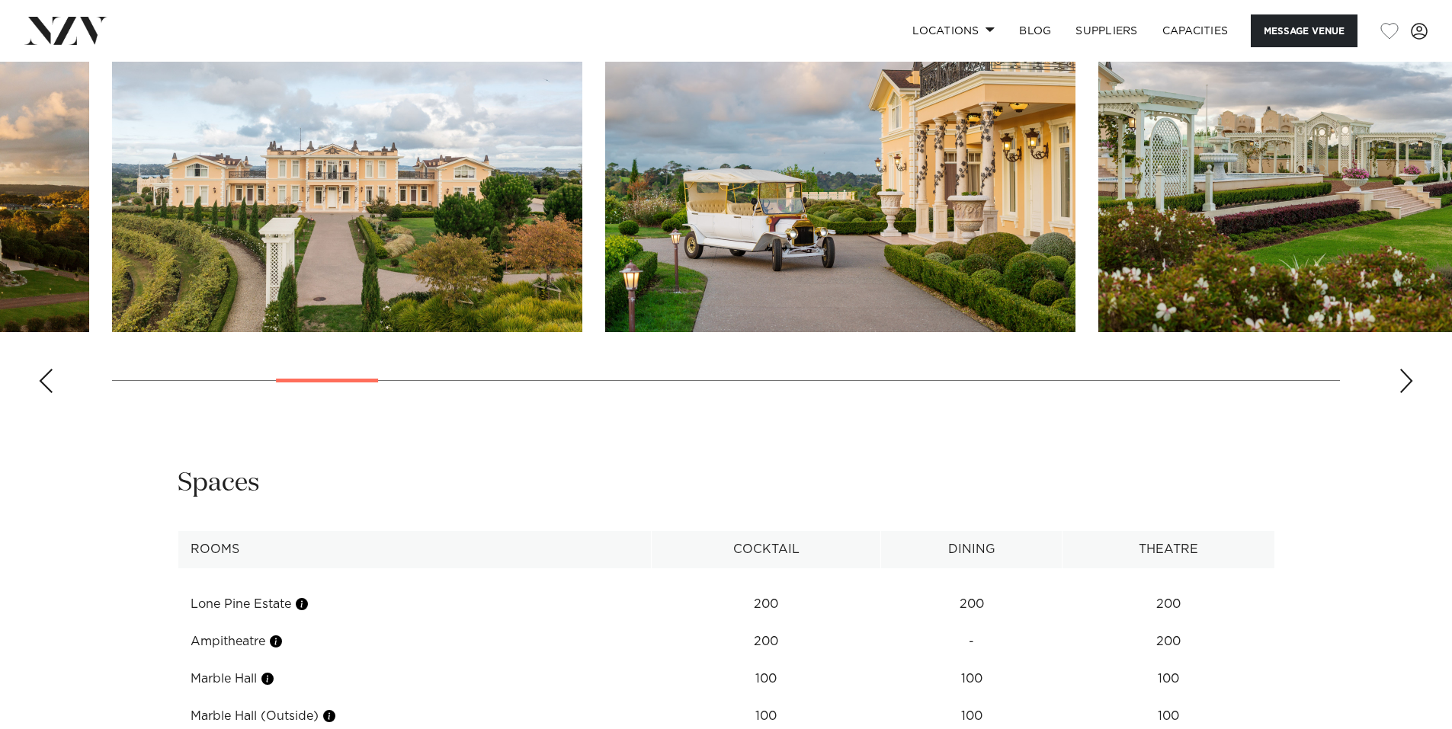
click at [1406, 379] on div "Next slide" at bounding box center [1405, 381] width 15 height 24
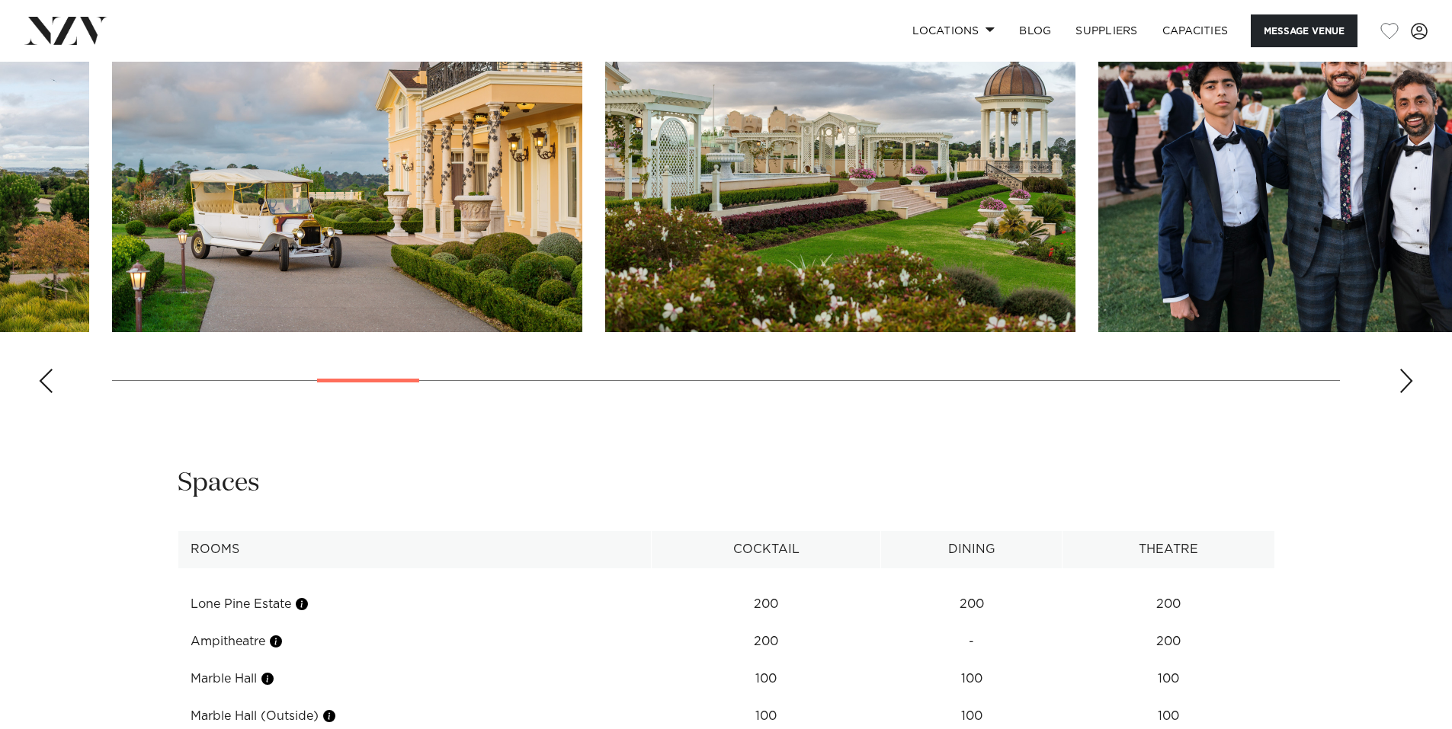
click at [1406, 379] on div "Next slide" at bounding box center [1405, 381] width 15 height 24
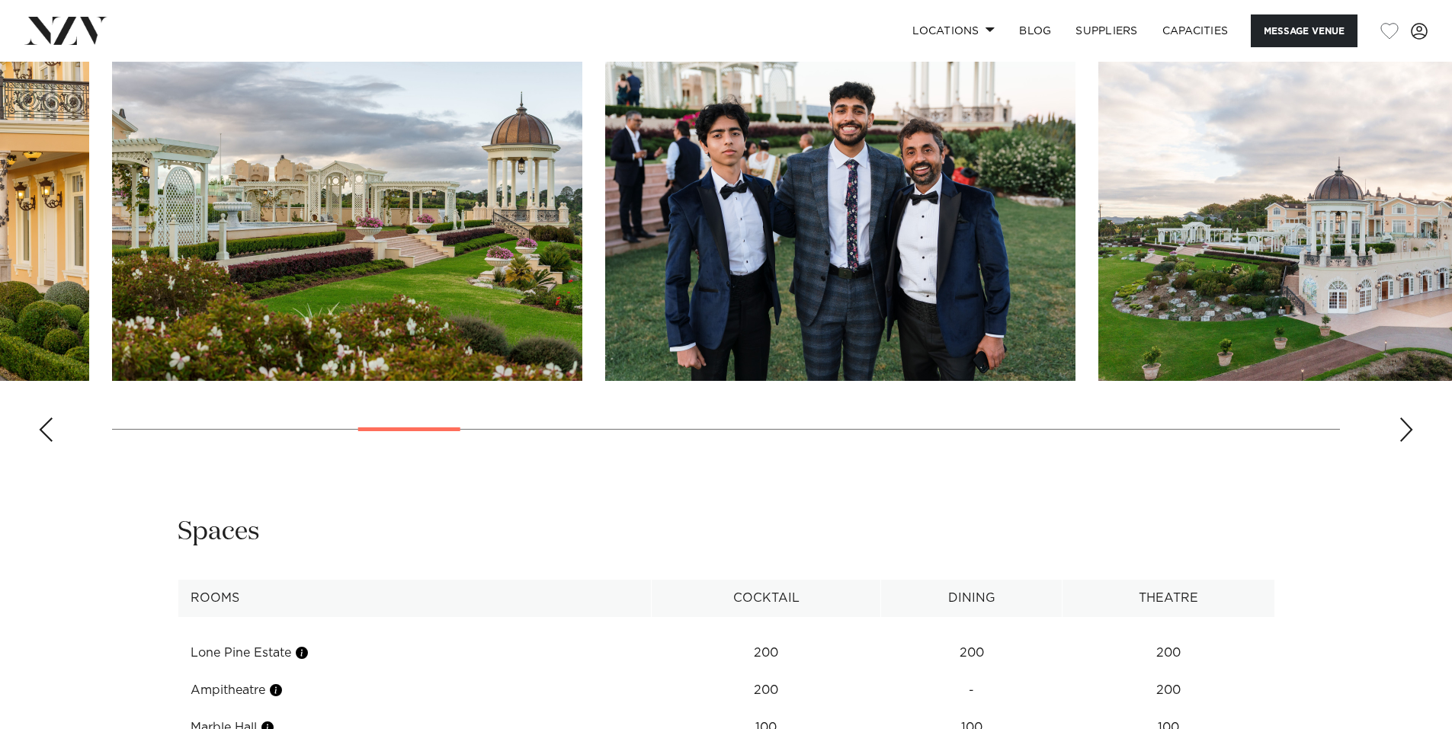
scroll to position [1600, 0]
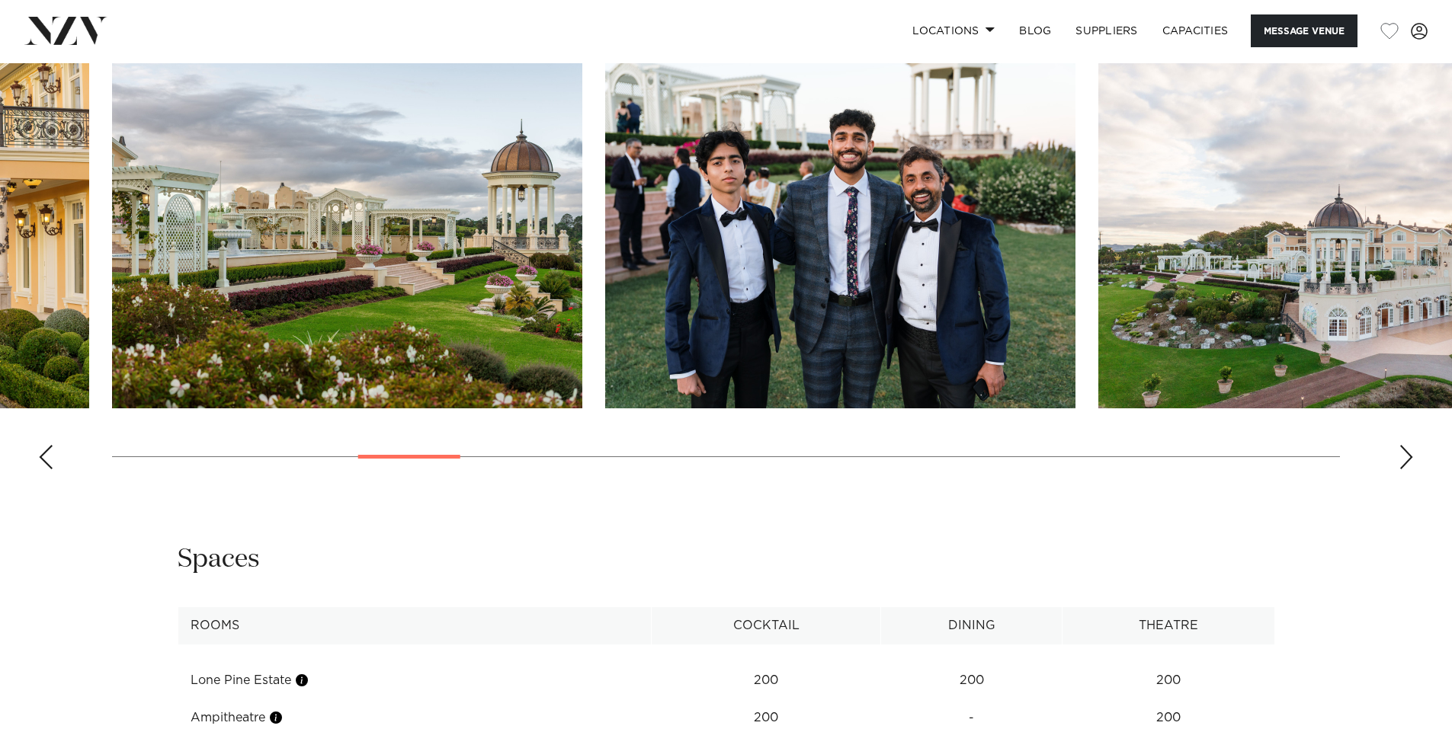
click at [1396, 460] on swiper-container at bounding box center [726, 272] width 1452 height 418
click at [1407, 453] on div "Next slide" at bounding box center [1405, 457] width 15 height 24
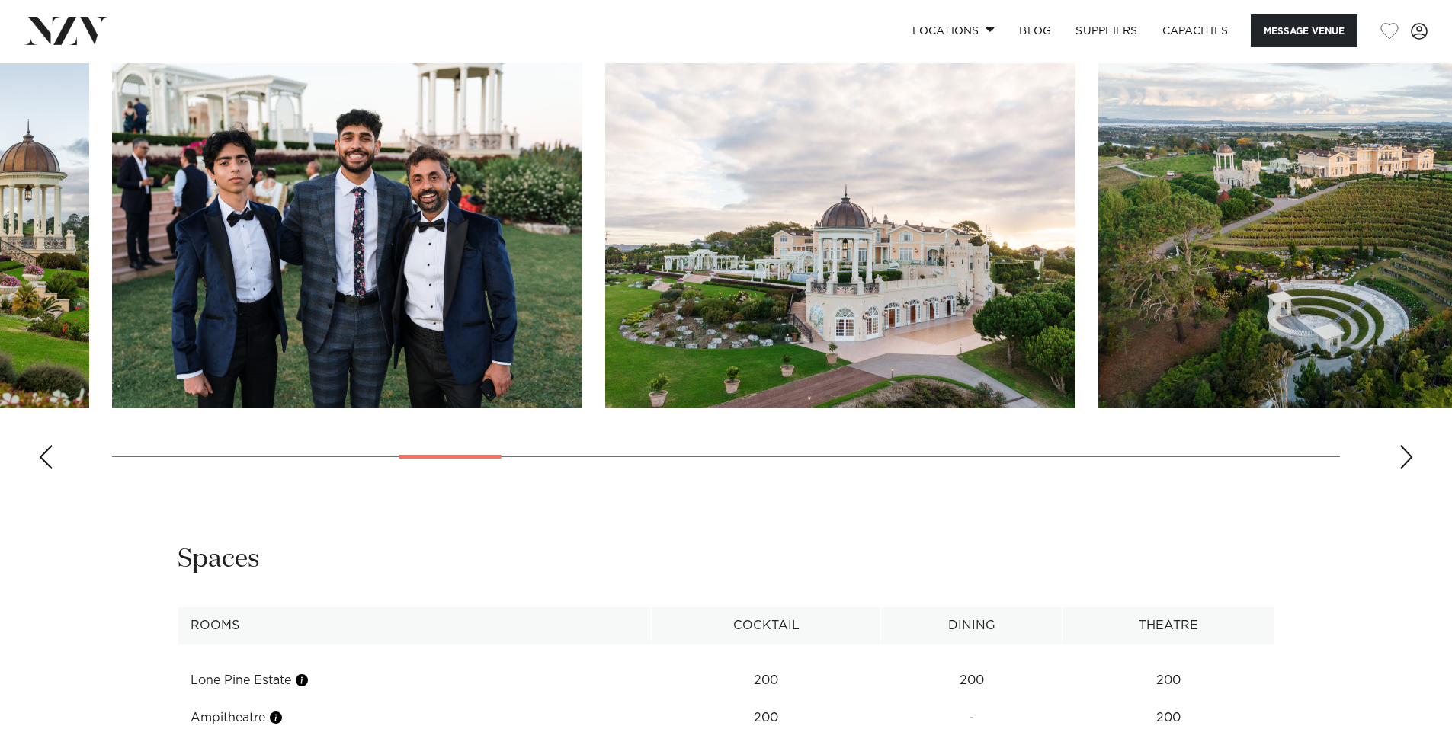
click at [1407, 453] on div "Next slide" at bounding box center [1405, 457] width 15 height 24
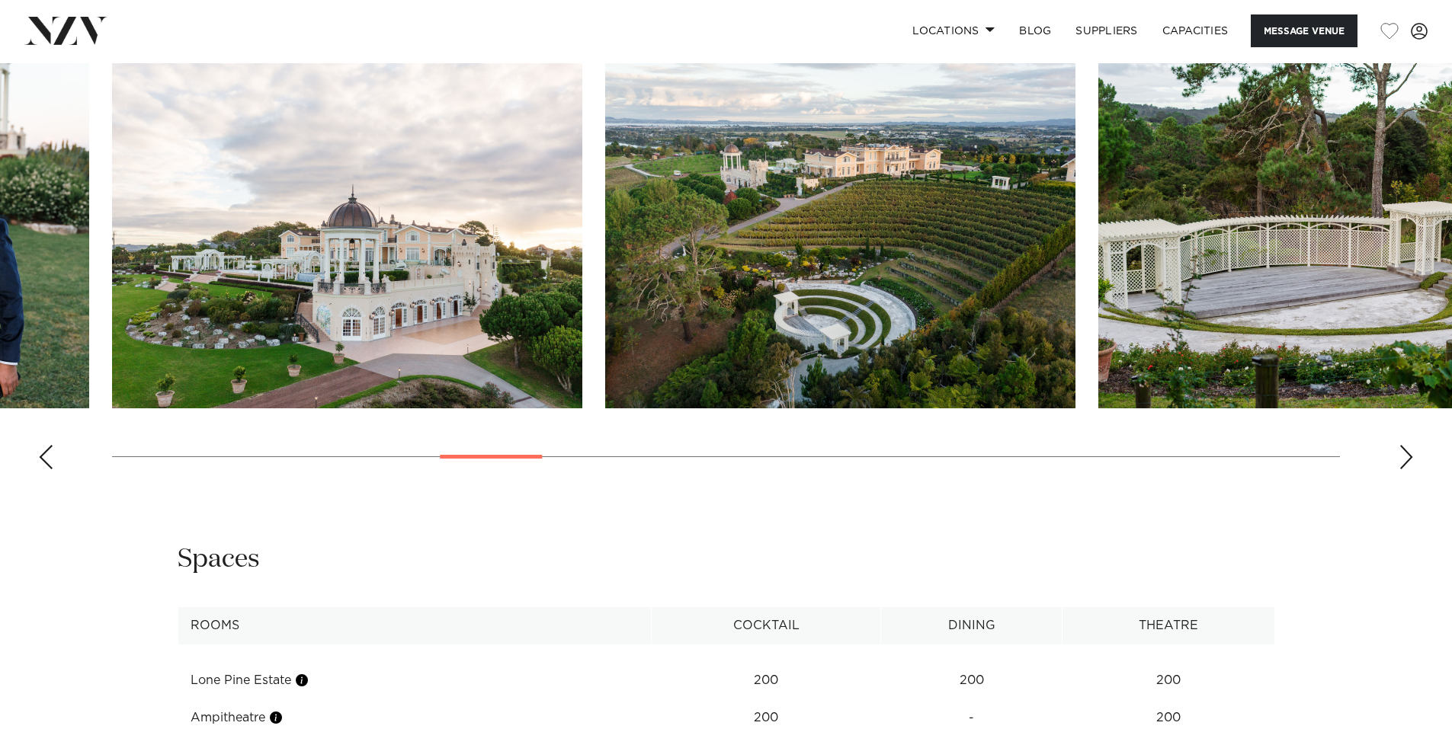
click at [1407, 453] on div "Next slide" at bounding box center [1405, 457] width 15 height 24
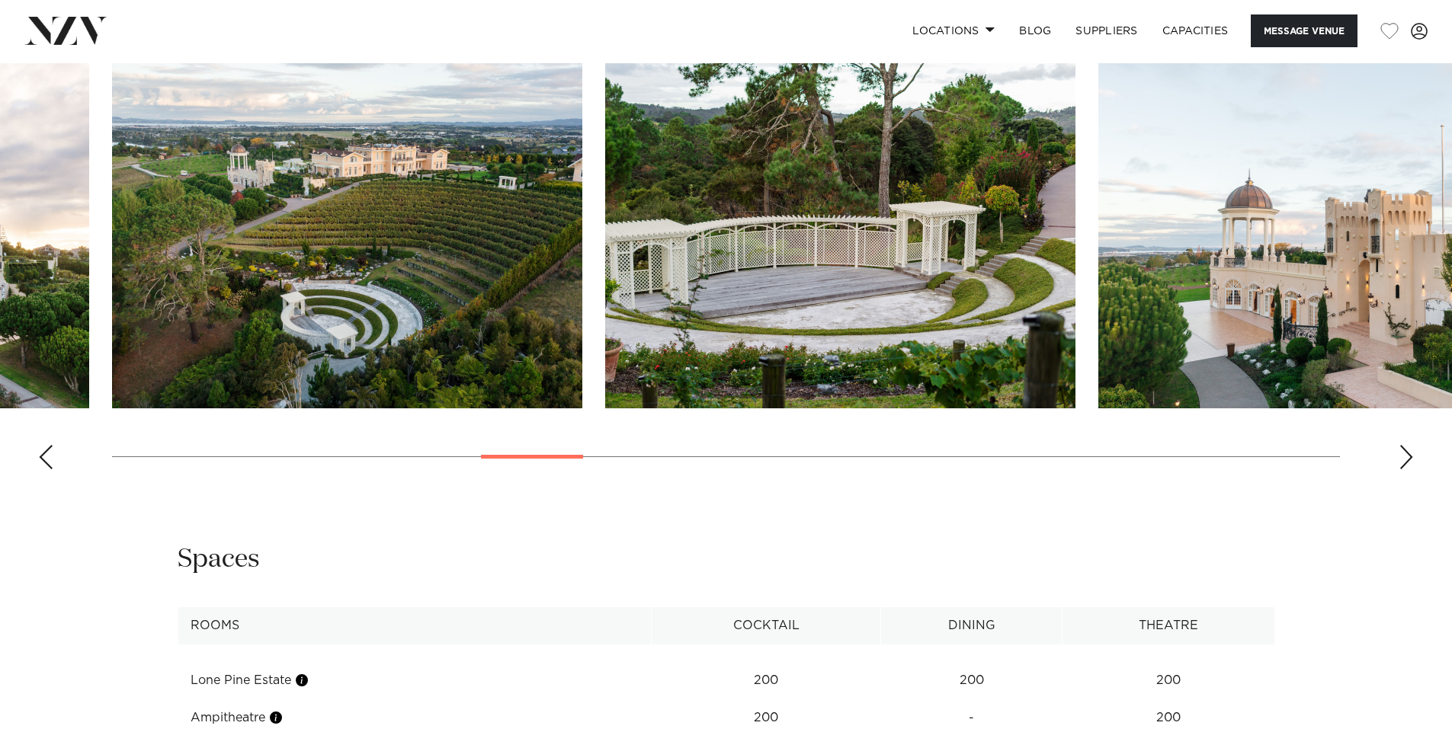
click at [1407, 453] on div "Next slide" at bounding box center [1405, 457] width 15 height 24
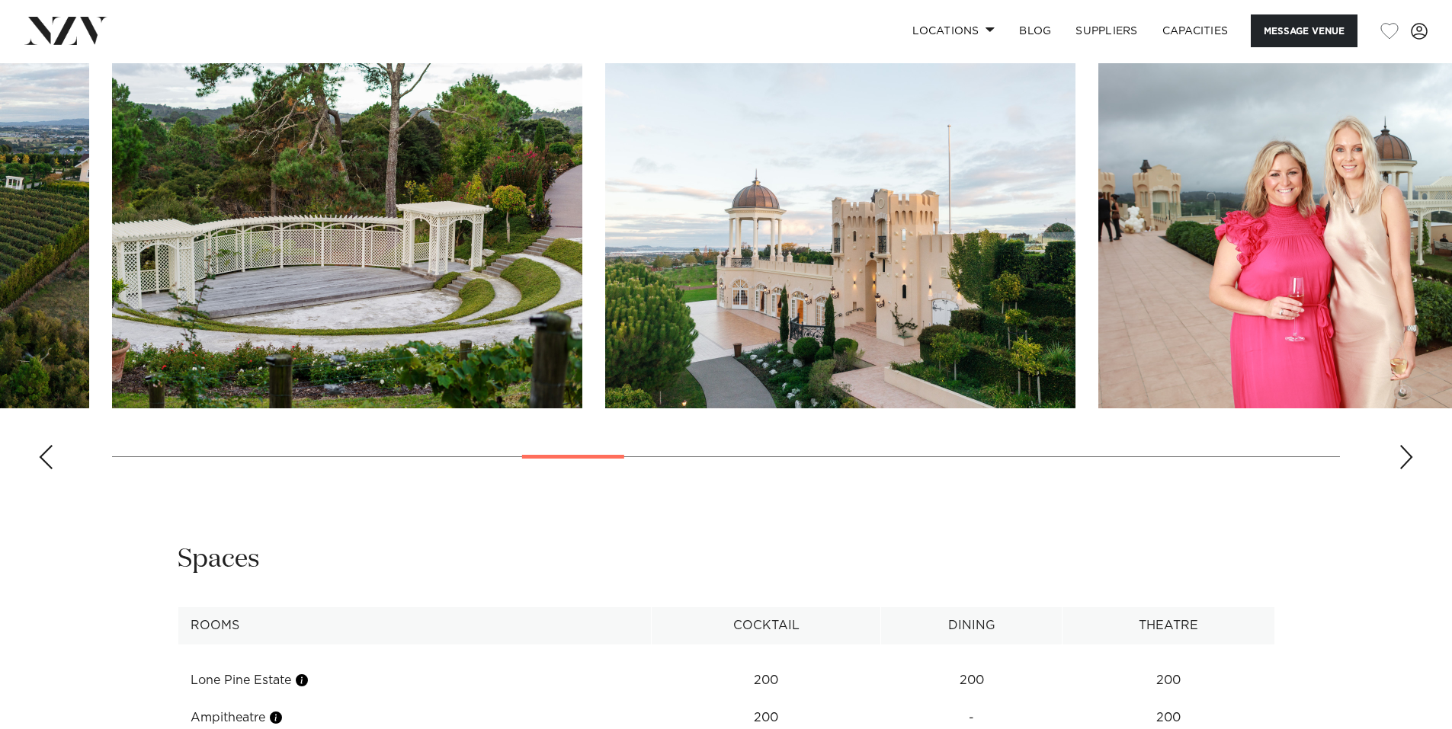
click at [1407, 453] on div "Next slide" at bounding box center [1405, 457] width 15 height 24
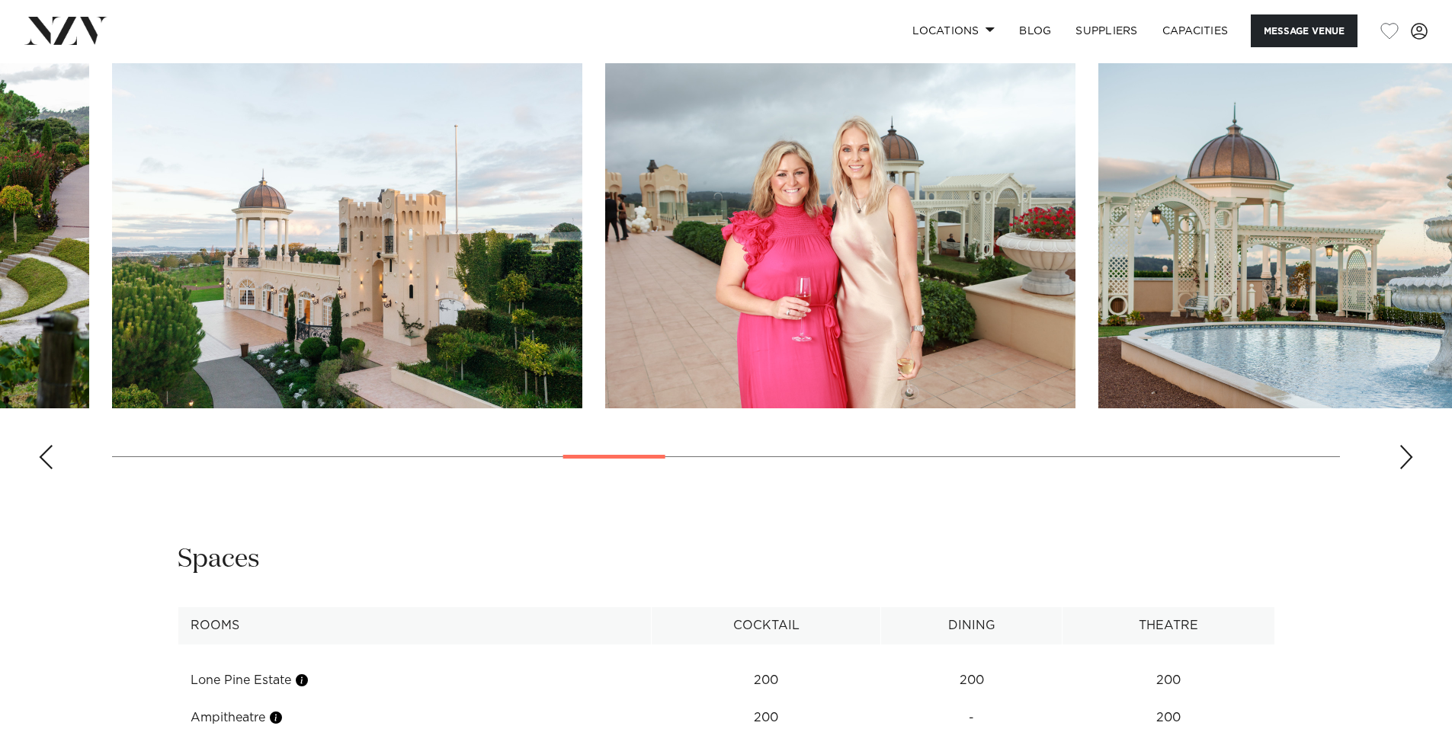
click at [1407, 453] on div "Next slide" at bounding box center [1405, 457] width 15 height 24
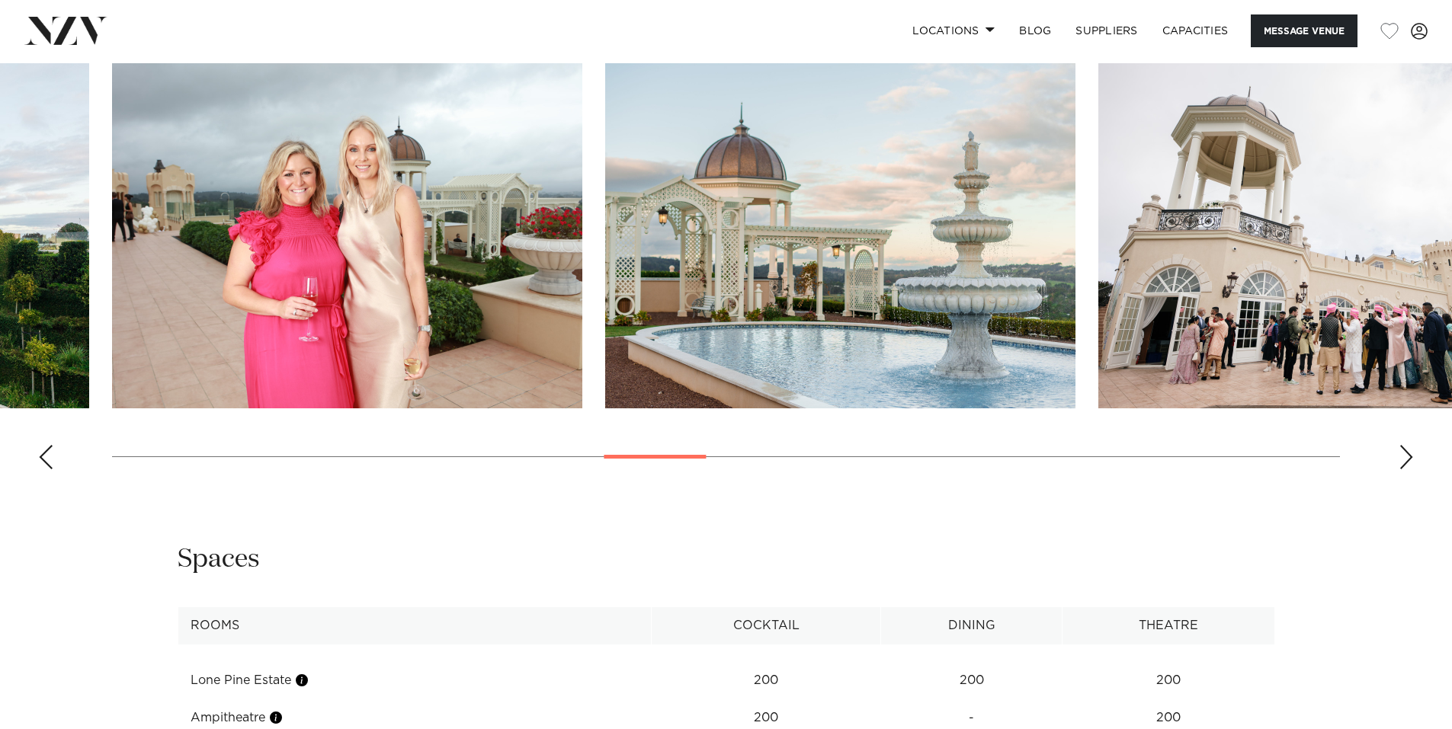
click at [1407, 453] on div "Next slide" at bounding box center [1405, 457] width 15 height 24
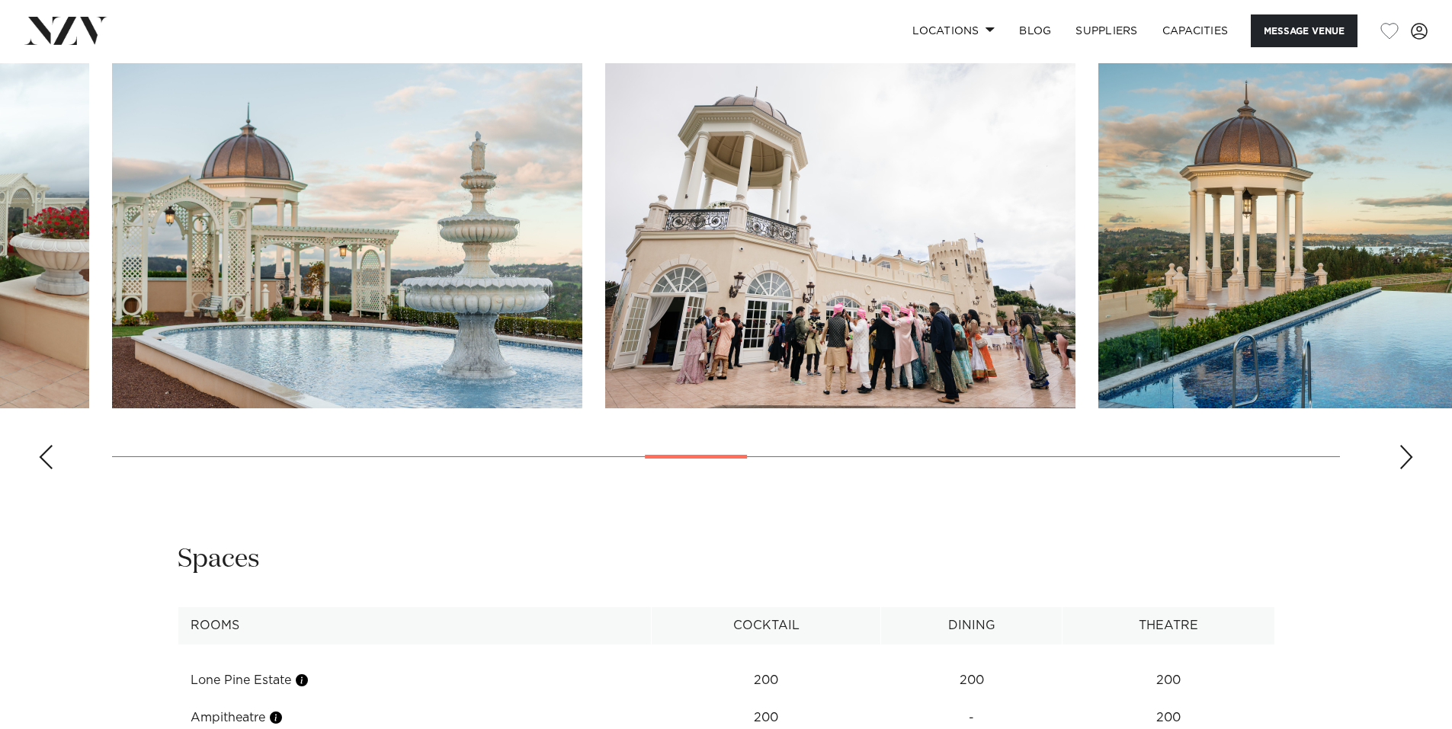
click at [1407, 453] on div "Next slide" at bounding box center [1405, 457] width 15 height 24
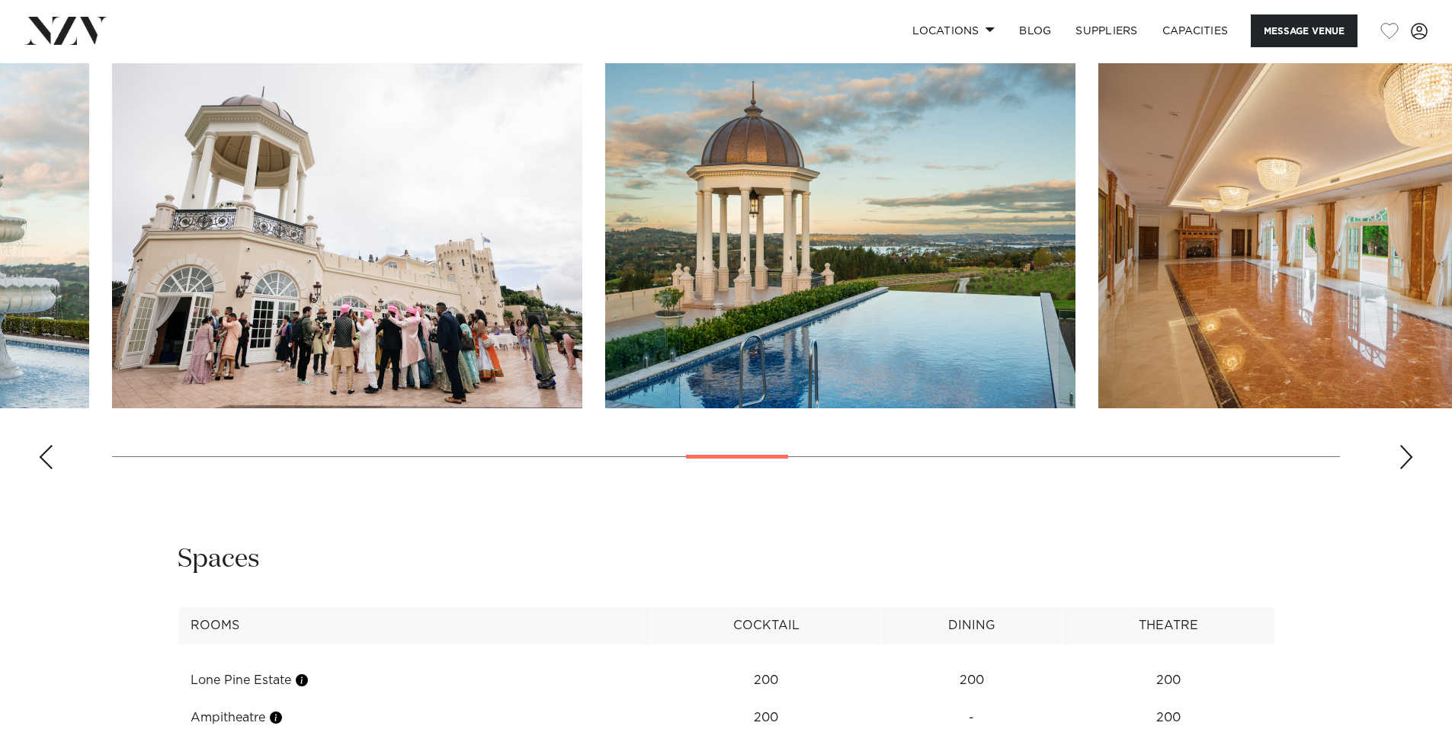
click at [1407, 453] on div "Next slide" at bounding box center [1405, 457] width 15 height 24
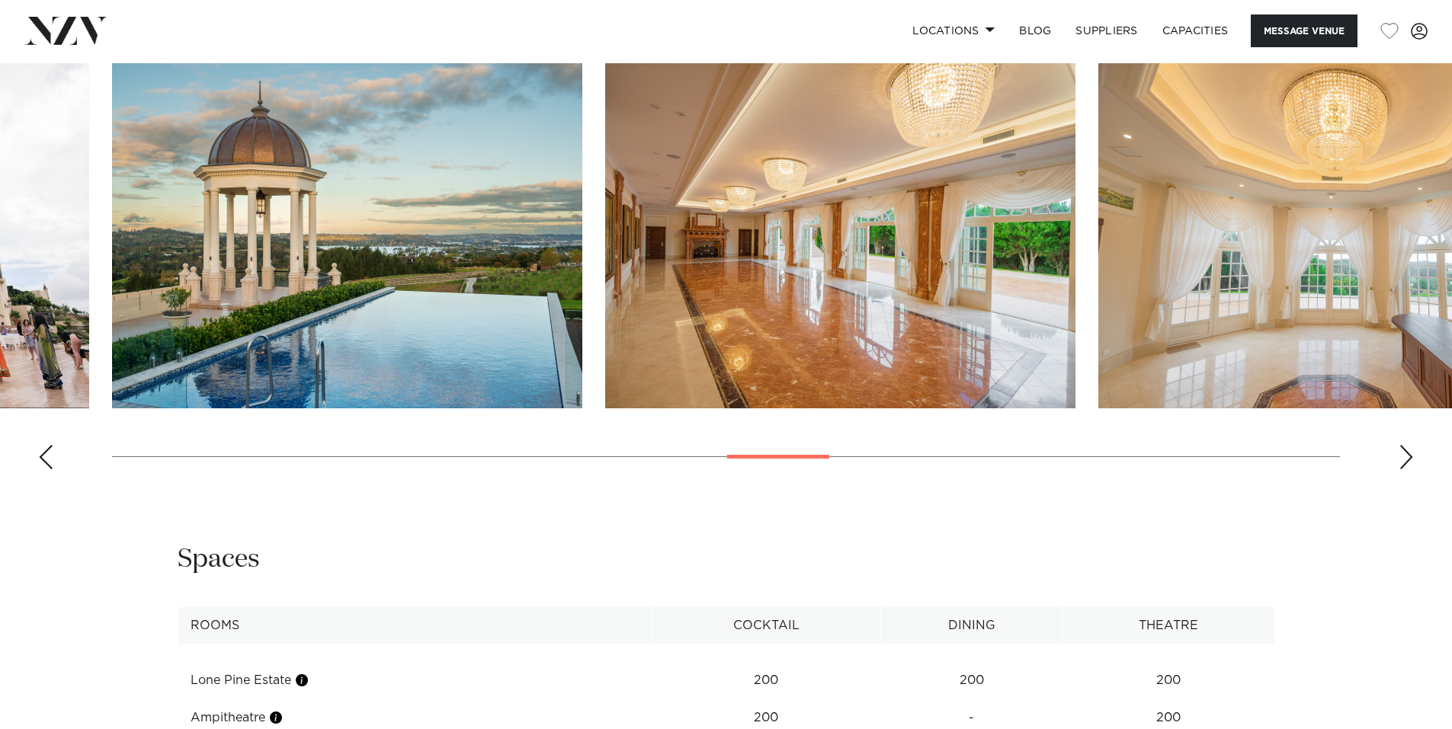
click at [1407, 453] on div "Next slide" at bounding box center [1405, 457] width 15 height 24
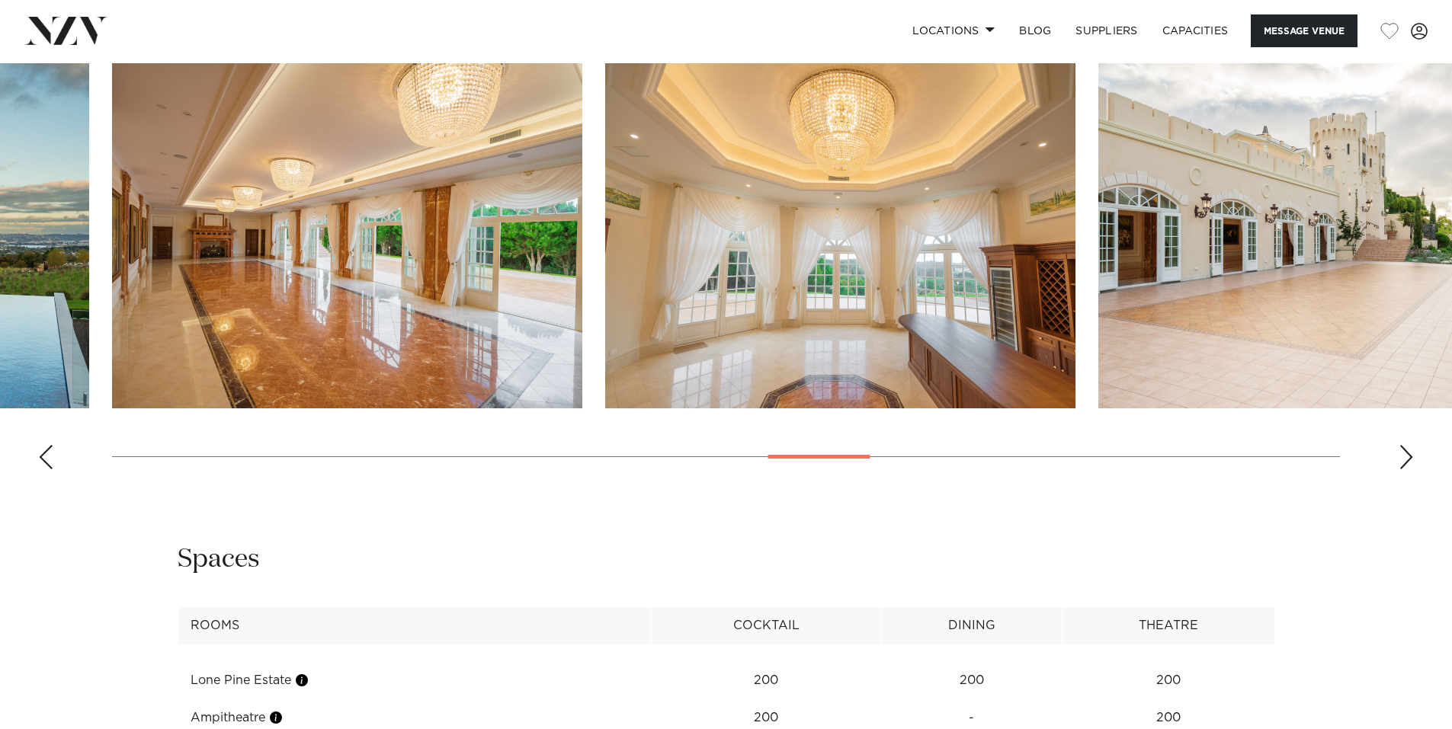
click at [1407, 453] on div "Next slide" at bounding box center [1405, 457] width 15 height 24
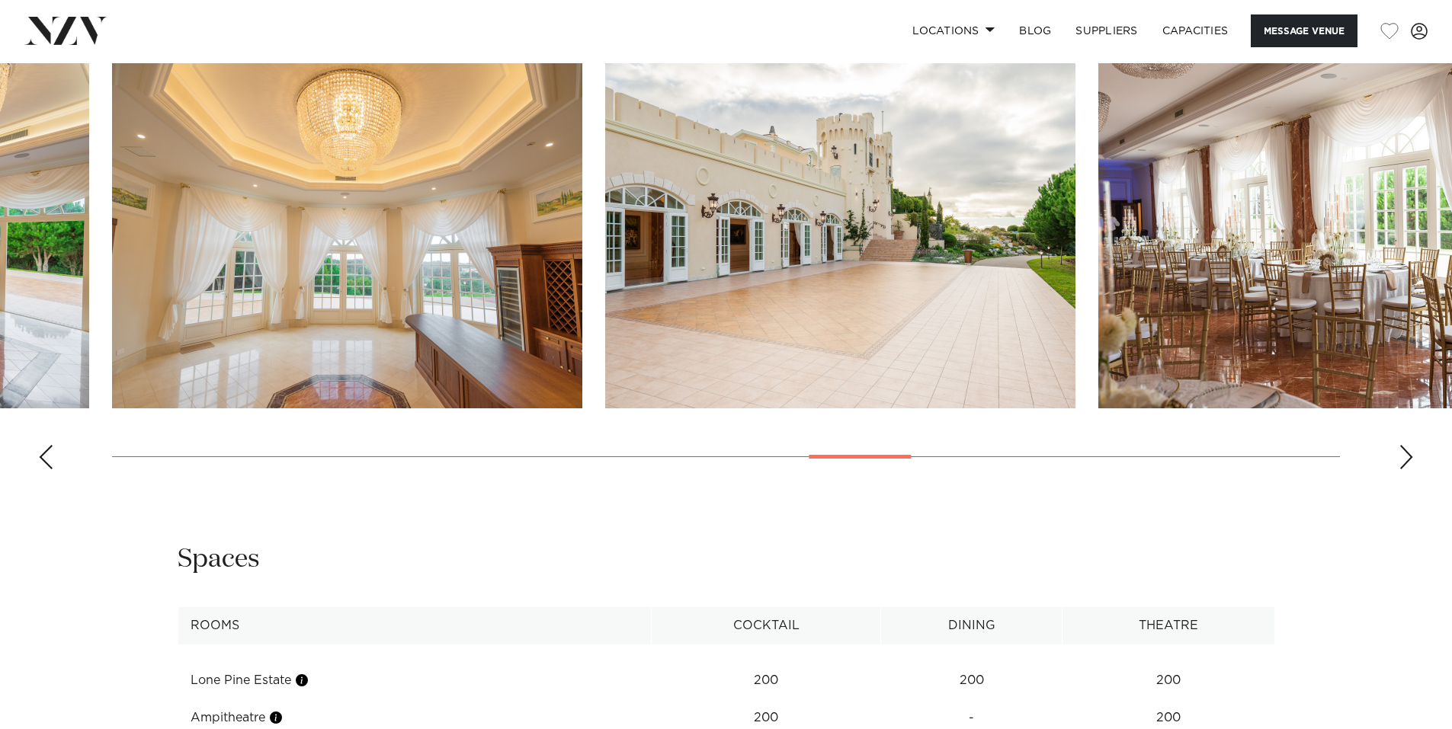
click at [1407, 453] on div "Next slide" at bounding box center [1405, 457] width 15 height 24
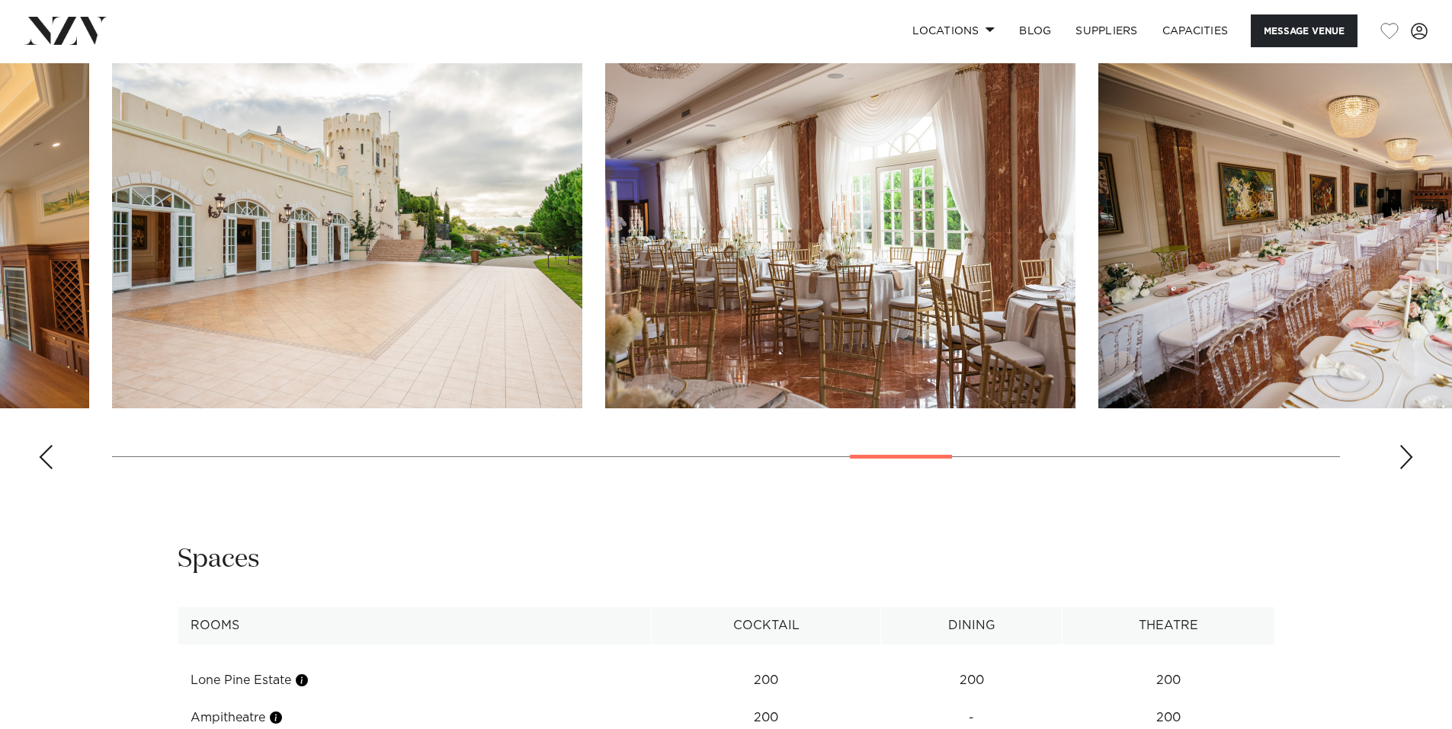
click at [1407, 453] on div "Next slide" at bounding box center [1405, 457] width 15 height 24
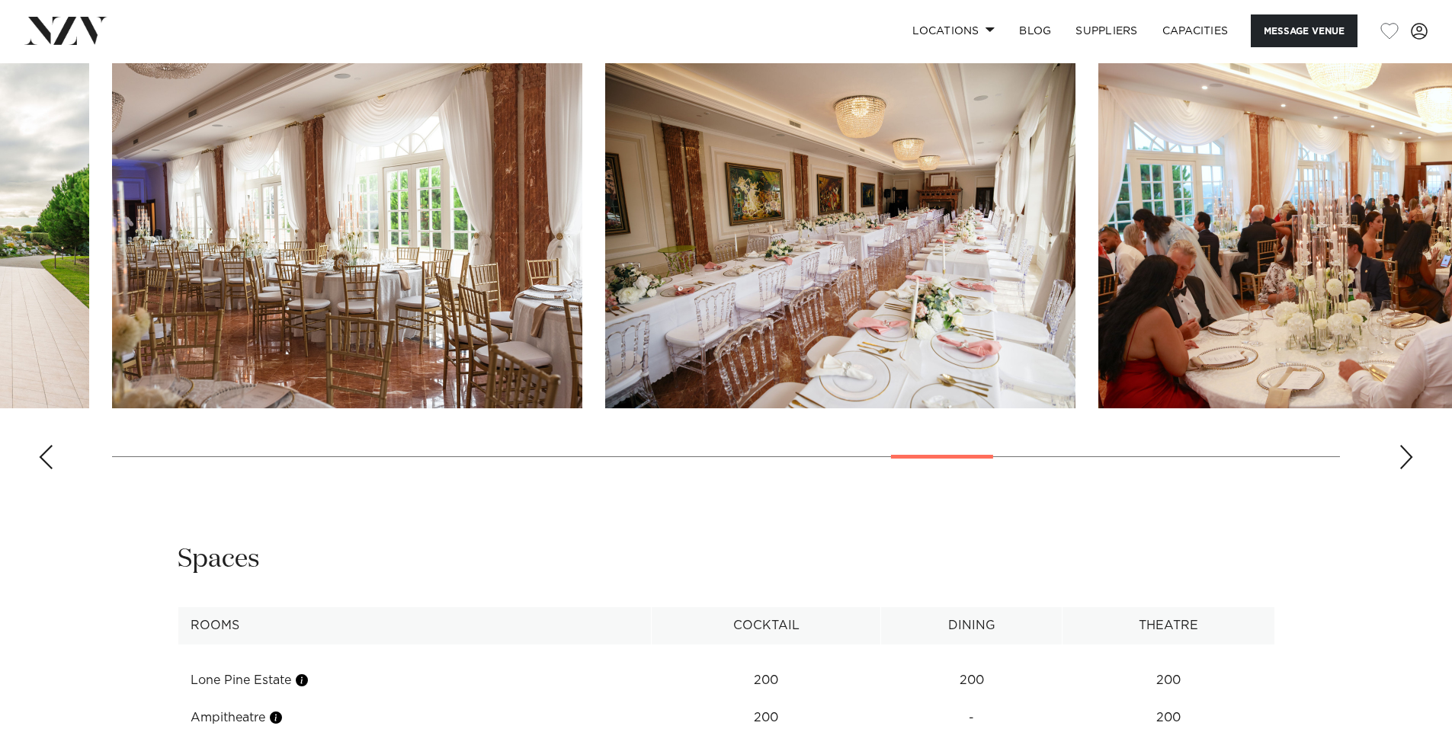
click at [1407, 453] on div "Next slide" at bounding box center [1405, 457] width 15 height 24
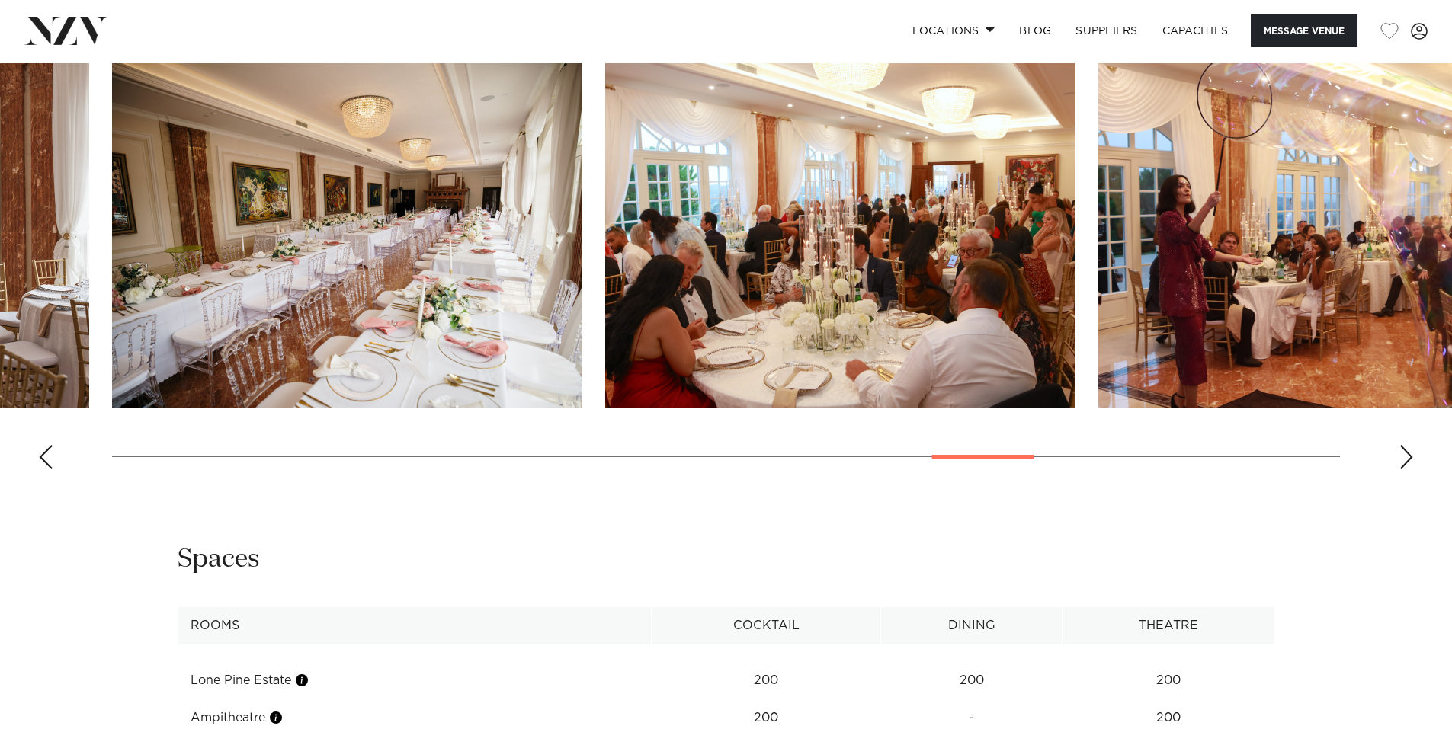
click at [1407, 453] on div "Next slide" at bounding box center [1405, 457] width 15 height 24
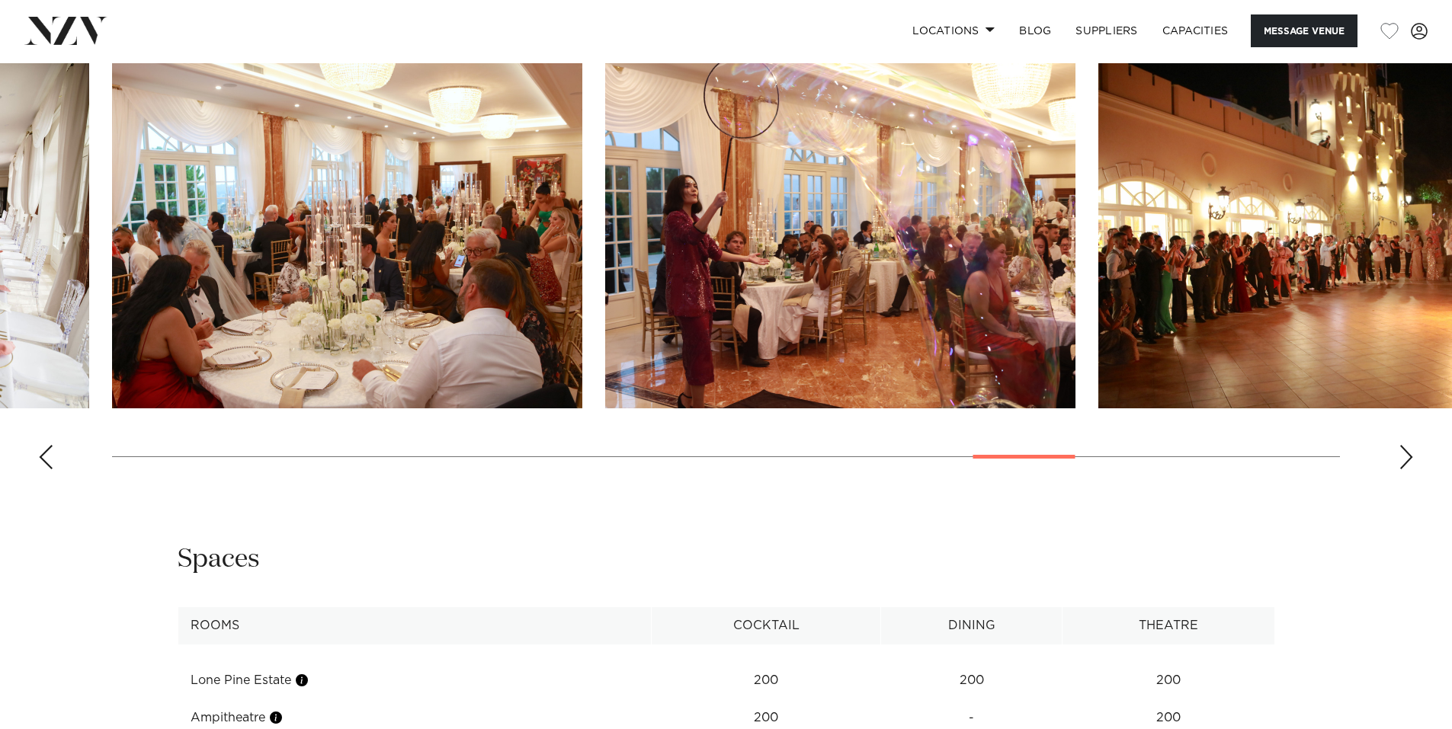
click at [1407, 453] on div "Next slide" at bounding box center [1405, 457] width 15 height 24
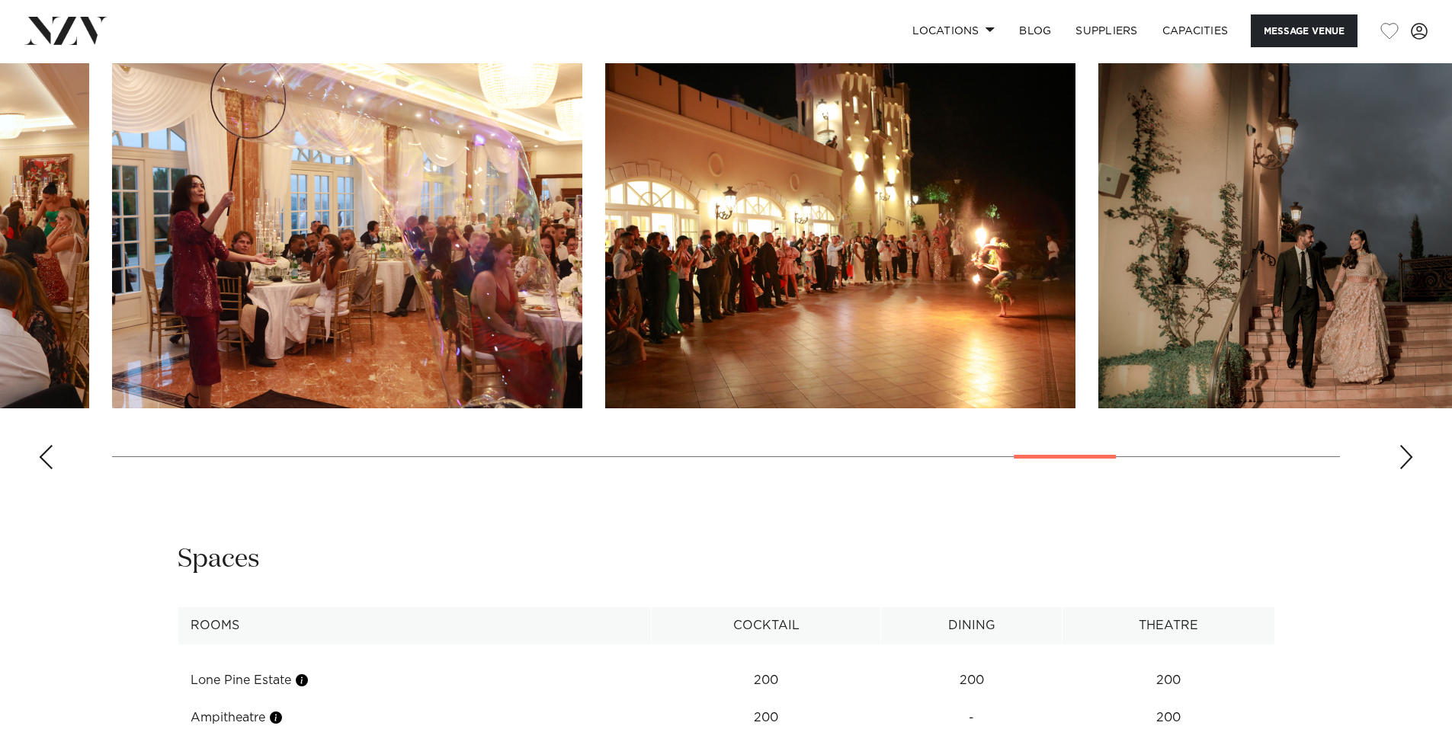
click at [1407, 453] on div "Next slide" at bounding box center [1405, 457] width 15 height 24
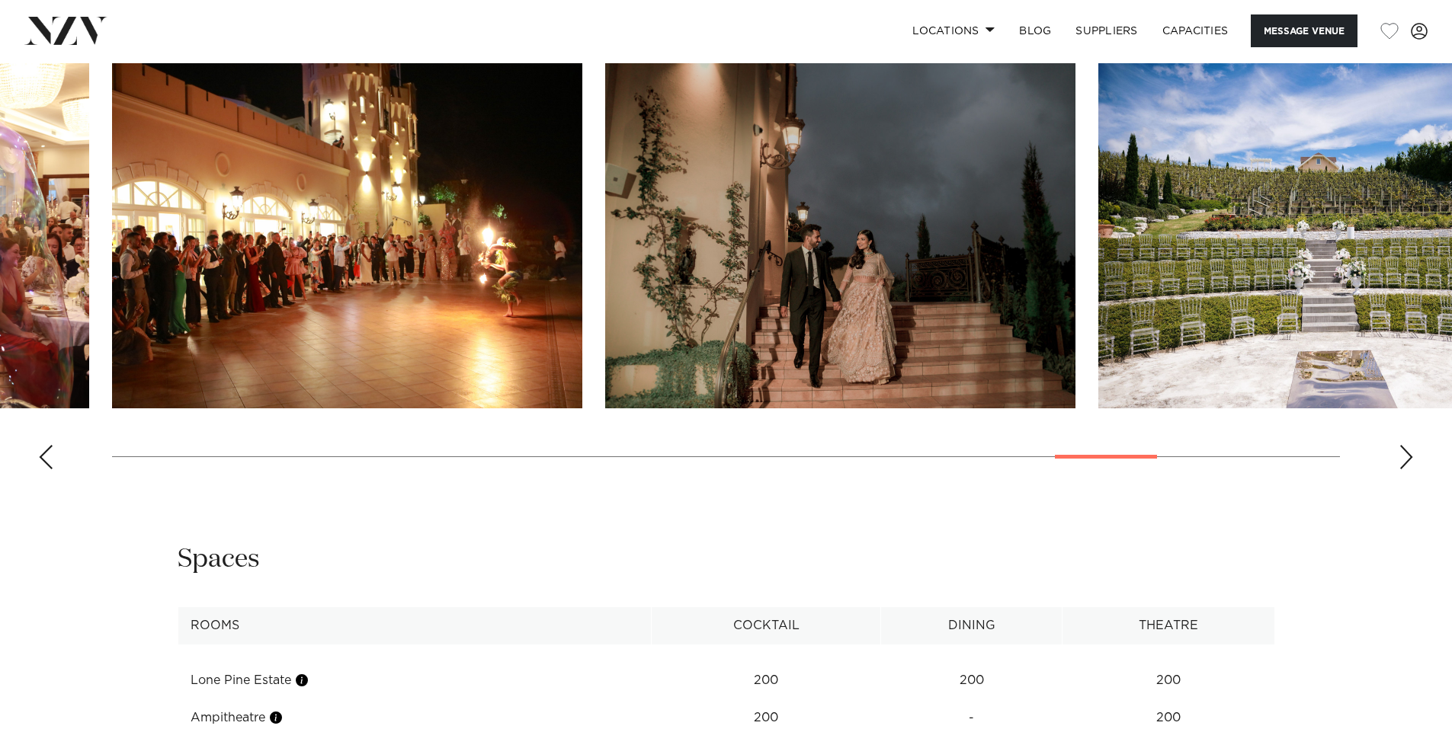
click at [1407, 453] on div "Next slide" at bounding box center [1405, 457] width 15 height 24
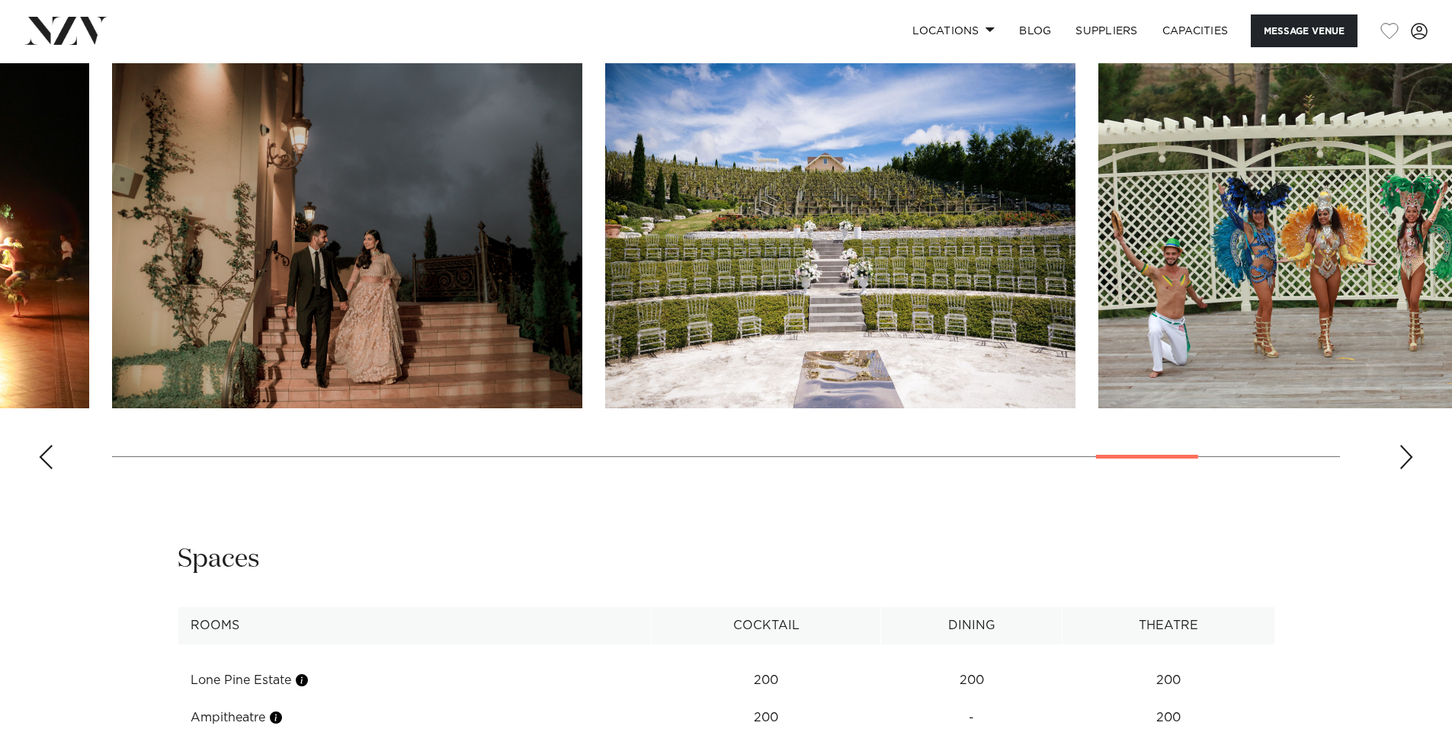
click at [1407, 453] on div "Next slide" at bounding box center [1405, 457] width 15 height 24
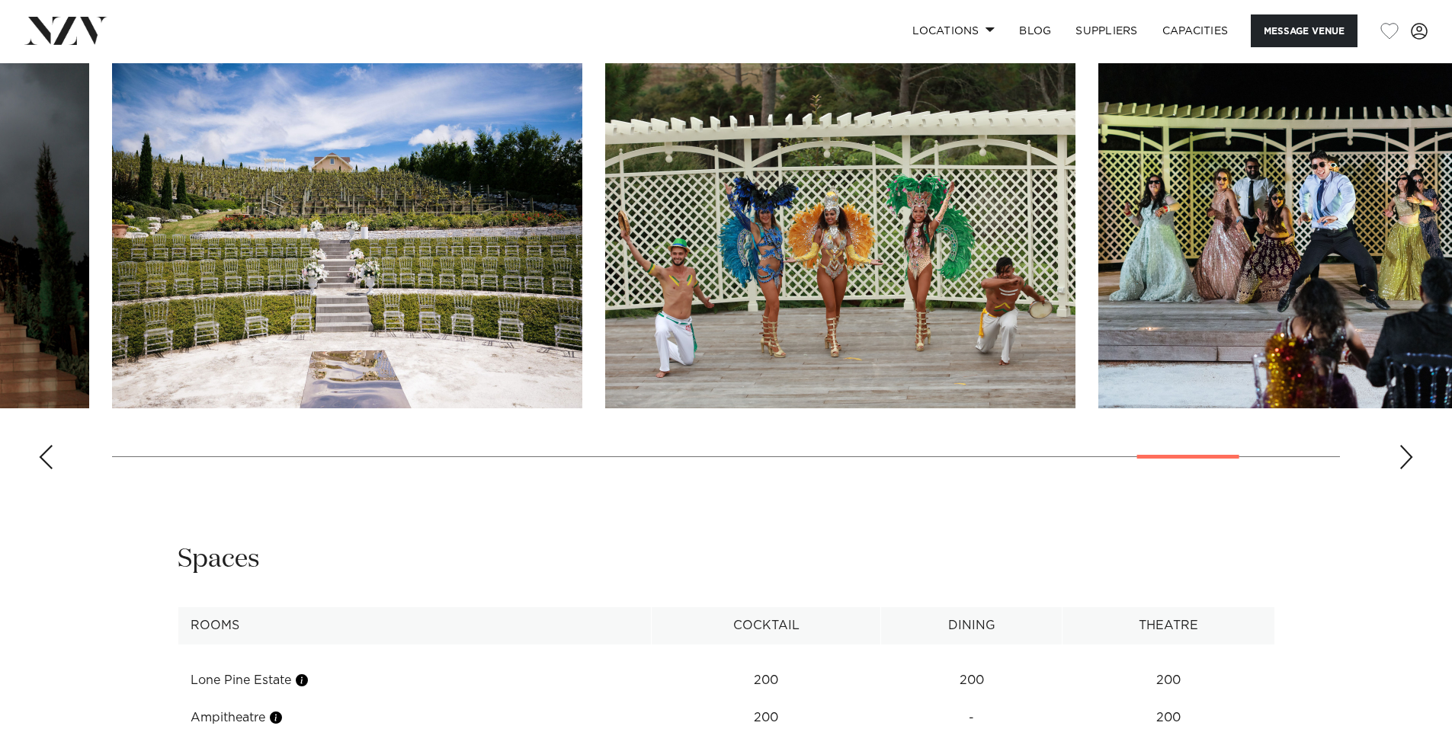
click at [1407, 453] on div "Next slide" at bounding box center [1405, 457] width 15 height 24
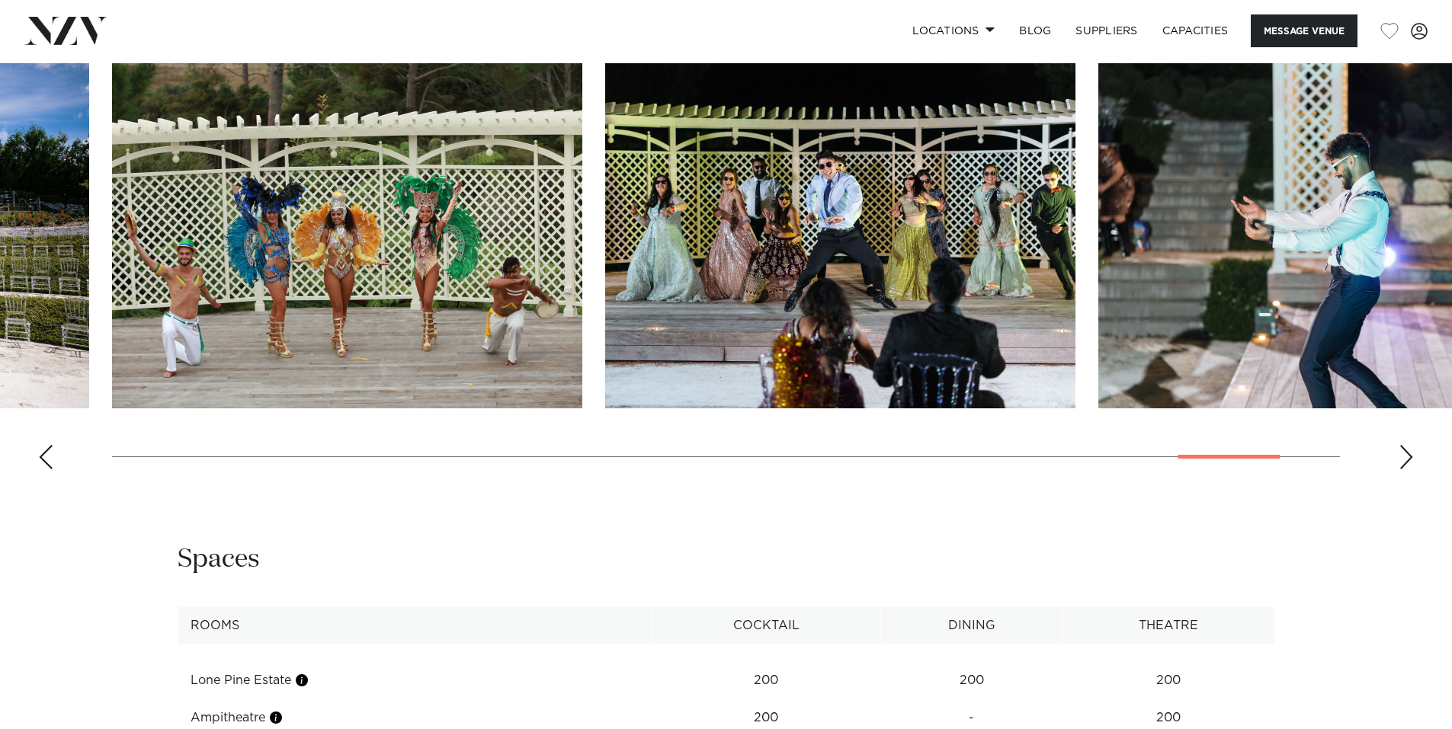
click at [1407, 453] on div "Next slide" at bounding box center [1405, 457] width 15 height 24
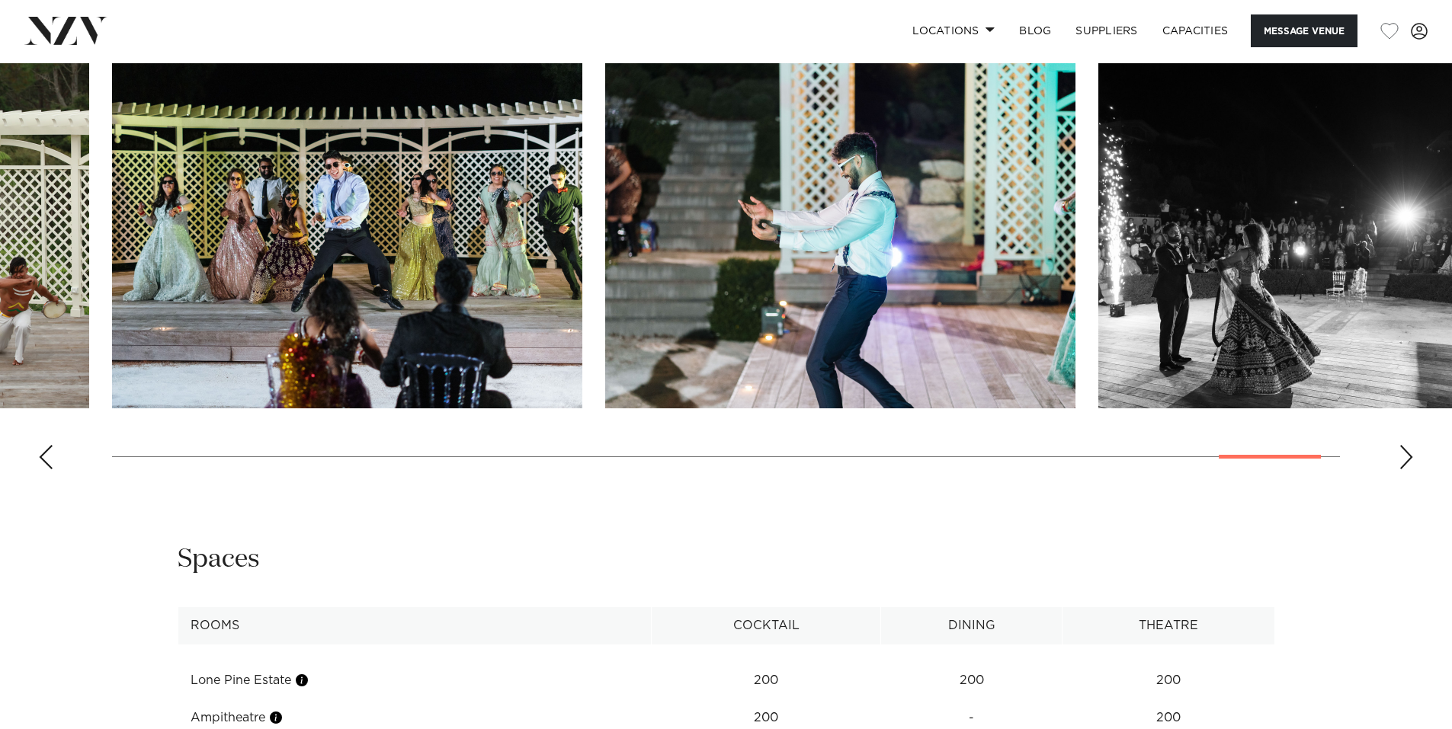
click at [1407, 453] on div "Next slide" at bounding box center [1405, 457] width 15 height 24
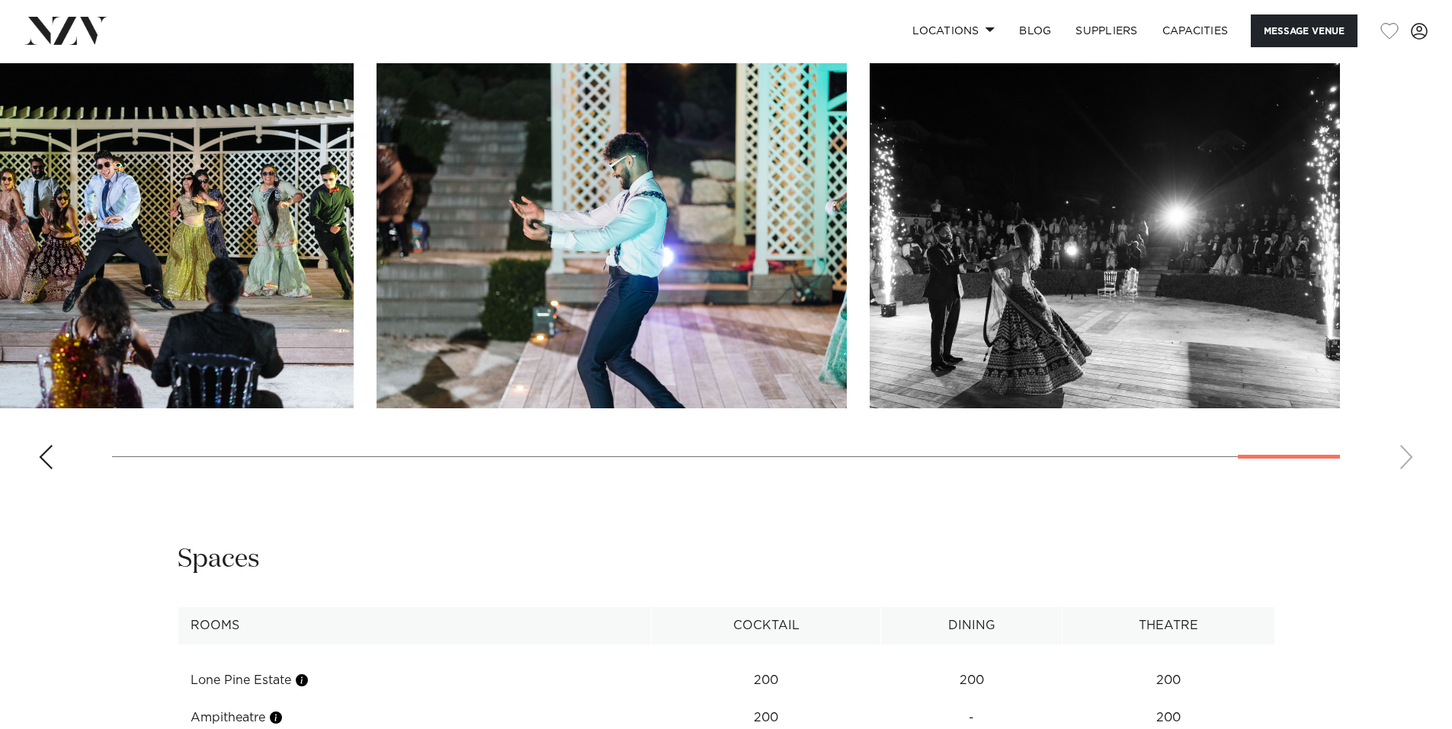
click at [1407, 453] on swiper-container at bounding box center [726, 272] width 1452 height 418
